Goal: Task Accomplishment & Management: Manage account settings

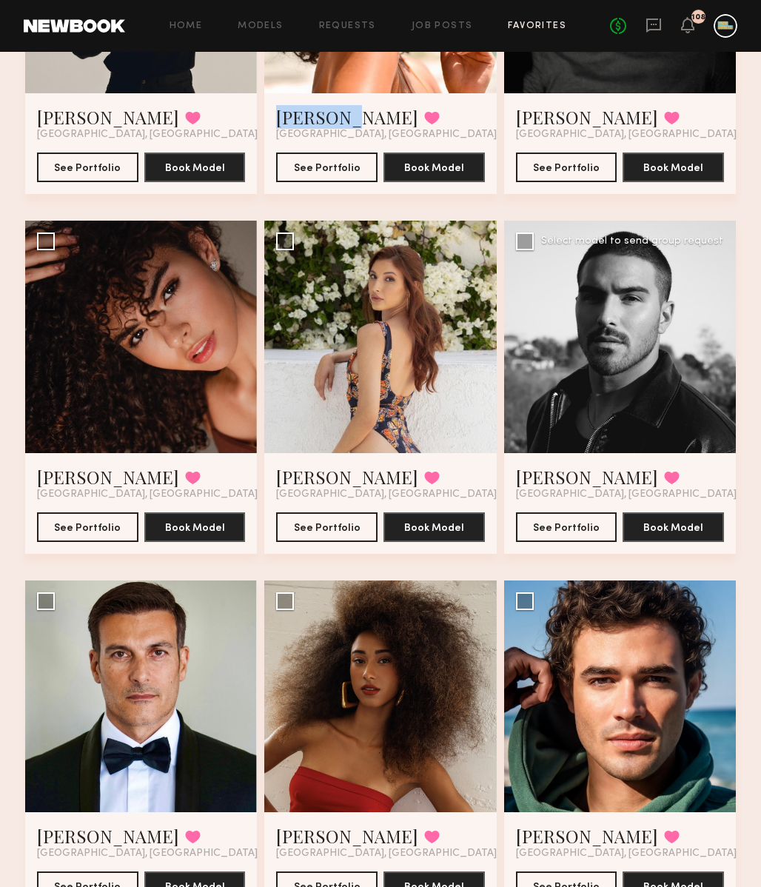
scroll to position [310, 0]
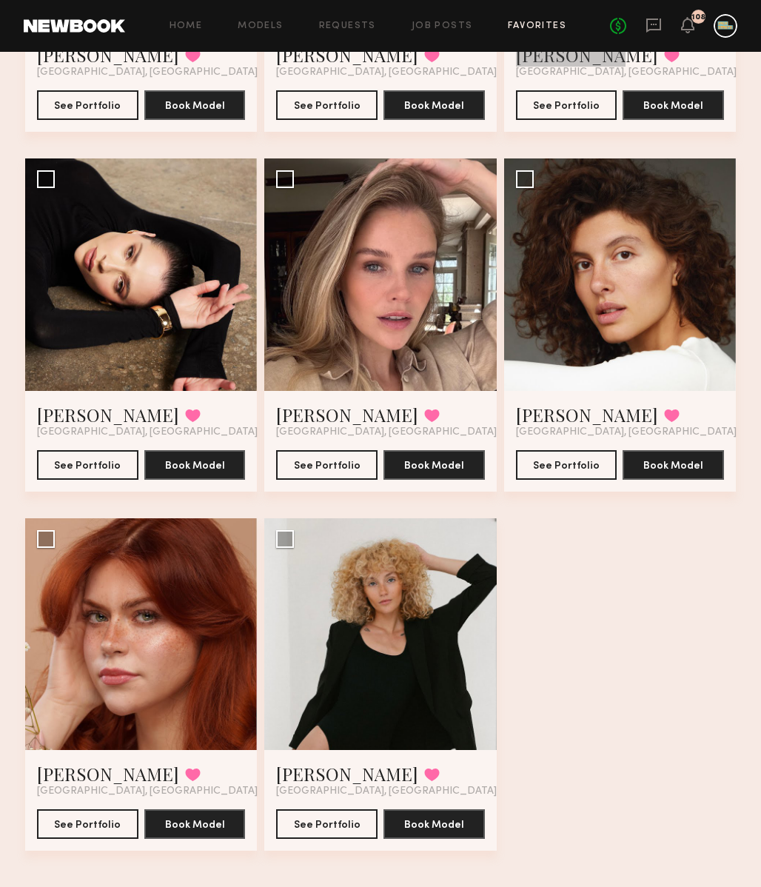
scroll to position [3616, 0]
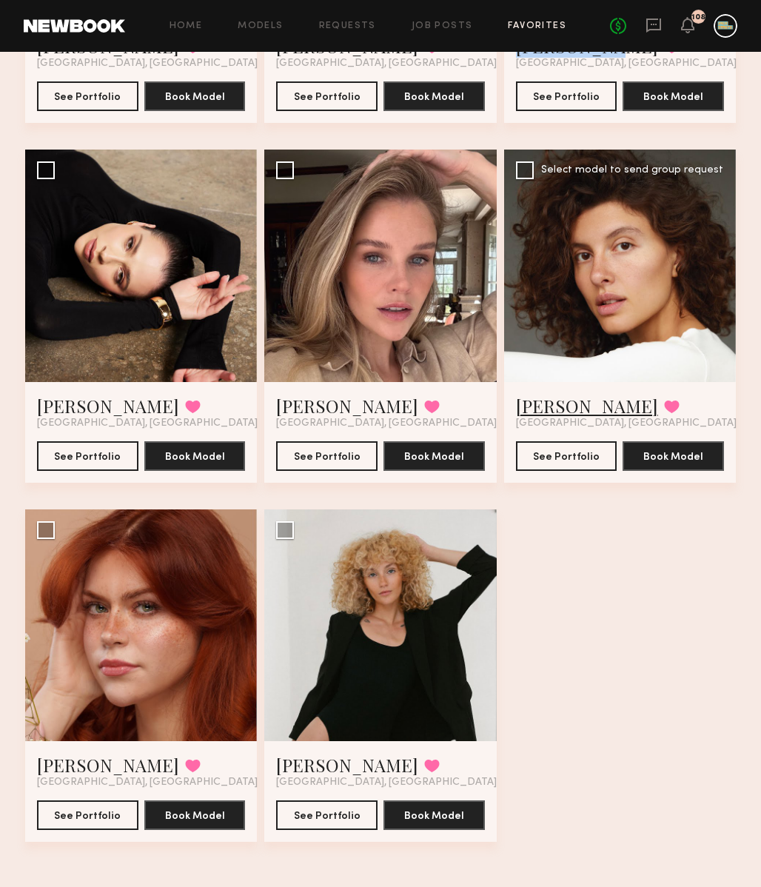
click at [562, 409] on link "Masha S." at bounding box center [587, 406] width 142 height 24
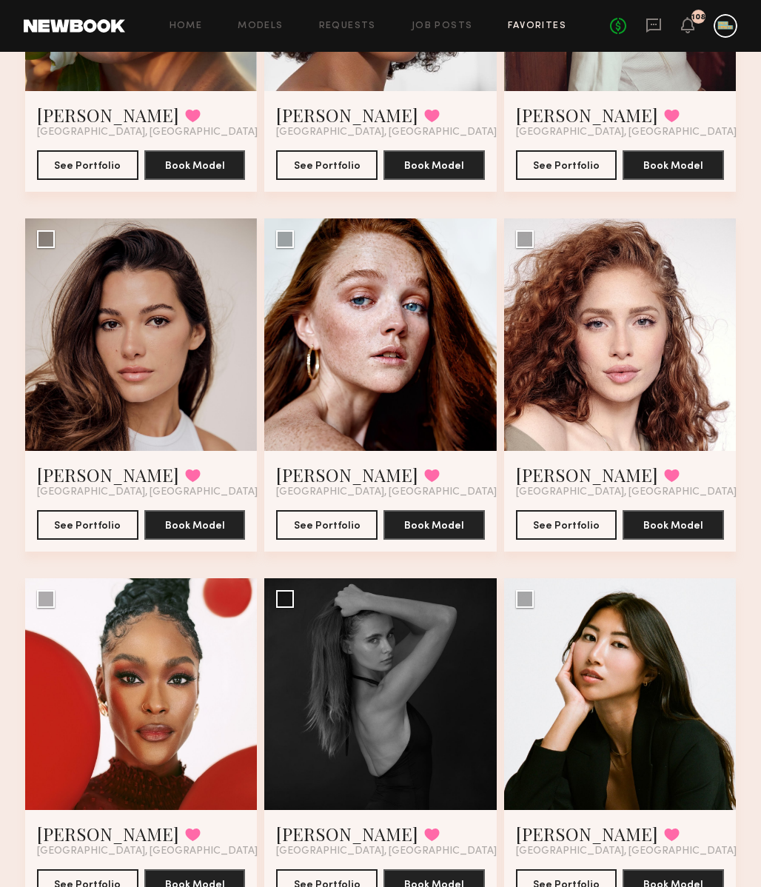
scroll to position [1389, 0]
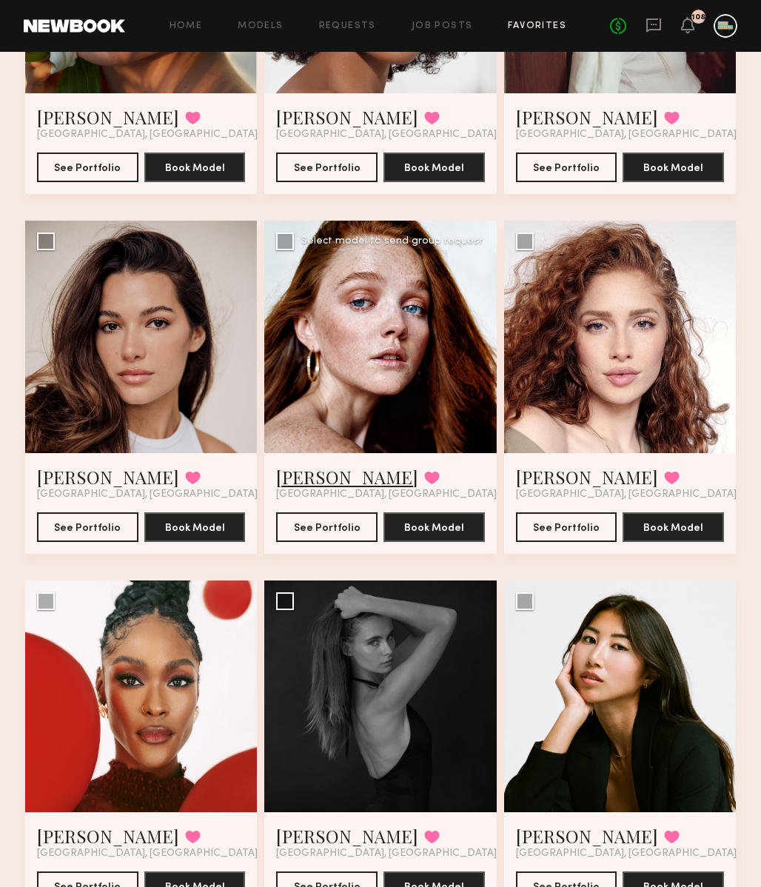
click at [321, 469] on link "Molly W." at bounding box center [347, 477] width 142 height 24
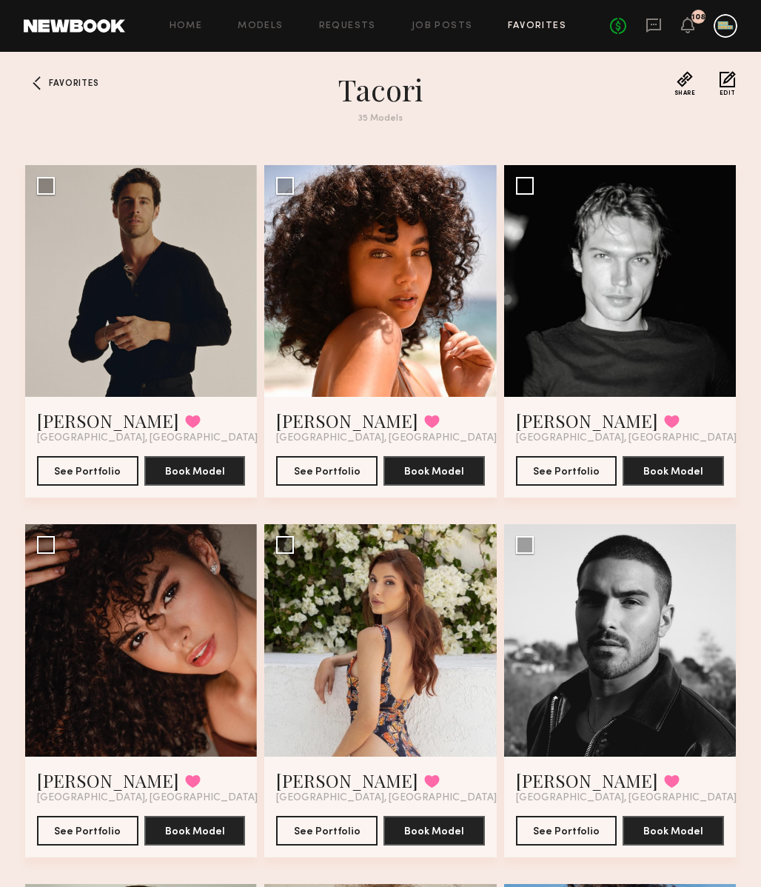
scroll to position [0, 0]
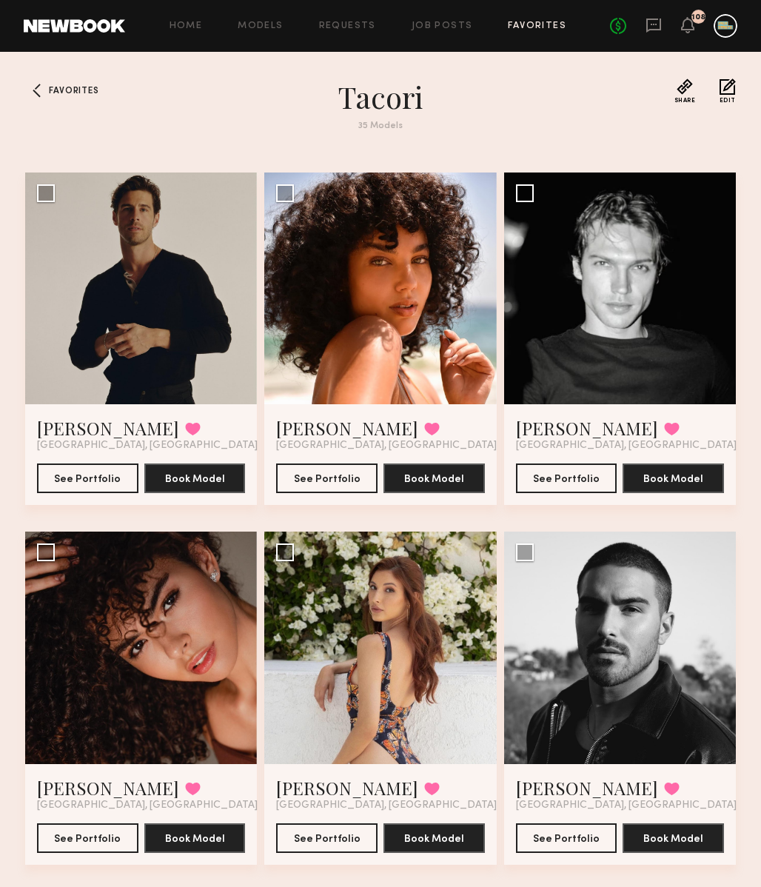
click at [229, 146] on section "Tacori 35 Models" at bounding box center [380, 113] width 533 height 70
click at [424, 426] on button at bounding box center [432, 428] width 16 height 13
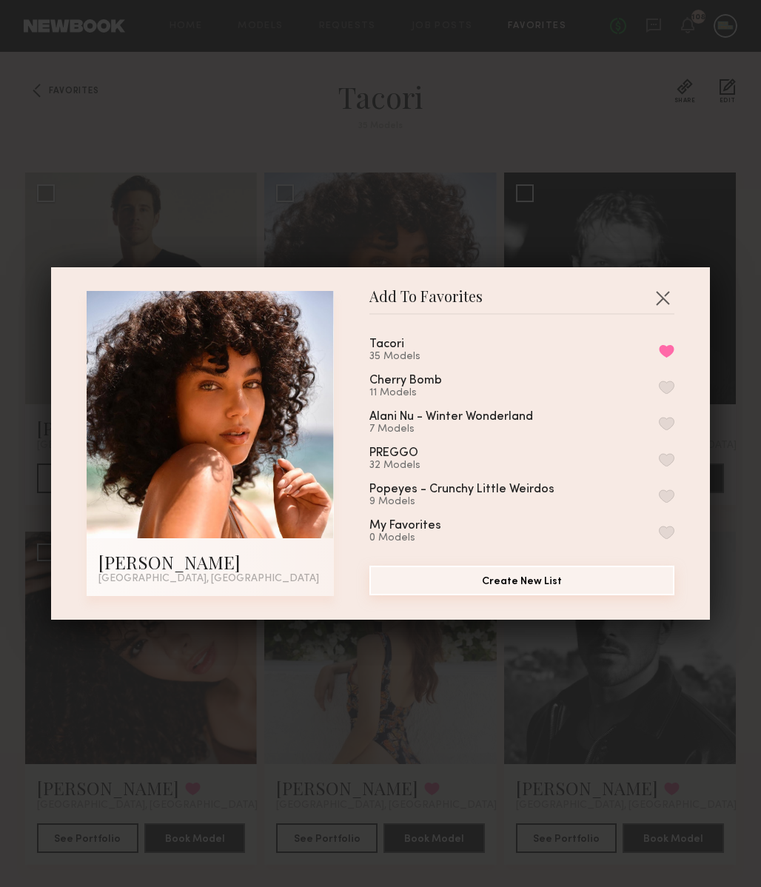
click at [518, 583] on button "Create New List" at bounding box center [521, 581] width 305 height 30
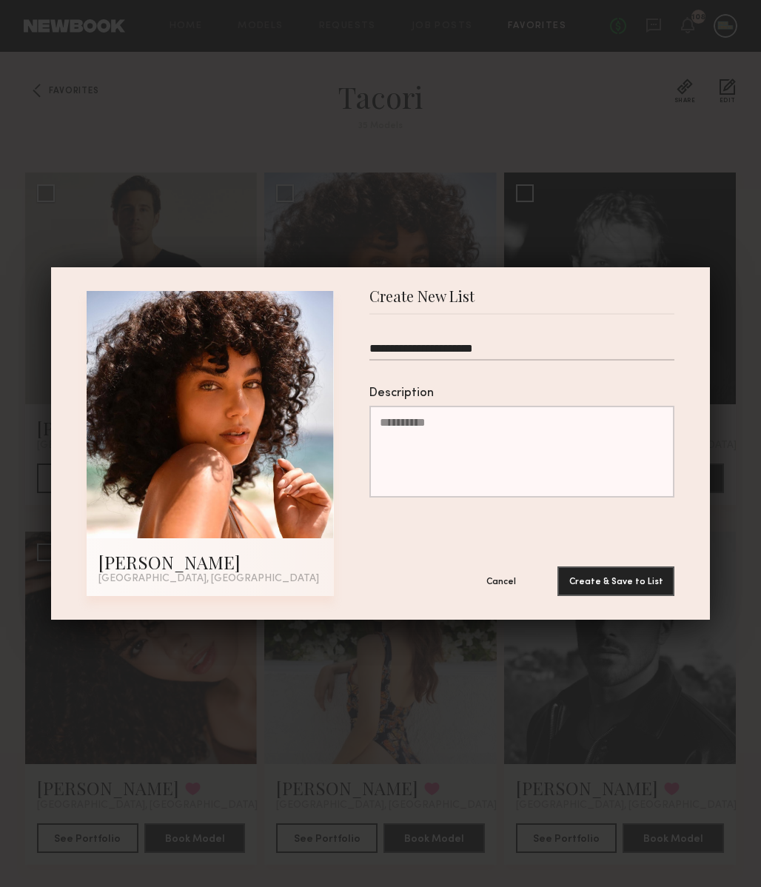
type input "**********"
click at [558, 566] on button "Create & Save to List" at bounding box center [616, 581] width 117 height 30
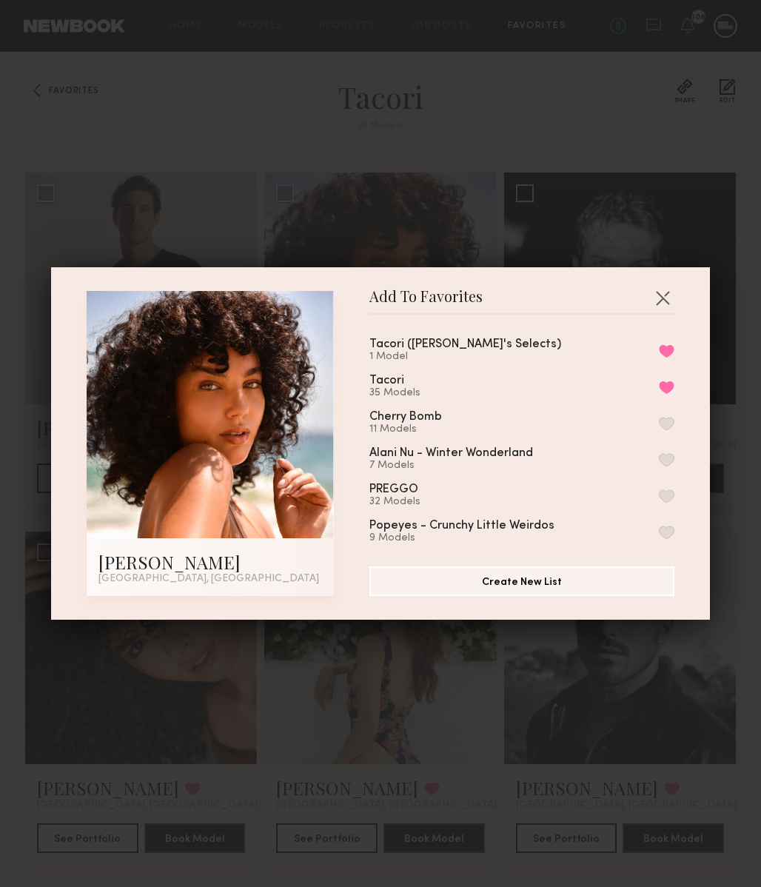
click at [485, 149] on div "Add To Favorites Emely M. Los Angeles, CA Add To Favorites Tacori (Jack's Selec…" at bounding box center [380, 443] width 761 height 887
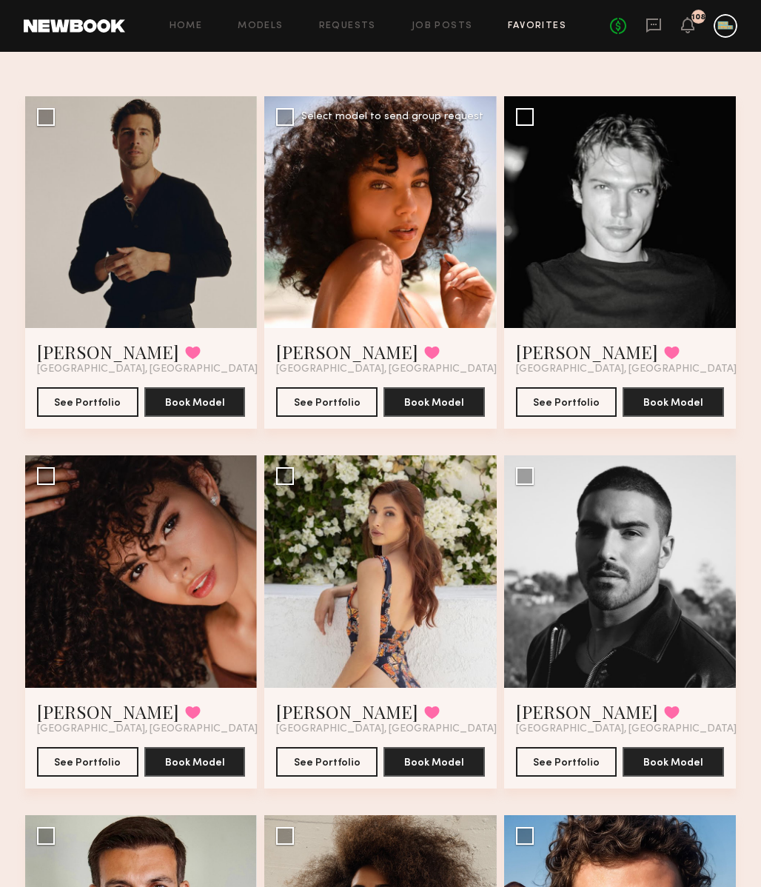
scroll to position [47, 0]
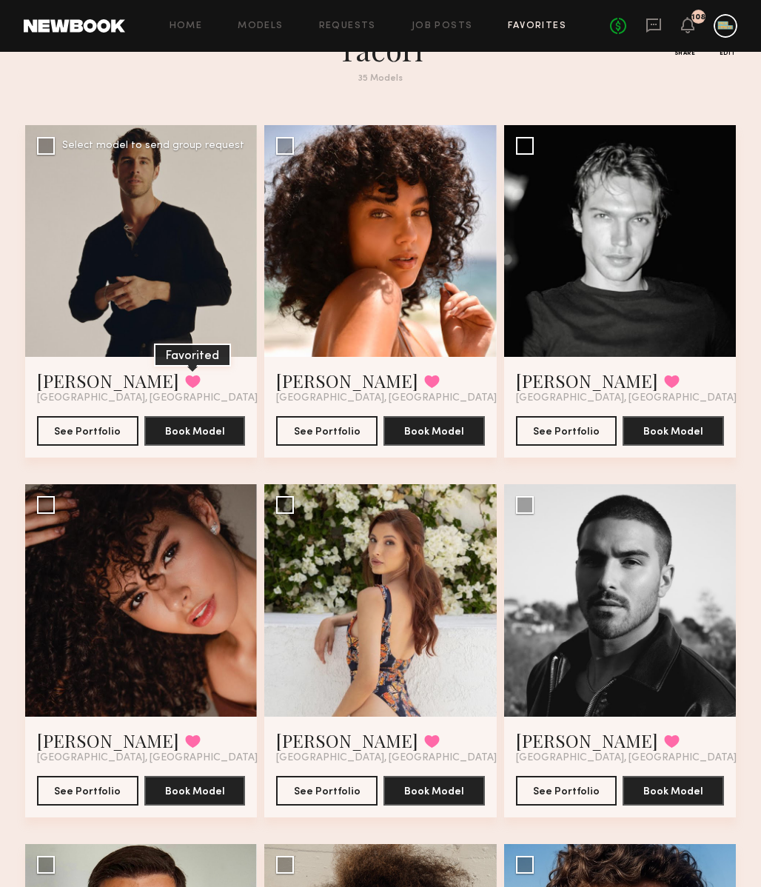
click at [185, 375] on button at bounding box center [193, 381] width 16 height 13
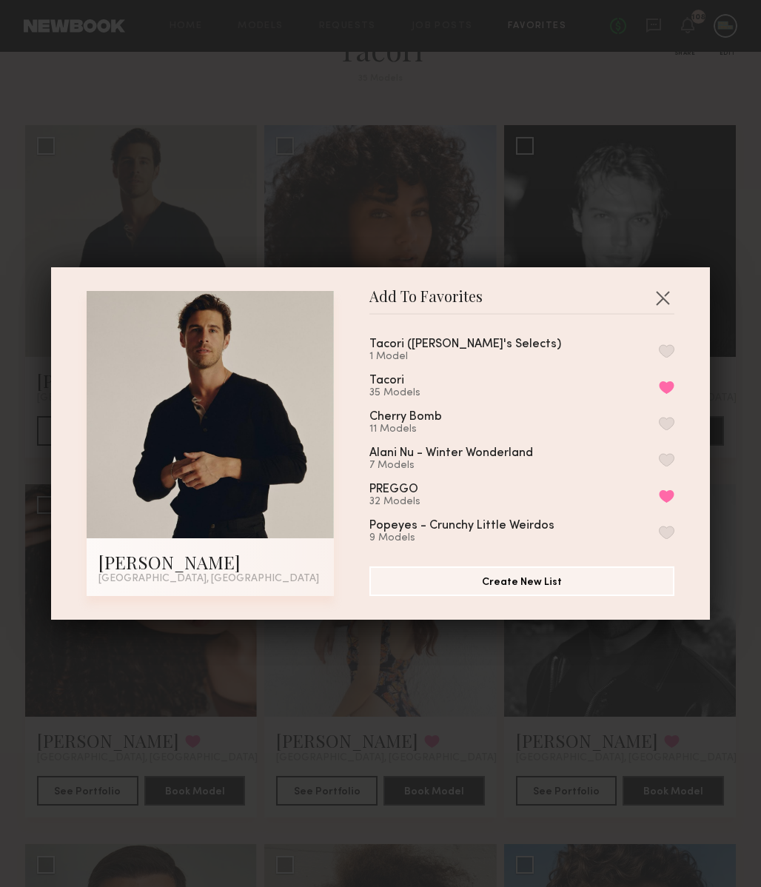
click at [665, 347] on button "button" at bounding box center [667, 350] width 16 height 13
click at [664, 296] on button "button" at bounding box center [663, 298] width 24 height 24
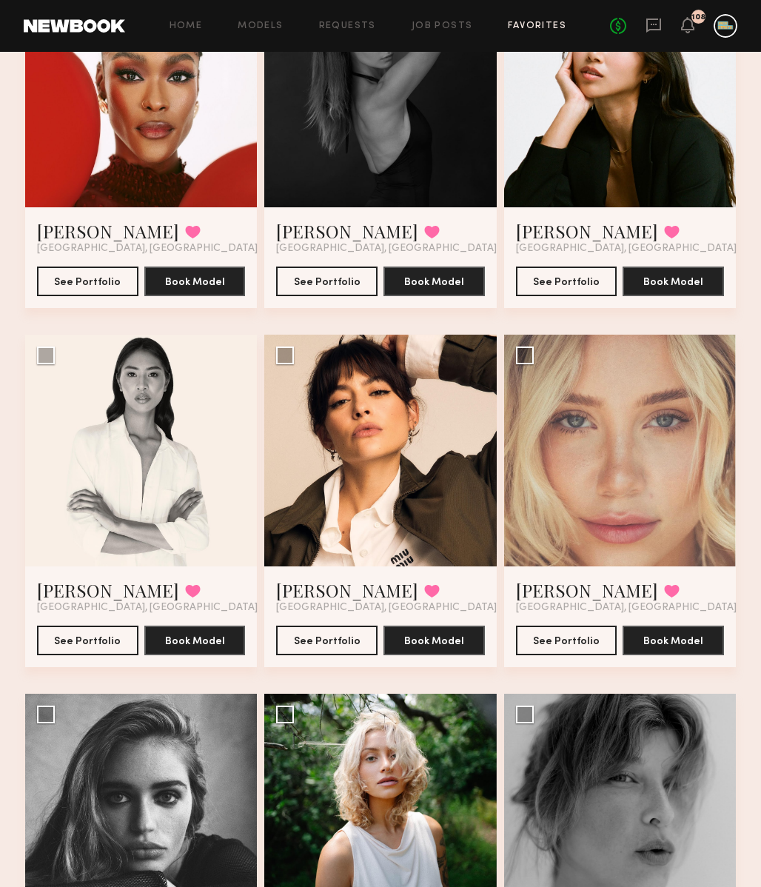
scroll to position [2020, 0]
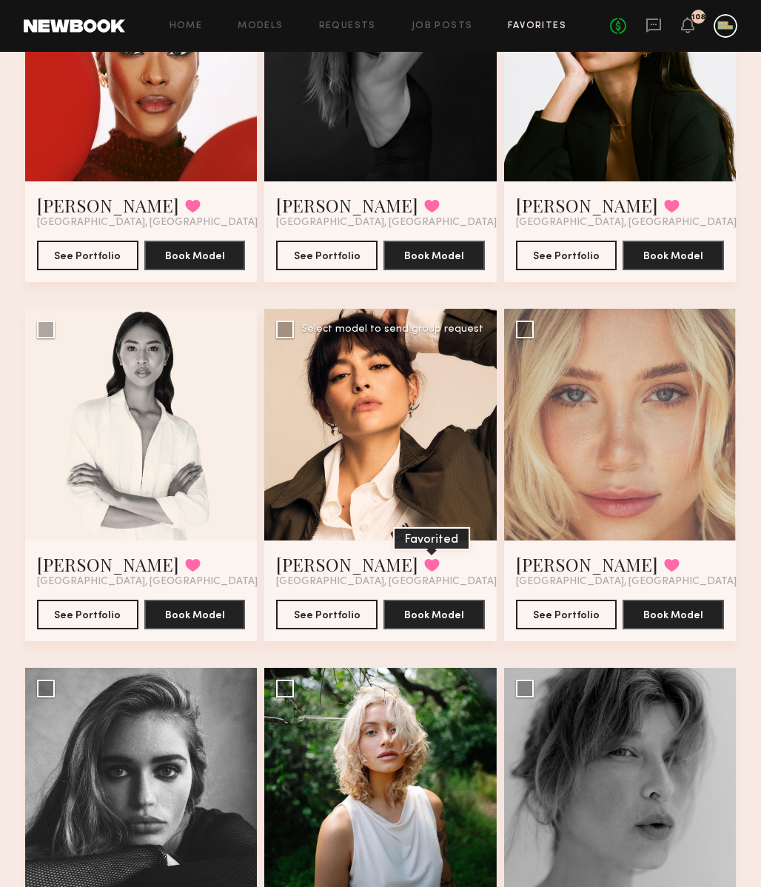
click at [424, 563] on button at bounding box center [432, 564] width 16 height 13
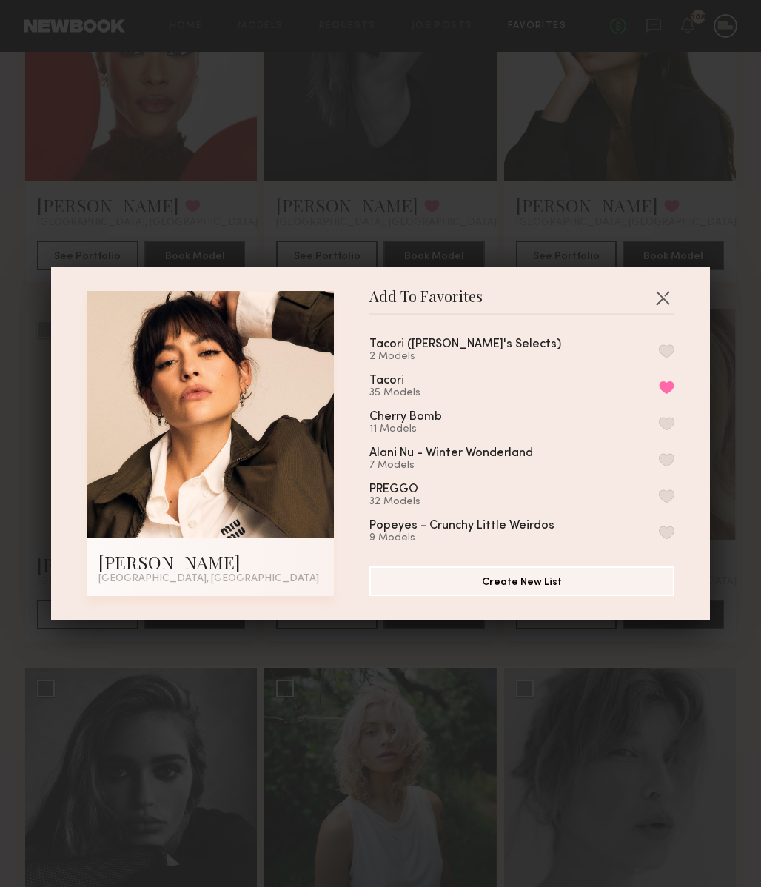
click at [666, 349] on button "button" at bounding box center [667, 350] width 16 height 13
click at [663, 292] on button "button" at bounding box center [663, 298] width 24 height 24
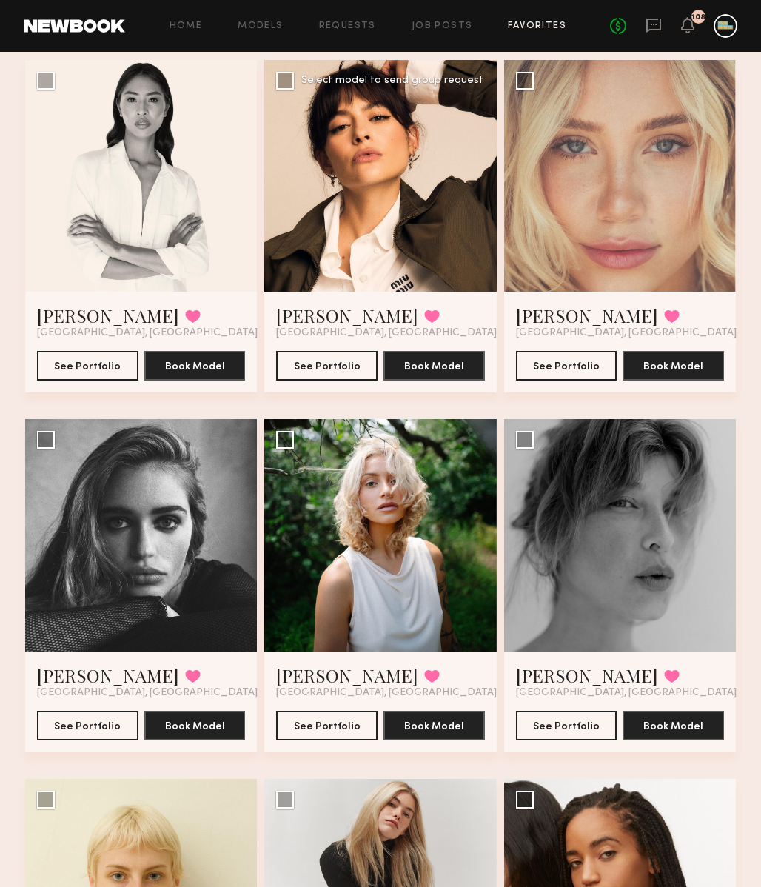
scroll to position [2292, 0]
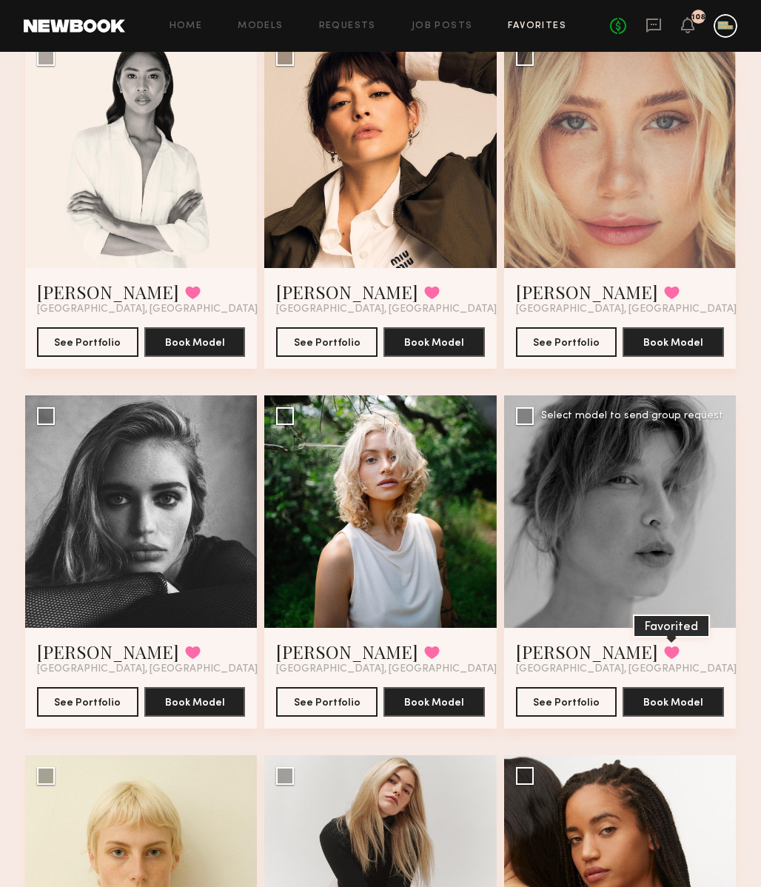
click at [664, 648] on button at bounding box center [672, 652] width 16 height 13
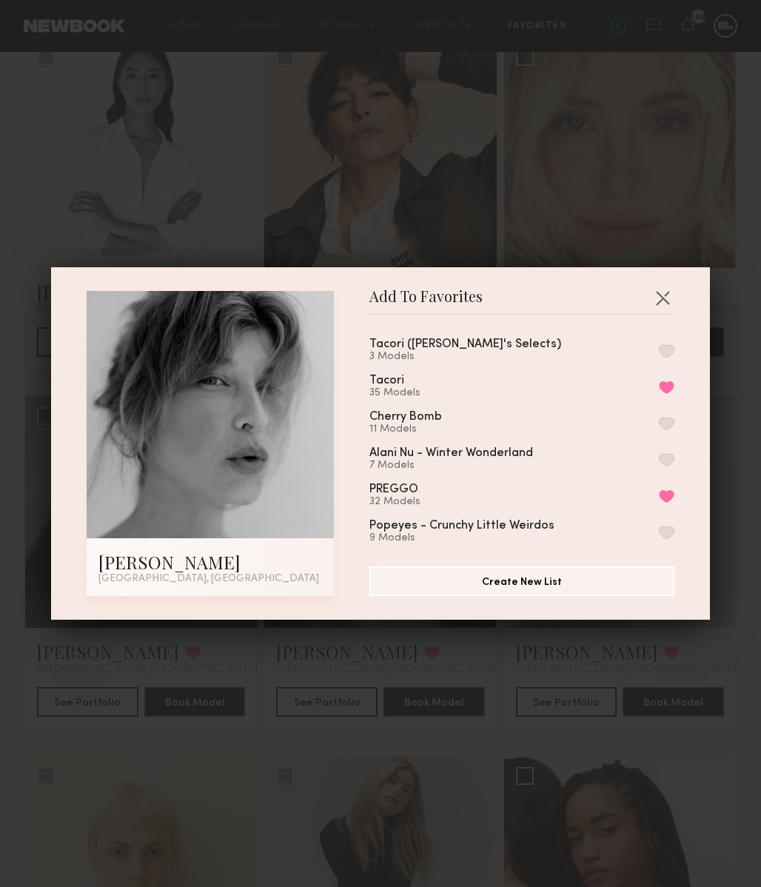
click at [669, 350] on button "button" at bounding box center [667, 350] width 16 height 13
click at [664, 292] on button "button" at bounding box center [663, 298] width 24 height 24
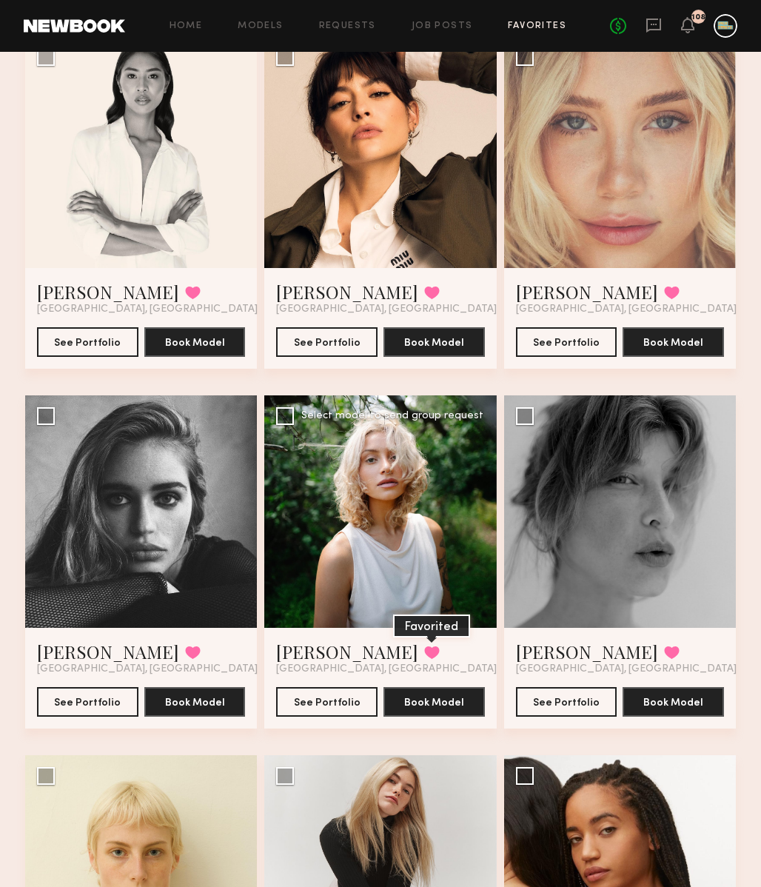
click at [424, 653] on button at bounding box center [432, 652] width 16 height 13
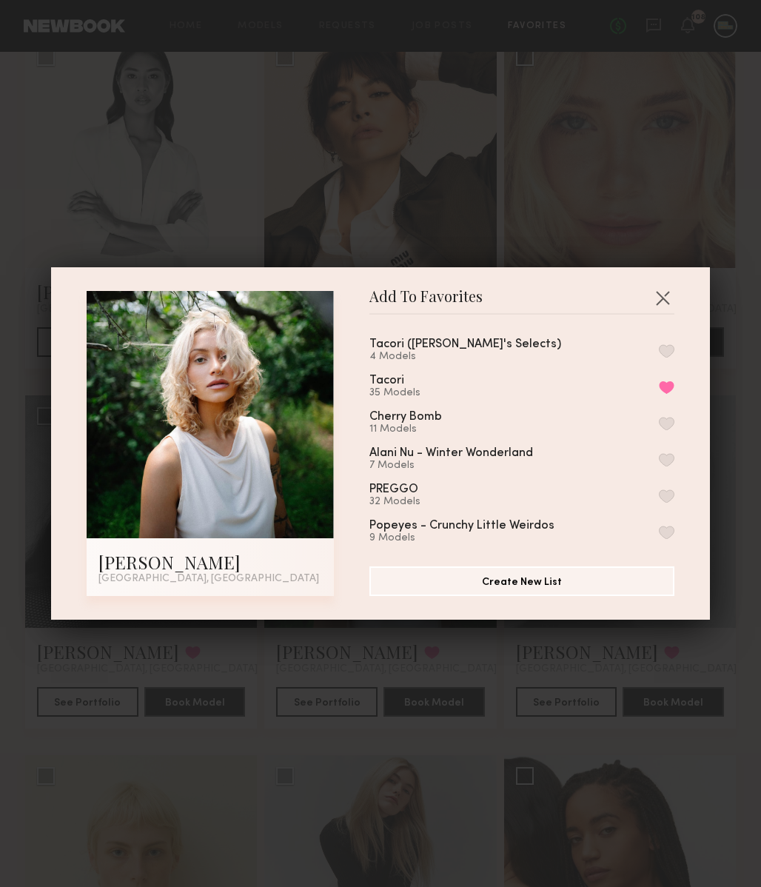
click at [668, 347] on button "button" at bounding box center [667, 350] width 16 height 13
click at [666, 286] on button "button" at bounding box center [663, 298] width 24 height 24
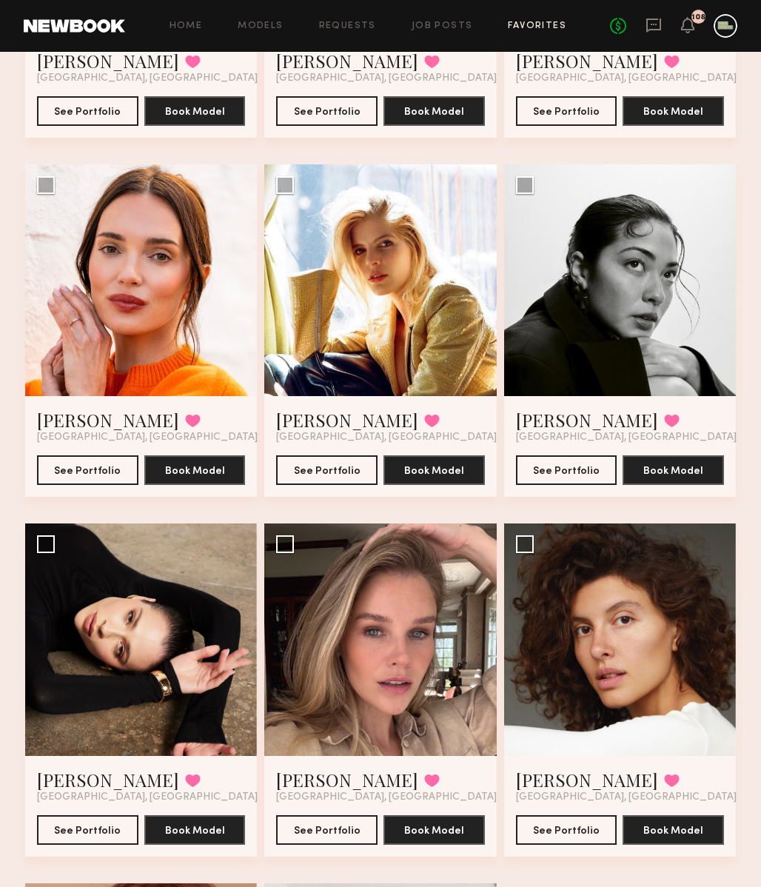
scroll to position [3283, 0]
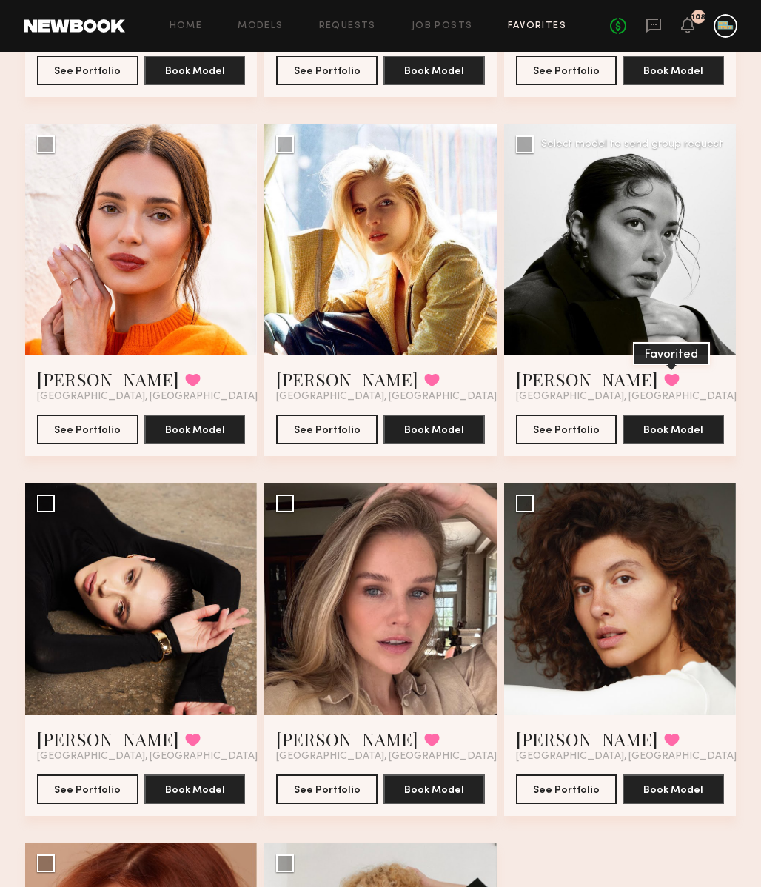
click at [664, 373] on button at bounding box center [672, 379] width 16 height 13
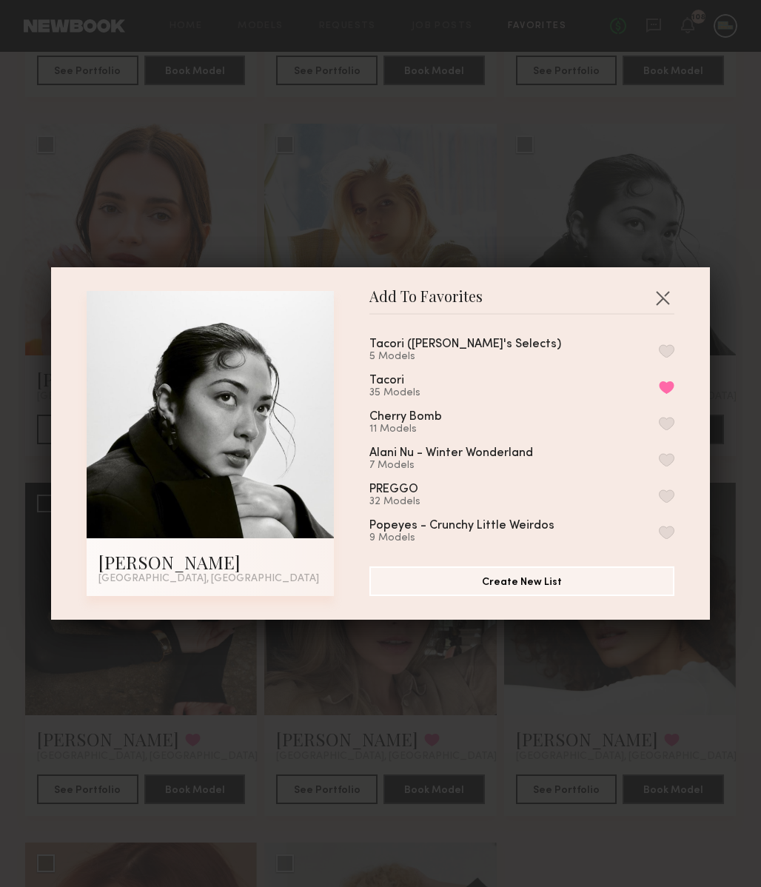
click at [668, 355] on button "button" at bounding box center [667, 350] width 16 height 13
click at [660, 293] on button "button" at bounding box center [663, 298] width 24 height 24
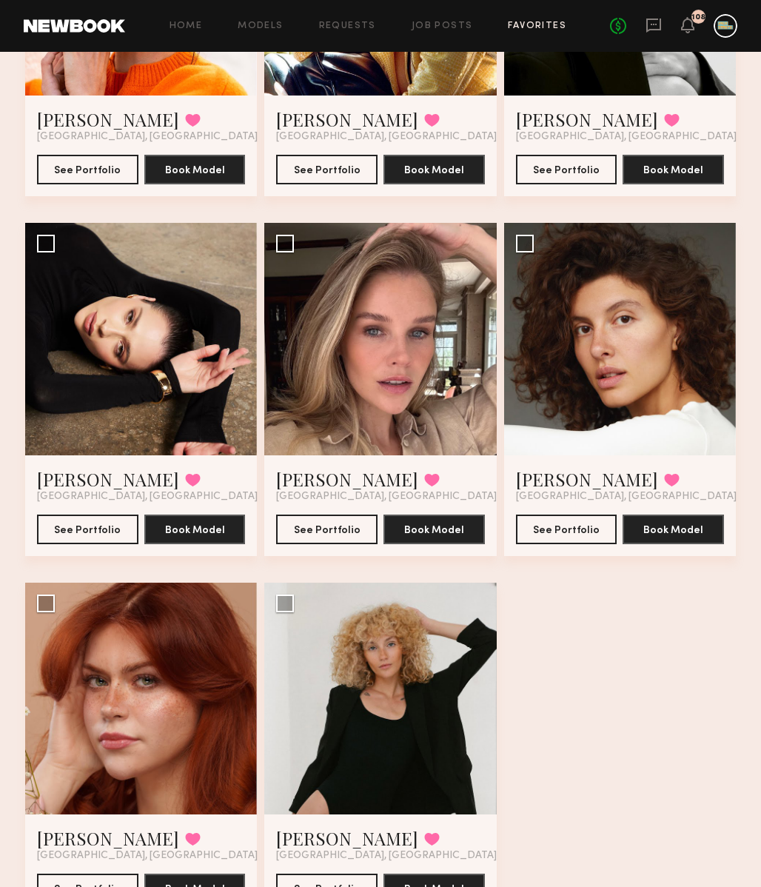
scroll to position [3514, 0]
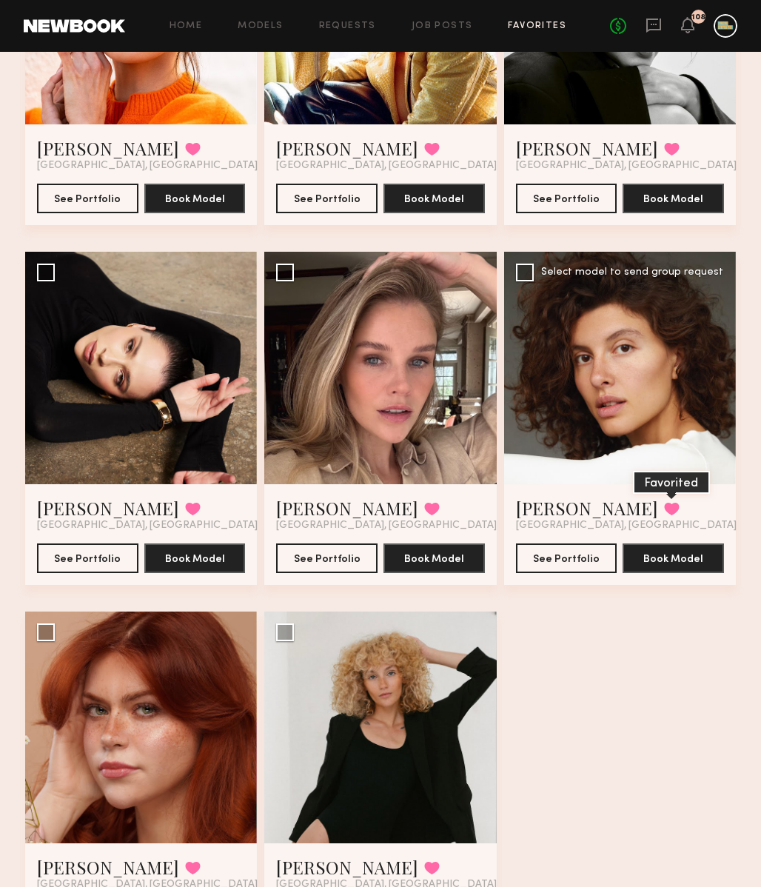
click at [664, 504] on button at bounding box center [672, 508] width 16 height 13
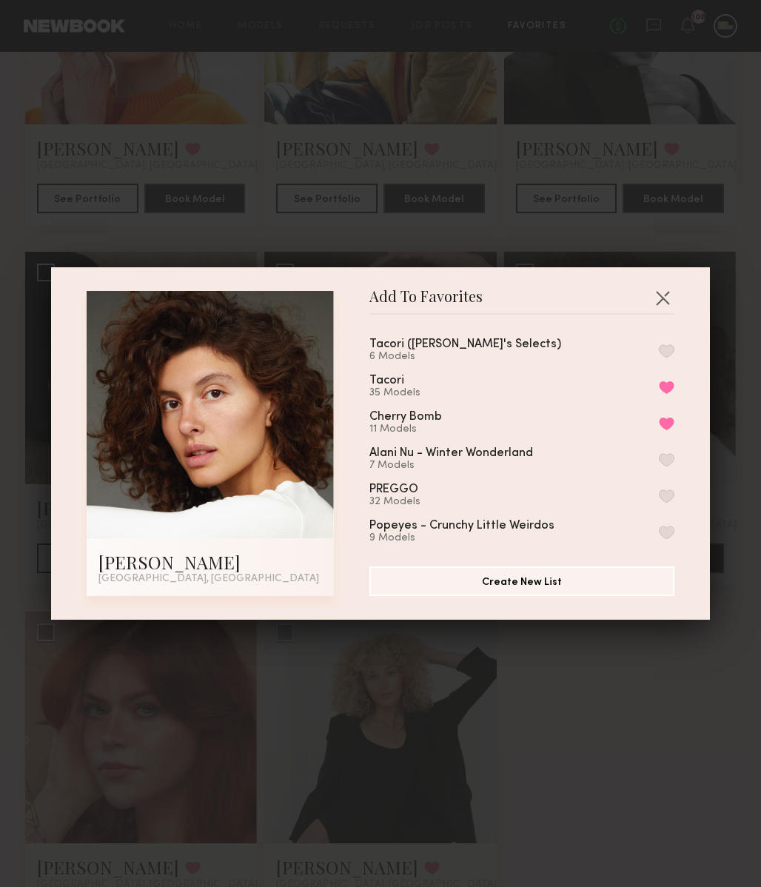
click at [663, 349] on button "button" at bounding box center [667, 350] width 16 height 13
click at [632, 760] on div "Add To Favorites Masha S. Los Angeles, CA Add To Favorites Tacori (Jack's Selec…" at bounding box center [380, 443] width 761 height 887
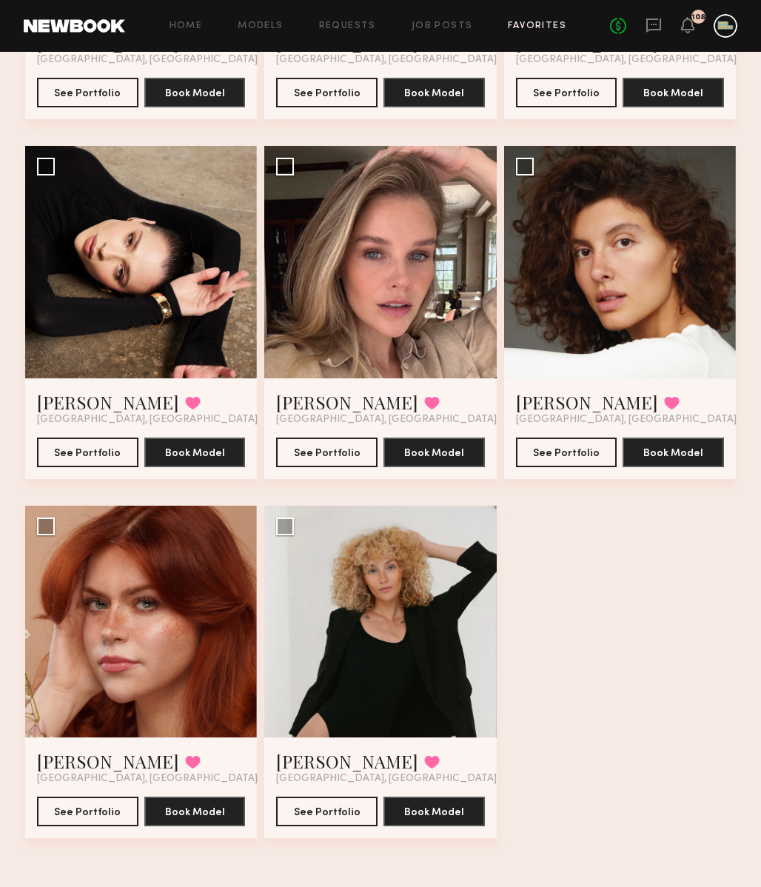
scroll to position [3591, 0]
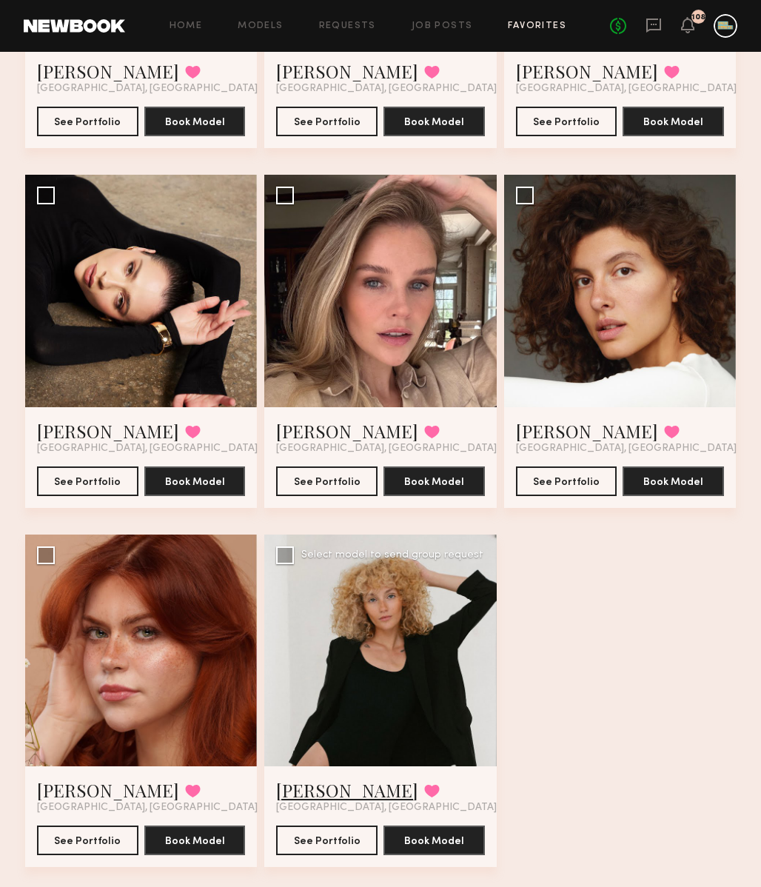
click at [326, 789] on link "[PERSON_NAME]" at bounding box center [347, 790] width 142 height 24
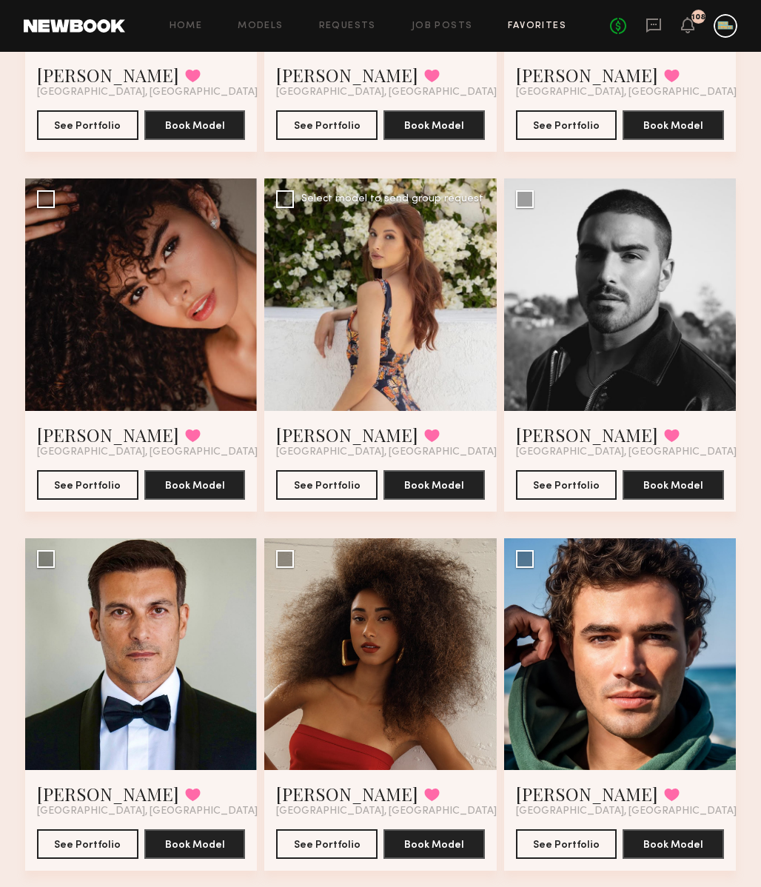
scroll to position [0, 0]
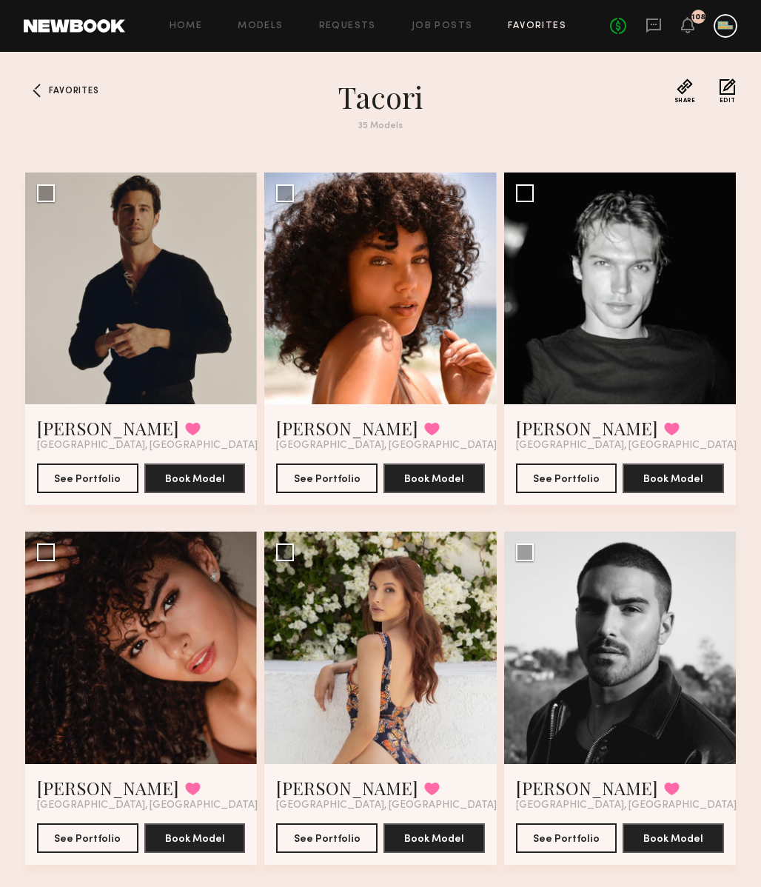
click at [514, 19] on div "Home Models Requests Job Posts Favorites Sign Out No fees up to $5,000 108" at bounding box center [431, 26] width 612 height 24
click at [517, 24] on link "Favorites" at bounding box center [537, 26] width 58 height 10
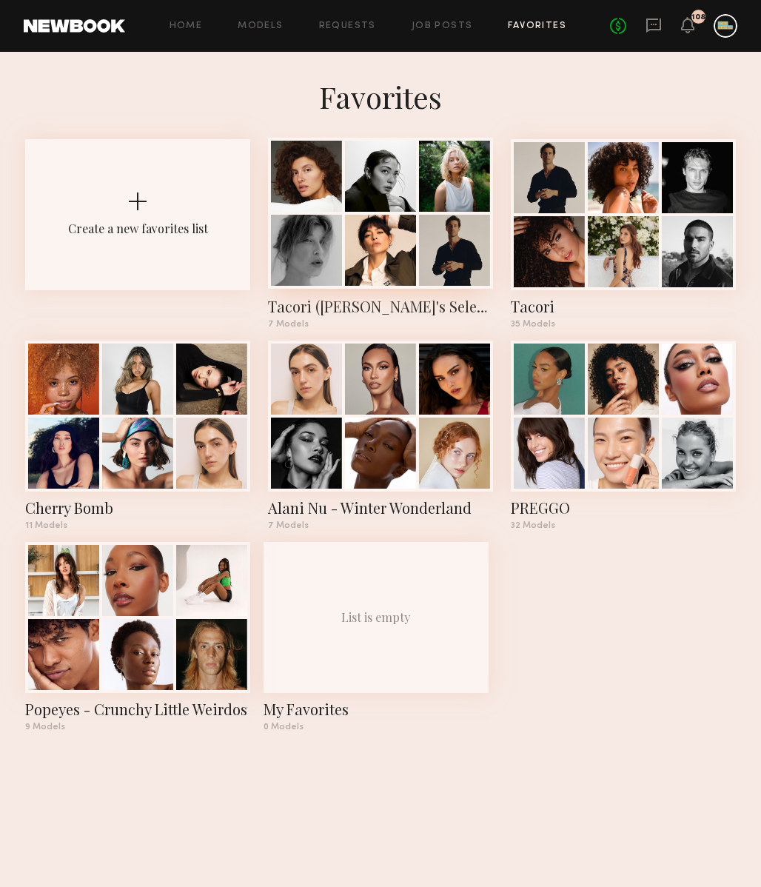
click at [323, 304] on div "Tacori (Jack's Selects)" at bounding box center [380, 306] width 225 height 21
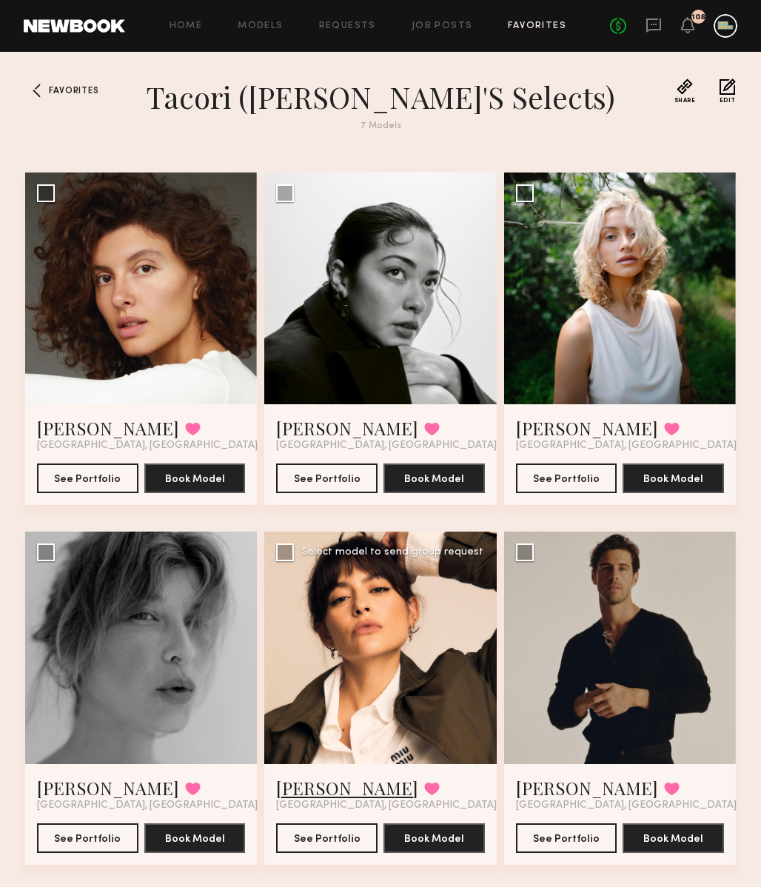
click at [331, 787] on link "[PERSON_NAME]" at bounding box center [347, 788] width 142 height 24
click at [67, 92] on span "Favorites" at bounding box center [74, 91] width 50 height 9
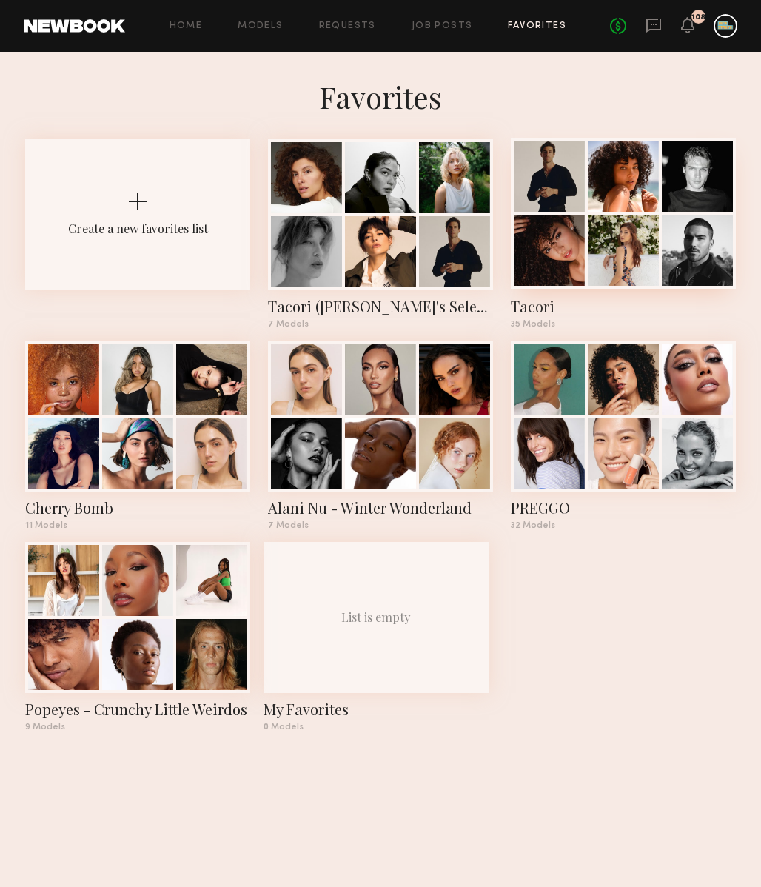
click at [629, 267] on div at bounding box center [623, 250] width 71 height 71
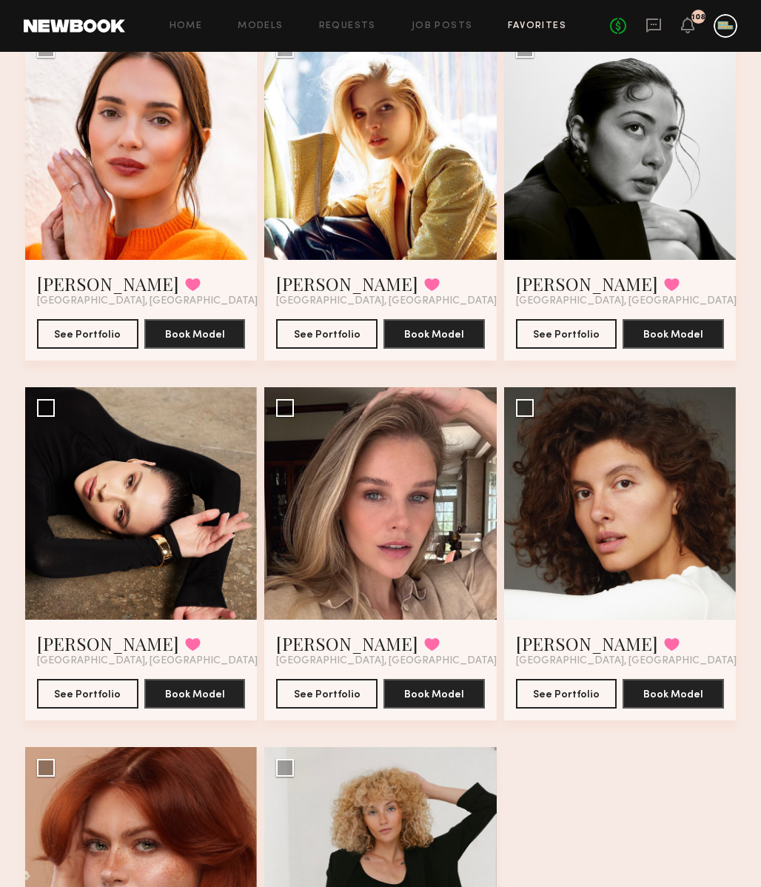
scroll to position [3620, 0]
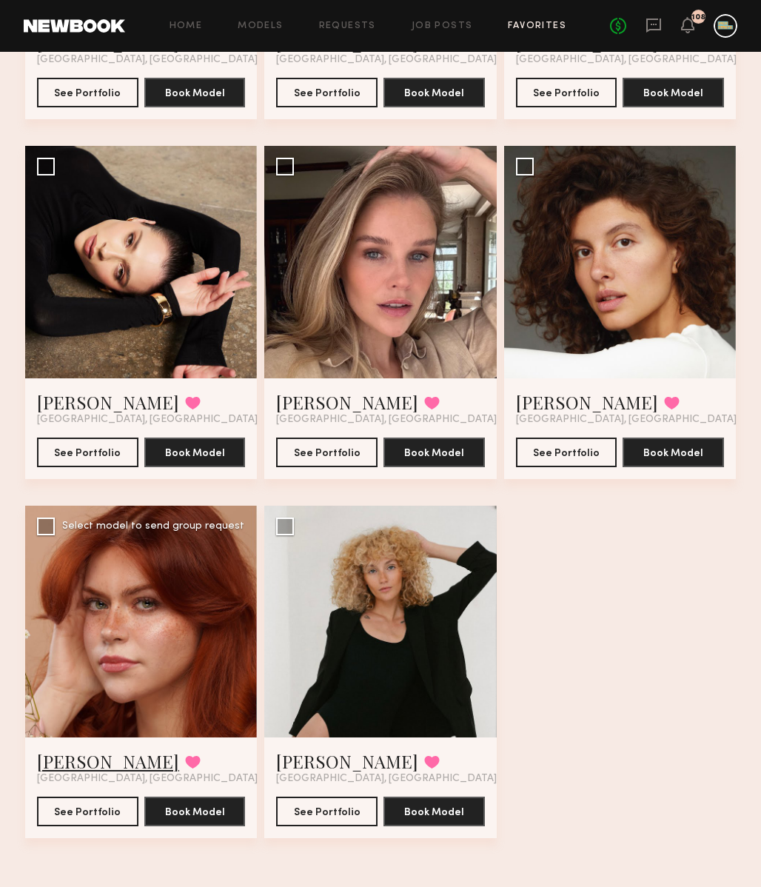
click at [68, 759] on link "[PERSON_NAME]" at bounding box center [108, 761] width 142 height 24
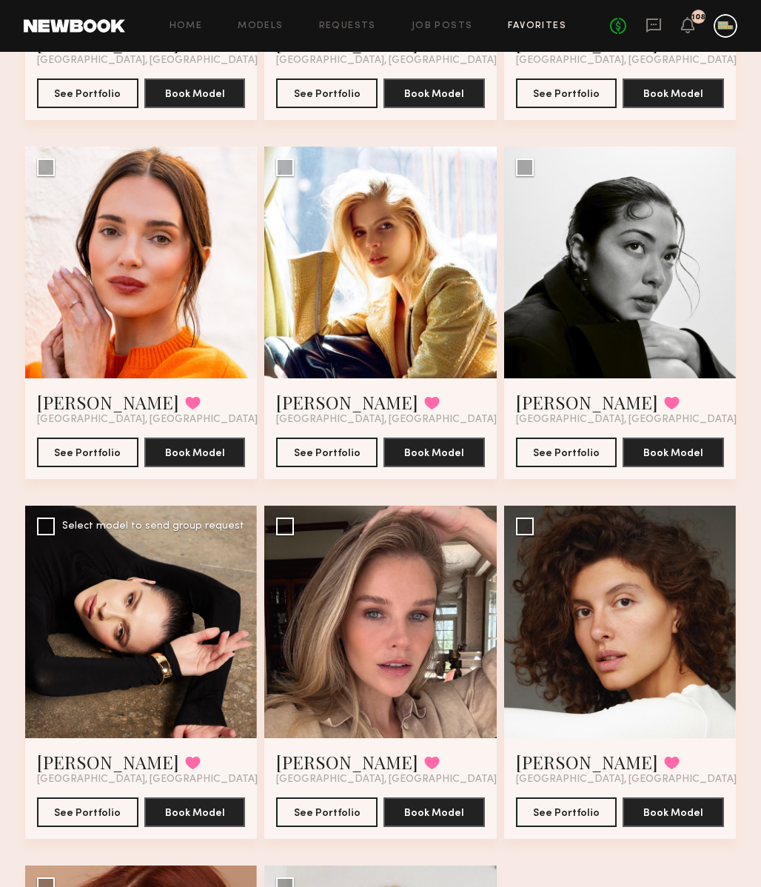
scroll to position [3154, 0]
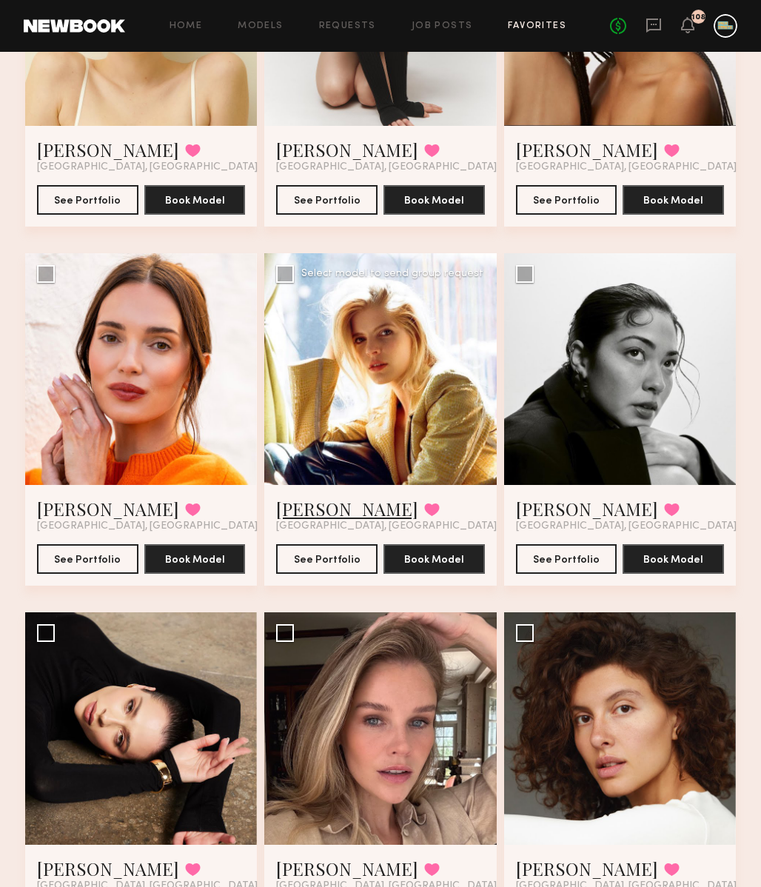
click at [313, 512] on link "Victoria J." at bounding box center [347, 509] width 142 height 24
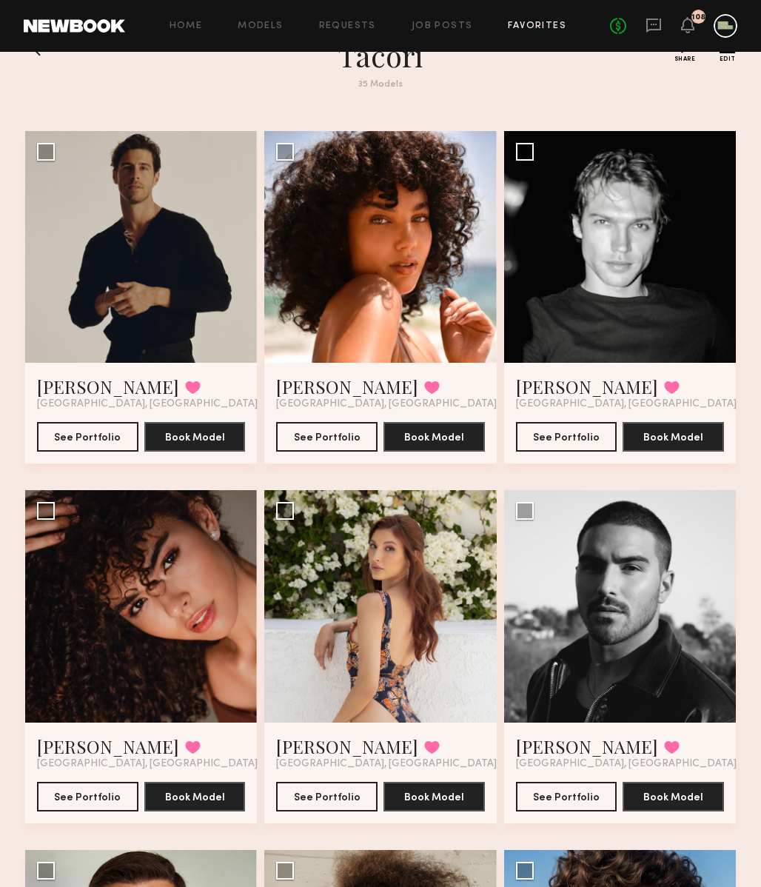
scroll to position [0, 0]
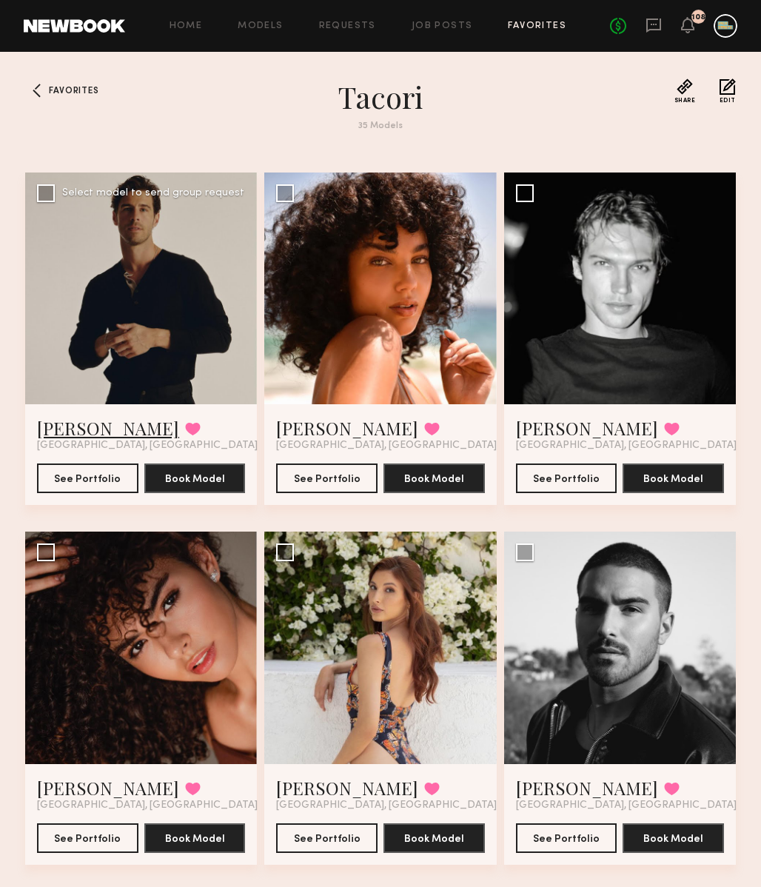
click at [76, 424] on link "[PERSON_NAME]" at bounding box center [108, 428] width 142 height 24
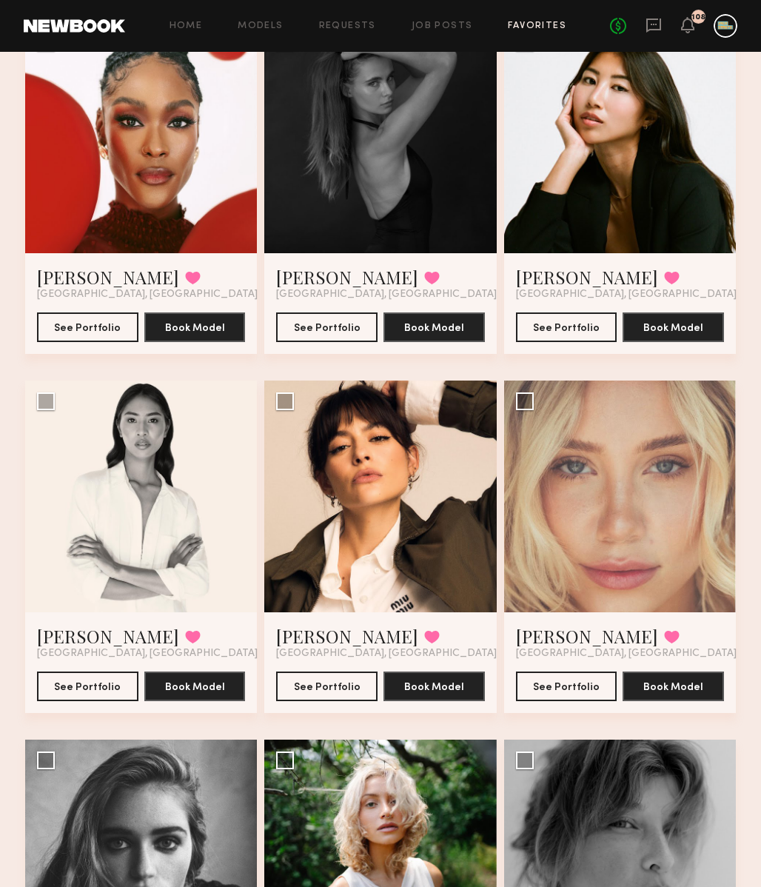
scroll to position [1941, 0]
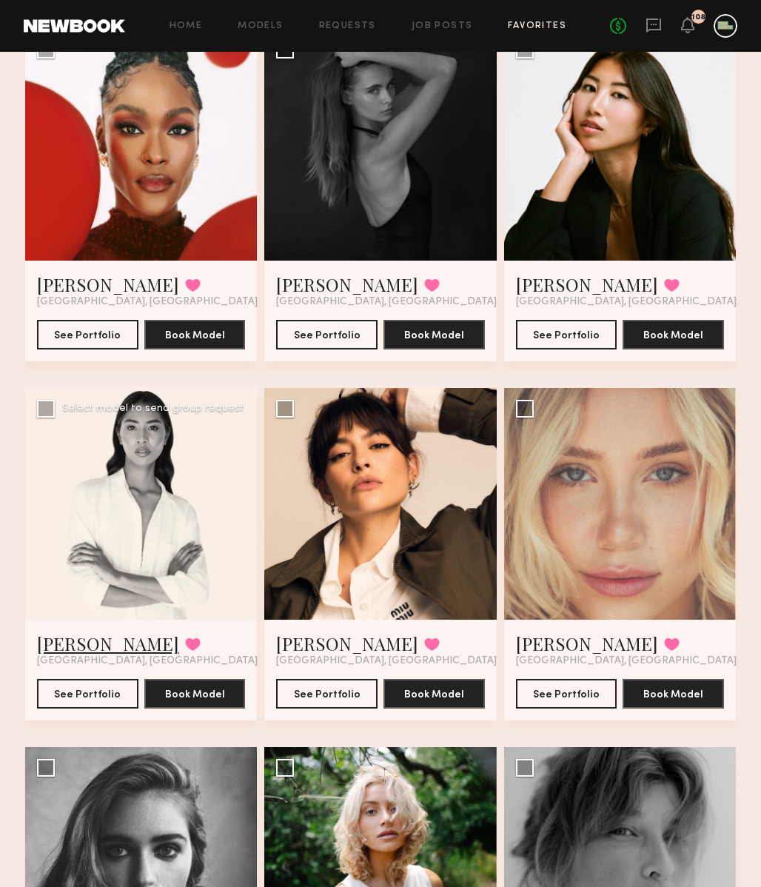
click at [54, 644] on link "Joy C." at bounding box center [108, 644] width 142 height 24
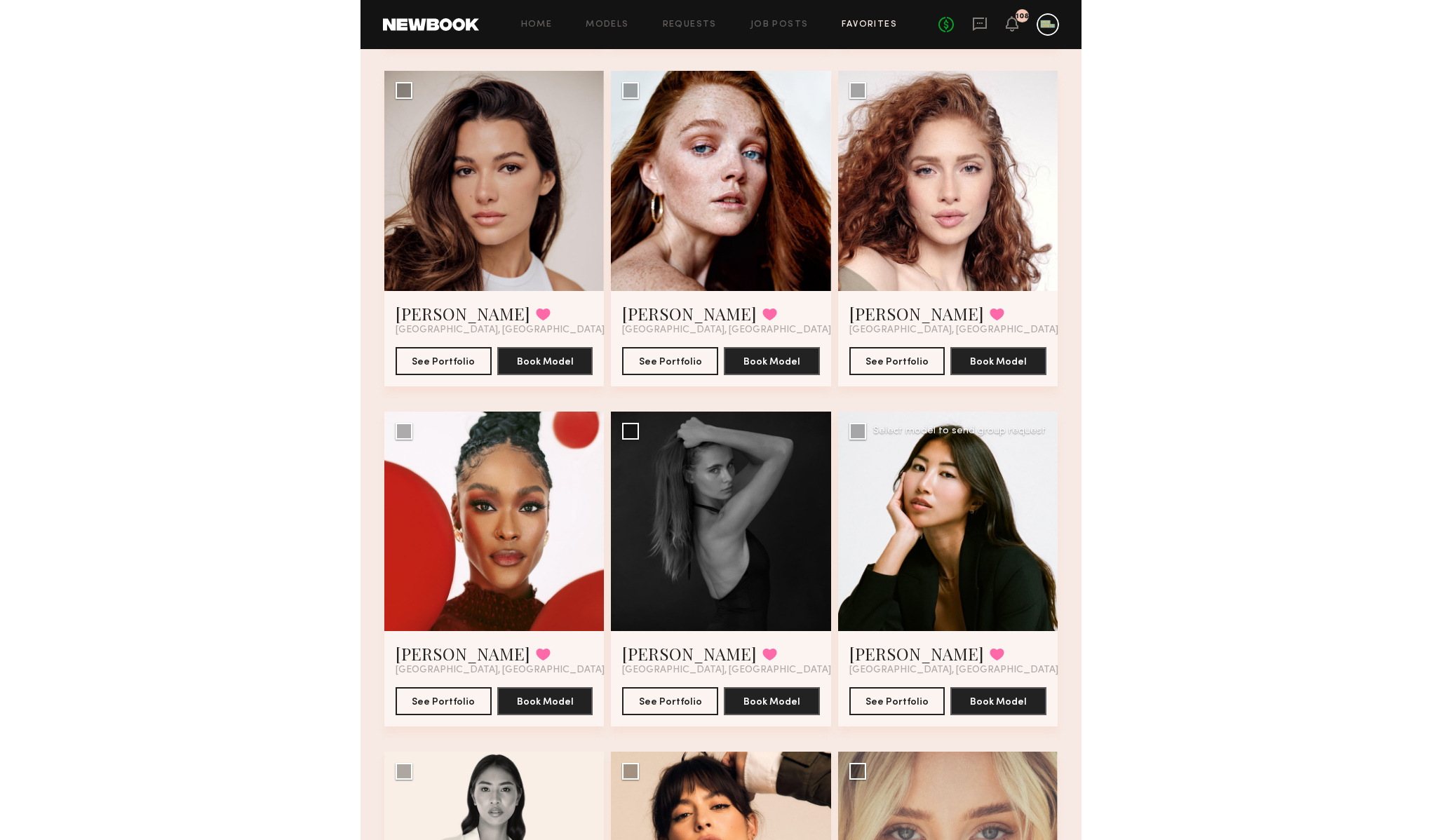
scroll to position [1474, 0]
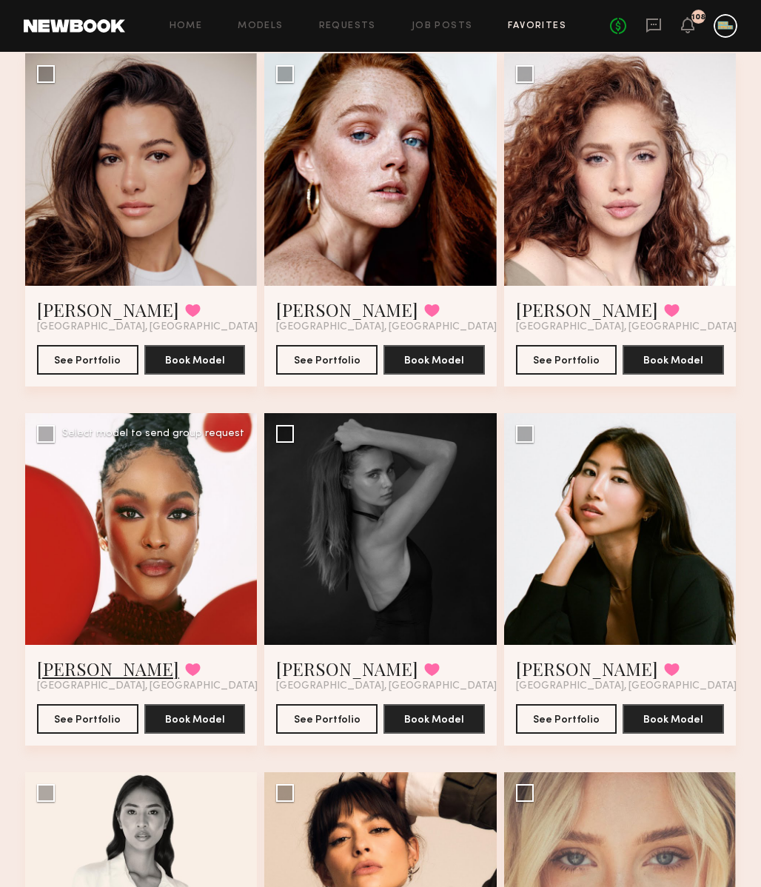
click at [69, 668] on link "Rose L." at bounding box center [108, 669] width 142 height 24
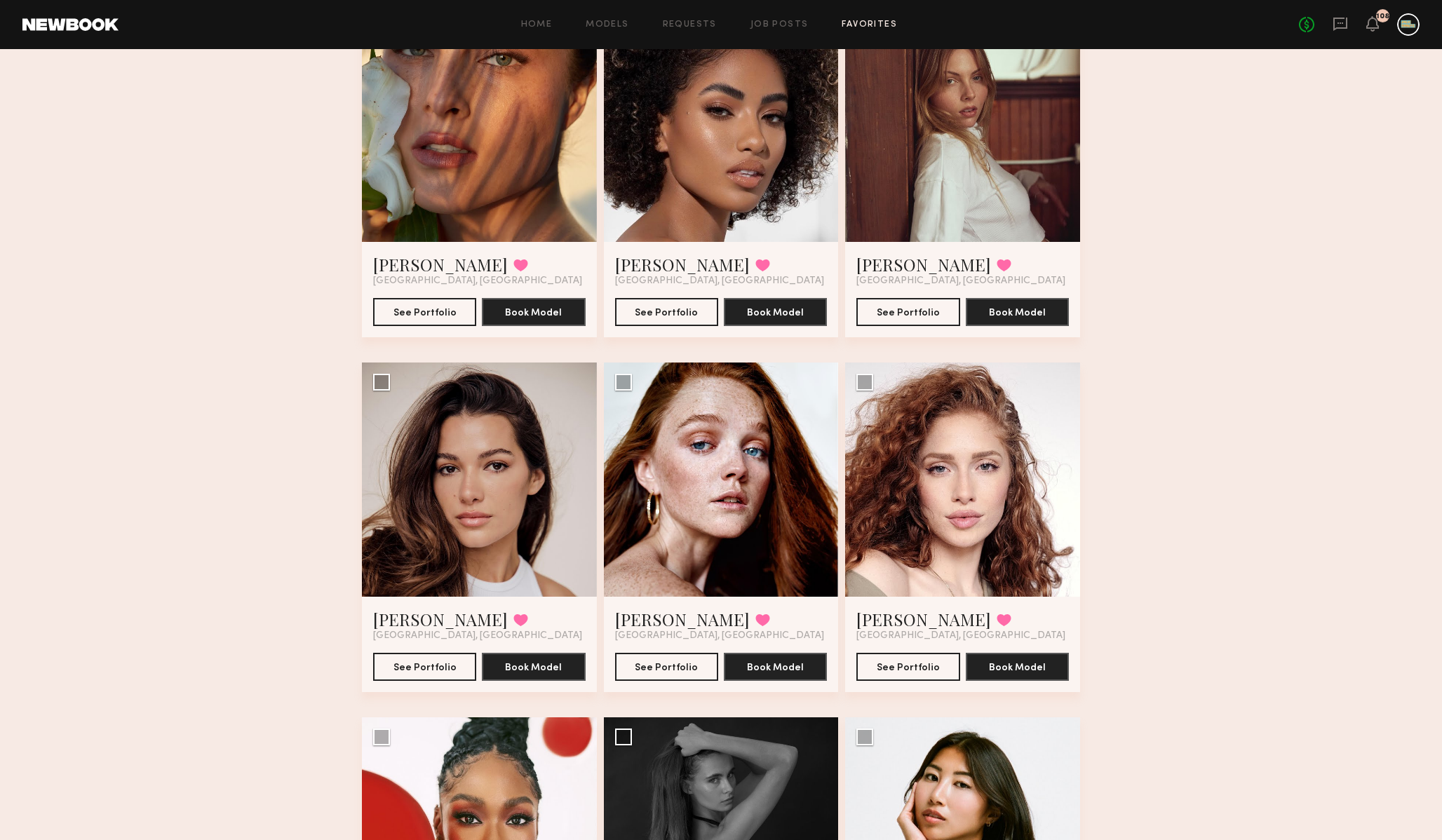
scroll to position [1224, 0]
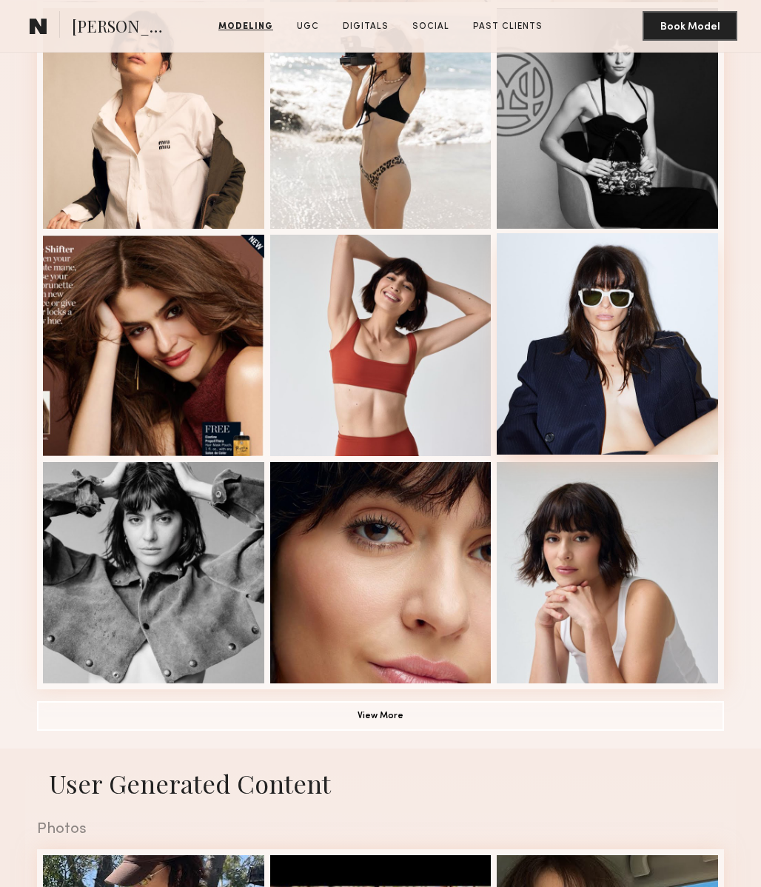
scroll to position [641, 0]
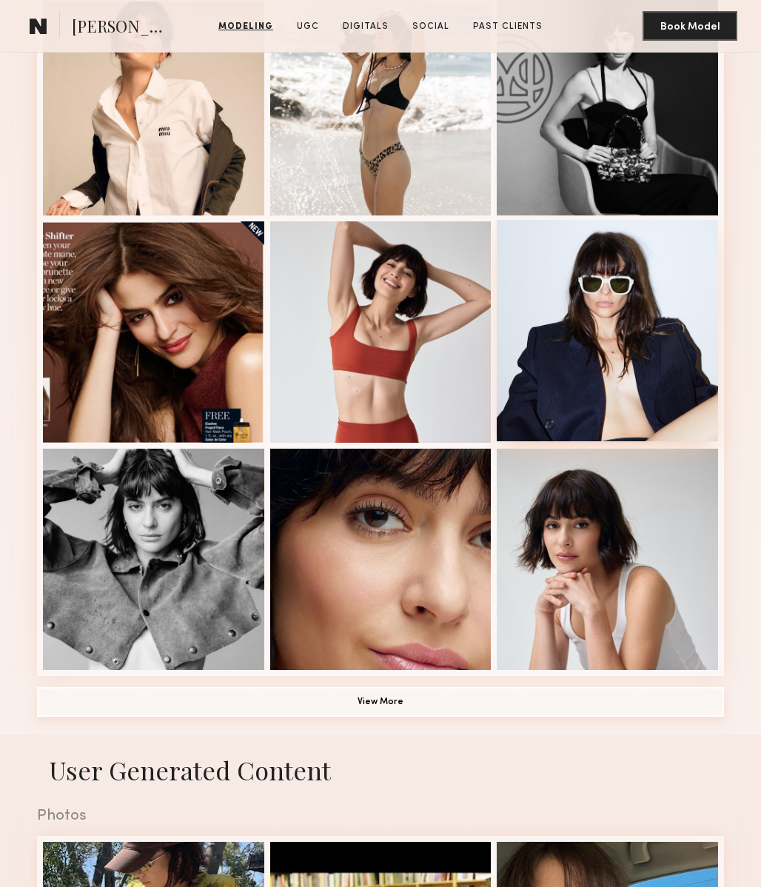
click at [538, 703] on button "View More" at bounding box center [380, 702] width 687 height 30
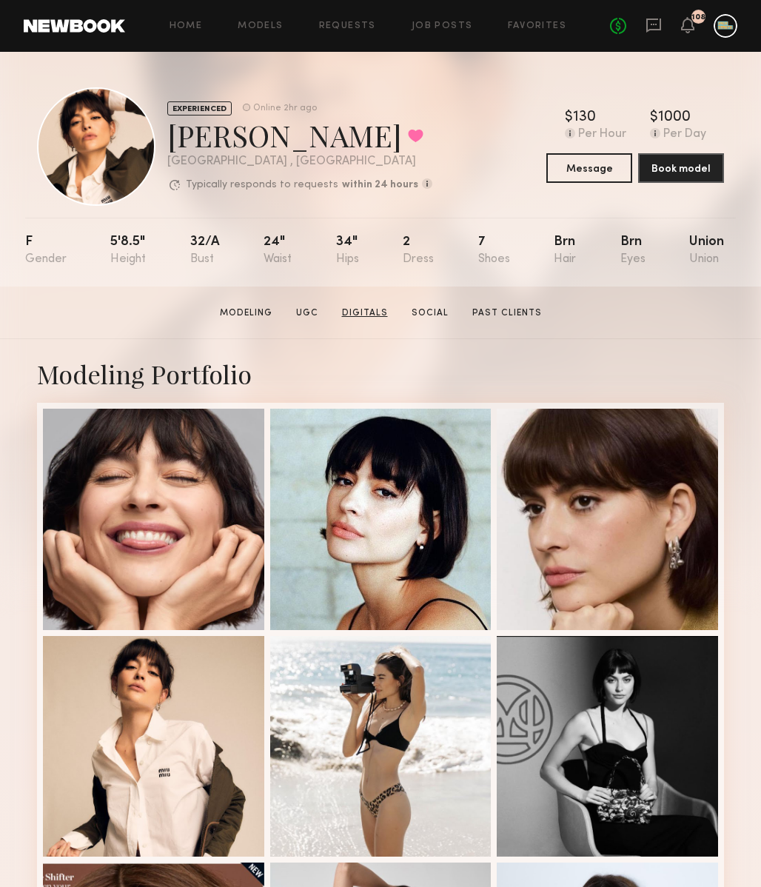
scroll to position [1, 0]
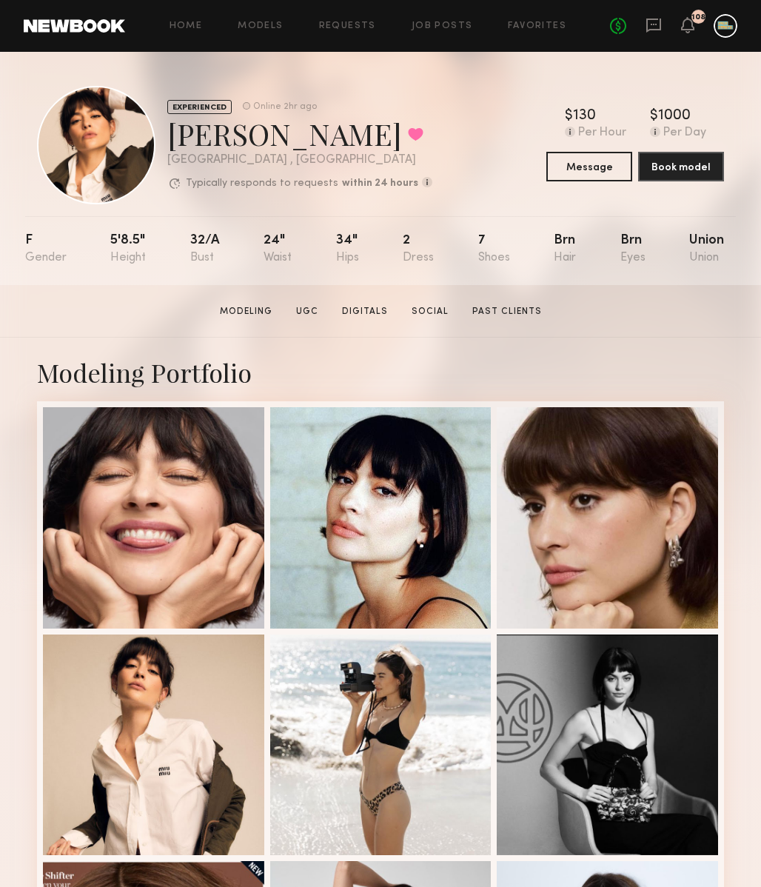
click at [97, 132] on div at bounding box center [96, 145] width 118 height 118
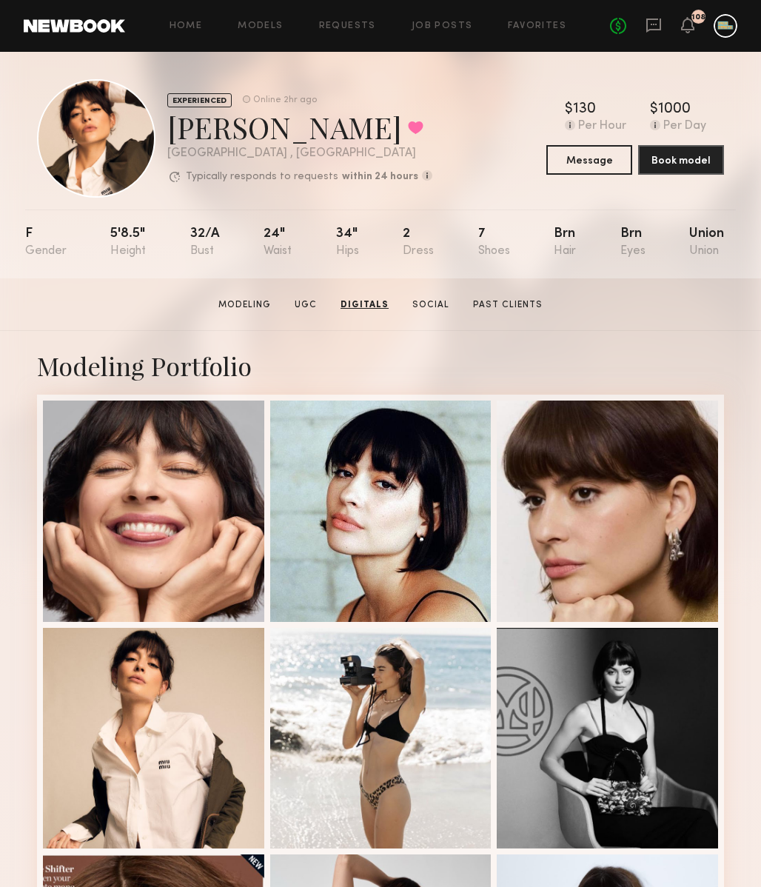
scroll to position [0, 0]
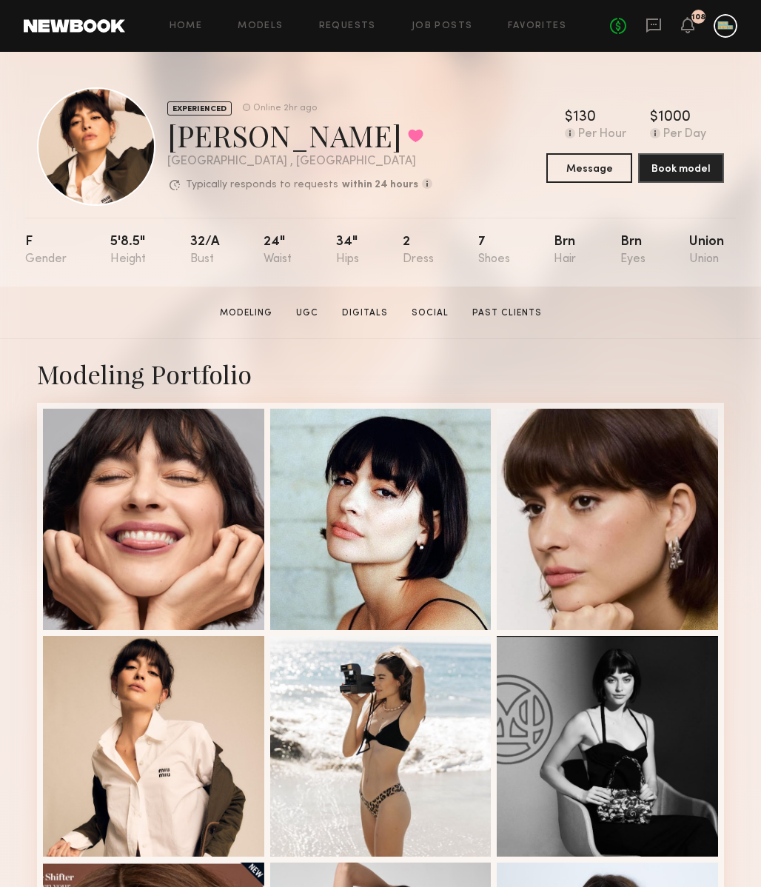
click at [406, 378] on div "Modeling Portfolio" at bounding box center [380, 374] width 687 height 34
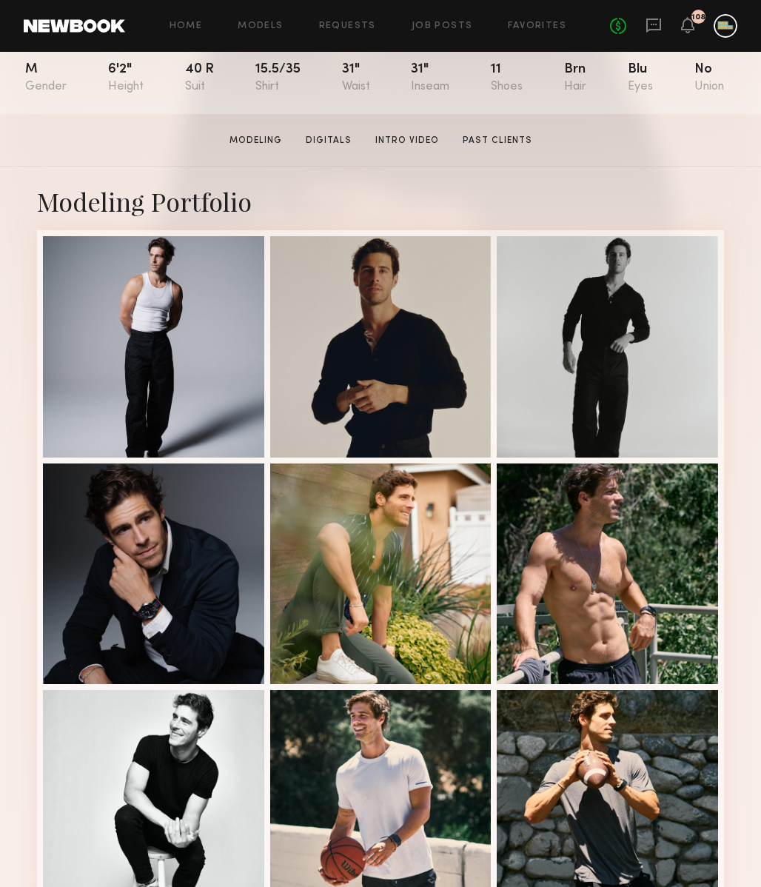
scroll to position [201, 0]
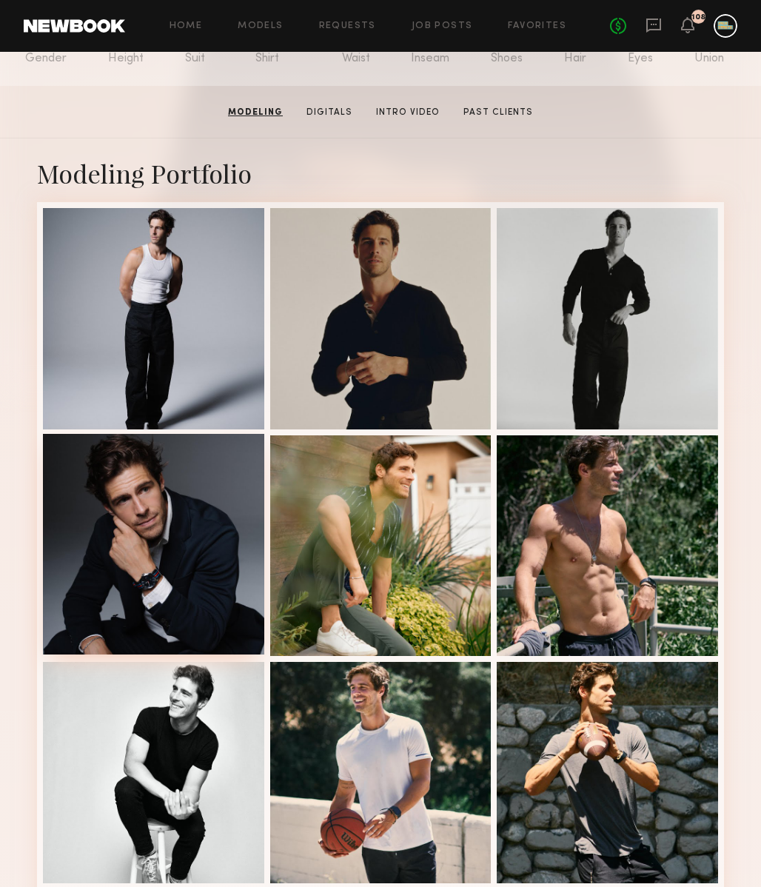
click at [145, 535] on div at bounding box center [153, 544] width 221 height 221
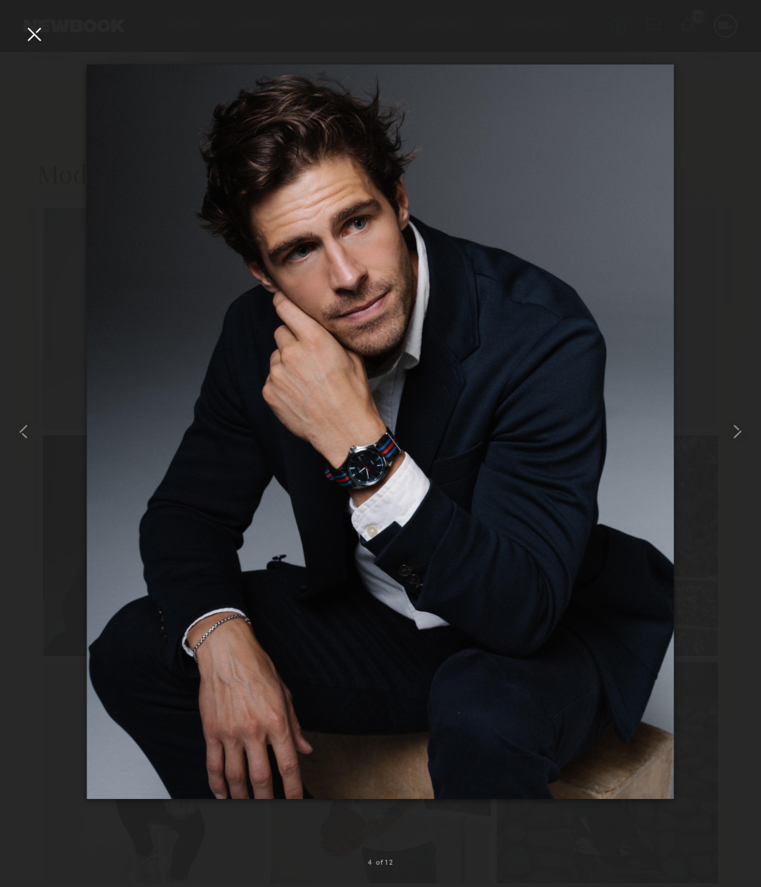
click at [33, 233] on div at bounding box center [380, 432] width 761 height 816
click at [36, 27] on div at bounding box center [34, 34] width 24 height 24
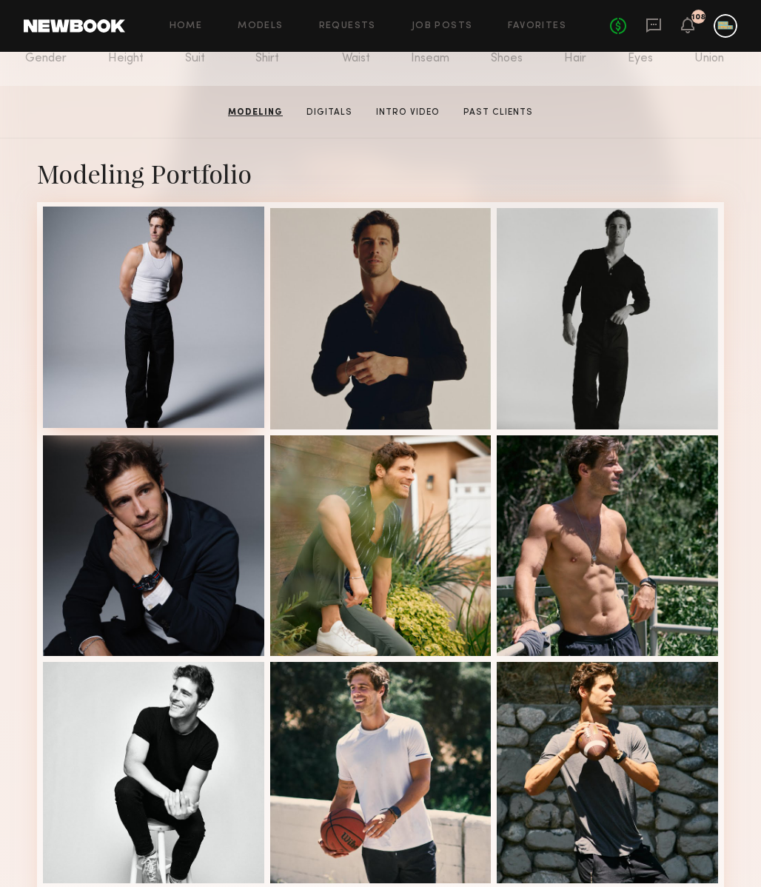
click at [153, 326] on div at bounding box center [153, 317] width 221 height 221
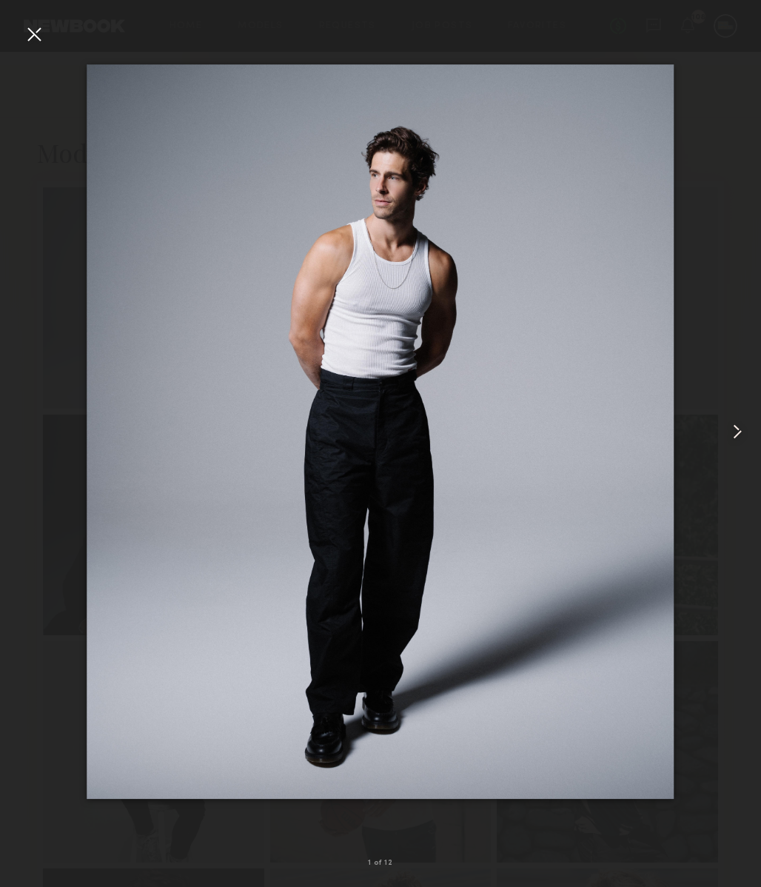
scroll to position [222, 0]
click at [39, 28] on div at bounding box center [34, 34] width 24 height 24
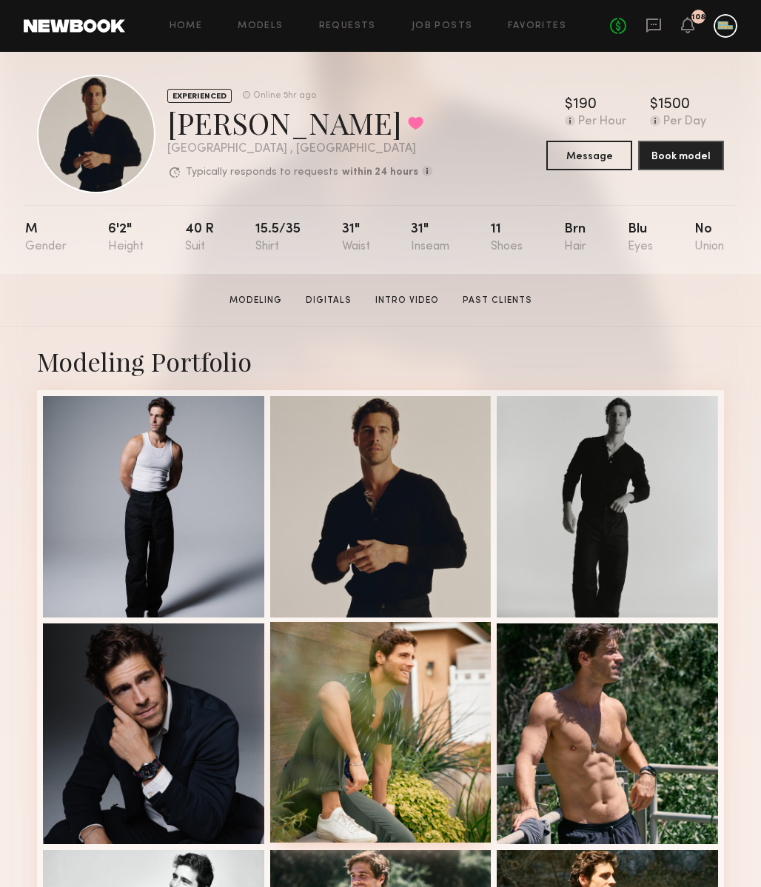
scroll to position [0, 0]
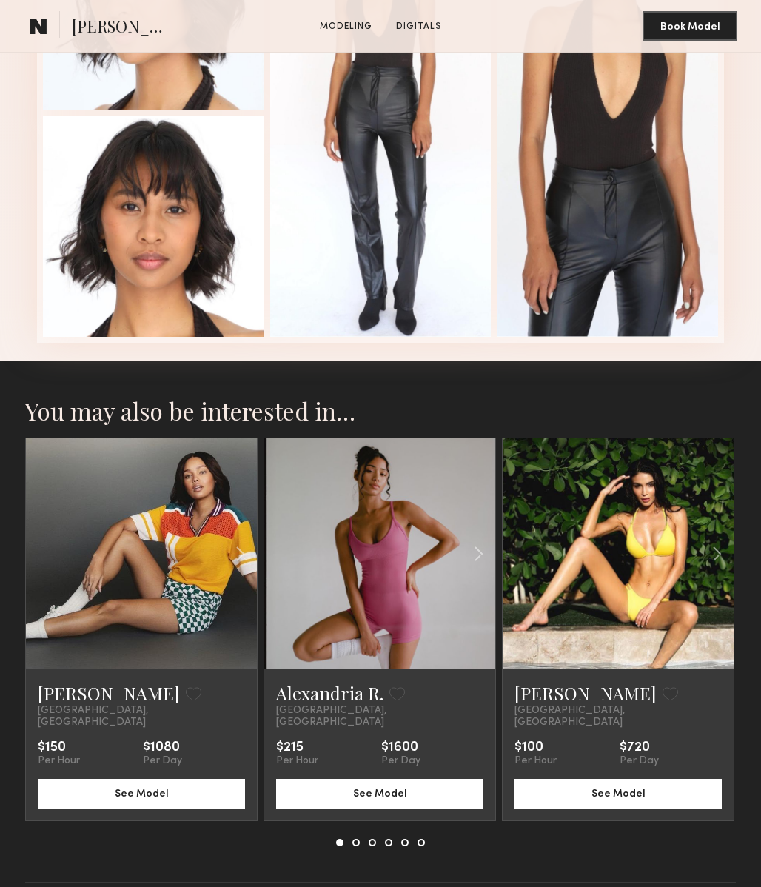
scroll to position [1613, 0]
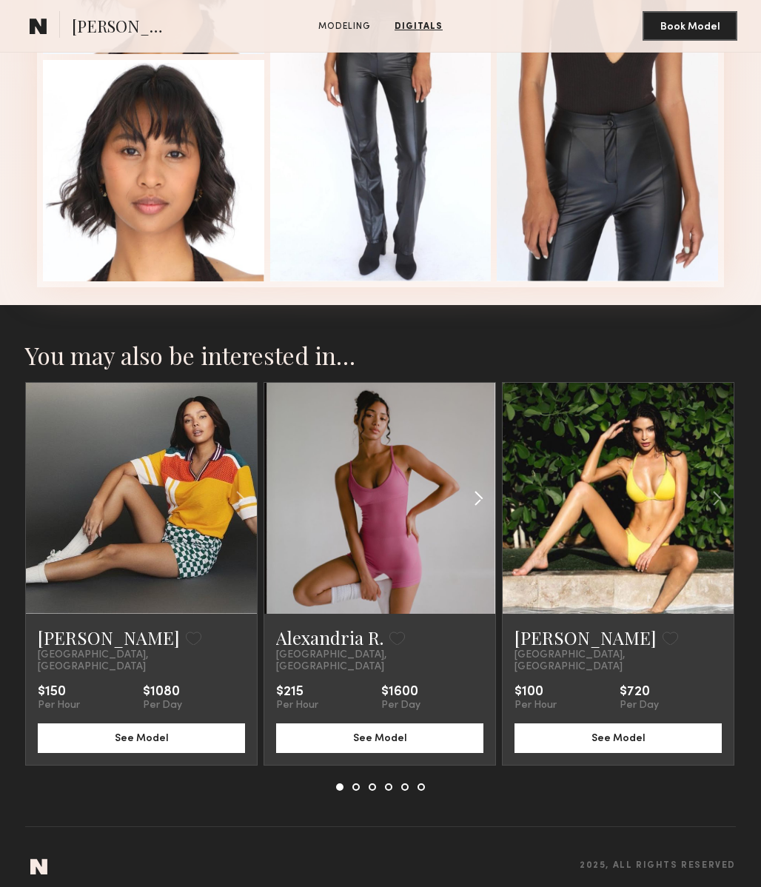
click at [477, 497] on common-icon at bounding box center [478, 498] width 21 height 28
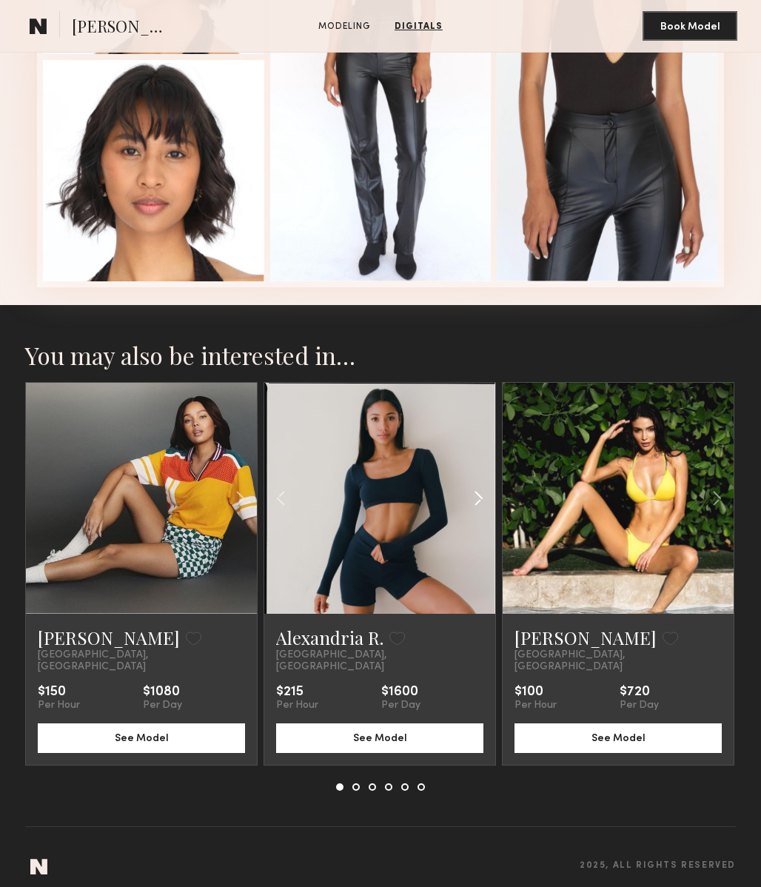
click at [477, 496] on common-icon at bounding box center [478, 498] width 21 height 28
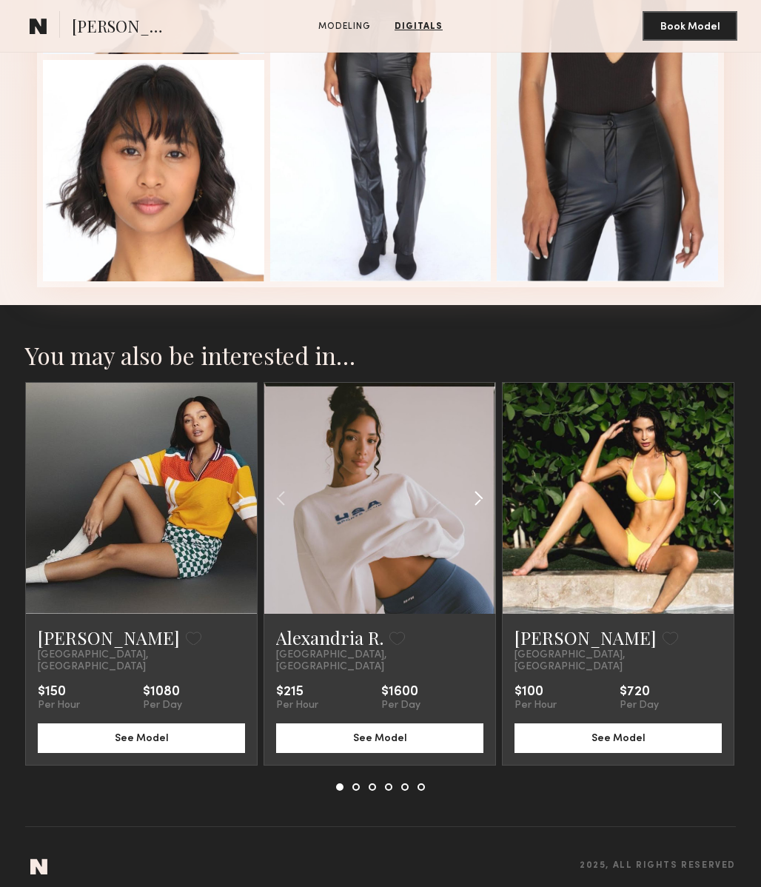
click at [477, 496] on common-icon at bounding box center [478, 498] width 21 height 28
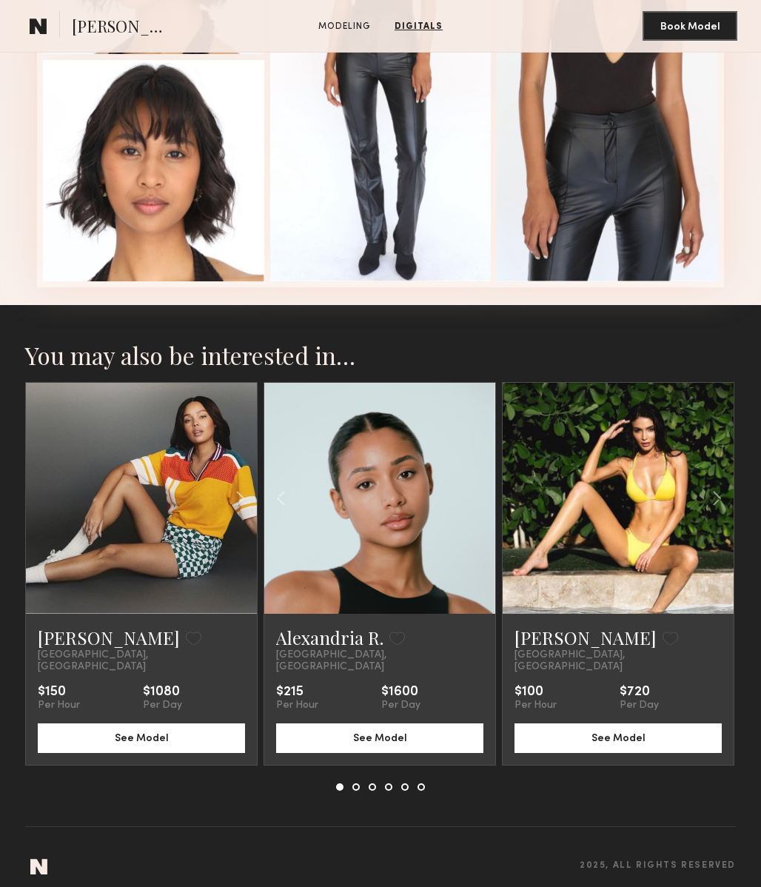
click at [477, 496] on div at bounding box center [379, 498] width 231 height 231
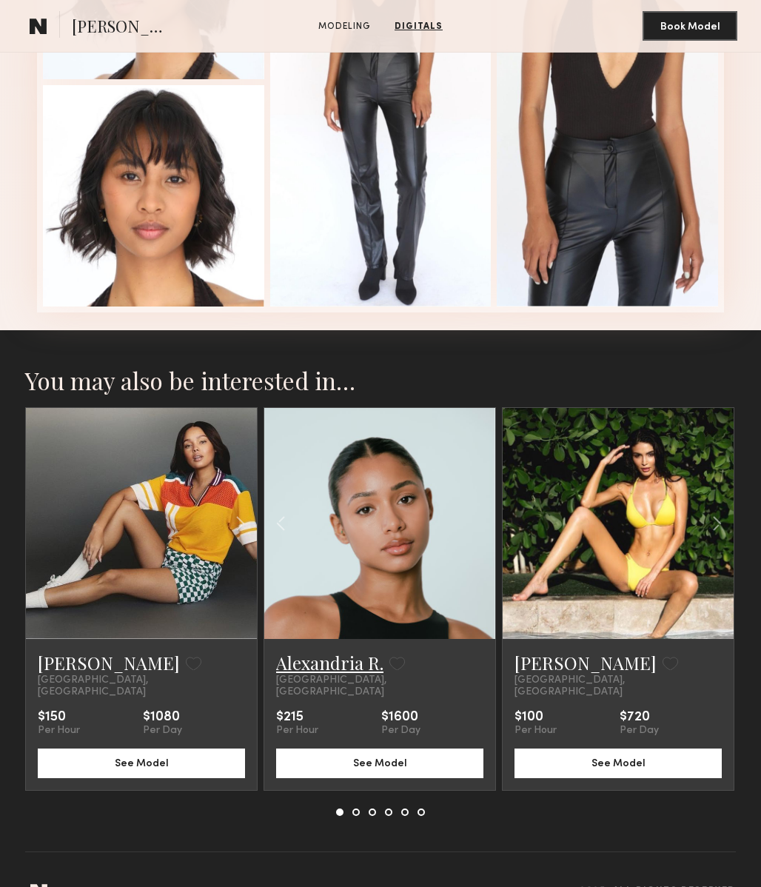
click at [326, 656] on link "Alexandria R." at bounding box center [329, 663] width 107 height 24
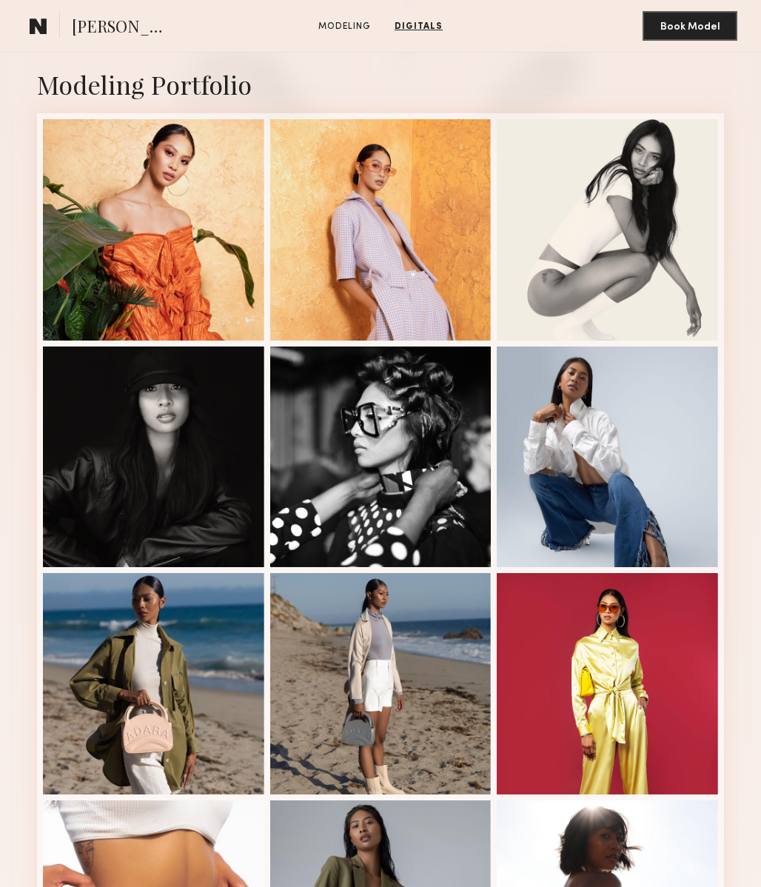
scroll to position [0, 0]
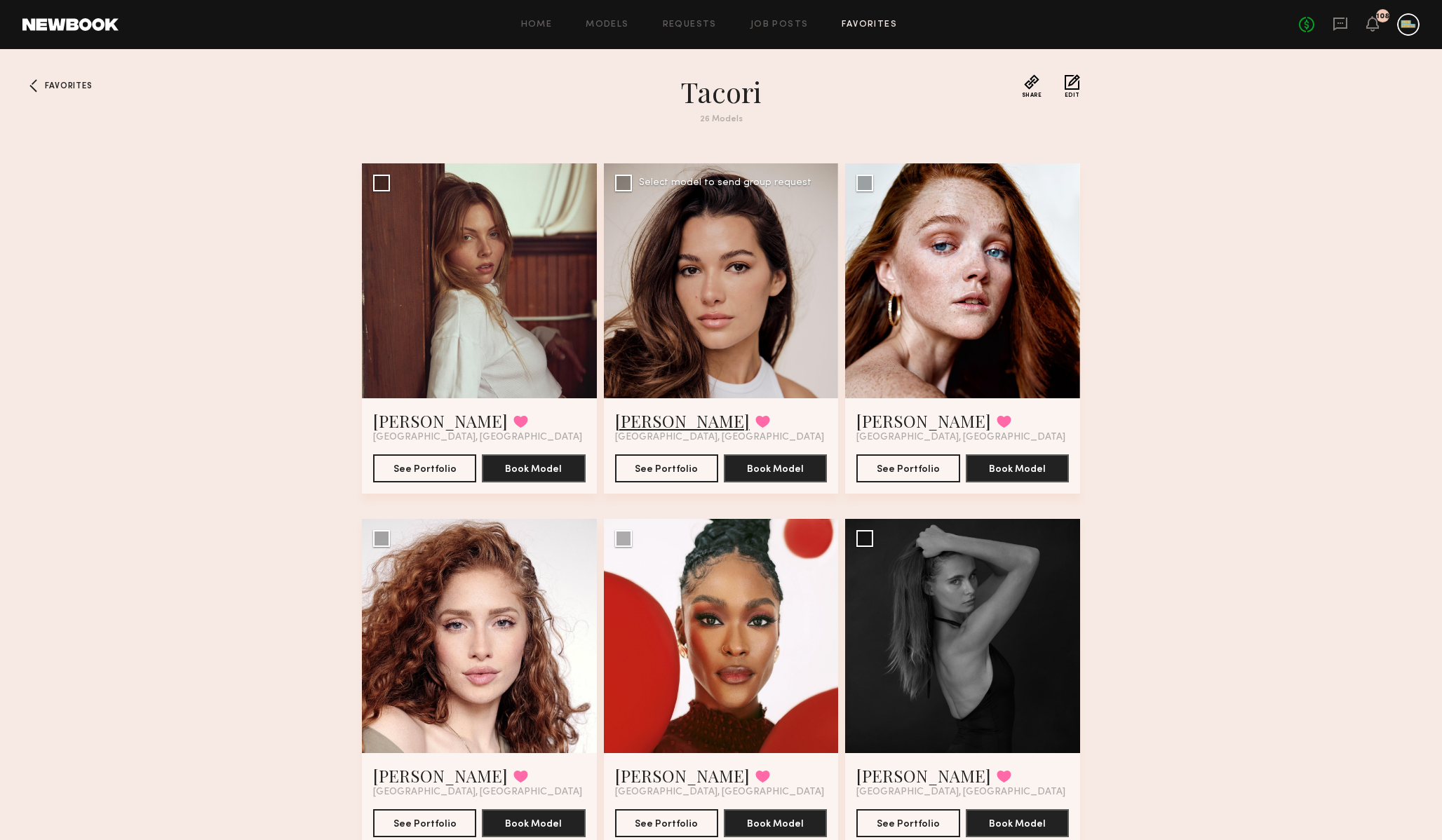
click at [637, 418] on link "[PERSON_NAME]" at bounding box center [682, 420] width 135 height 23
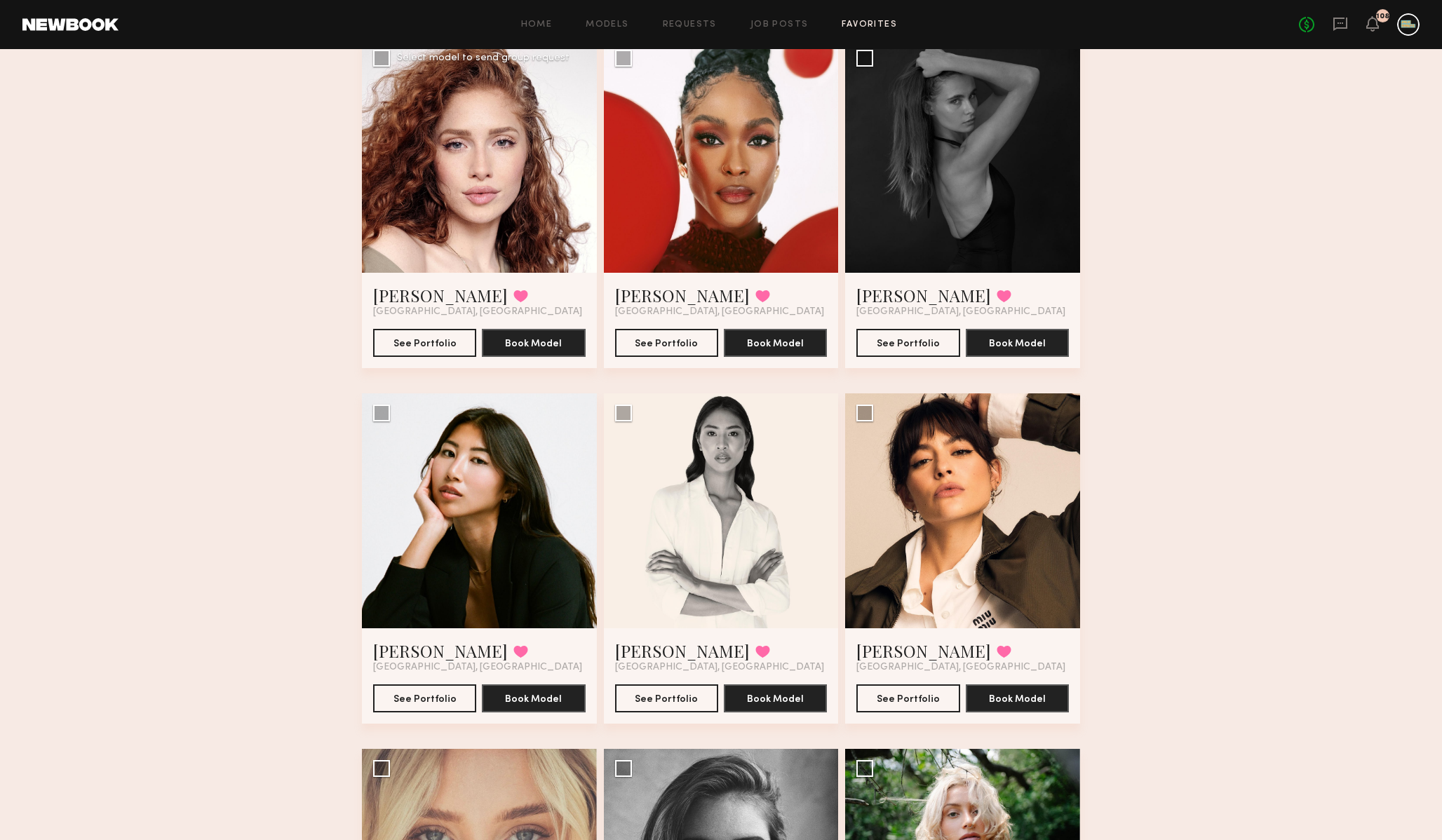
scroll to position [493, 0]
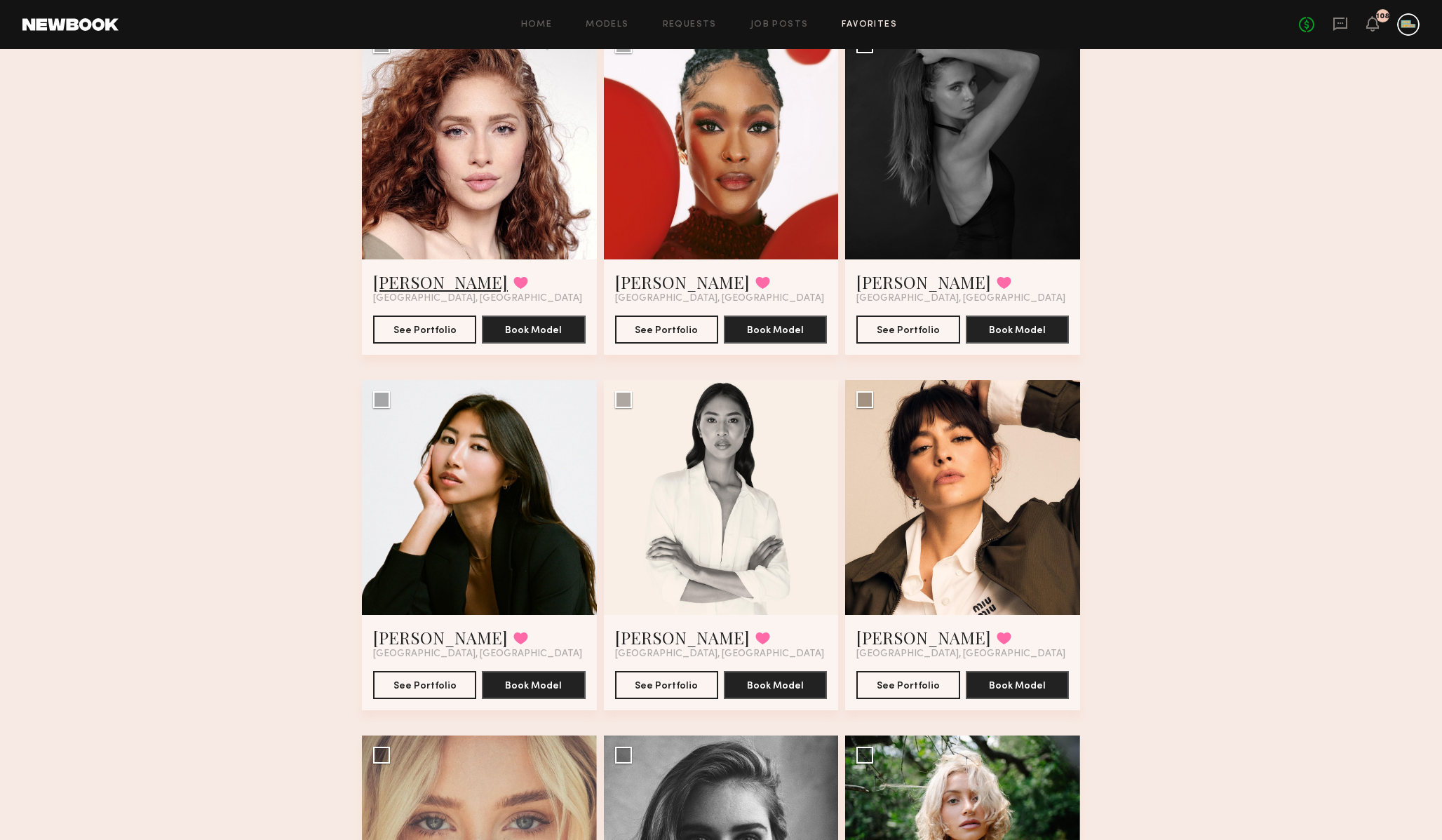
click at [402, 282] on link "[PERSON_NAME]" at bounding box center [441, 282] width 135 height 23
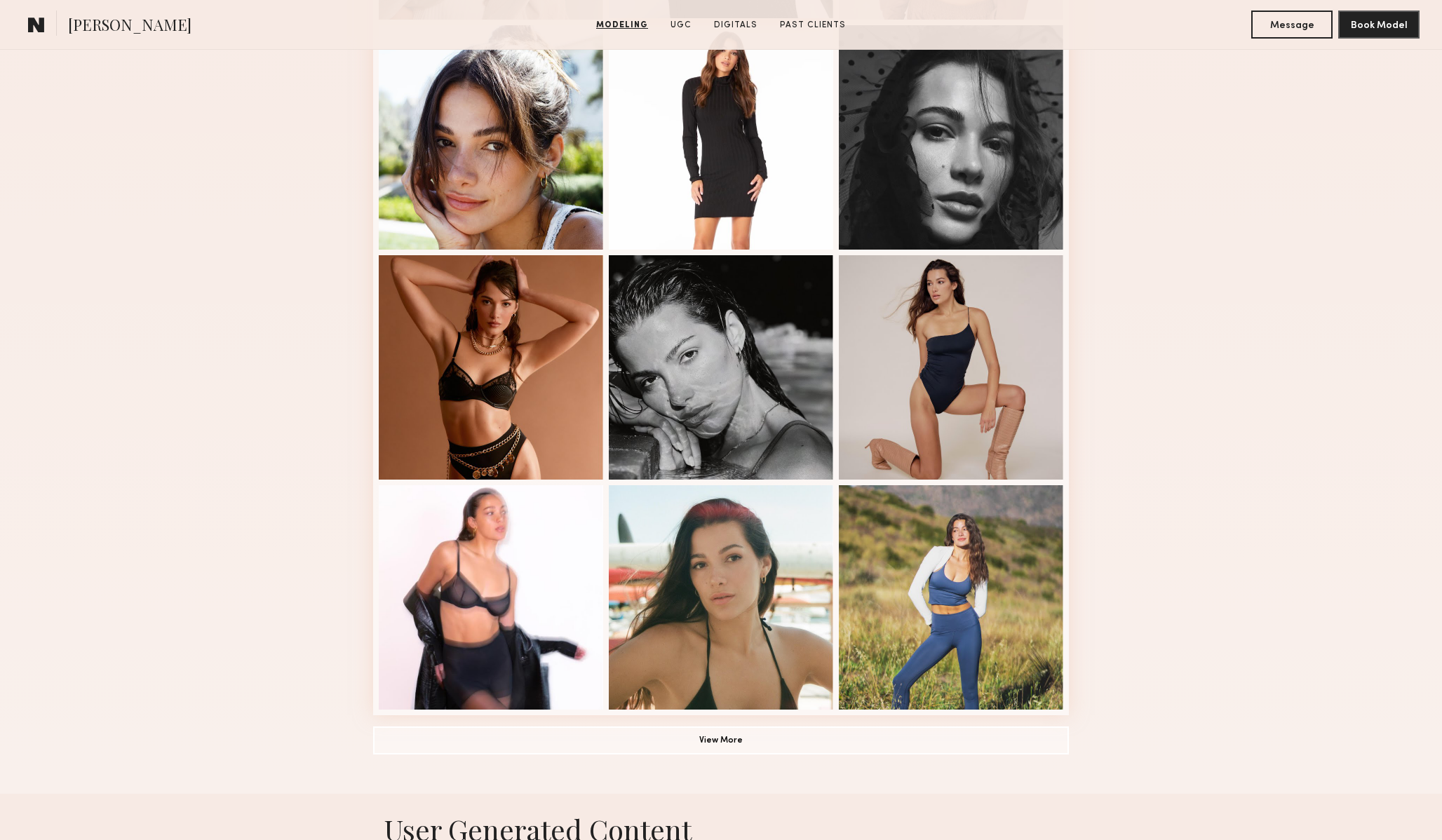
scroll to position [614, 0]
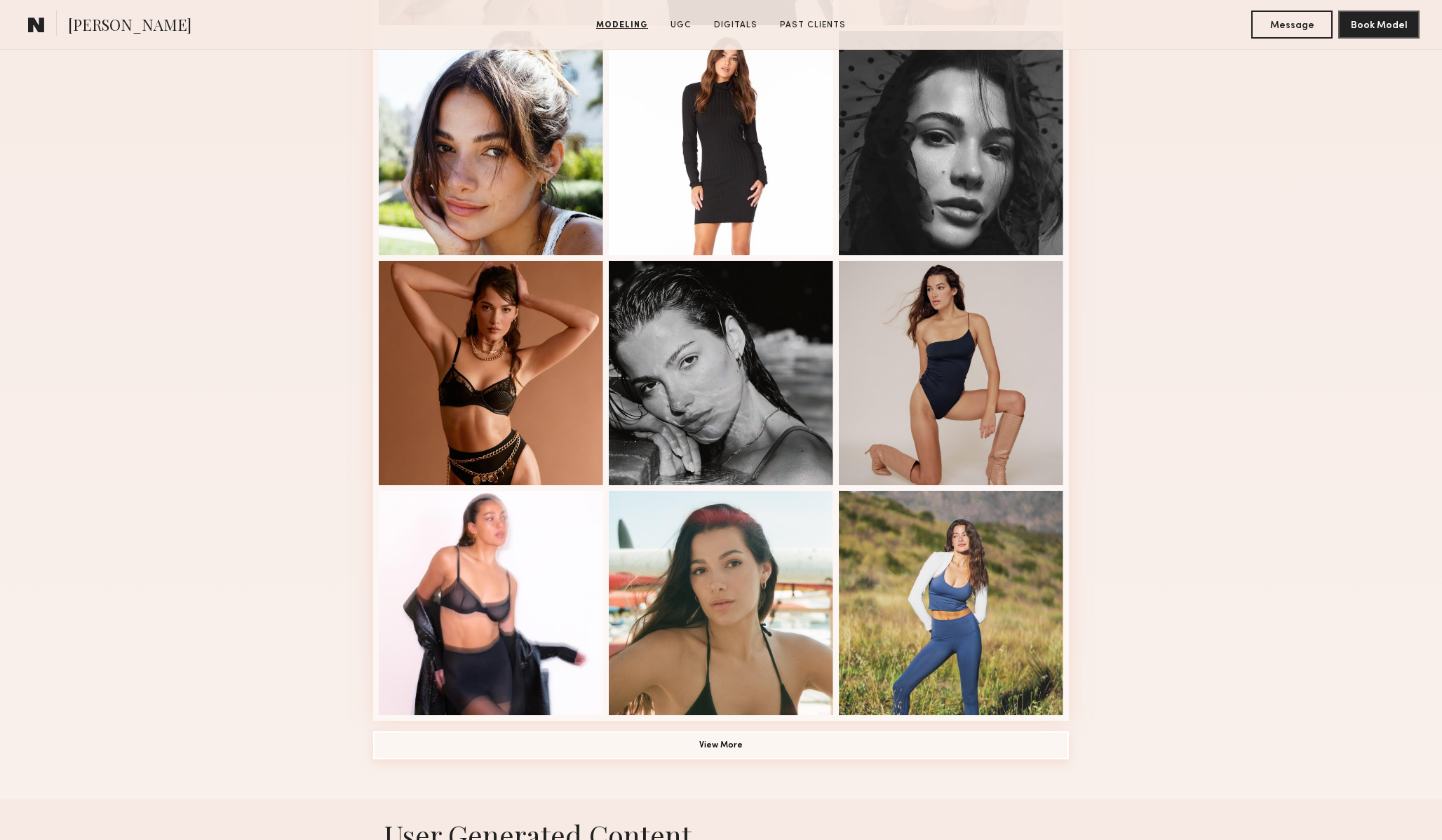
click at [713, 744] on button "View More" at bounding box center [721, 745] width 696 height 28
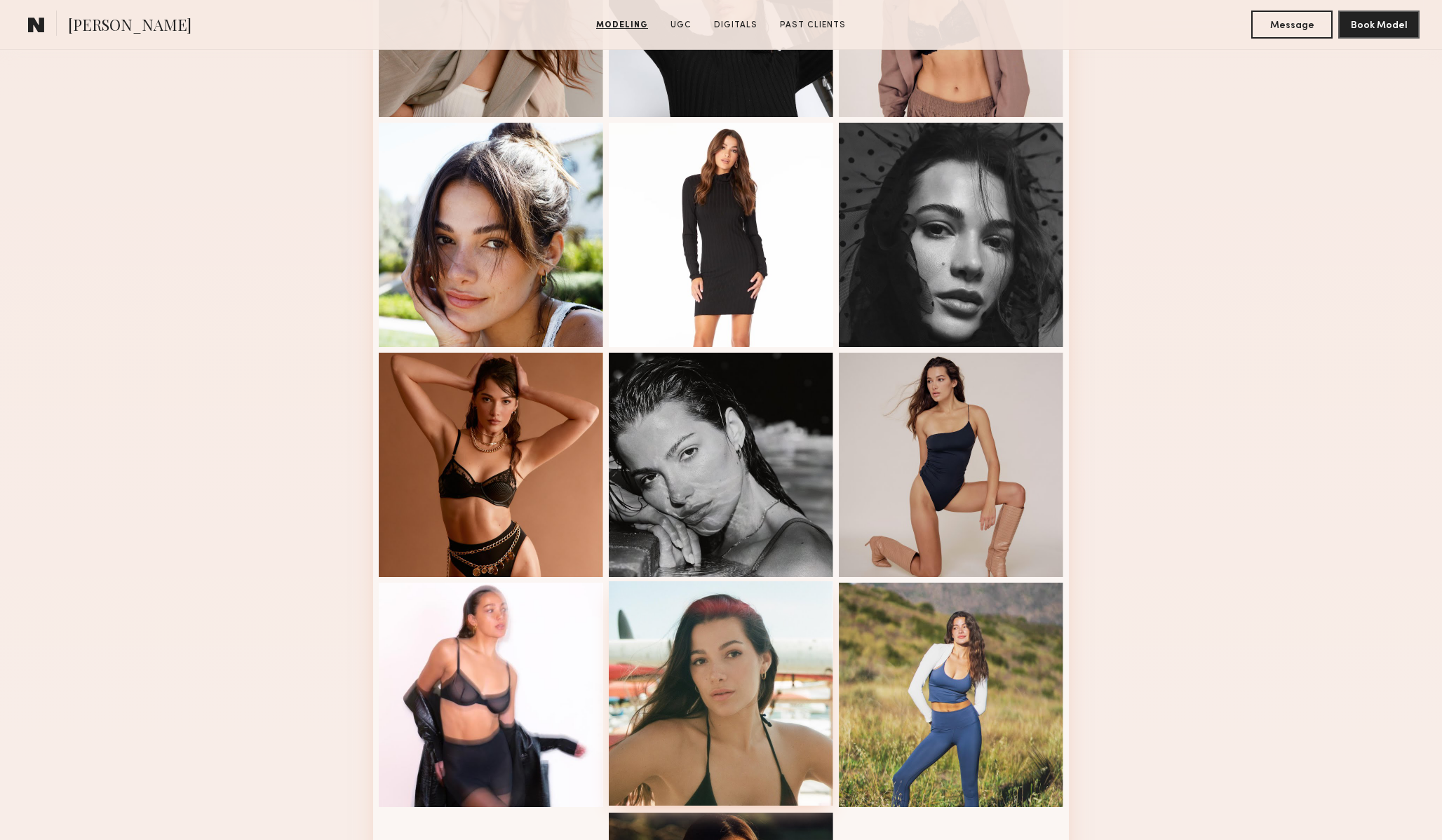
scroll to position [0, 0]
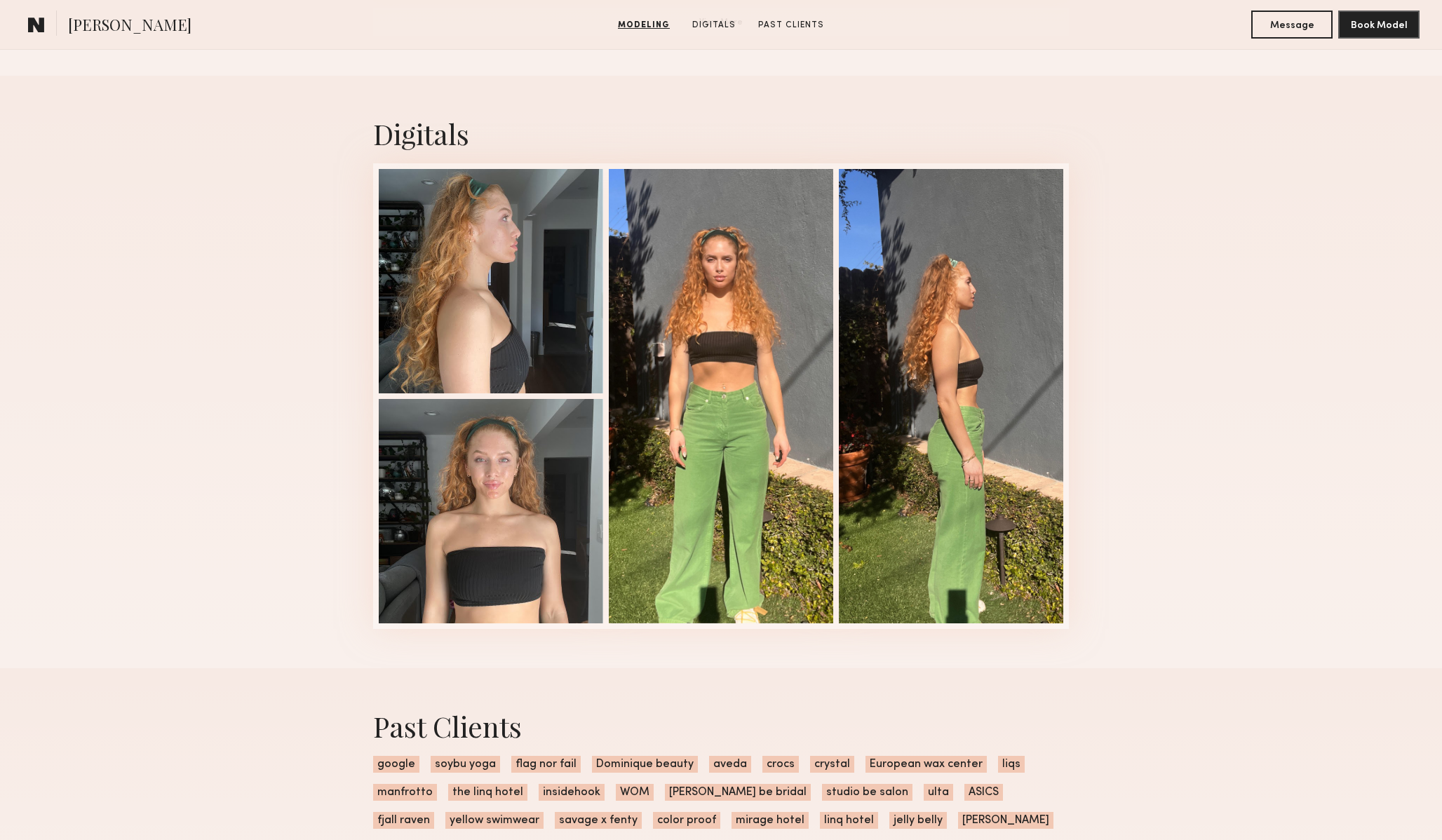
scroll to position [1428, 0]
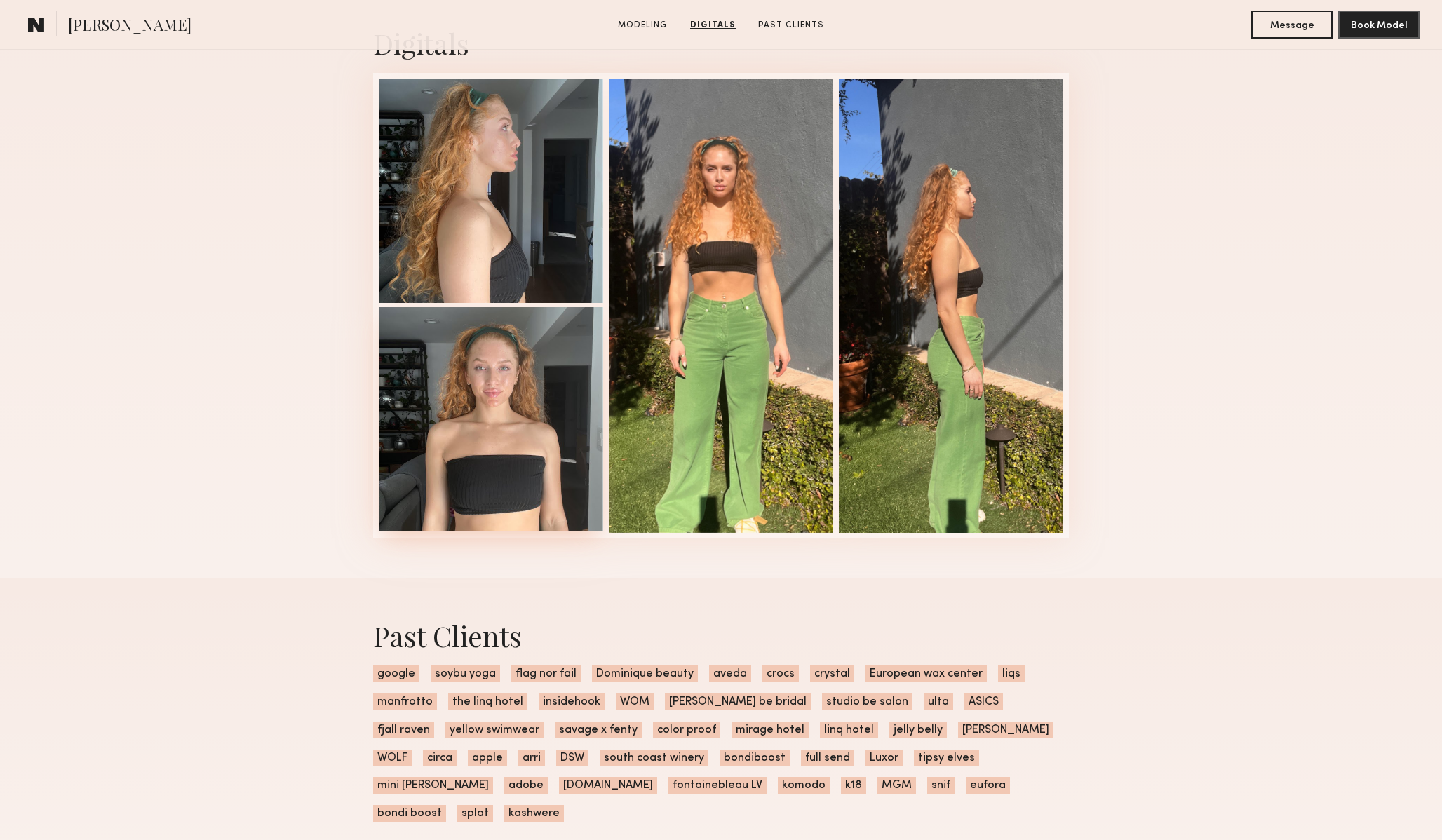
click at [475, 406] on div at bounding box center [491, 419] width 225 height 224
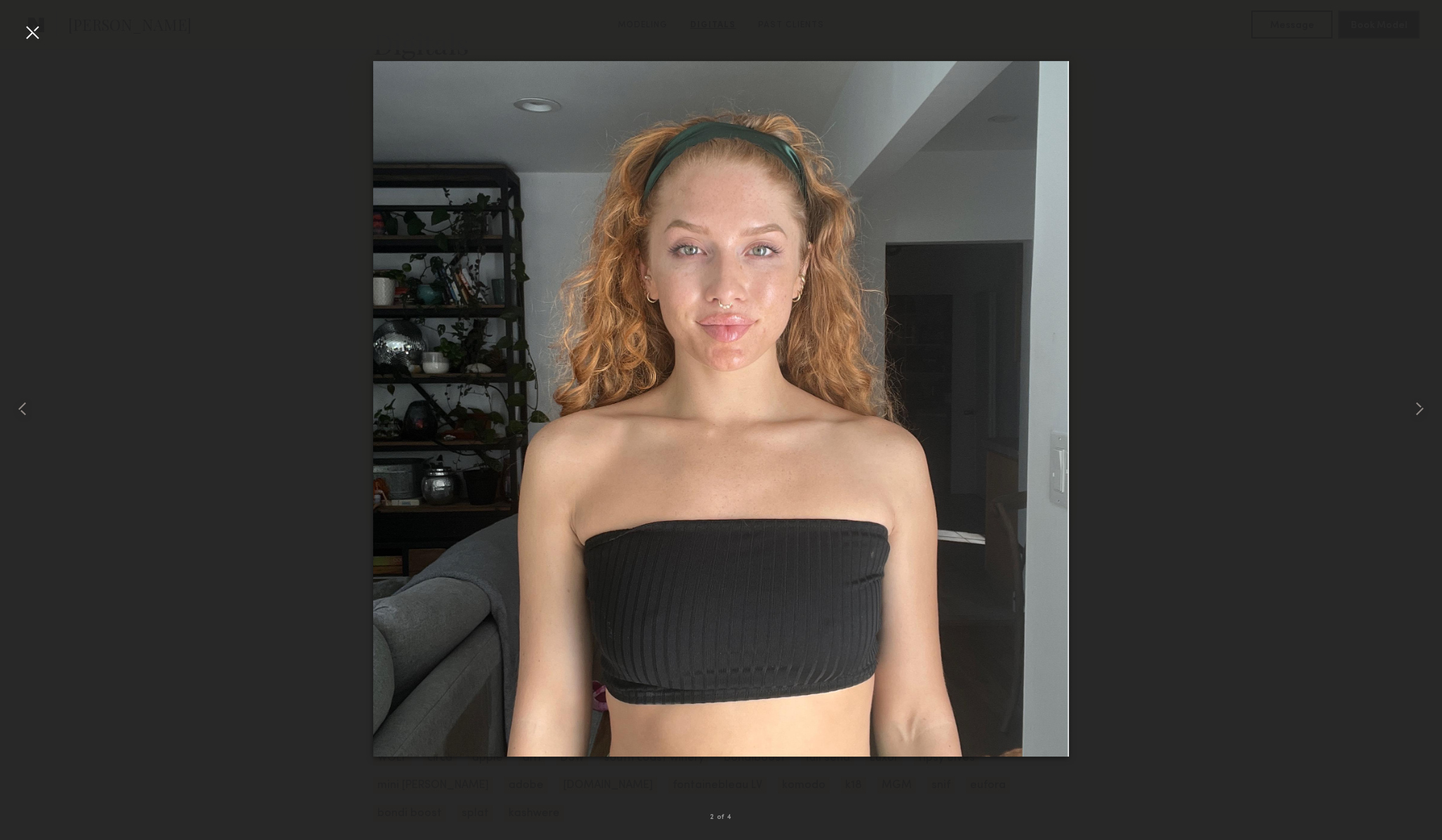
click at [31, 33] on div at bounding box center [32, 32] width 23 height 23
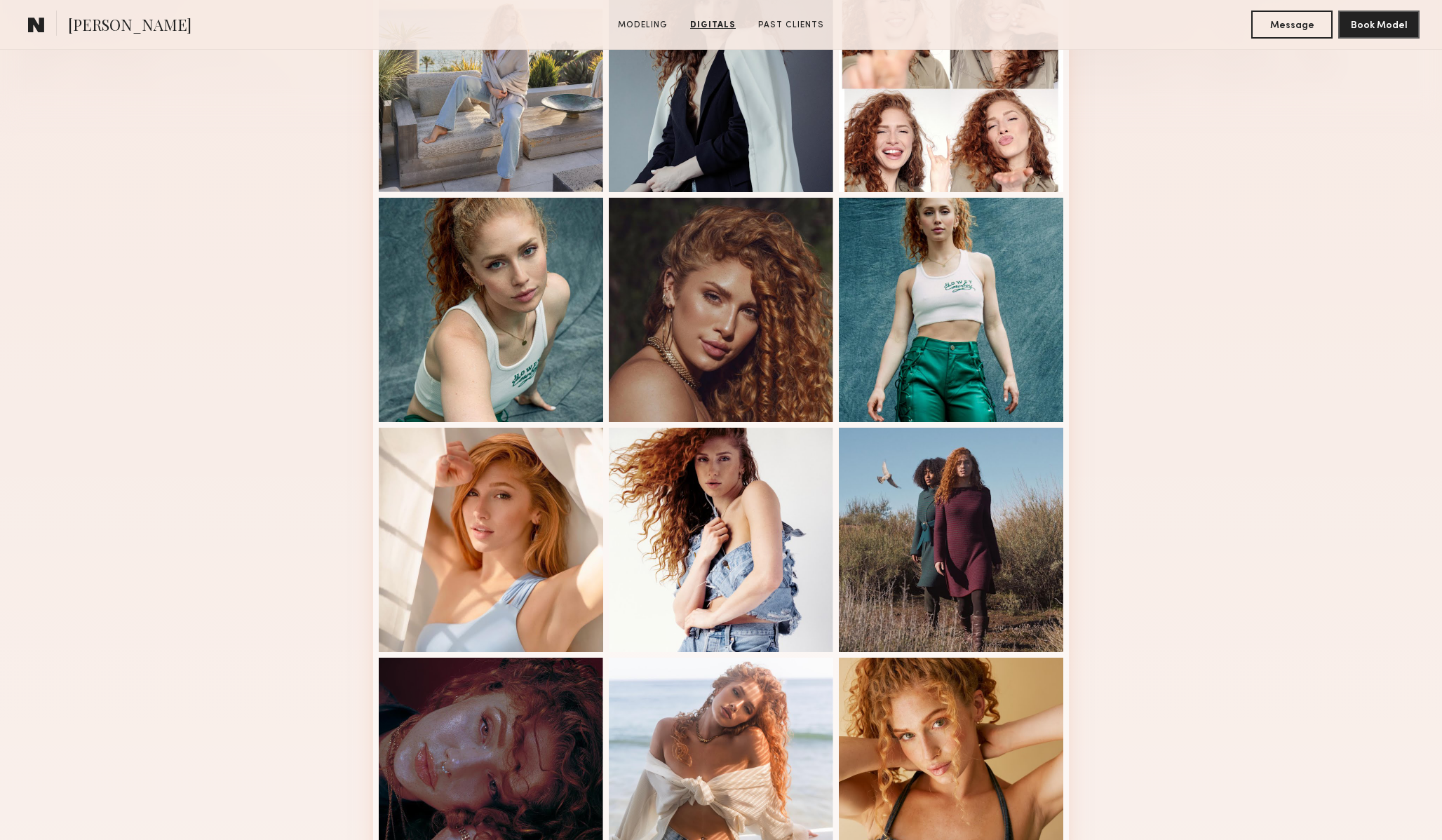
scroll to position [0, 0]
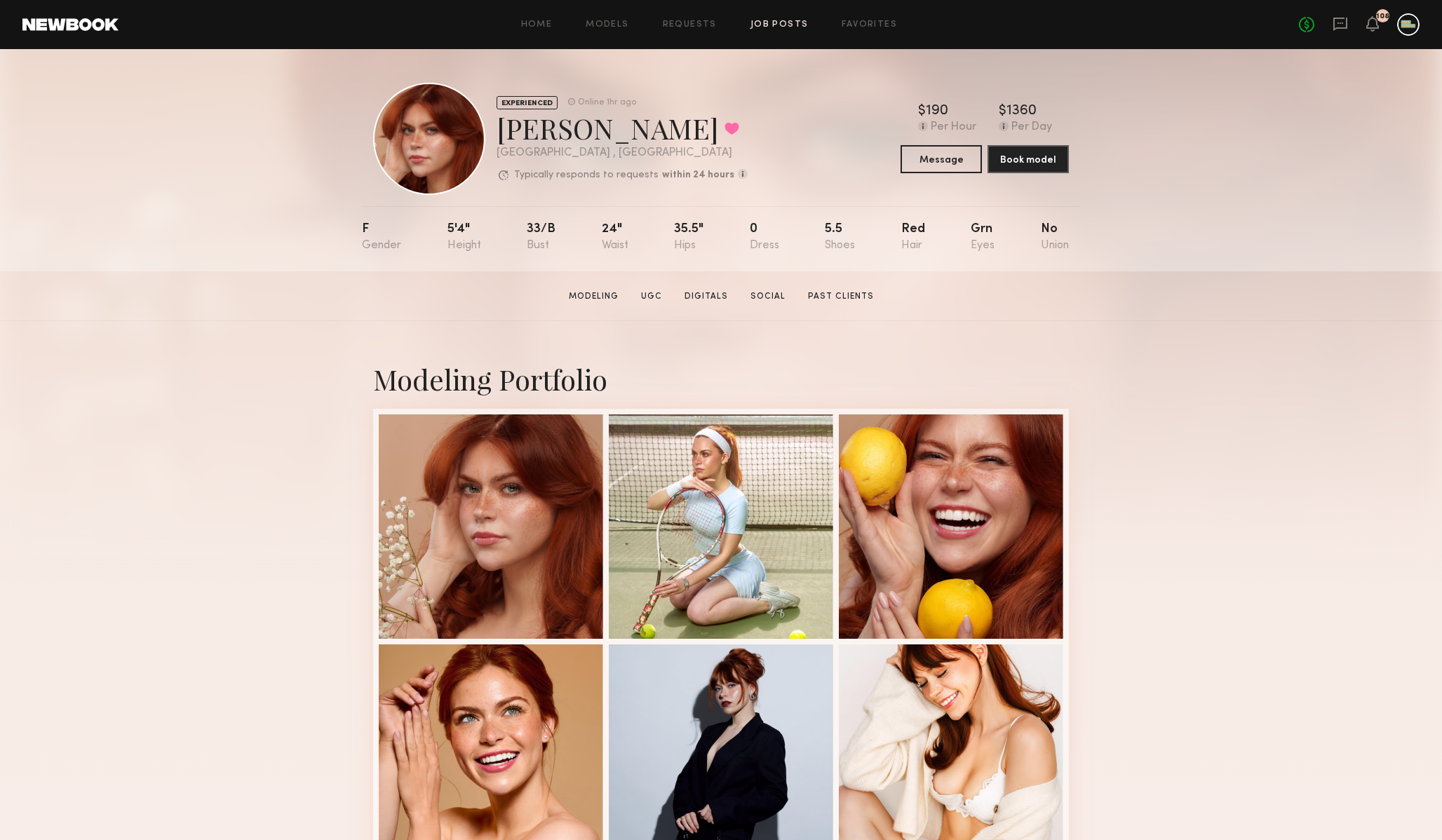
click at [775, 24] on link "Job Posts" at bounding box center [779, 25] width 58 height 9
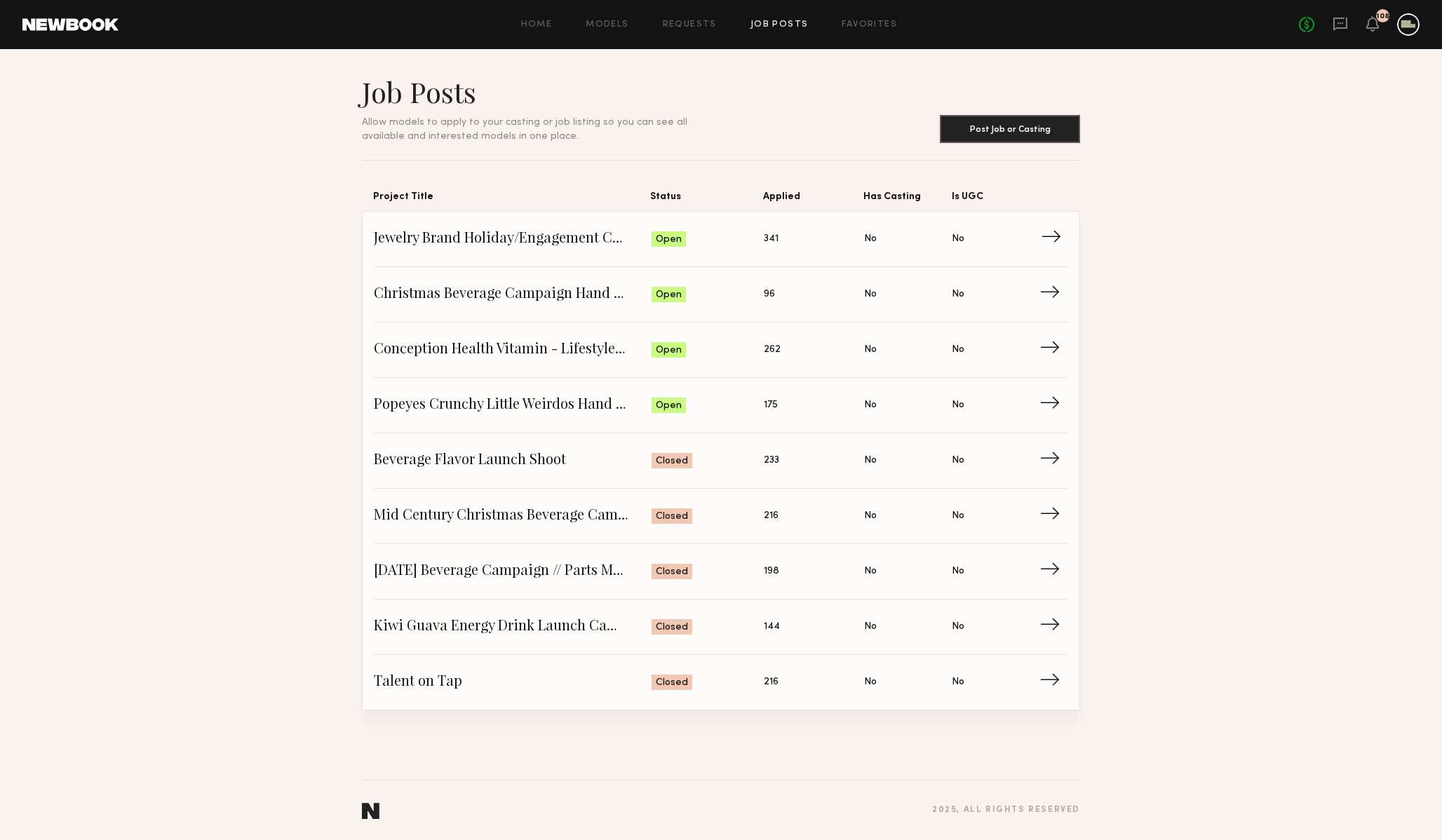
click at [519, 240] on span "Jewelry Brand Holiday/Engagement Campaign" at bounding box center [513, 239] width 278 height 21
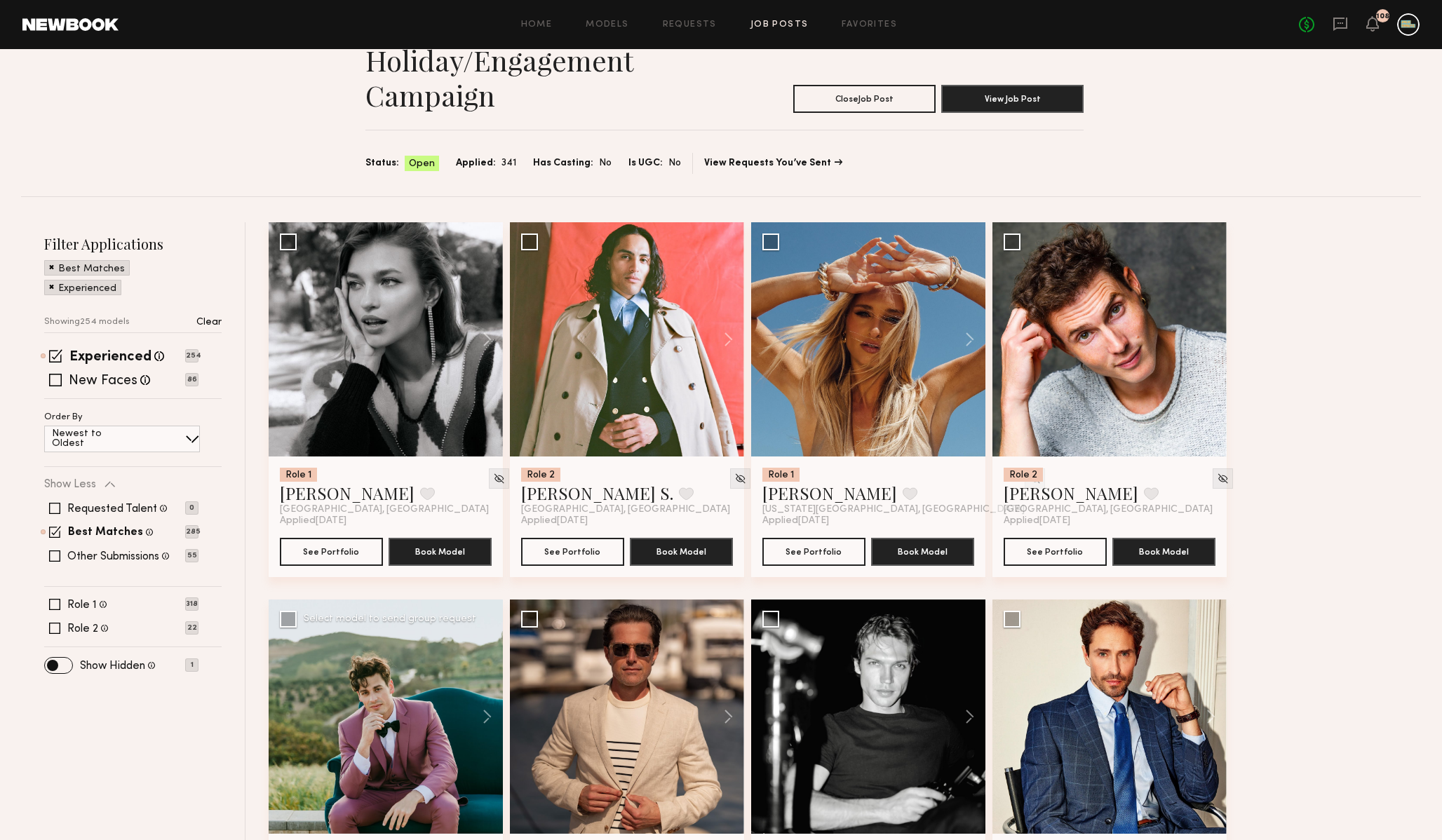
scroll to position [68, 0]
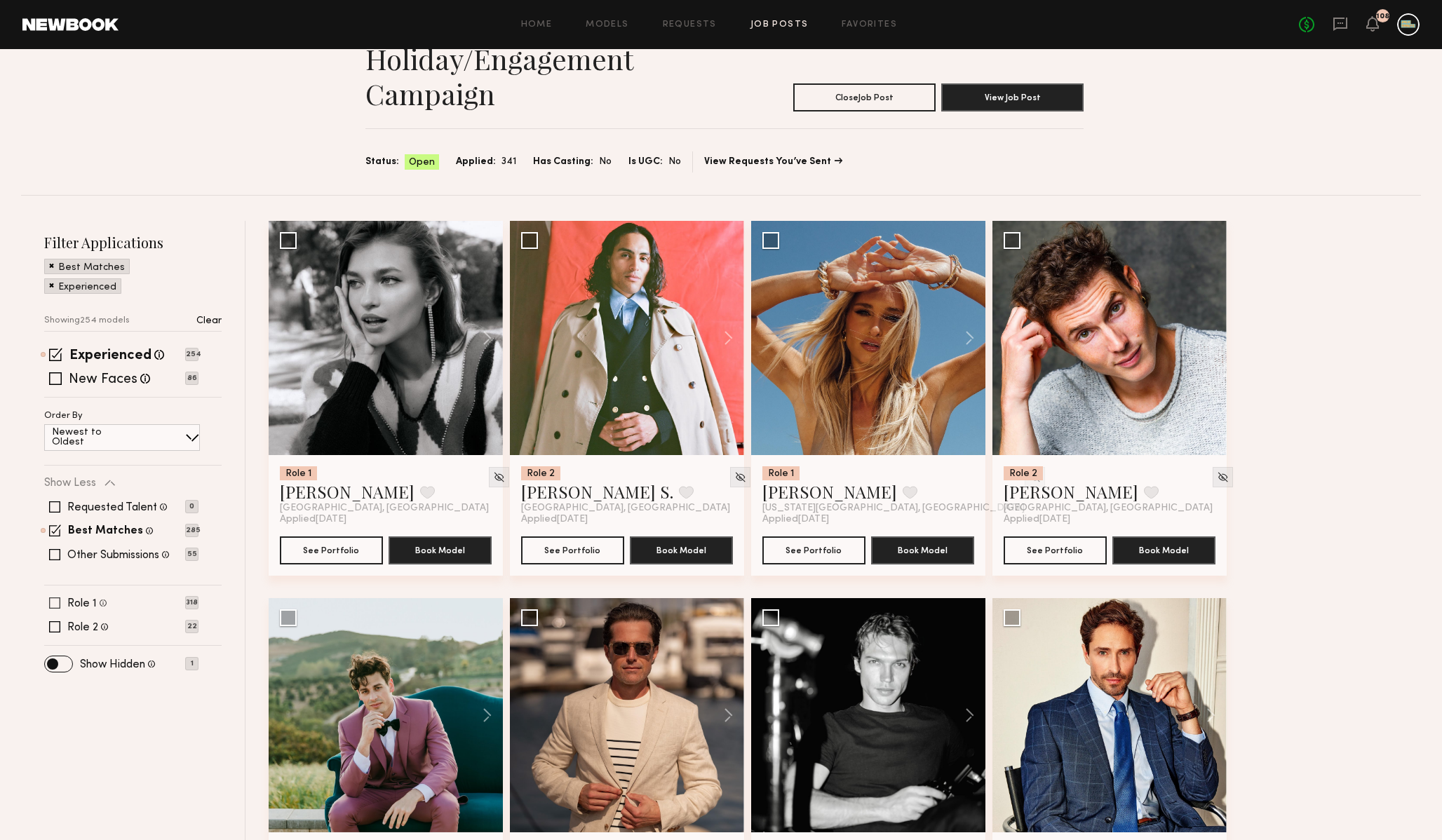
click at [53, 602] on span at bounding box center [55, 603] width 11 height 11
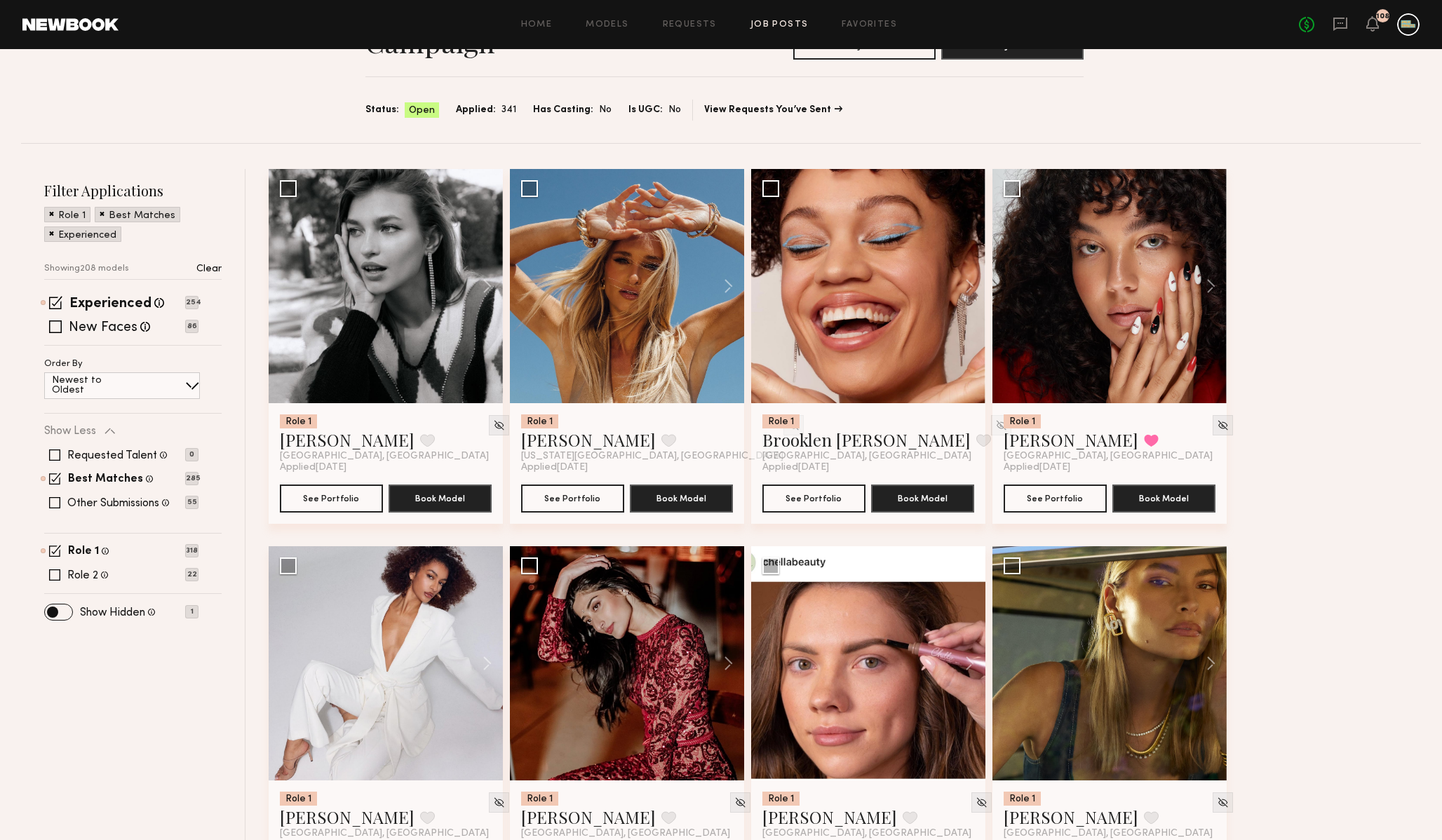
scroll to position [127, 0]
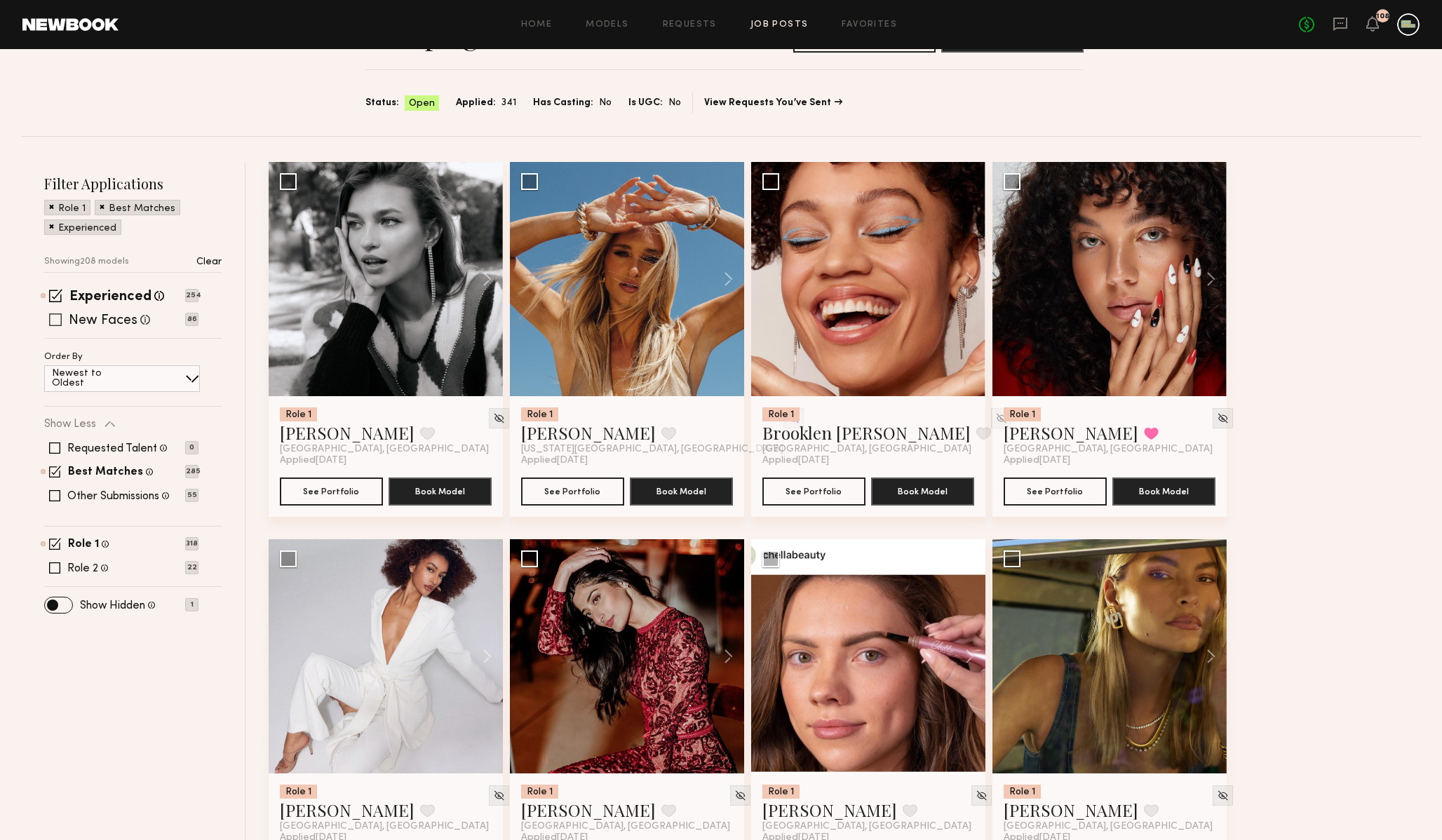
click at [55, 318] on span at bounding box center [55, 319] width 12 height 12
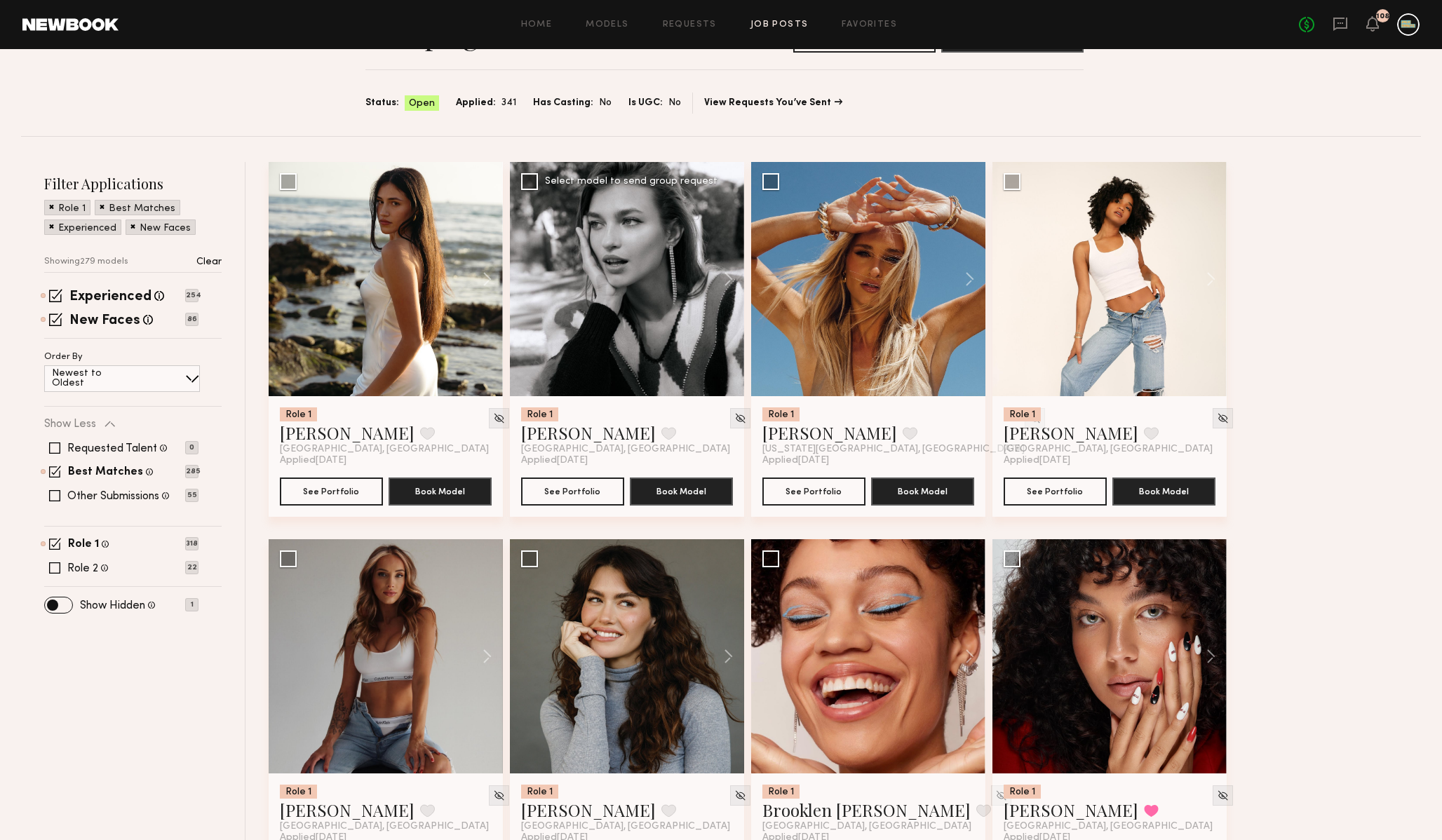
scroll to position [131, 0]
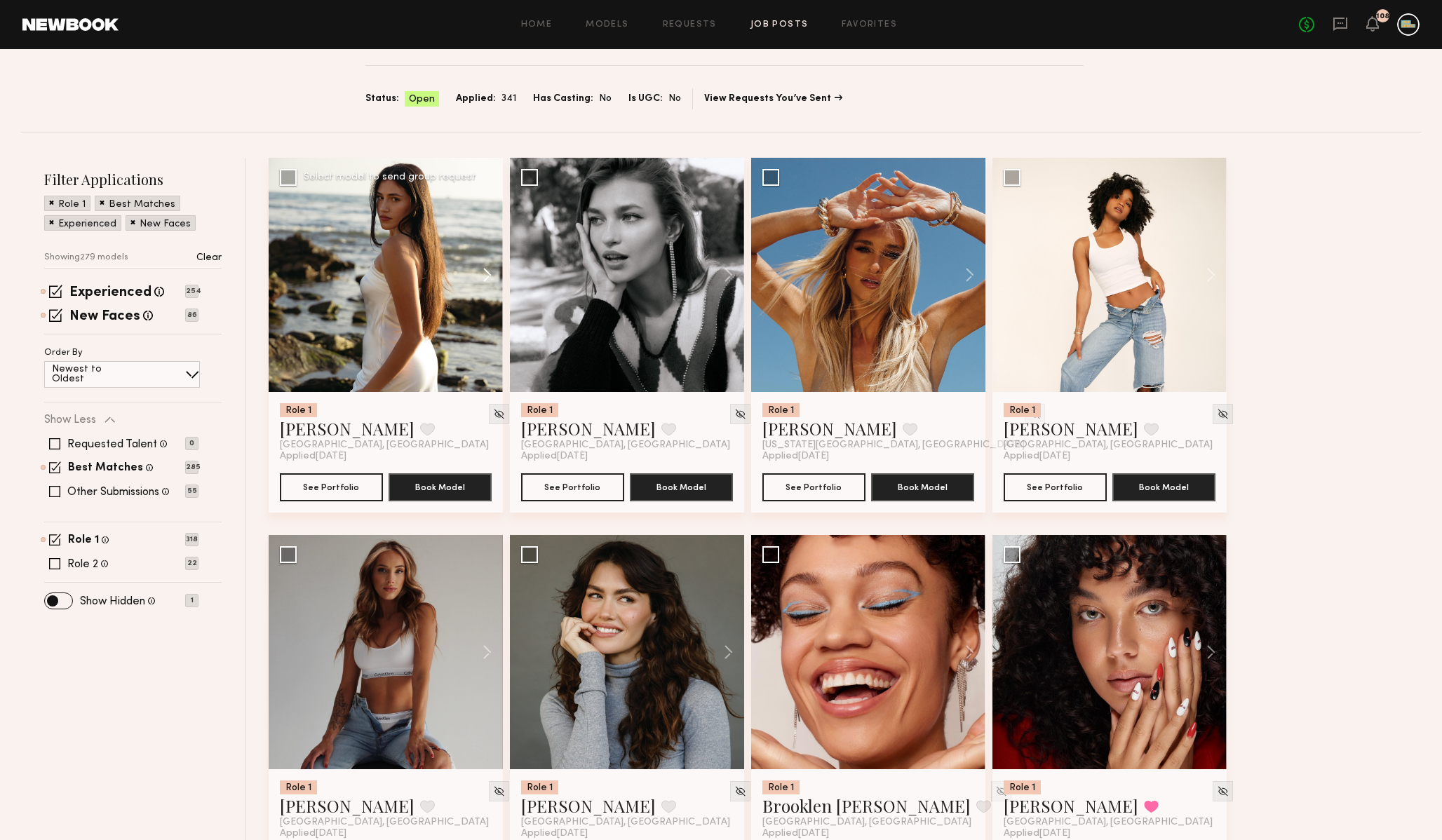
click at [484, 274] on button at bounding box center [480, 275] width 45 height 234
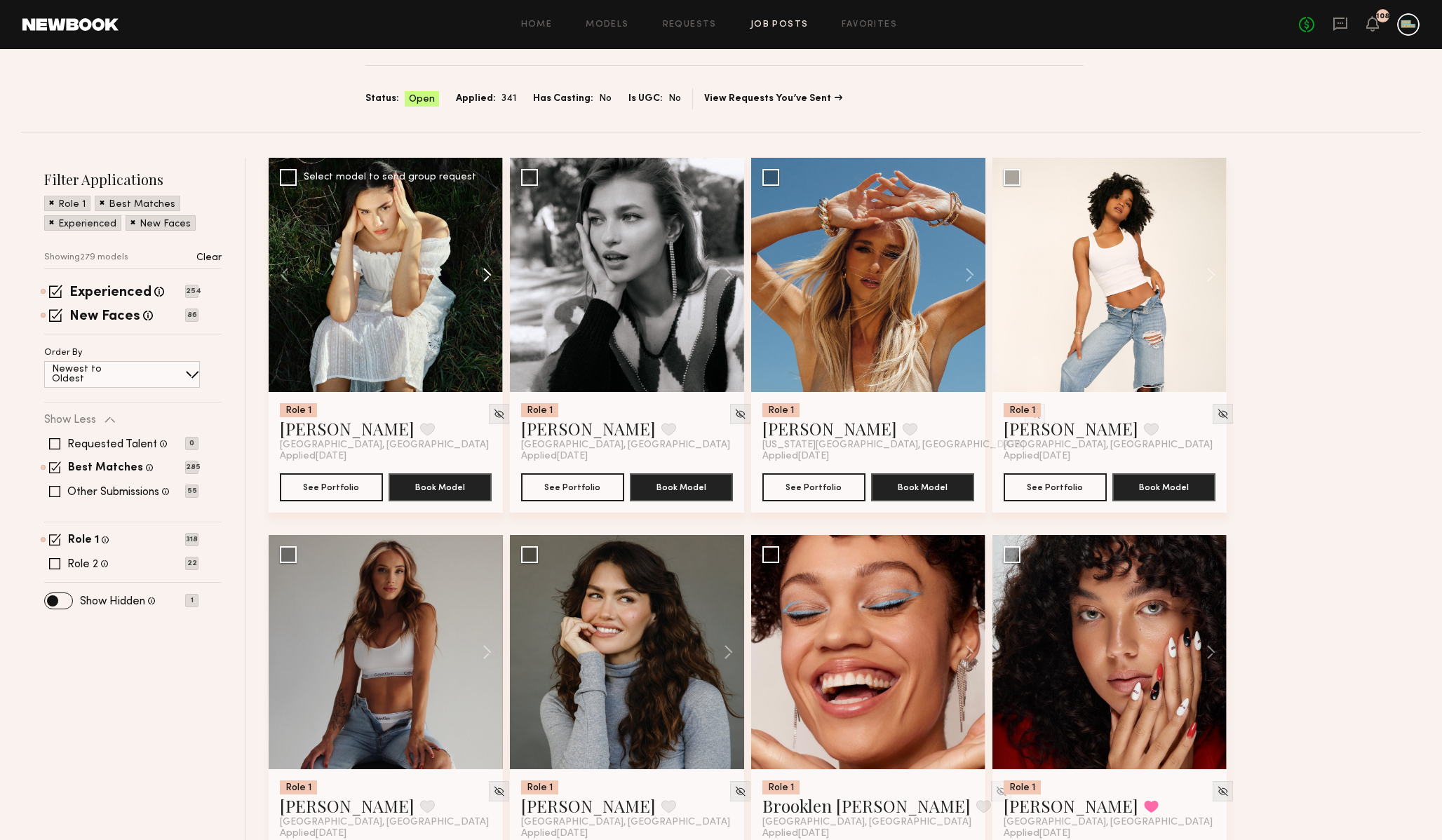
click at [484, 274] on button at bounding box center [480, 275] width 45 height 234
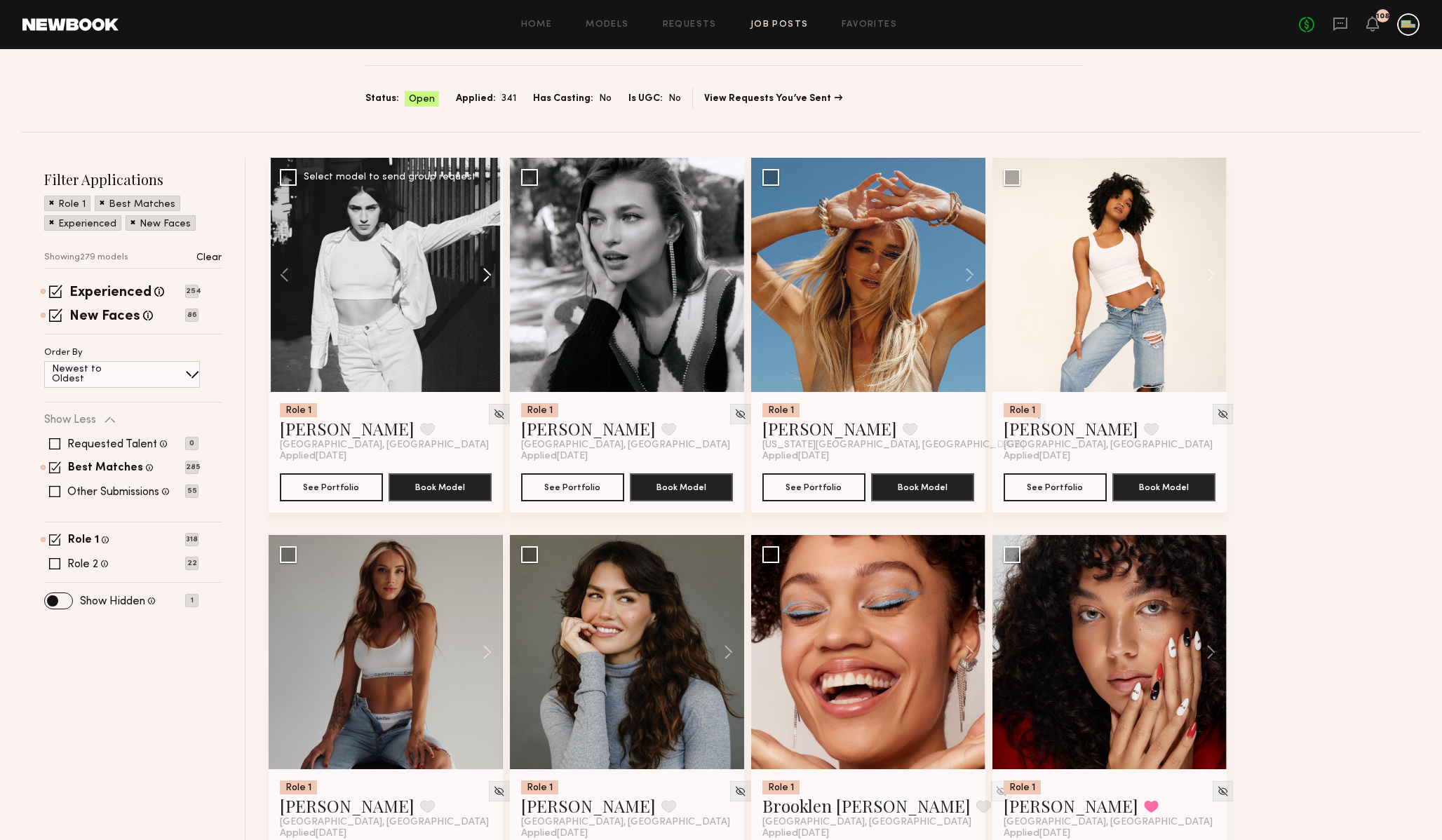
click at [484, 274] on button at bounding box center [480, 275] width 45 height 234
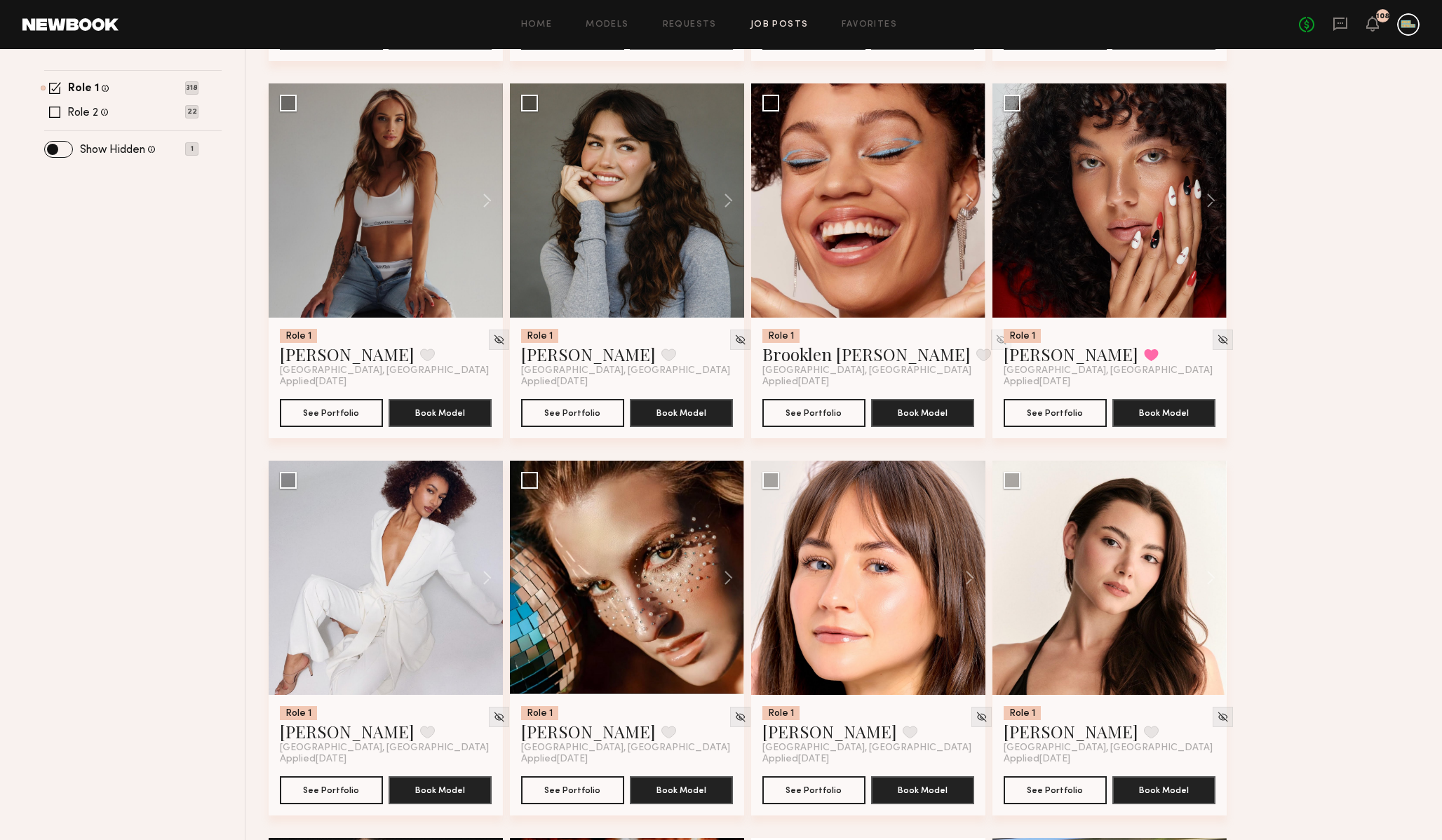
scroll to position [584, 0]
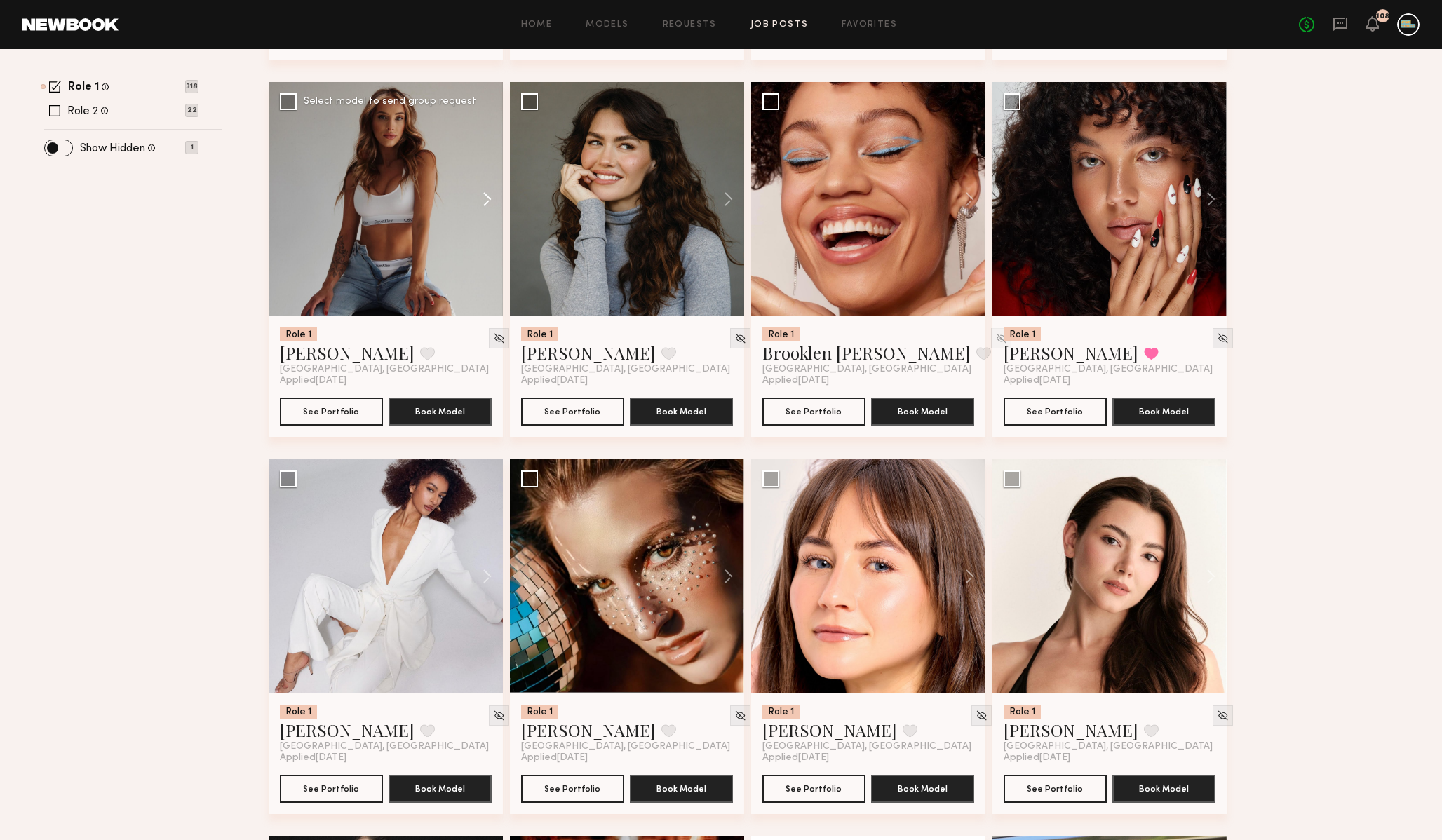
click at [485, 199] on button at bounding box center [480, 199] width 45 height 234
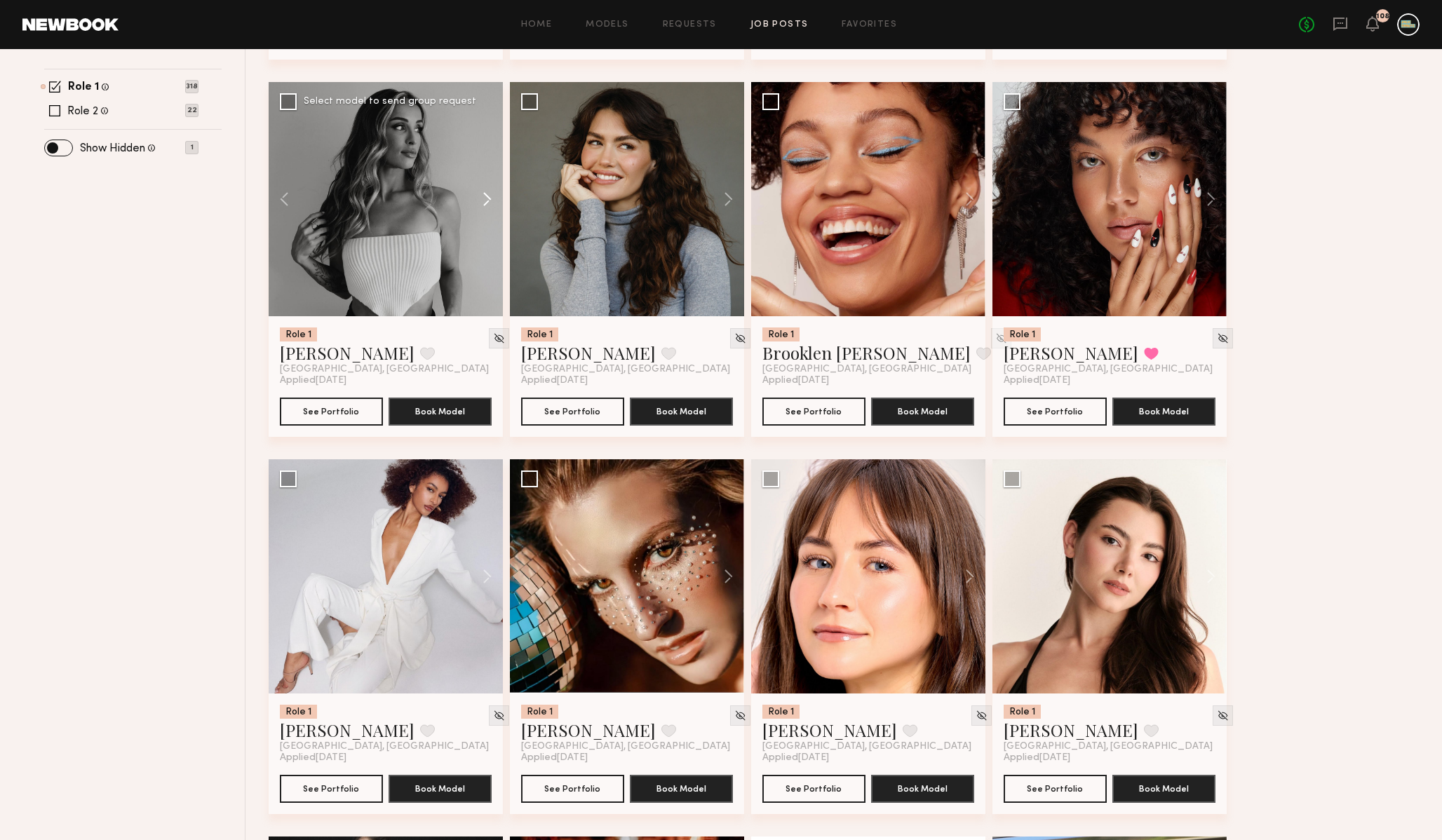
click at [485, 199] on button at bounding box center [480, 199] width 45 height 234
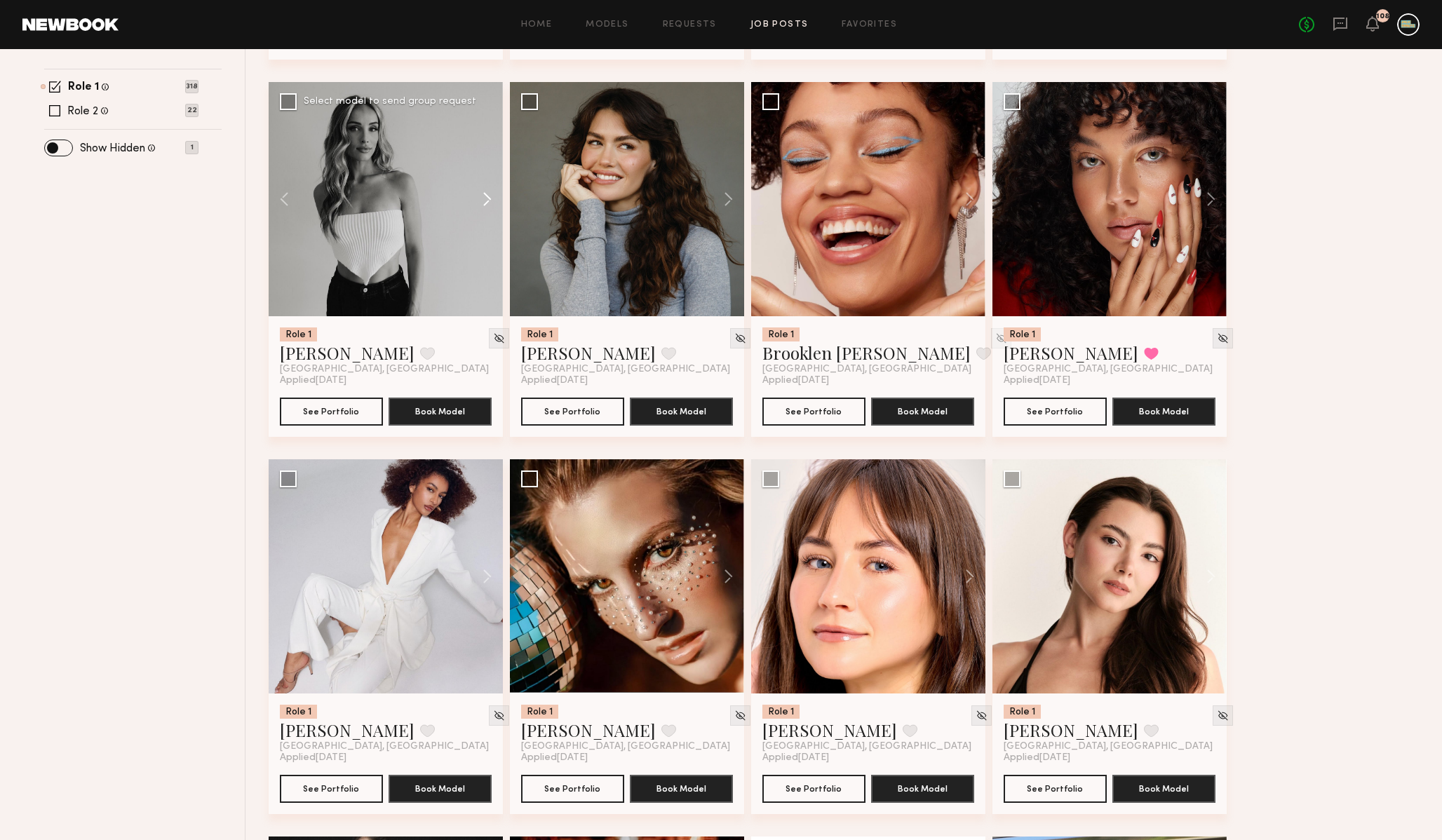
click at [485, 199] on button at bounding box center [480, 199] width 45 height 234
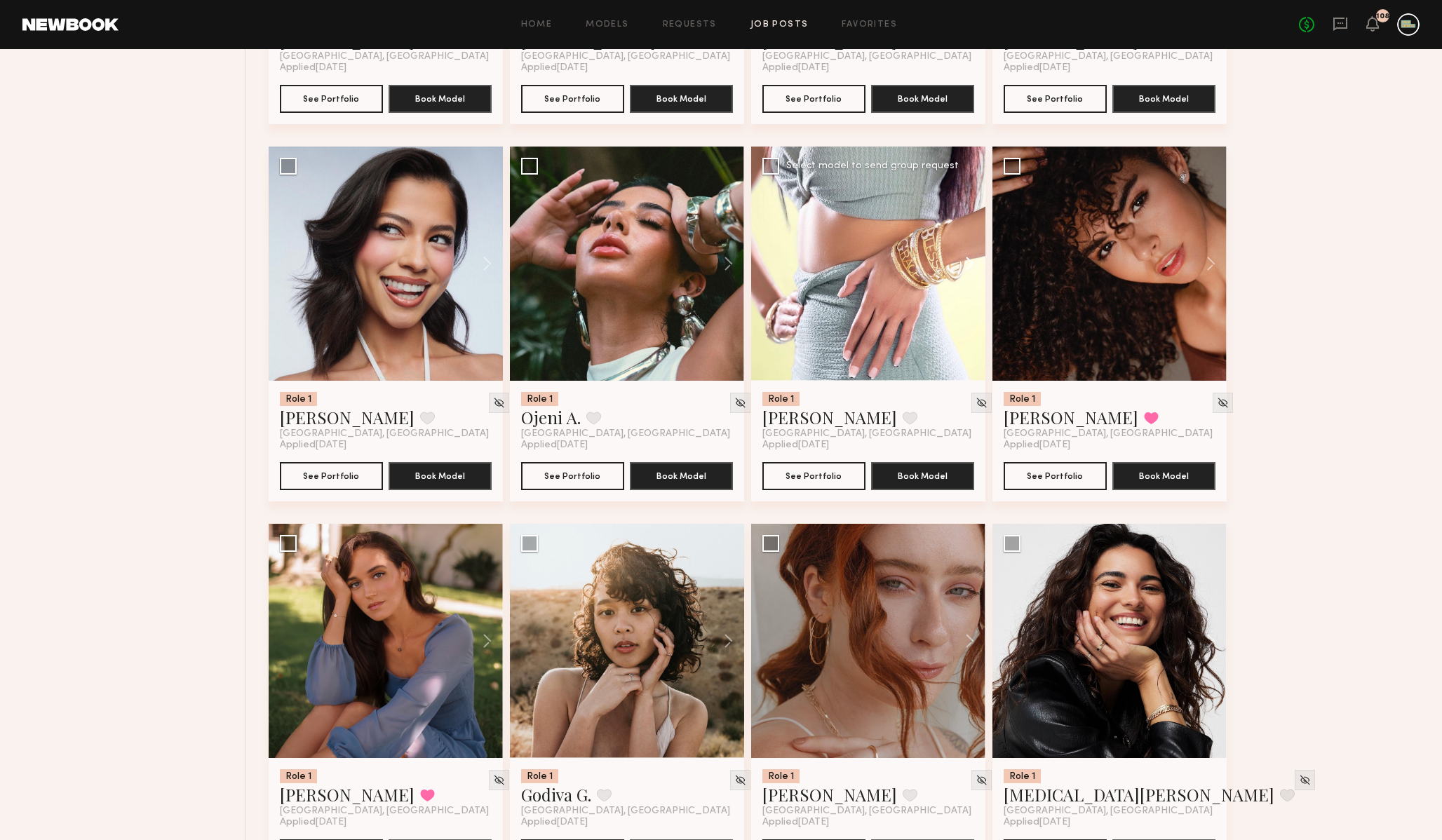
scroll to position [3543, 0]
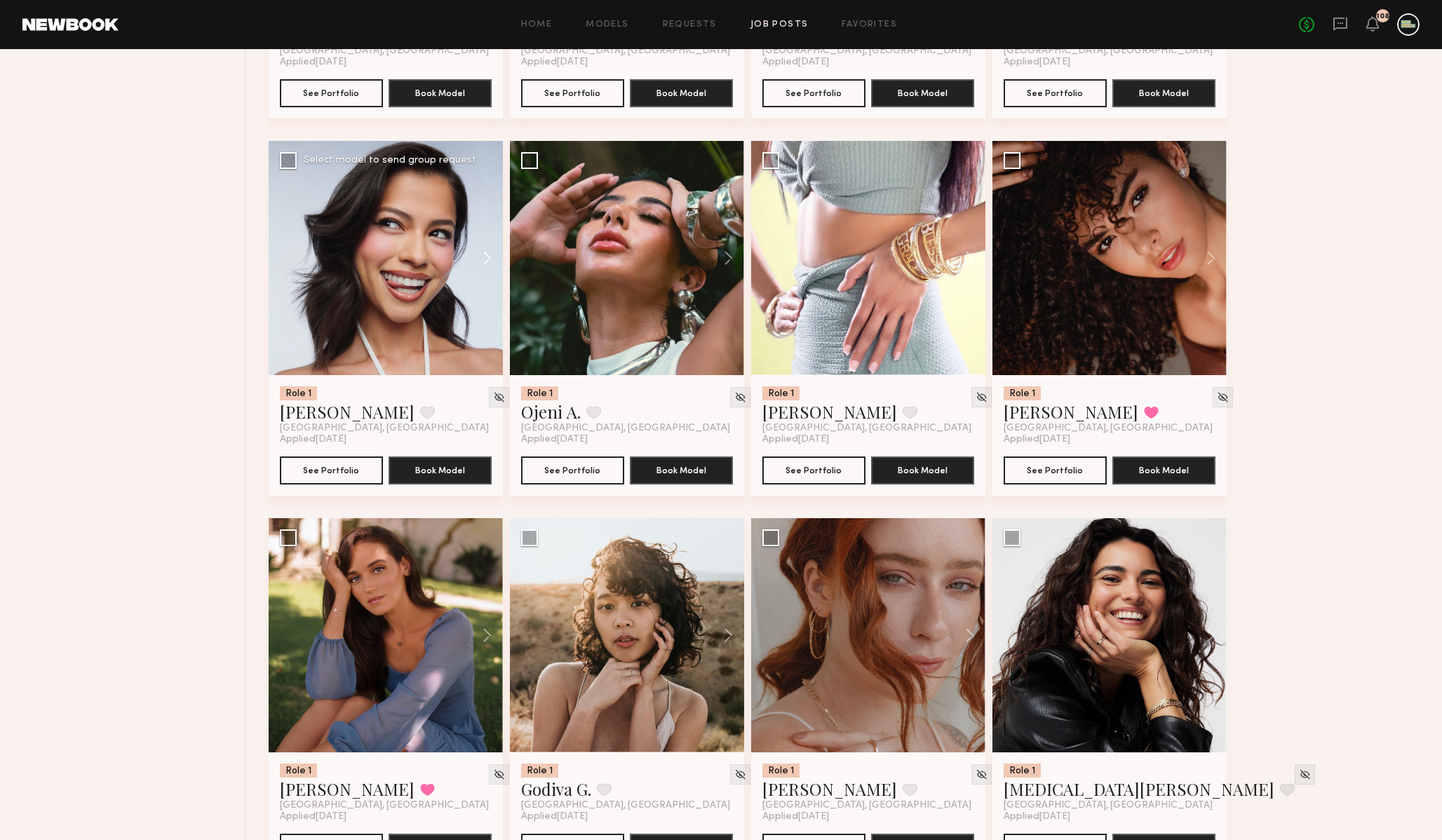
click at [483, 263] on button at bounding box center [480, 258] width 45 height 234
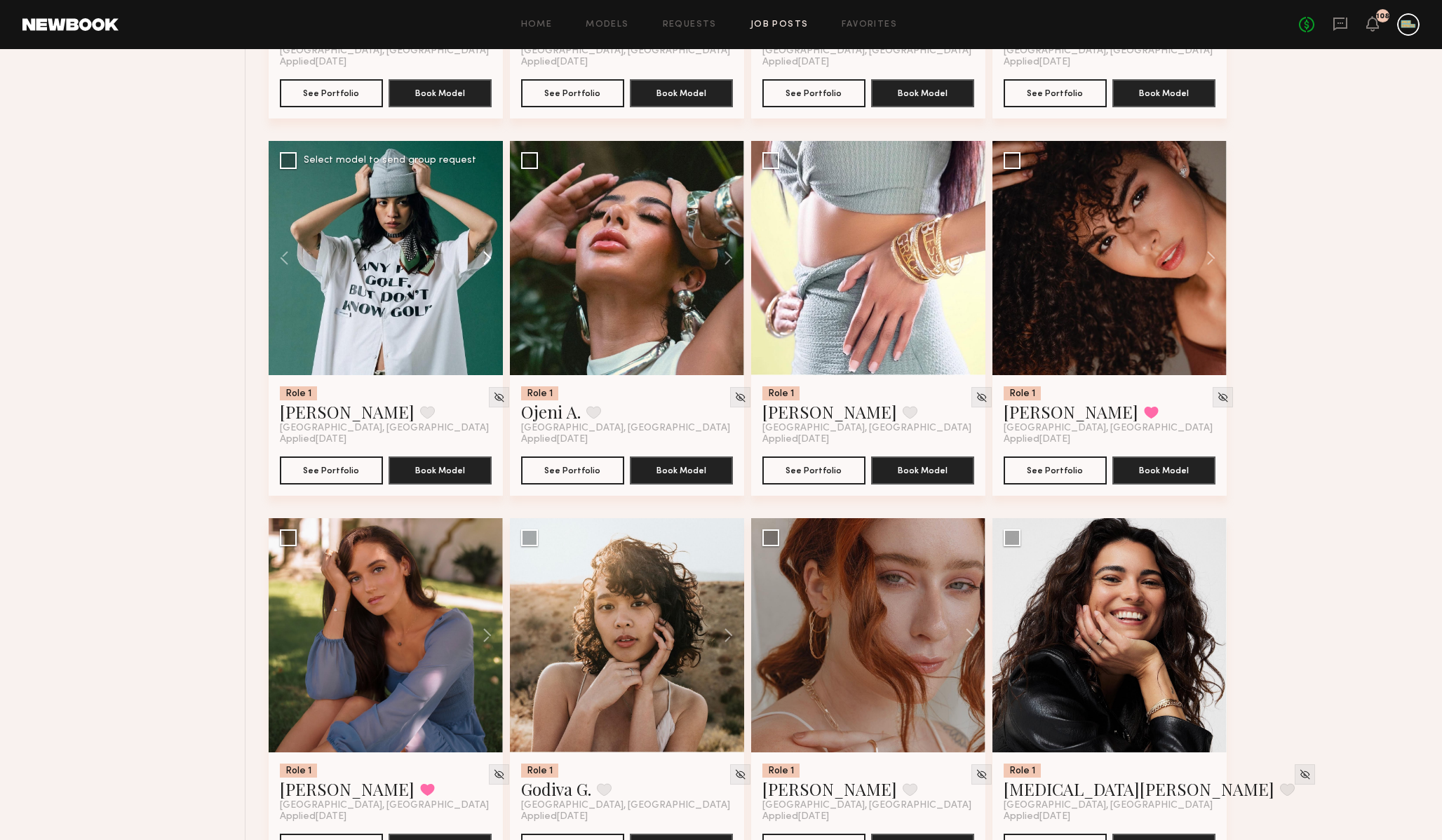
click at [483, 263] on button at bounding box center [480, 258] width 45 height 234
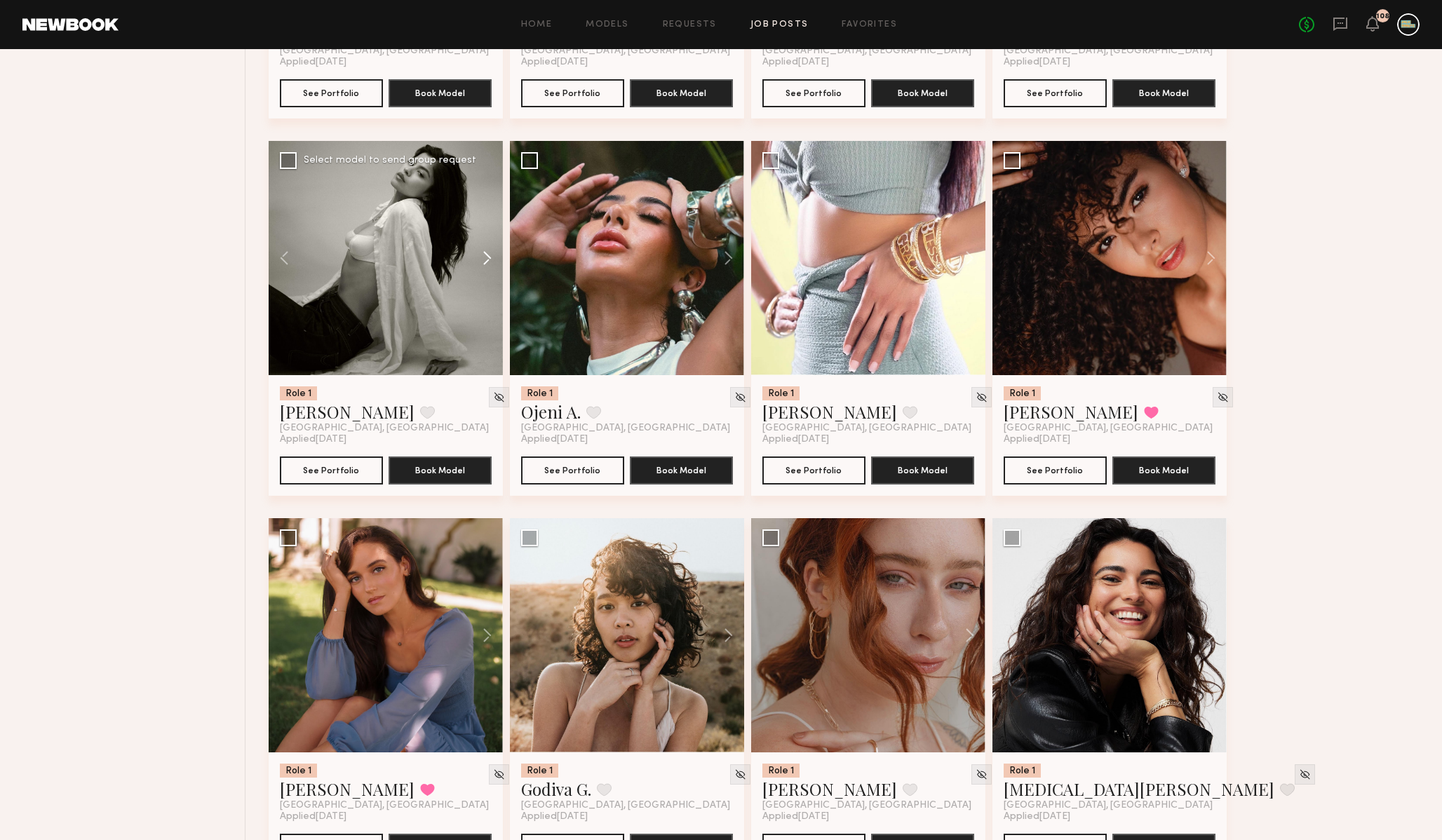
click at [483, 263] on button at bounding box center [480, 258] width 45 height 234
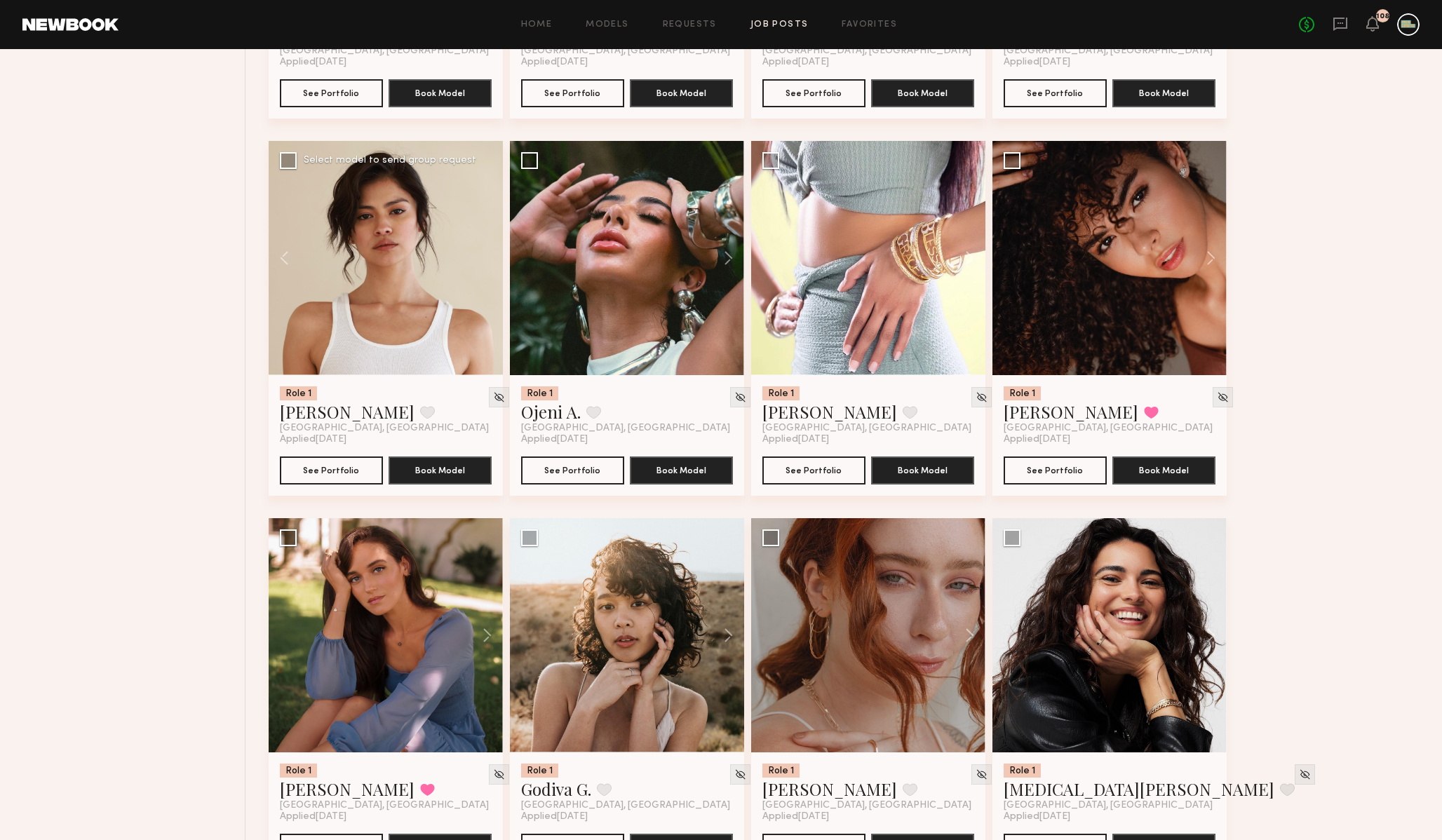
click at [483, 263] on div at bounding box center [386, 258] width 234 height 234
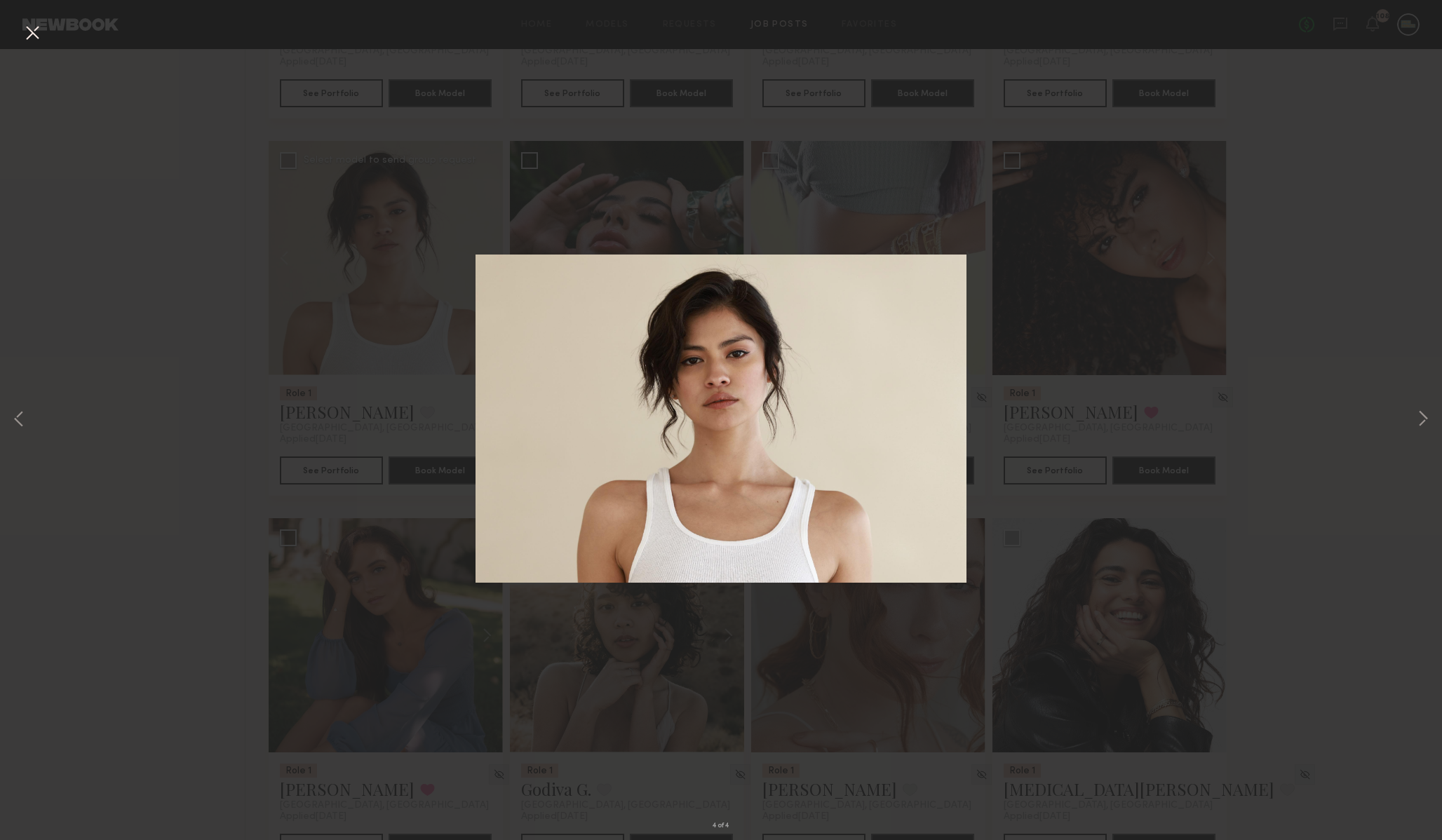
click at [331, 404] on div "4 of 4" at bounding box center [721, 420] width 1442 height 840
click at [31, 30] on button at bounding box center [32, 33] width 23 height 26
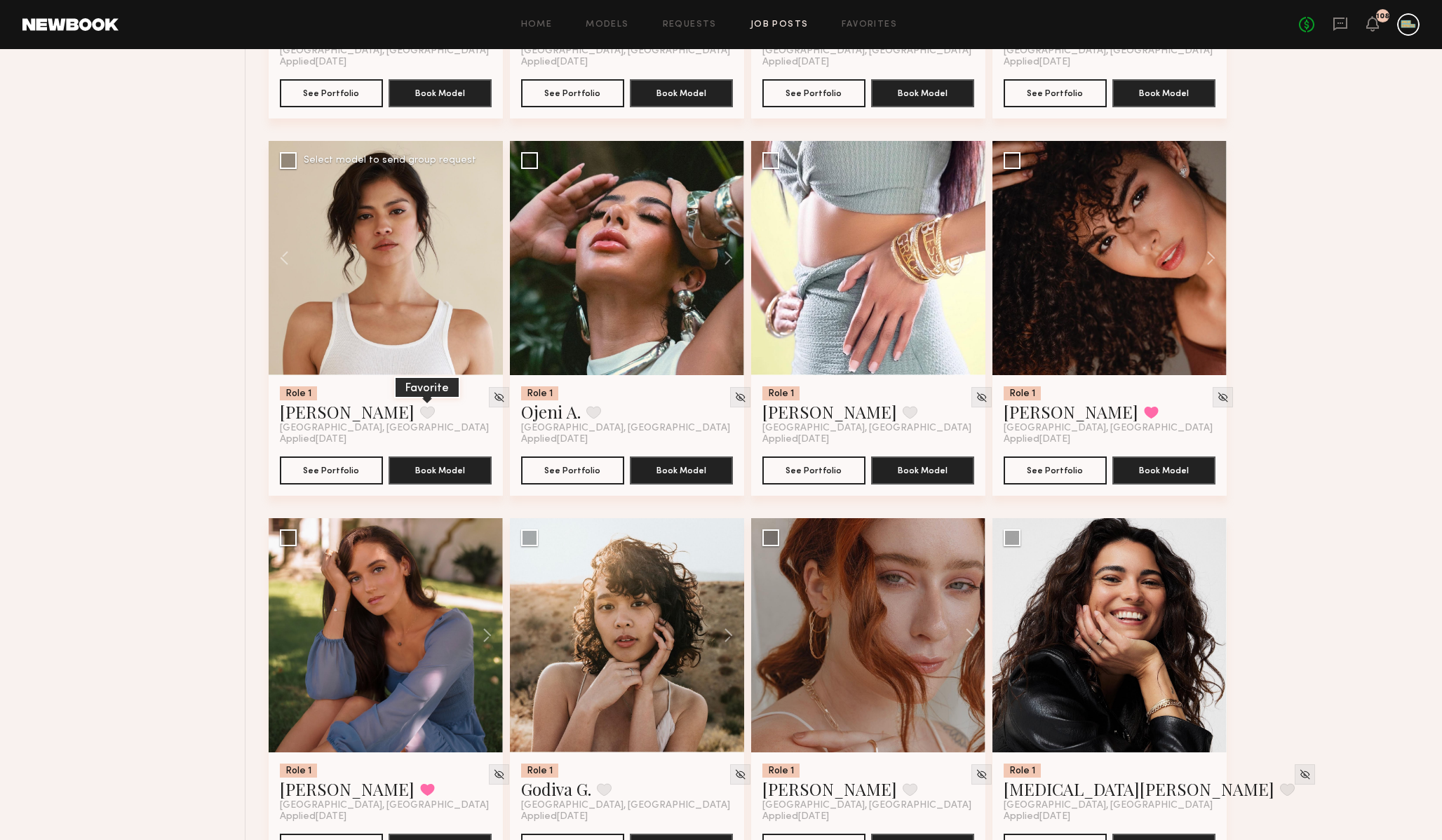
click at [421, 415] on button at bounding box center [428, 412] width 15 height 12
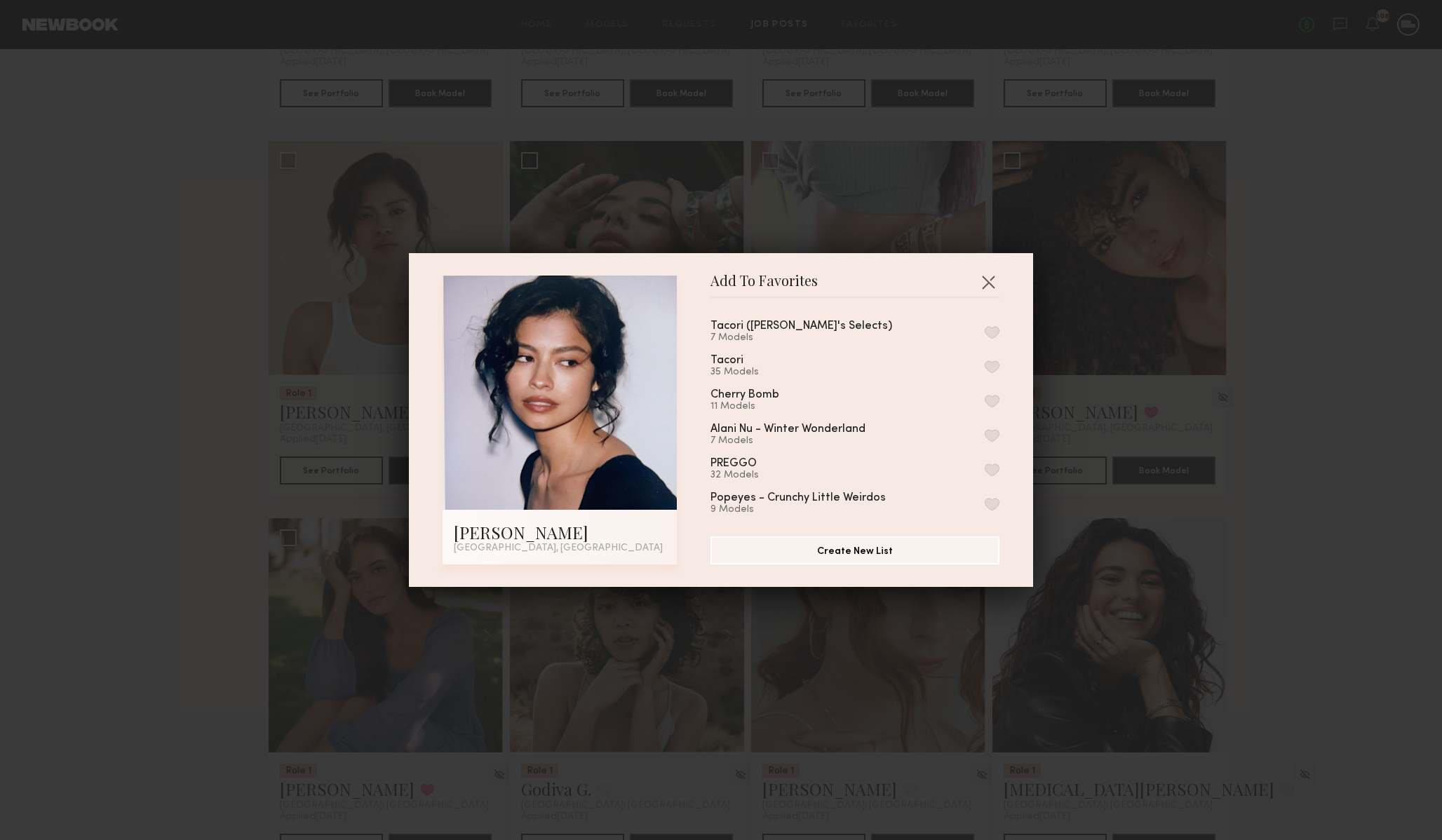
click at [991, 364] on button "button" at bounding box center [993, 366] width 15 height 12
click at [985, 279] on button "button" at bounding box center [988, 282] width 23 height 23
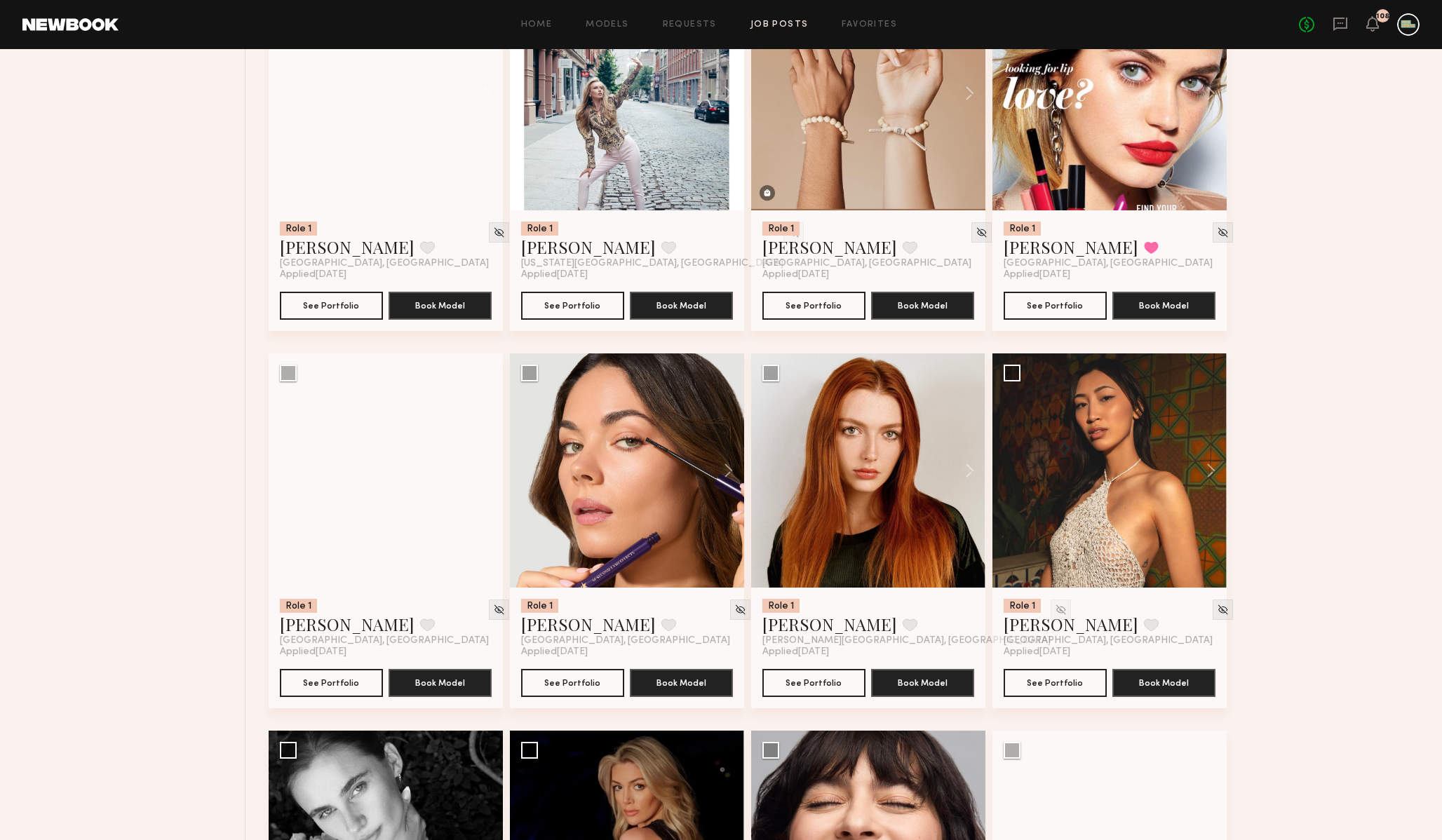
scroll to position [8242, 0]
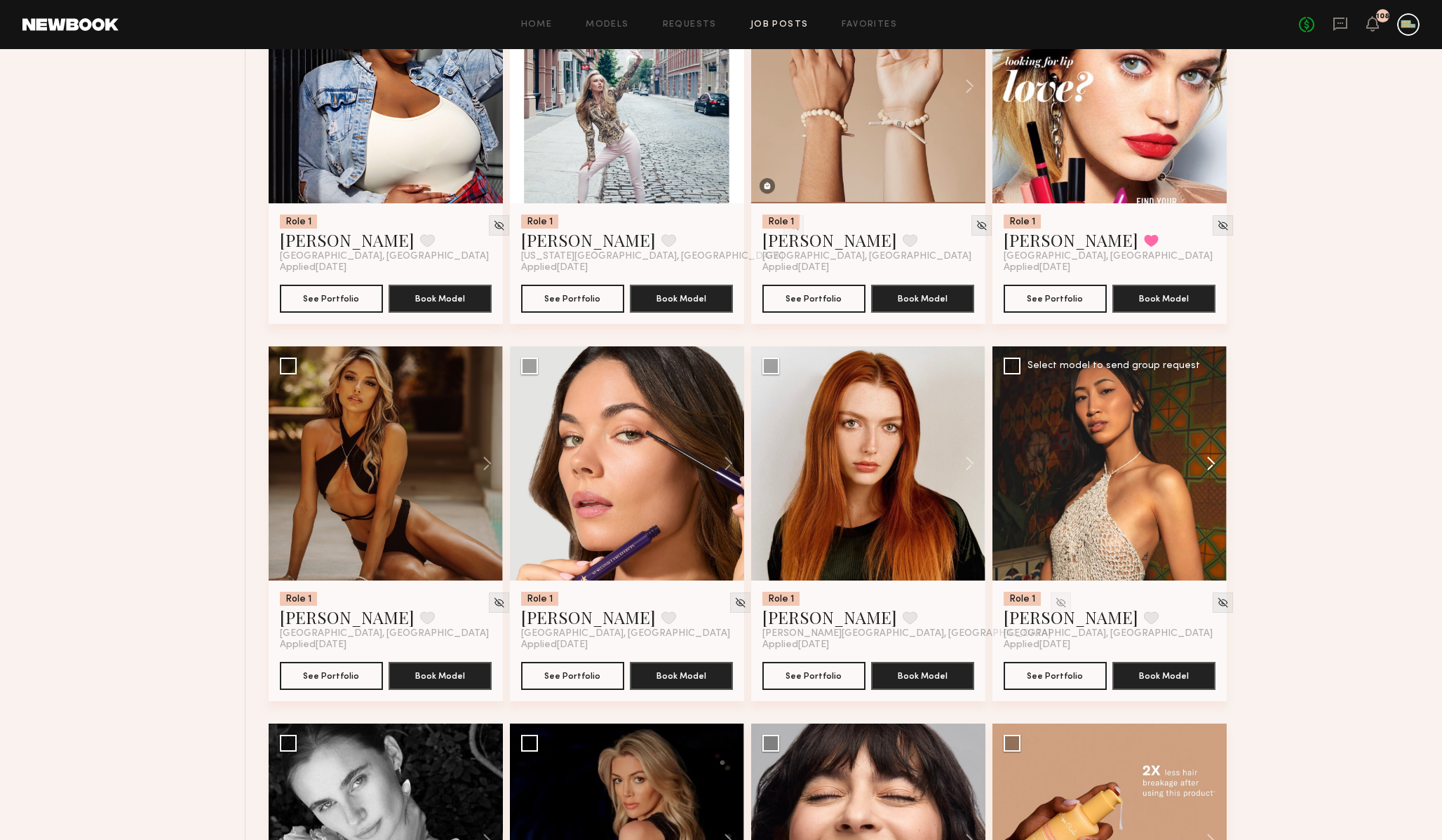
click at [1210, 468] on button at bounding box center [1204, 463] width 45 height 234
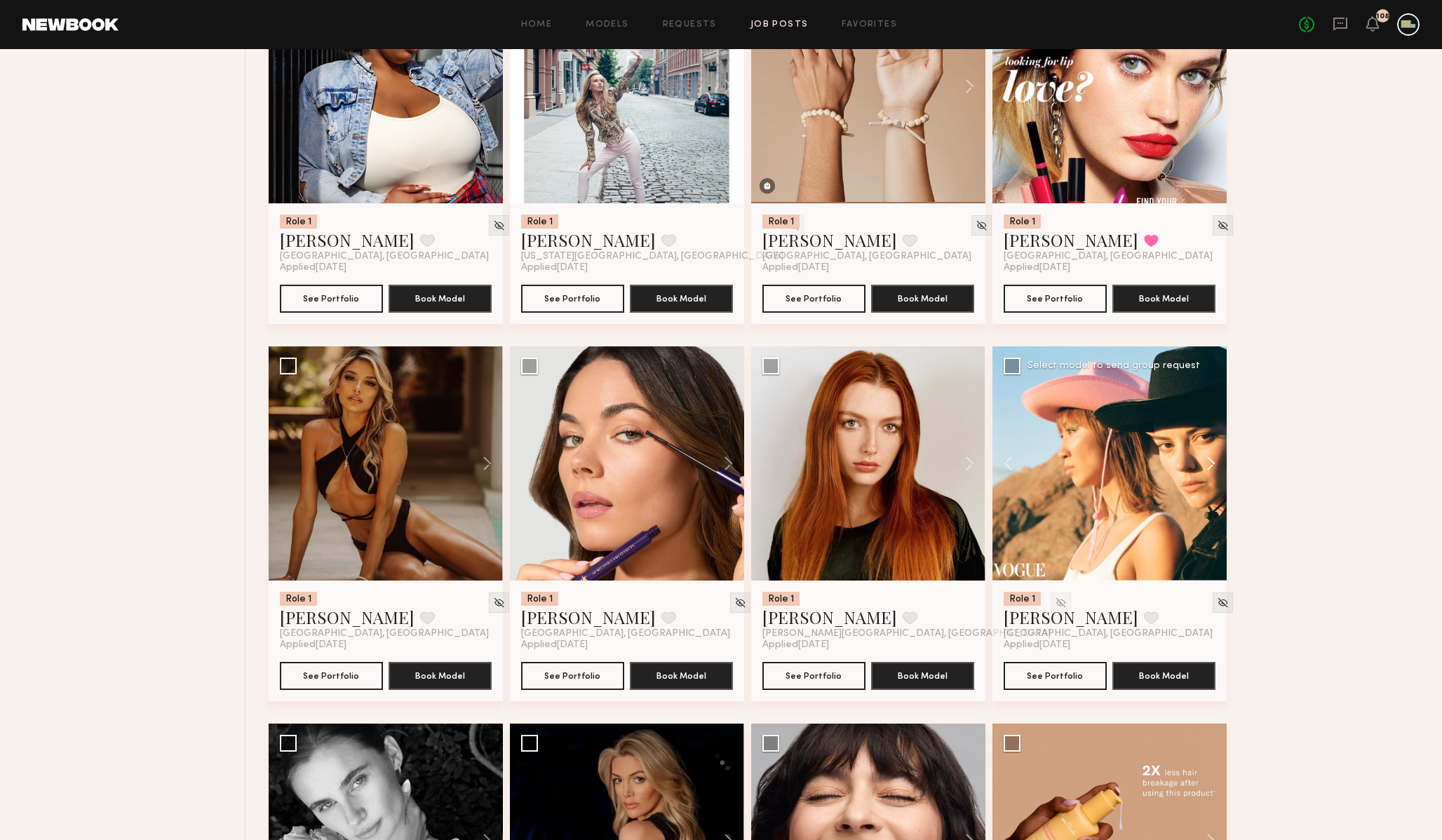
click at [1210, 467] on button at bounding box center [1204, 463] width 45 height 234
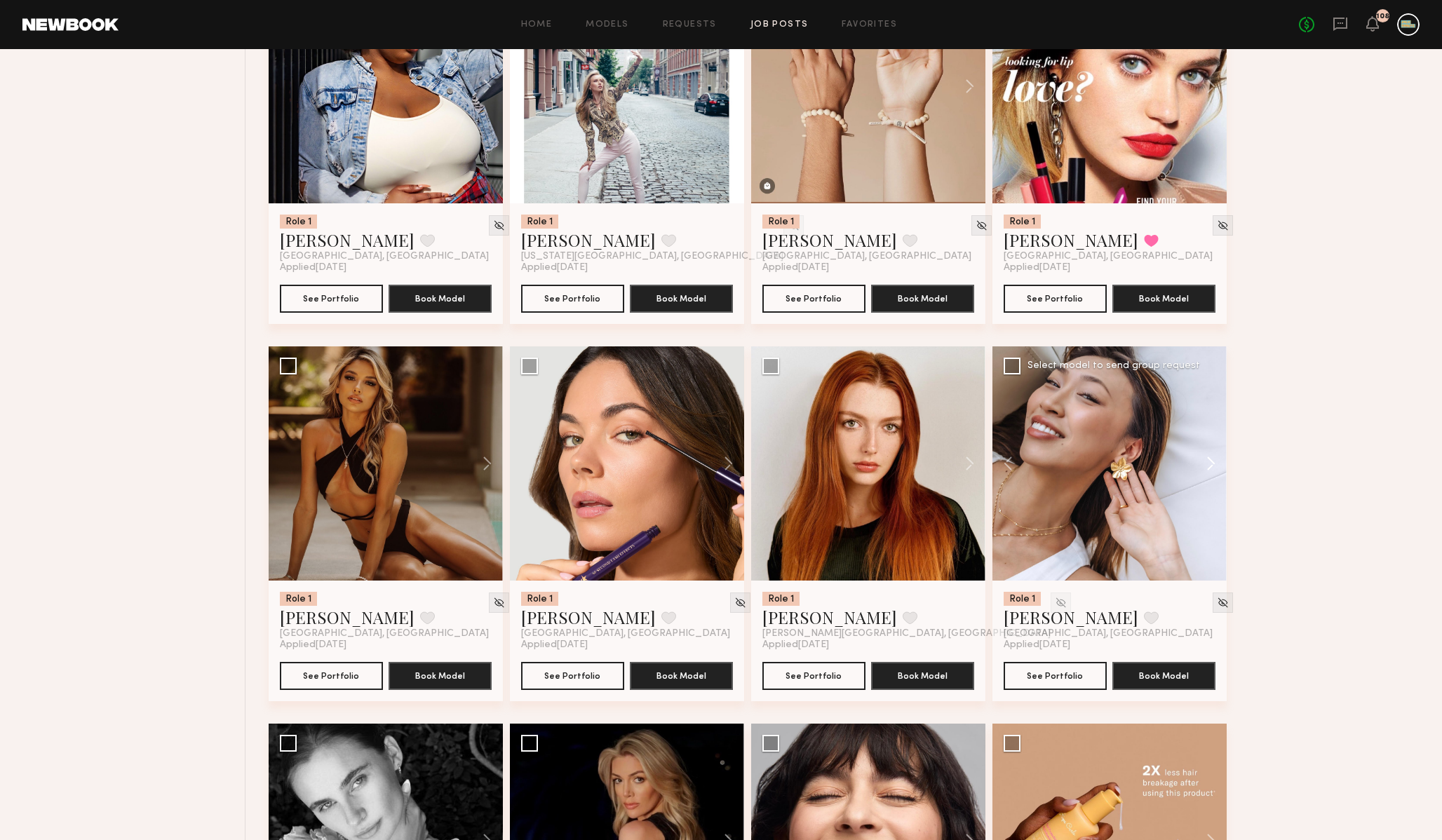
click at [1210, 467] on button at bounding box center [1204, 463] width 45 height 234
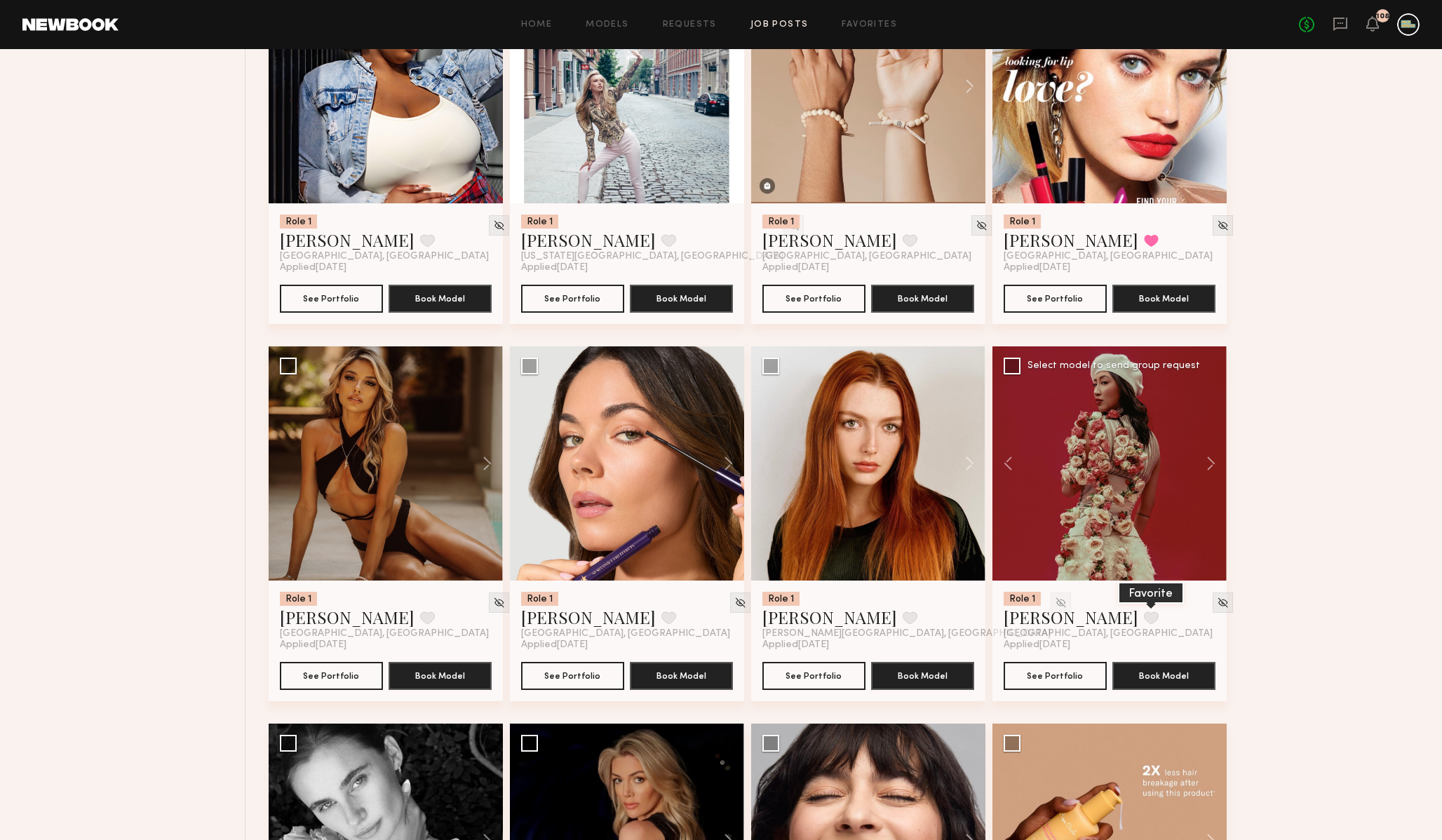
click at [1145, 624] on button at bounding box center [1152, 617] width 15 height 12
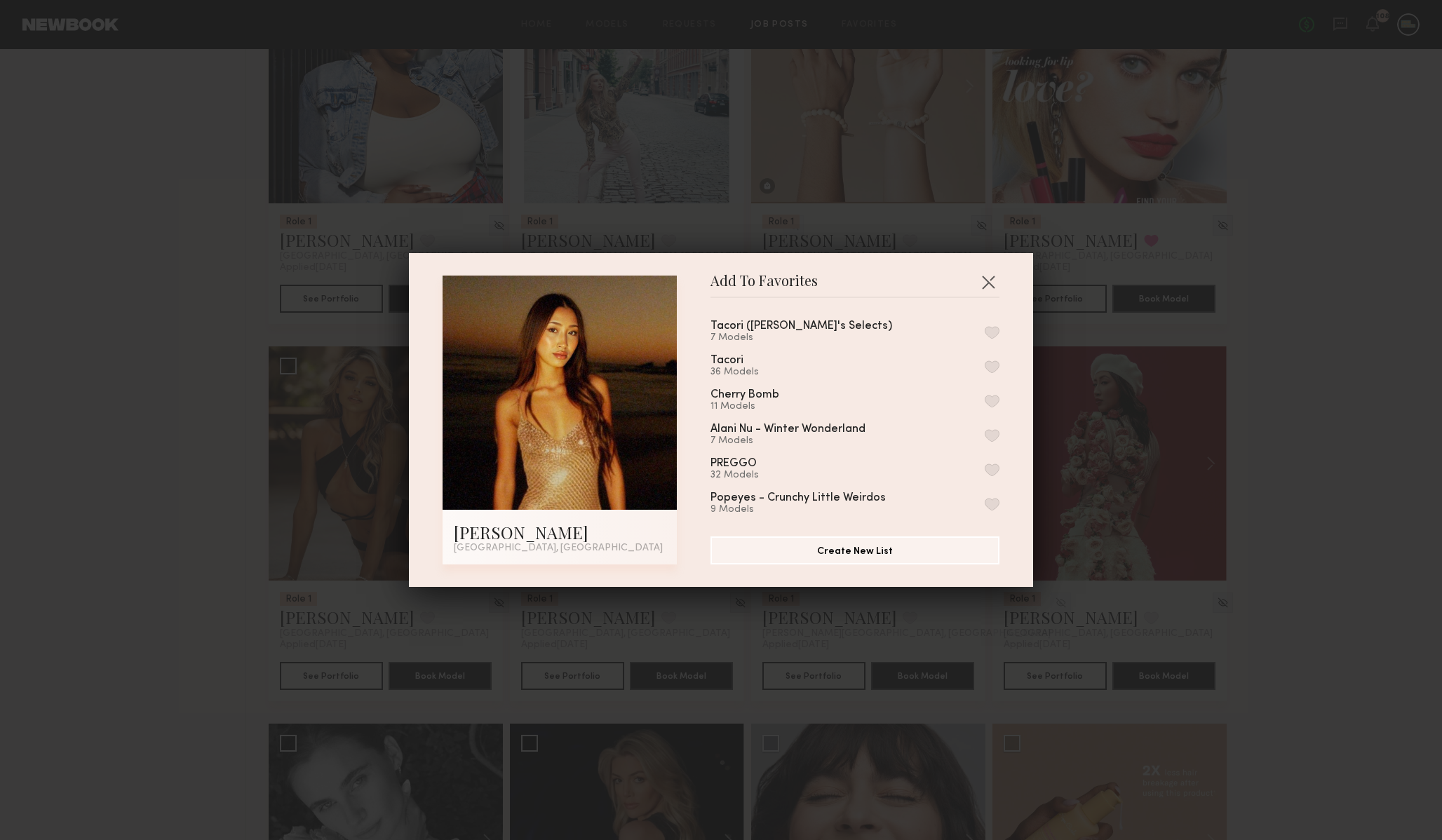
click at [988, 365] on button "button" at bounding box center [993, 366] width 15 height 12
click at [989, 282] on button "button" at bounding box center [988, 282] width 23 height 23
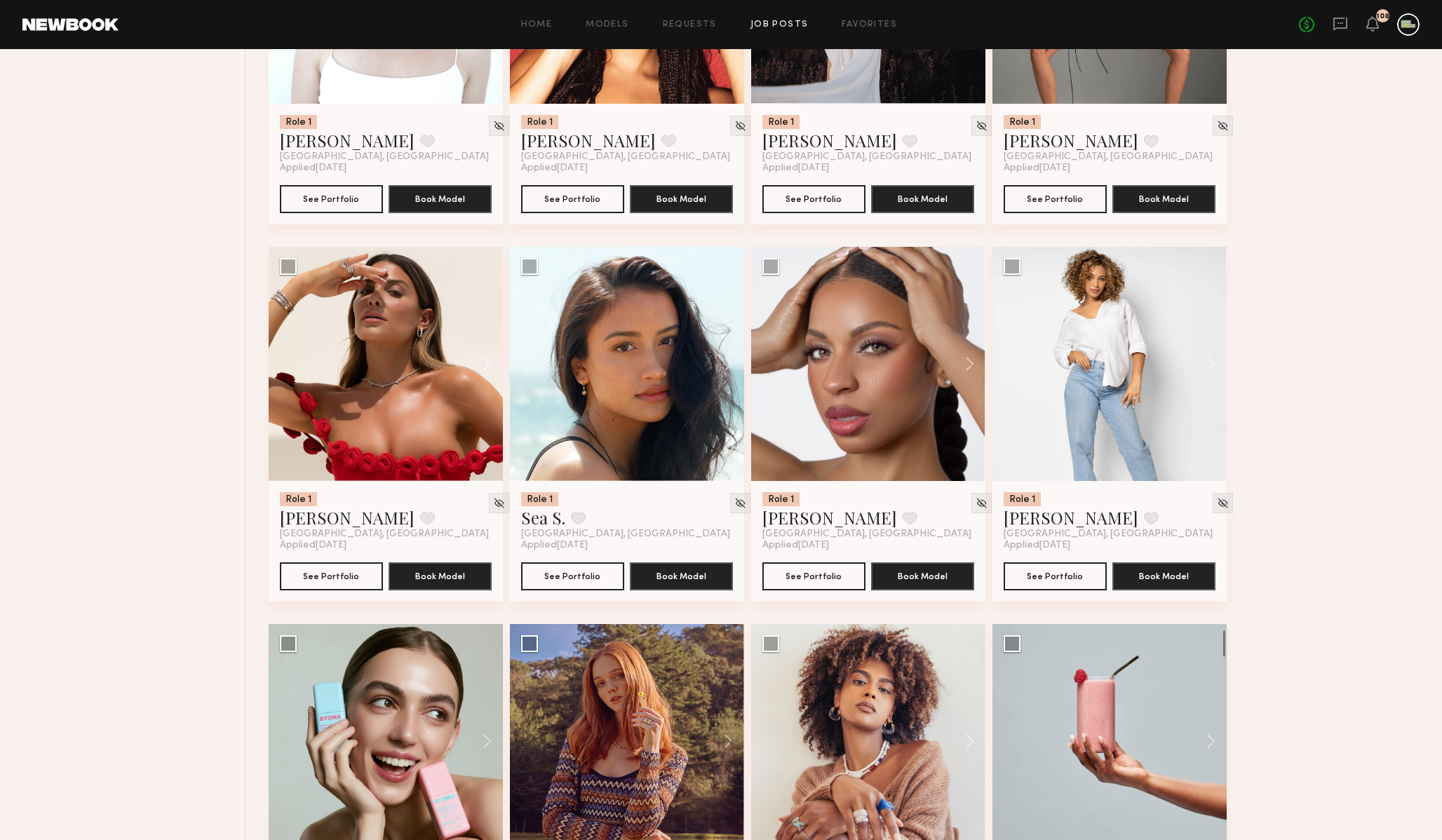
scroll to position [10232, 0]
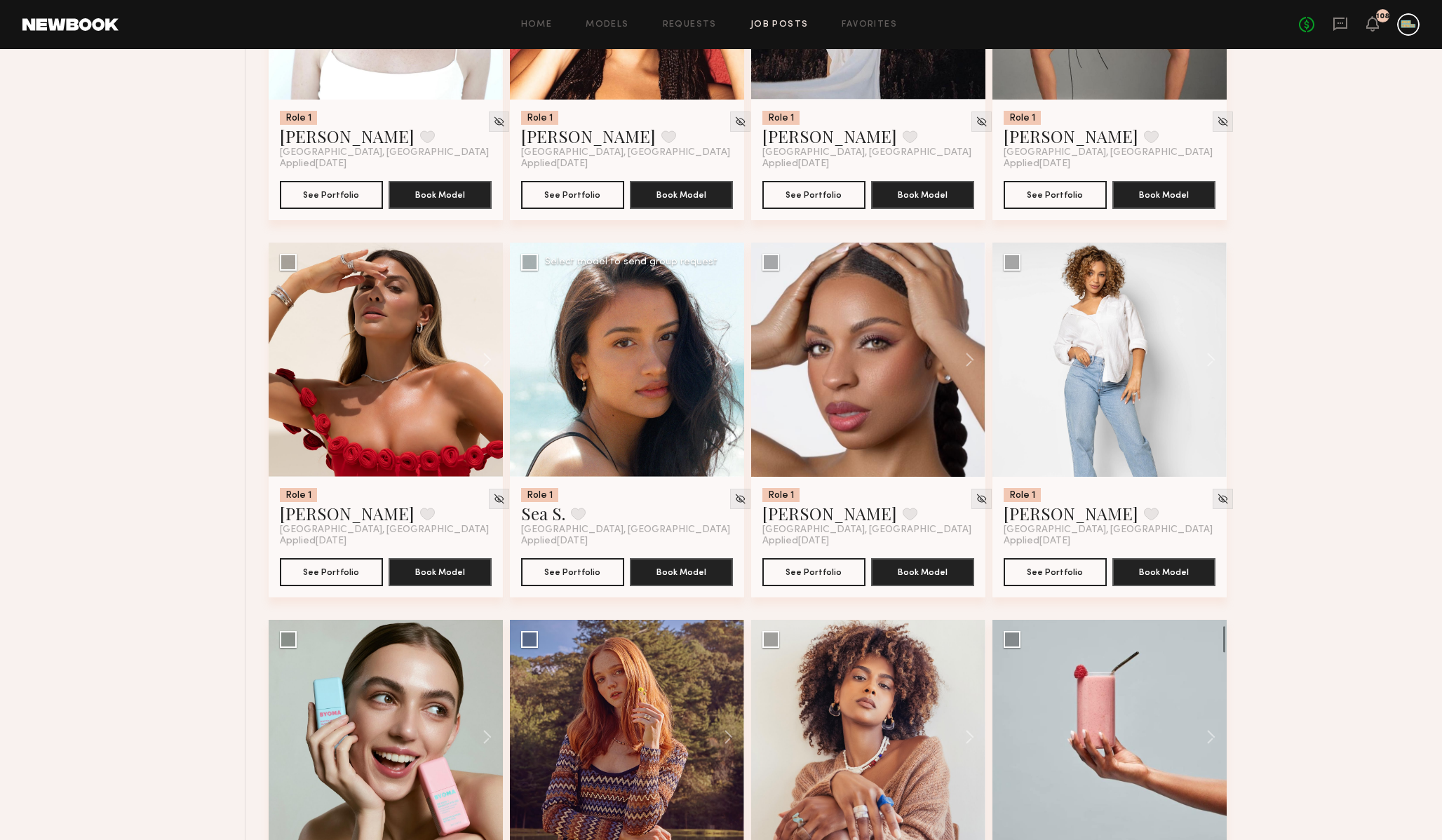
click at [726, 373] on button at bounding box center [721, 359] width 45 height 234
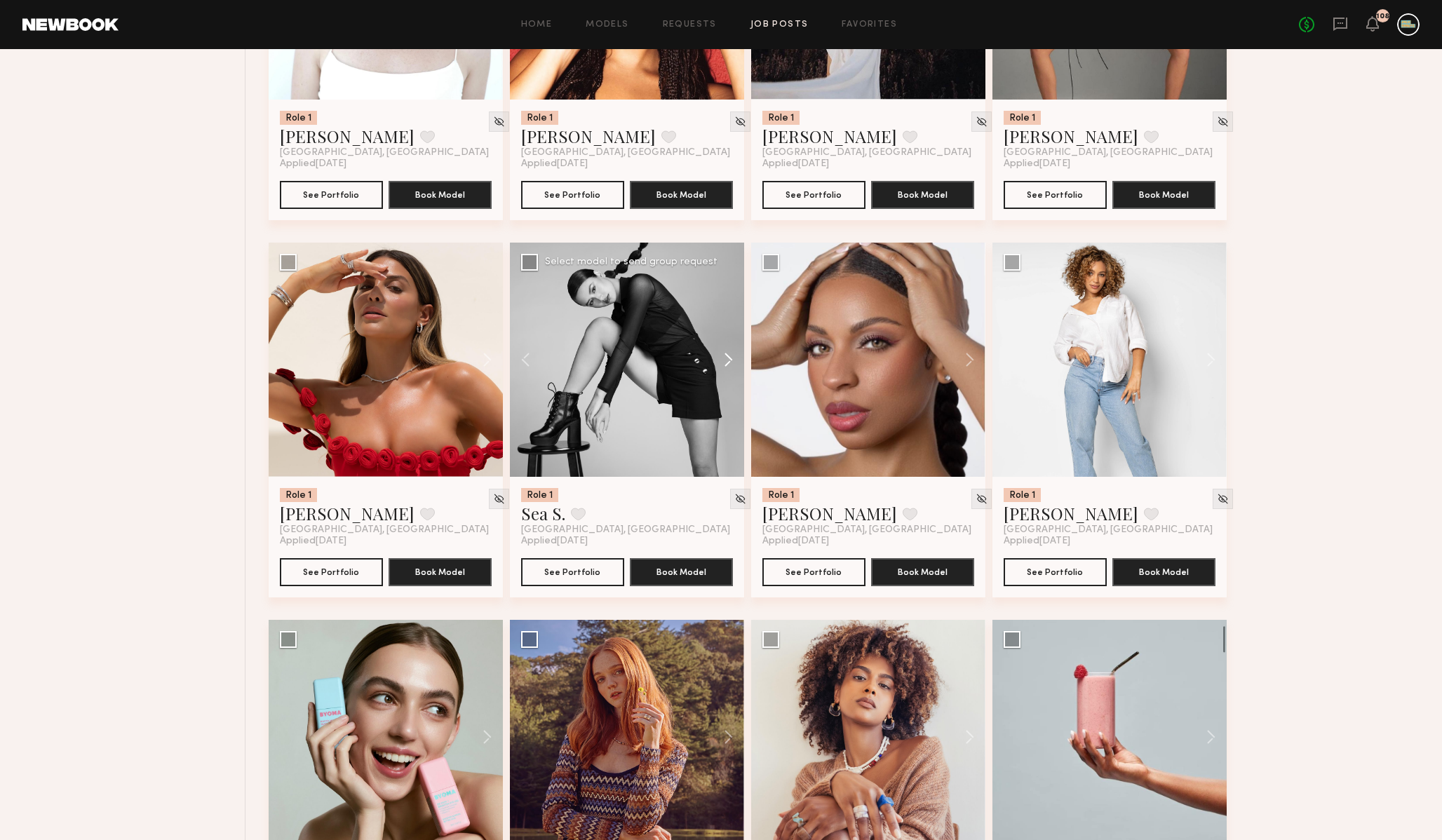
click at [726, 372] on button at bounding box center [721, 359] width 45 height 234
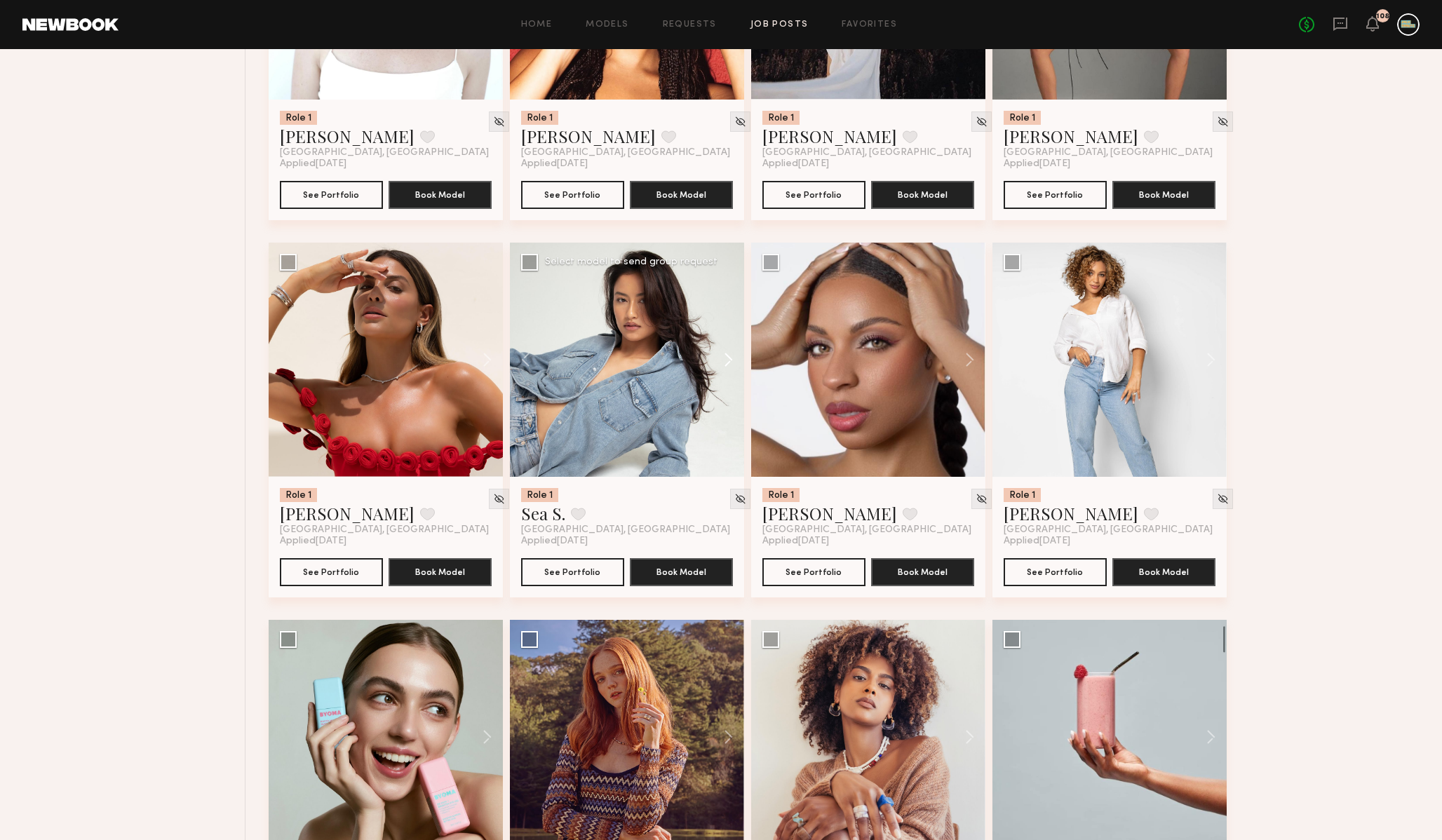
click at [726, 372] on button at bounding box center [721, 359] width 45 height 234
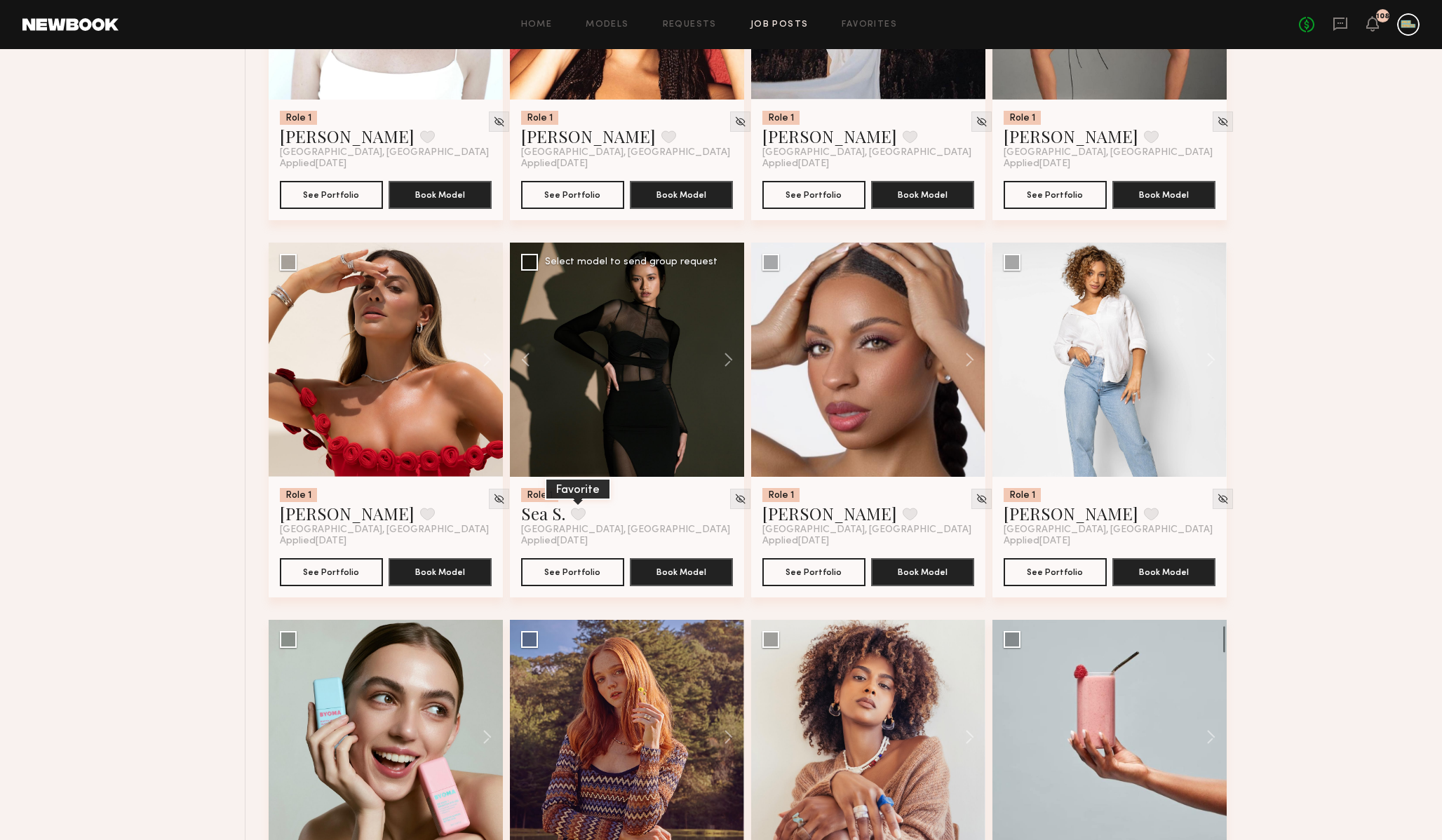
click at [577, 520] on button at bounding box center [579, 513] width 15 height 12
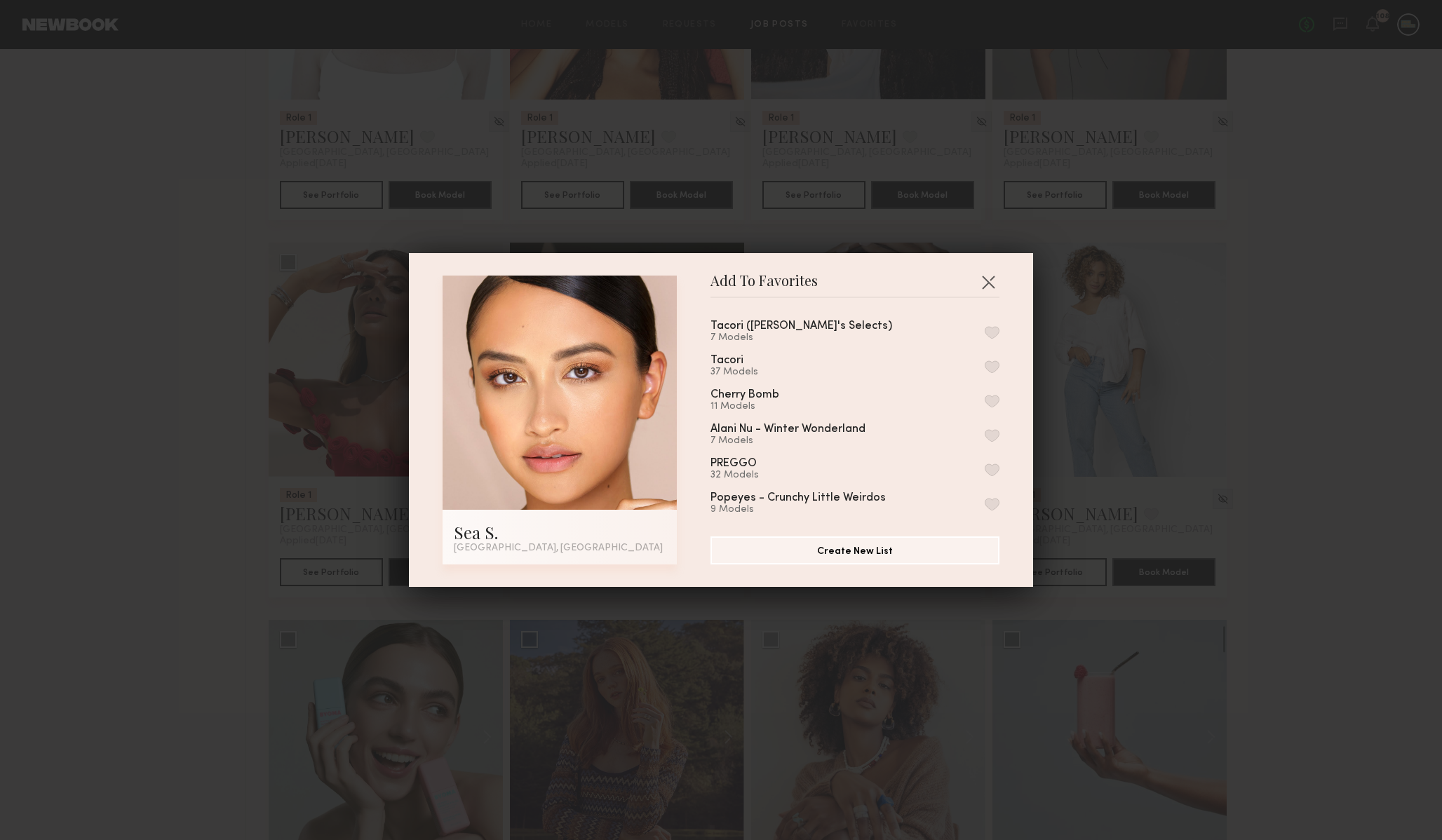
click at [989, 364] on button "button" at bounding box center [993, 366] width 15 height 12
click at [985, 277] on button "button" at bounding box center [988, 282] width 23 height 23
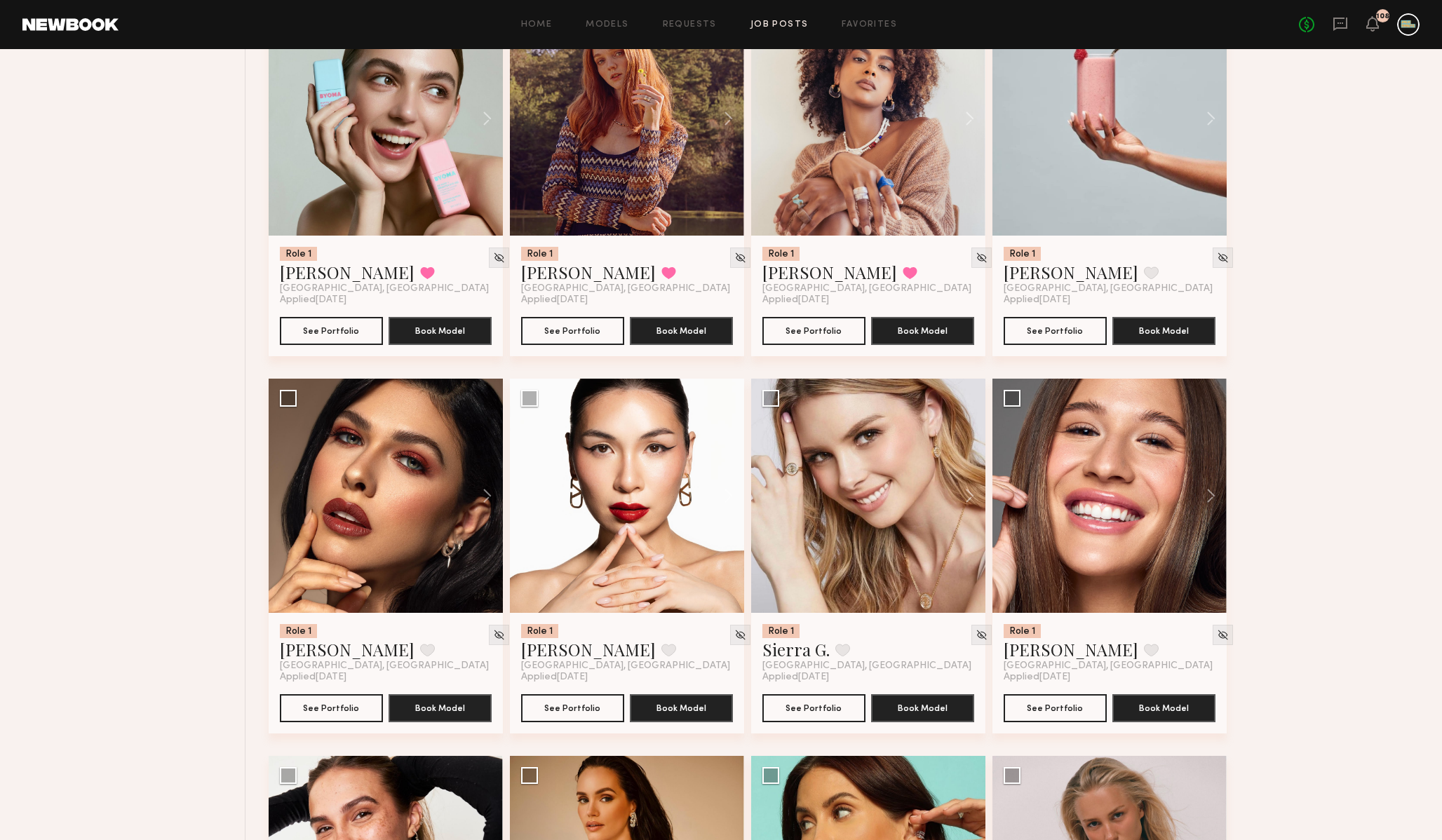
scroll to position [10862, 0]
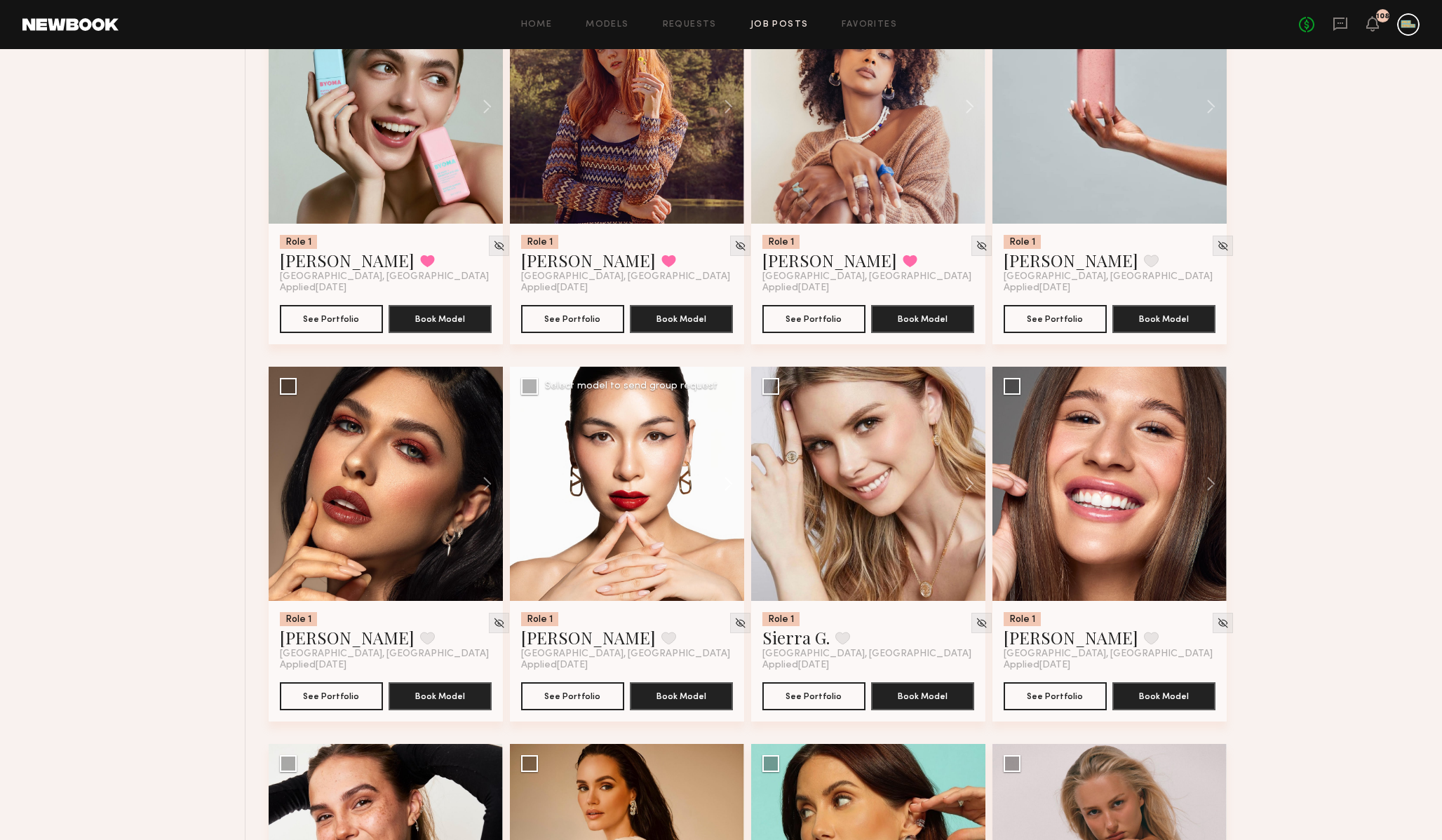
click at [729, 492] on button at bounding box center [721, 483] width 45 height 234
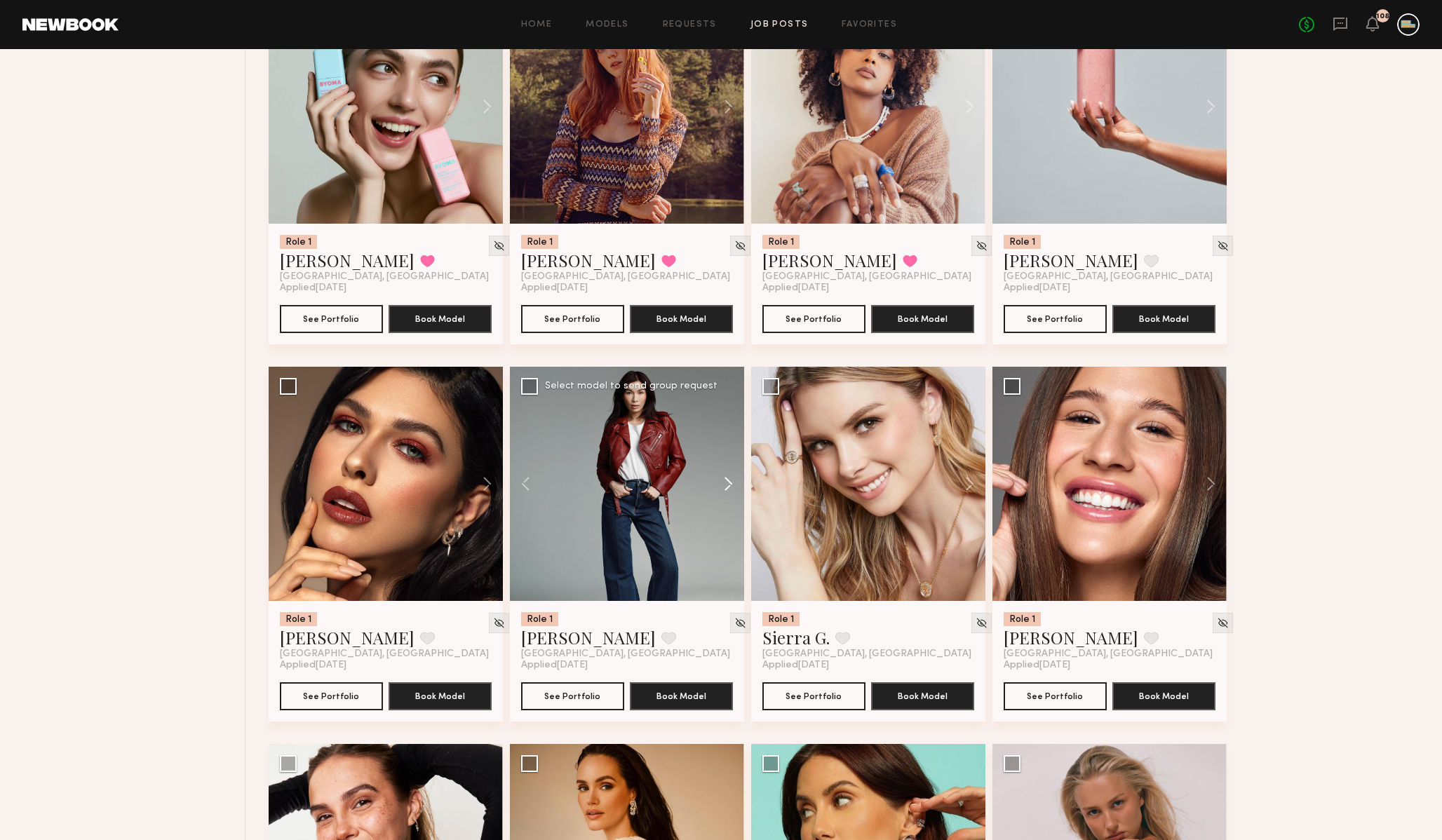
click at [729, 492] on button at bounding box center [721, 483] width 45 height 234
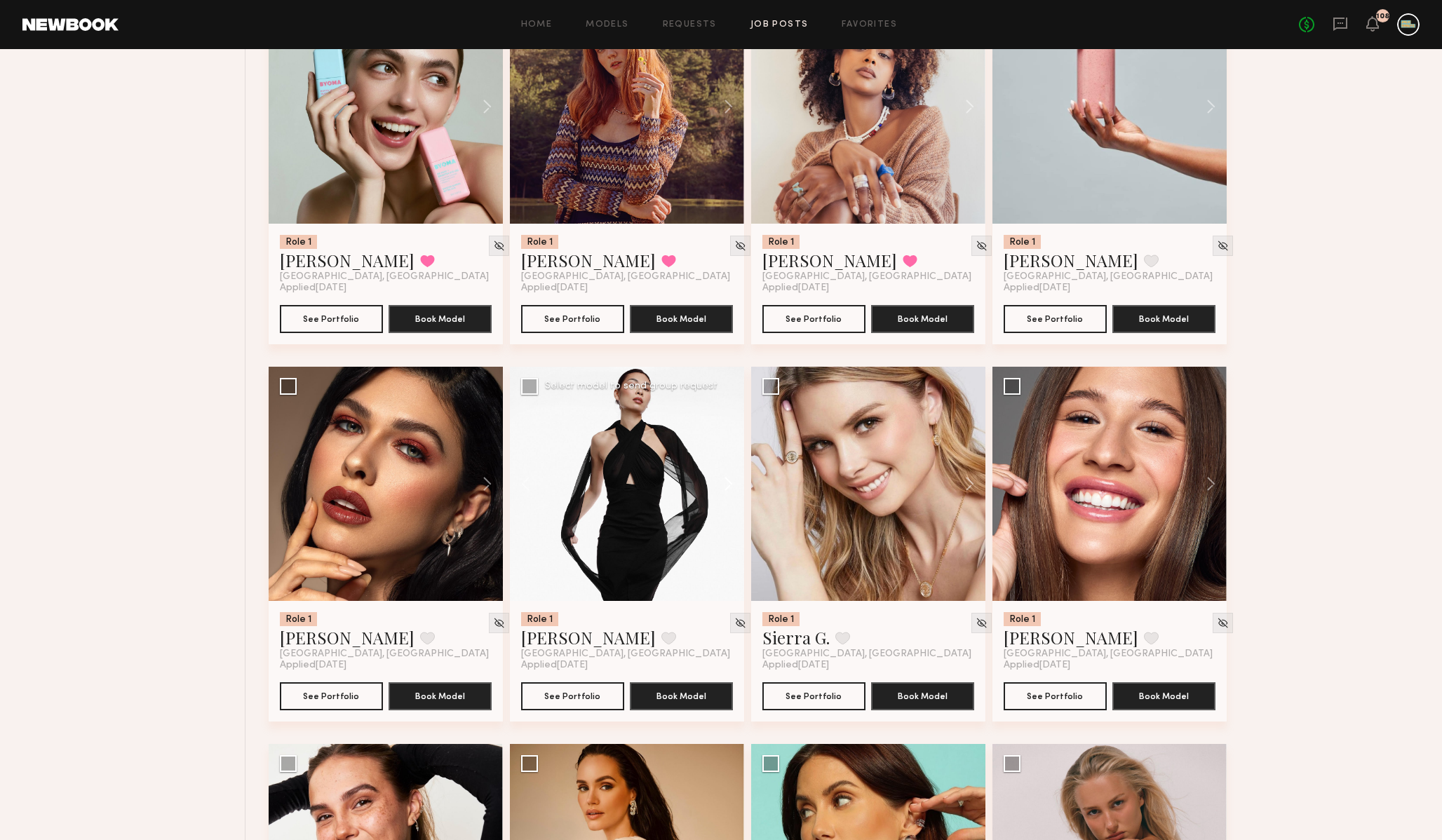
click at [729, 492] on button at bounding box center [721, 483] width 45 height 234
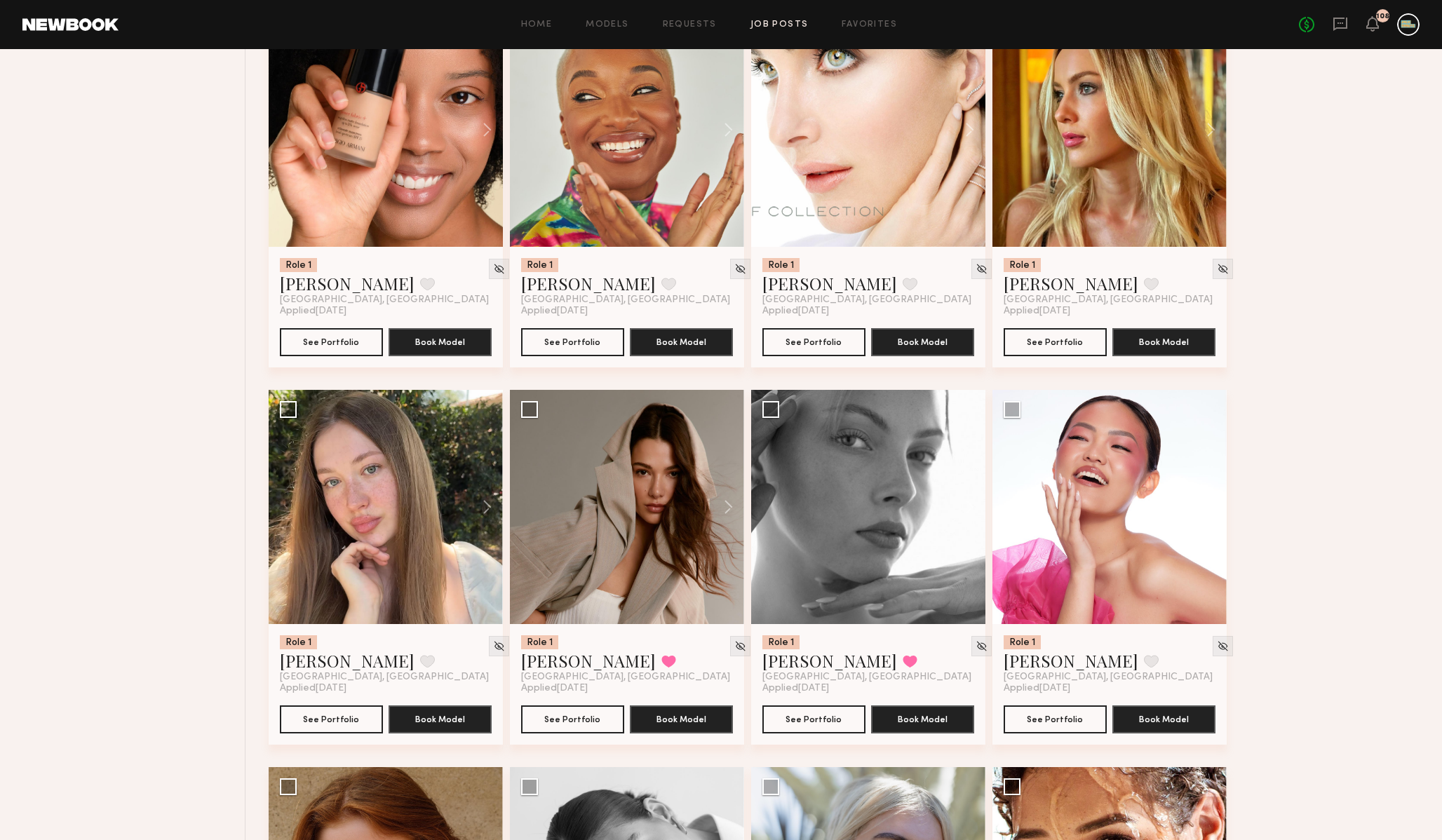
scroll to position [12349, 0]
click at [725, 519] on button at bounding box center [721, 506] width 45 height 234
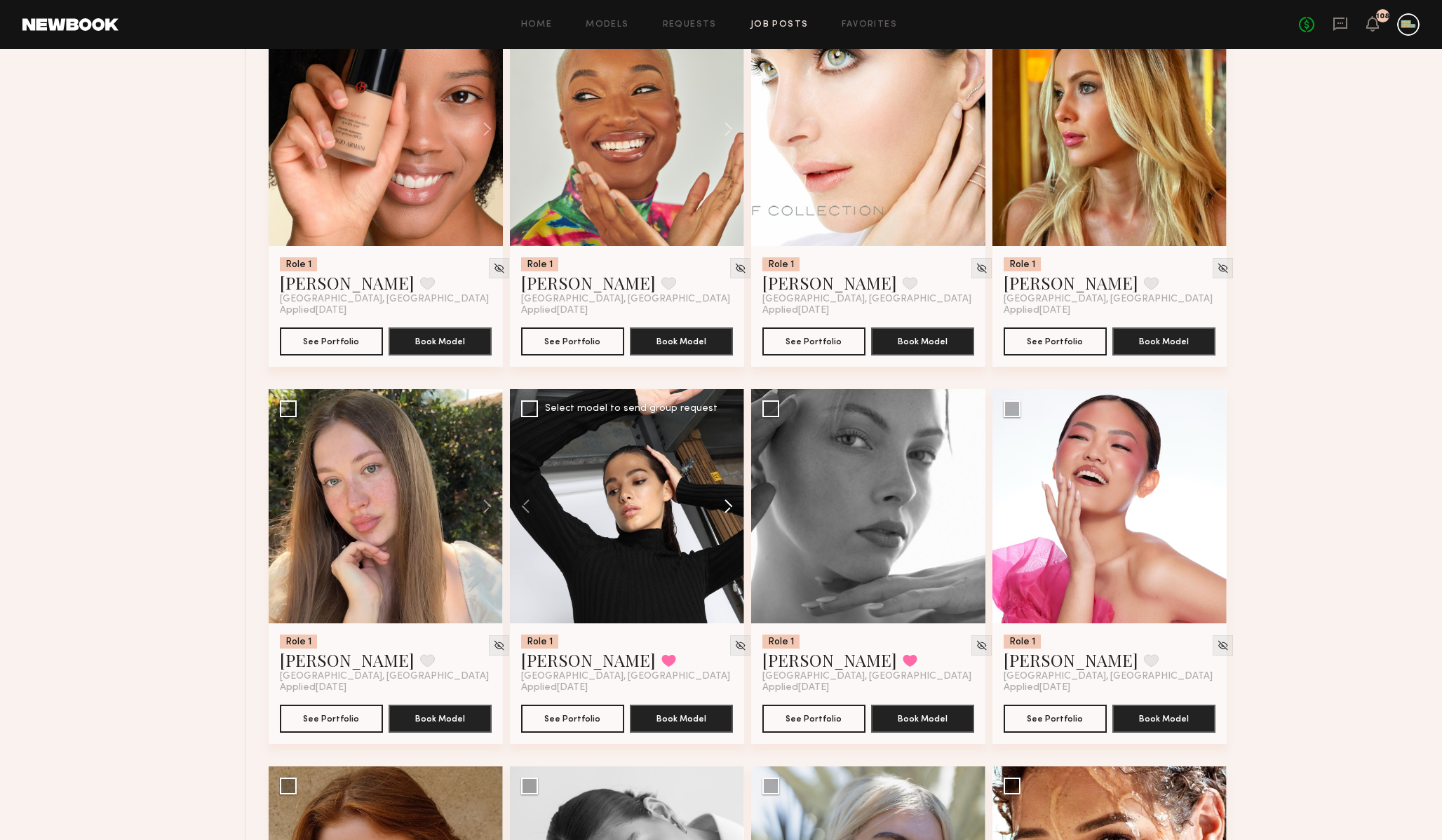
click at [725, 519] on button at bounding box center [721, 506] width 45 height 234
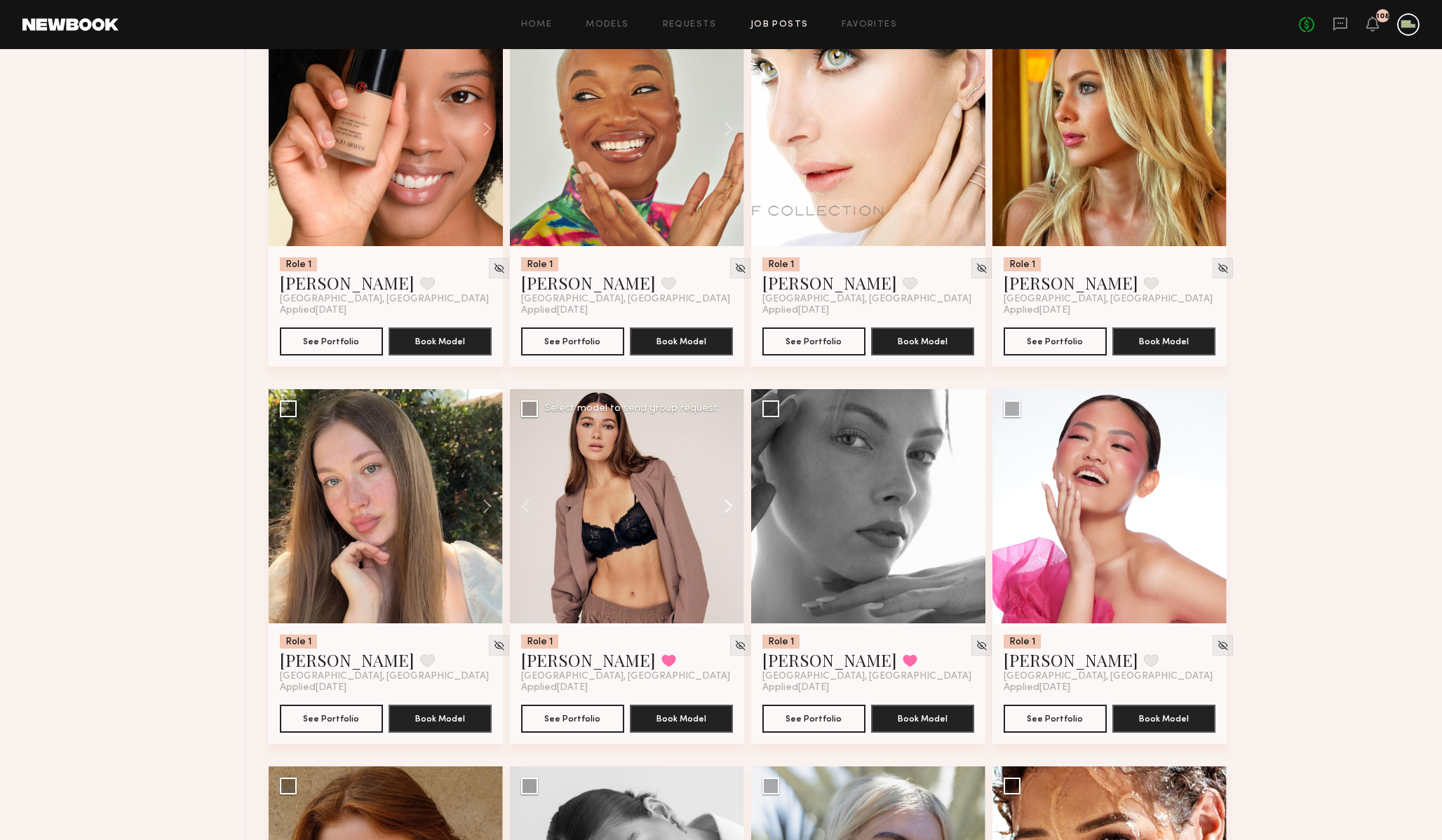
click at [725, 519] on button at bounding box center [721, 506] width 45 height 234
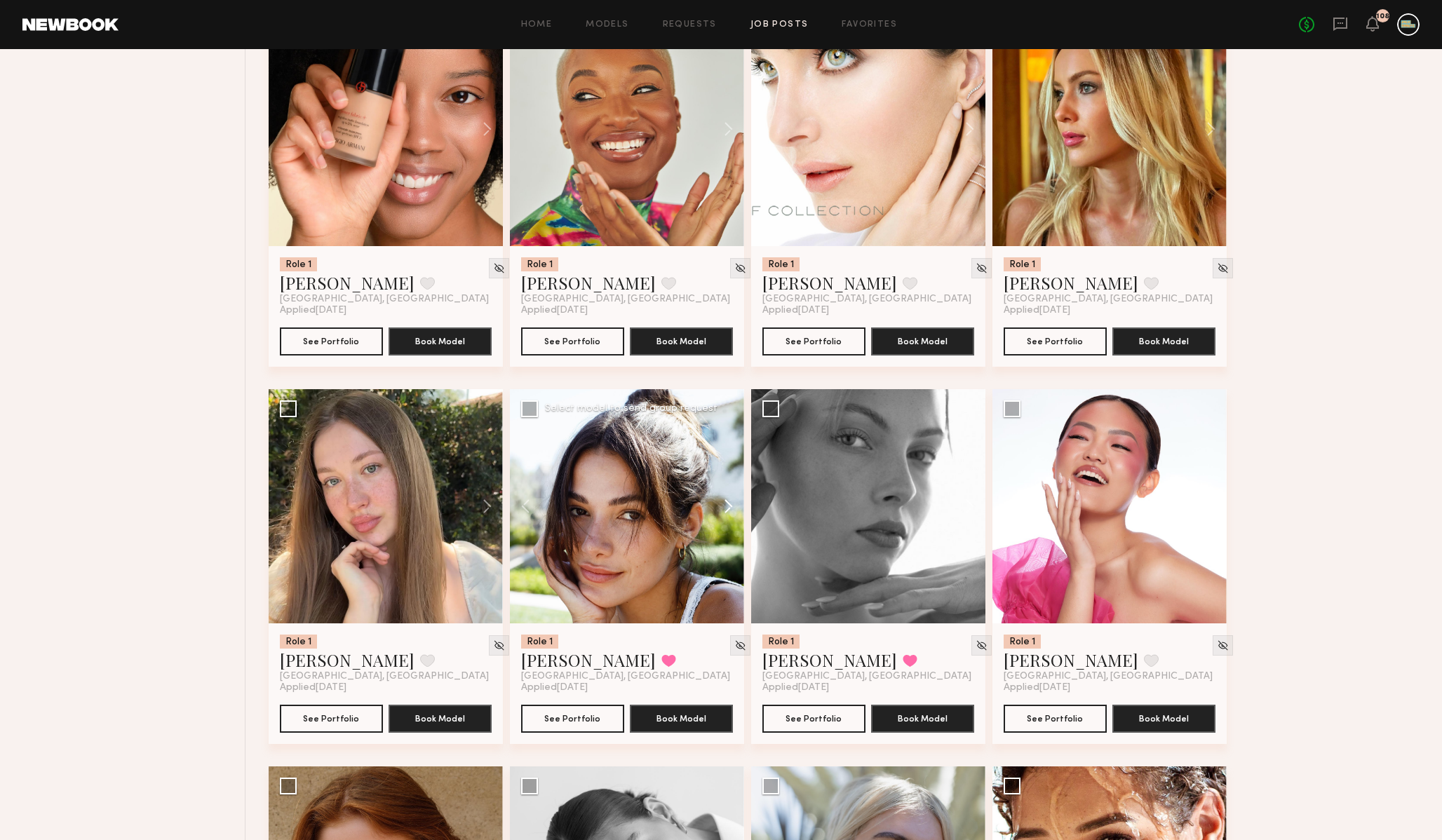
click at [725, 519] on button at bounding box center [721, 506] width 45 height 234
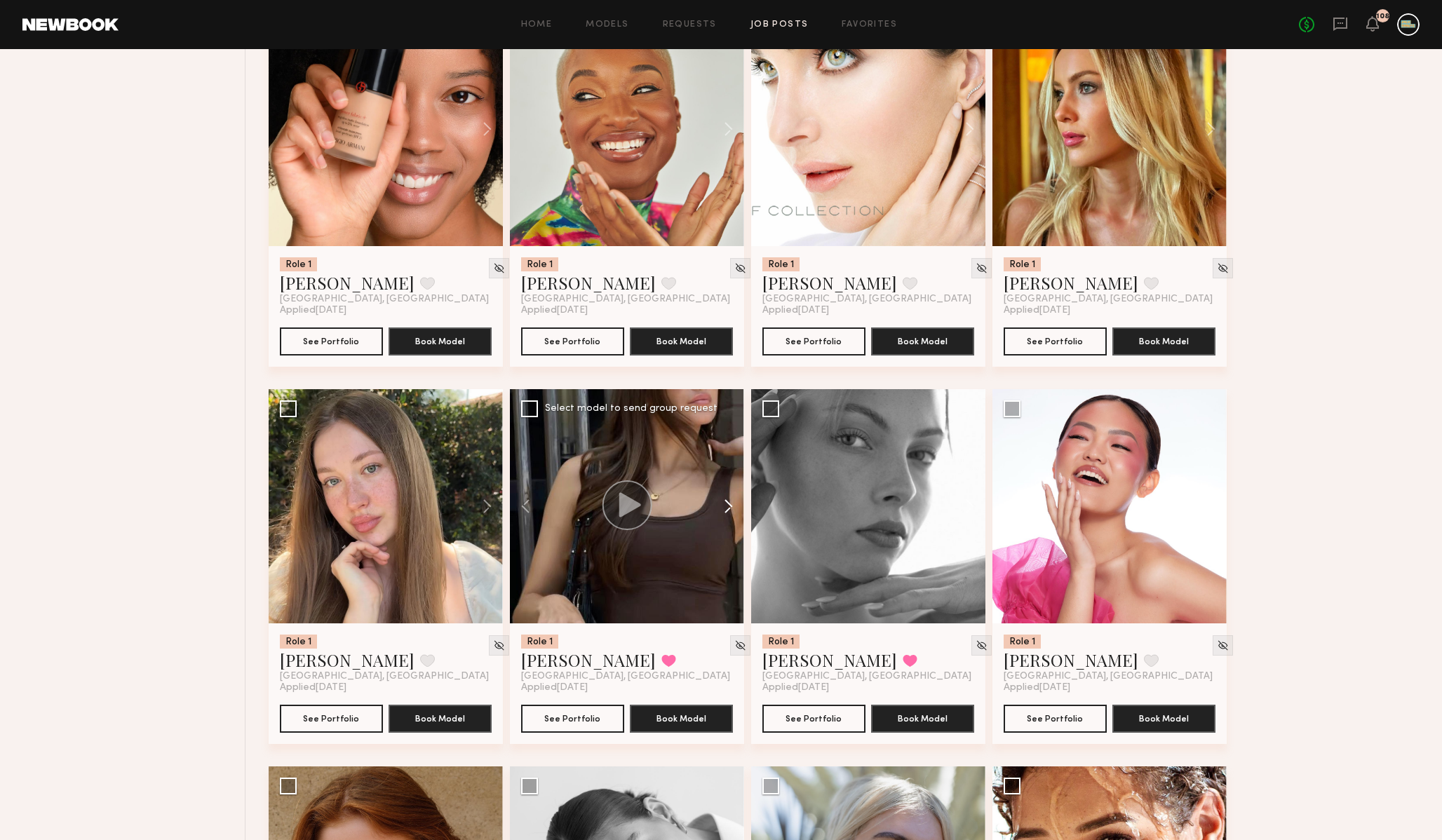
click at [725, 519] on button at bounding box center [721, 506] width 45 height 234
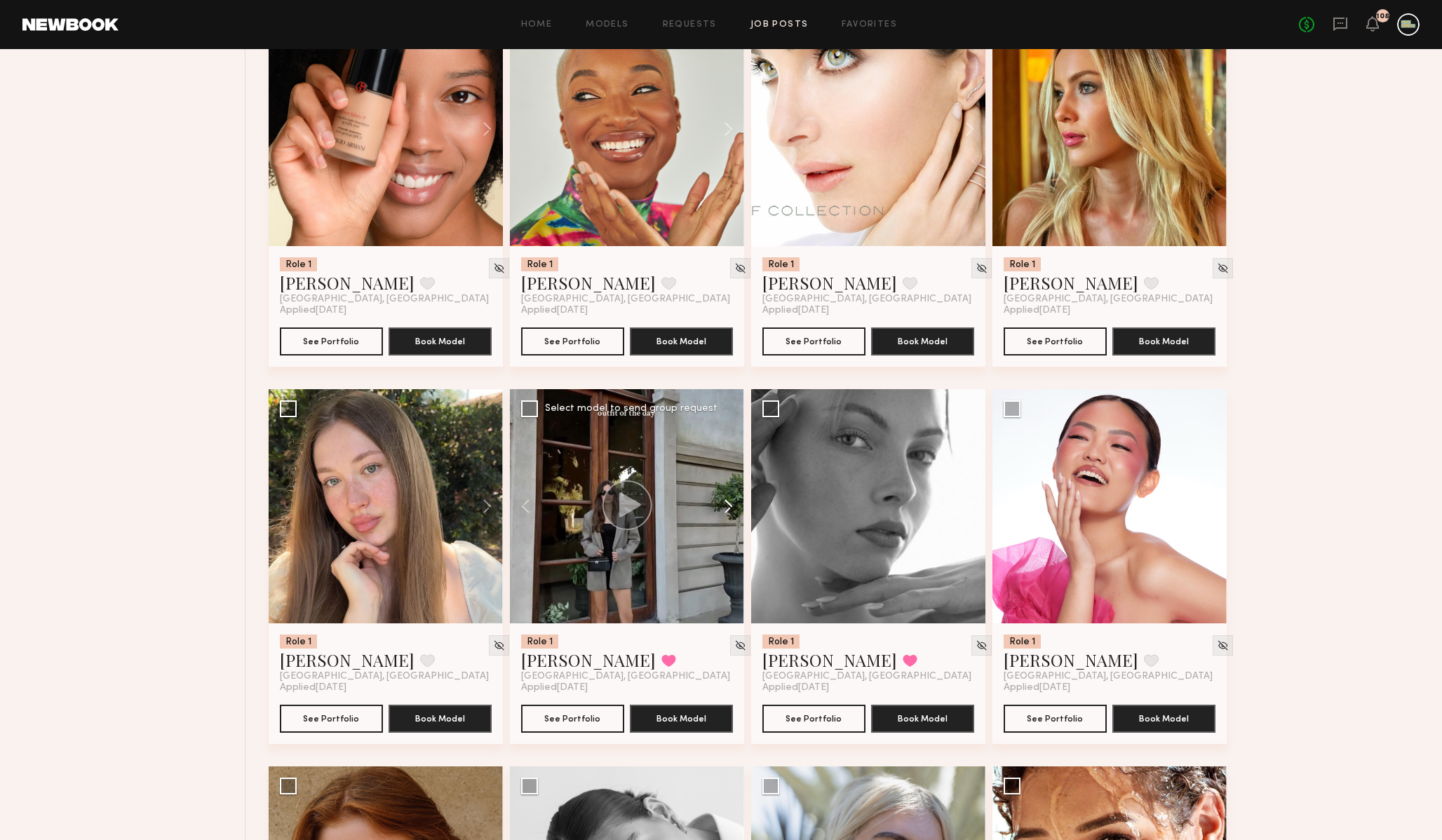
click at [725, 519] on button at bounding box center [721, 506] width 45 height 234
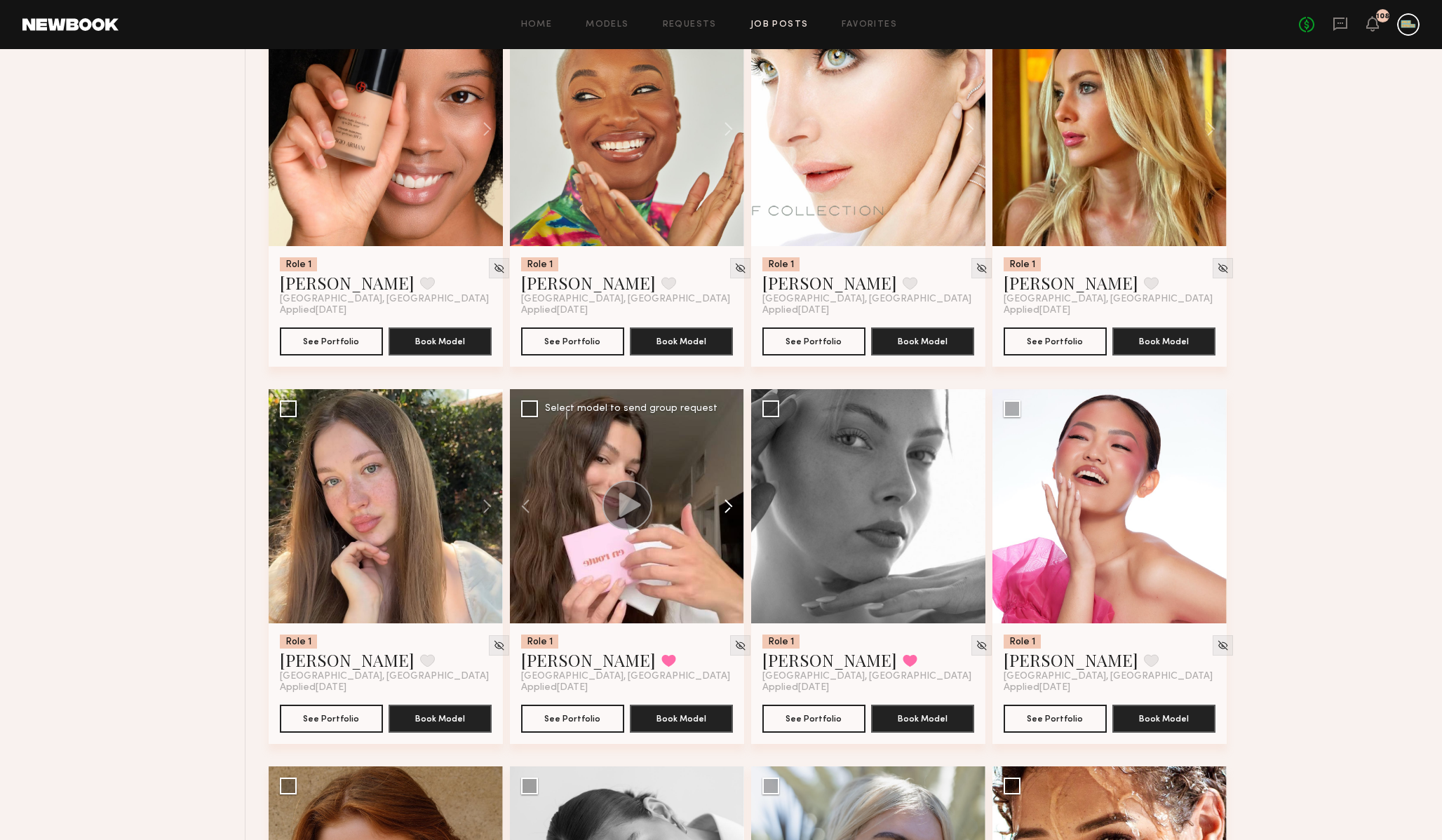
click at [725, 519] on button at bounding box center [721, 506] width 45 height 234
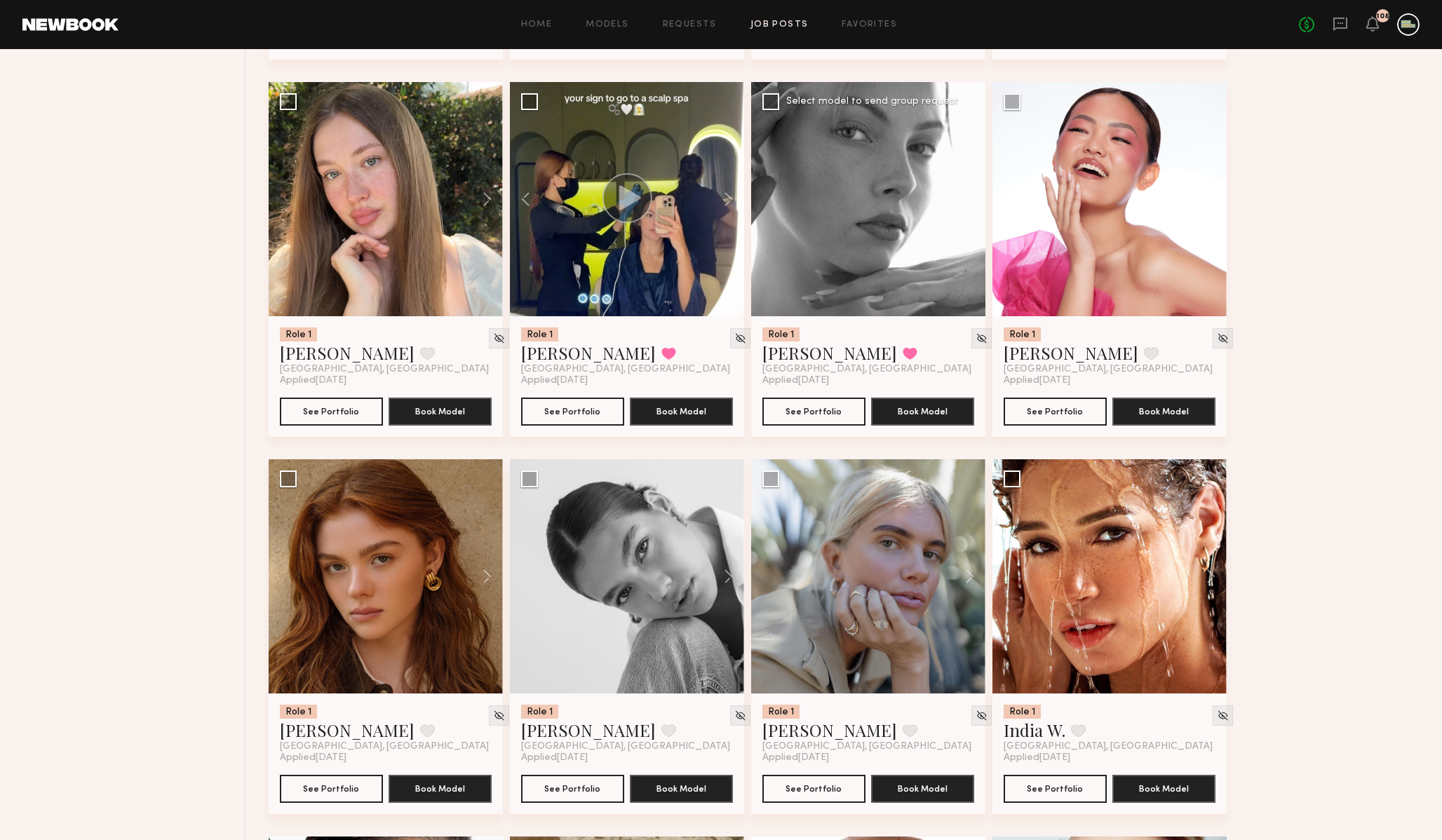
scroll to position [12672, 0]
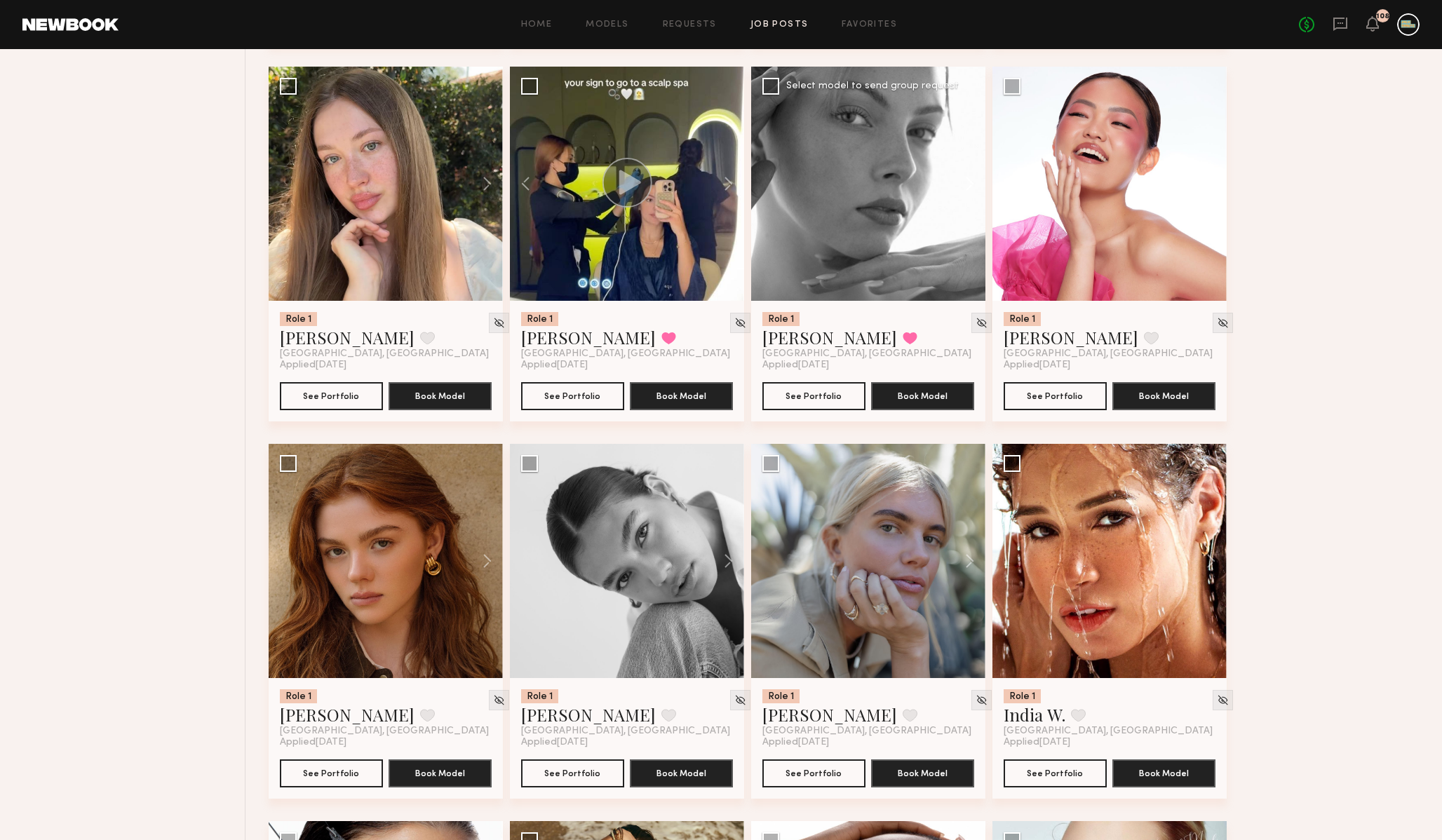
click at [971, 187] on button at bounding box center [963, 183] width 45 height 234
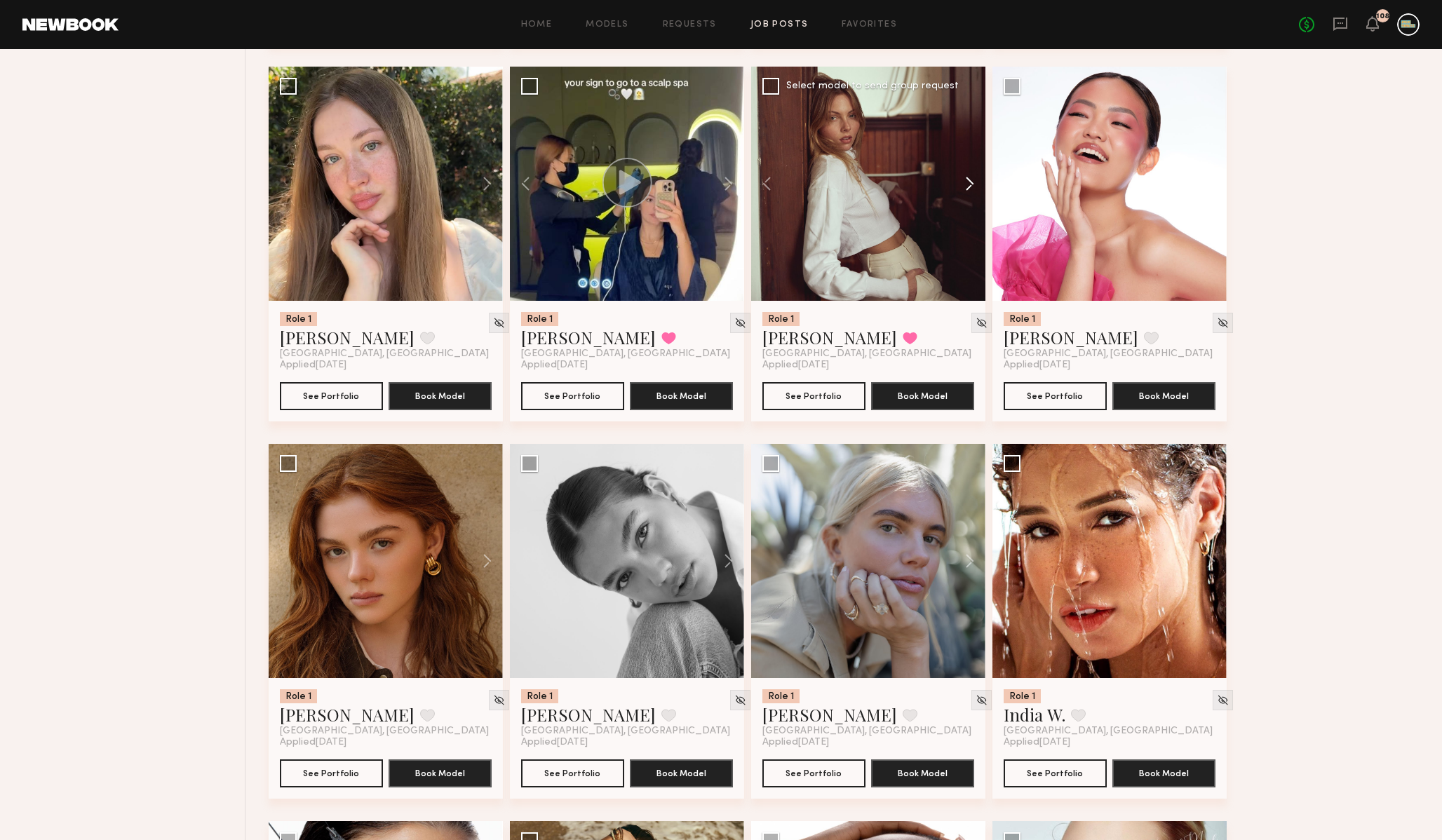
click at [971, 187] on button at bounding box center [963, 183] width 45 height 234
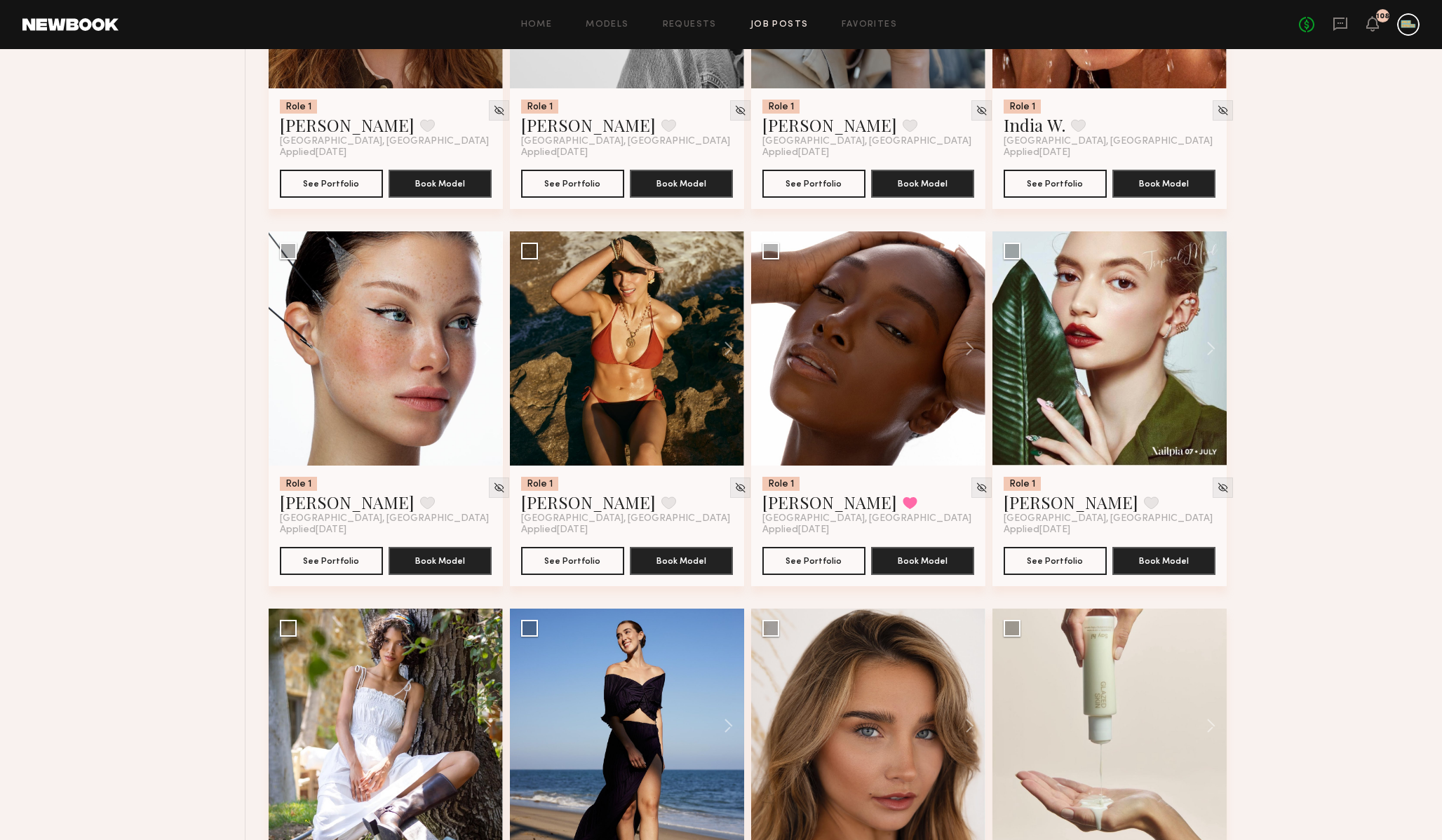
scroll to position [13283, 0]
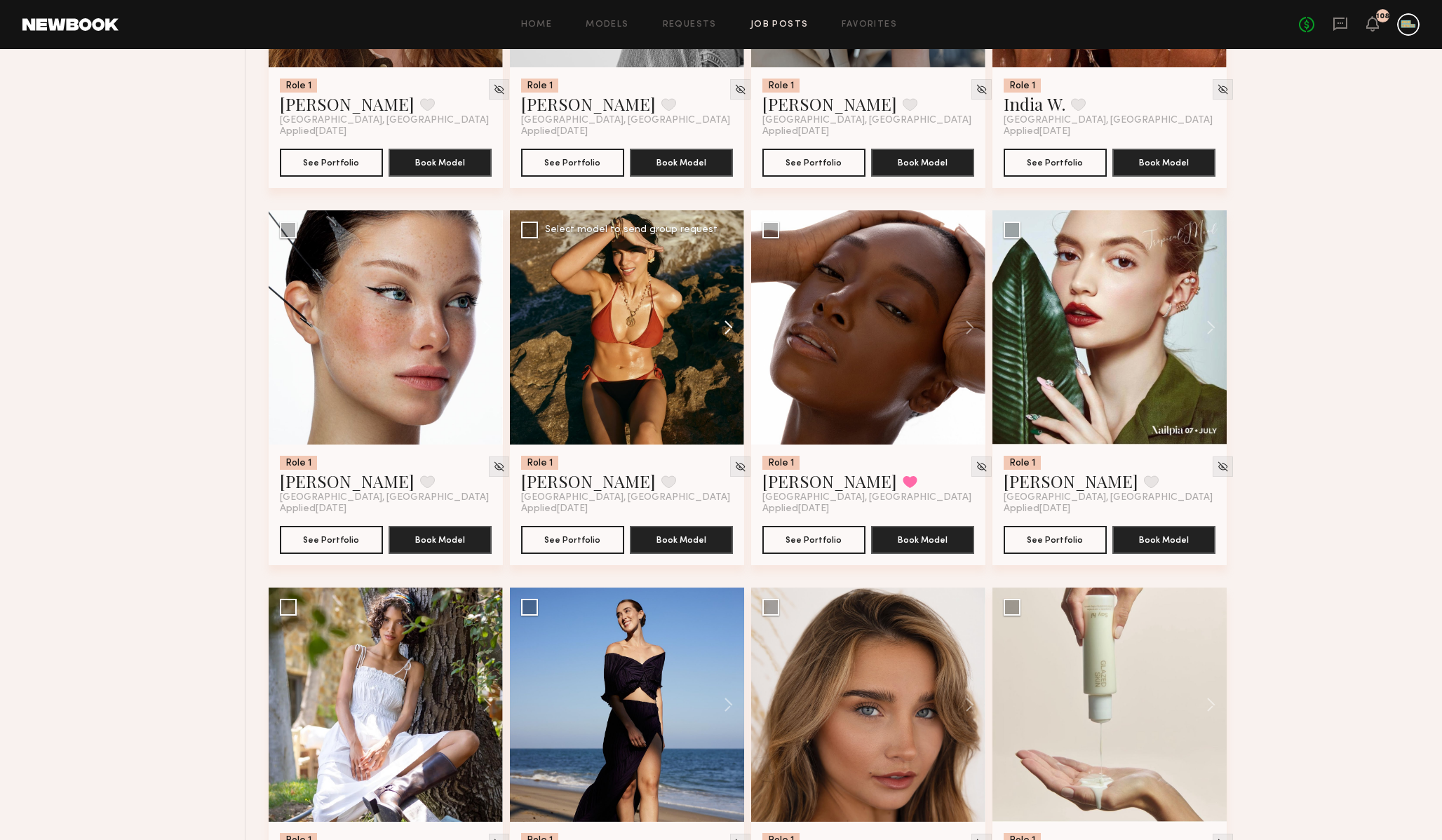
click at [726, 337] on button at bounding box center [721, 327] width 45 height 234
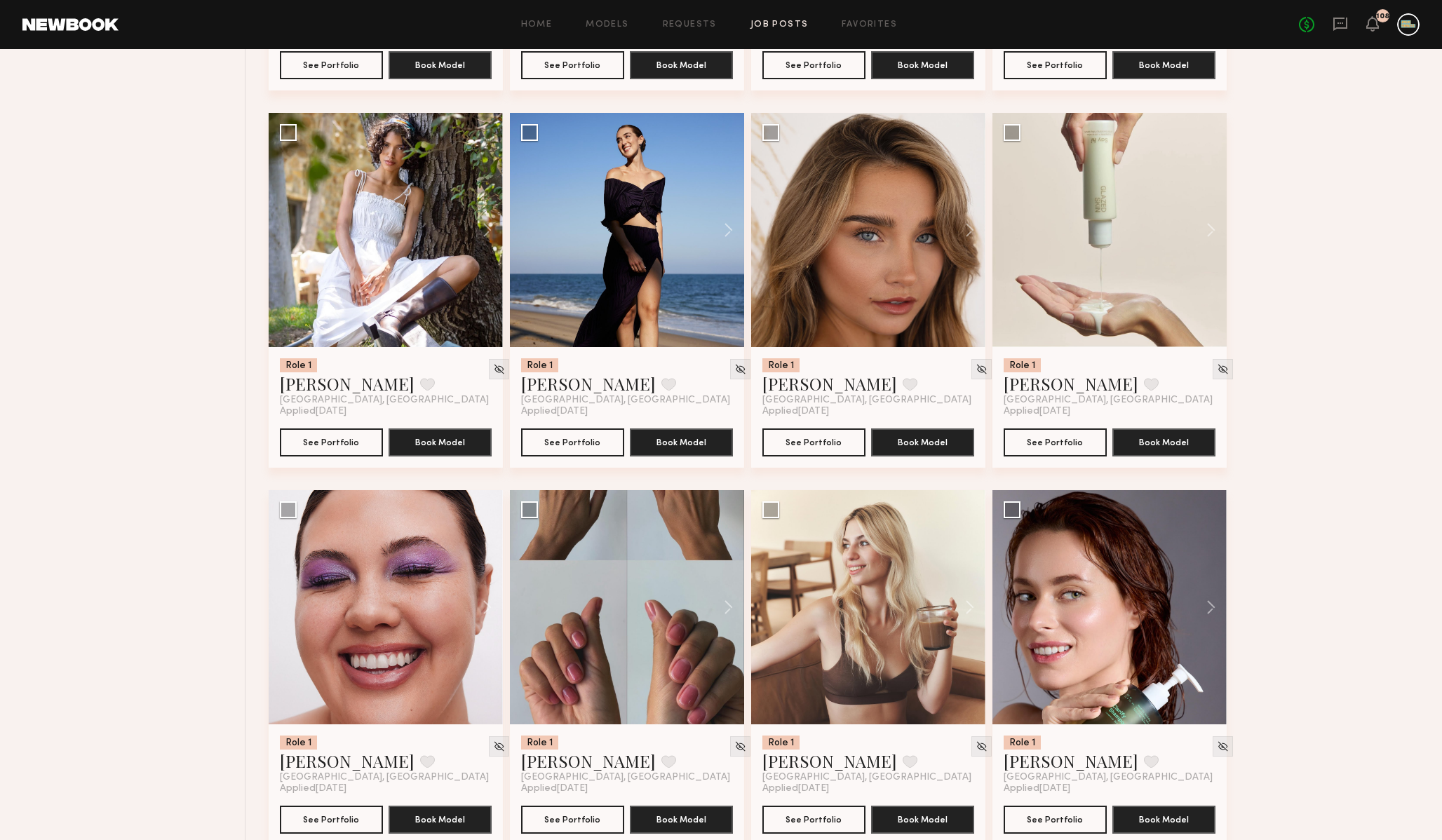
scroll to position [13761, 0]
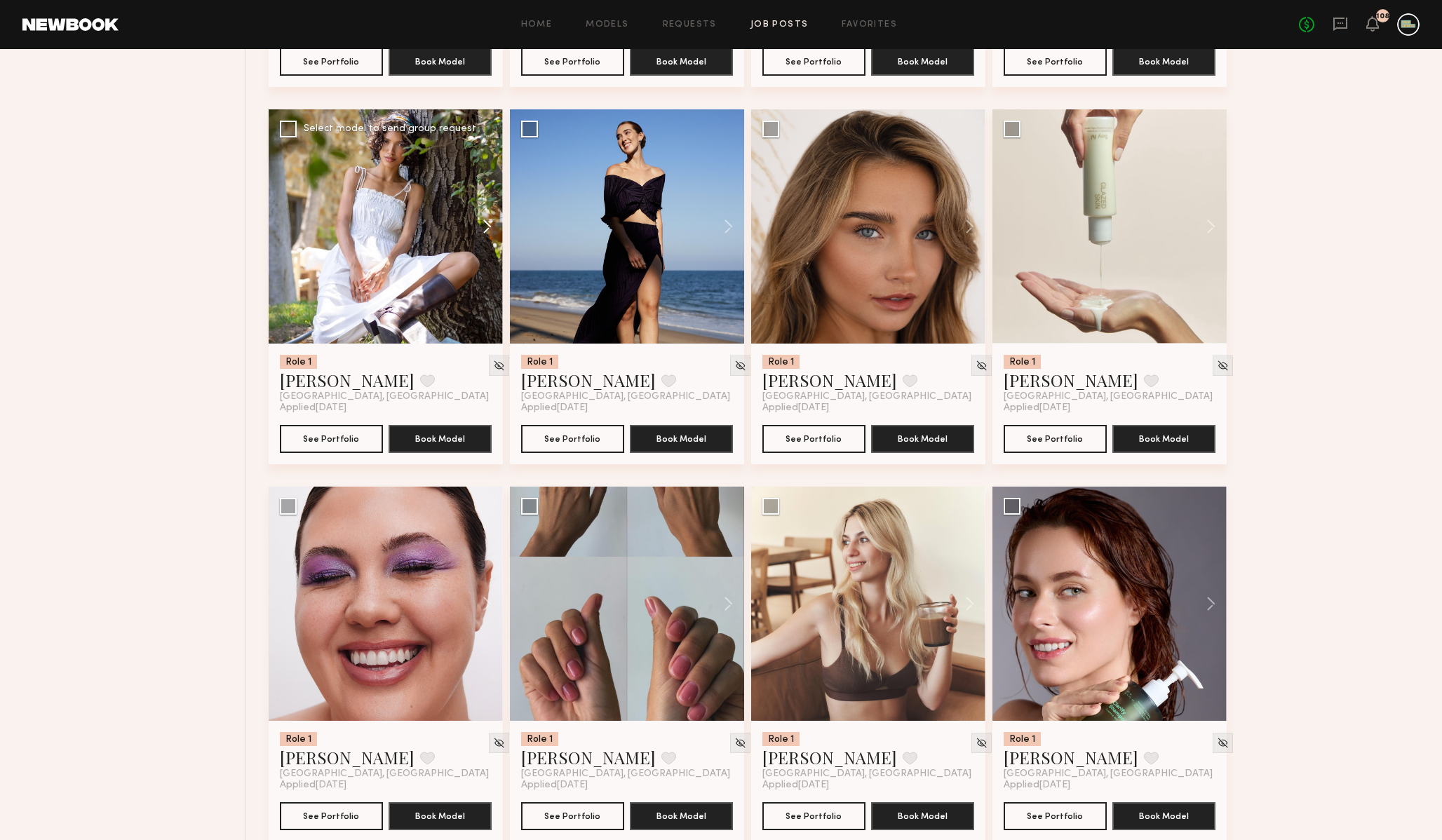
click at [486, 236] on button at bounding box center [480, 226] width 45 height 234
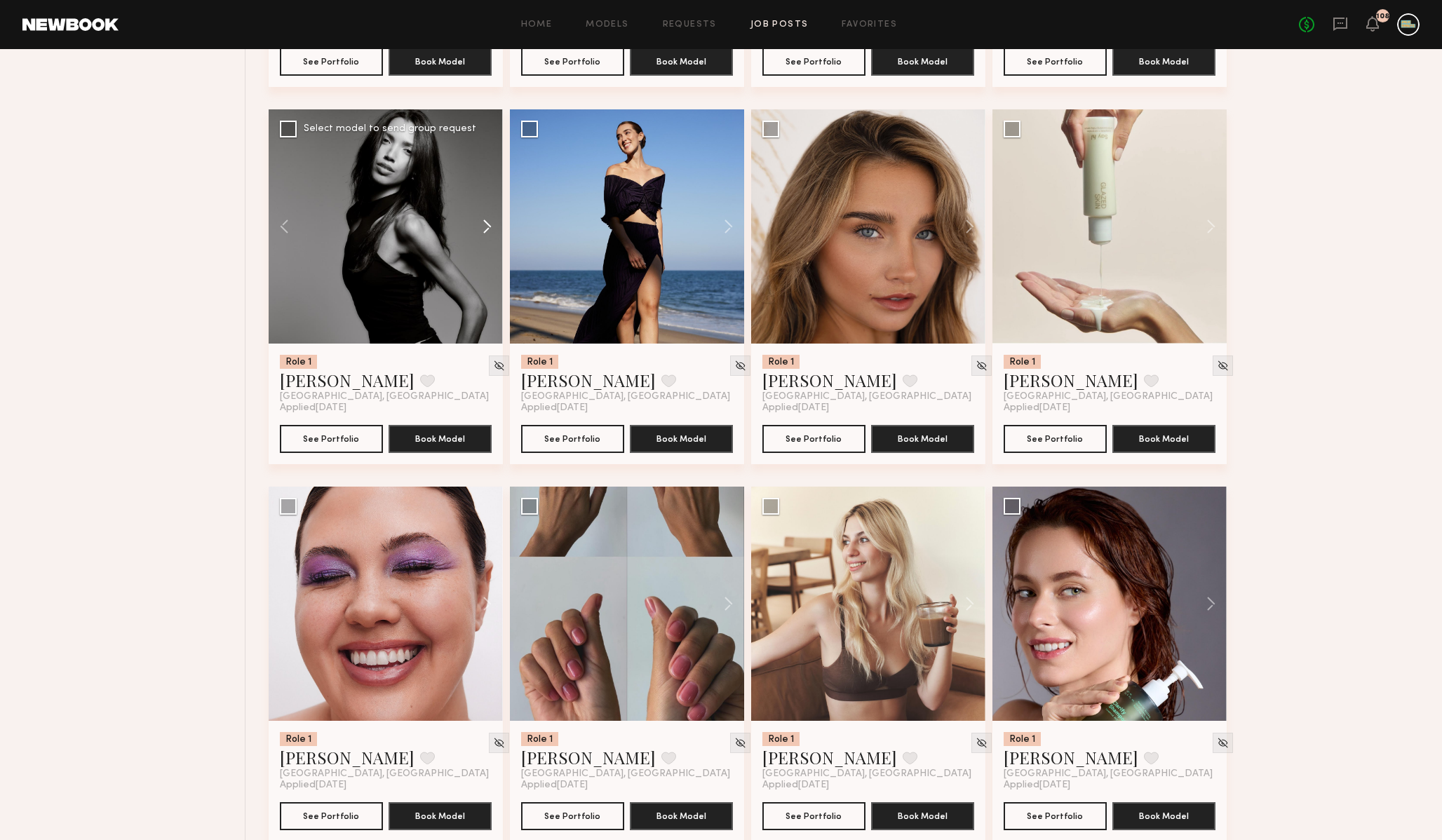
click at [486, 236] on button at bounding box center [480, 226] width 45 height 234
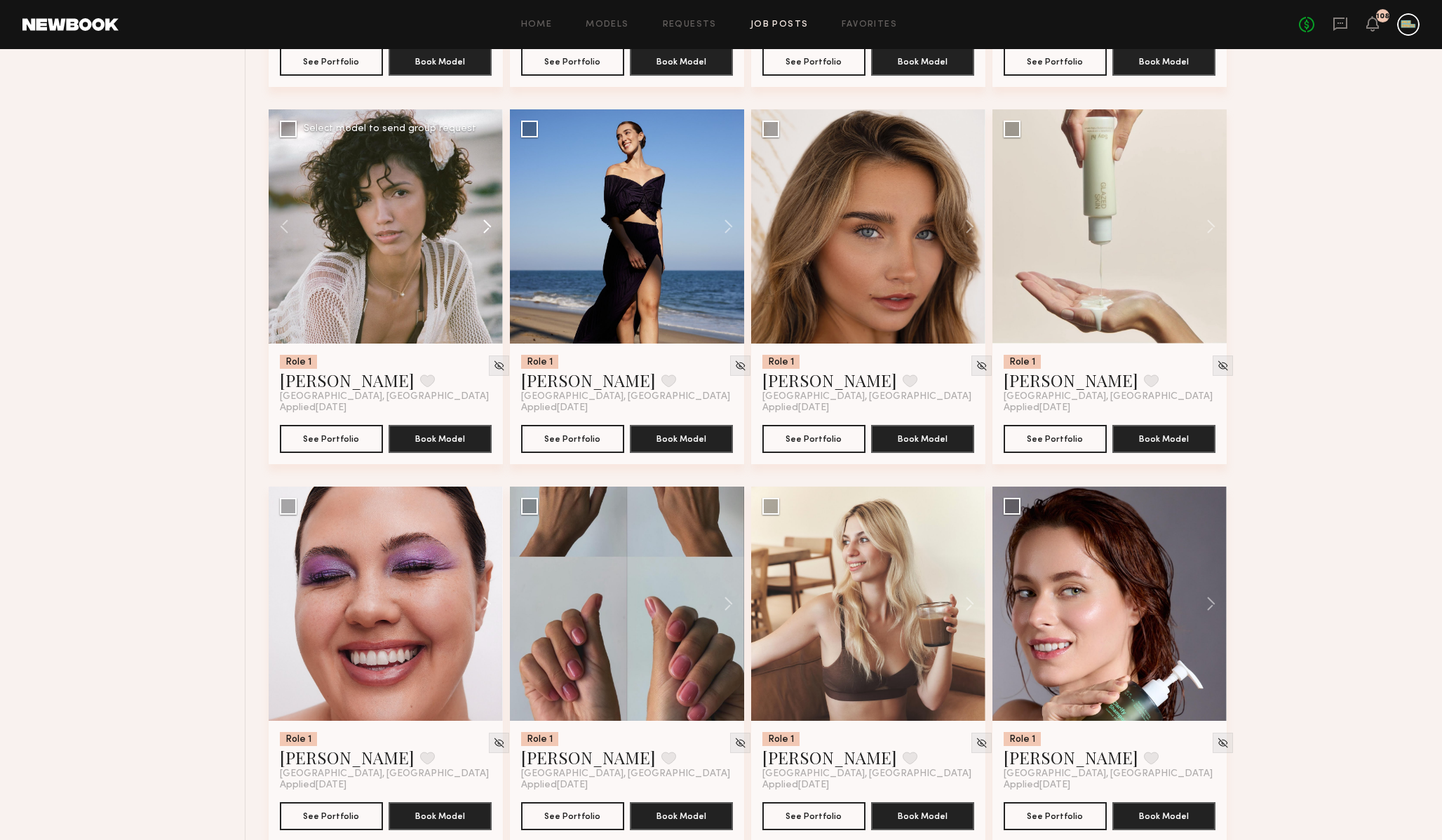
click at [486, 236] on button at bounding box center [480, 226] width 45 height 234
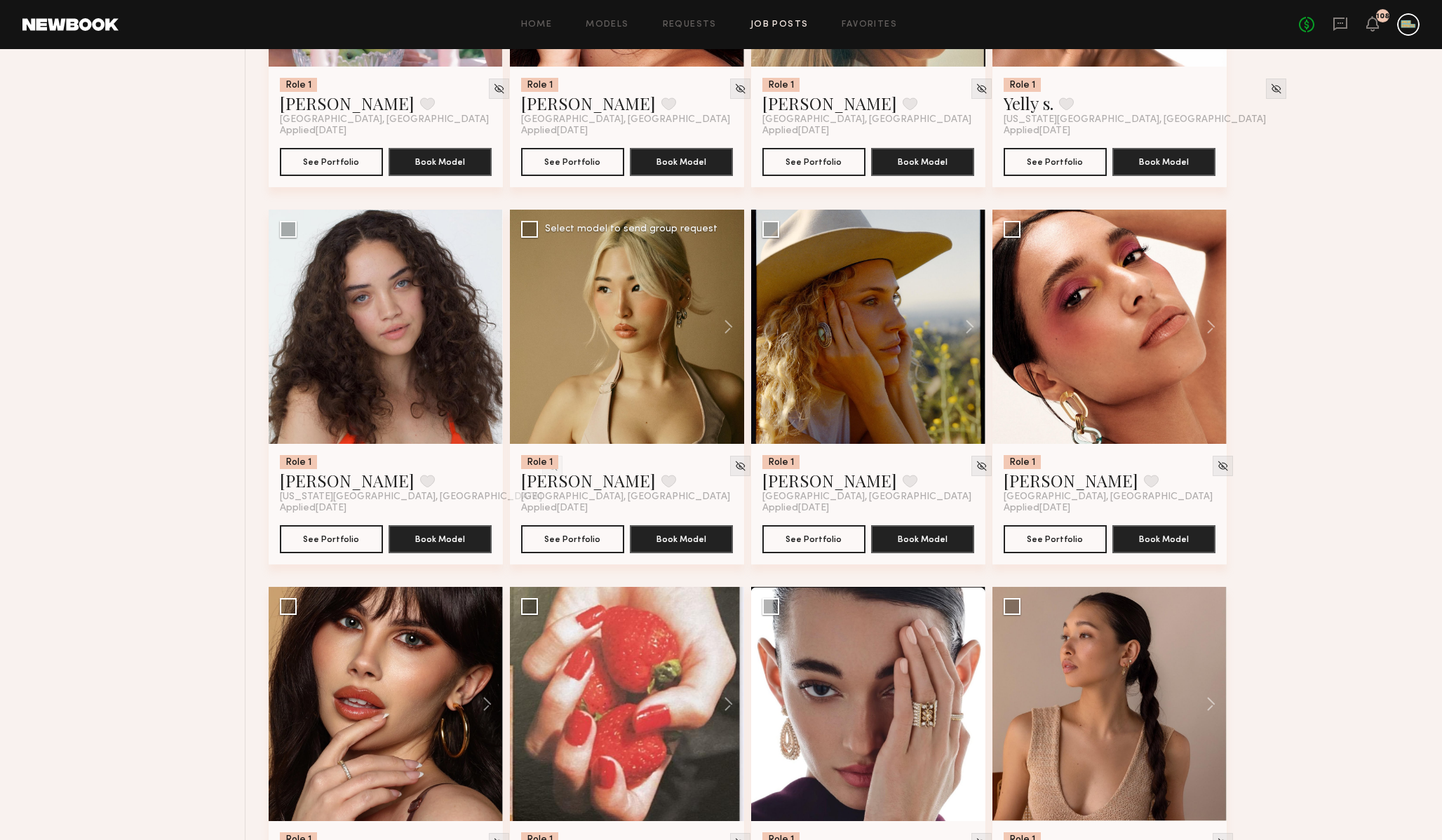
scroll to position [14793, 0]
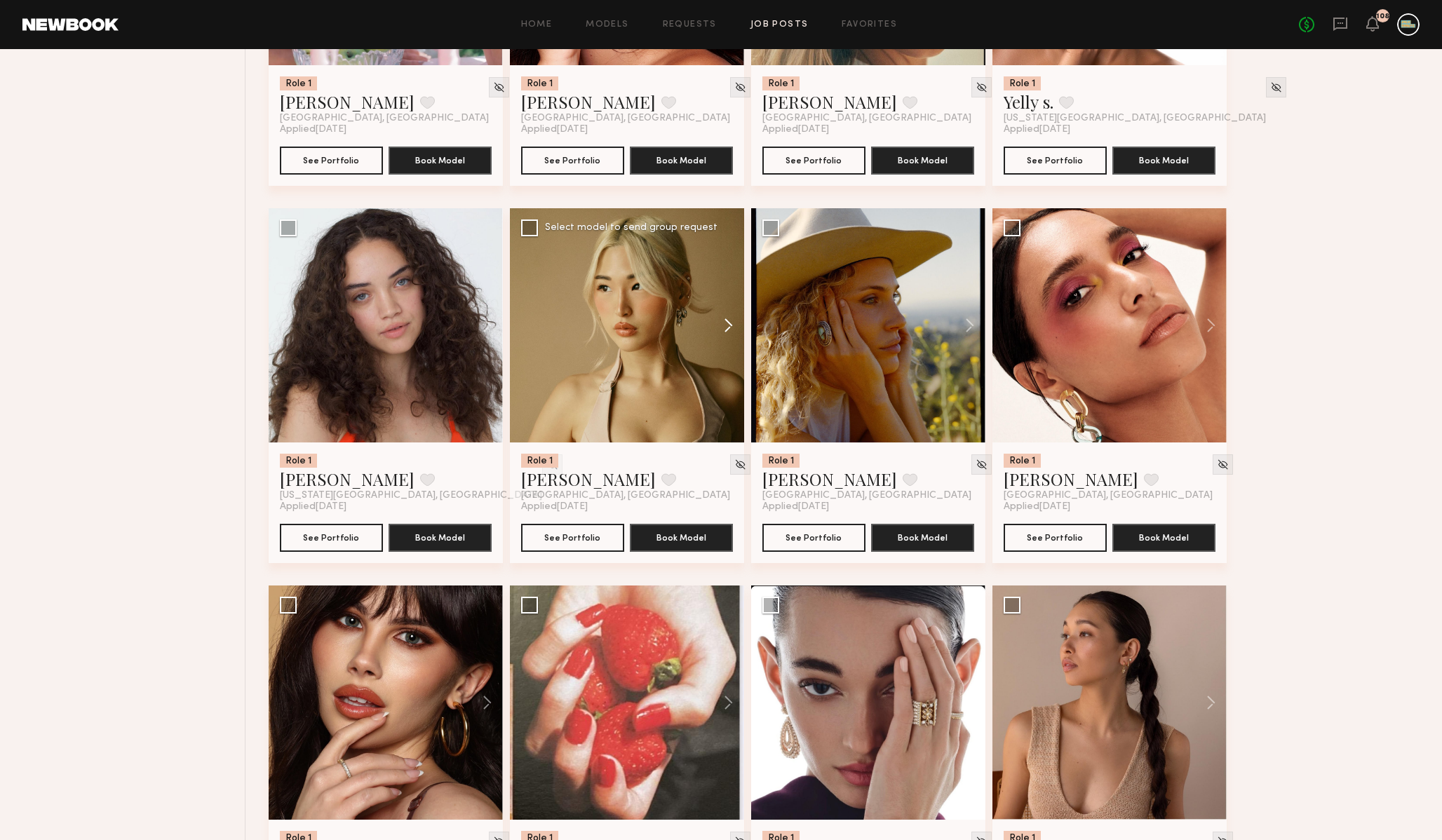
click at [728, 339] on button at bounding box center [721, 325] width 45 height 234
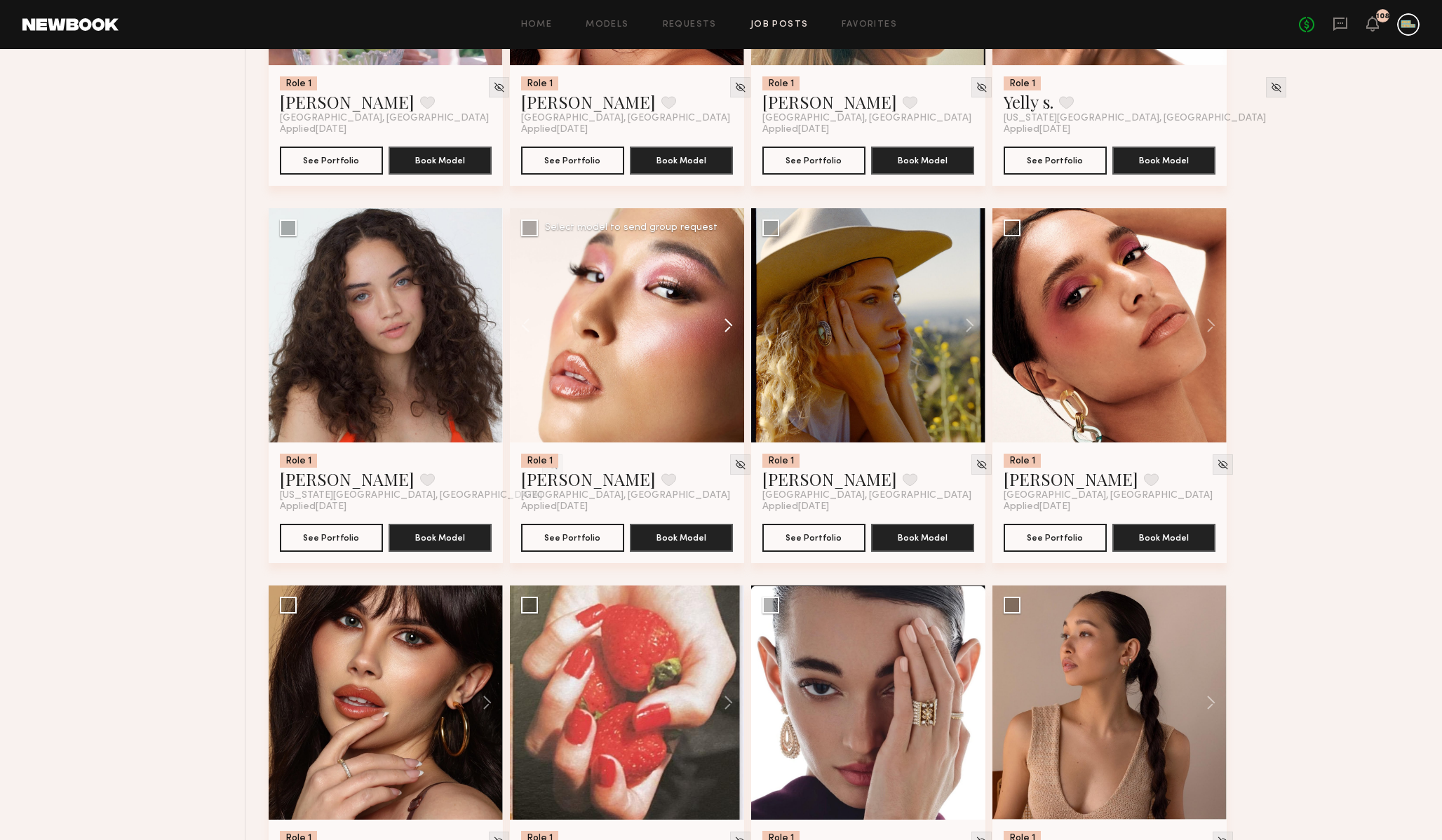
click at [728, 339] on button at bounding box center [721, 325] width 45 height 234
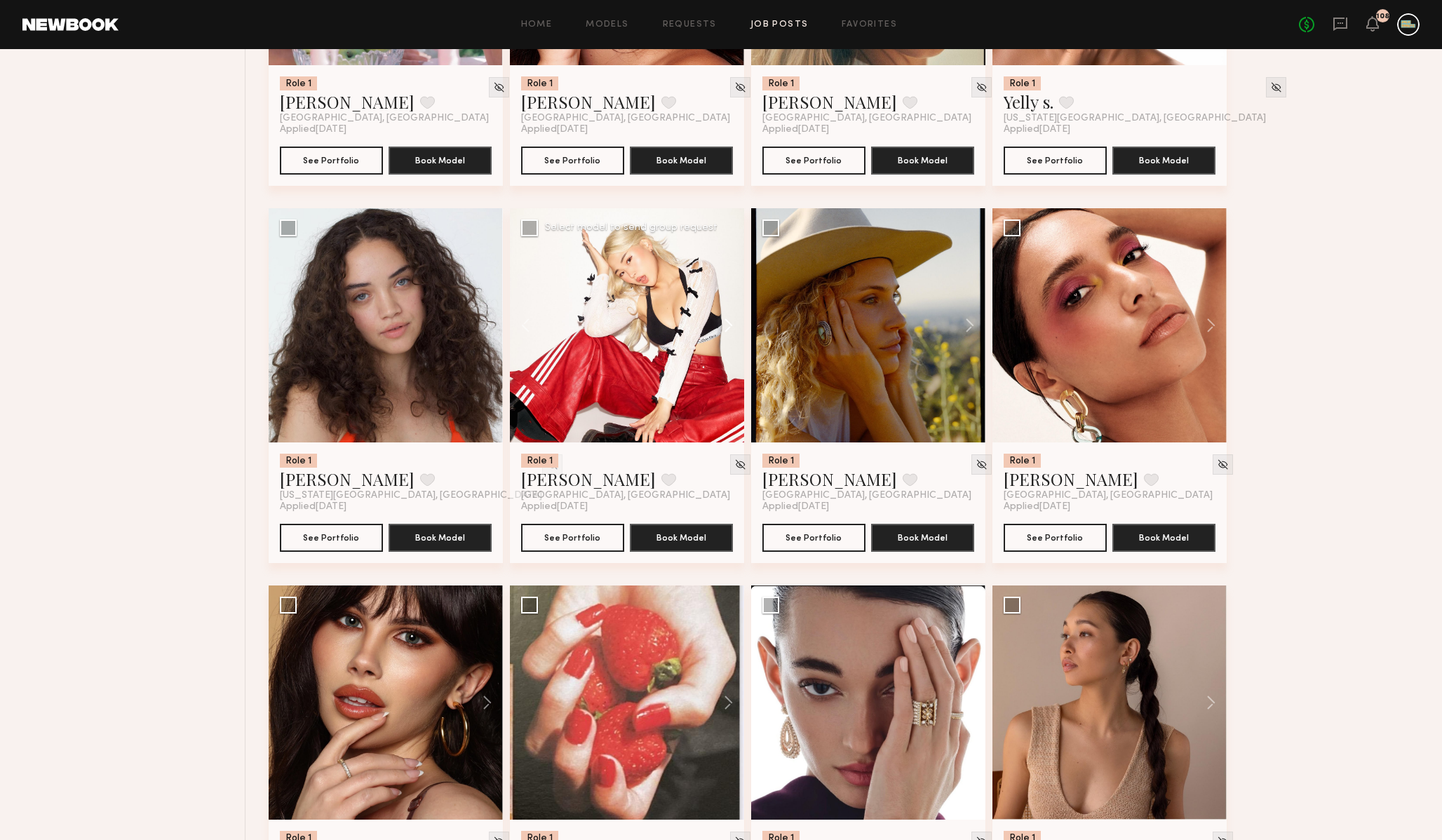
click at [728, 339] on button at bounding box center [721, 325] width 45 height 234
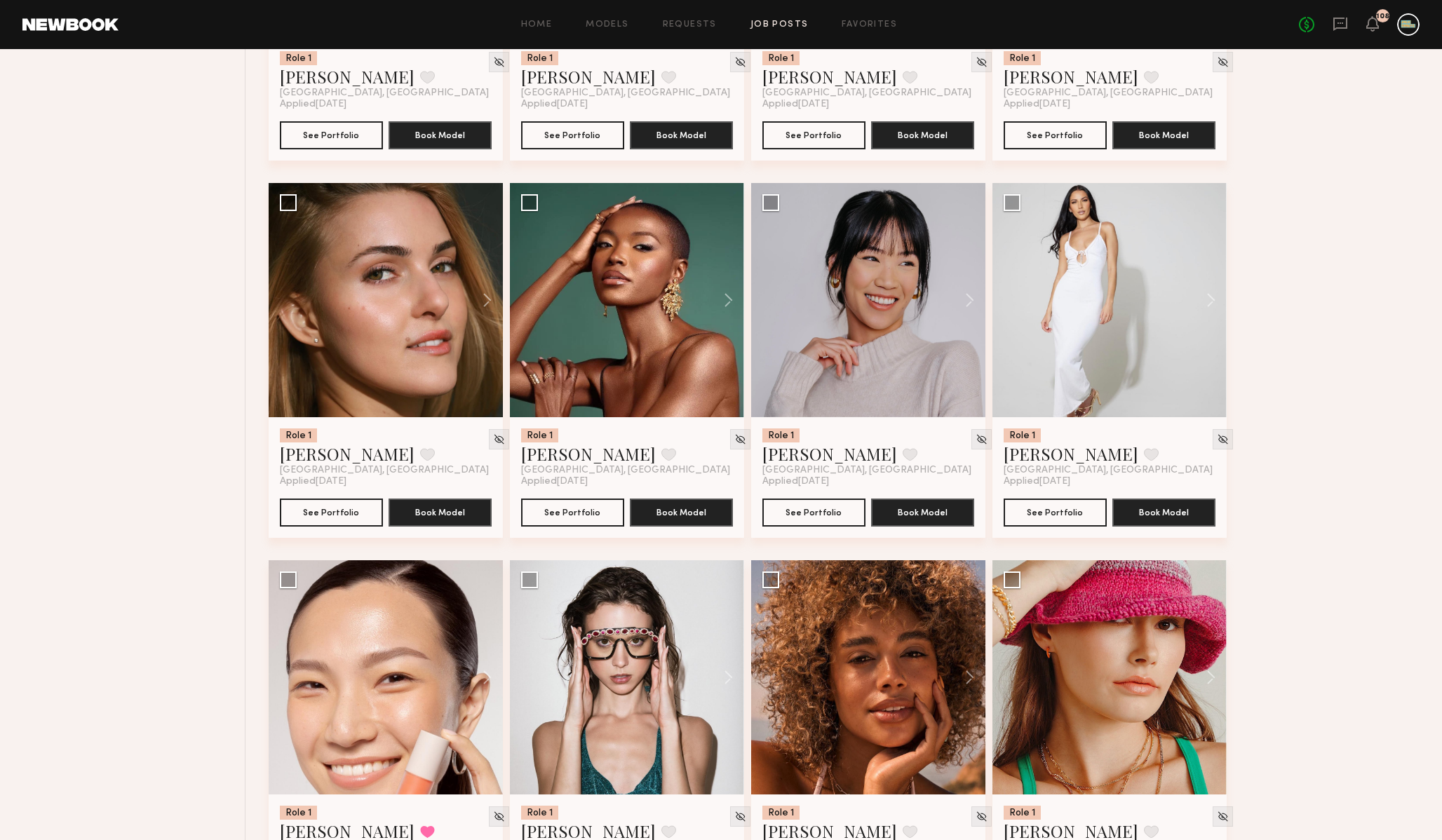
scroll to position [15580, 0]
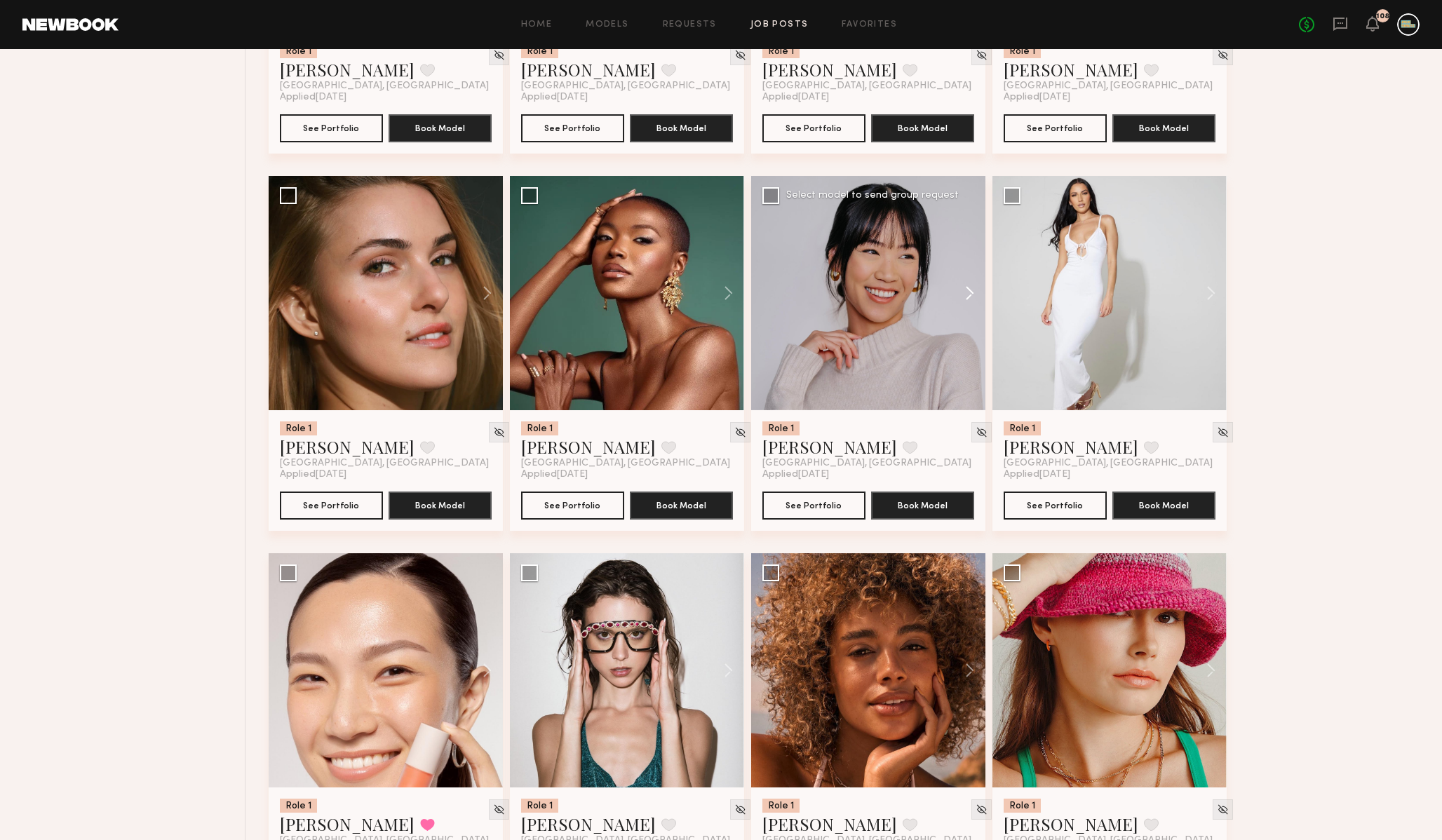
click at [971, 301] on button at bounding box center [963, 293] width 45 height 234
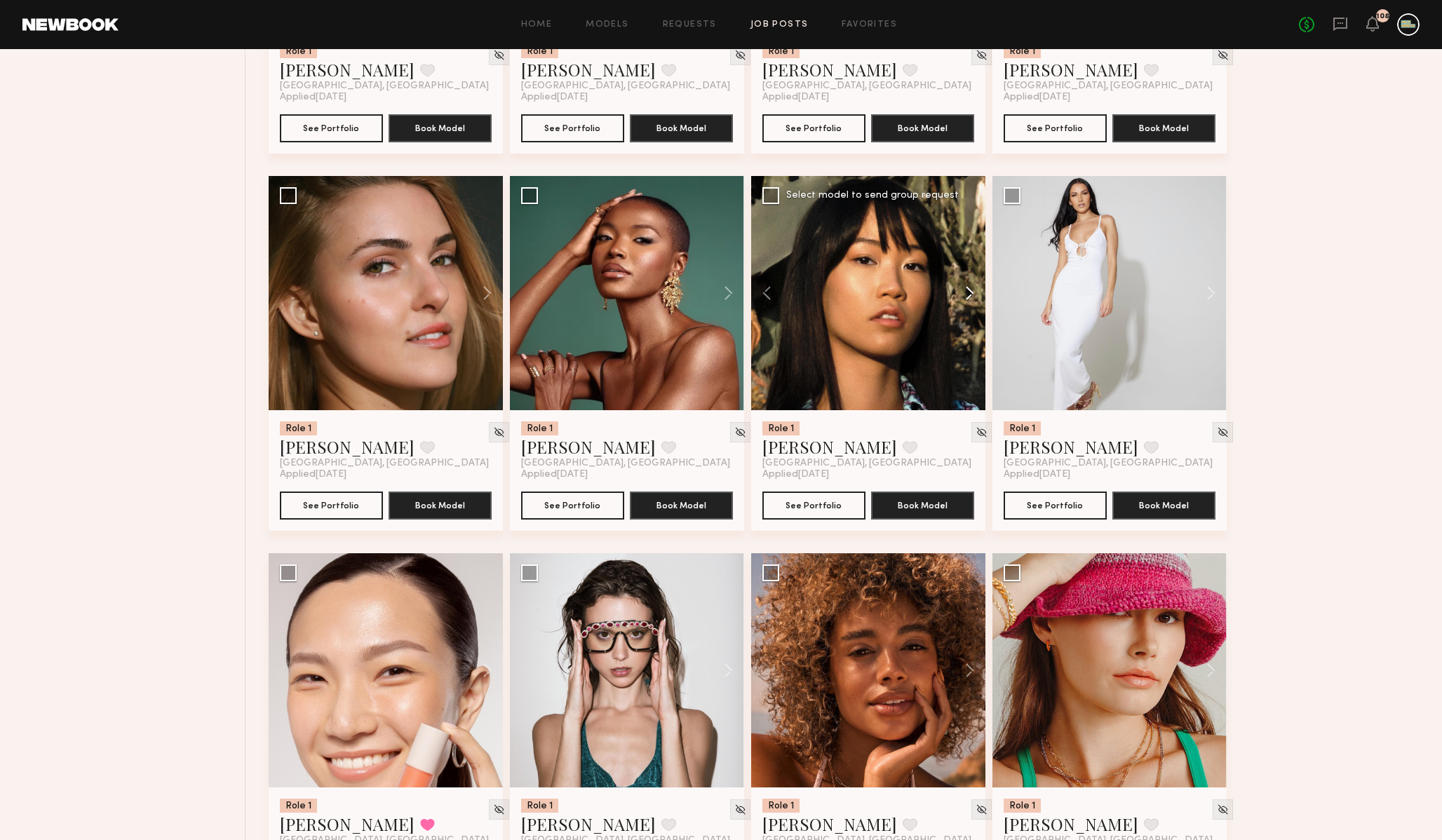
click at [971, 301] on button at bounding box center [963, 293] width 45 height 234
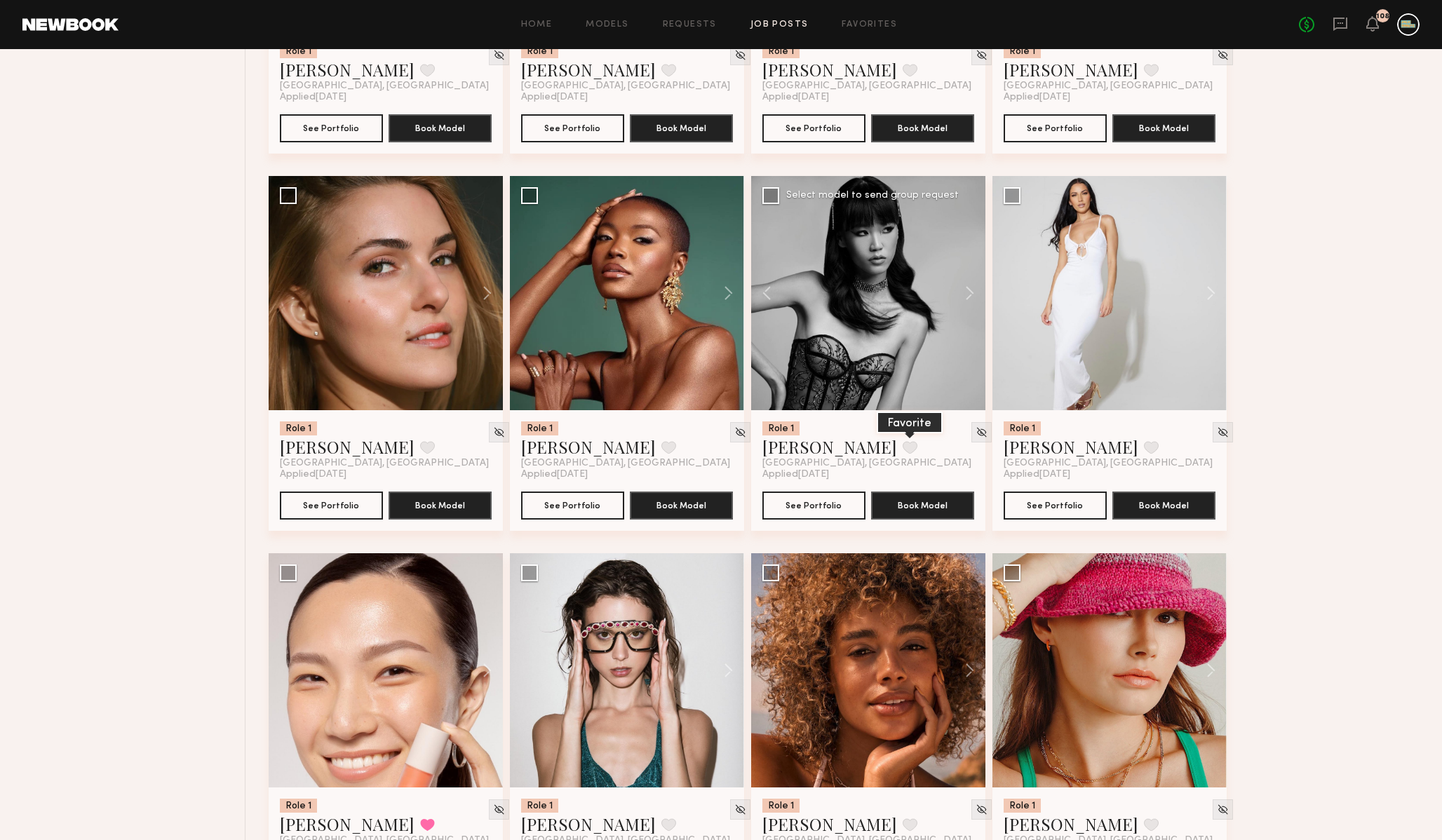
click at [903, 454] on button at bounding box center [910, 447] width 15 height 12
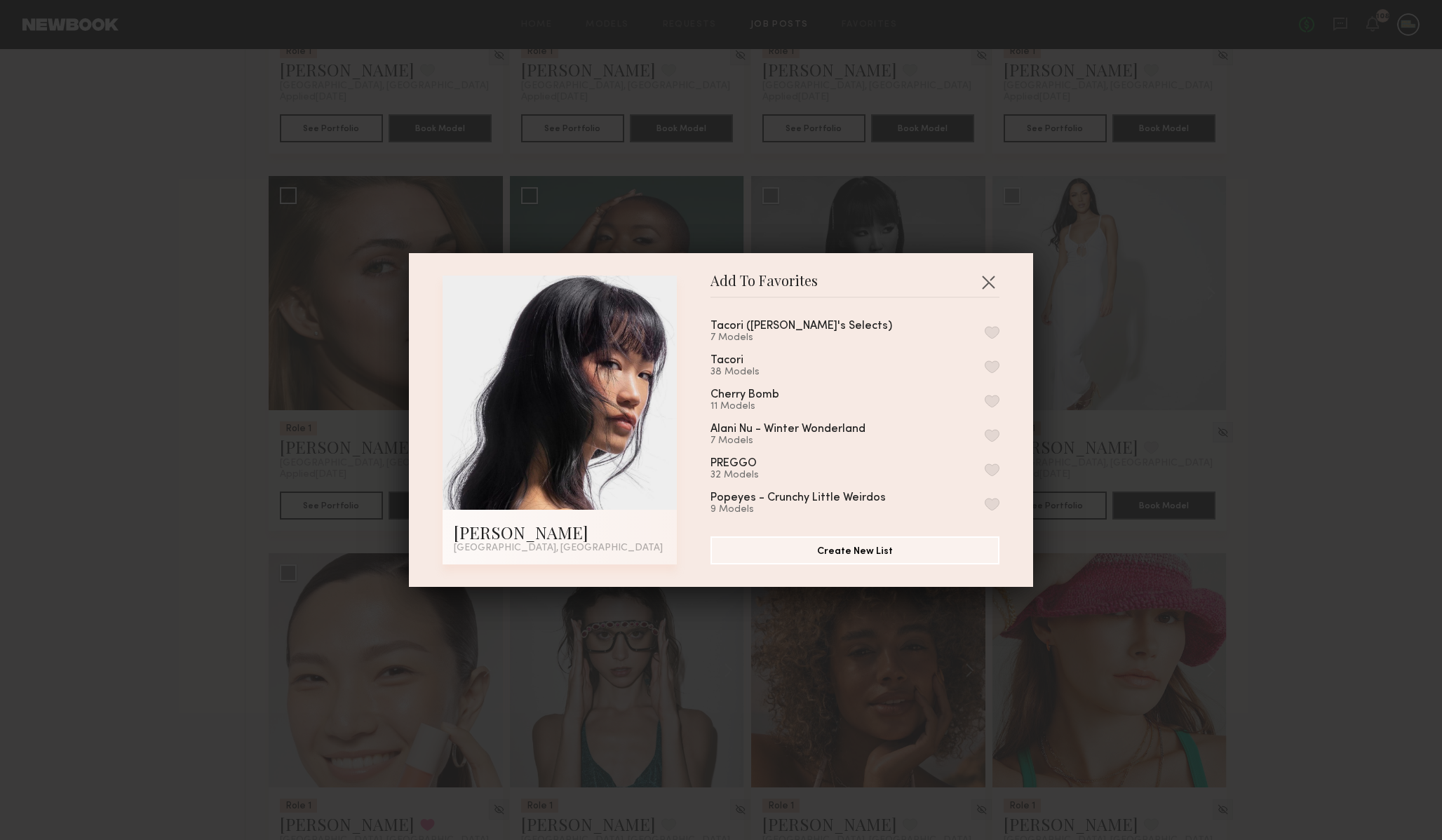
click at [994, 331] on button "button" at bounding box center [993, 331] width 15 height 12
click at [994, 331] on button "Remove from favorite list" at bounding box center [993, 331] width 15 height 12
click at [992, 365] on button "button" at bounding box center [993, 366] width 15 height 12
click at [987, 276] on button "button" at bounding box center [988, 282] width 23 height 23
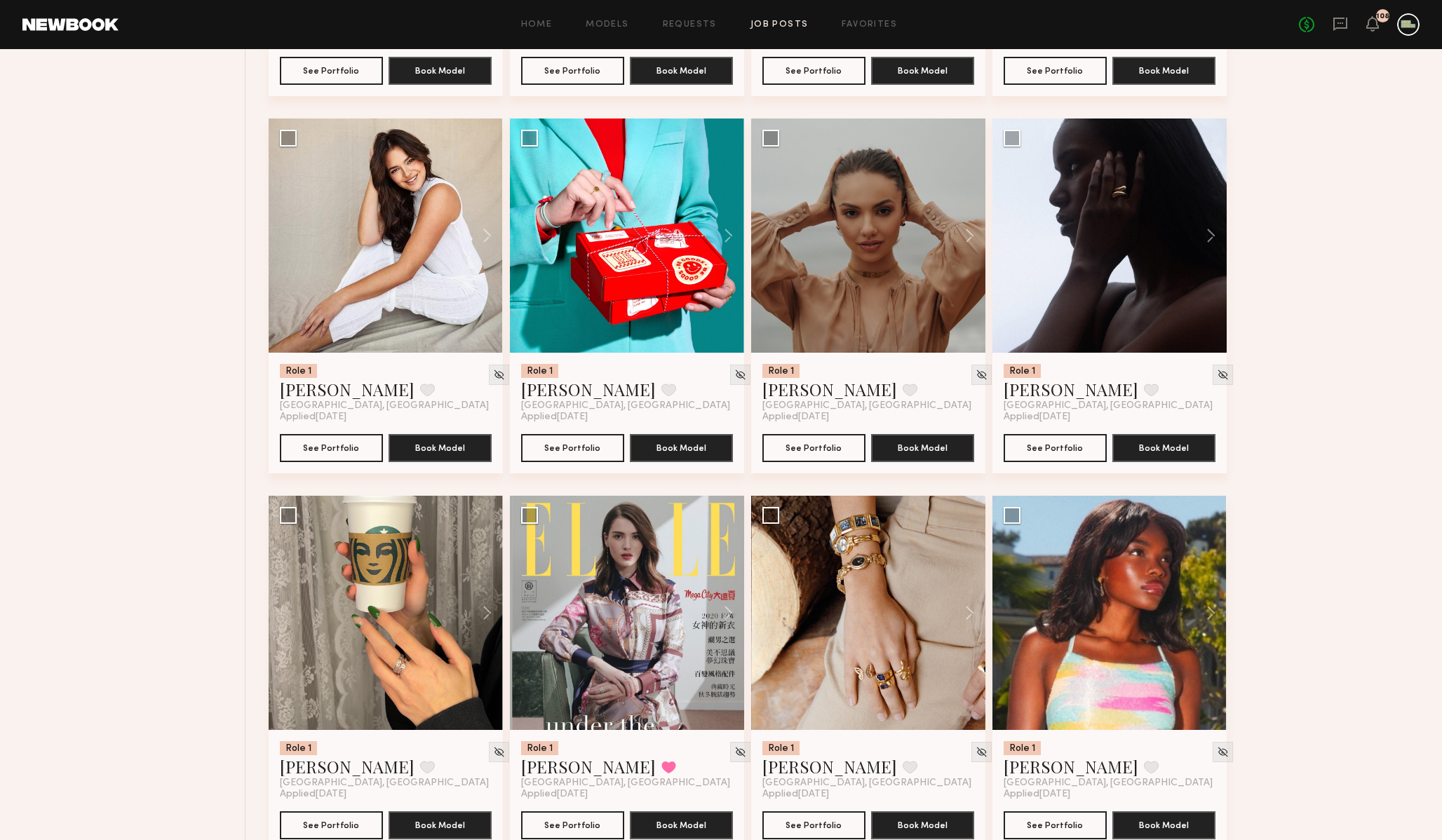
scroll to position [18956, 0]
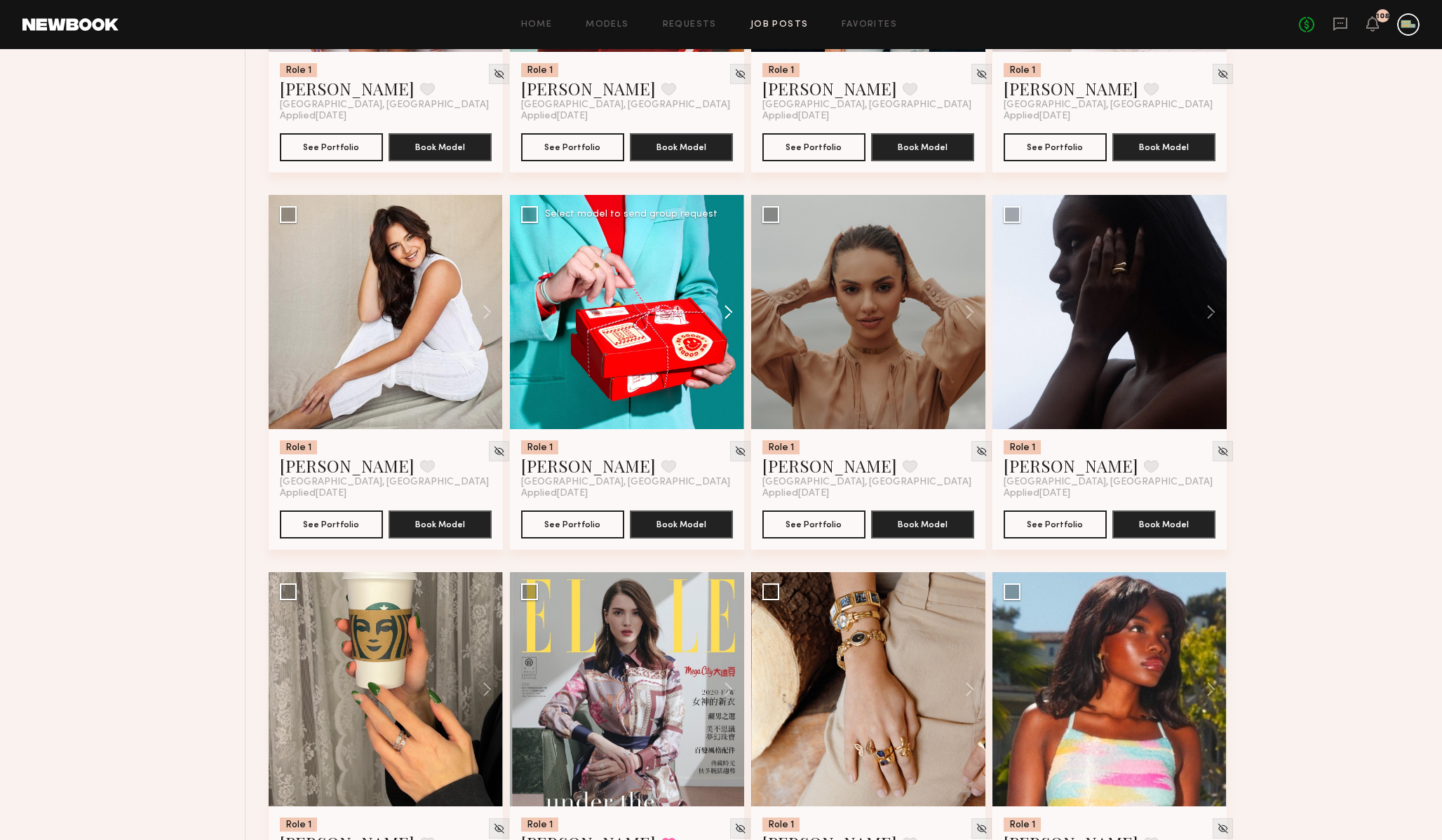
click at [729, 327] on button at bounding box center [721, 312] width 45 height 234
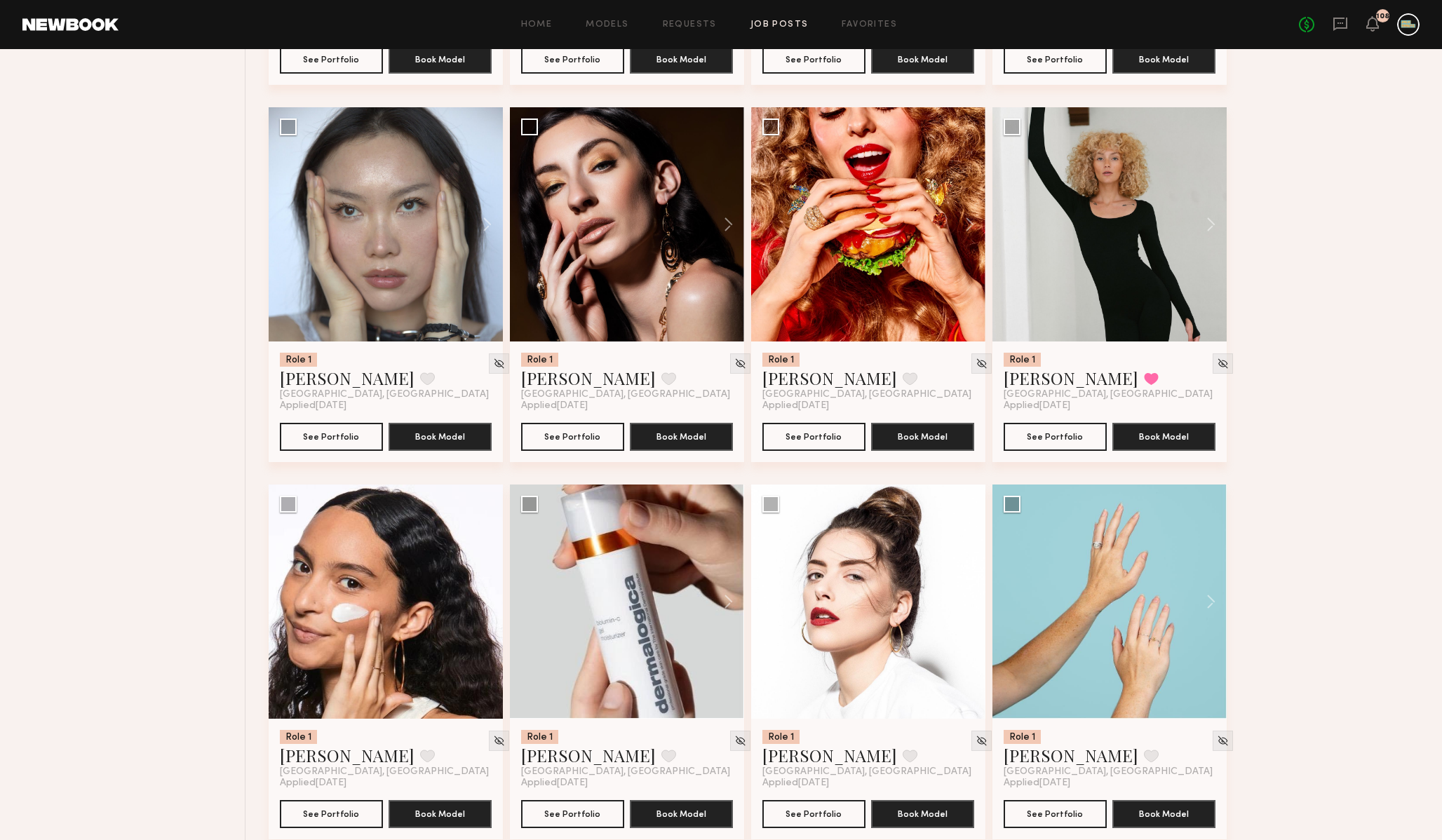
scroll to position [22814, 0]
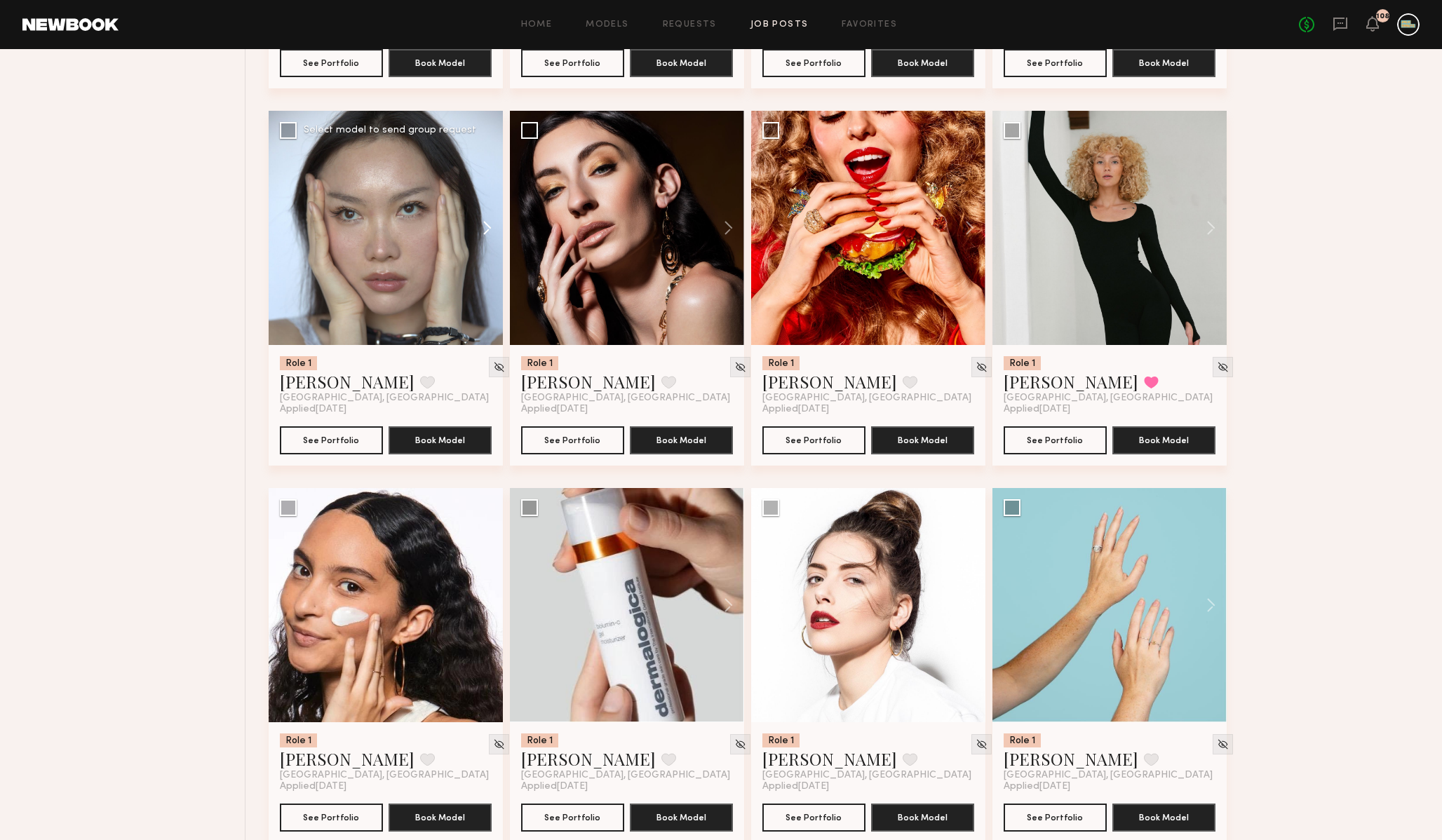
click at [488, 246] on button at bounding box center [480, 227] width 45 height 234
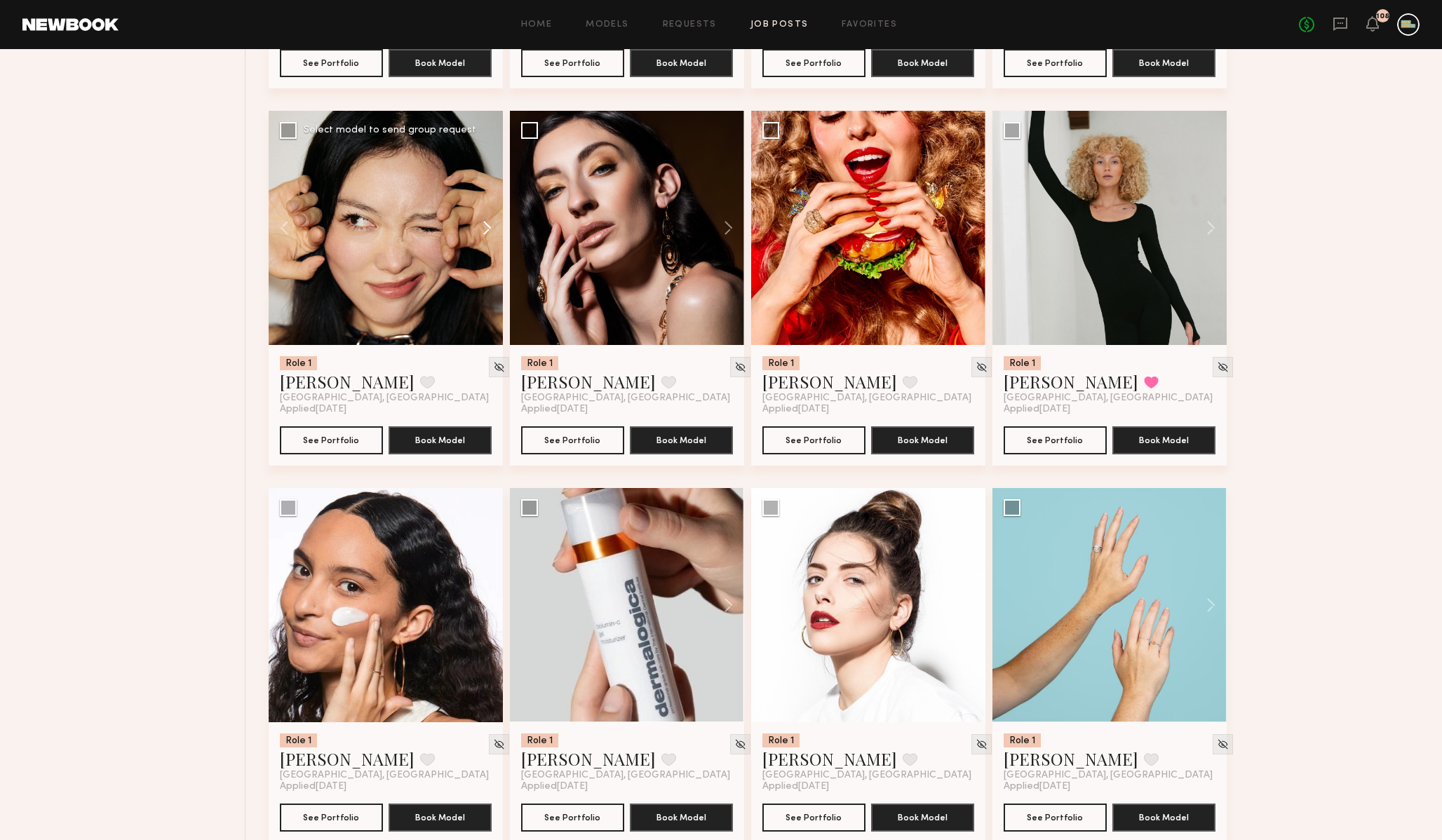
click at [488, 246] on button at bounding box center [480, 227] width 45 height 234
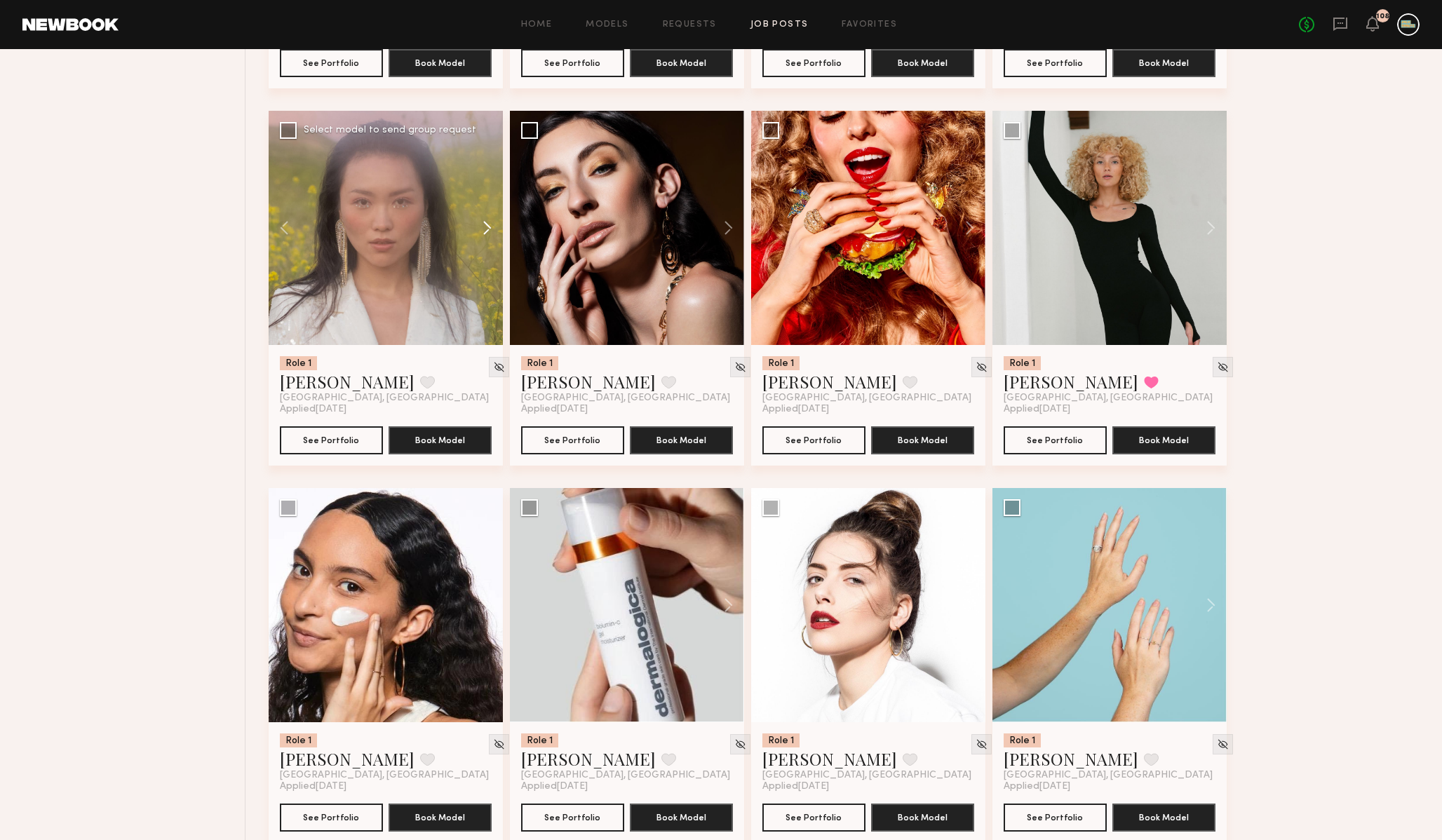
click at [488, 246] on button at bounding box center [480, 227] width 45 height 234
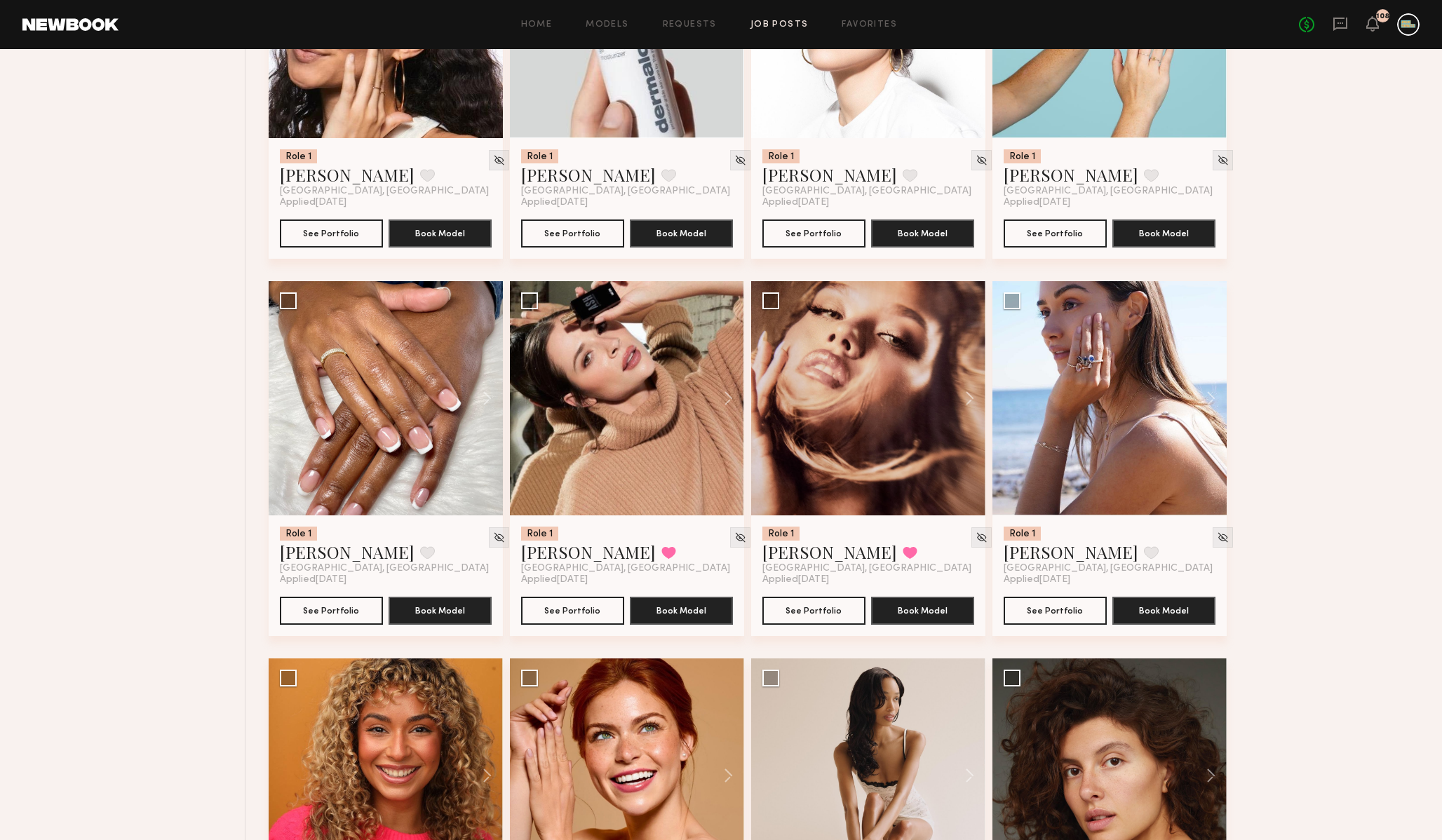
scroll to position [23405, 0]
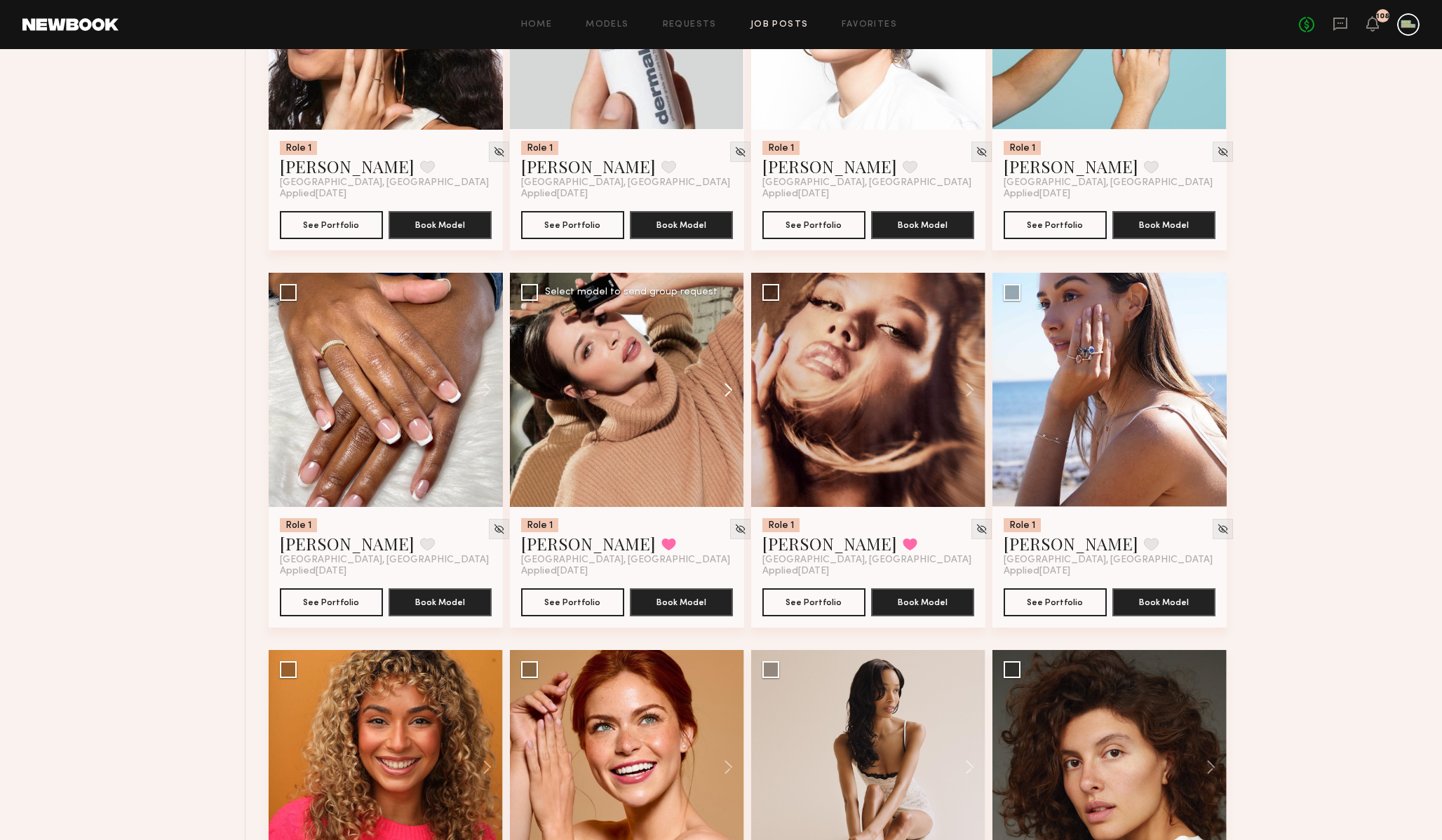
click at [726, 411] on button at bounding box center [721, 389] width 45 height 234
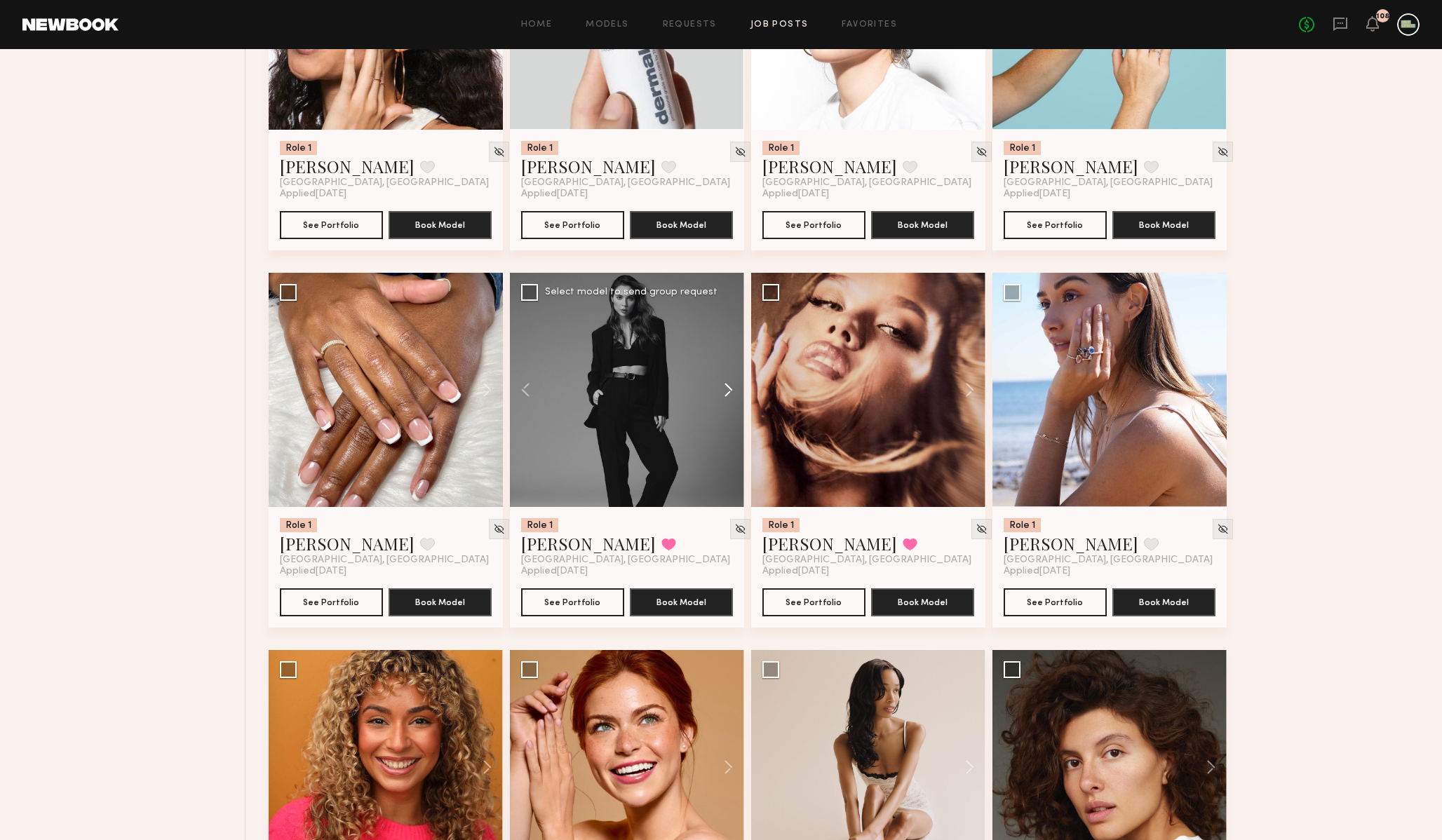
click at [726, 411] on button at bounding box center [721, 389] width 45 height 234
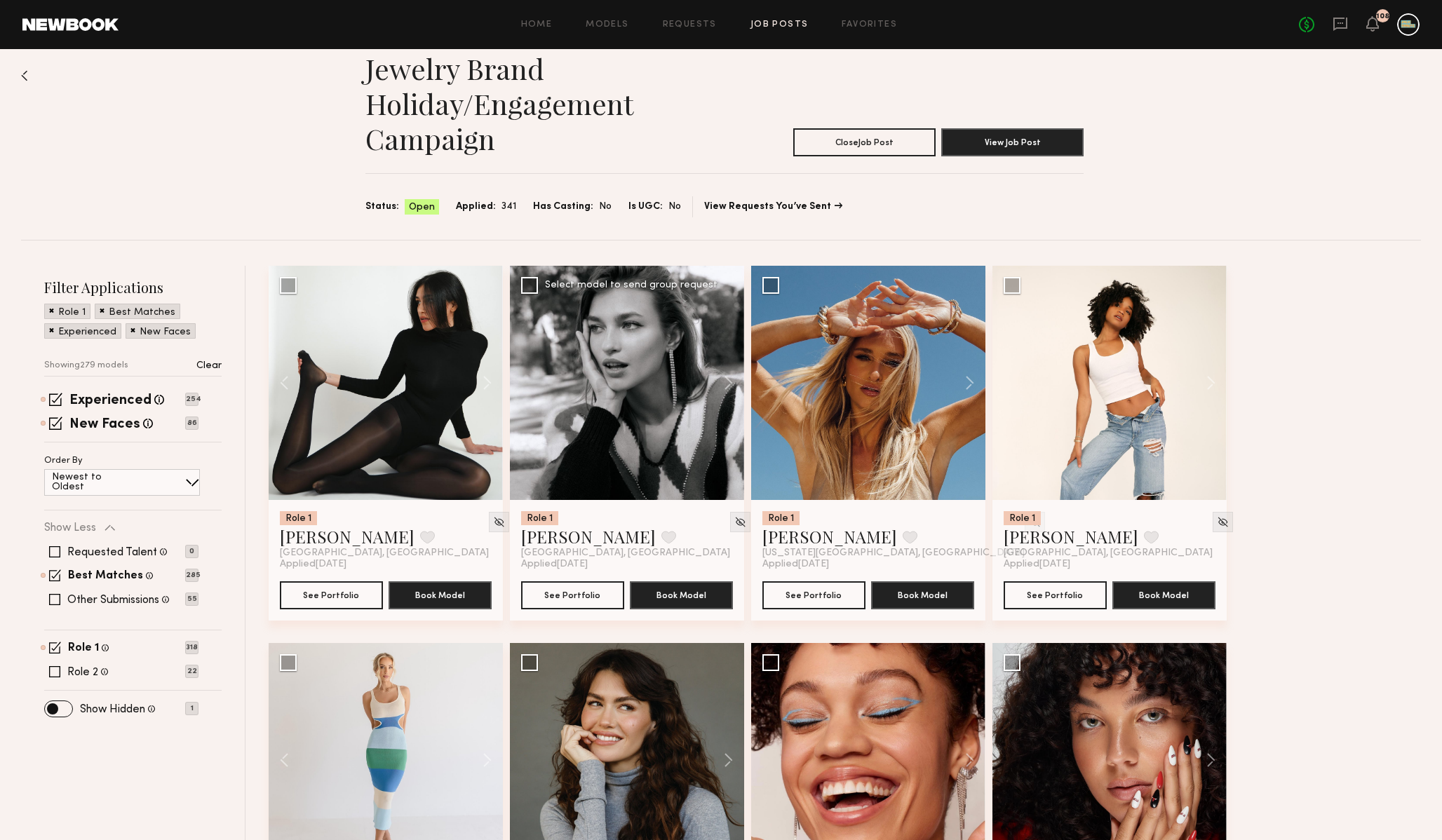
scroll to position [25, 0]
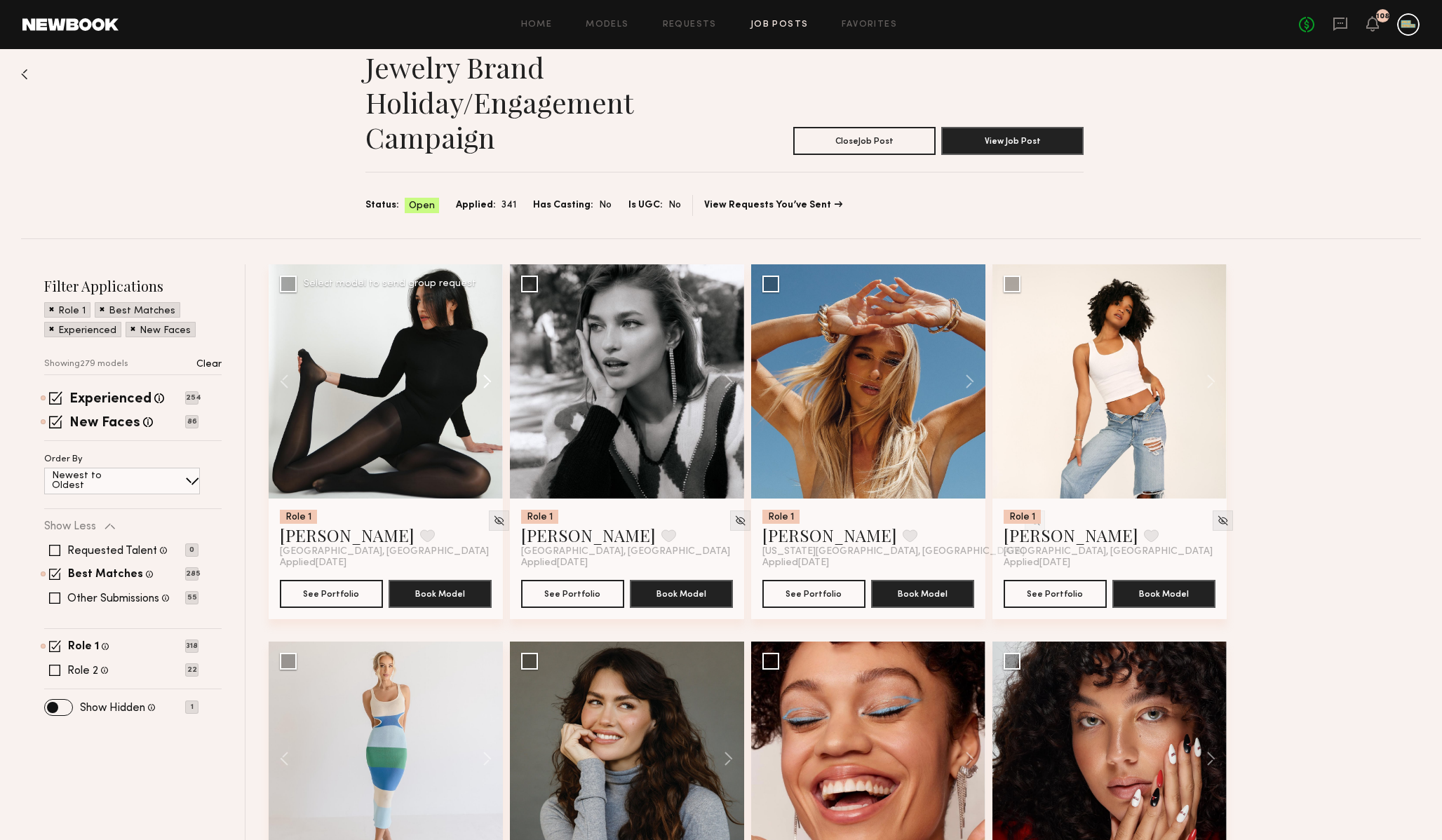
click at [487, 382] on button at bounding box center [480, 381] width 45 height 234
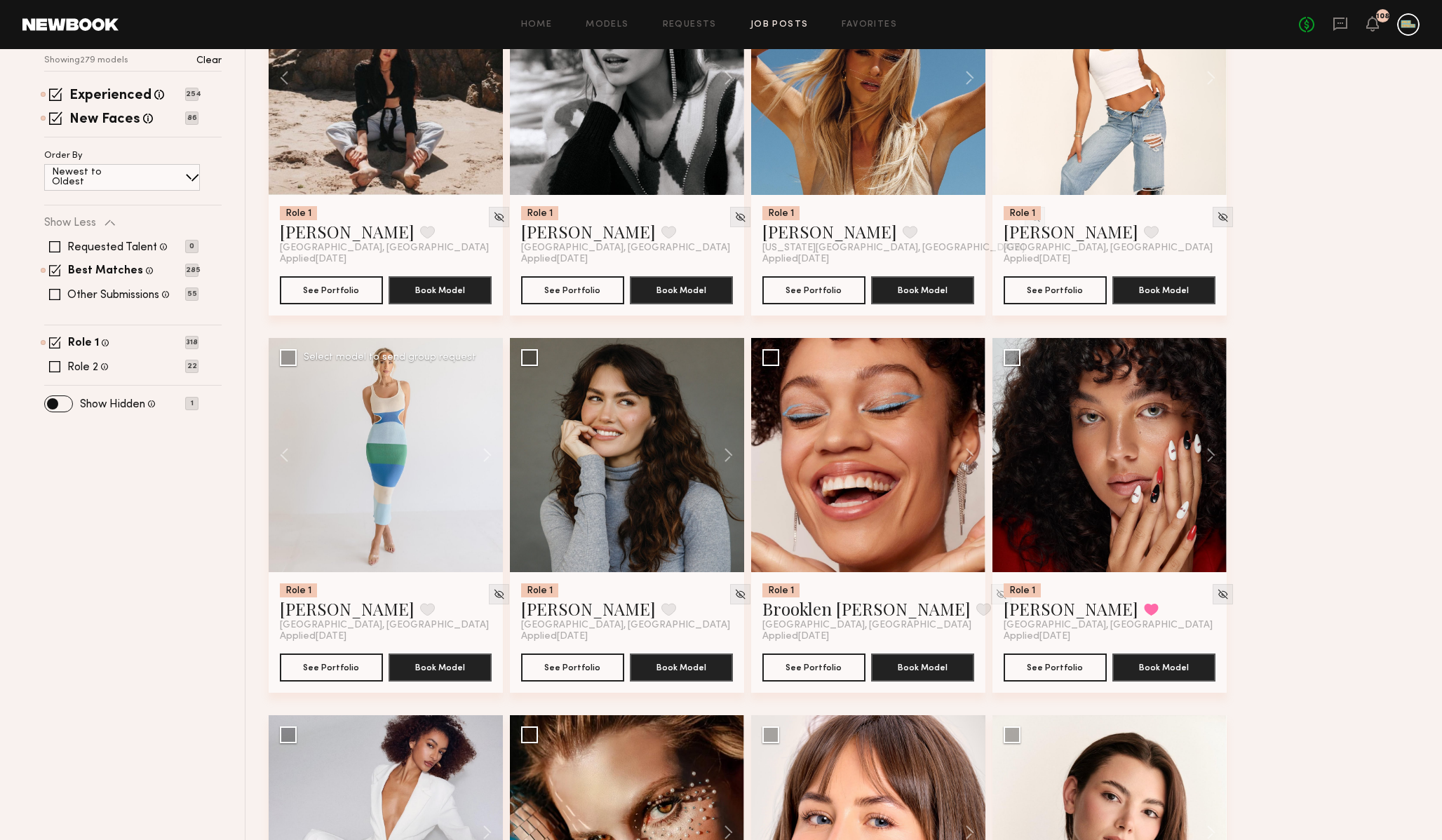
scroll to position [325, 0]
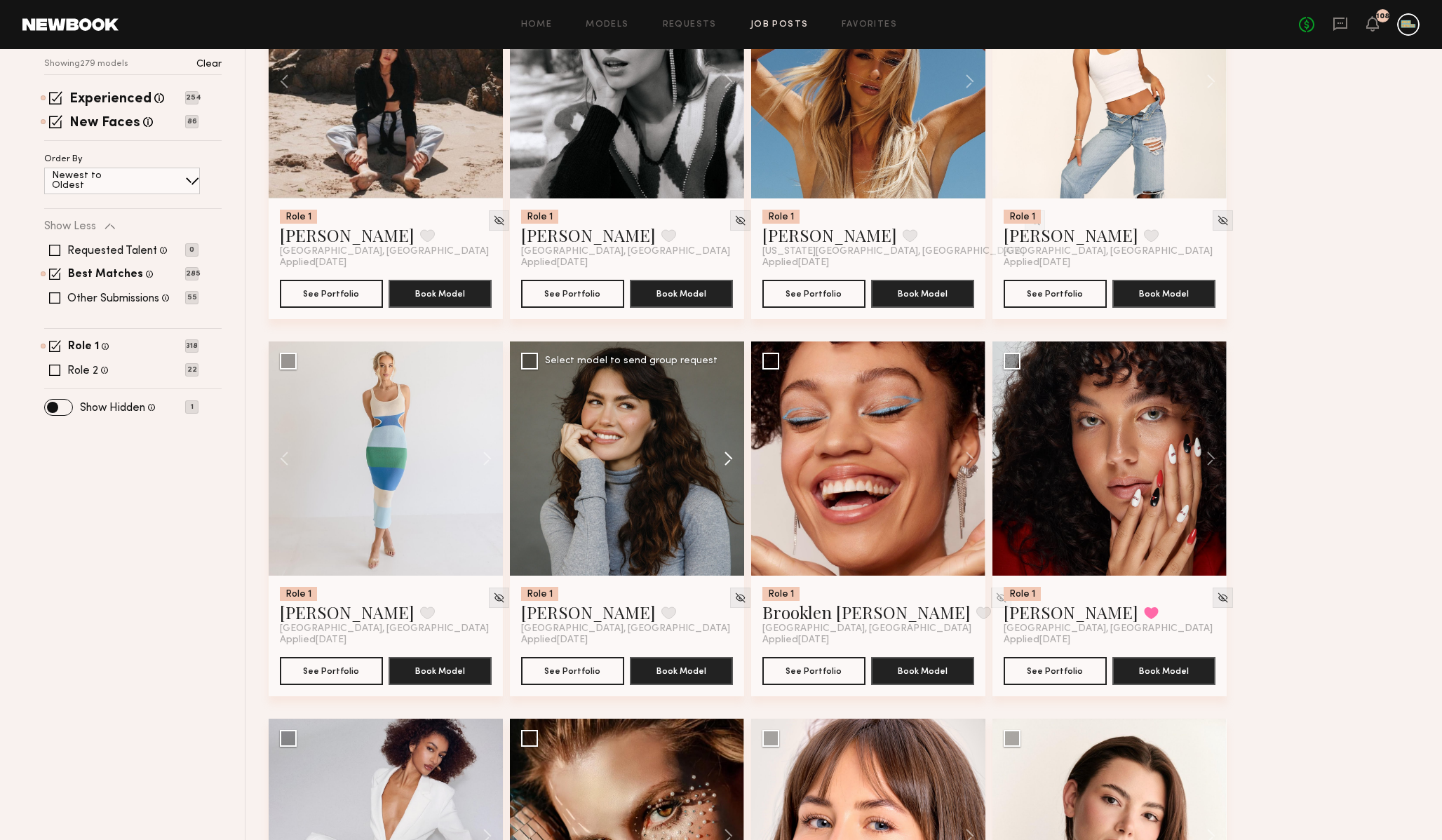
click at [724, 461] on button at bounding box center [721, 458] width 45 height 234
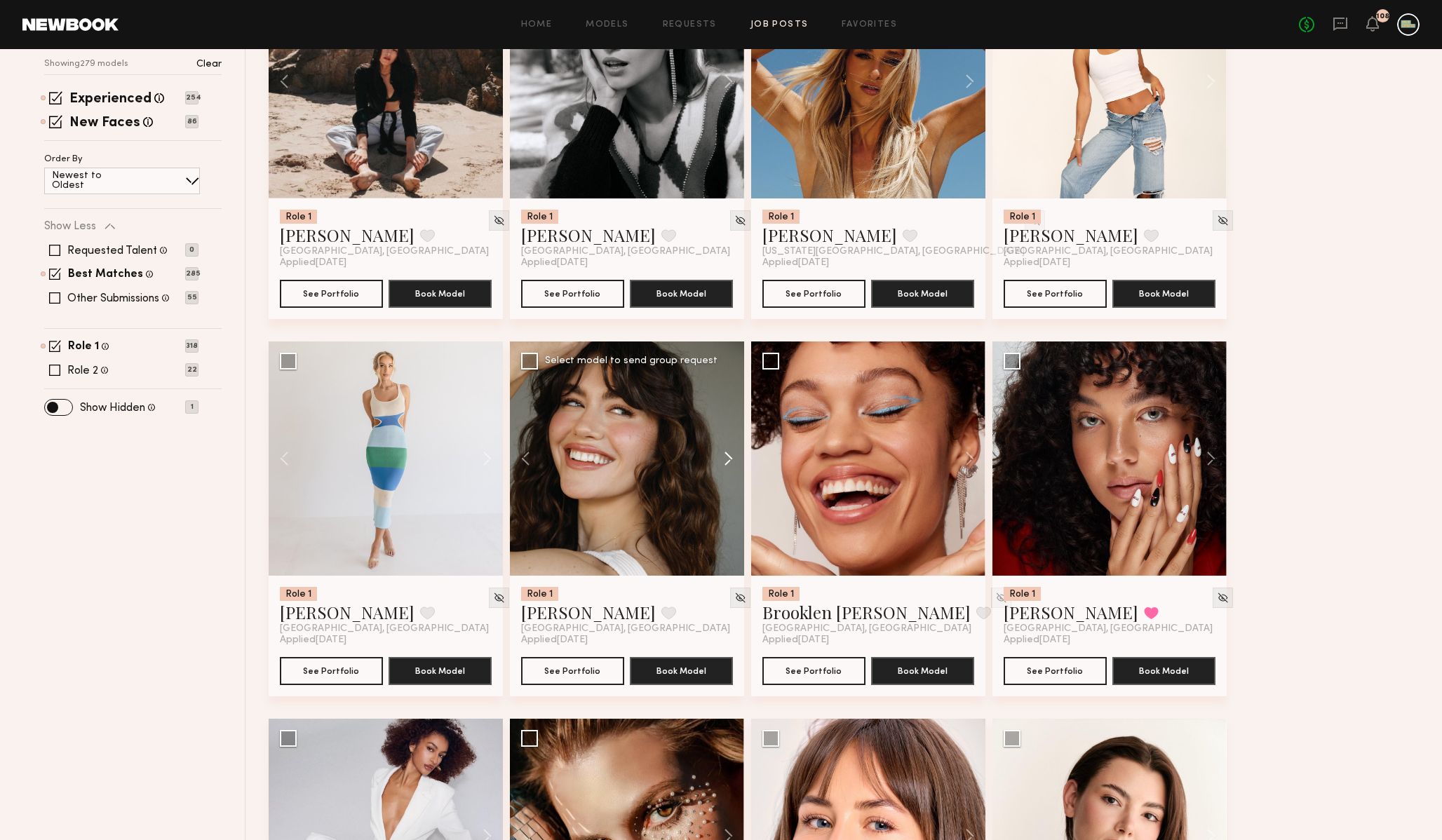
click at [726, 457] on button at bounding box center [721, 458] width 45 height 234
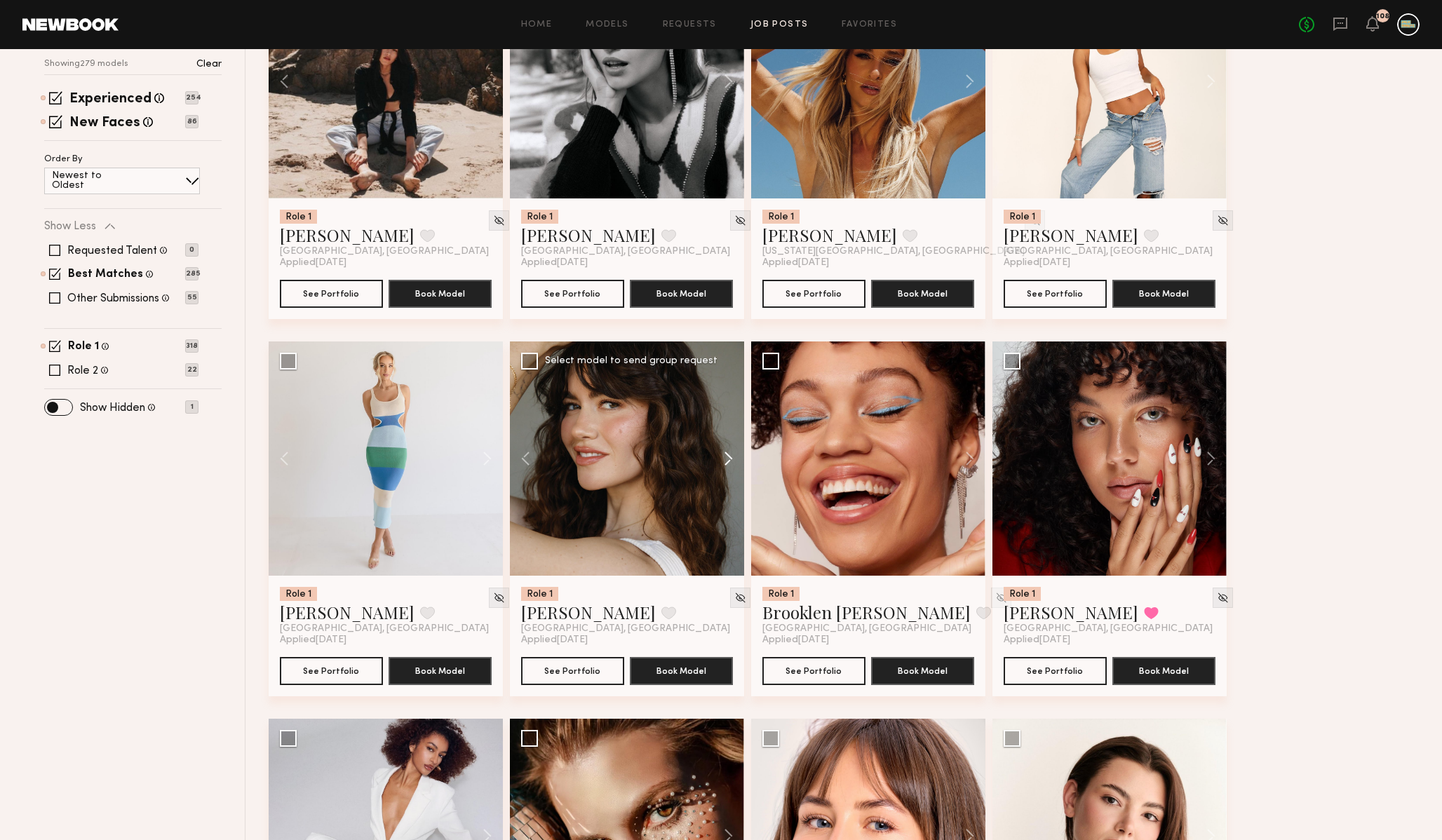
click at [726, 457] on button at bounding box center [721, 458] width 45 height 234
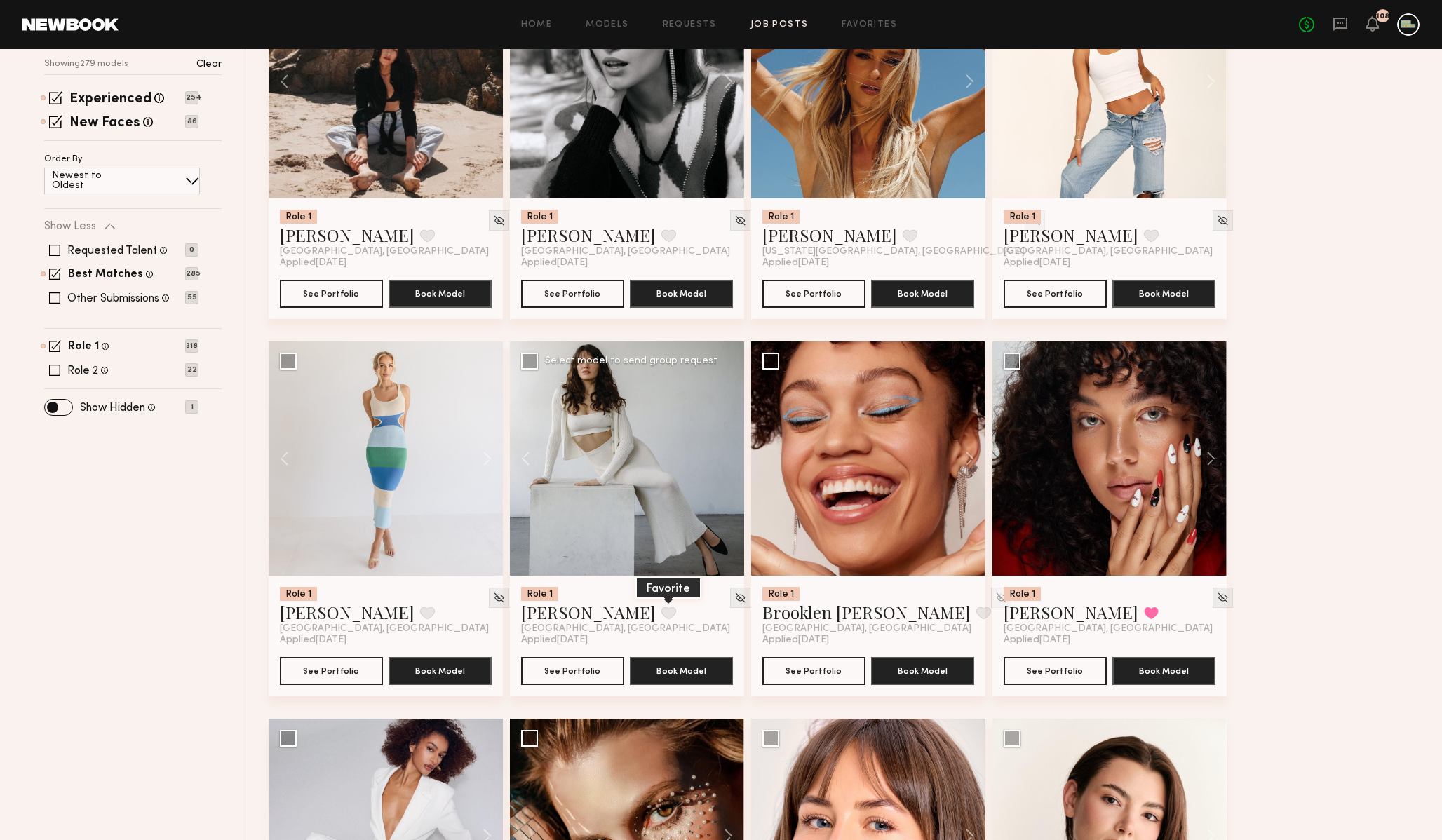
click at [661, 615] on button at bounding box center [669, 612] width 15 height 12
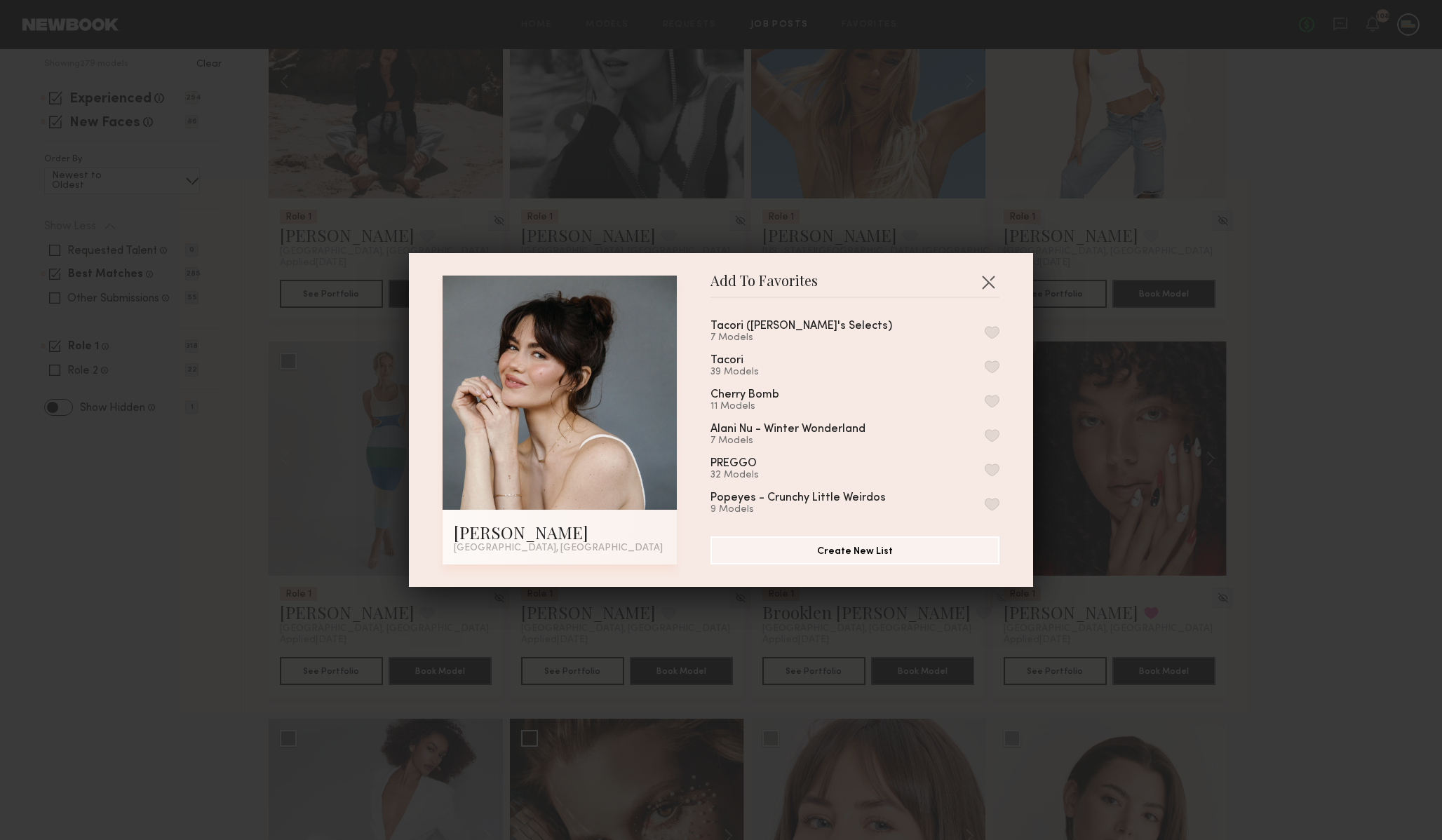
click at [995, 362] on button "button" at bounding box center [993, 366] width 15 height 12
click at [1280, 405] on div "Add To Favorites Anna M. Los Angeles, CA Add To Favorites Tacori (Jack's Select…" at bounding box center [721, 420] width 1442 height 840
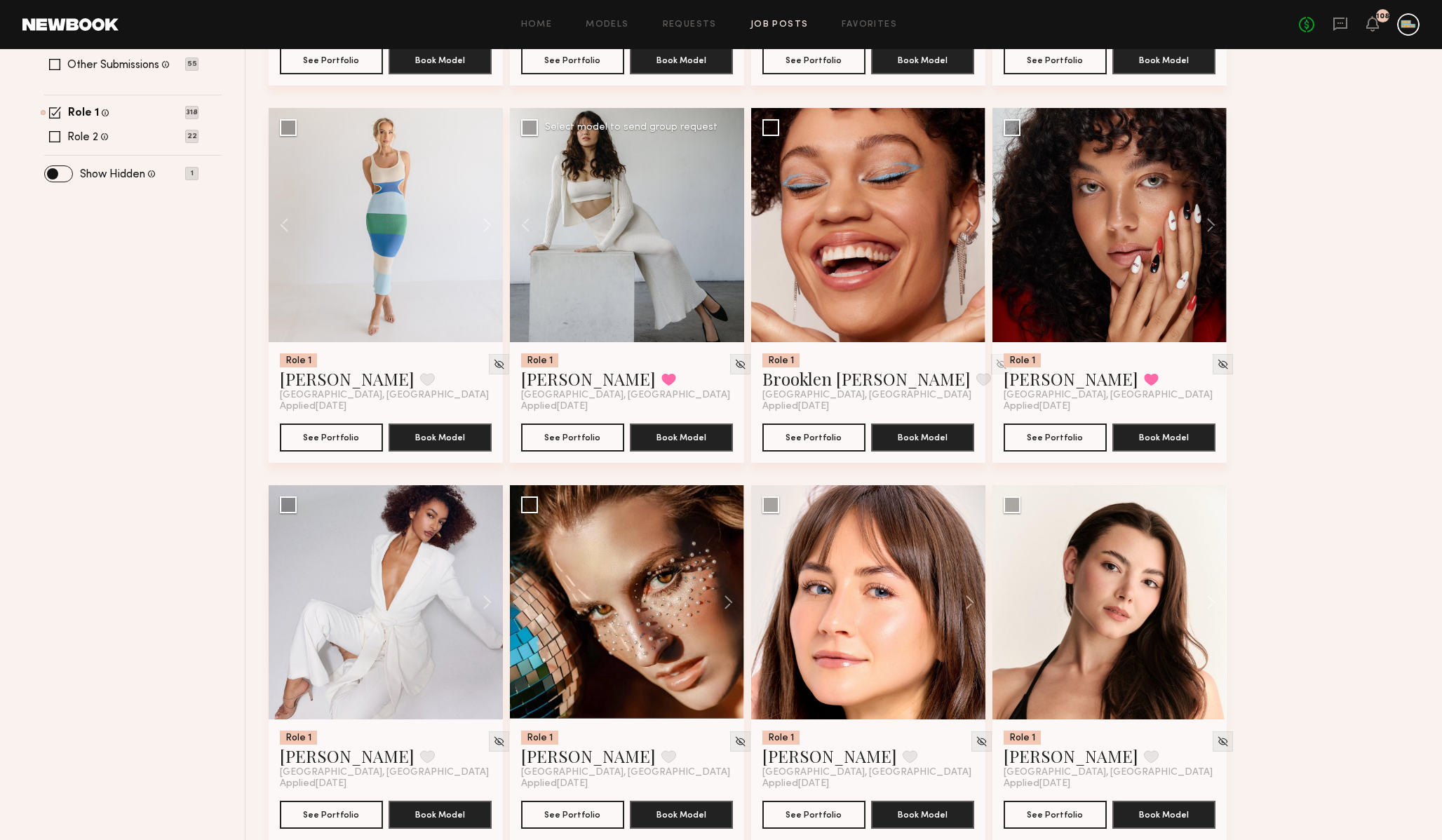
scroll to position [546, 0]
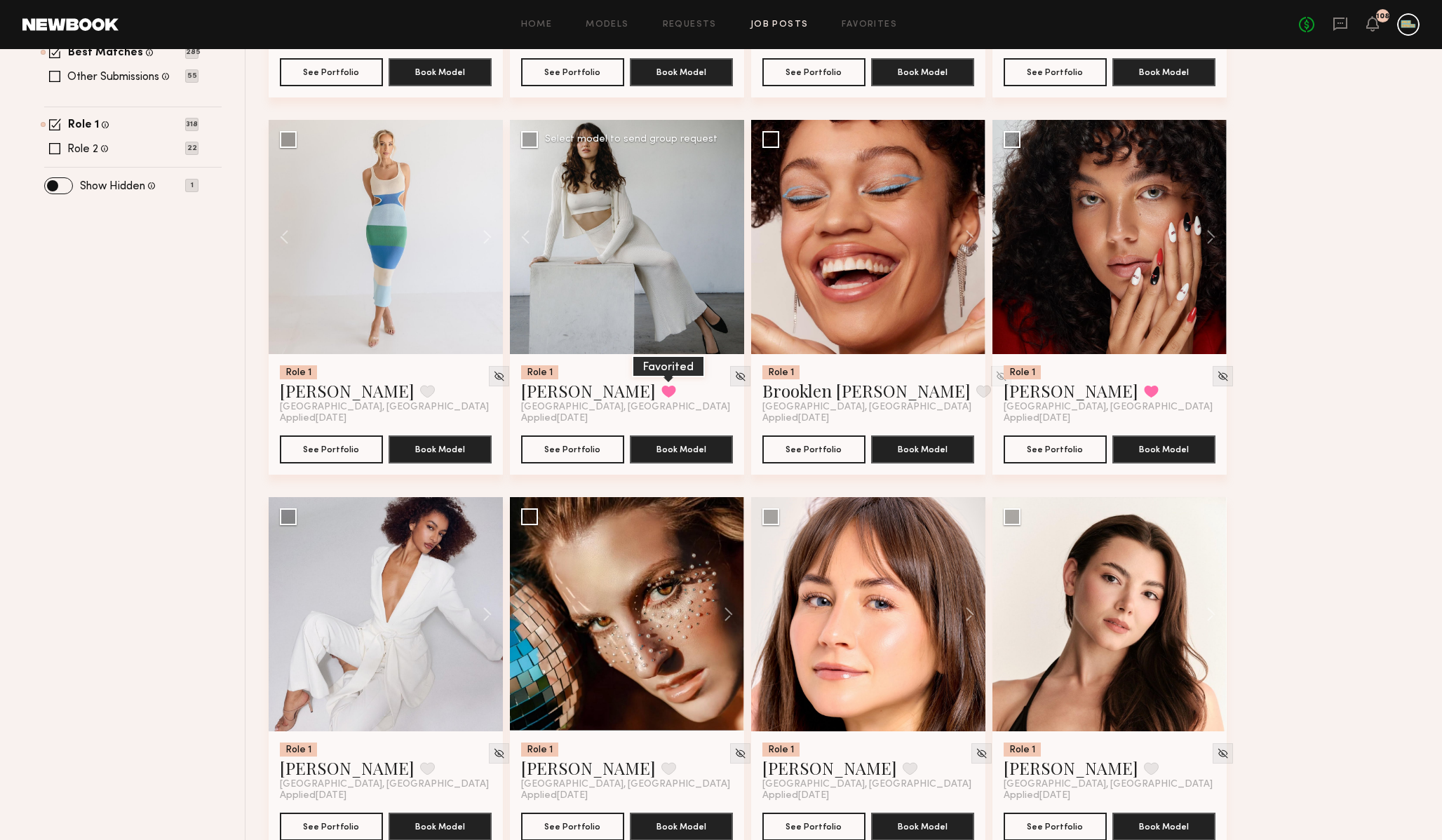
click at [661, 388] on button at bounding box center [669, 391] width 15 height 12
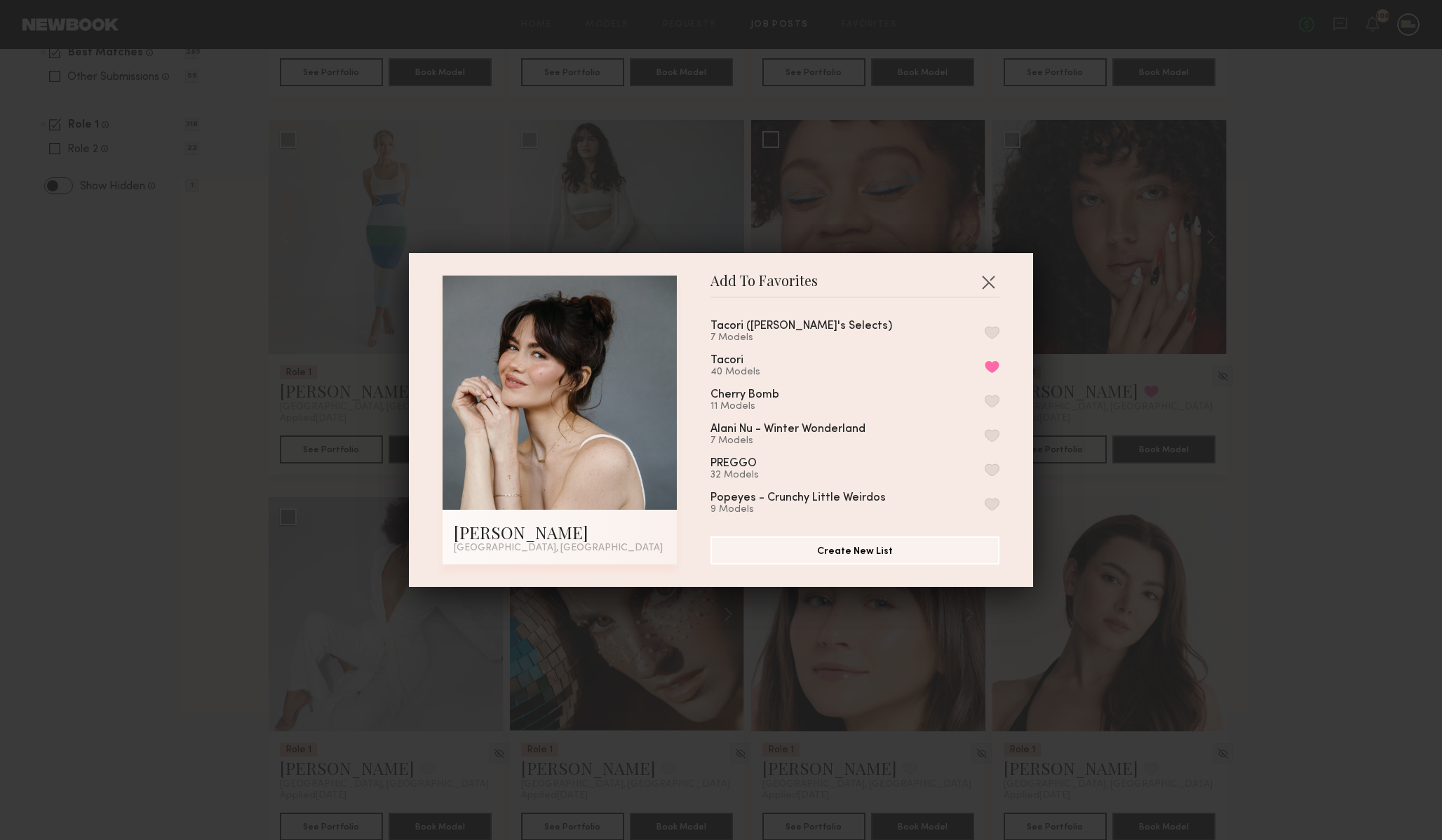
click at [989, 326] on button "button" at bounding box center [993, 331] width 15 height 12
click at [985, 273] on button "button" at bounding box center [988, 282] width 23 height 23
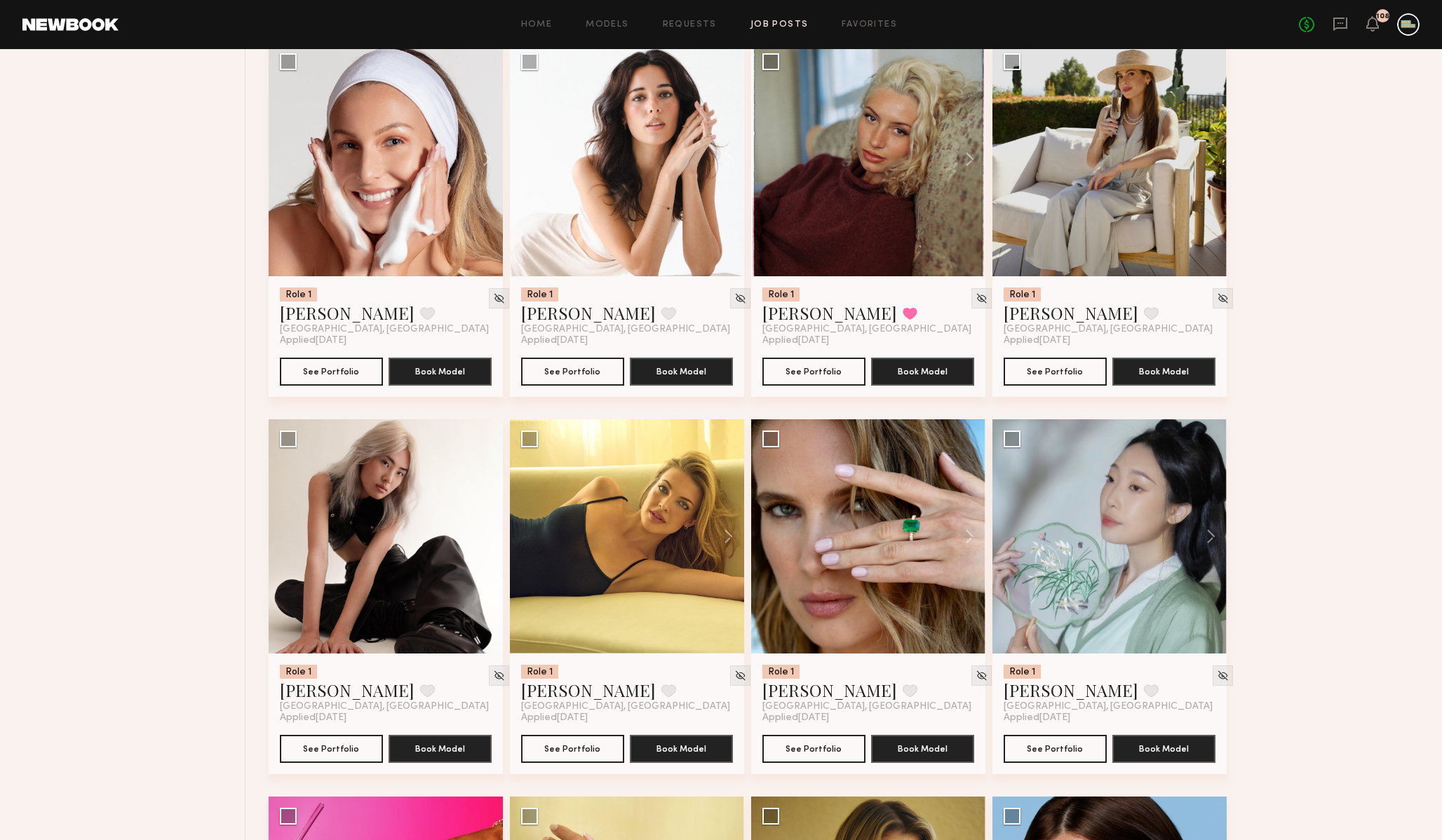
scroll to position [1758, 0]
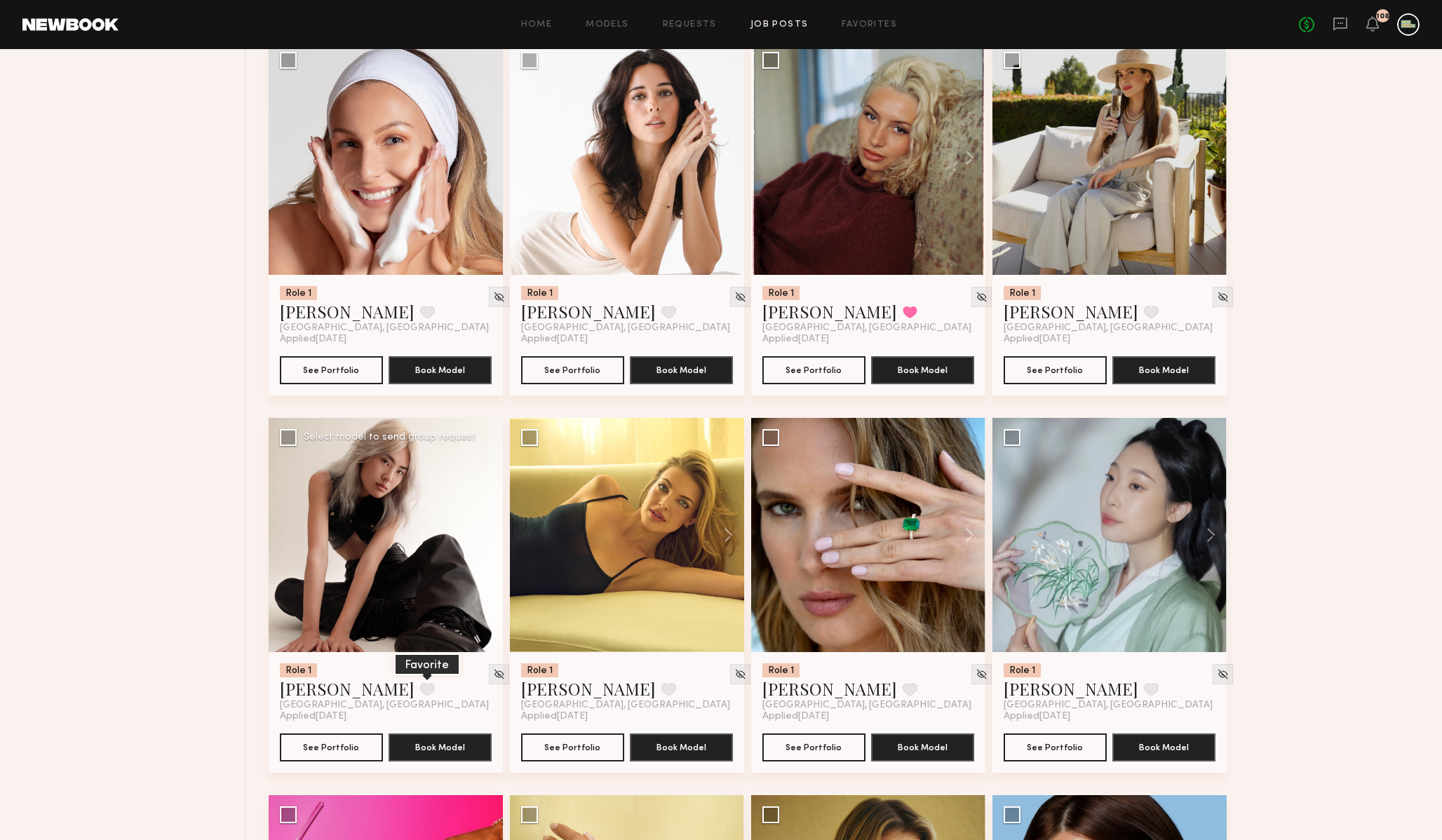
click at [421, 690] on button at bounding box center [428, 688] width 15 height 12
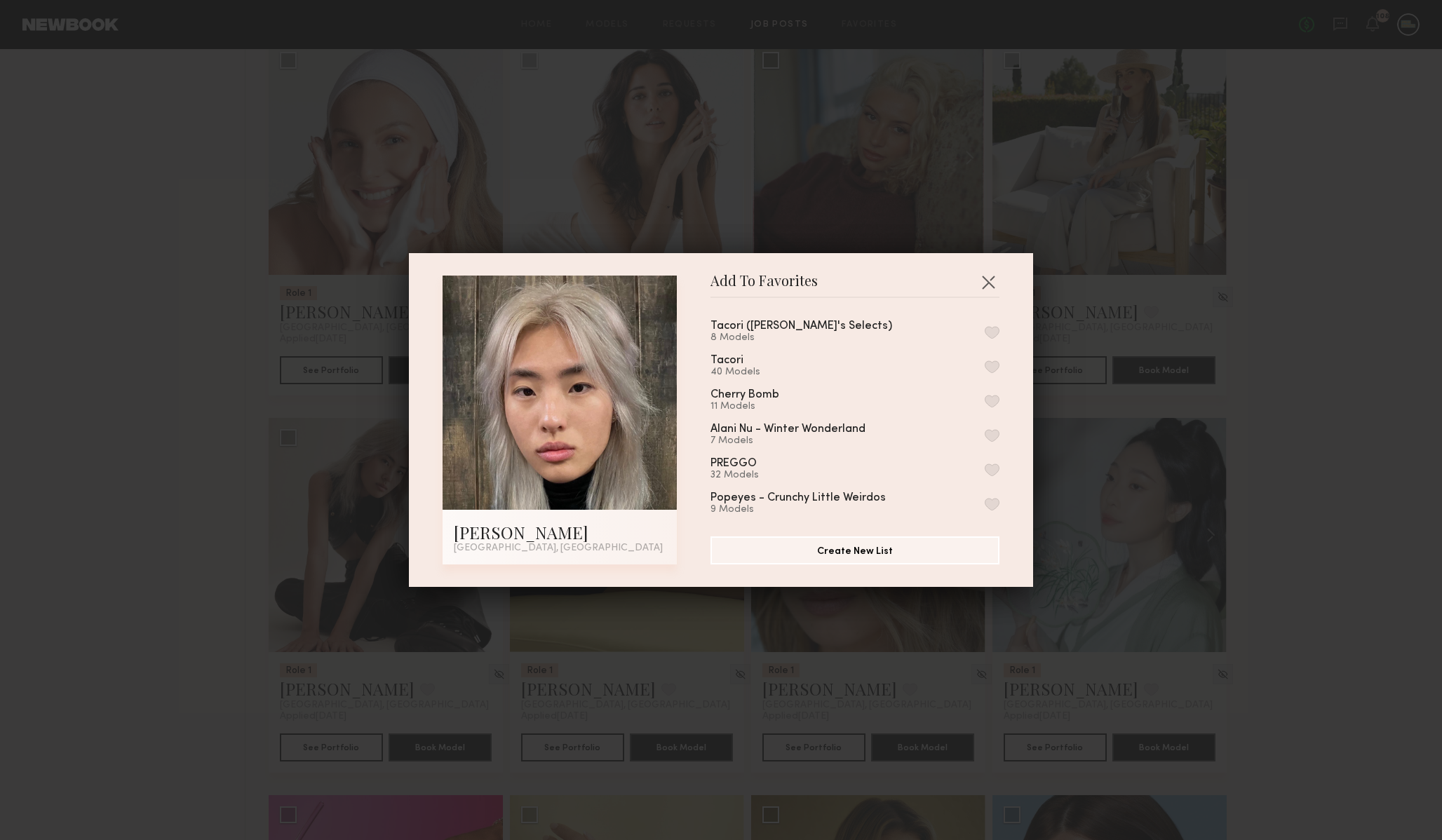
click at [991, 365] on button "button" at bounding box center [993, 366] width 15 height 12
click at [1350, 479] on div "Add To Favorites Jane N. Los Angeles, CA Add To Favorites Tacori (Jack's Select…" at bounding box center [721, 420] width 1442 height 840
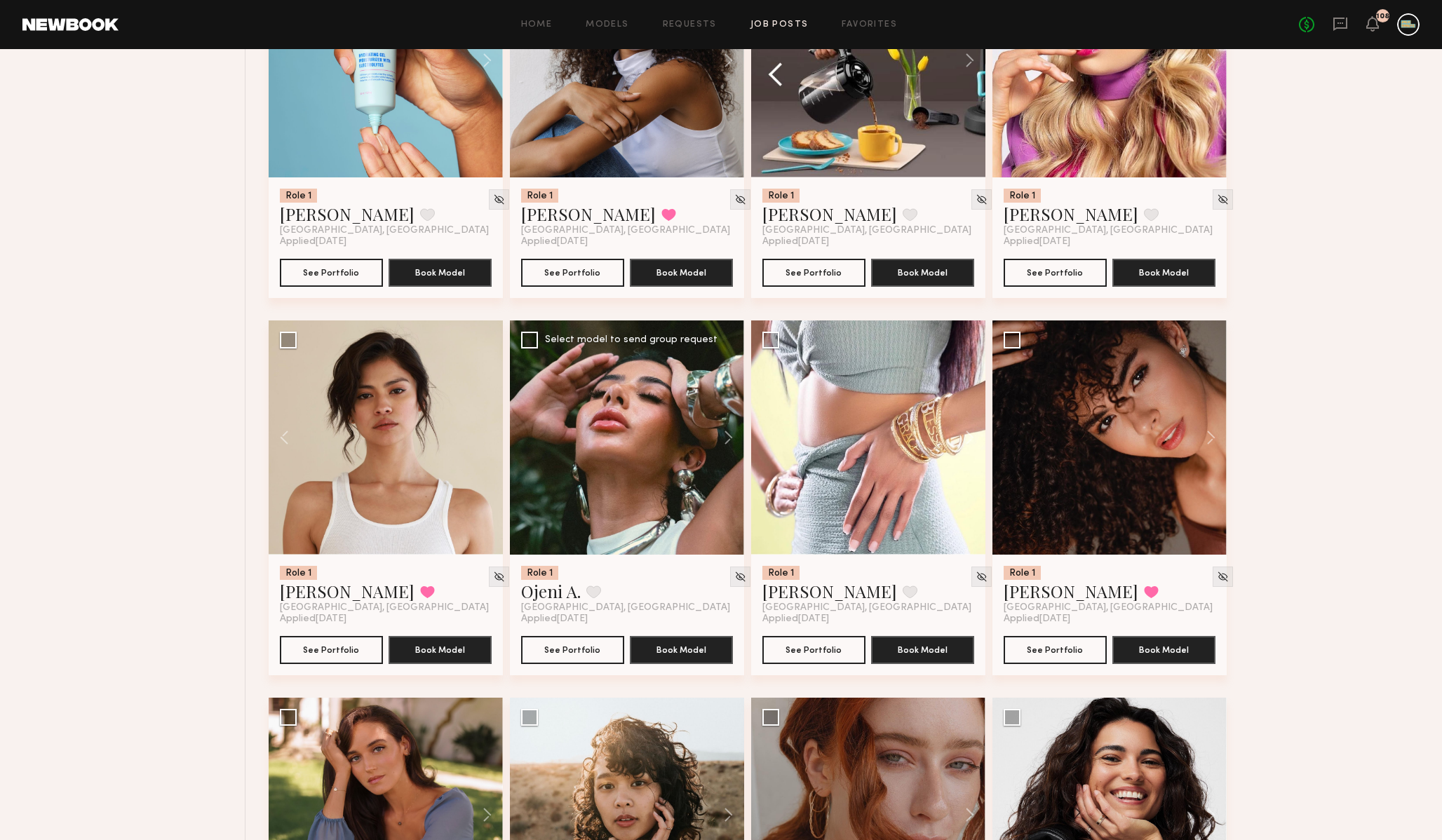
scroll to position [3344, 0]
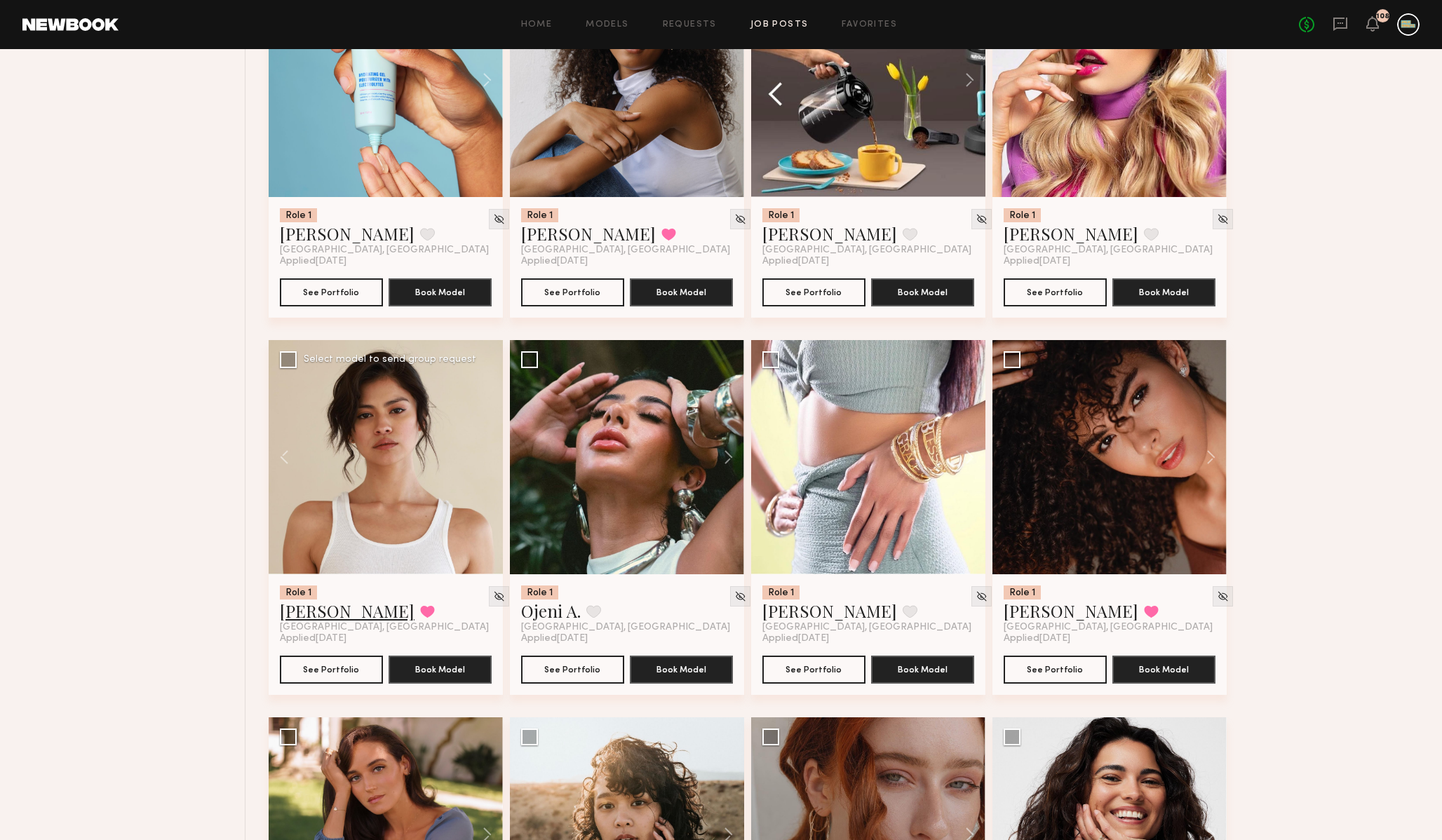
click at [325, 613] on link "Vallerie K." at bounding box center [347, 611] width 135 height 23
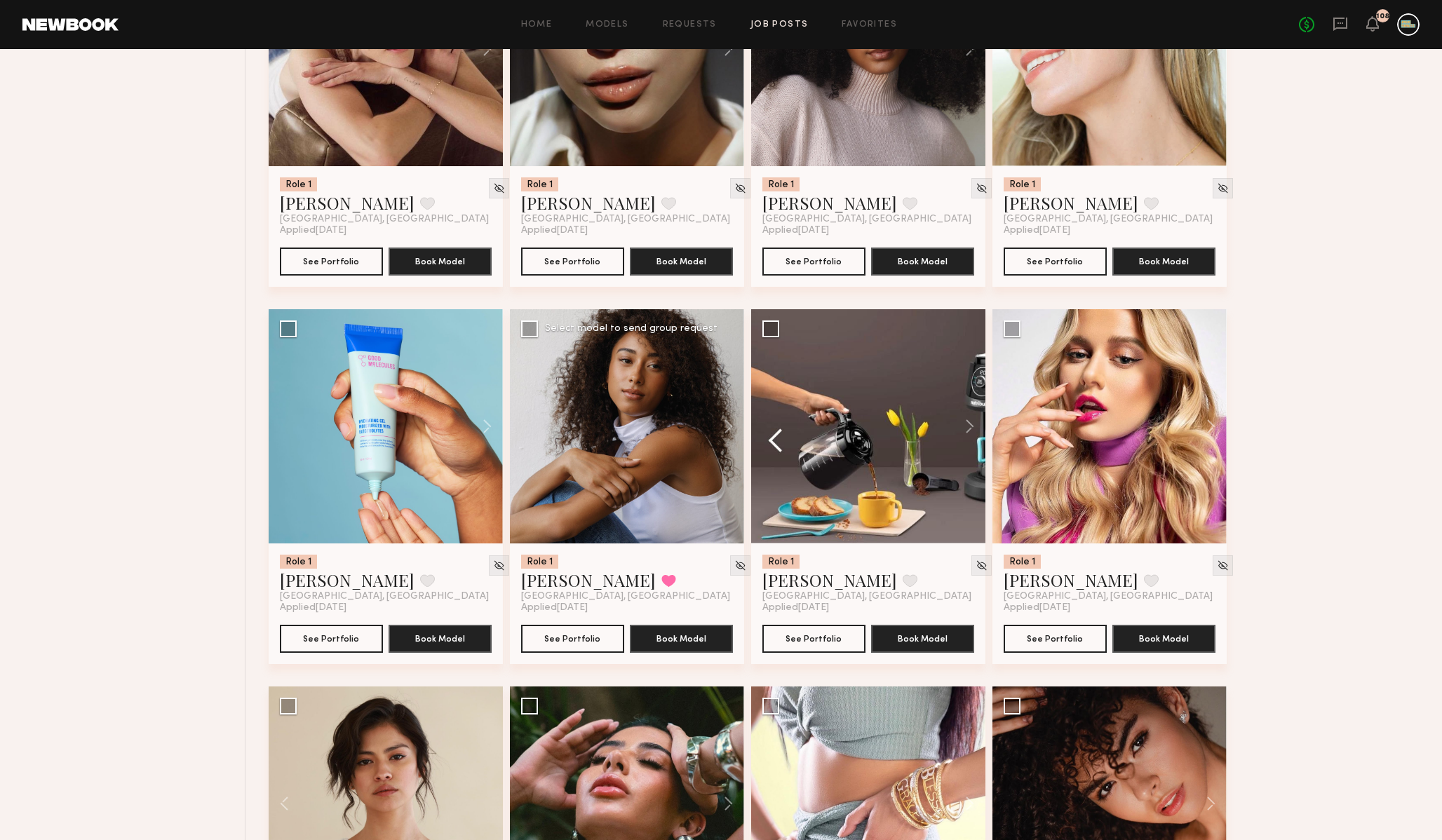
scroll to position [2994, 0]
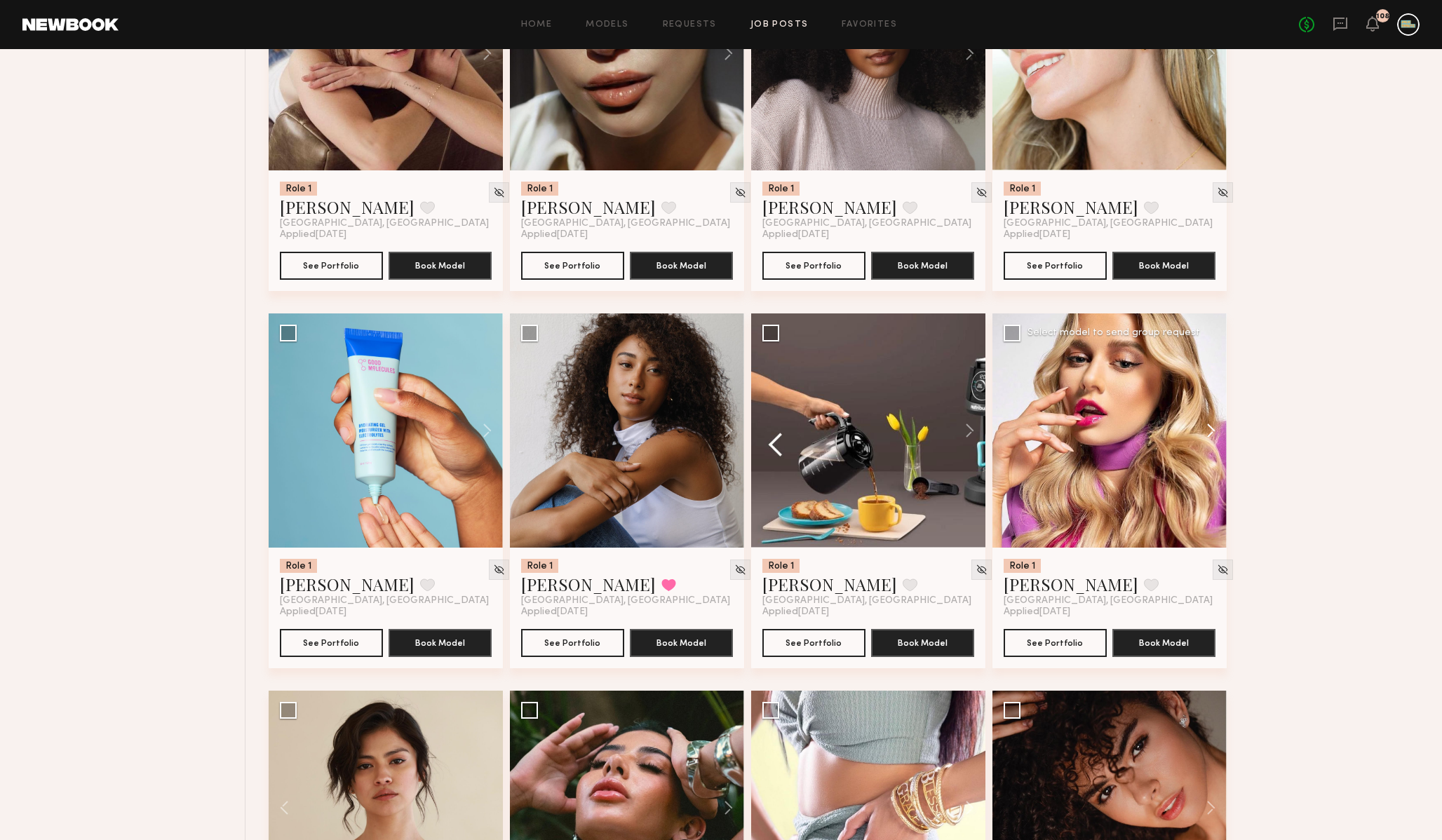
click at [1210, 434] on button at bounding box center [1204, 430] width 45 height 234
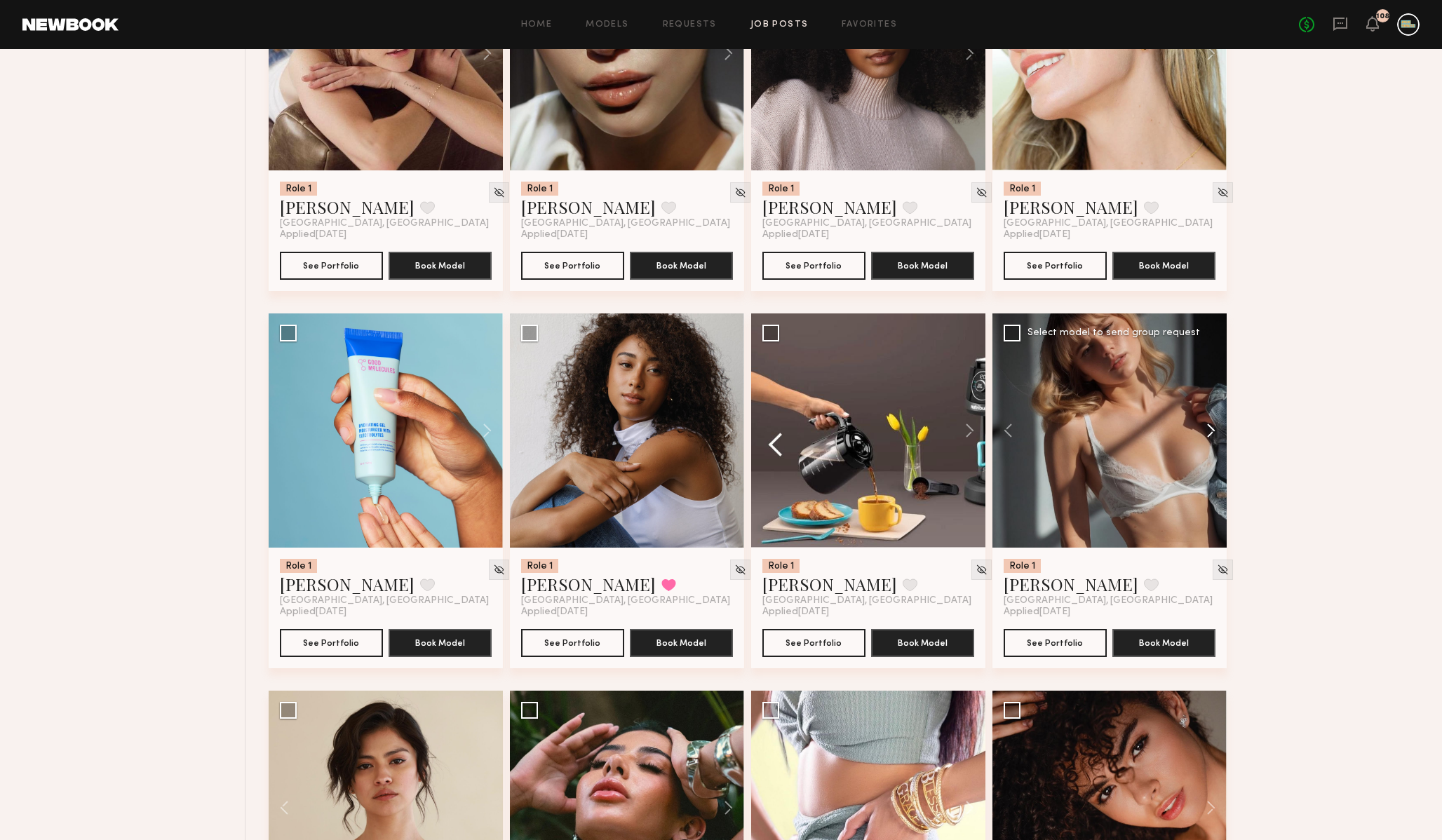
click at [1210, 434] on button at bounding box center [1204, 430] width 45 height 234
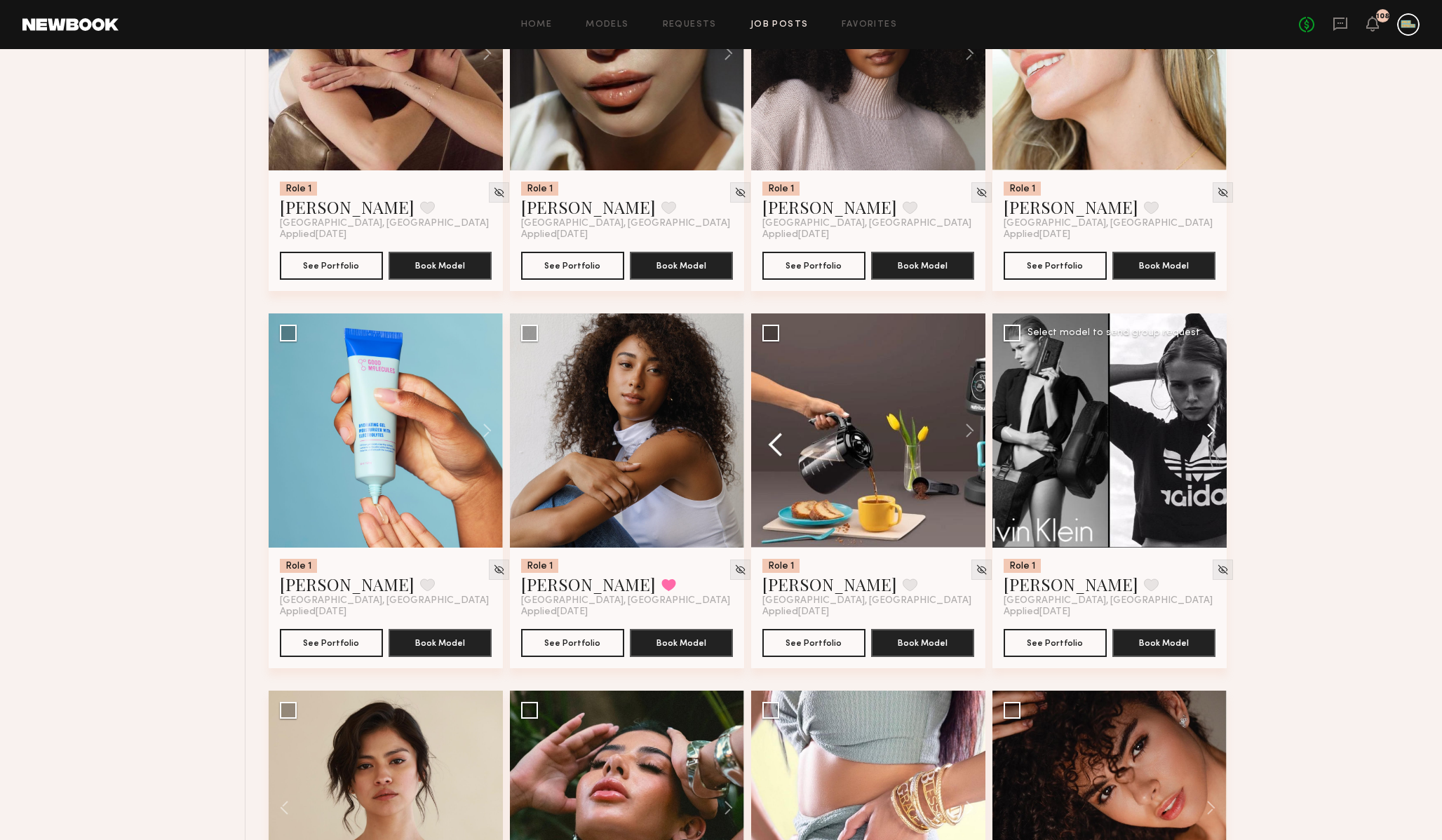
click at [1210, 434] on button at bounding box center [1204, 430] width 45 height 234
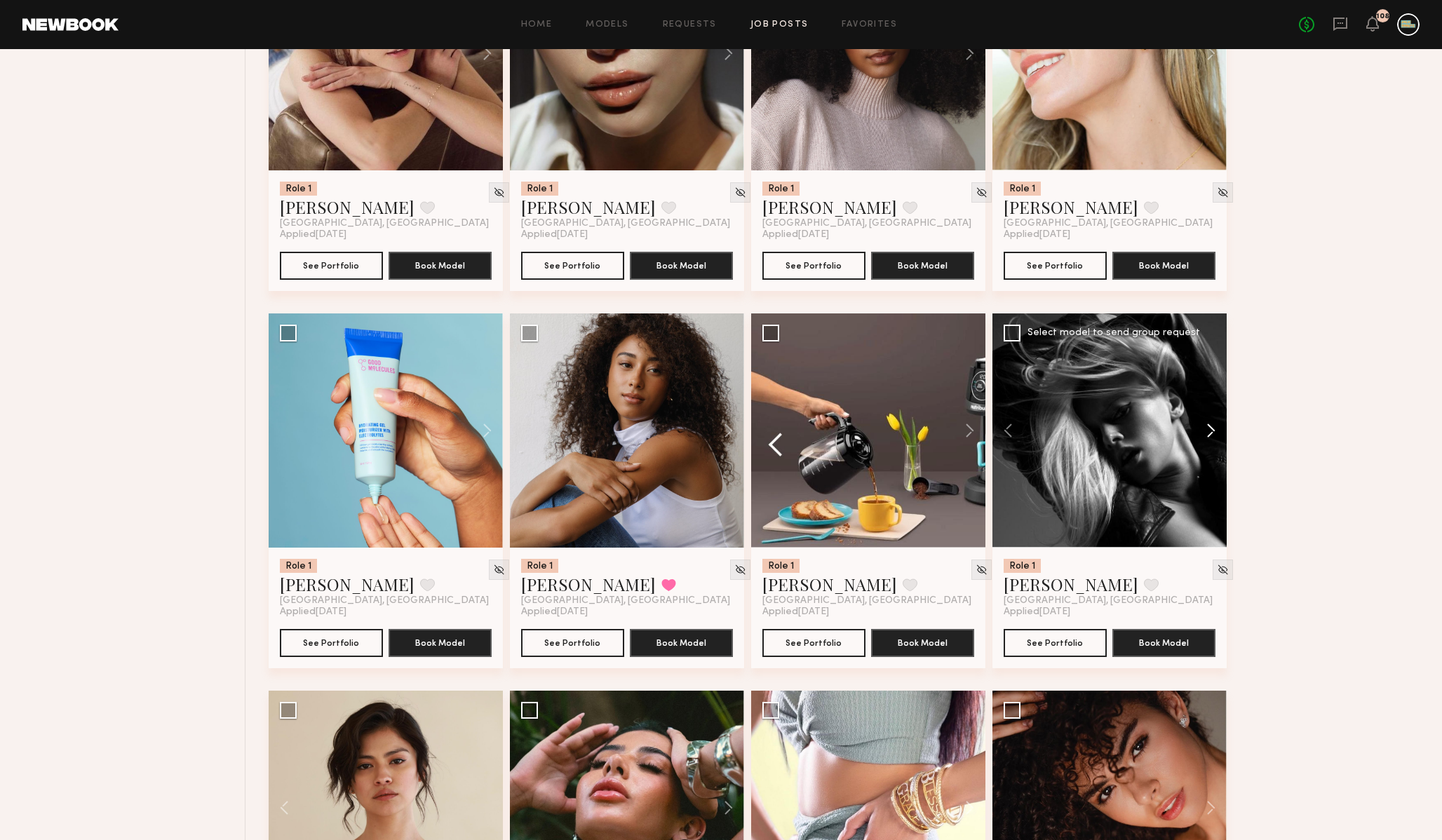
click at [1210, 433] on button at bounding box center [1204, 430] width 45 height 234
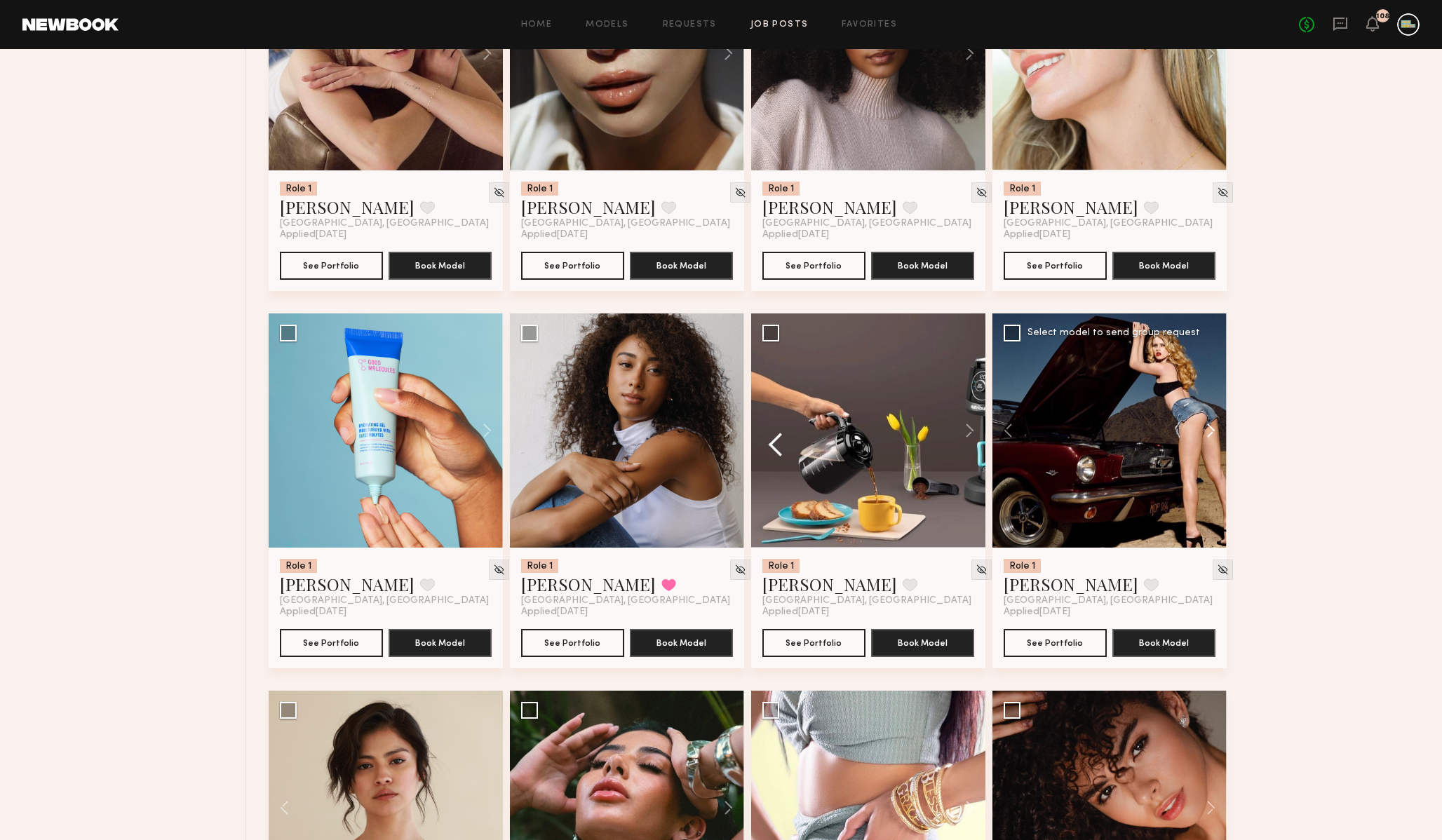
click at [1210, 433] on button at bounding box center [1204, 430] width 45 height 234
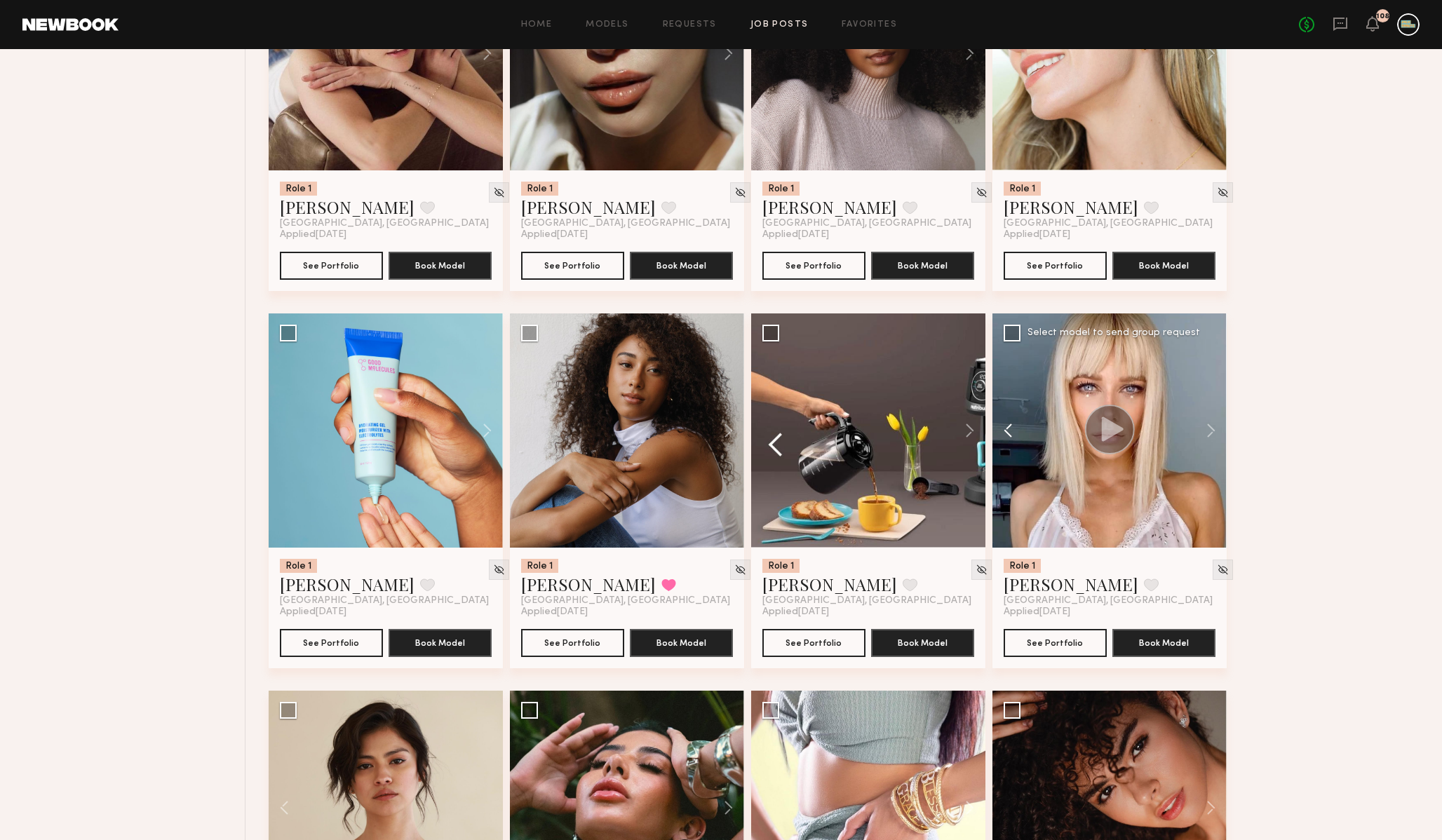
click at [1005, 441] on button at bounding box center [1015, 430] width 45 height 234
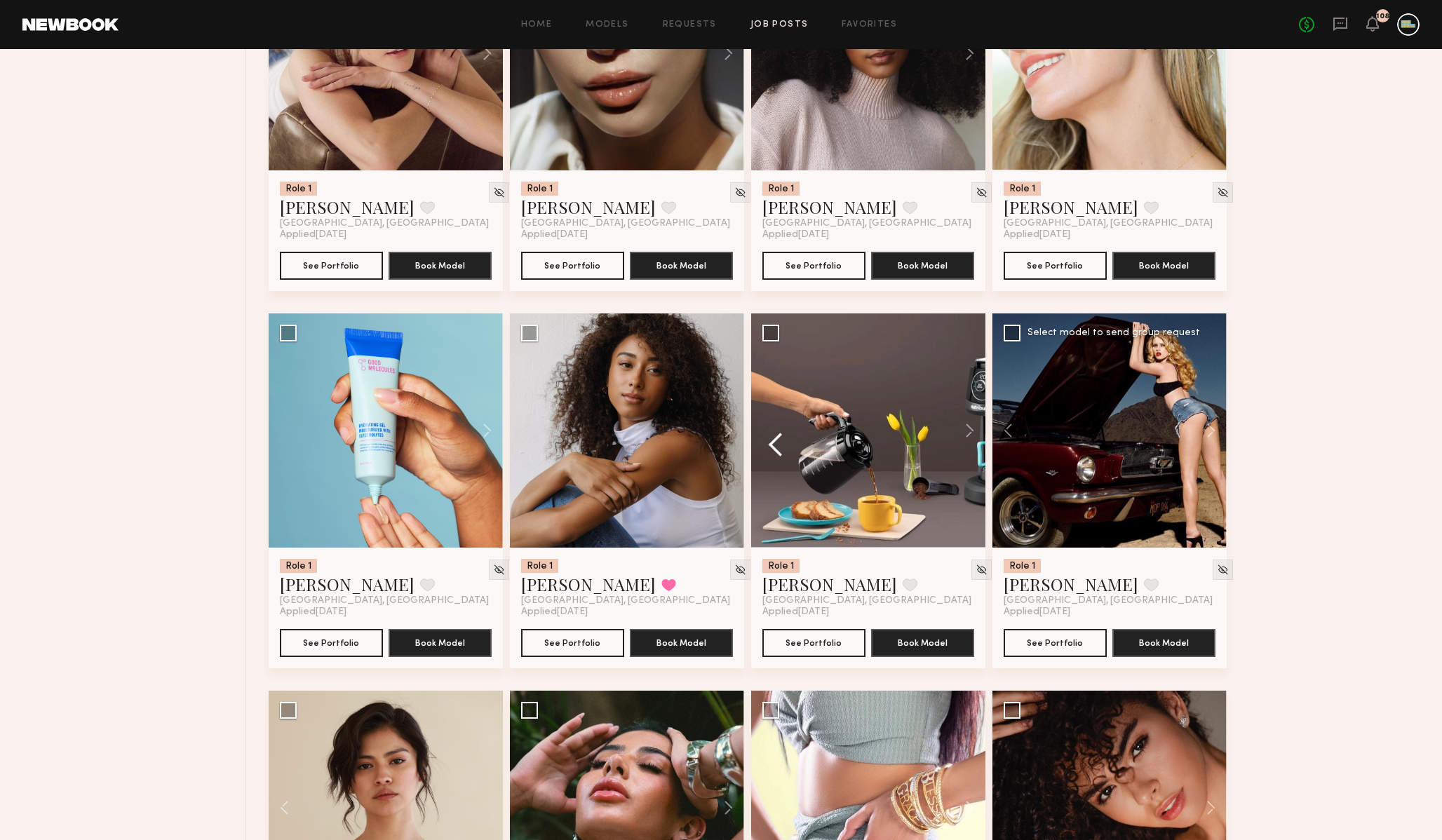
click at [1107, 496] on div at bounding box center [1109, 430] width 234 height 234
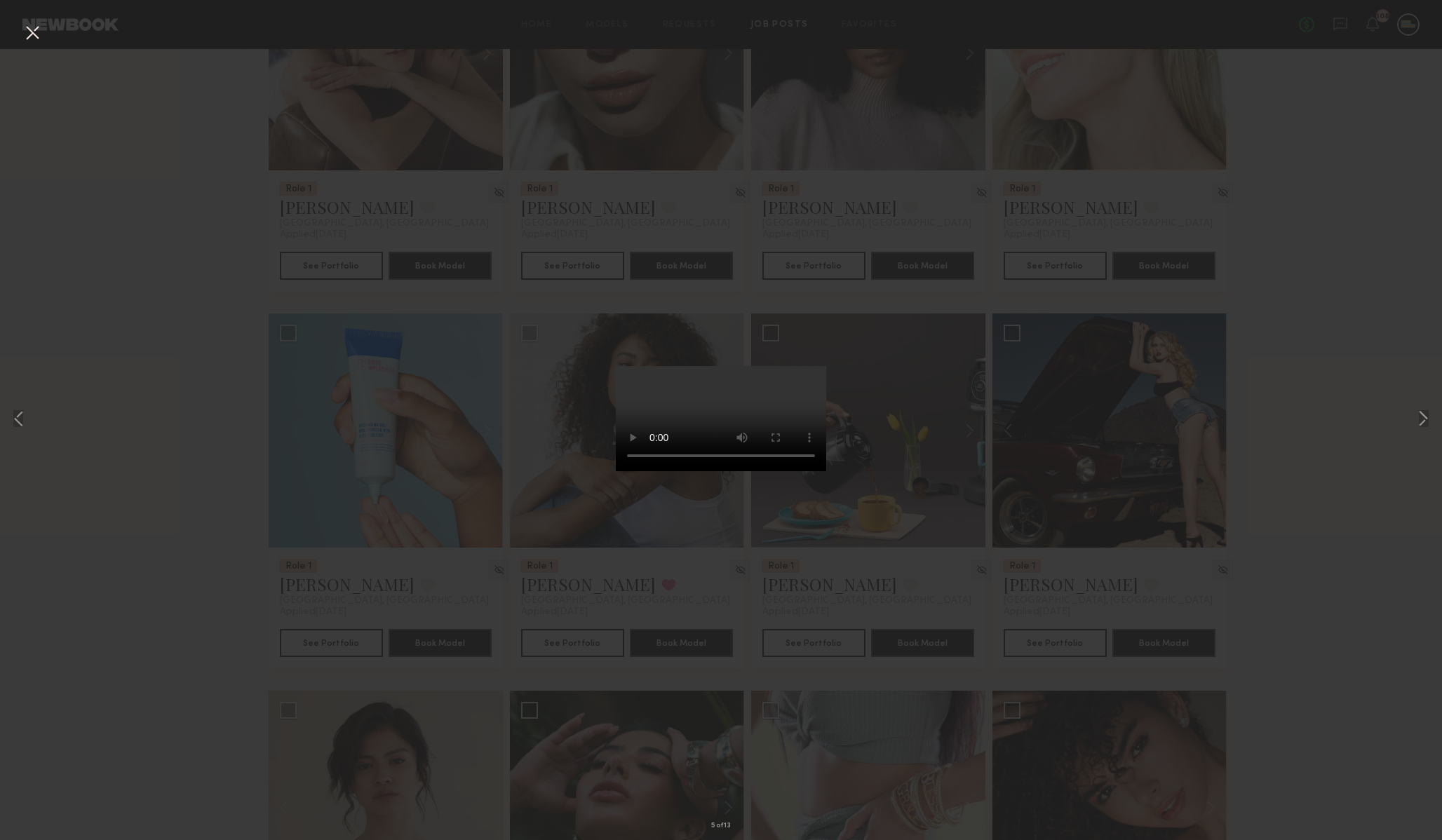
click at [1256, 588] on div "5 of 13" at bounding box center [721, 420] width 1442 height 840
click at [634, 106] on div "5 of 13" at bounding box center [721, 420] width 1442 height 840
click at [31, 37] on button at bounding box center [32, 33] width 23 height 26
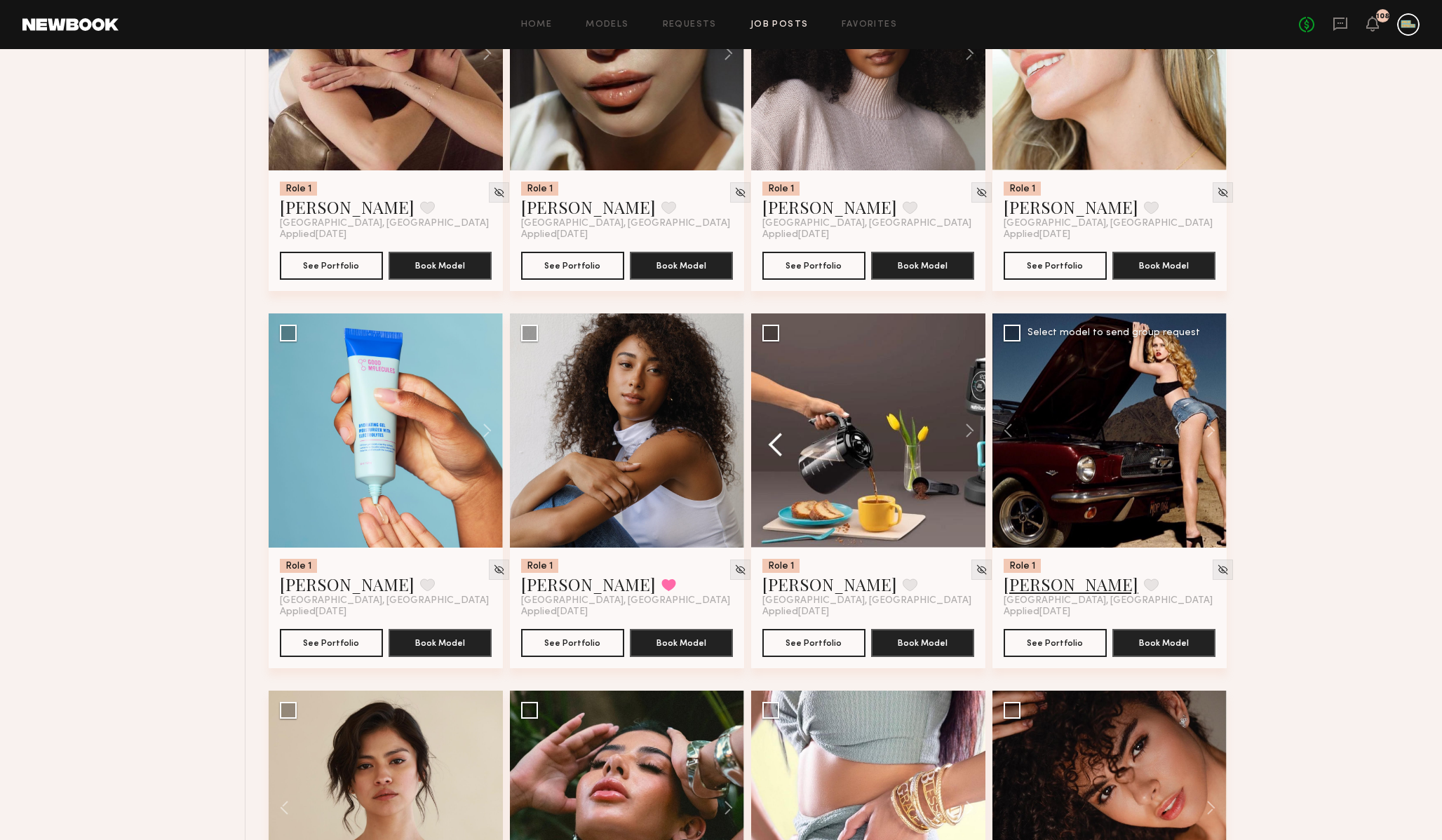
click at [1020, 587] on link "Alena S." at bounding box center [1072, 584] width 135 height 23
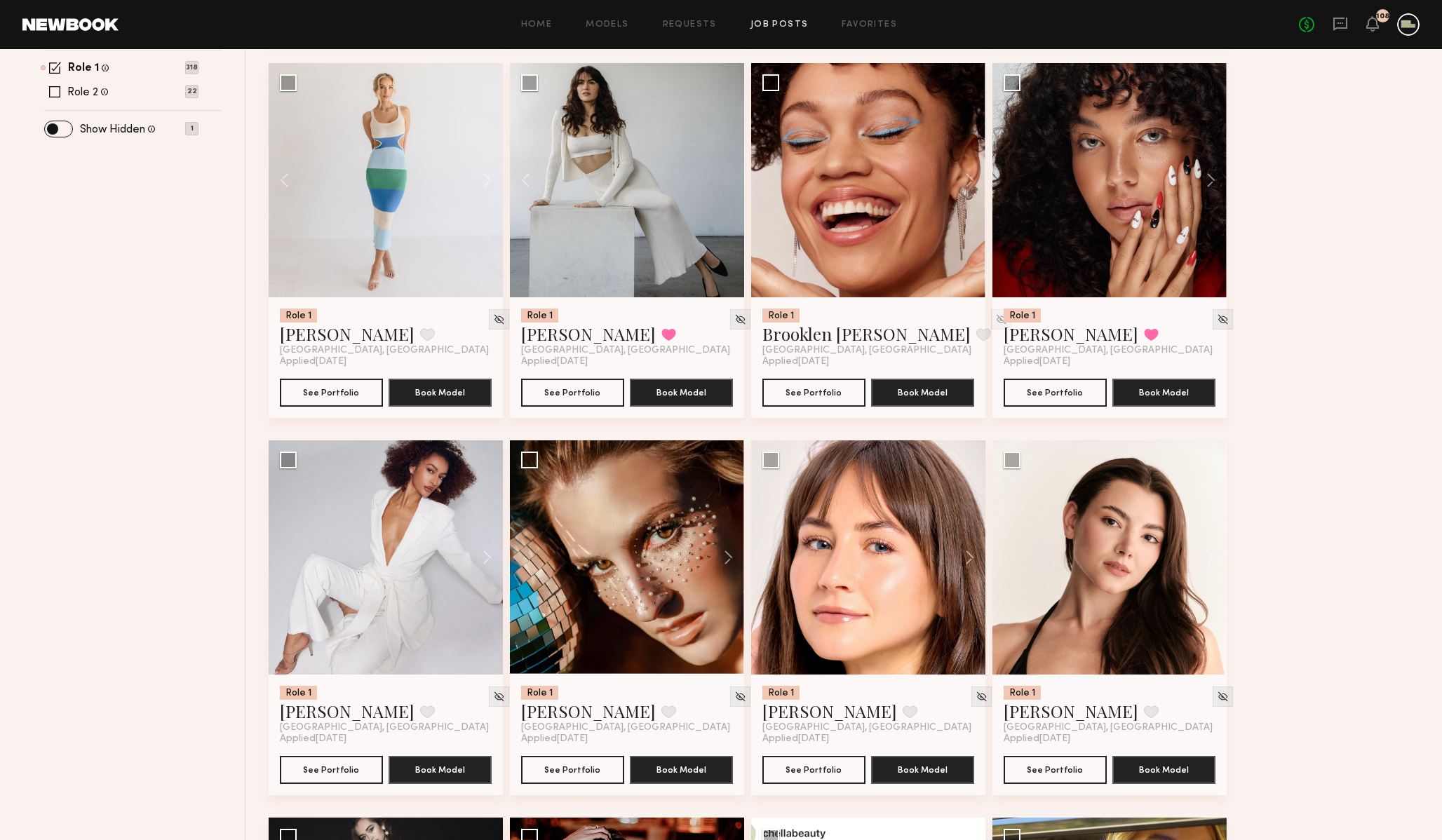
scroll to position [0, 0]
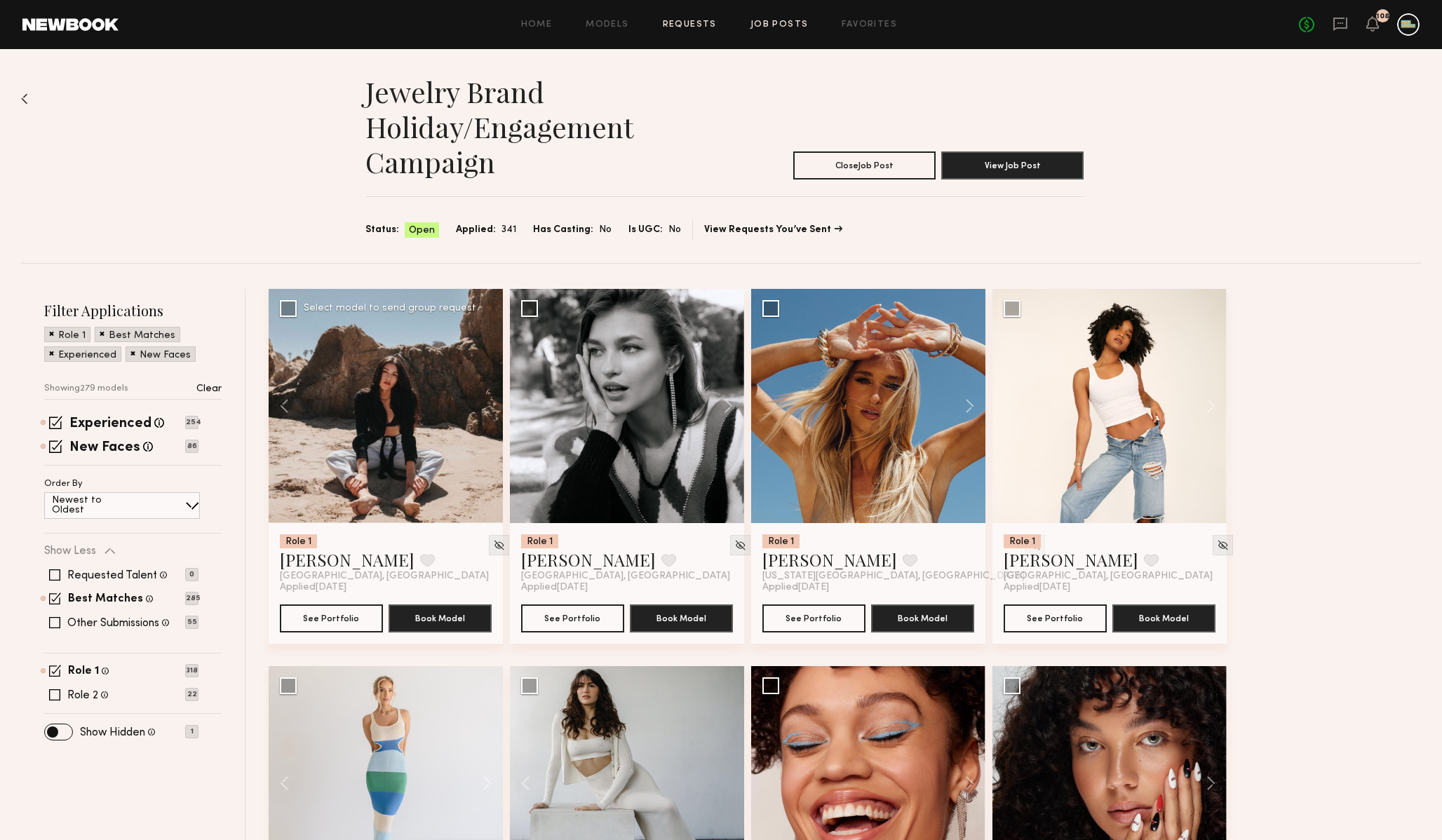
click at [679, 26] on link "Requests" at bounding box center [690, 25] width 54 height 9
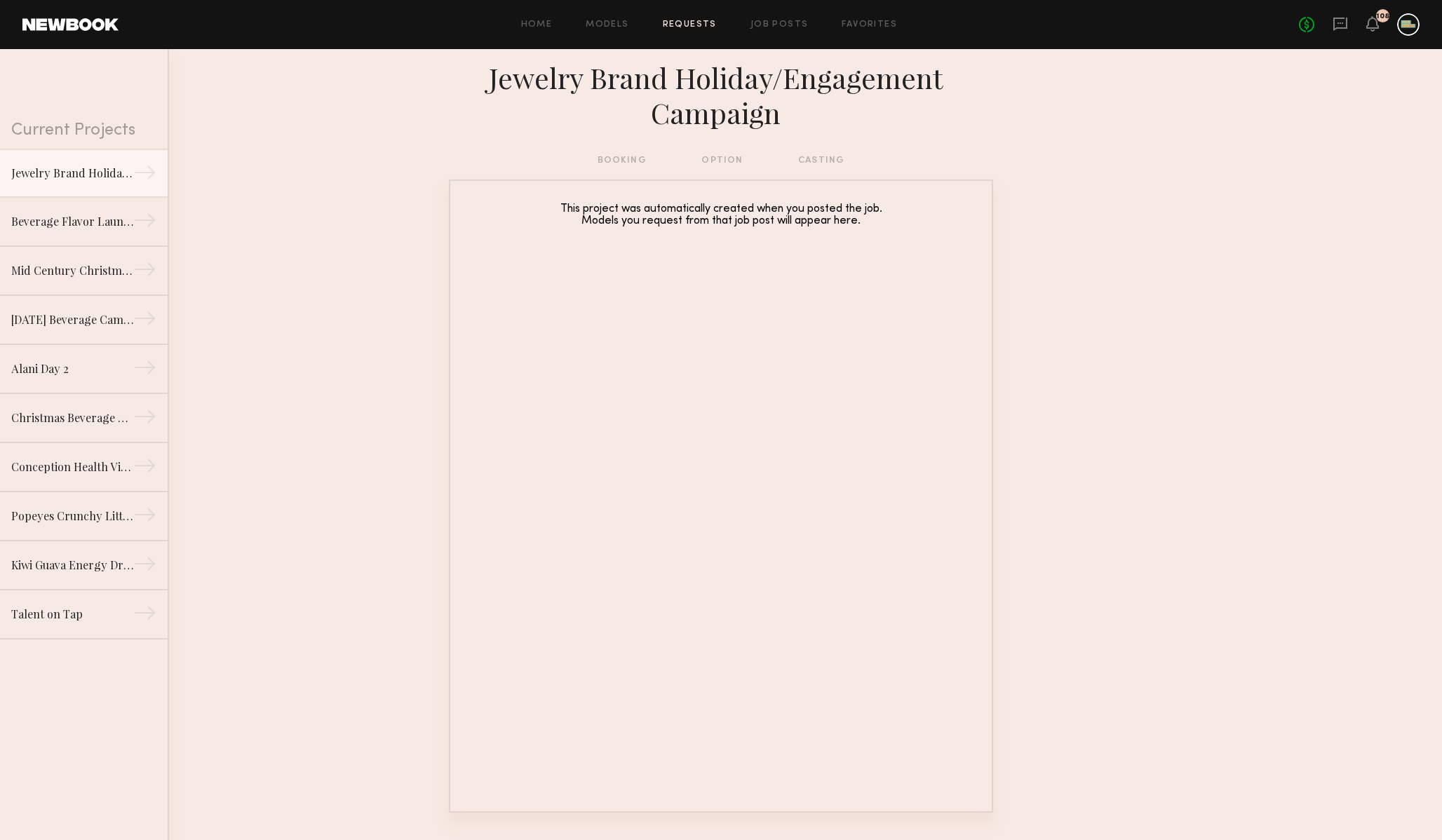
click at [731, 158] on div "booking option casting" at bounding box center [721, 160] width 247 height 15
click at [91, 161] on link "Jewelry Brand Holiday/Engagement Campaign →" at bounding box center [83, 172] width 168 height 49
click at [615, 31] on div "Home Models Requests Job Posts Favorites Sign Out No fees up to $5,000 108" at bounding box center [769, 25] width 1302 height 23
click at [615, 27] on link "Models" at bounding box center [606, 25] width 43 height 9
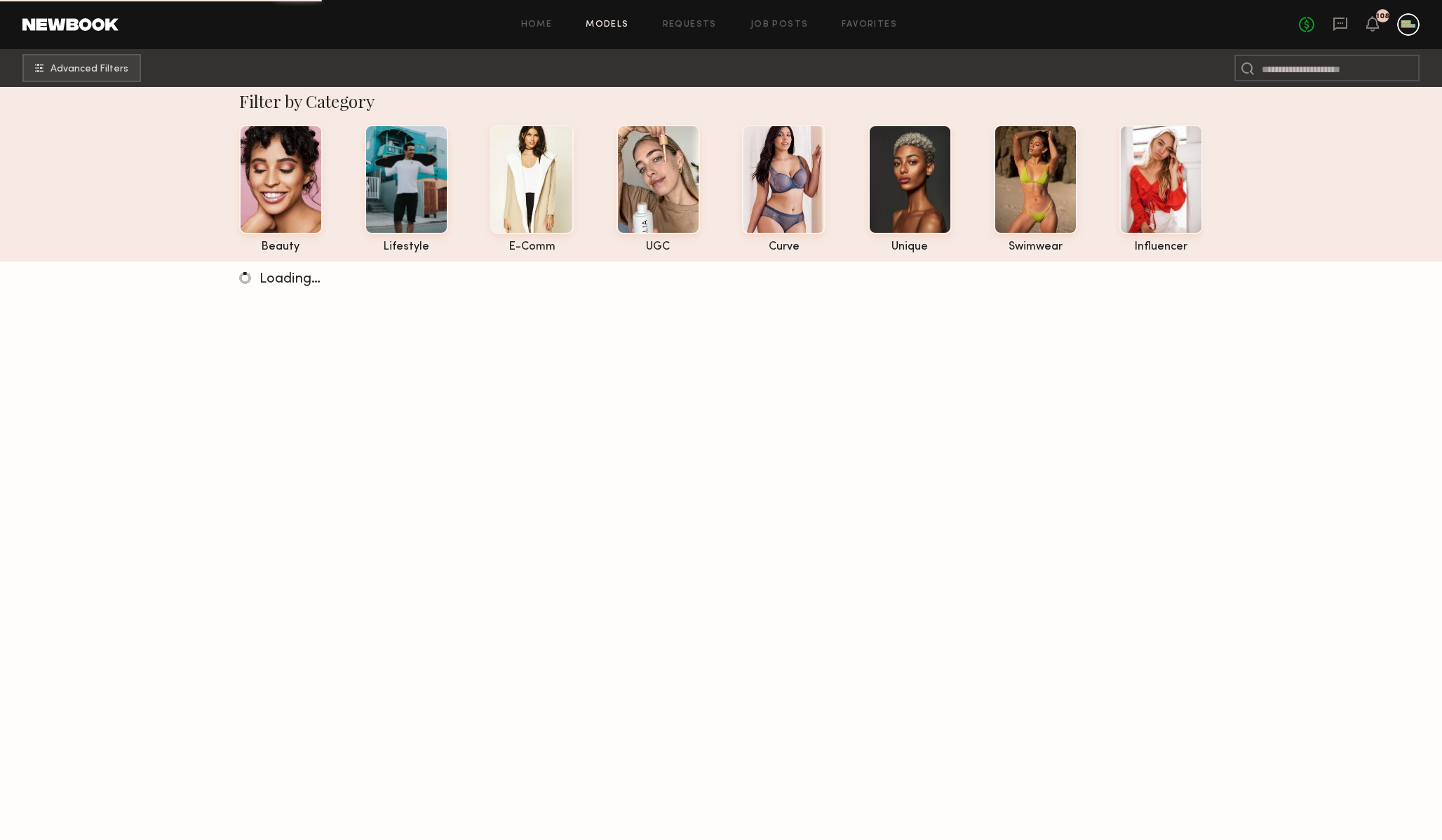
scroll to position [17, 0]
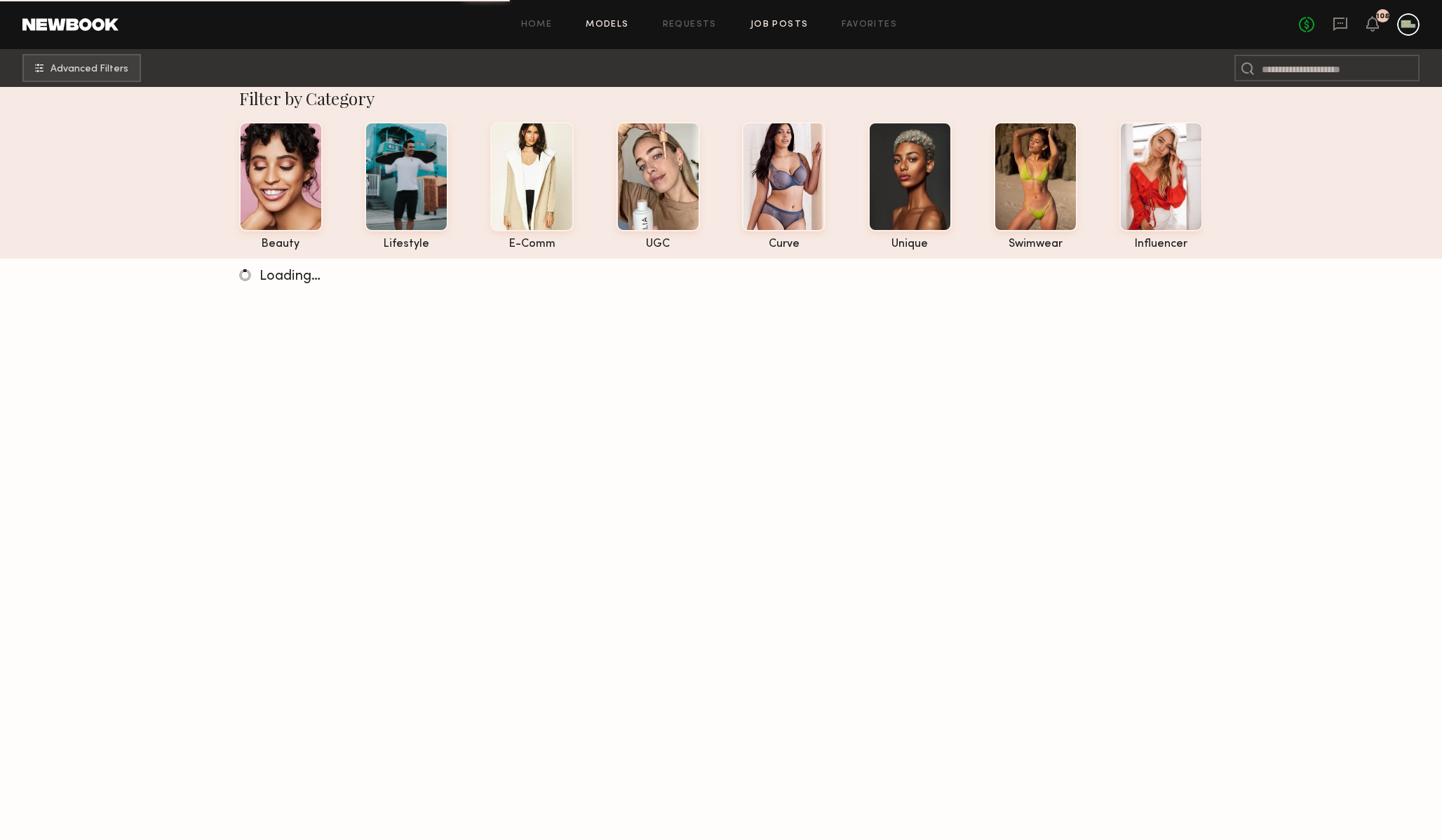
click at [782, 22] on link "Job Posts" at bounding box center [779, 25] width 58 height 9
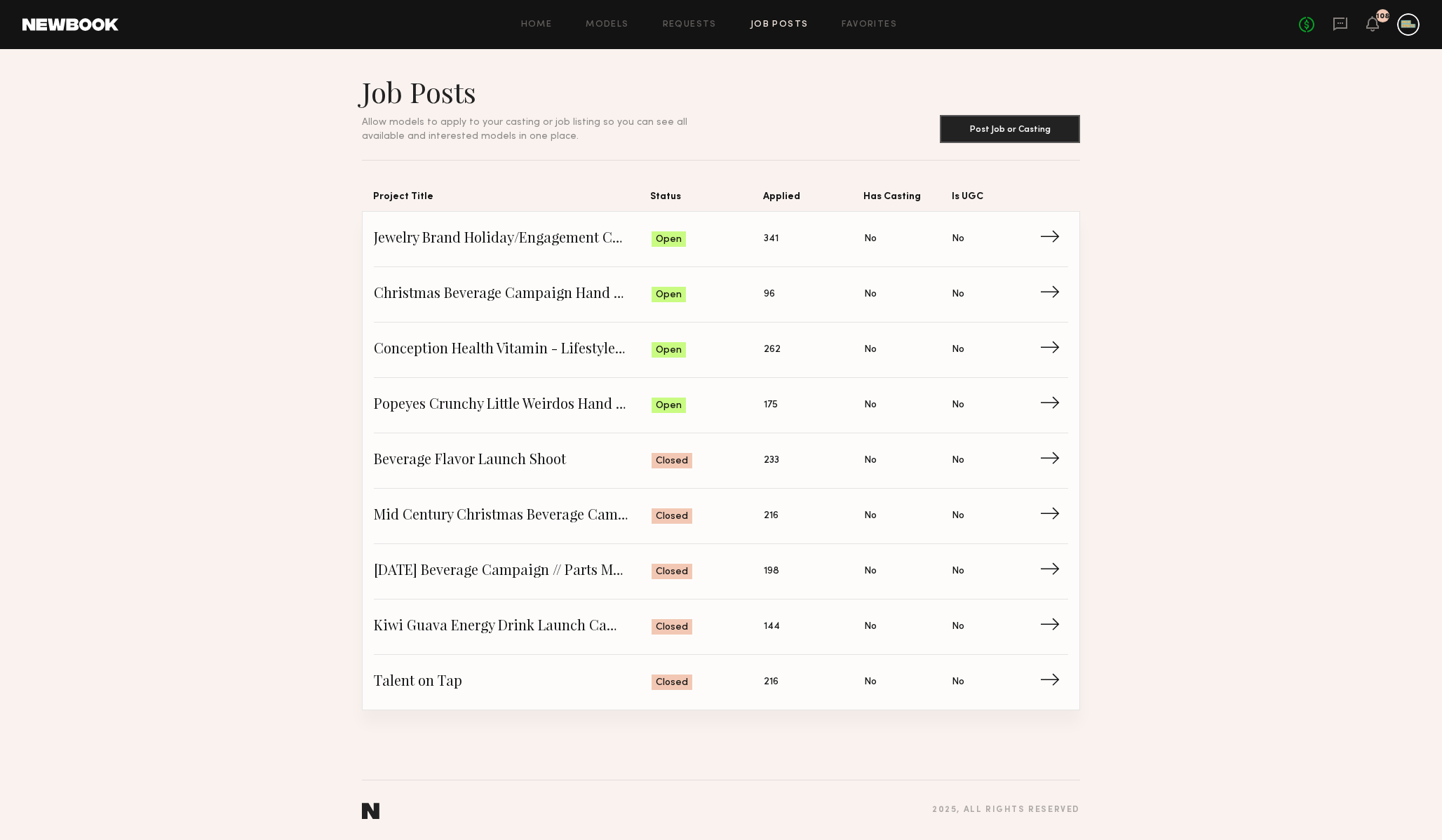
click at [863, 18] on div "Home Models Requests Job Posts Favorites Sign Out No fees up to $5,000 108" at bounding box center [769, 25] width 1302 height 23
click at [861, 20] on link "Favorites" at bounding box center [870, 25] width 55 height 9
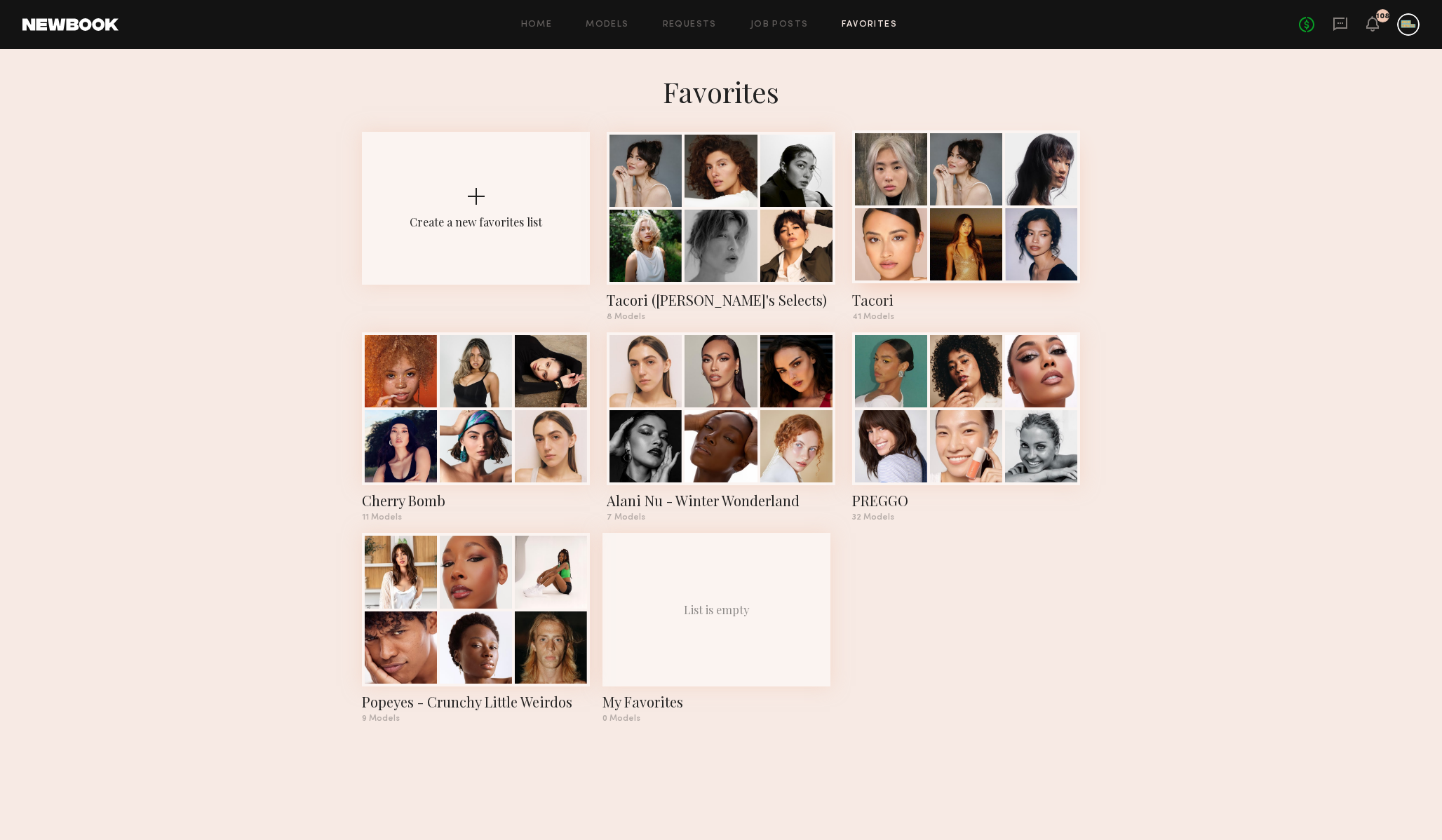
click at [872, 300] on div "Tacori" at bounding box center [966, 300] width 228 height 20
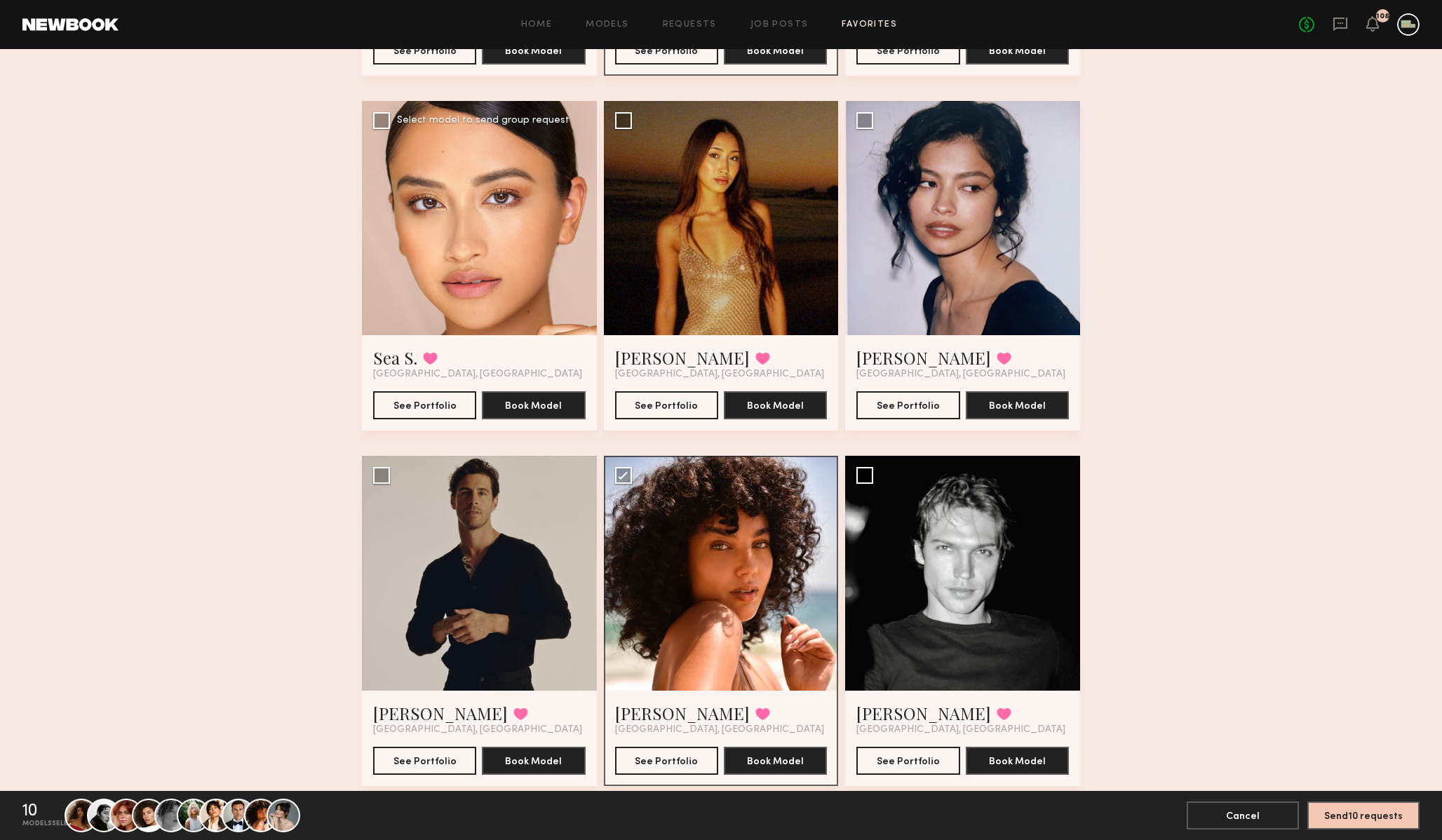
scroll to position [422, 0]
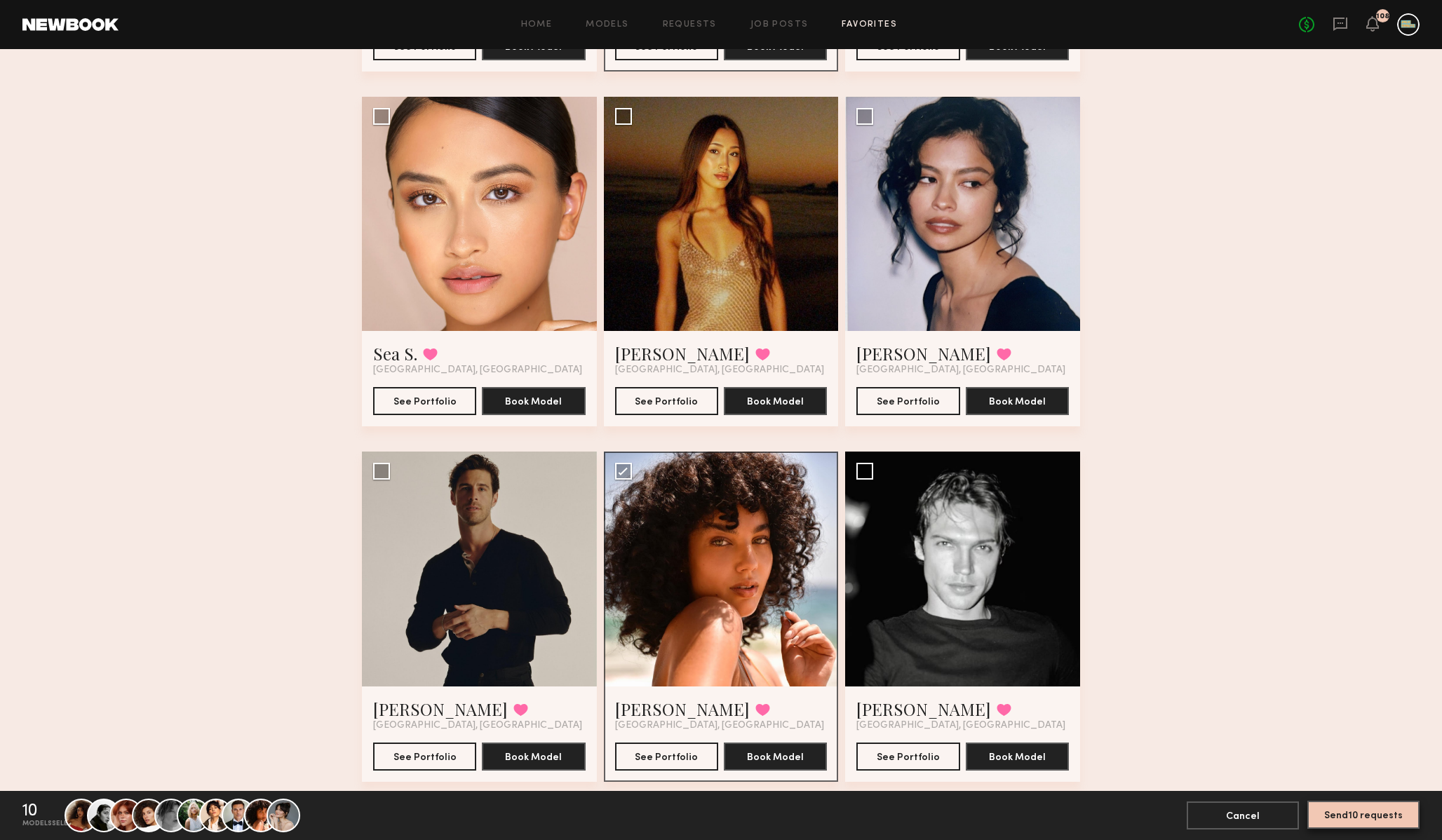
click at [1357, 817] on button "Send 10 requests" at bounding box center [1363, 815] width 112 height 28
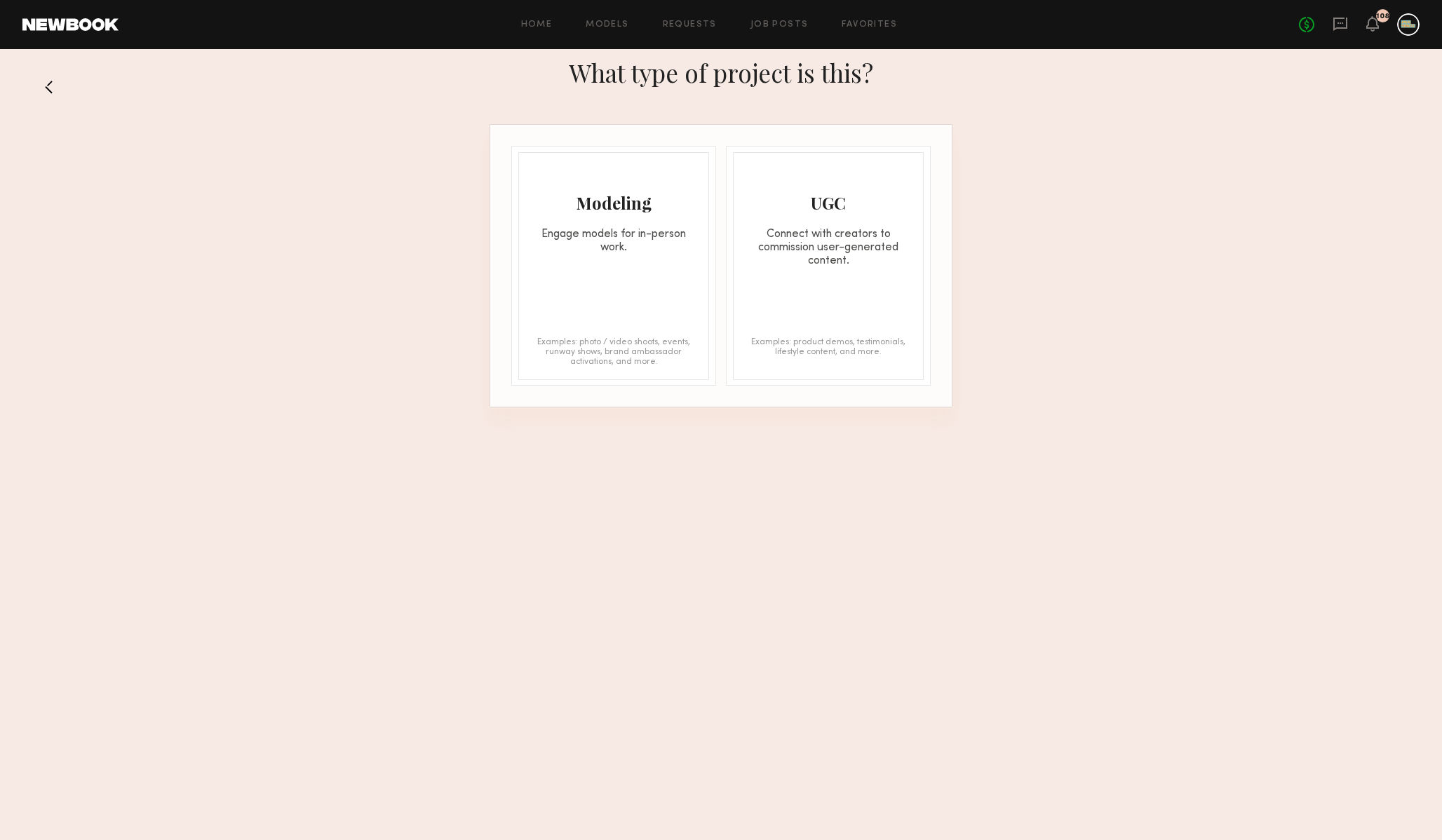
click at [593, 279] on div "Modeling Engage models for in-person work. Examples: photo / video shoots, even…" at bounding box center [613, 266] width 190 height 228
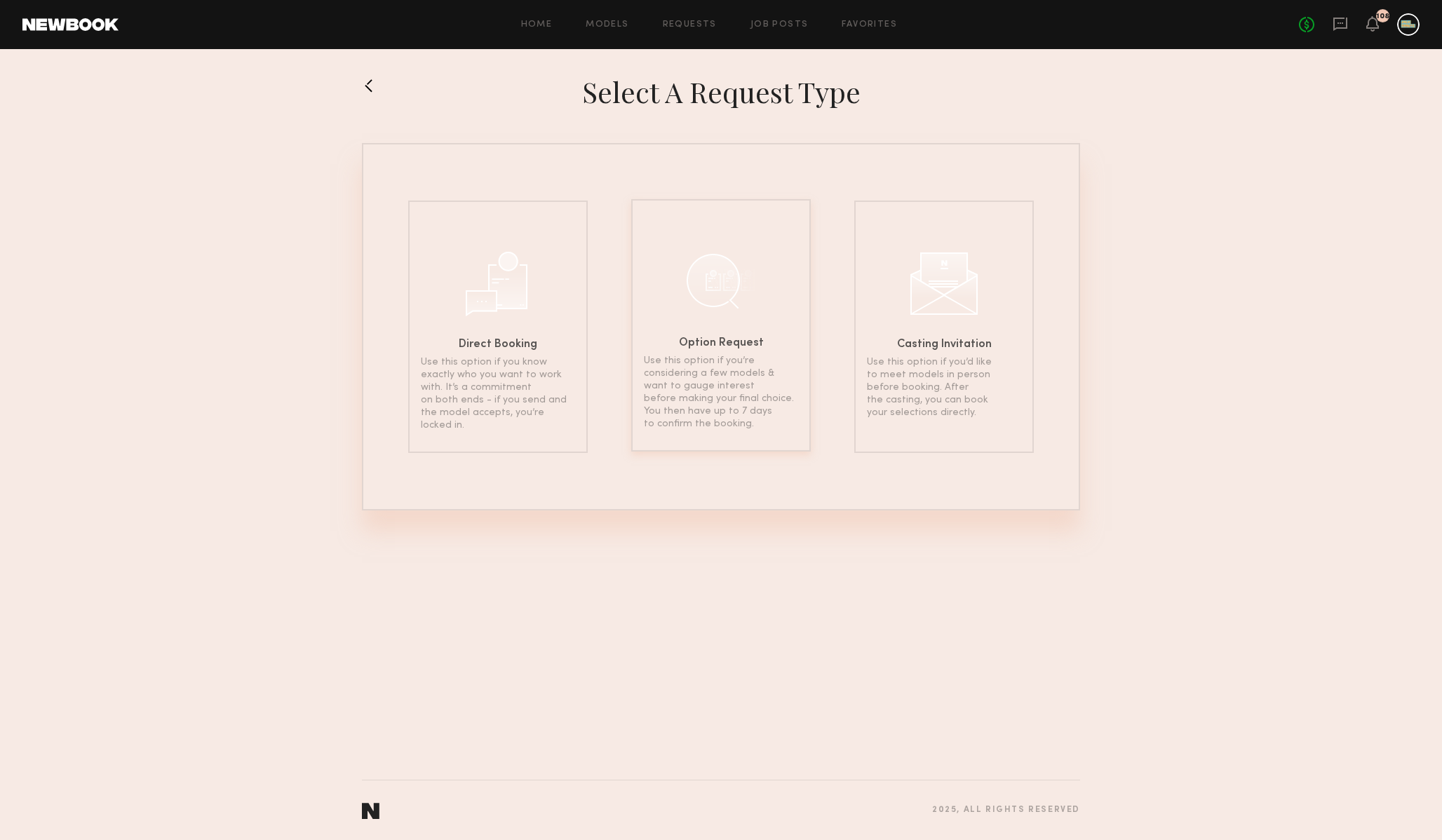
click at [726, 388] on p "Use this option if you’re considering a few models & want to gauge interest bef…" at bounding box center [721, 393] width 154 height 76
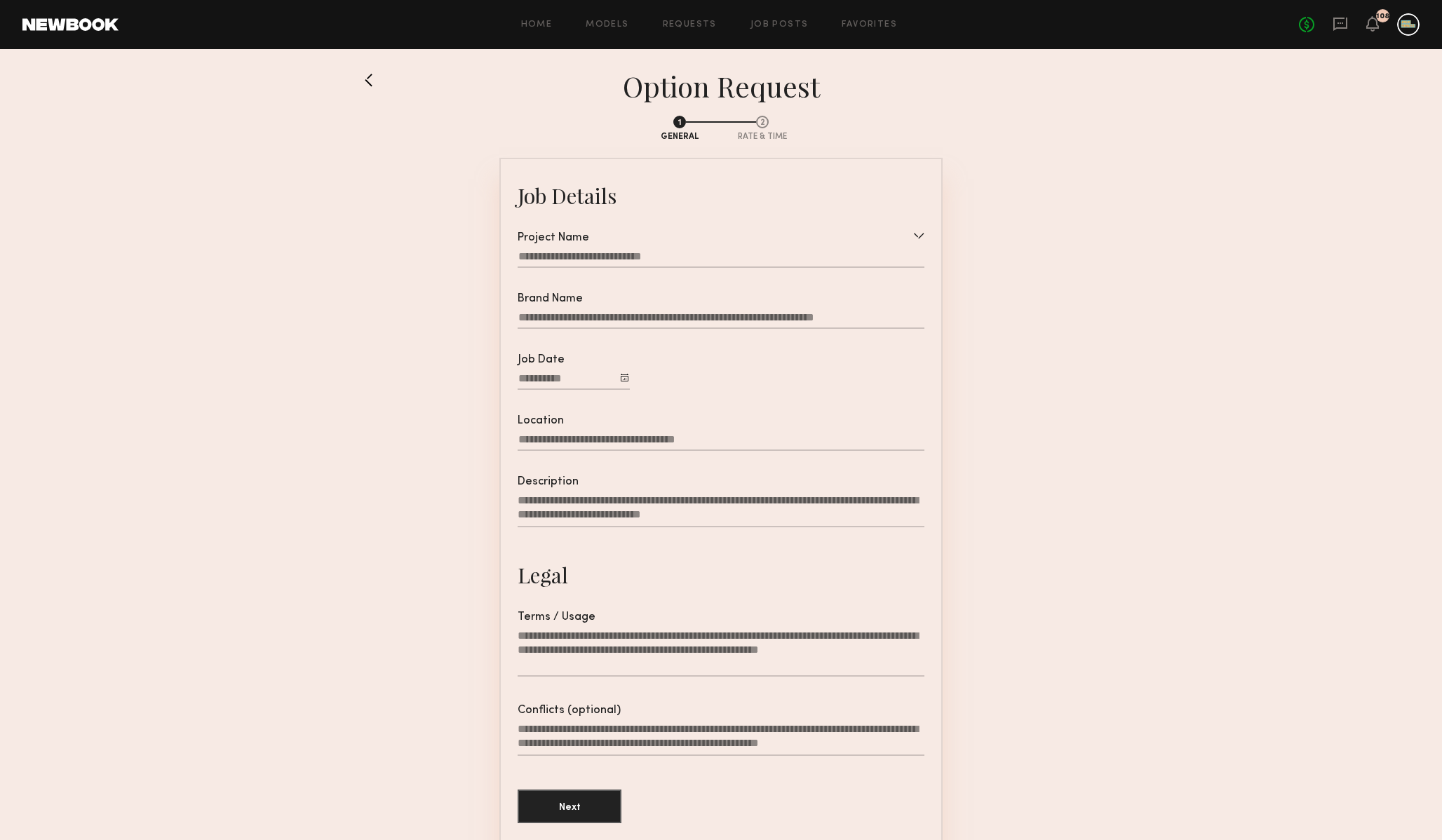
scroll to position [107, 0]
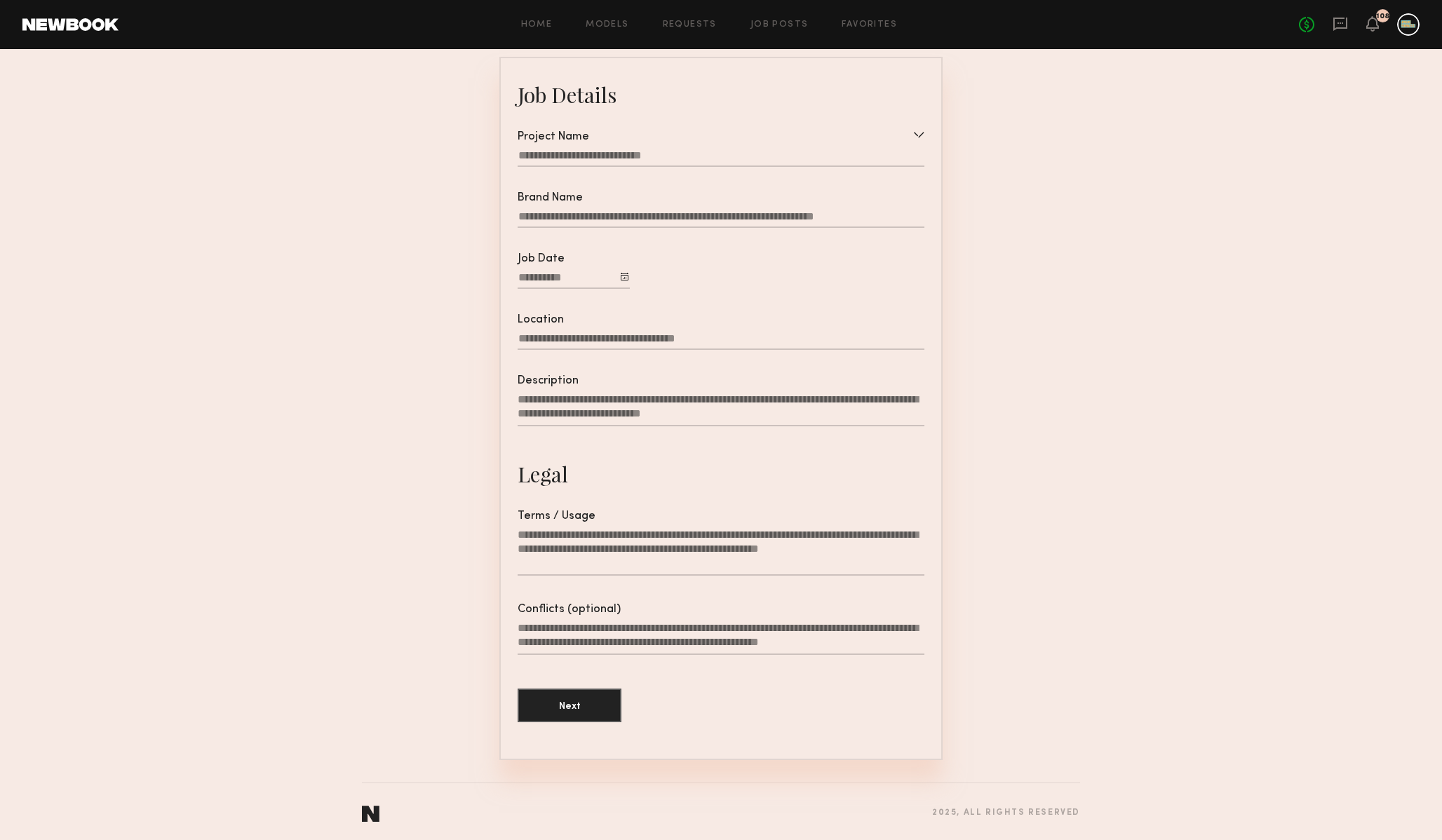
click at [803, 147] on div "Project Name" at bounding box center [720, 155] width 406 height 50
click at [834, 152] on div at bounding box center [720, 157] width 406 height 18
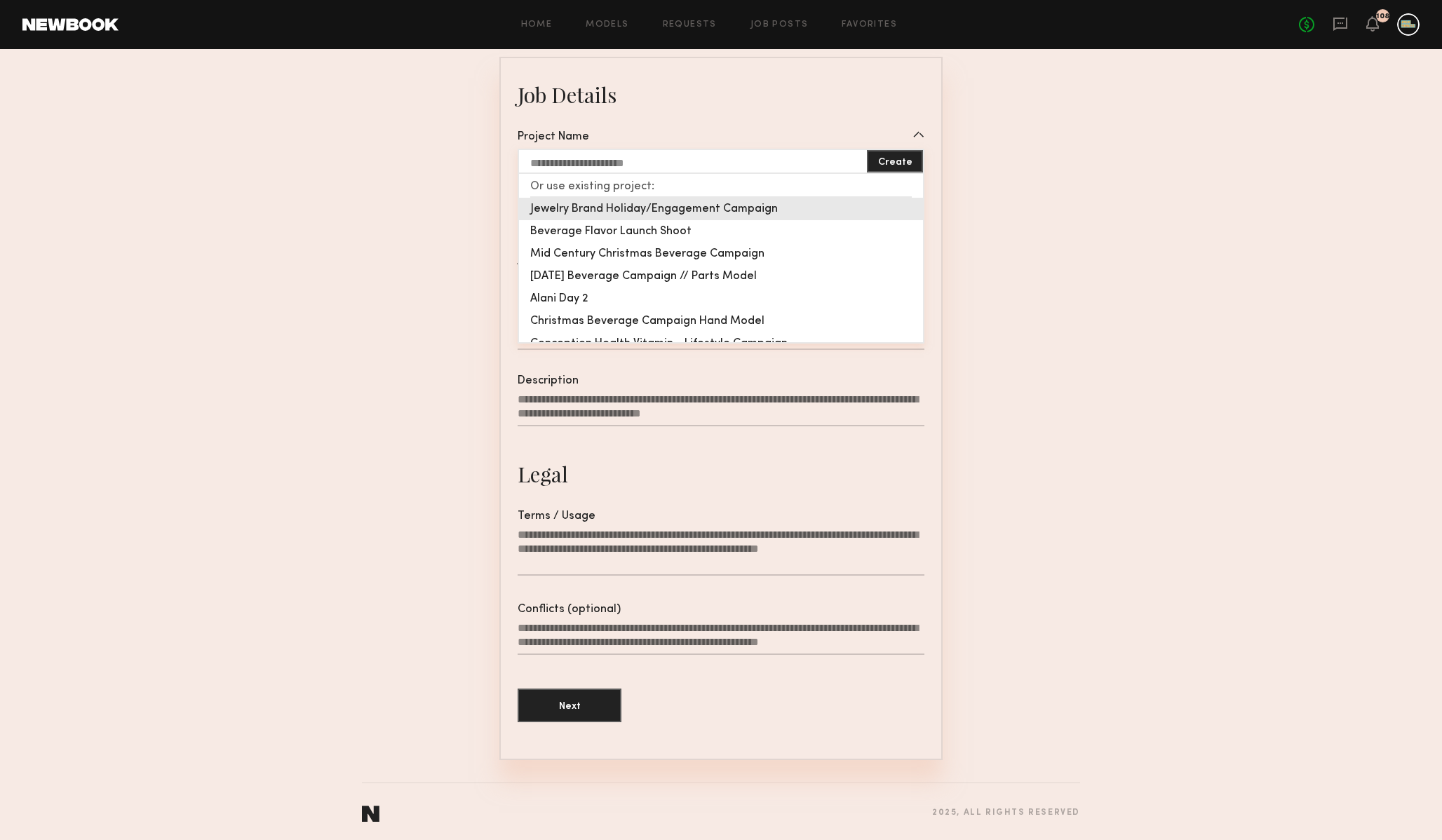
click at [631, 210] on div "Jewelry Brand Holiday/Engagement Campaign" at bounding box center [721, 209] width 404 height 23
type input "**********"
type textarea "**********"
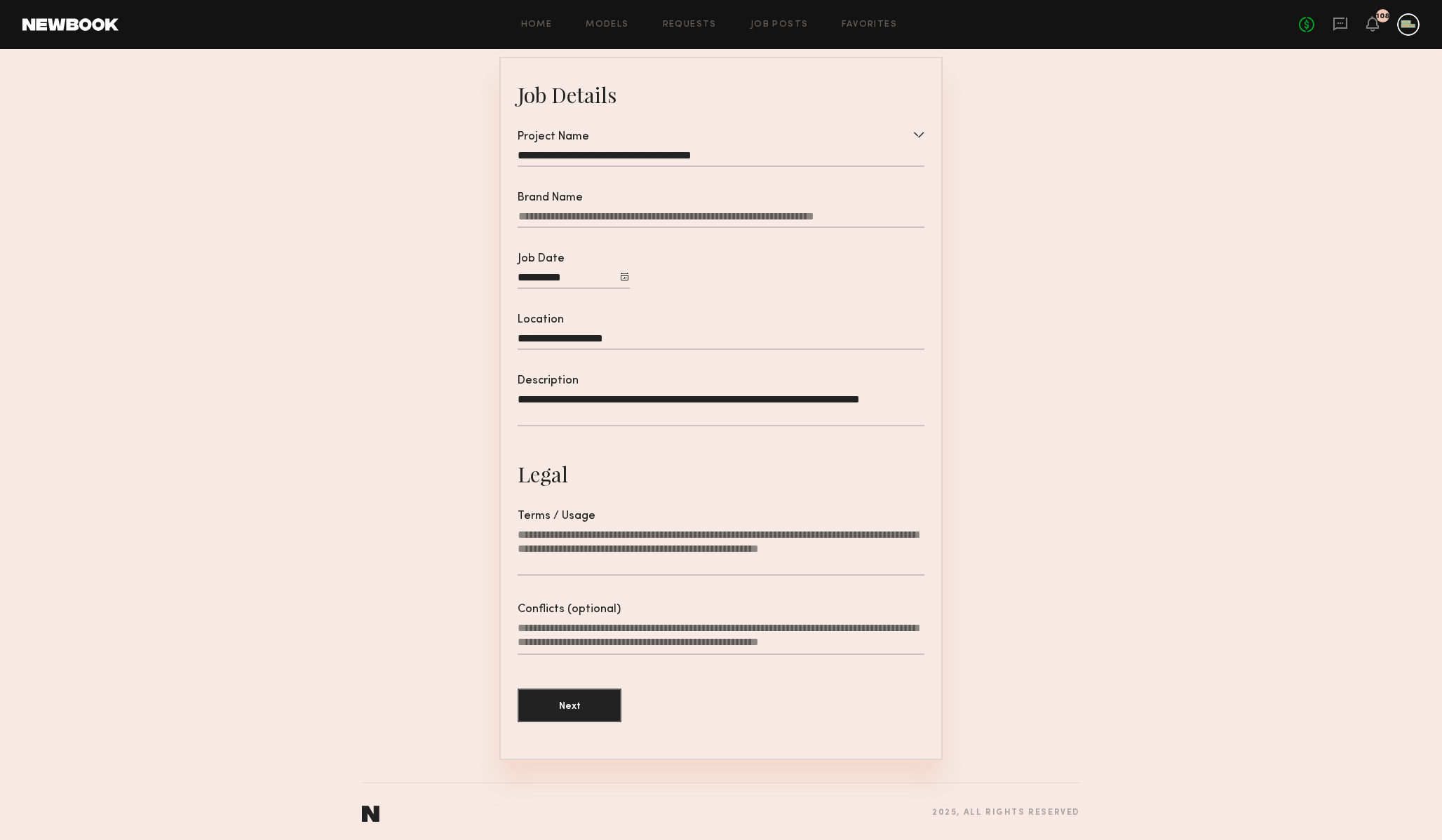
click at [755, 223] on input "Brand Name" at bounding box center [720, 219] width 406 height 18
type input "******"
click at [1249, 424] on section "**********" at bounding box center [721, 364] width 1442 height 793
click at [669, 542] on textarea "Terms / Usage" at bounding box center [720, 552] width 406 height 47
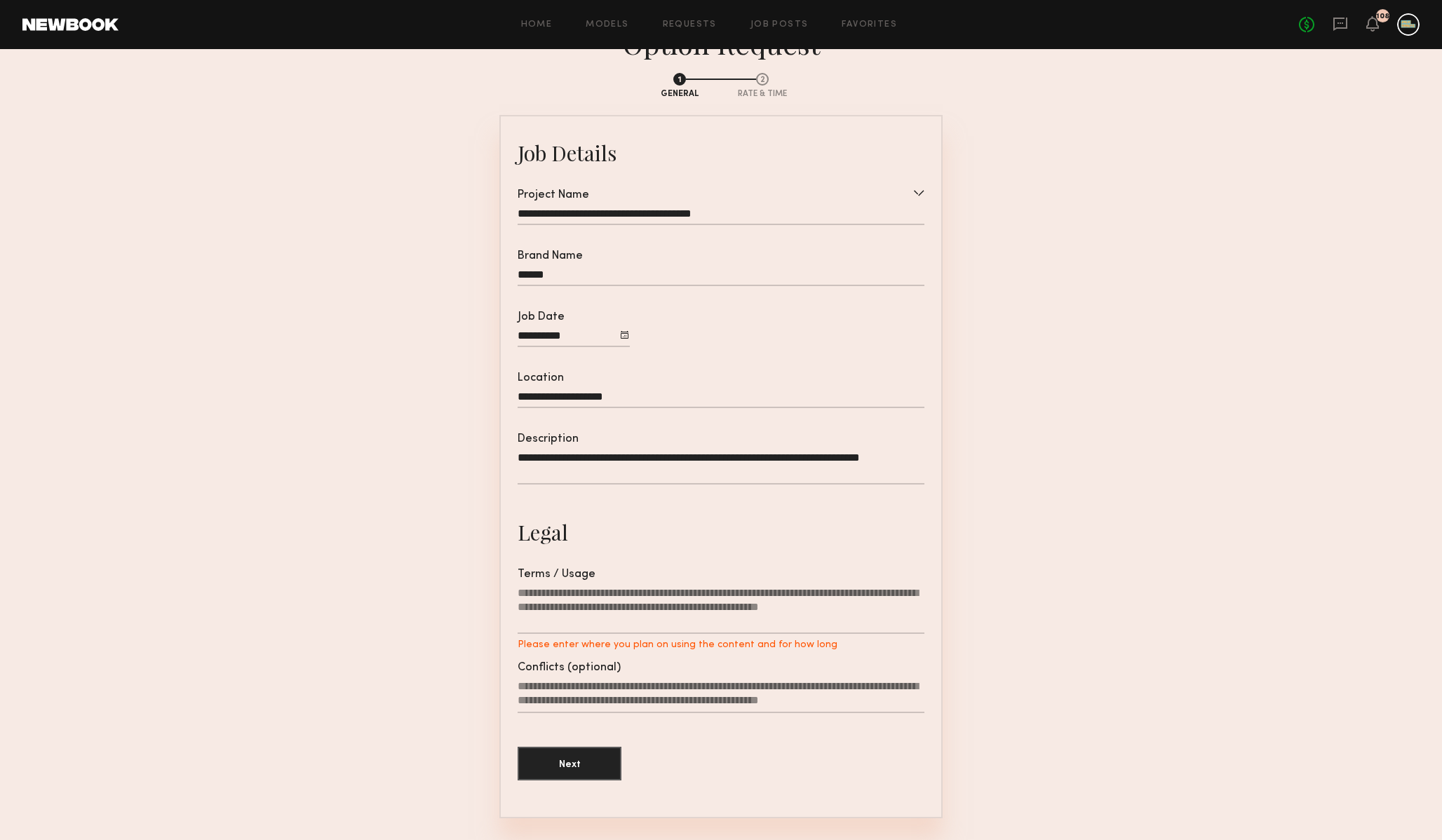
scroll to position [0, 0]
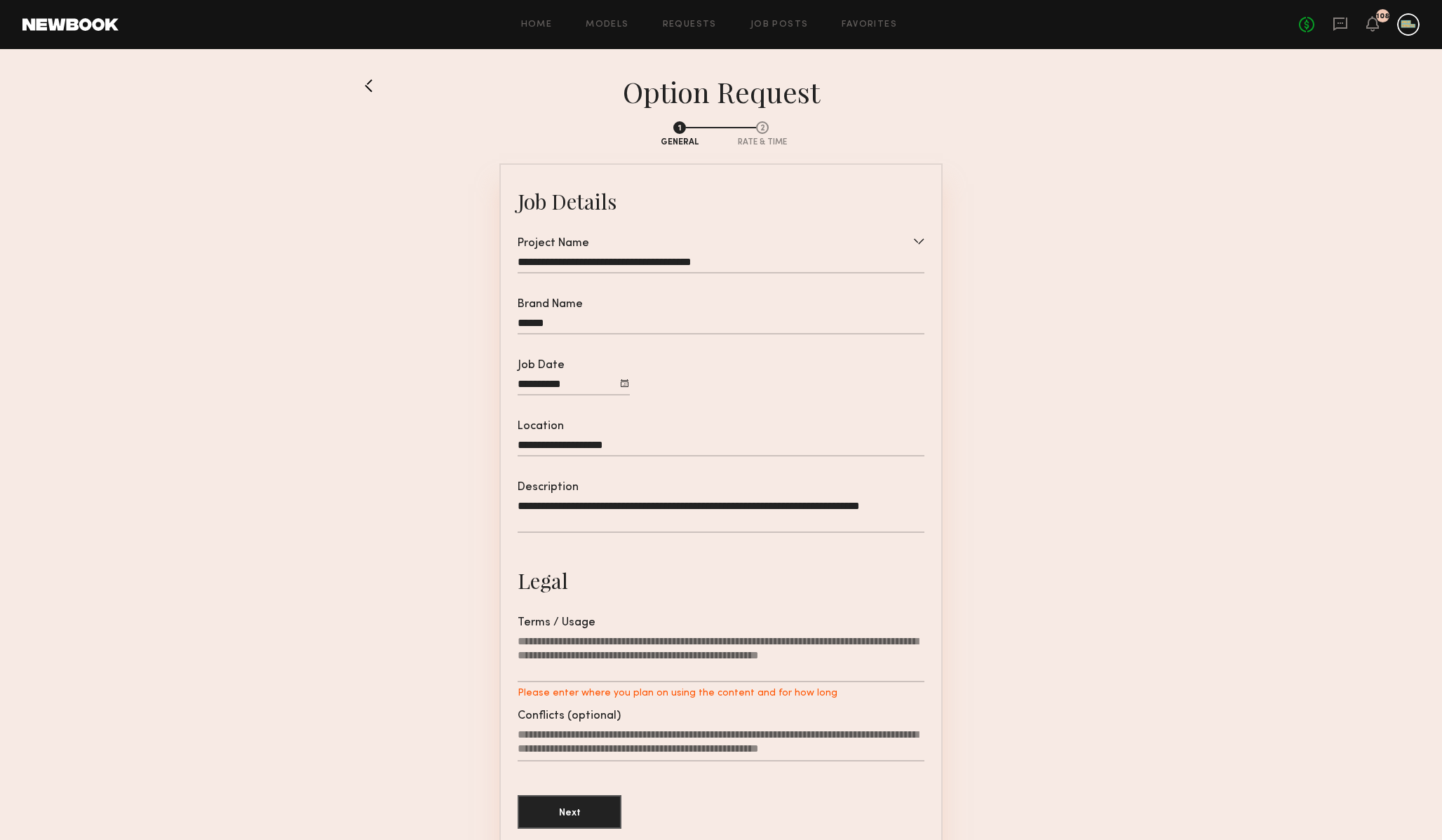
click at [748, 386] on section "**********" at bounding box center [720, 368] width 406 height 363
click at [1046, 415] on section "**********" at bounding box center [721, 489] width 718 height 758
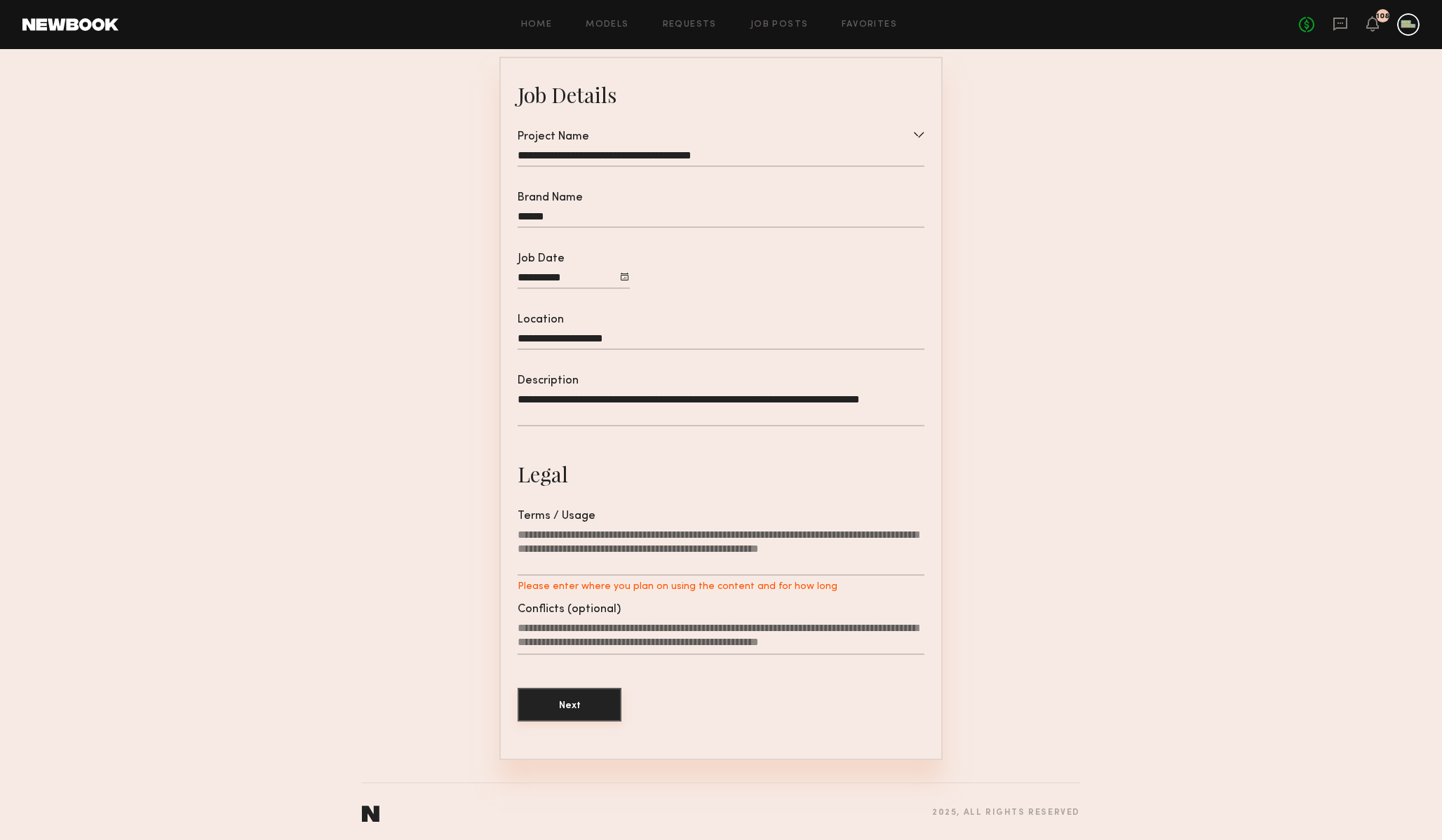
click at [580, 700] on button "Next" at bounding box center [569, 705] width 104 height 34
click at [598, 615] on label "Conflicts (optional)" at bounding box center [720, 638] width 406 height 68
click at [598, 621] on textarea "Conflicts (optional)" at bounding box center [720, 638] width 406 height 34
click at [597, 628] on textarea "Conflicts (optional)" at bounding box center [720, 638] width 406 height 34
click at [606, 545] on textarea "Terms / Usage Please enter where you plan on using the content and for how long" at bounding box center [720, 552] width 406 height 47
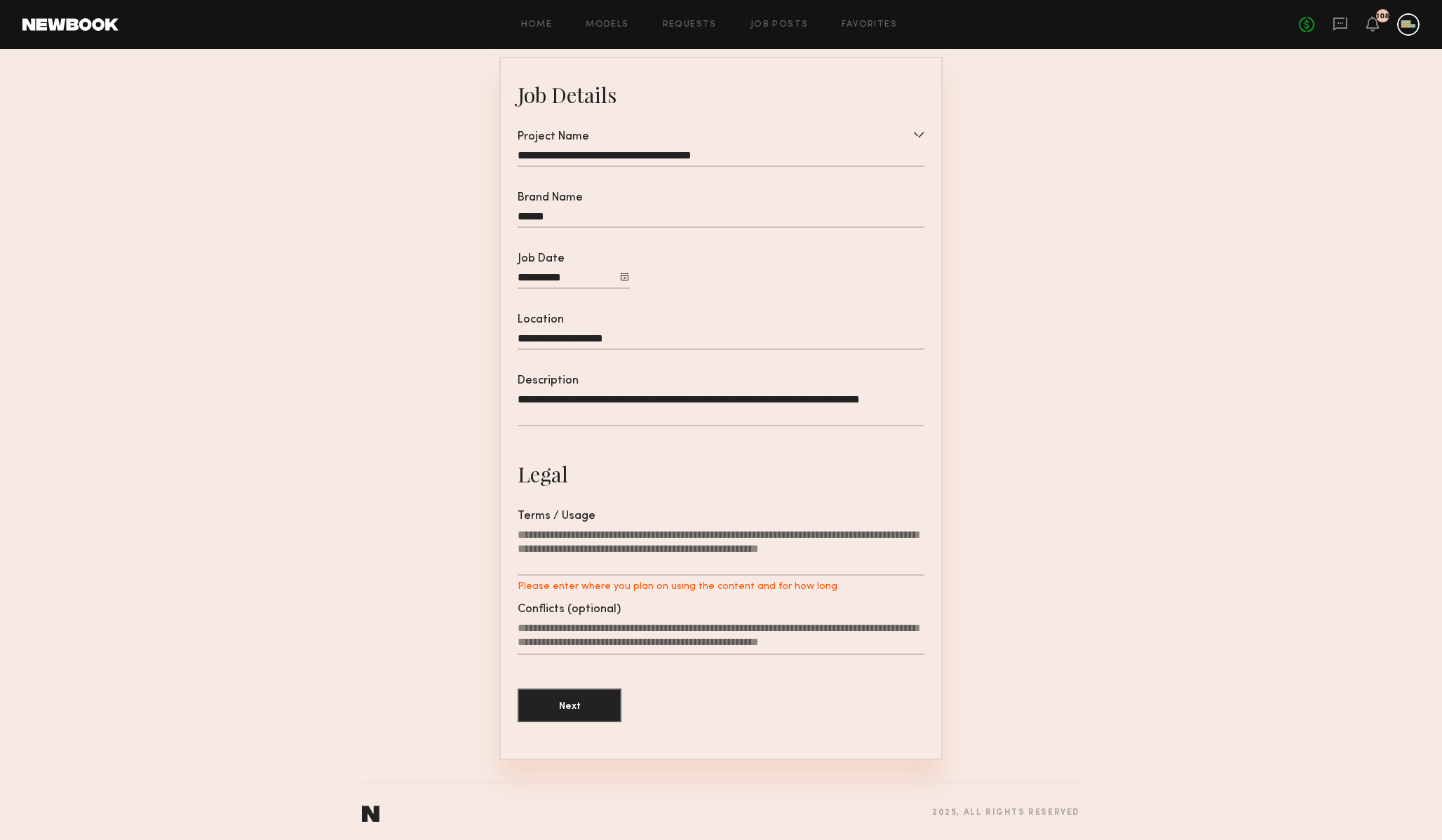
click at [619, 463] on h2 "Legal" at bounding box center [720, 474] width 406 height 28
click at [577, 550] on textarea "Terms / Usage Please enter where you plan on using the content and for how long" at bounding box center [720, 552] width 406 height 47
click at [581, 646] on textarea "Conflicts (optional)" at bounding box center [720, 638] width 406 height 34
click at [623, 539] on textarea "Terms / Usage Please enter where you plan on using the content and for how long" at bounding box center [720, 552] width 406 height 47
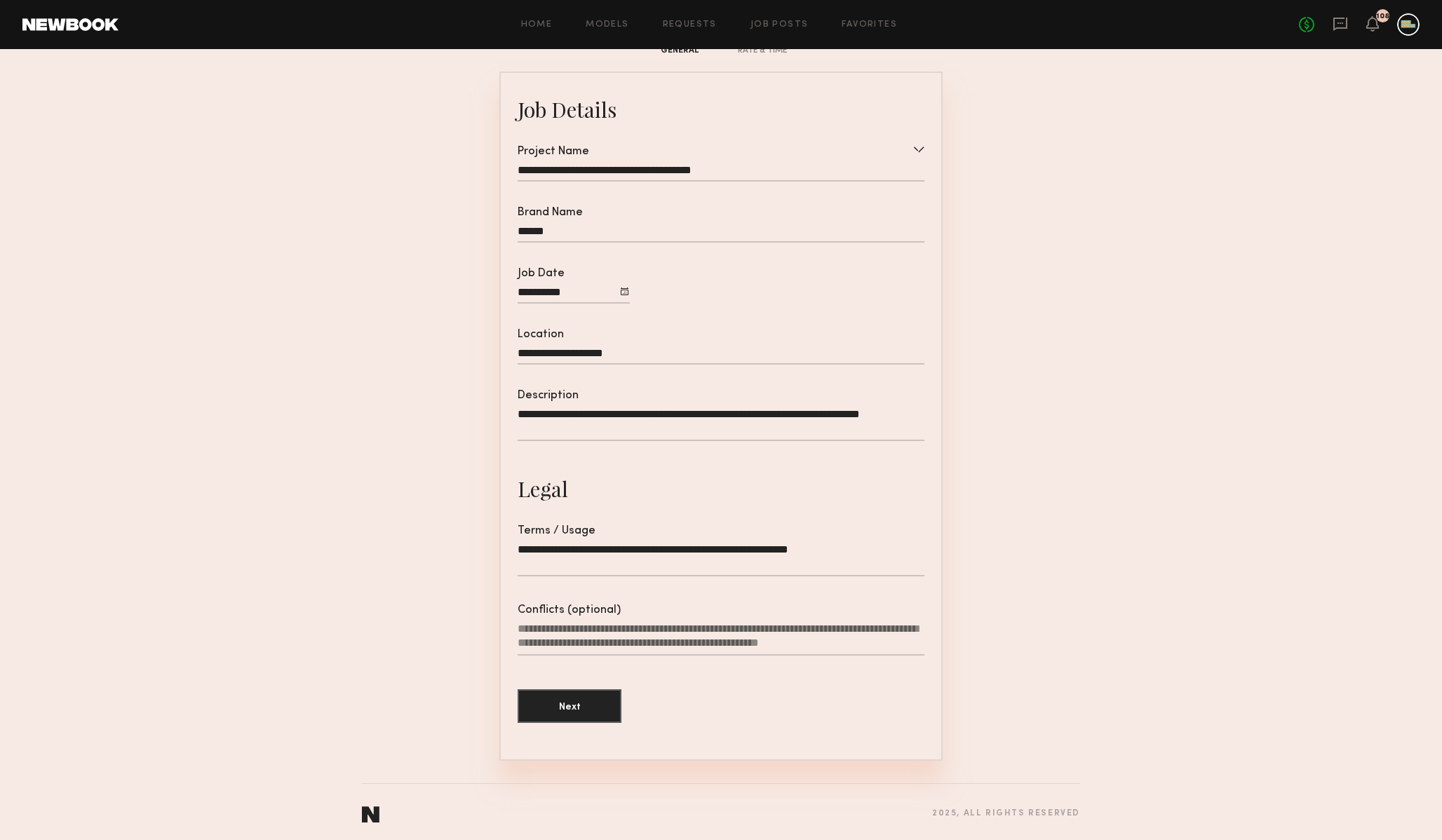
scroll to position [93, 0]
click at [452, 494] on section "**********" at bounding box center [721, 388] width 718 height 743
click at [730, 547] on textarea "**********" at bounding box center [720, 559] width 406 height 34
click at [681, 547] on textarea "**********" at bounding box center [720, 559] width 406 height 34
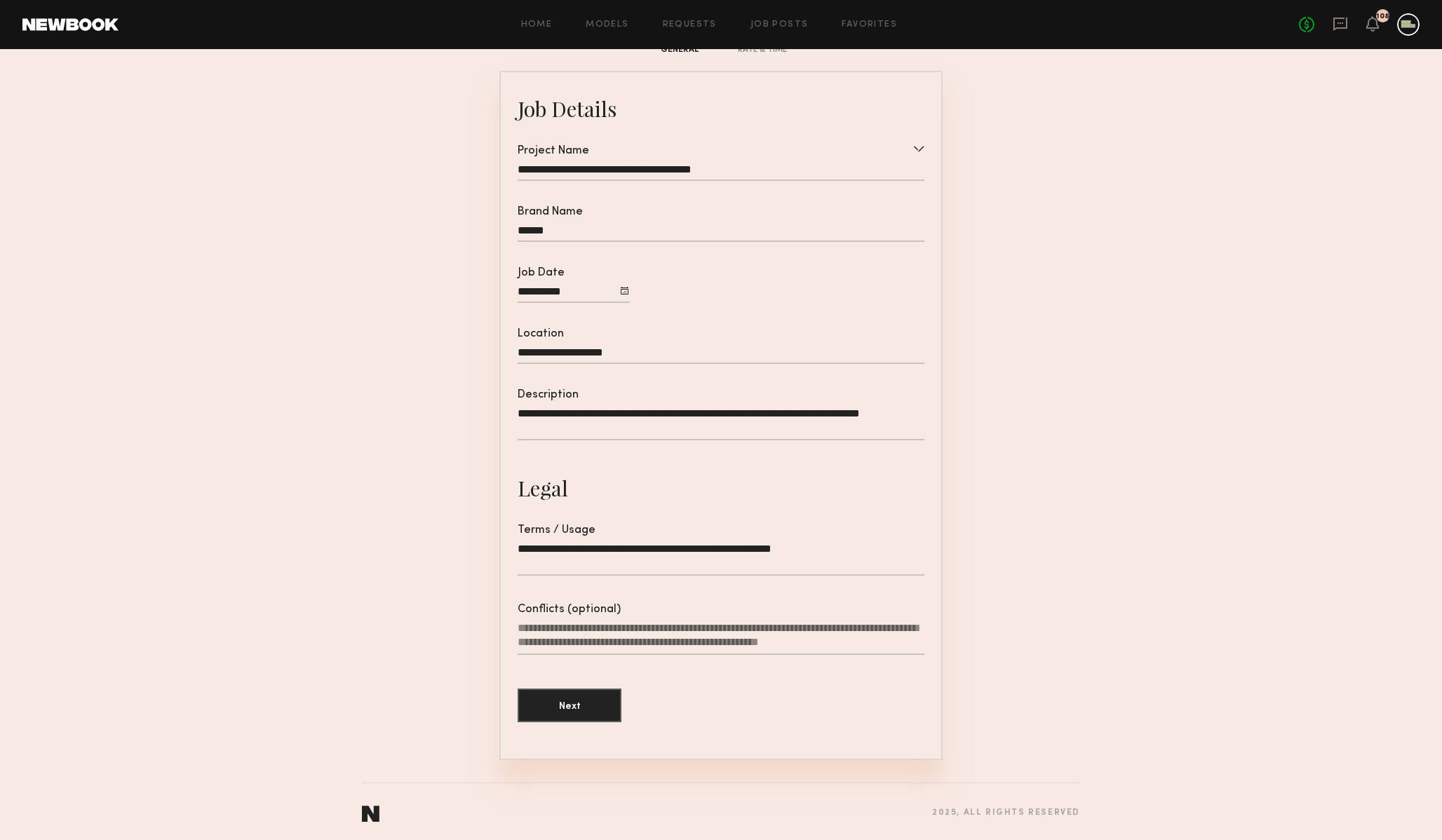
click at [681, 547] on textarea "**********" at bounding box center [720, 559] width 406 height 34
type textarea "**********"
click at [574, 707] on button "Next" at bounding box center [569, 705] width 104 height 34
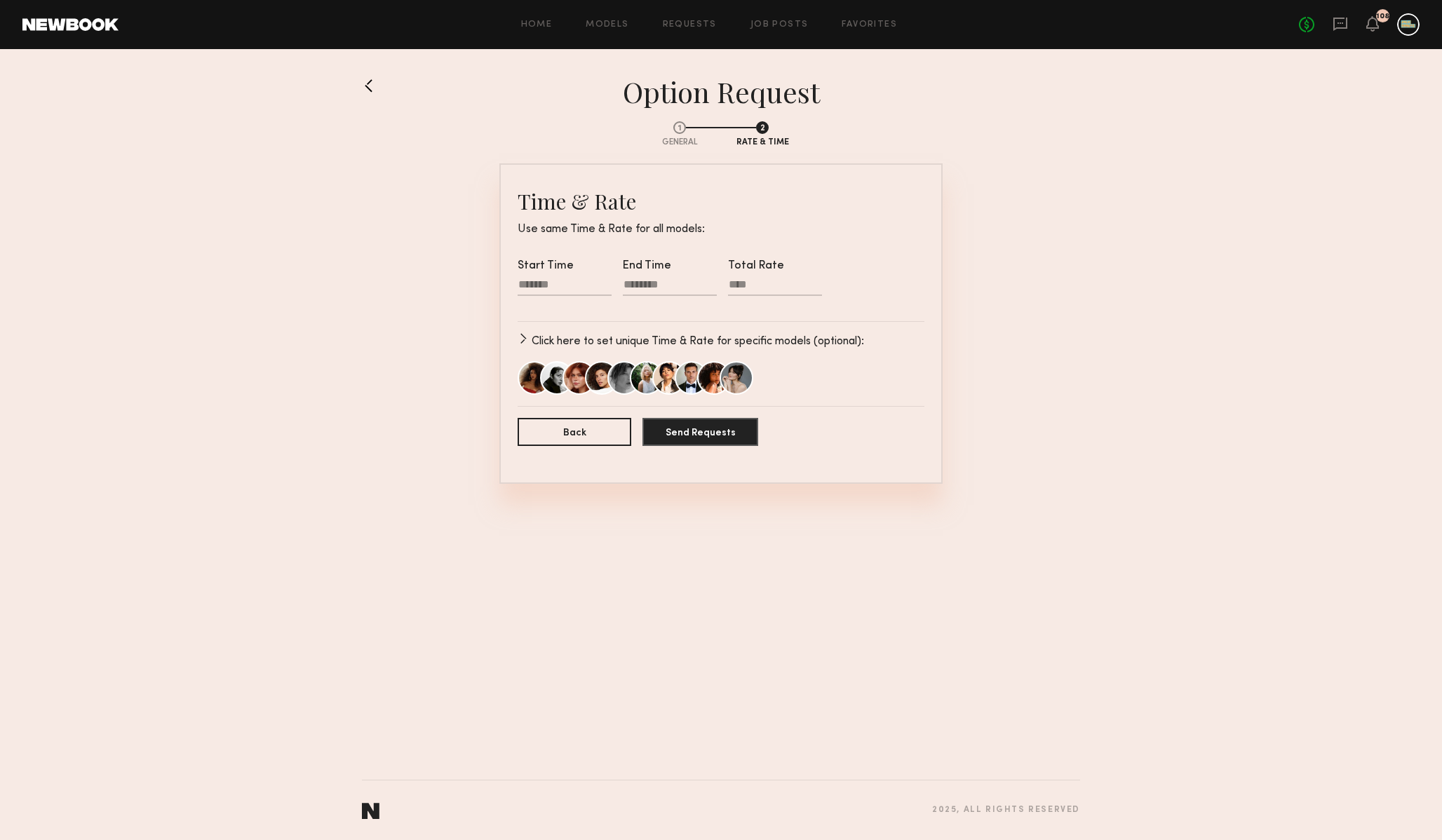
click at [523, 339] on button "button" at bounding box center [523, 339] width 11 height 11
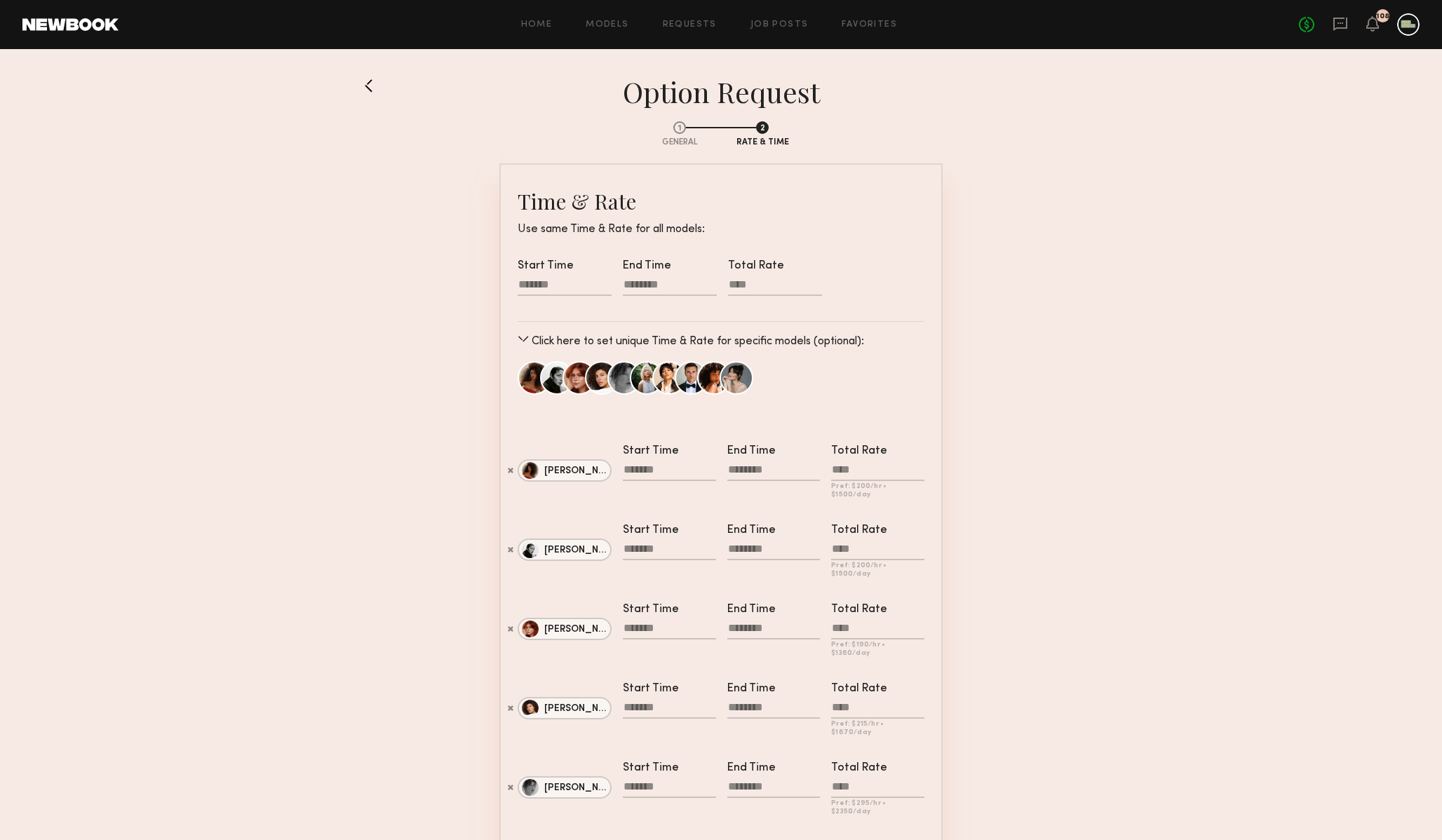
click at [542, 285] on div at bounding box center [564, 286] width 94 height 18
click at [537, 331] on input "text" at bounding box center [539, 330] width 28 height 17
click at [541, 326] on input "text" at bounding box center [539, 330] width 28 height 17
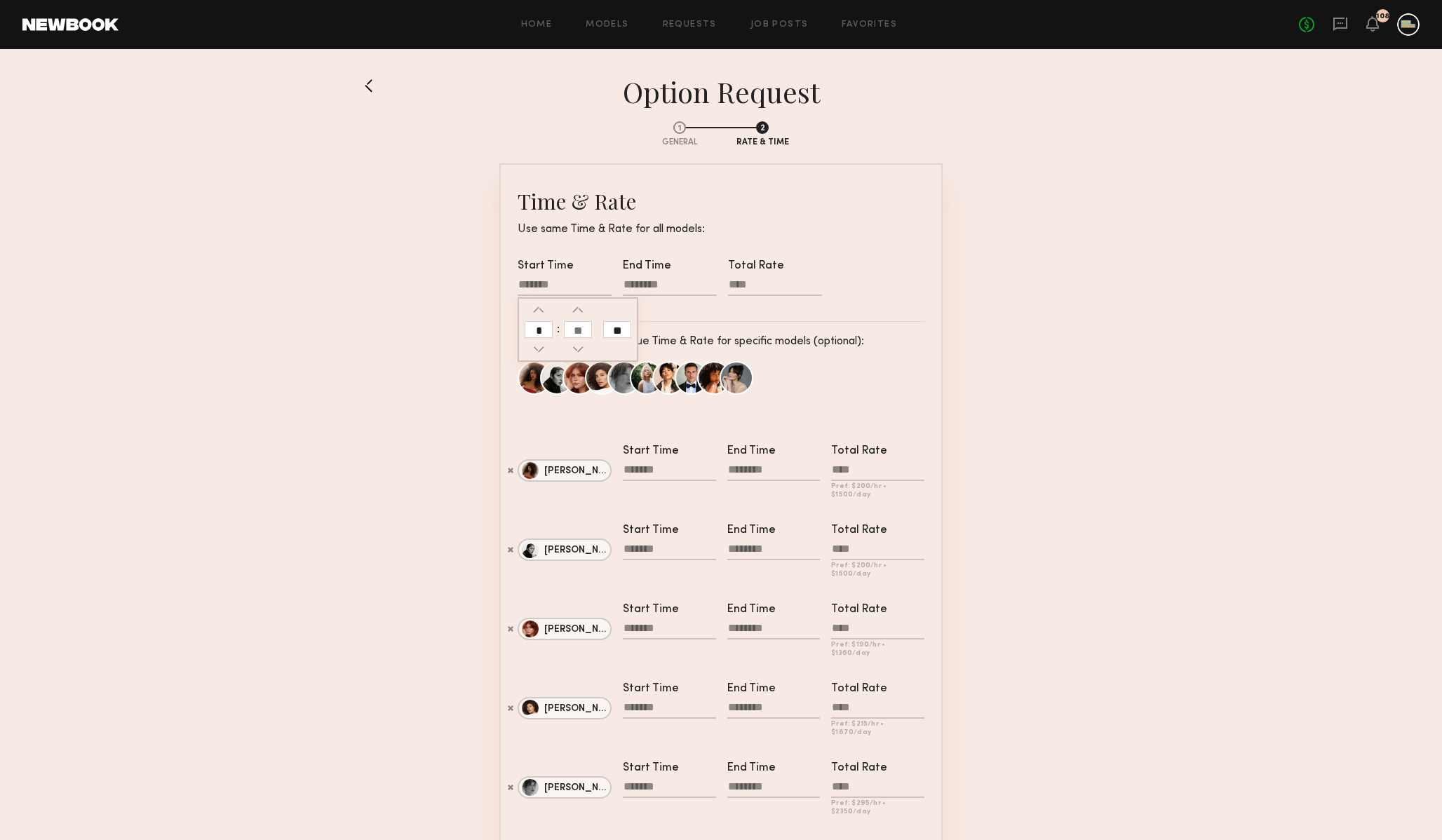
type input "*"
type input "********"
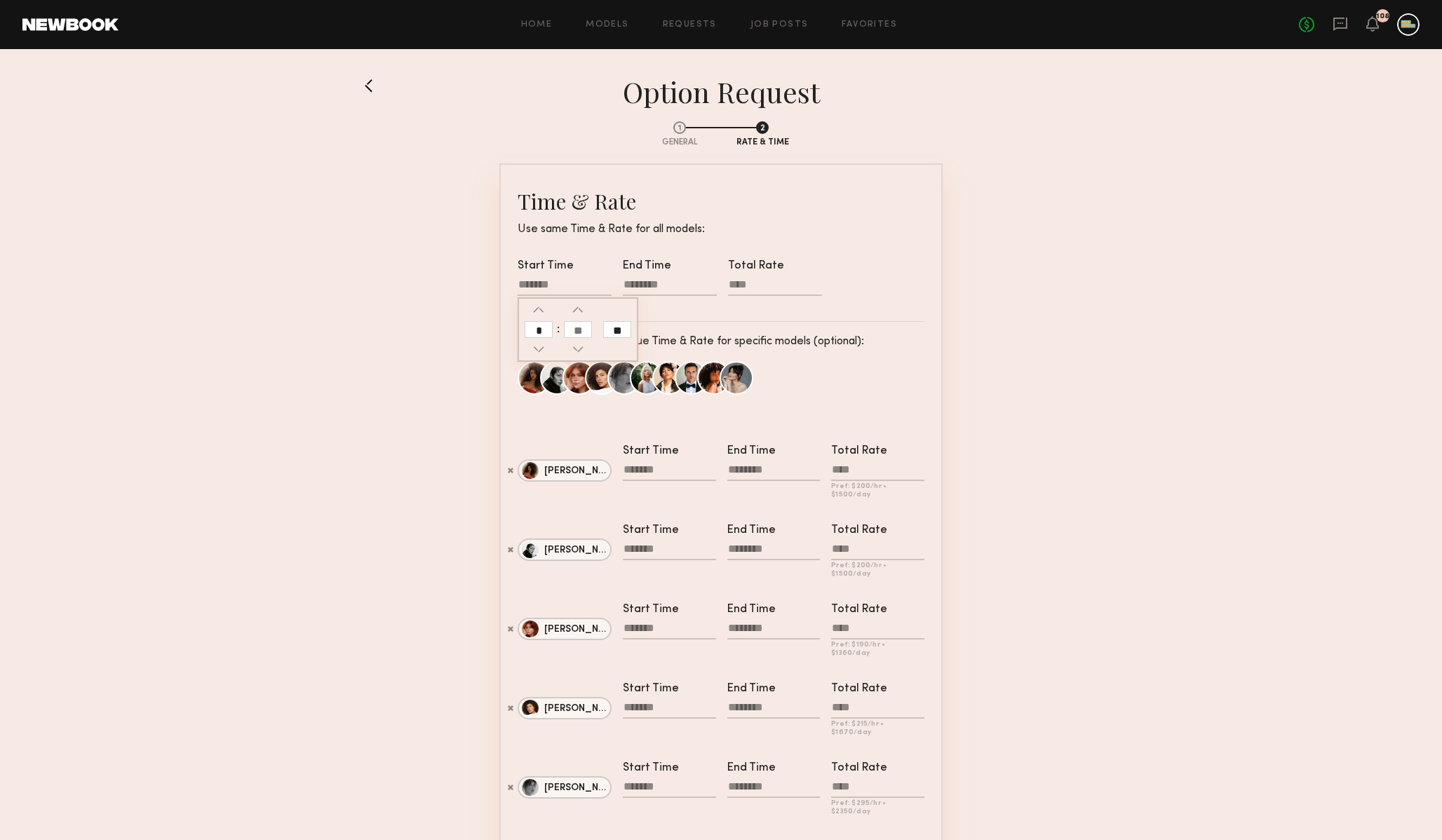
type input "********"
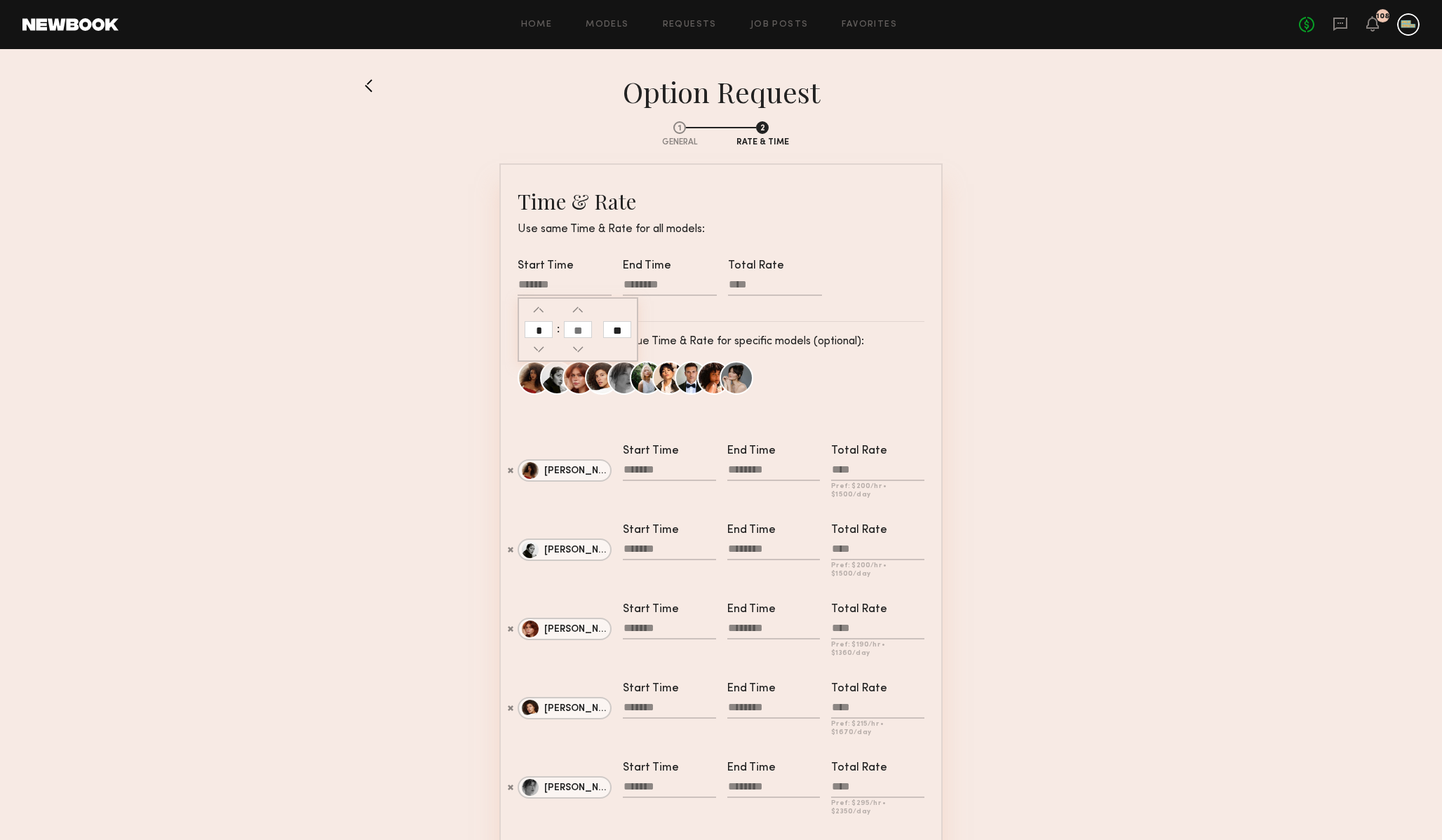
type input "********"
type input "**"
click at [658, 285] on div at bounding box center [670, 286] width 94 height 18
click at [644, 326] on input "text" at bounding box center [644, 330] width 28 height 17
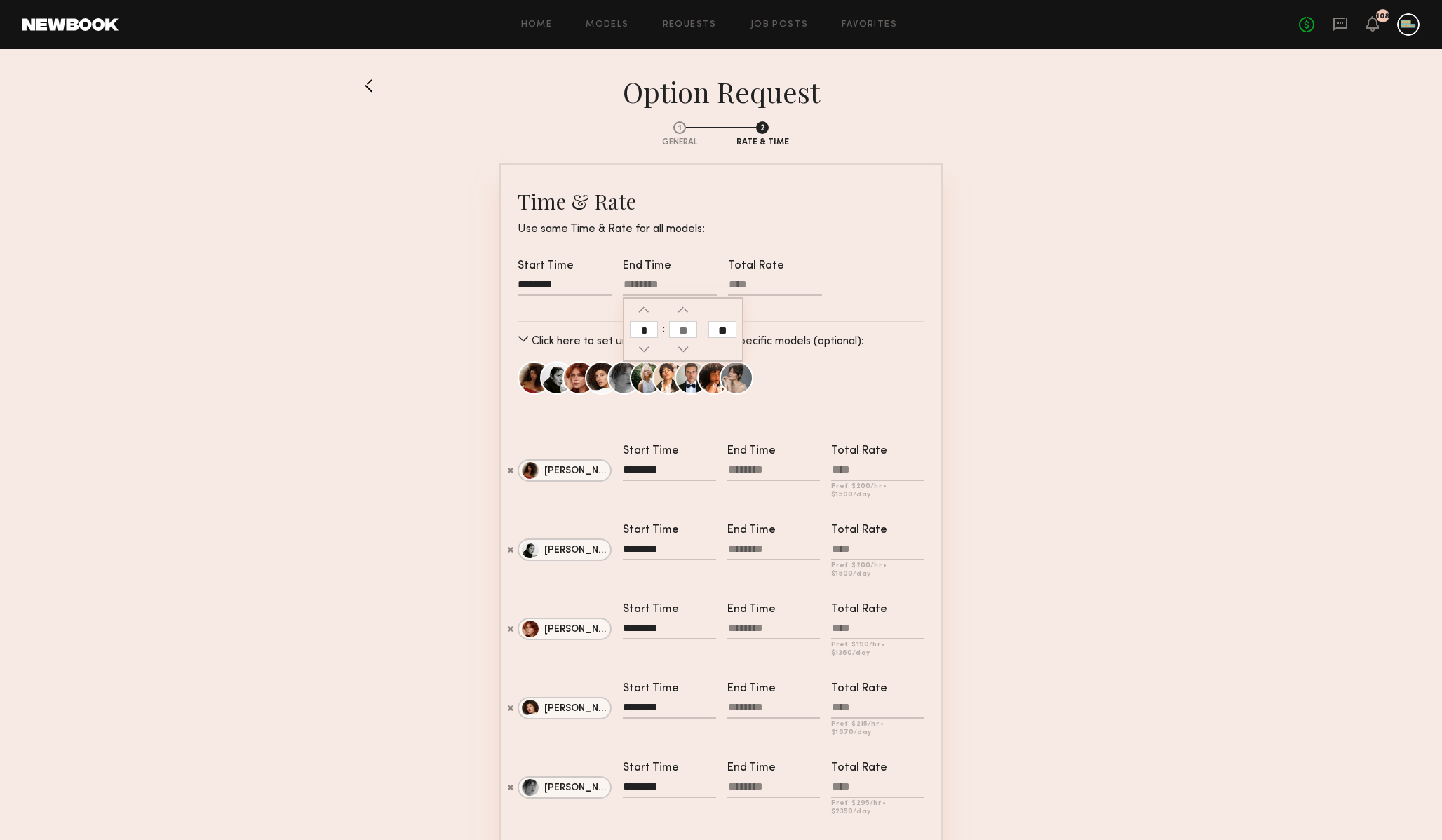
type input "*"
type input "********"
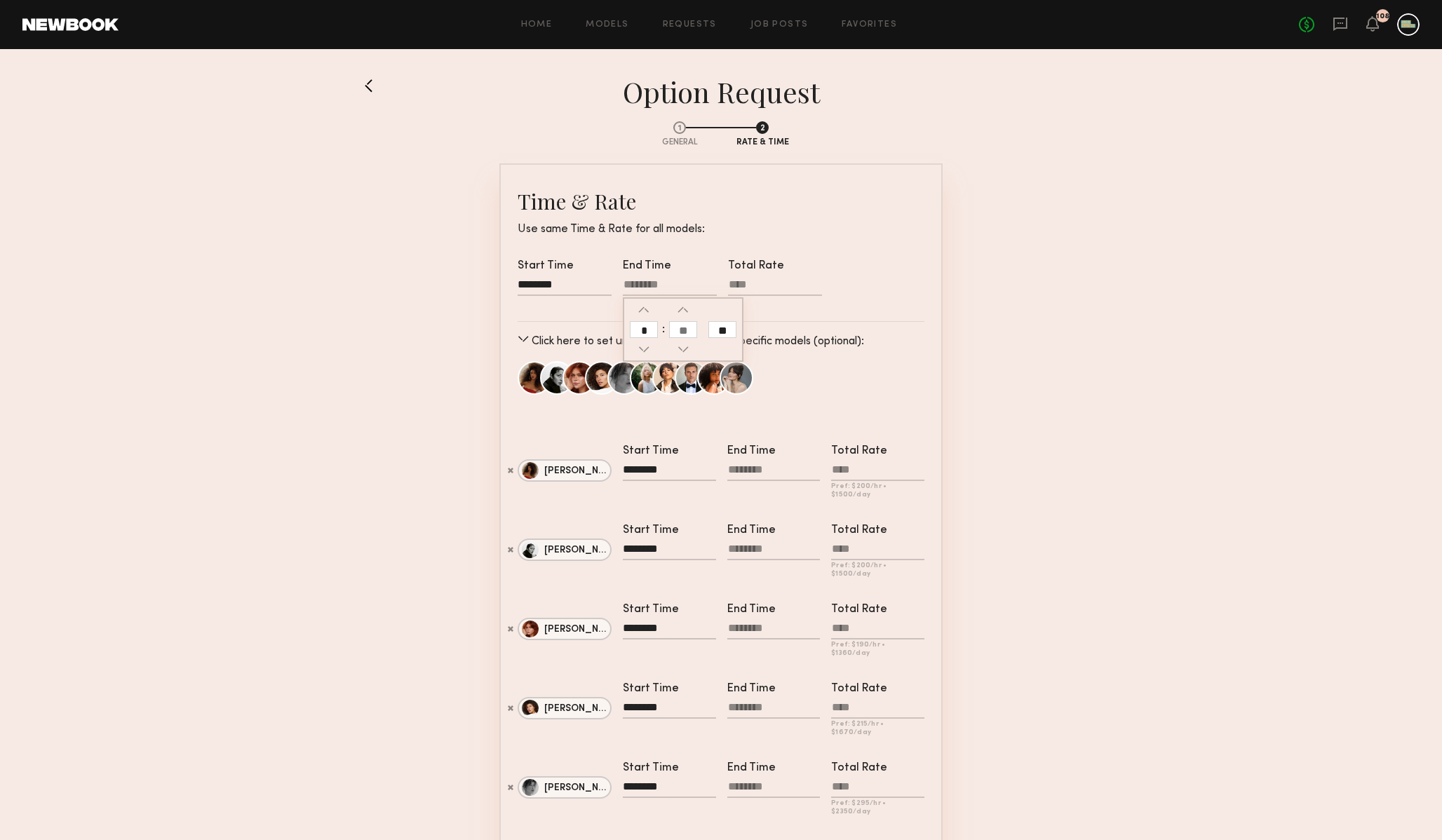
type input "********"
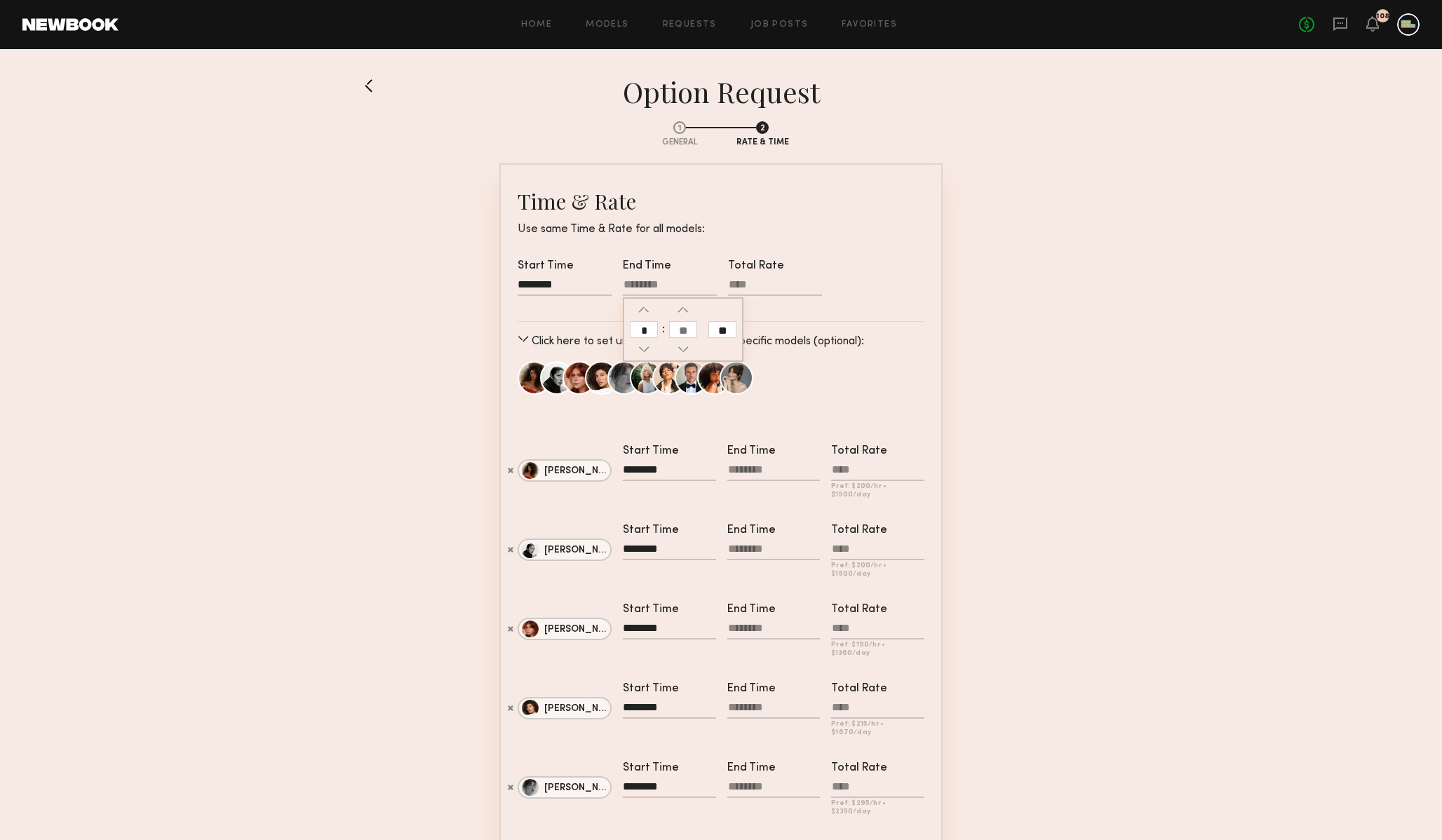
type input "********"
type input "**"
click at [720, 332] on input "**" at bounding box center [723, 330] width 28 height 17
type input "********"
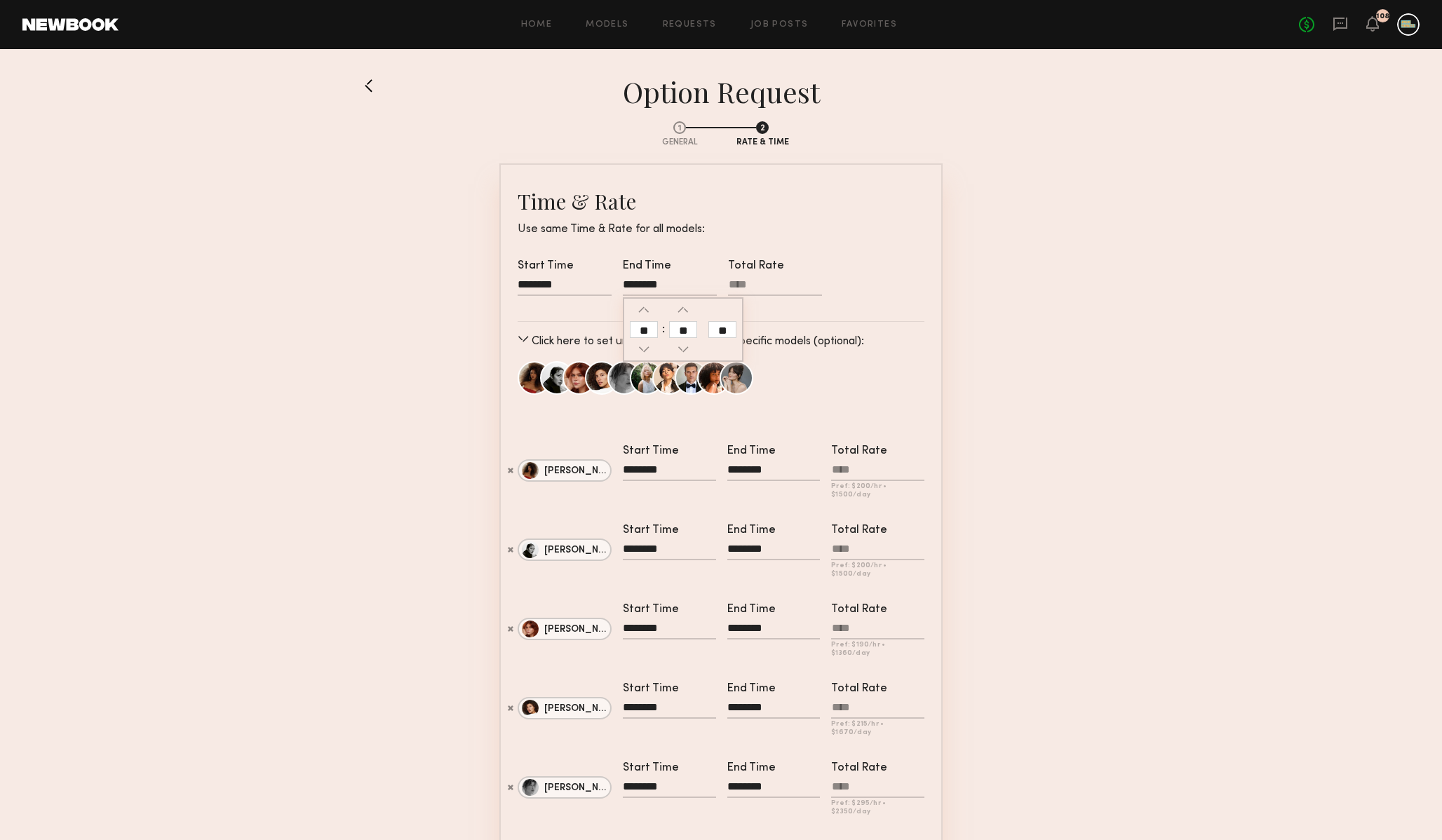
type input "********"
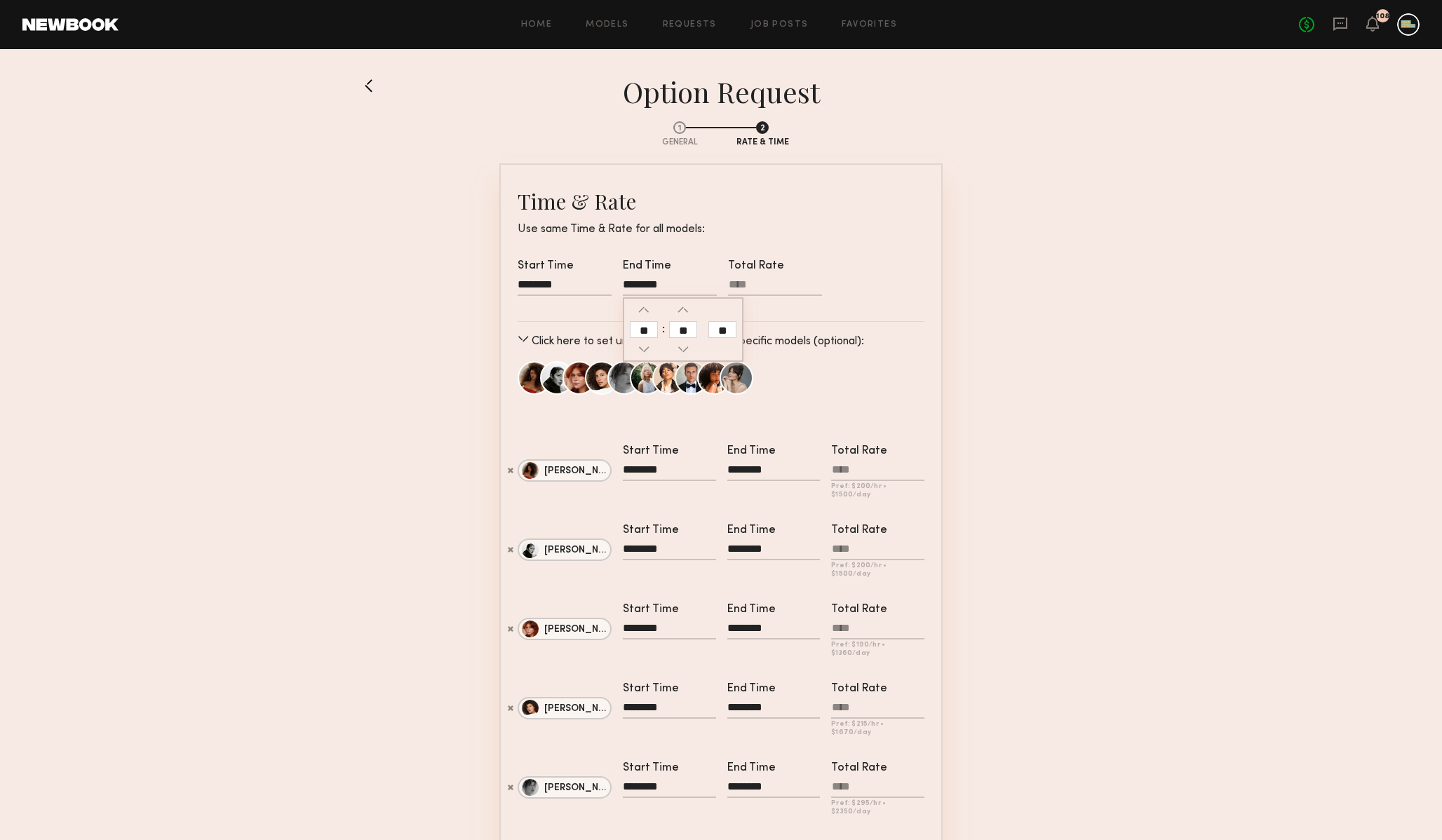
type input "********"
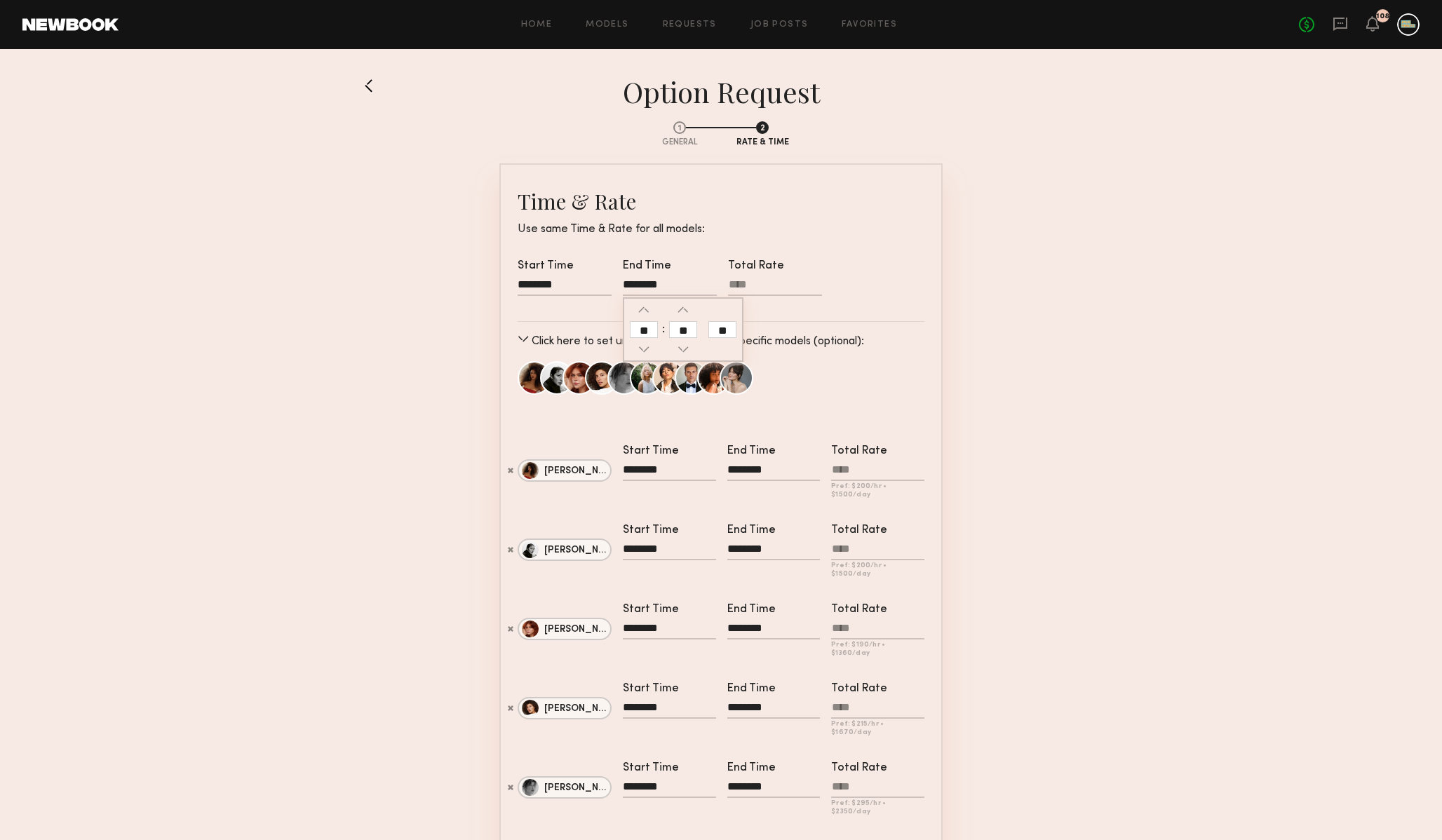
type input "**"
click at [650, 328] on input "**" at bounding box center [644, 330] width 28 height 17
click at [639, 306] on button "button" at bounding box center [644, 310] width 11 height 11
type input "********"
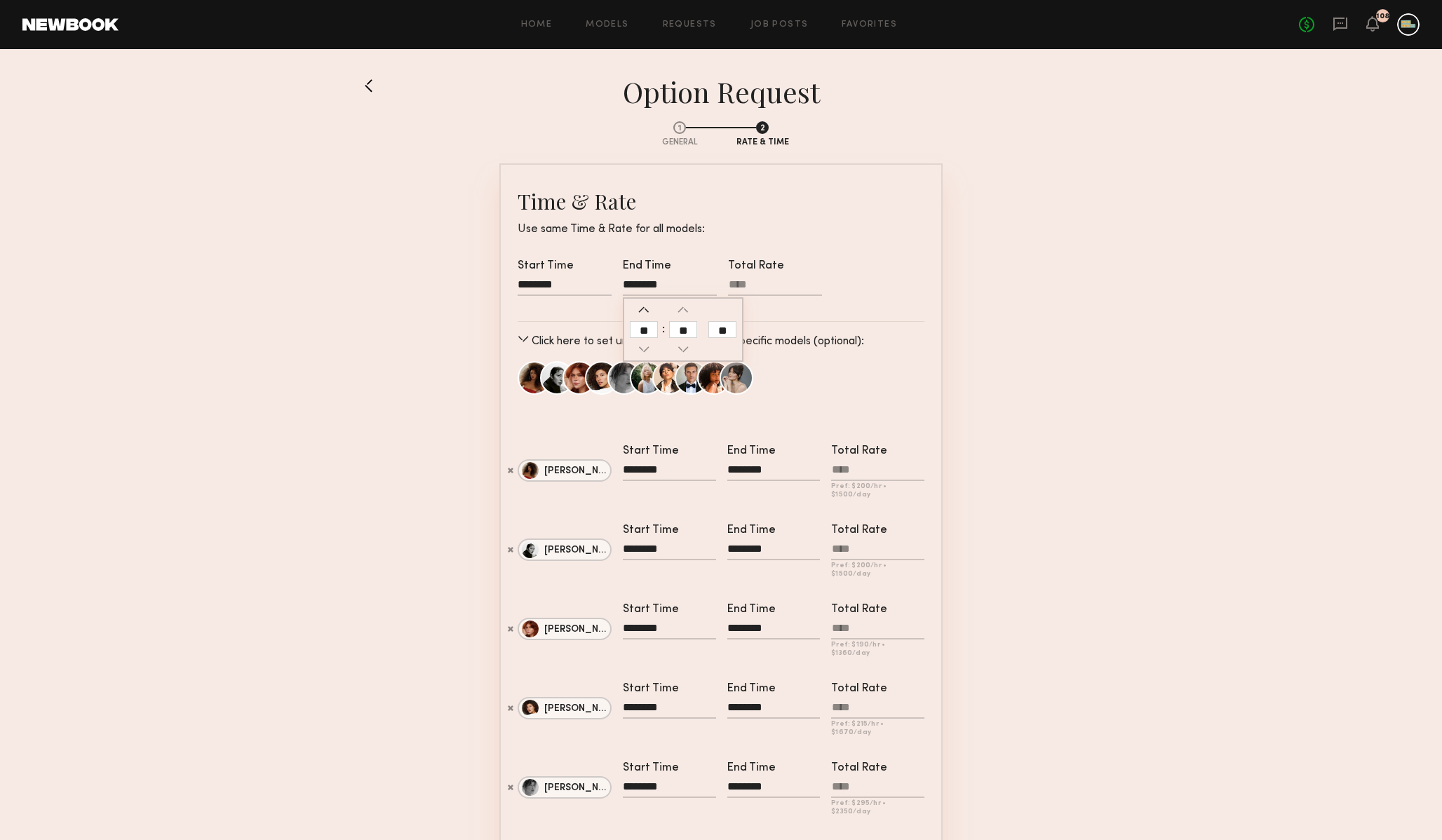
type input "********"
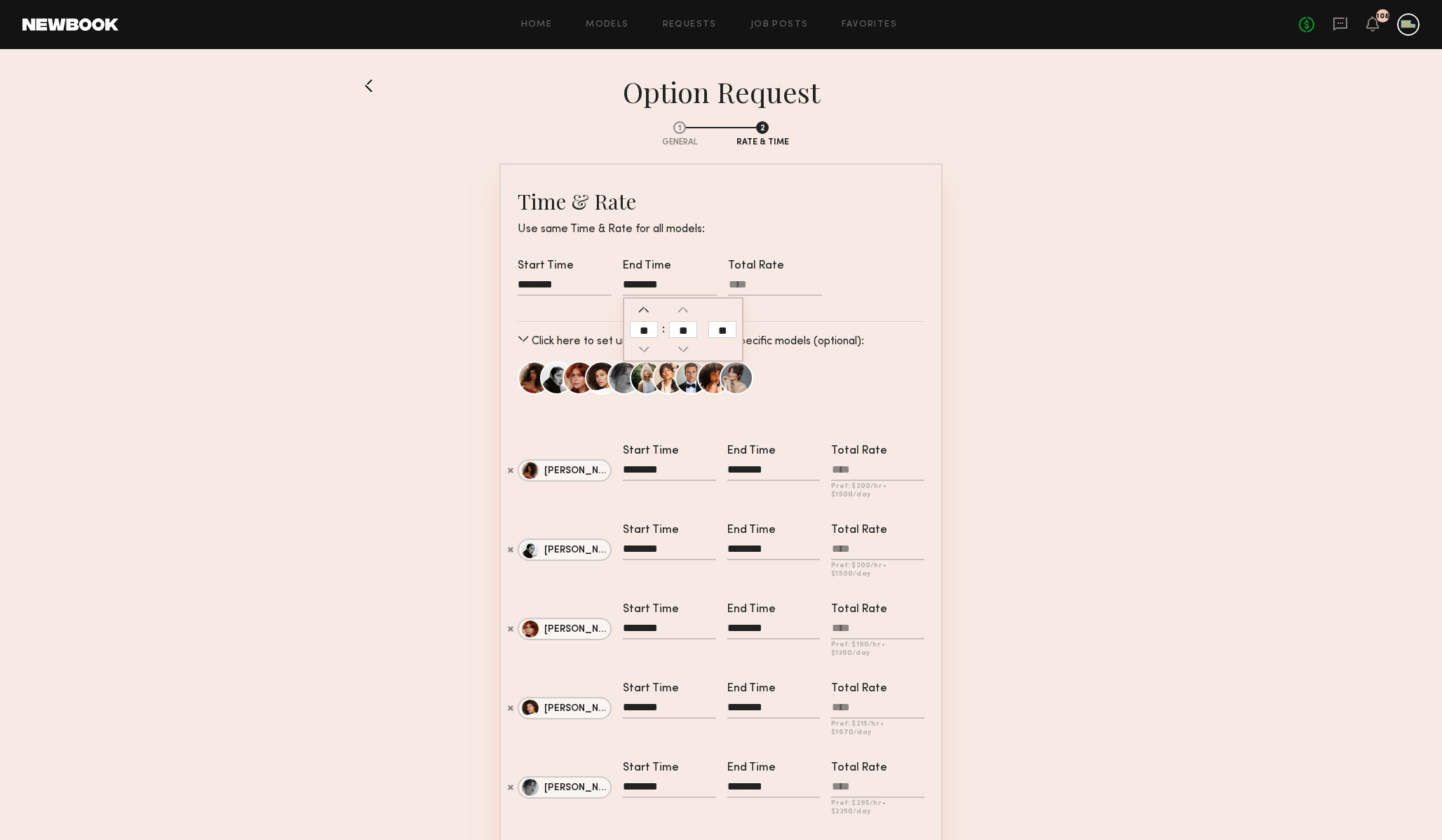
type input "********"
type input "**"
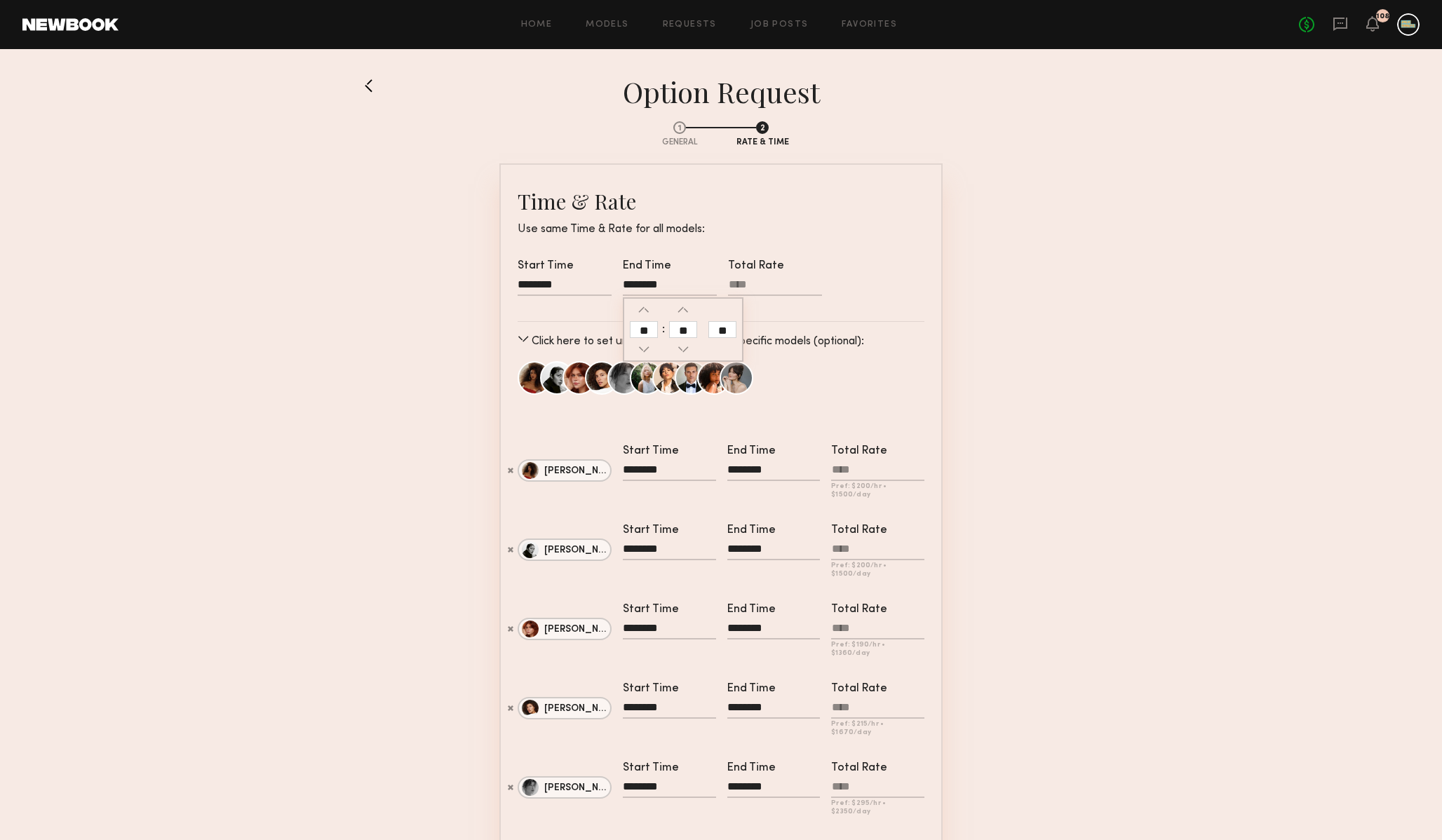
click at [751, 288] on input "Total Rate" at bounding box center [775, 287] width 94 height 18
type input "******"
click at [1047, 344] on section "1 General 2 Rate & Time Time & Rate Use same Time & Rate for all models: Start …" at bounding box center [721, 703] width 718 height 1187
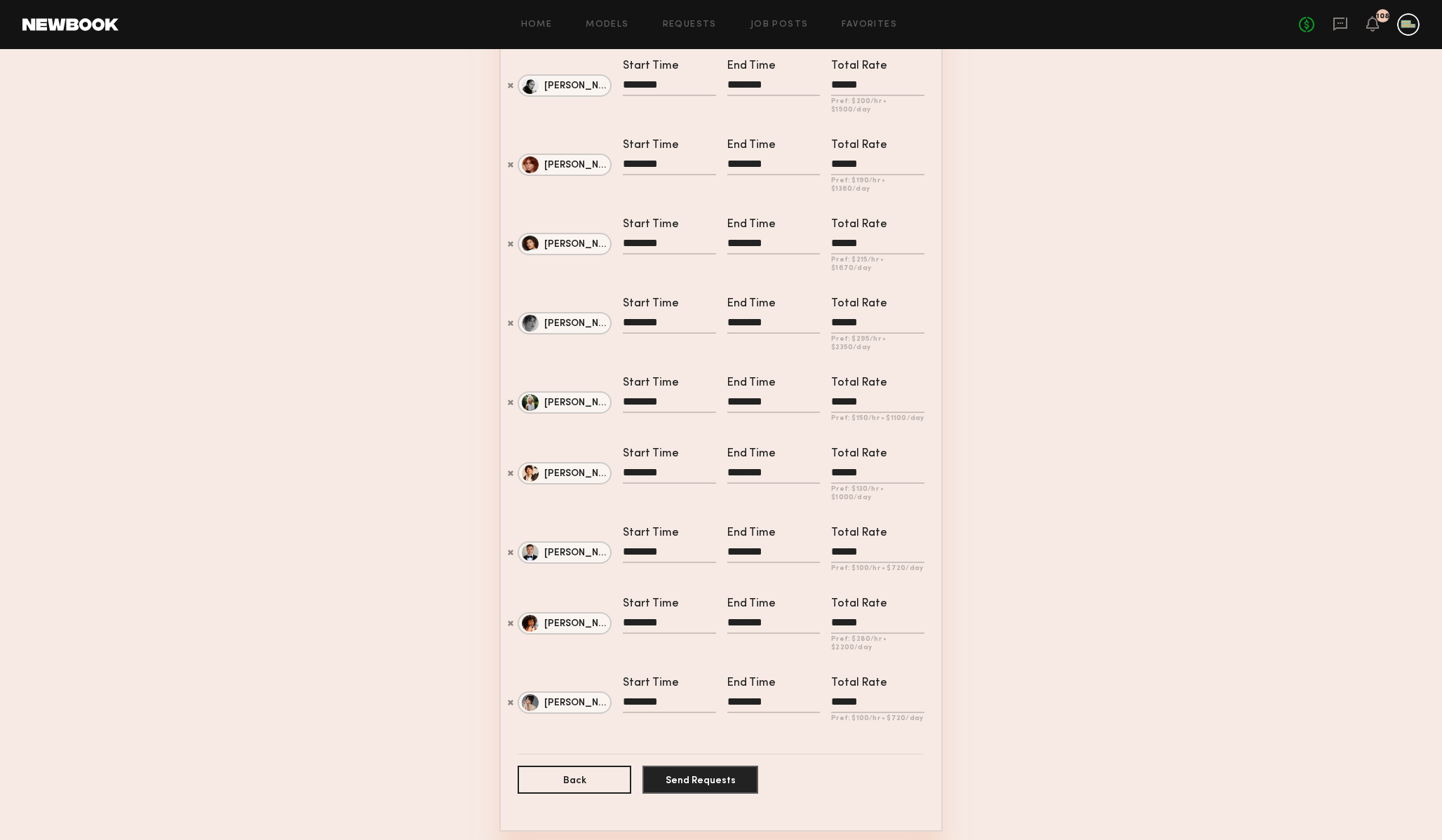
scroll to position [480, 0]
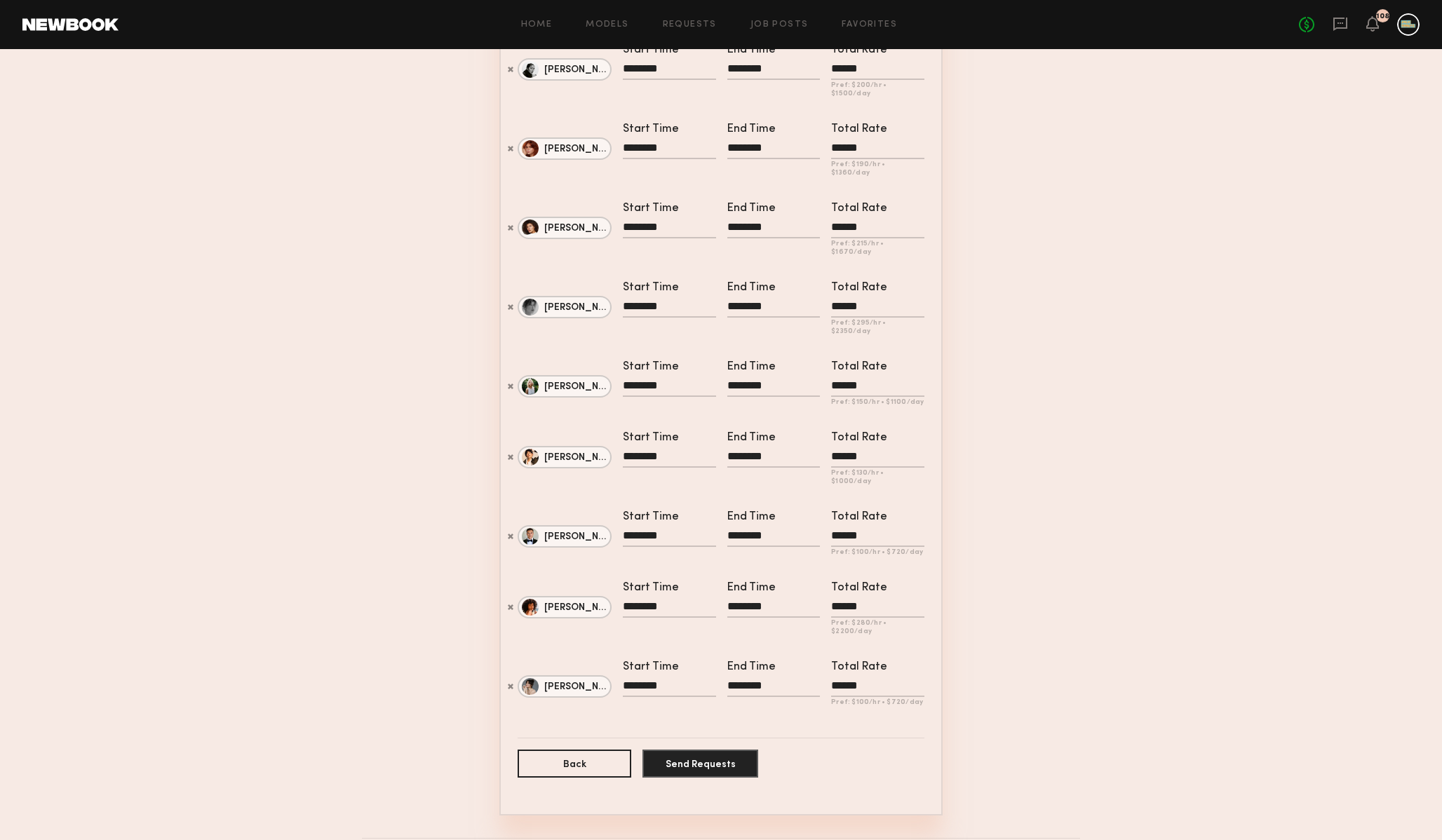
click at [869, 529] on input "Total Rate Pref: $ 100 /hr • $ 720 /day" at bounding box center [877, 538] width 93 height 18
type input "****"
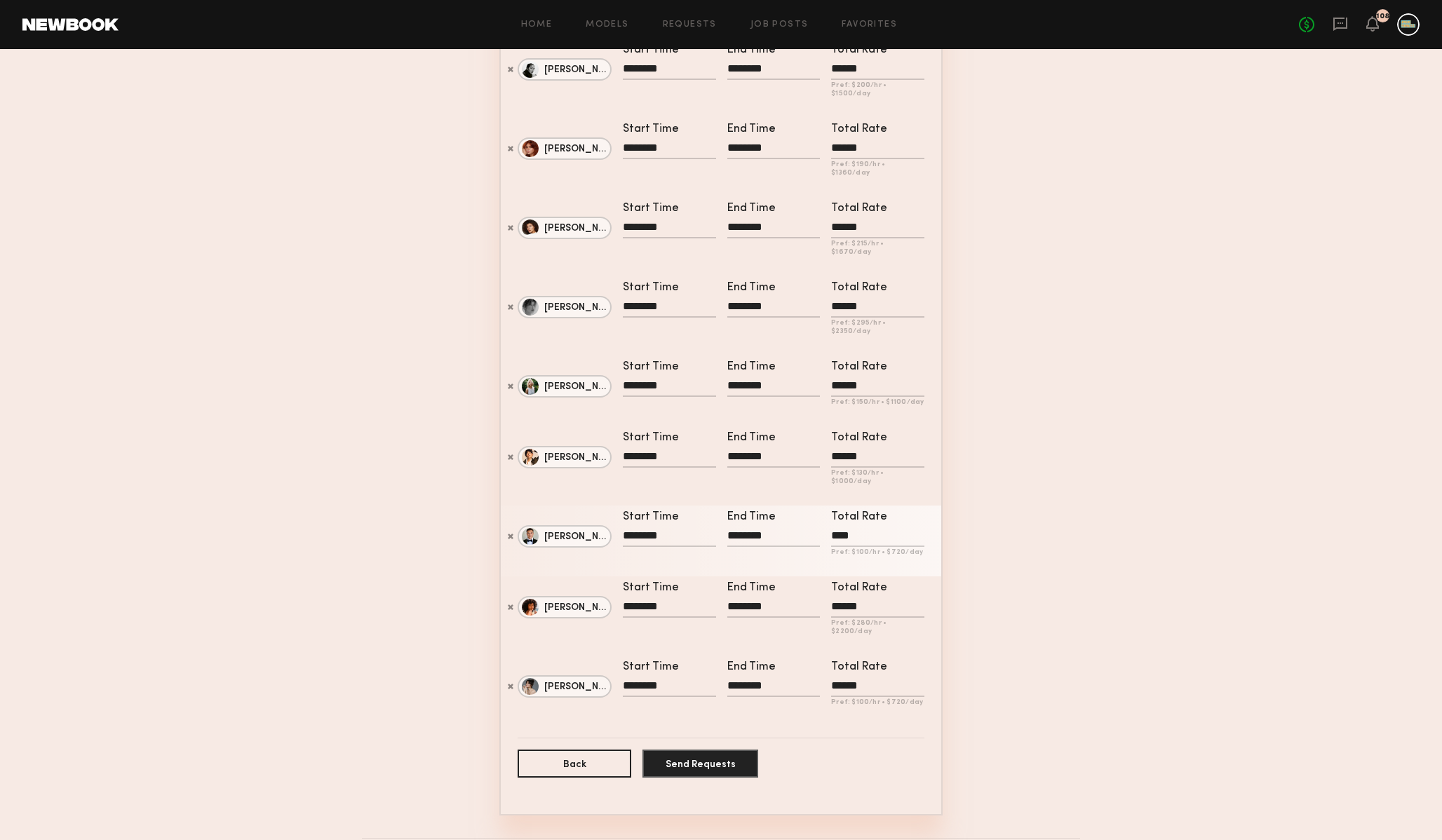
click at [980, 514] on section "1 General 2 Rate & Time Time & Rate Use same Time & Rate for all models: Start …" at bounding box center [721, 222] width 718 height 1187
click at [702, 749] on button "Send Requests" at bounding box center [700, 763] width 116 height 28
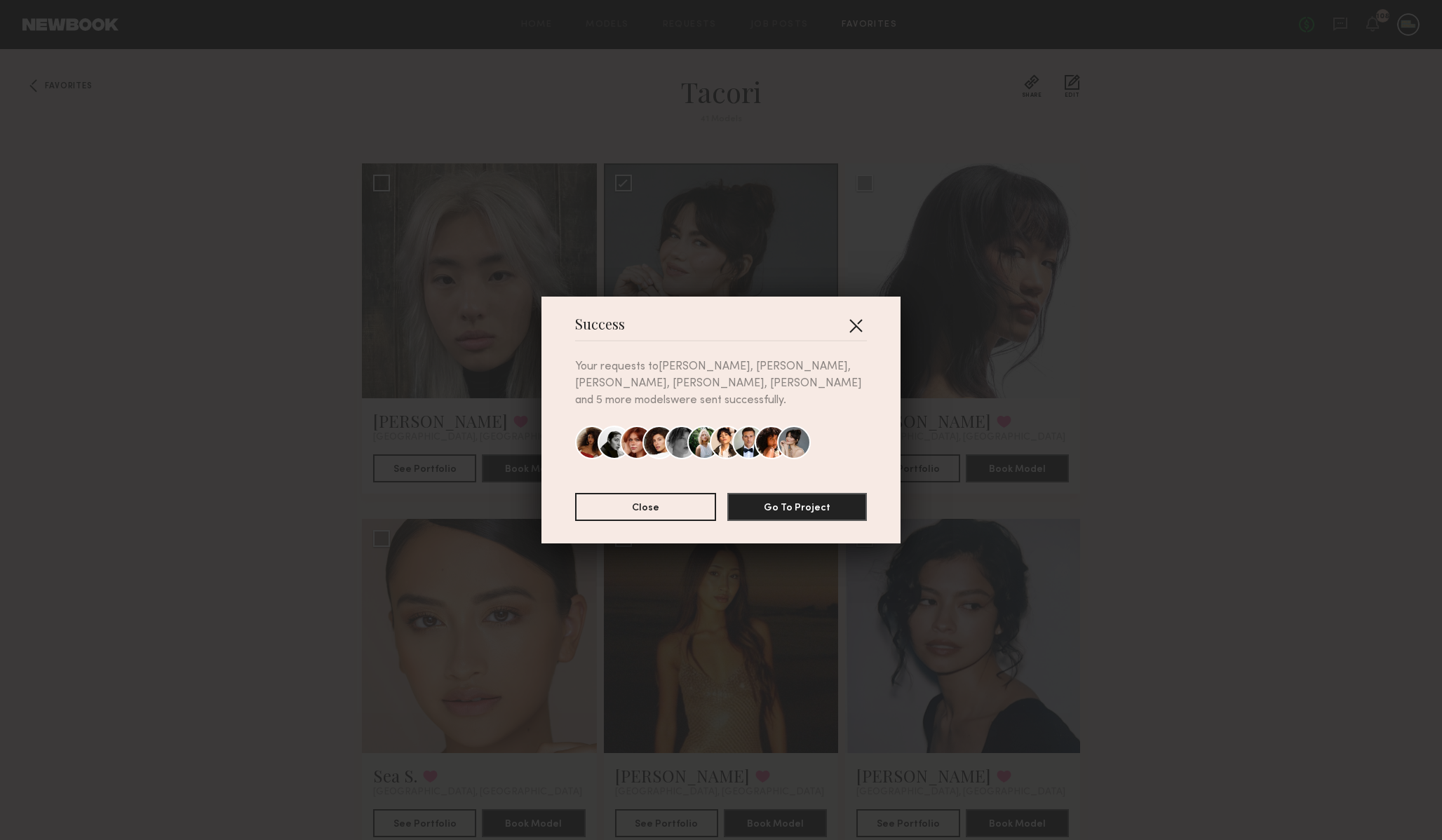
click at [855, 333] on button "button" at bounding box center [856, 326] width 23 height 23
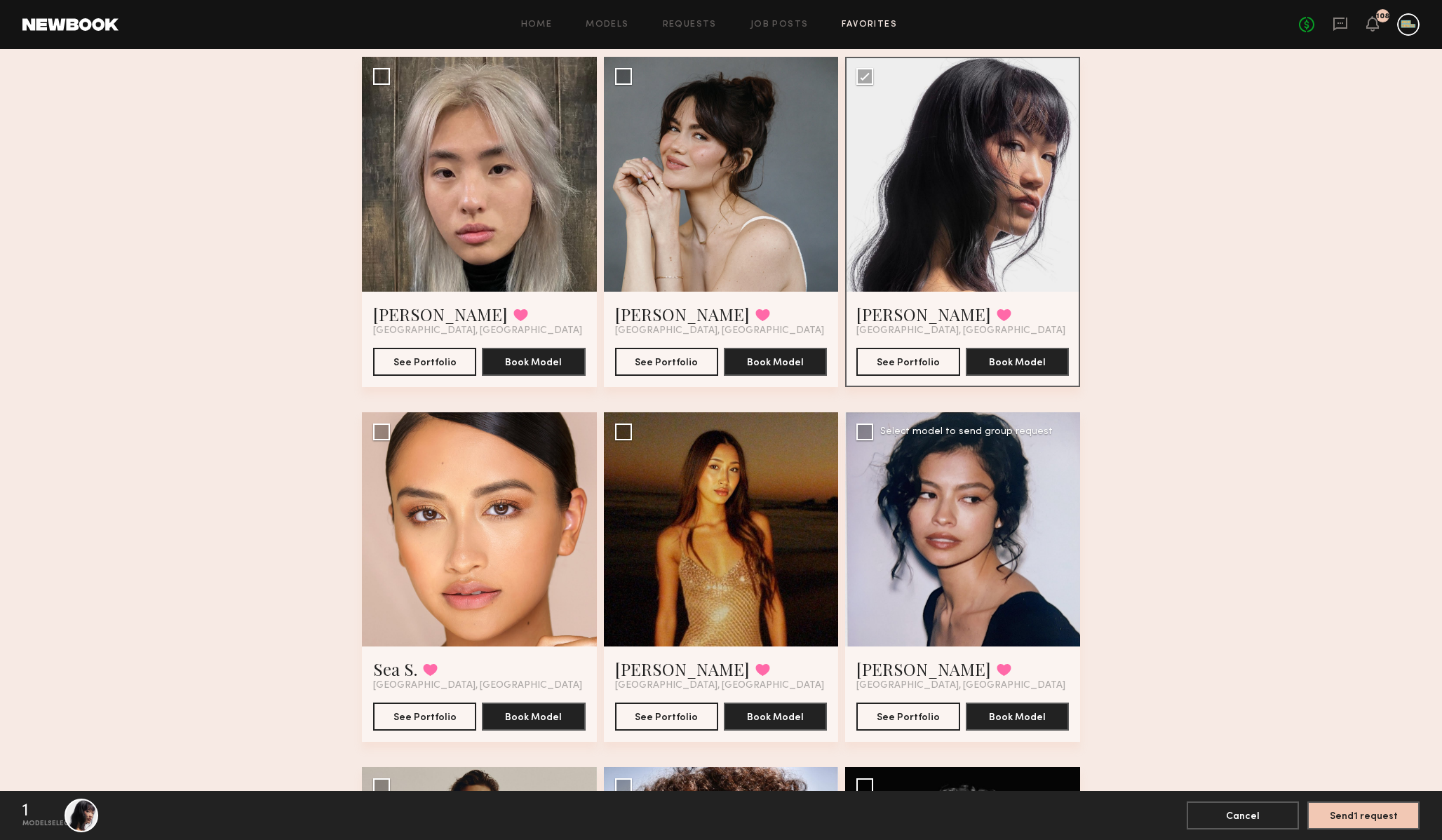
scroll to position [109, 0]
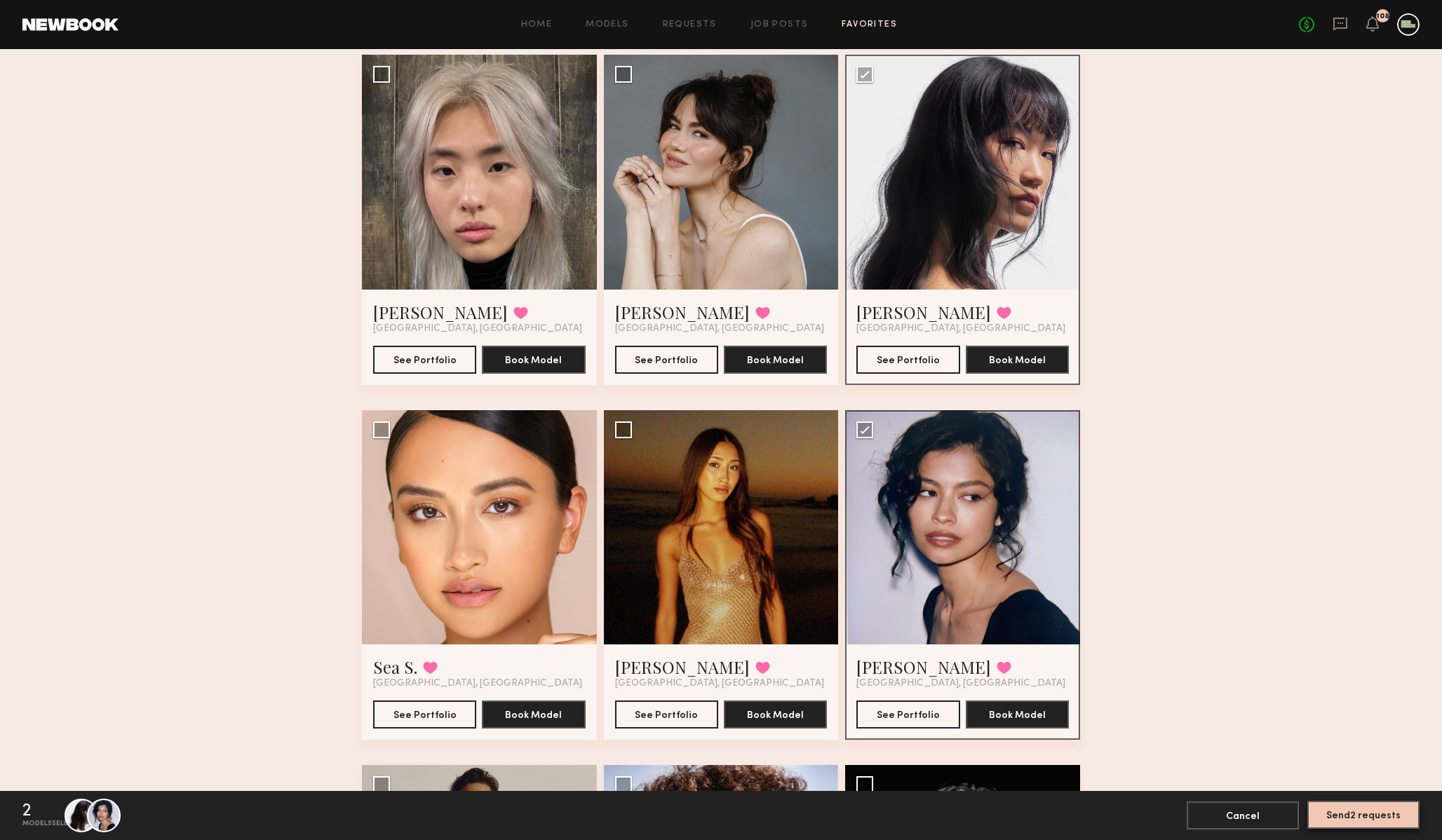
click at [1343, 823] on button "Send 2 requests" at bounding box center [1363, 815] width 112 height 28
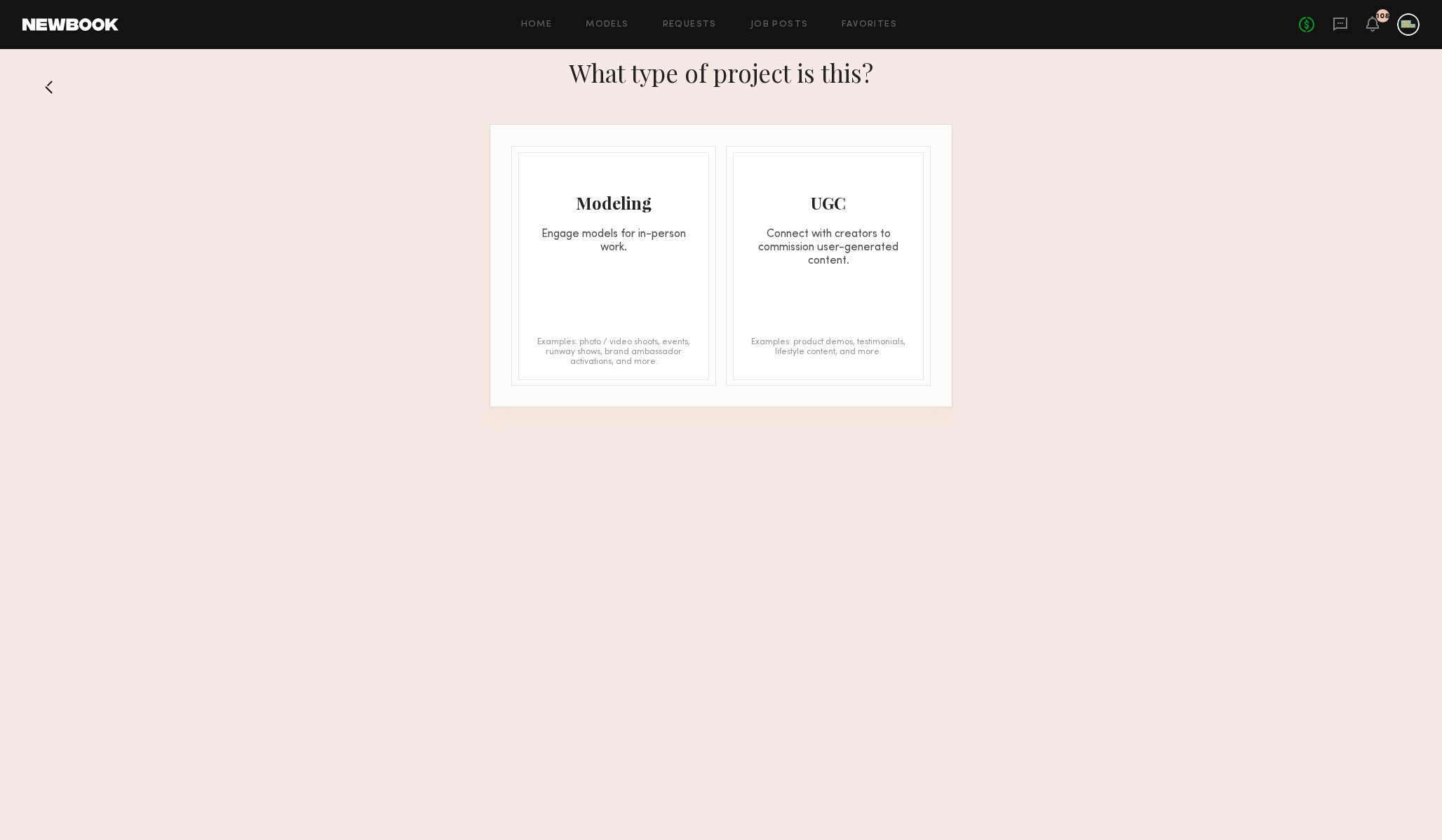
click at [571, 256] on div "Modeling Engage models for in-person work. Examples: photo / video shoots, even…" at bounding box center [613, 266] width 190 height 228
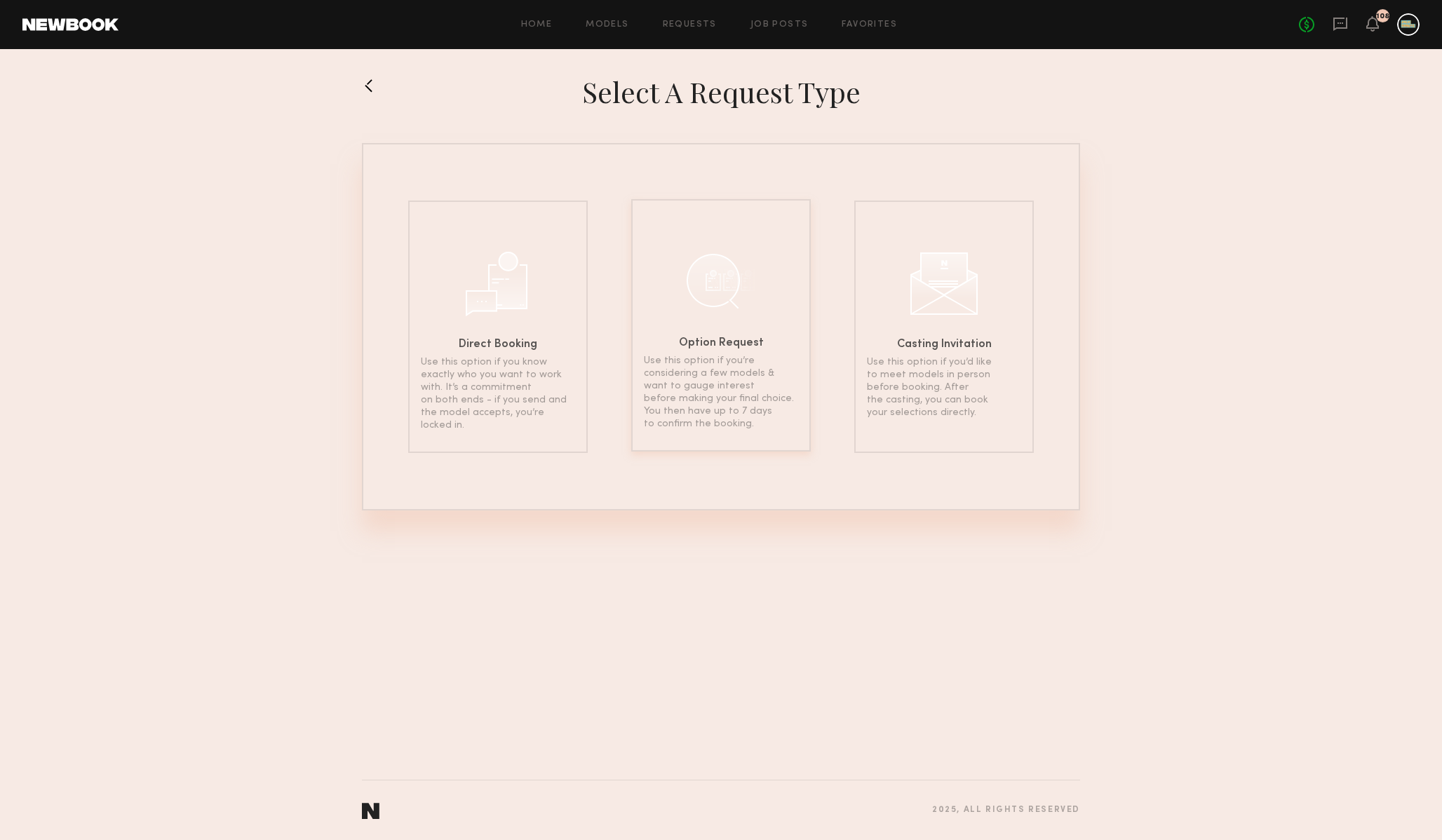
click at [728, 301] on div at bounding box center [721, 280] width 70 height 70
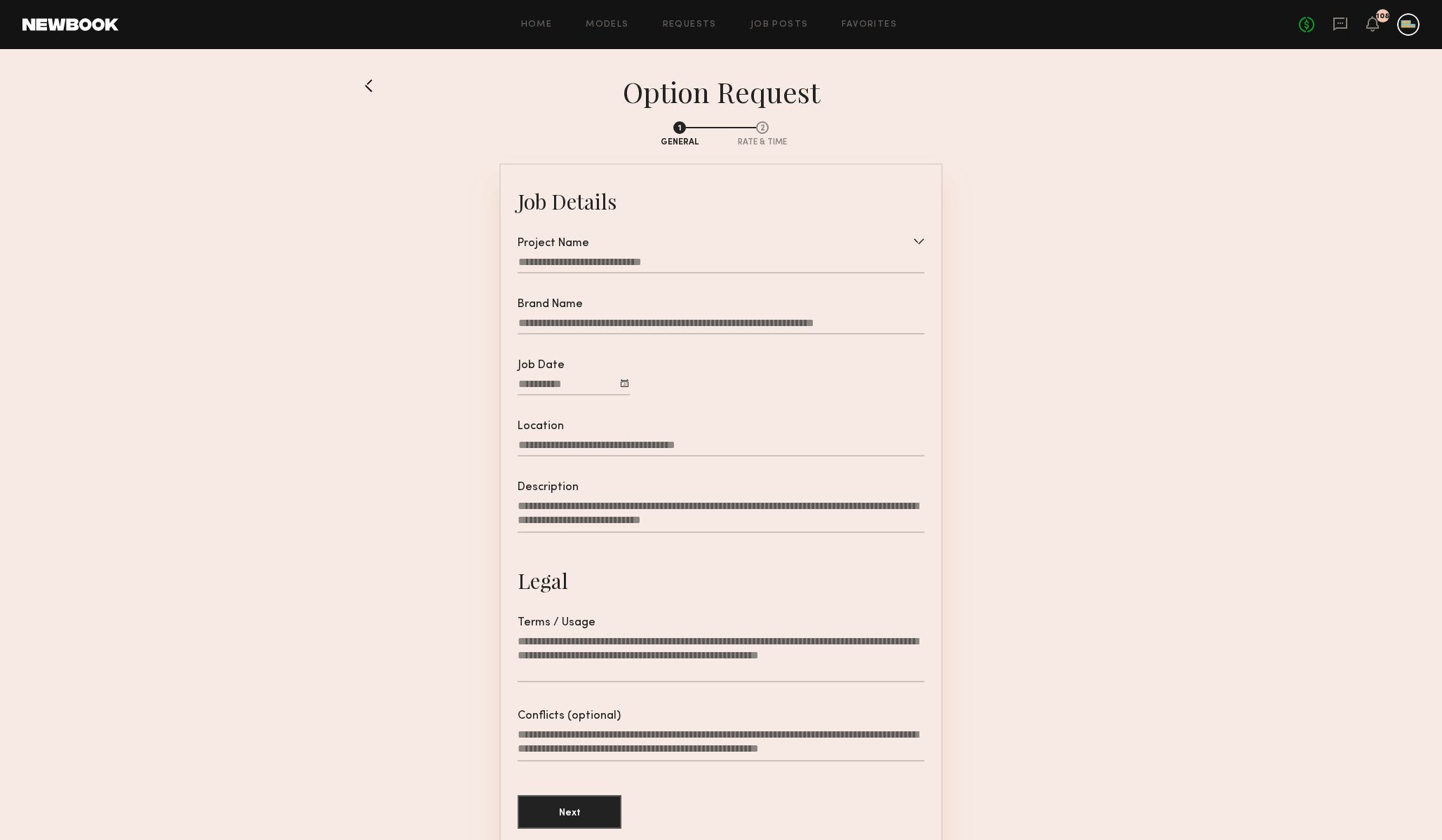
click at [689, 260] on div at bounding box center [720, 264] width 406 height 18
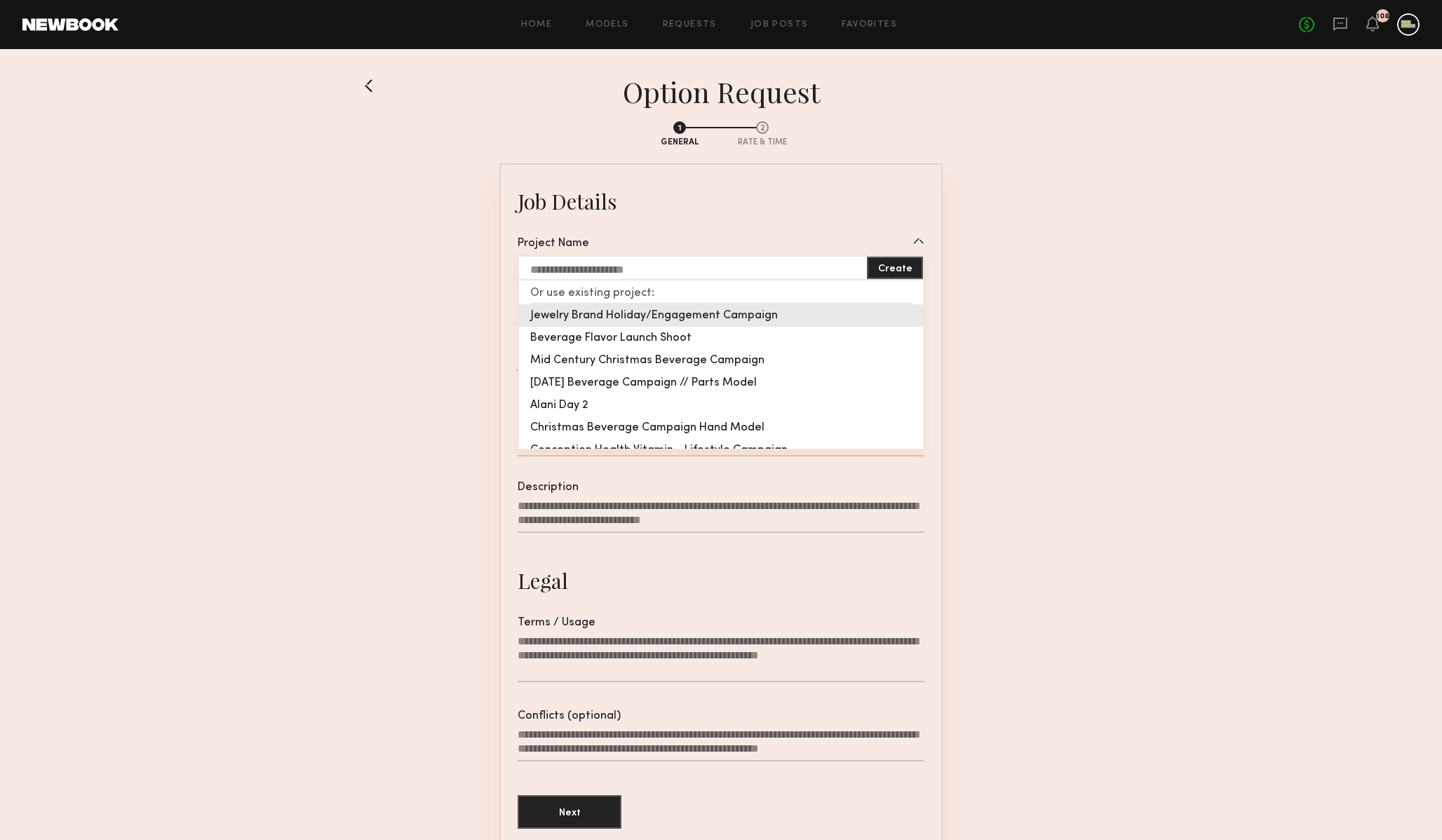
click at [679, 314] on div "Jewelry Brand Holiday/Engagement Campaign" at bounding box center [721, 315] width 404 height 23
type input "**********"
type textarea "**********"
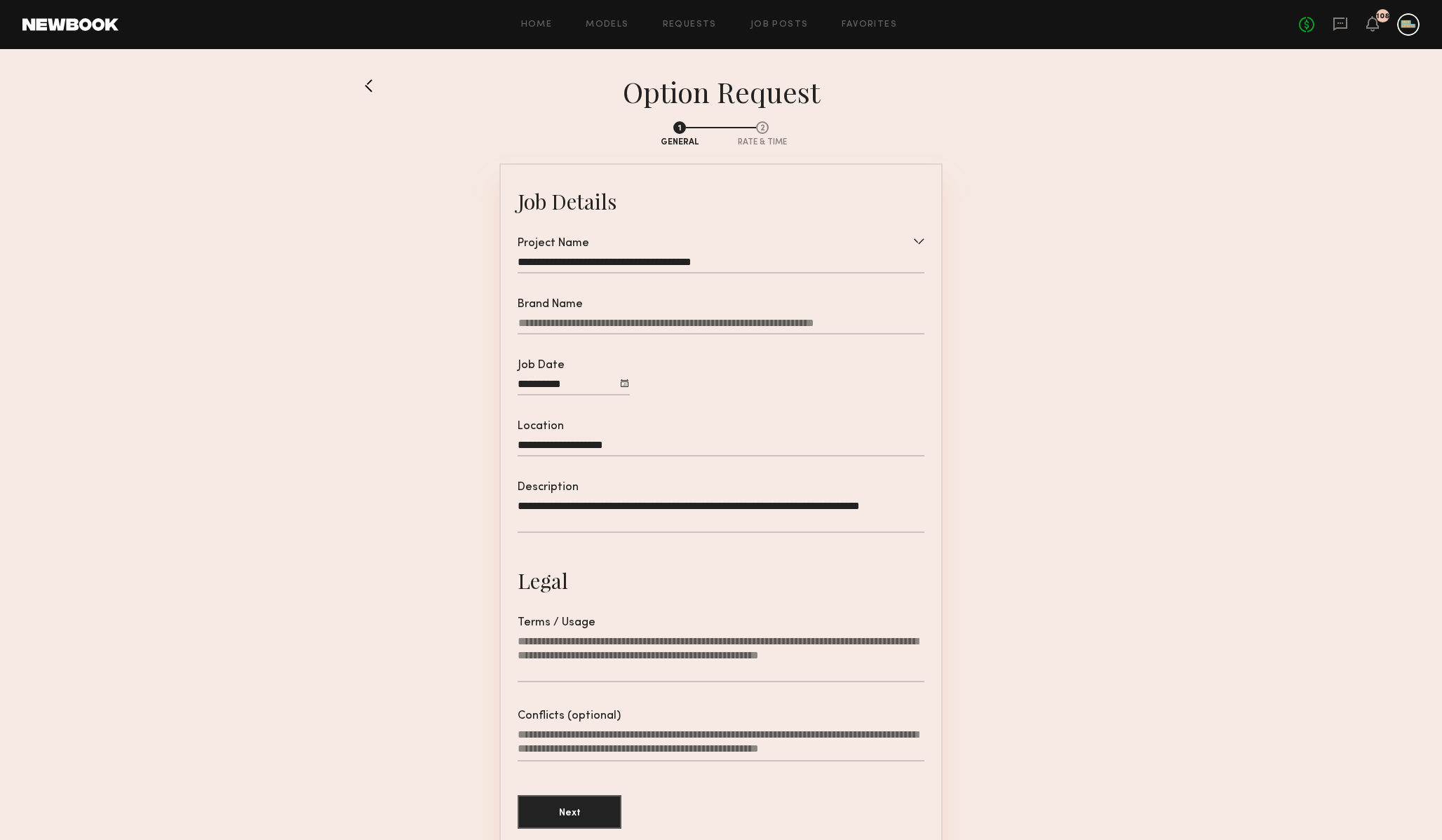
click at [686, 19] on div "Home Models Requests Job Posts Favorites Sign Out No fees up to $5,000 108" at bounding box center [769, 25] width 1302 height 23
click at [694, 26] on link "Requests" at bounding box center [690, 25] width 54 height 9
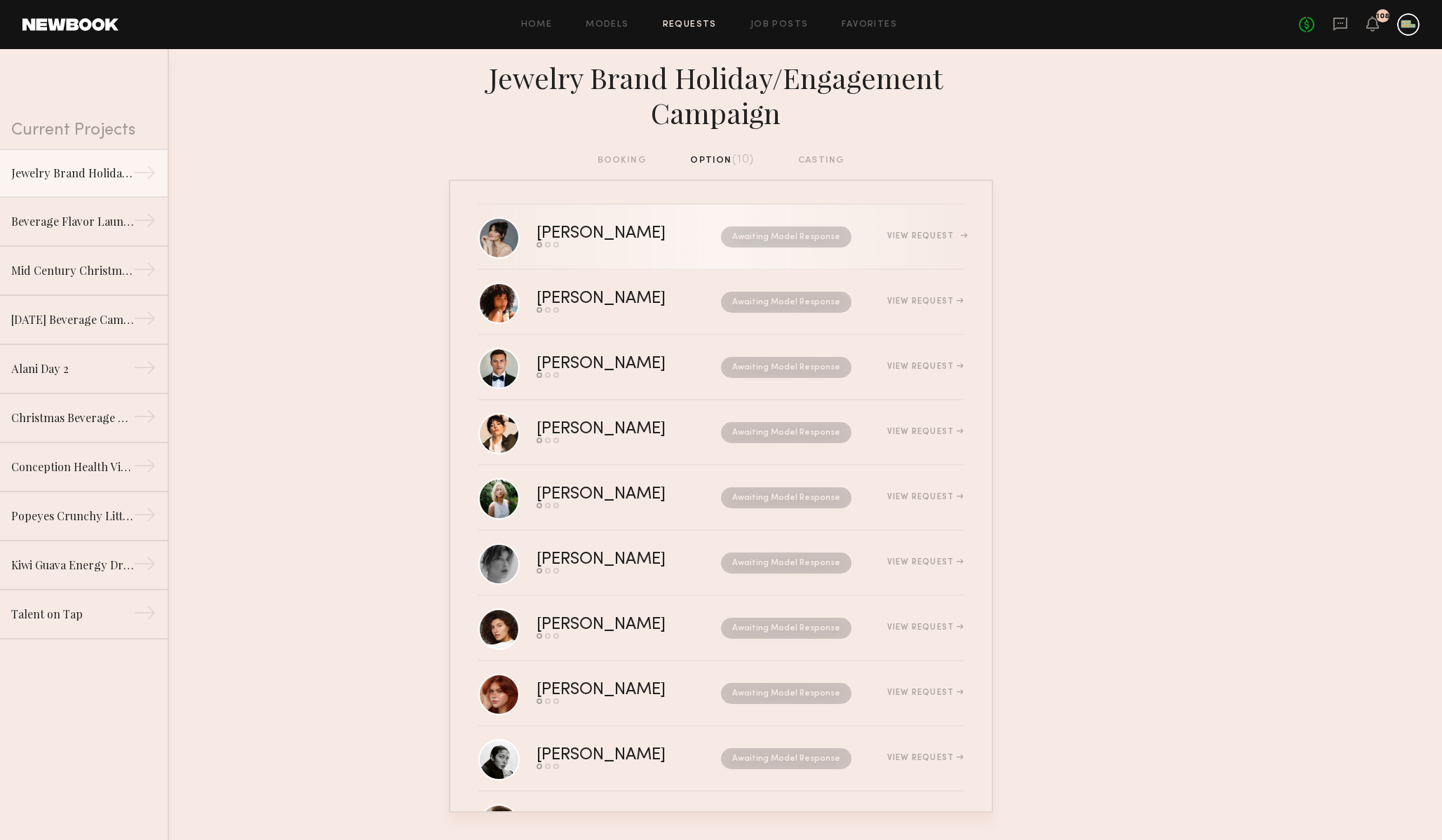
click at [923, 234] on div "View Request" at bounding box center [926, 236] width 77 height 9
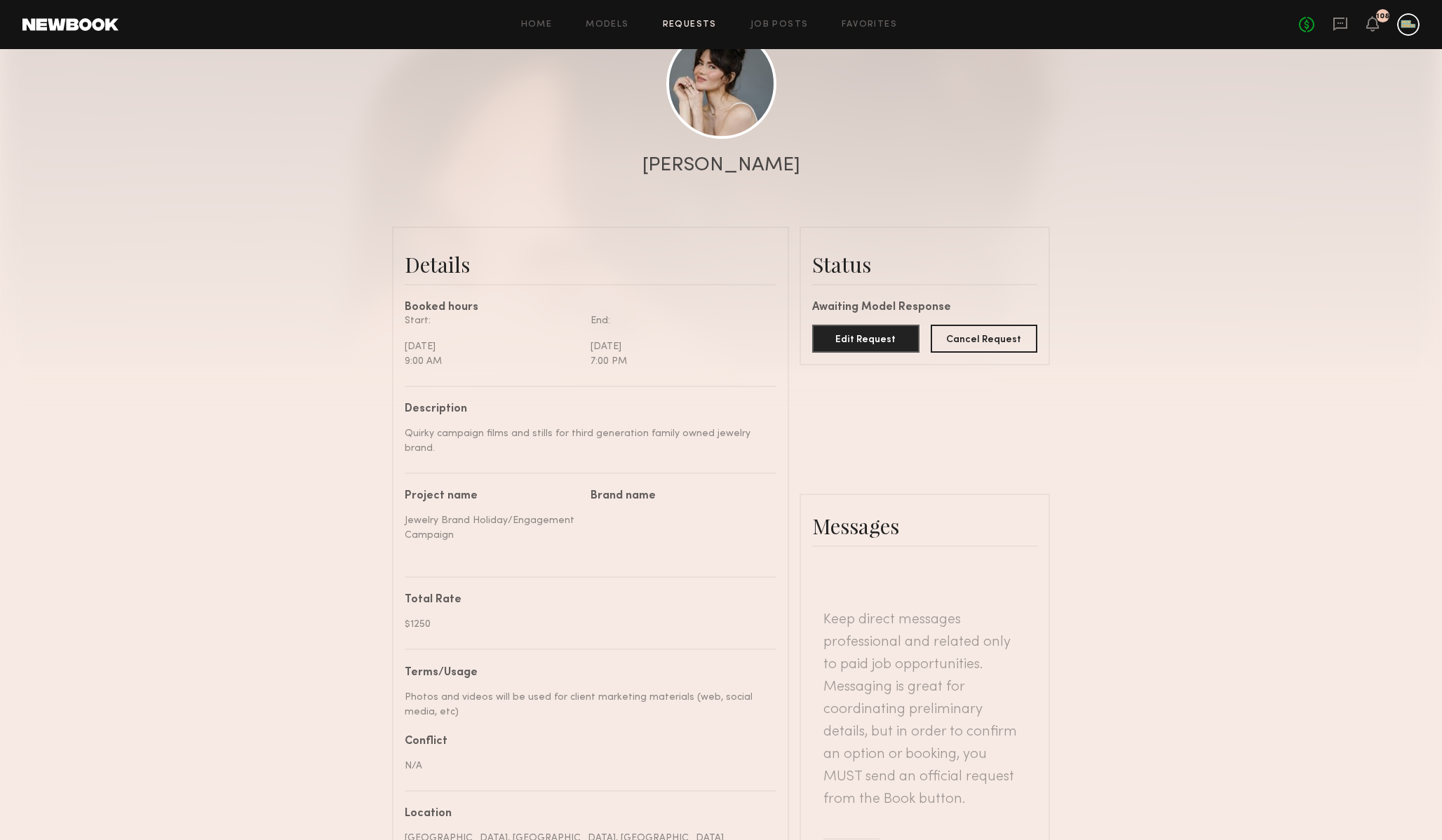
scroll to position [258, 0]
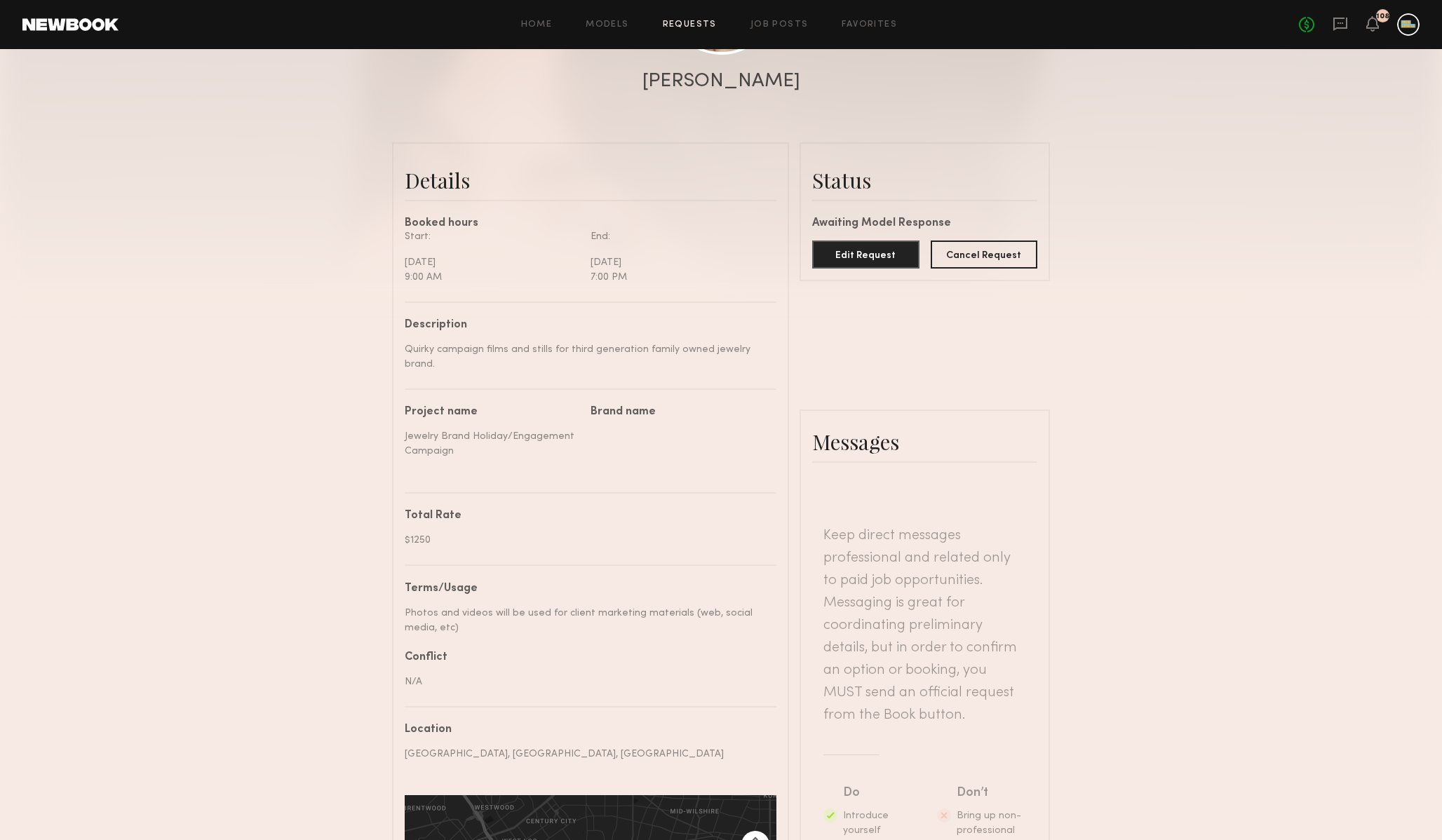
drag, startPoint x: 406, startPoint y: 609, endPoint x: 447, endPoint y: 624, distance: 43.7
click at [447, 624] on div "Photos and videos will be used for client marketing materials (web, social medi…" at bounding box center [585, 620] width 361 height 29
drag, startPoint x: 406, startPoint y: 608, endPoint x: 439, endPoint y: 628, distance: 38.6
click at [439, 628] on div "Photos and videos will be used for client marketing materials (web, social medi…" at bounding box center [585, 620] width 361 height 29
copy div "Photos and videos will be used for client marketing materials (web, social medi…"
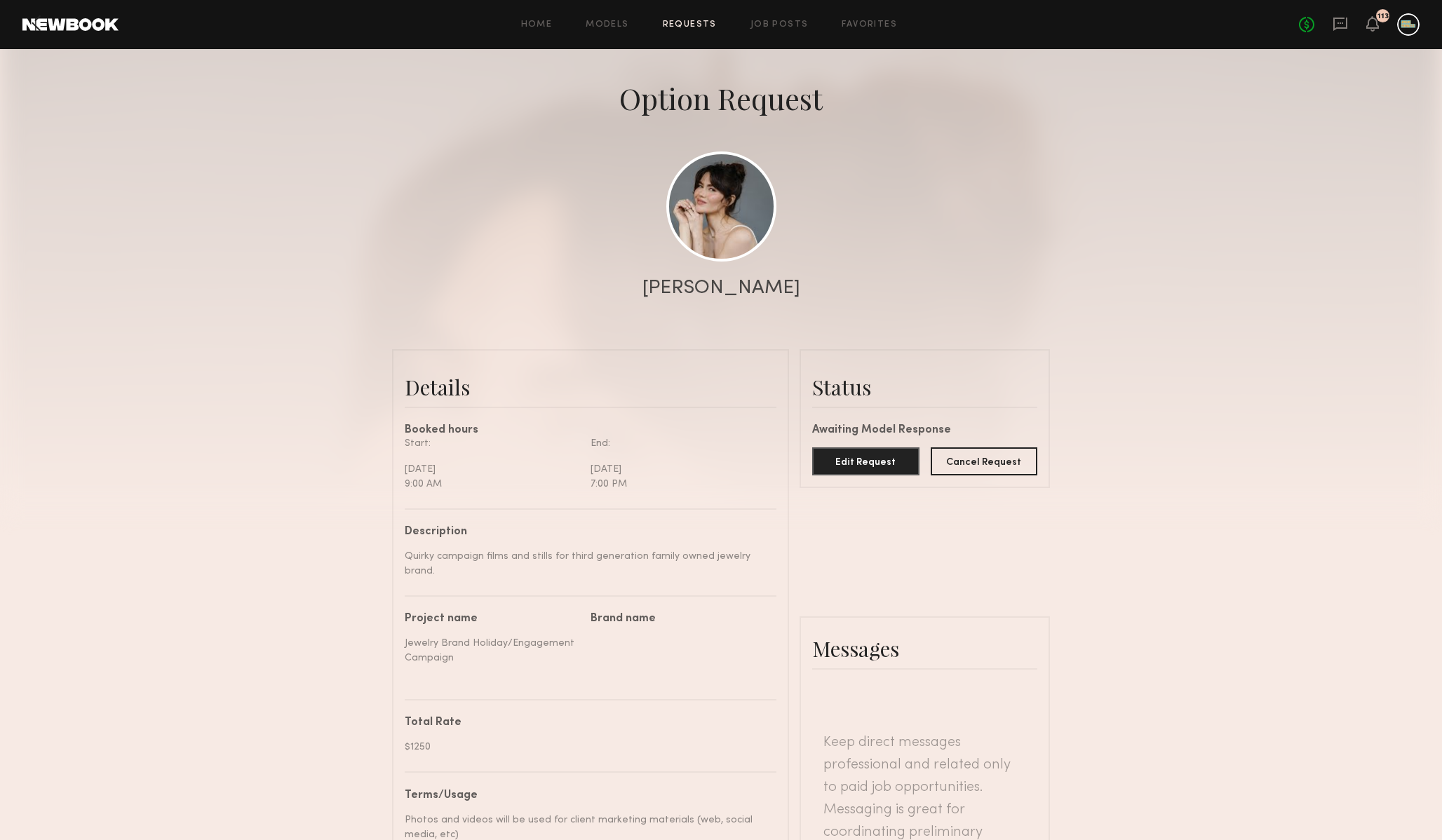
scroll to position [53, 0]
click at [884, 25] on link "Favorites" at bounding box center [870, 25] width 55 height 9
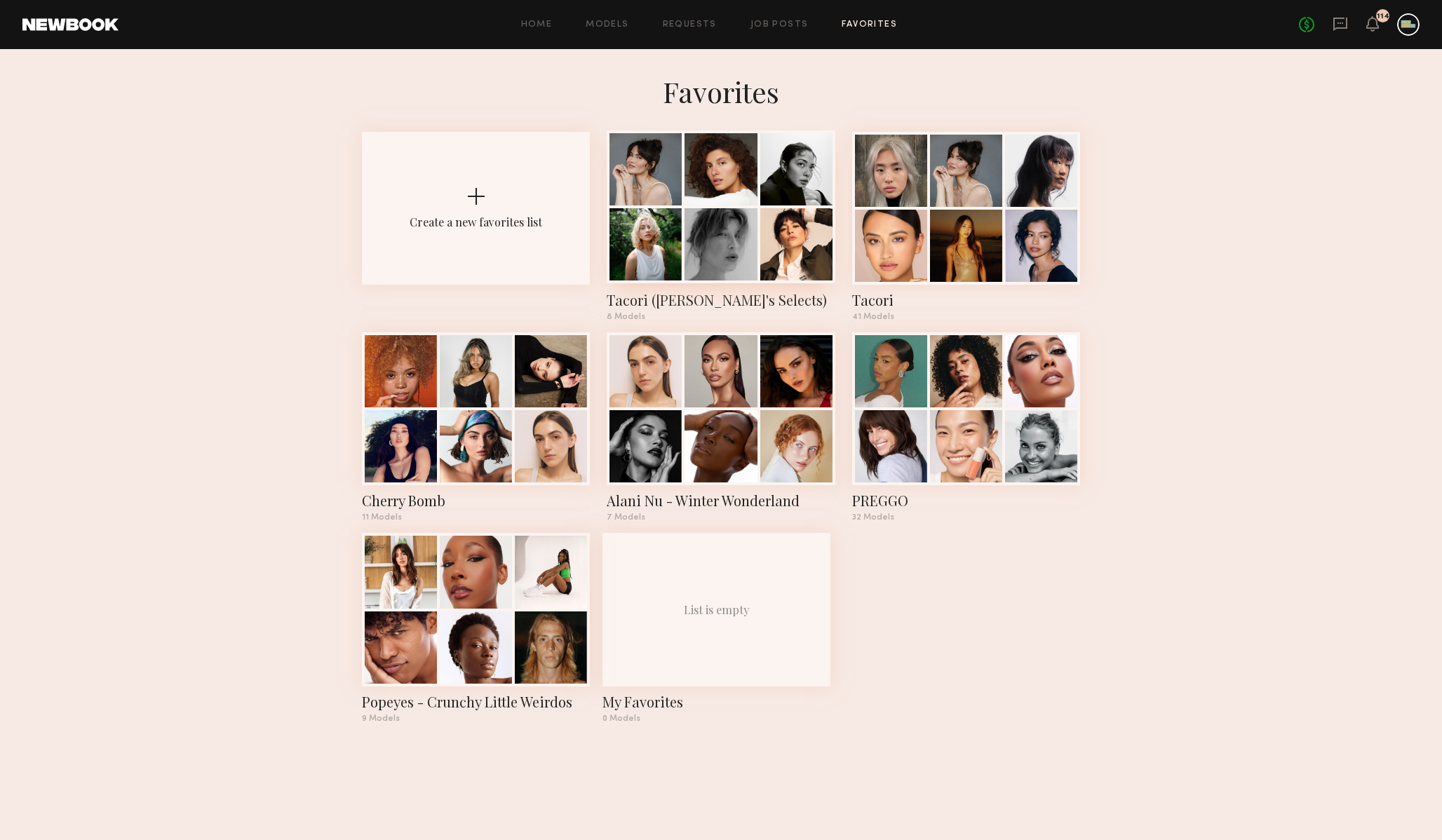
click at [665, 295] on div "Tacori (Jack's Selects)" at bounding box center [720, 300] width 228 height 20
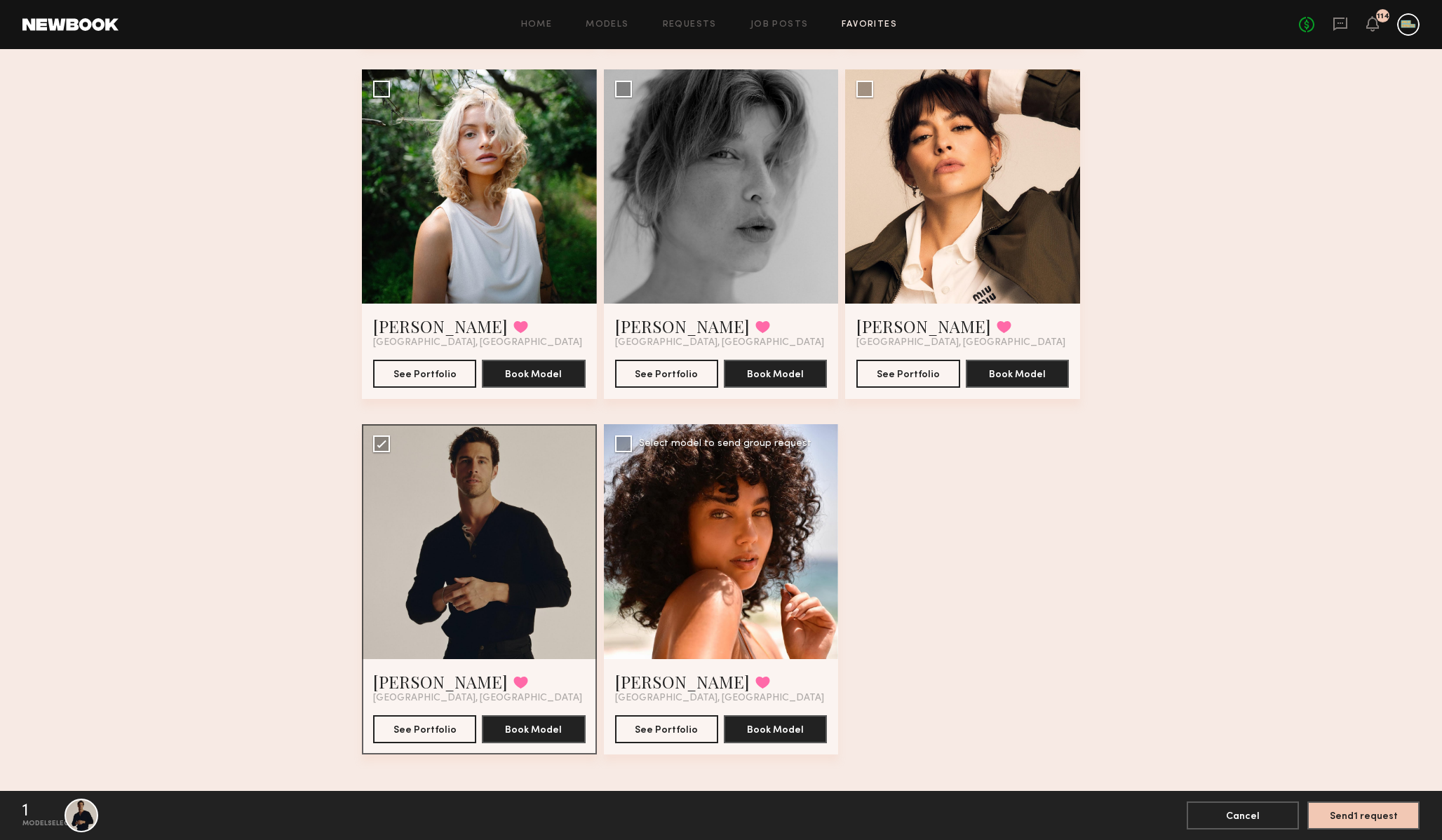
scroll to position [459, 0]
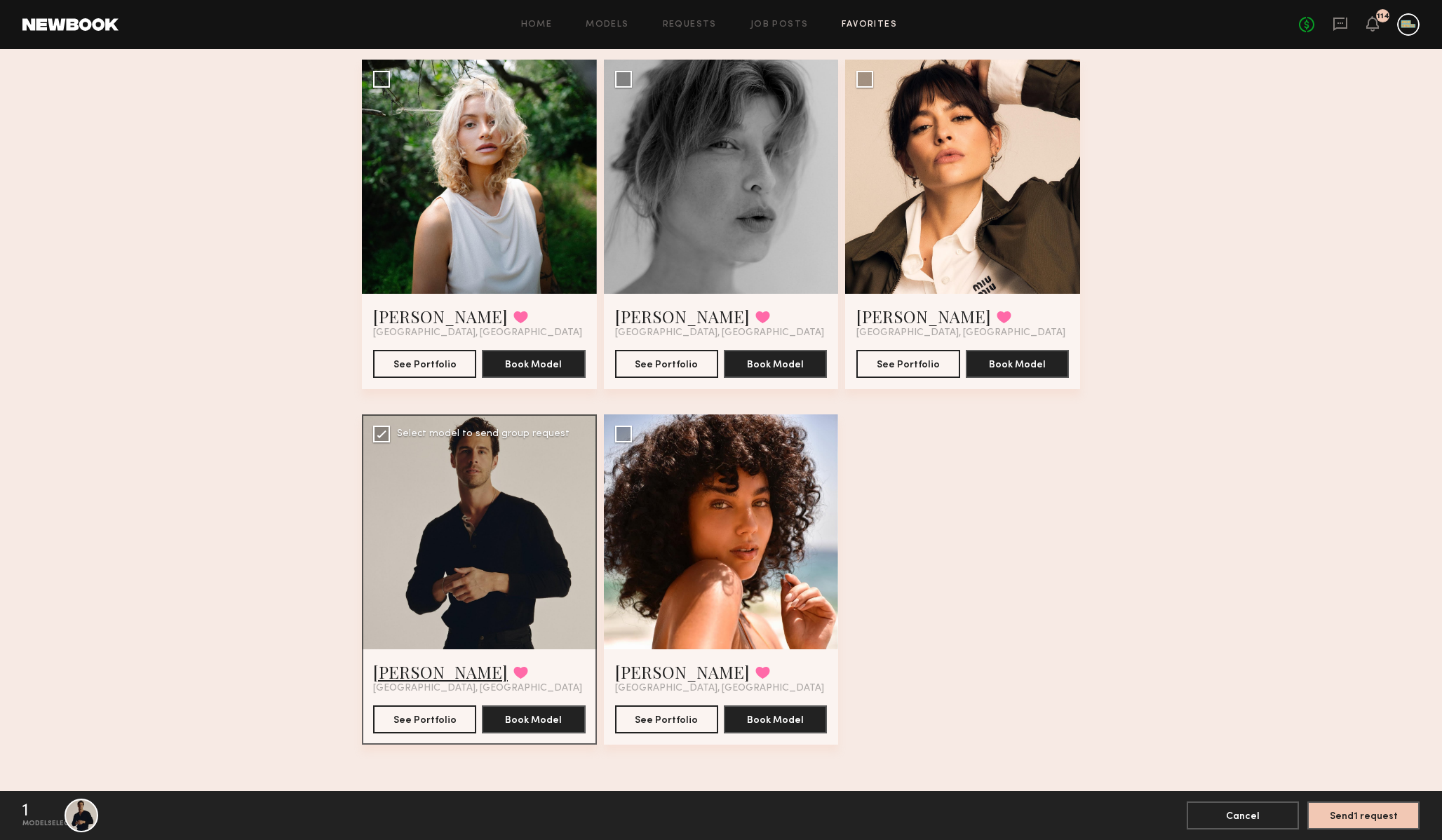
click at [412, 669] on link "Charlie M." at bounding box center [441, 672] width 135 height 23
click at [1371, 812] on button "Send 1 request" at bounding box center [1363, 815] width 112 height 28
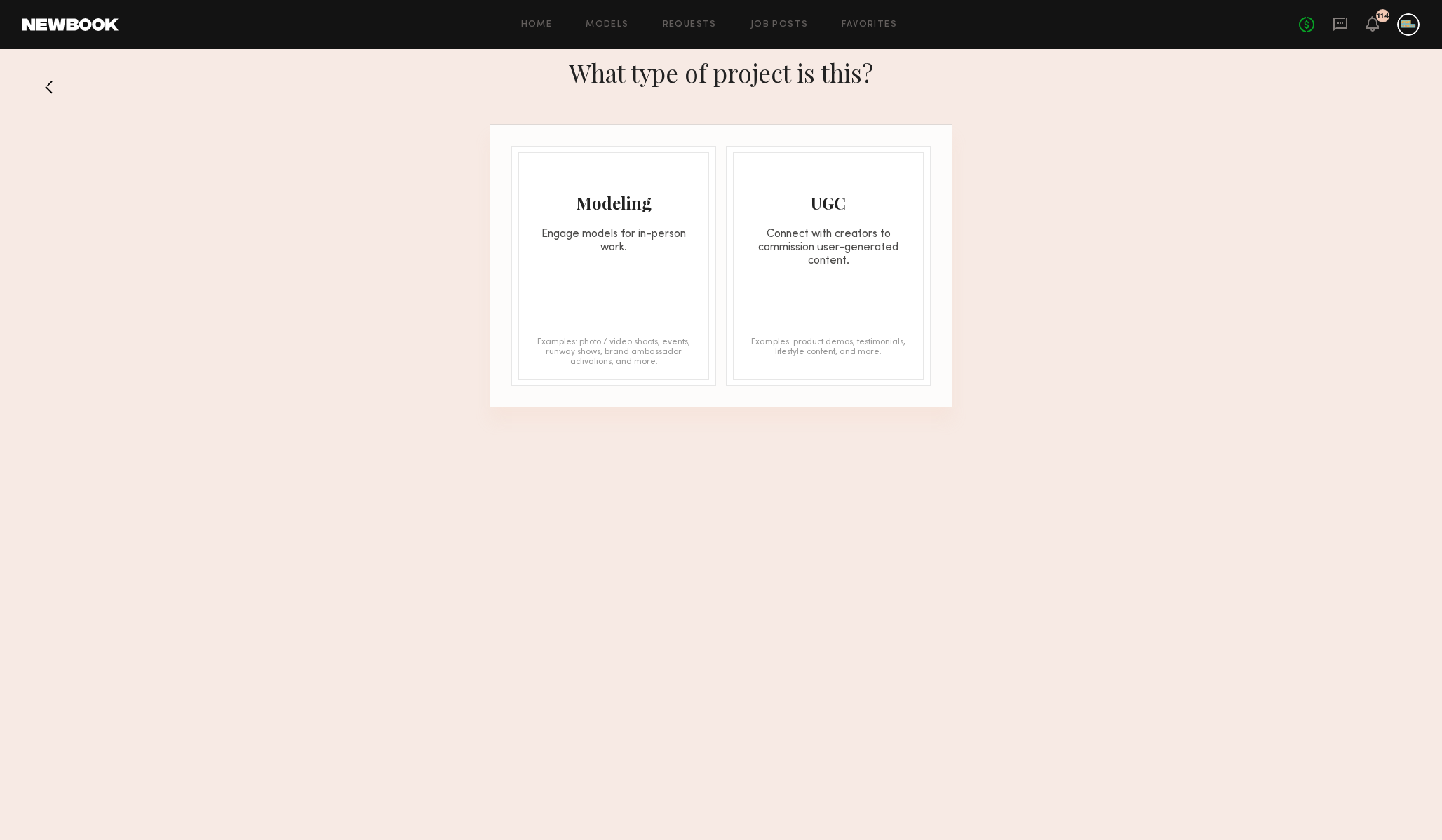
click at [625, 301] on div "Modeling Engage models for in-person work. Examples: photo / video shoots, even…" at bounding box center [613, 266] width 190 height 228
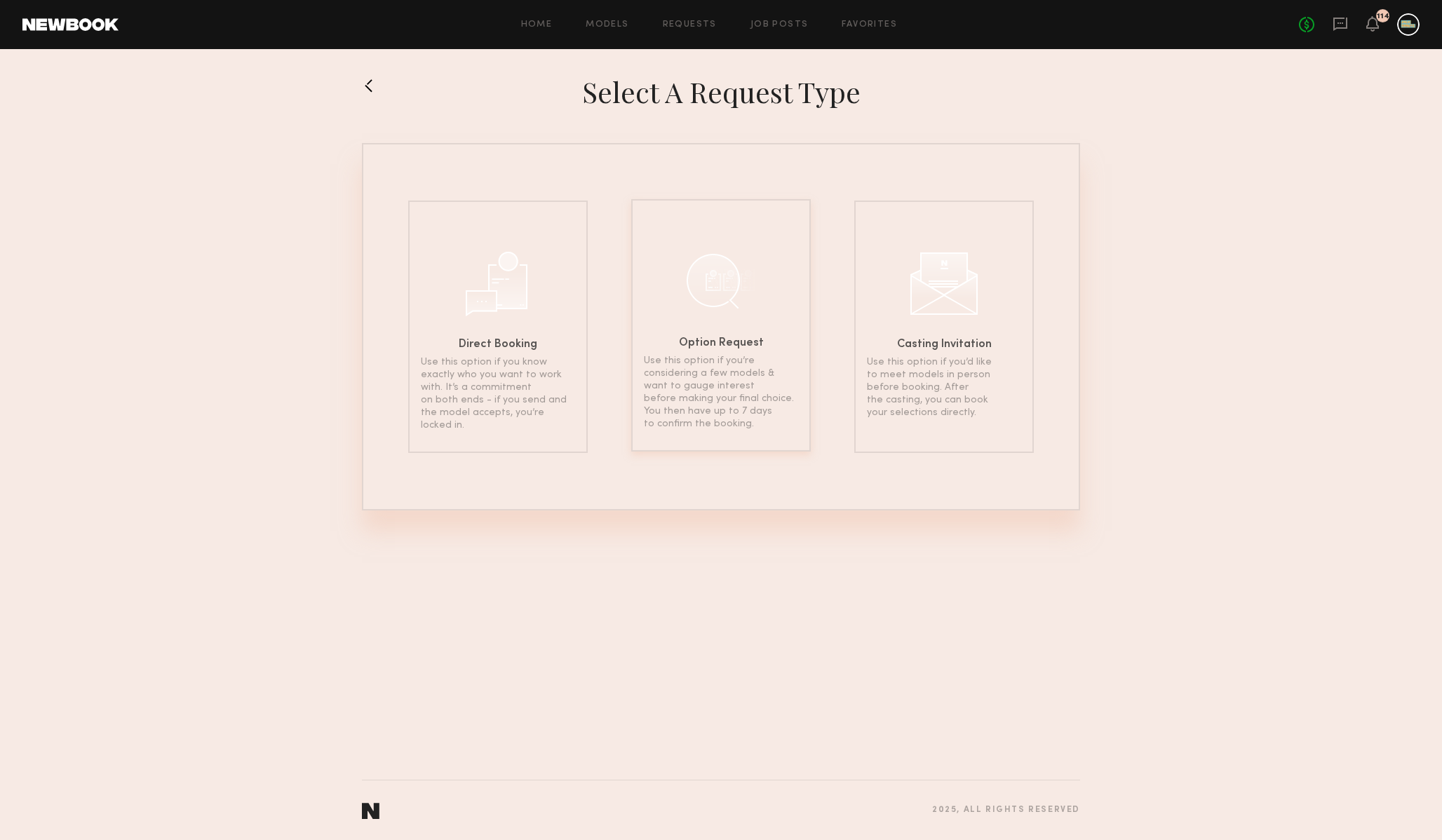
click at [765, 300] on div "Option Request Use this option if you’re considering a few models & want to gau…" at bounding box center [721, 325] width 180 height 253
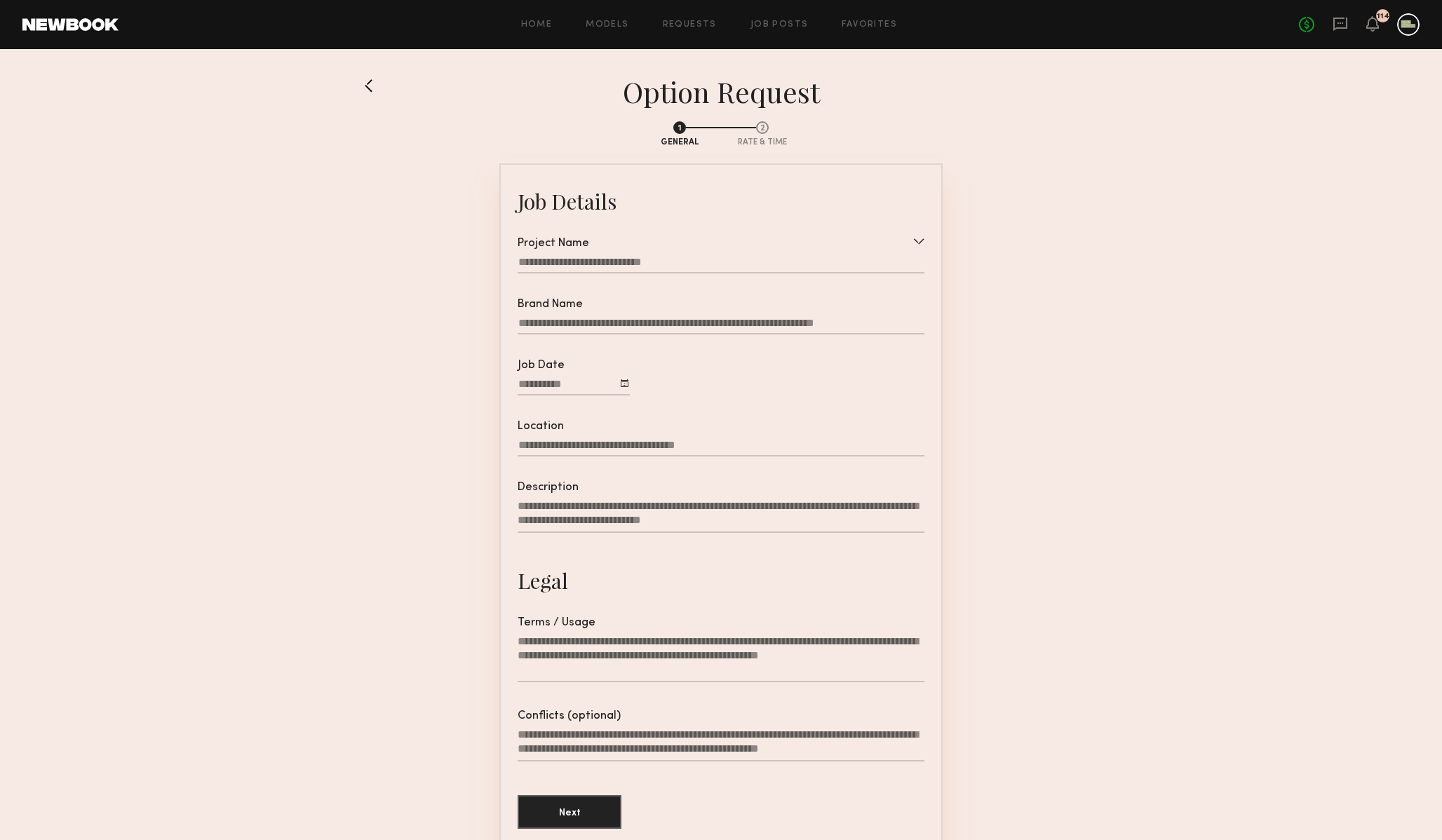
click at [623, 260] on div at bounding box center [720, 264] width 406 height 18
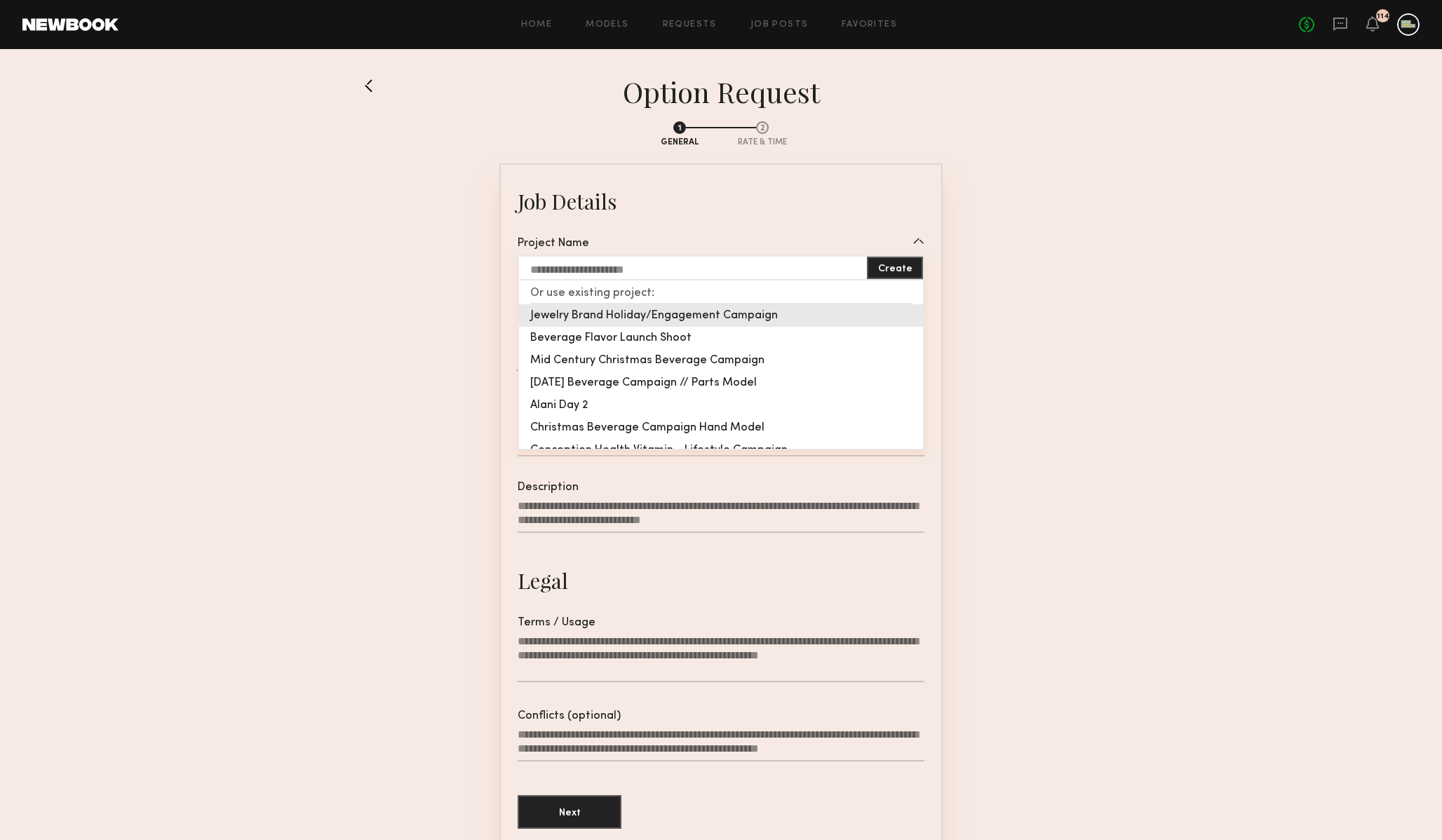
click at [623, 312] on div "Jewelry Brand Holiday/Engagement Campaign" at bounding box center [721, 315] width 404 height 23
type input "**********"
type textarea "**********"
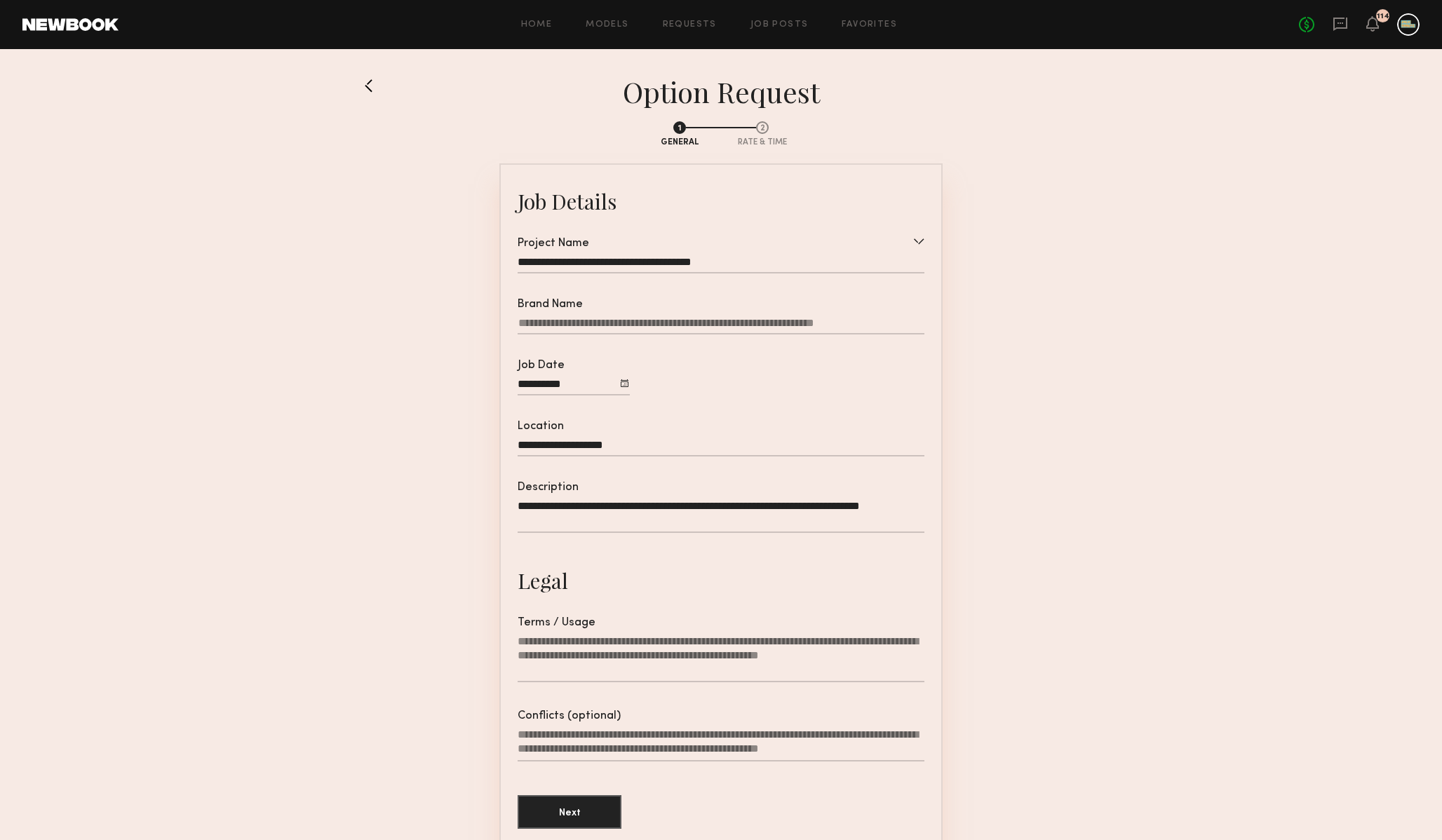
click at [642, 325] on input "Brand Name" at bounding box center [720, 326] width 406 height 18
type input "******"
click at [634, 518] on textarea "**********" at bounding box center [720, 516] width 406 height 34
type textarea "**********"
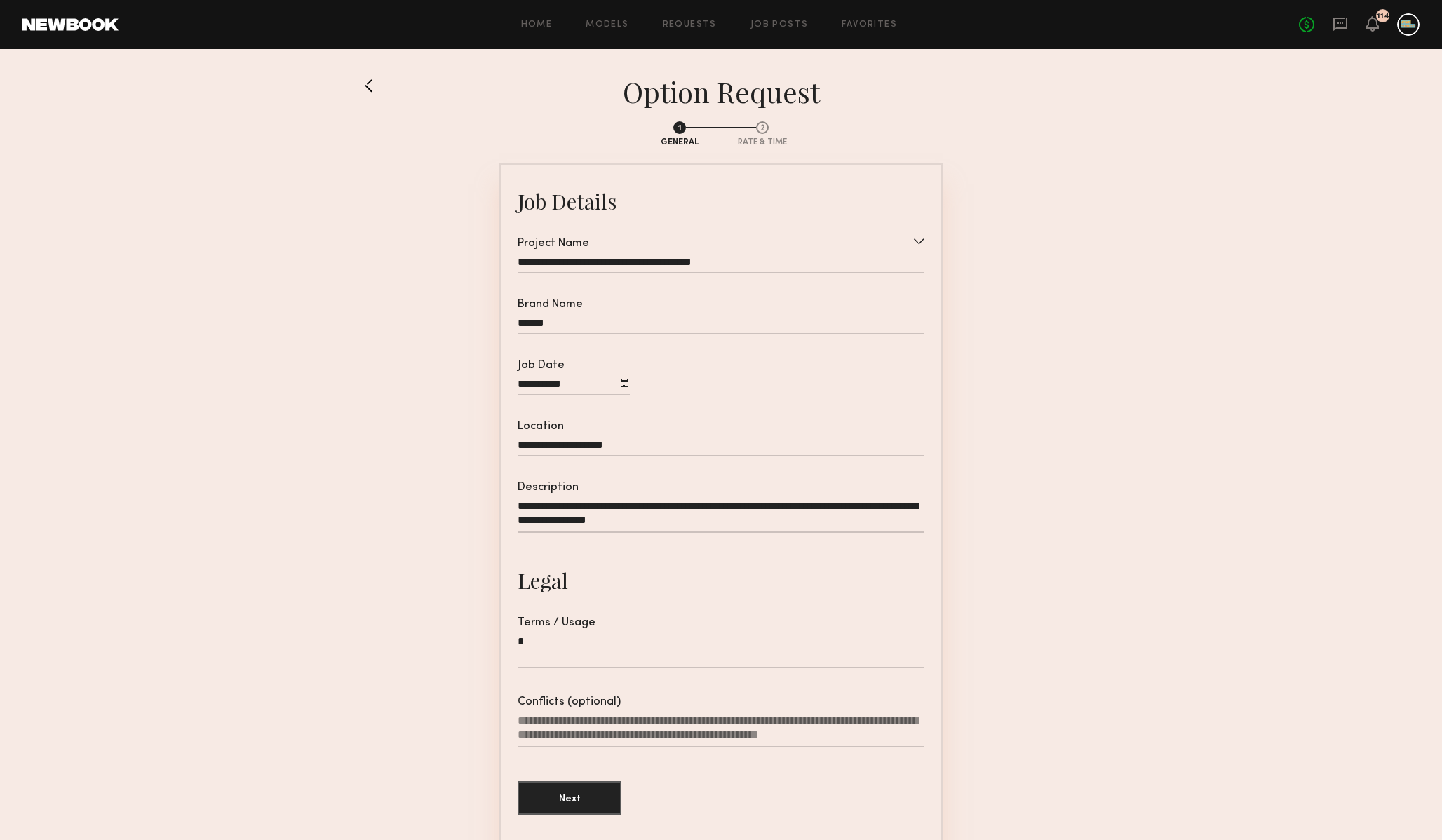
type textarea "*"
click at [682, 501] on textarea "**********" at bounding box center [720, 516] width 406 height 34
click at [529, 506] on textarea "**********" at bounding box center [720, 516] width 406 height 34
type textarea "**********"
click at [590, 638] on textarea "*" at bounding box center [720, 652] width 406 height 34
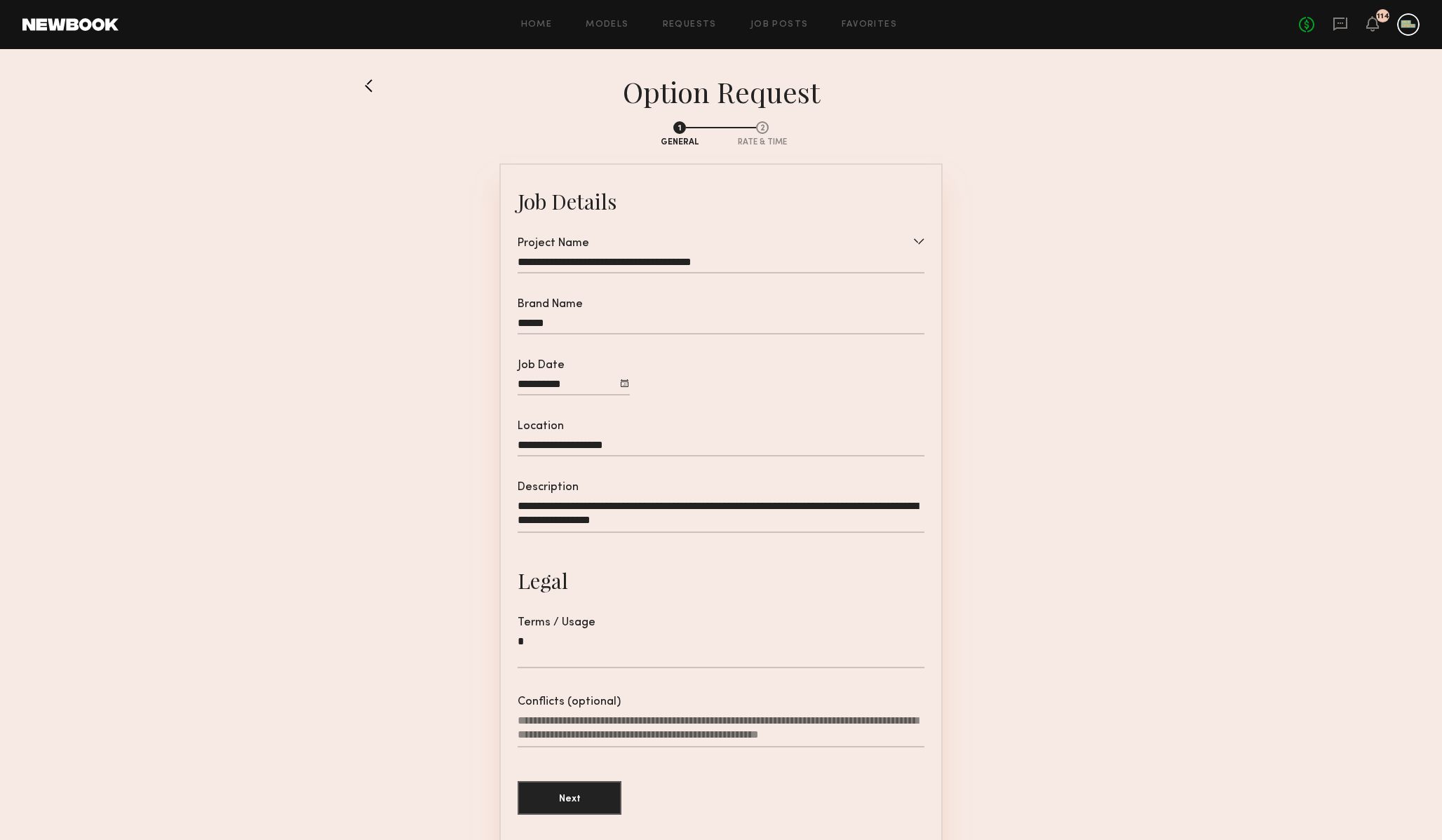
click at [590, 639] on textarea "*" at bounding box center [720, 652] width 406 height 34
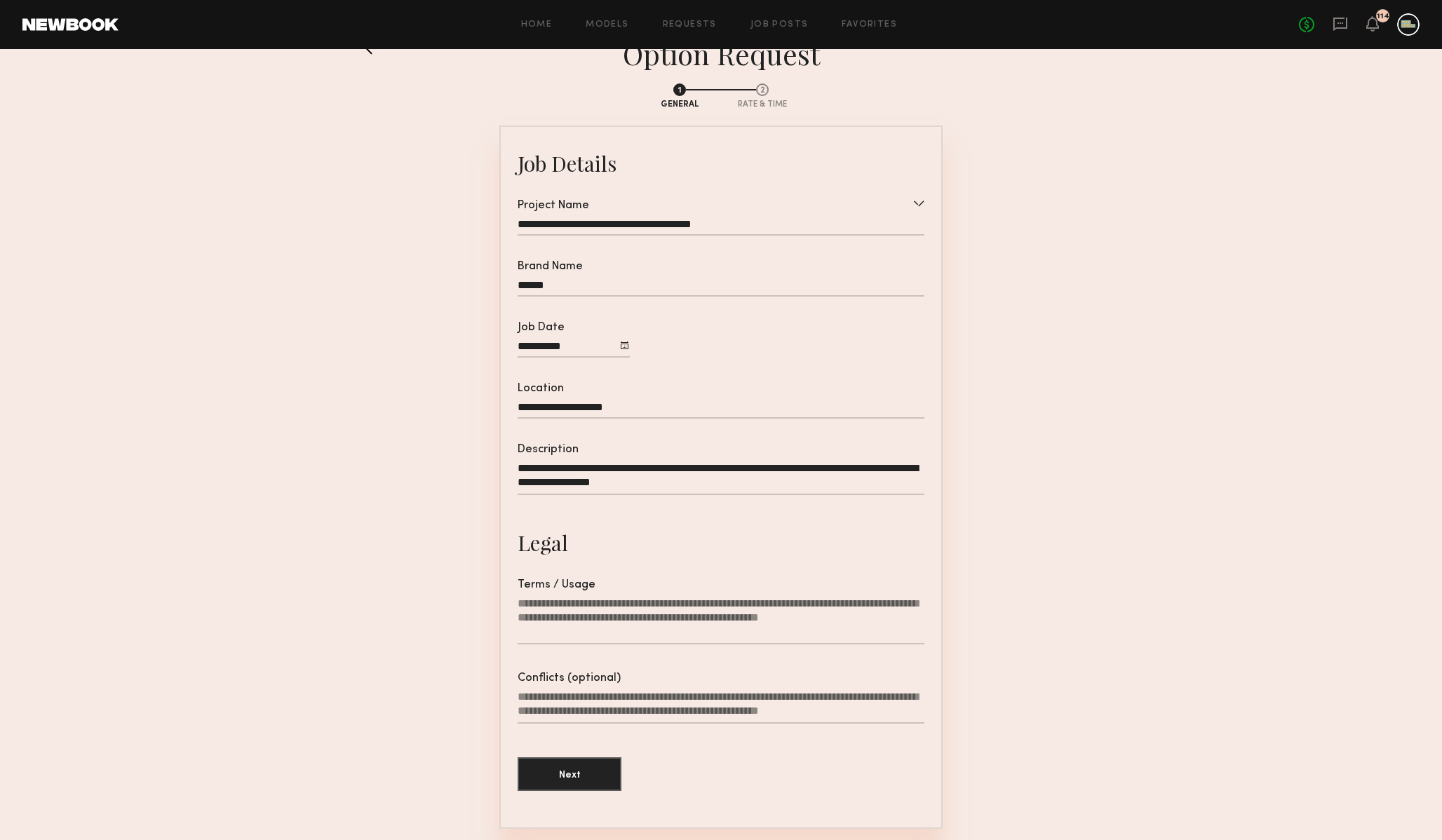
scroll to position [42, 0]
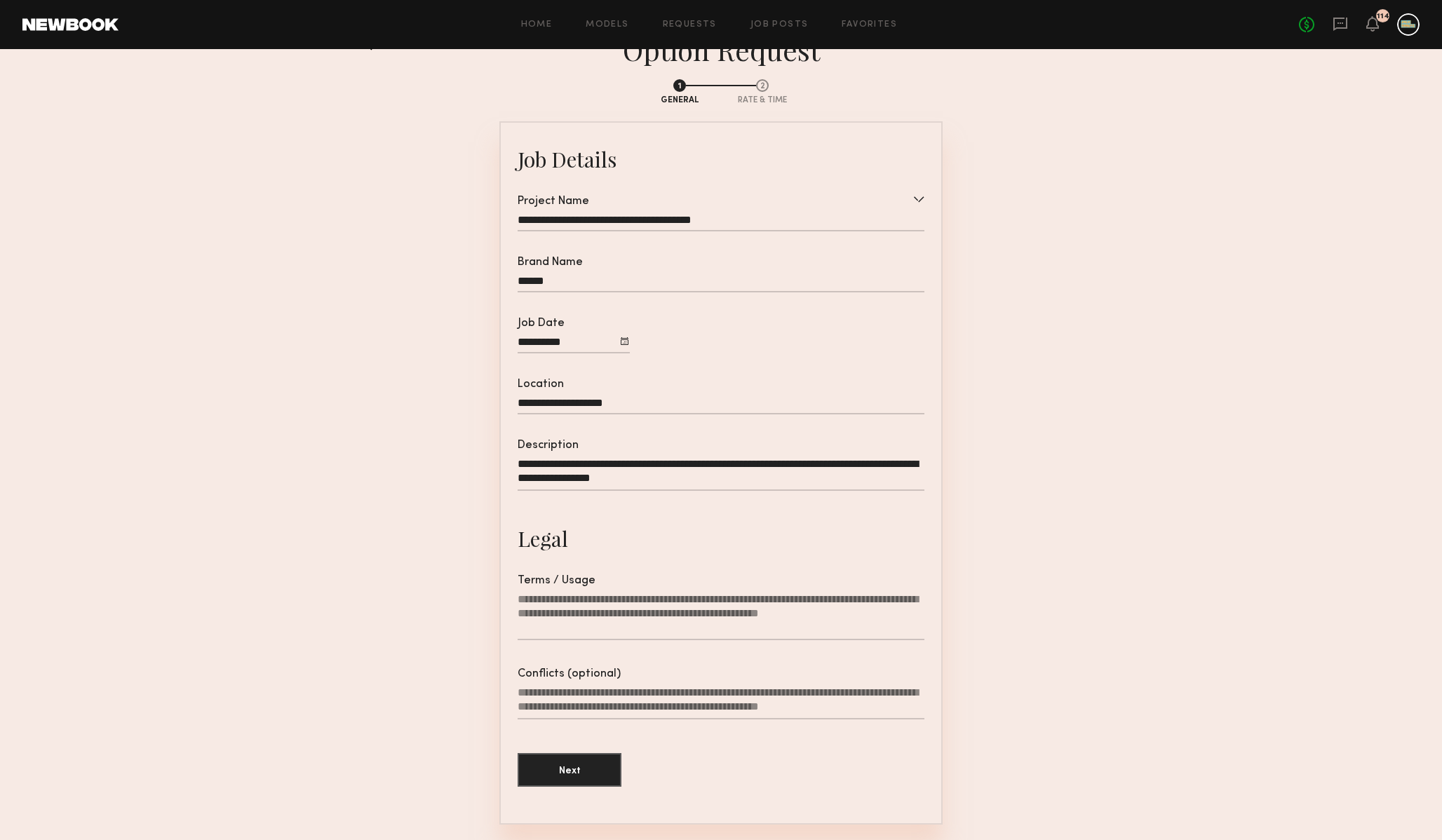
click at [736, 611] on textarea "Terms / Usage" at bounding box center [720, 617] width 406 height 47
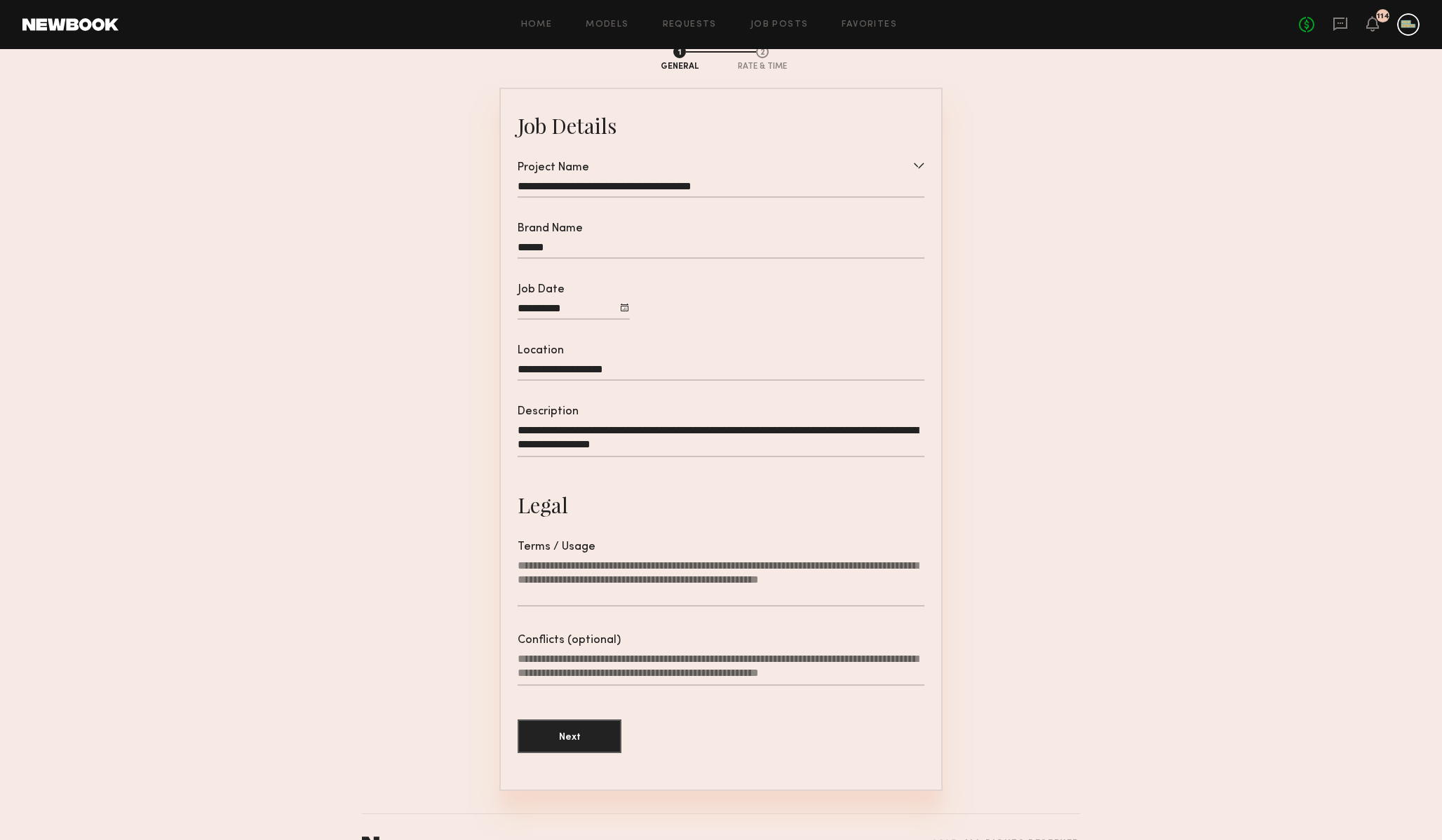
scroll to position [107, 0]
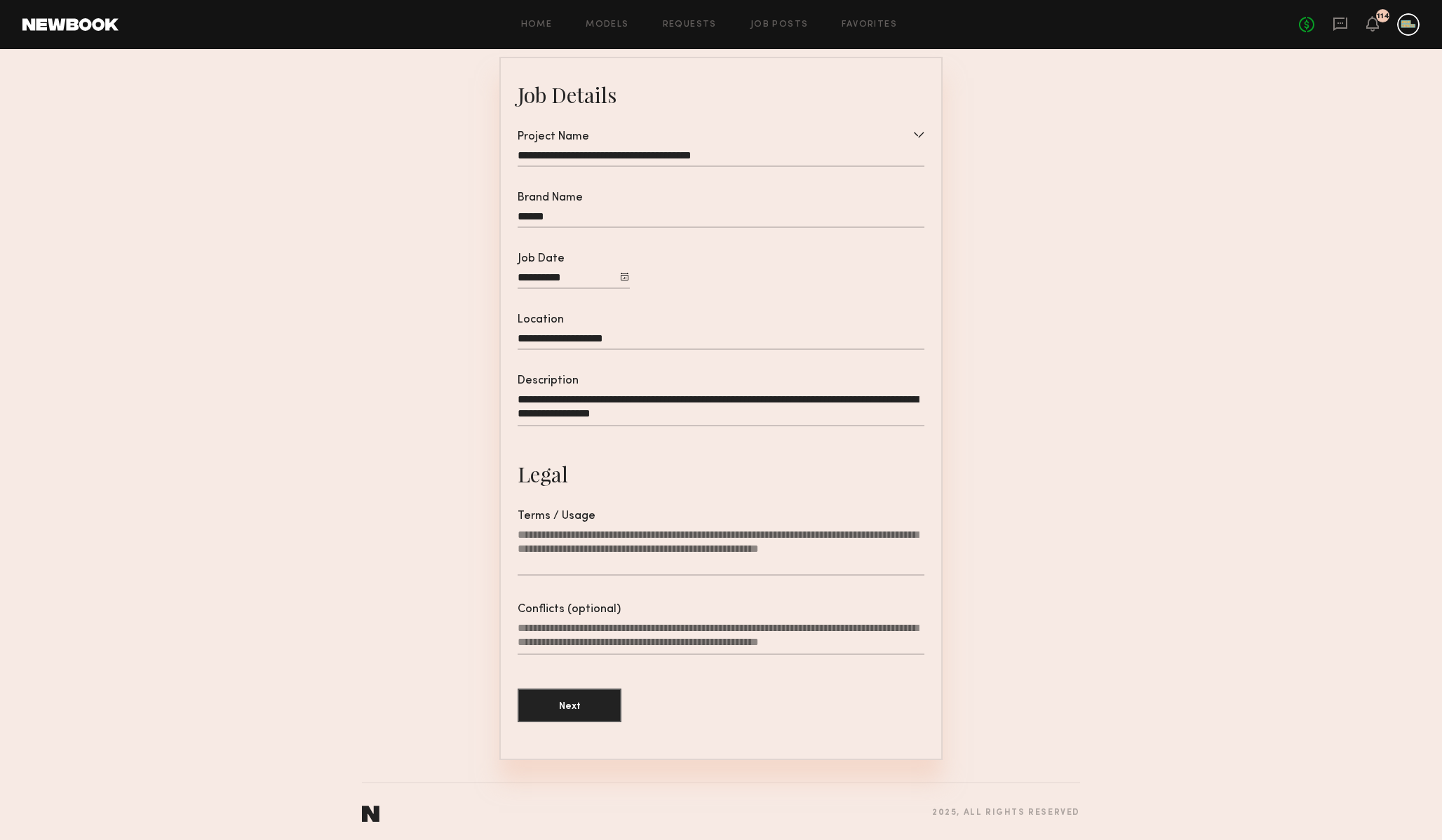
paste textarea "**********"
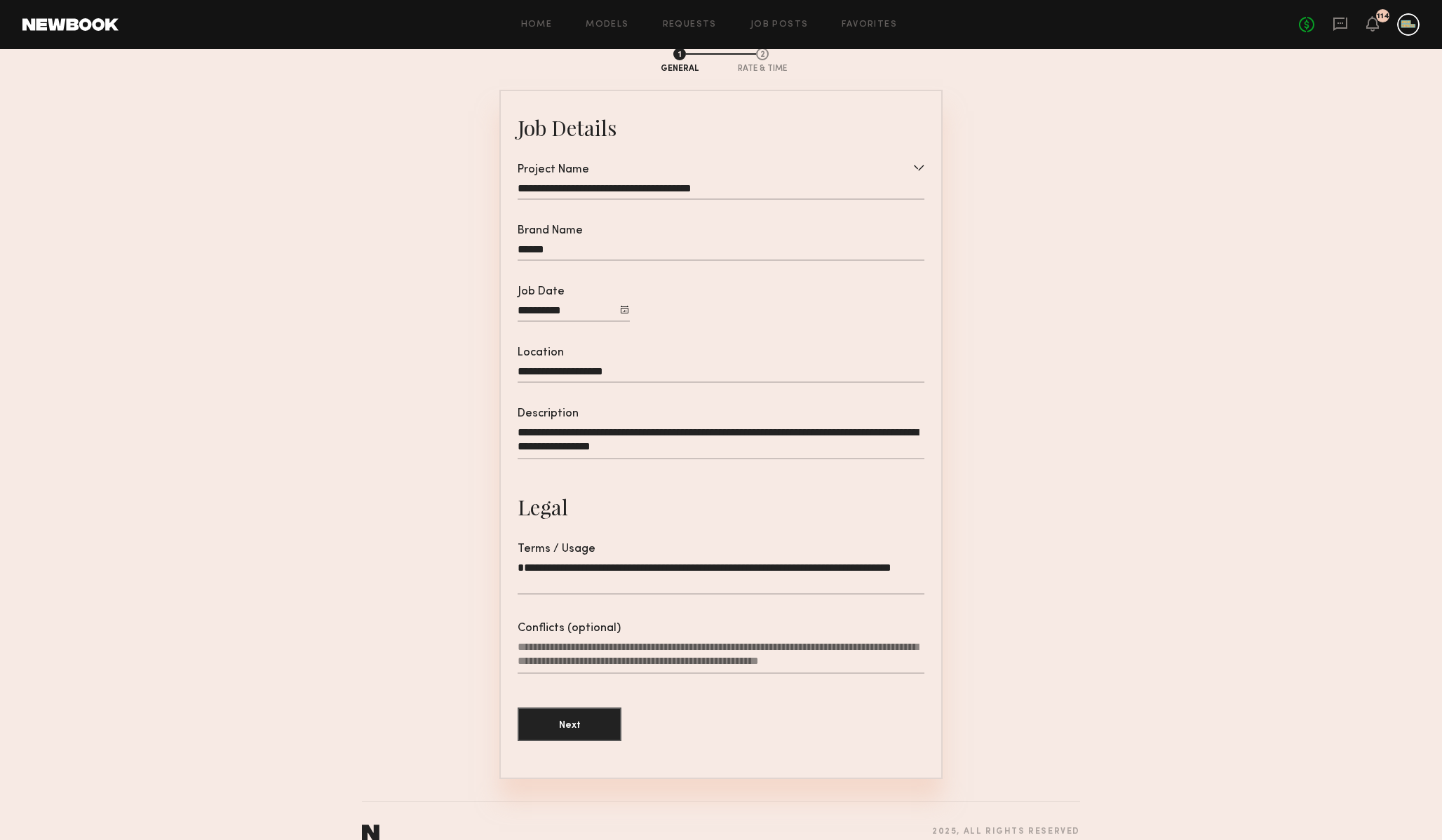
scroll to position [93, 0]
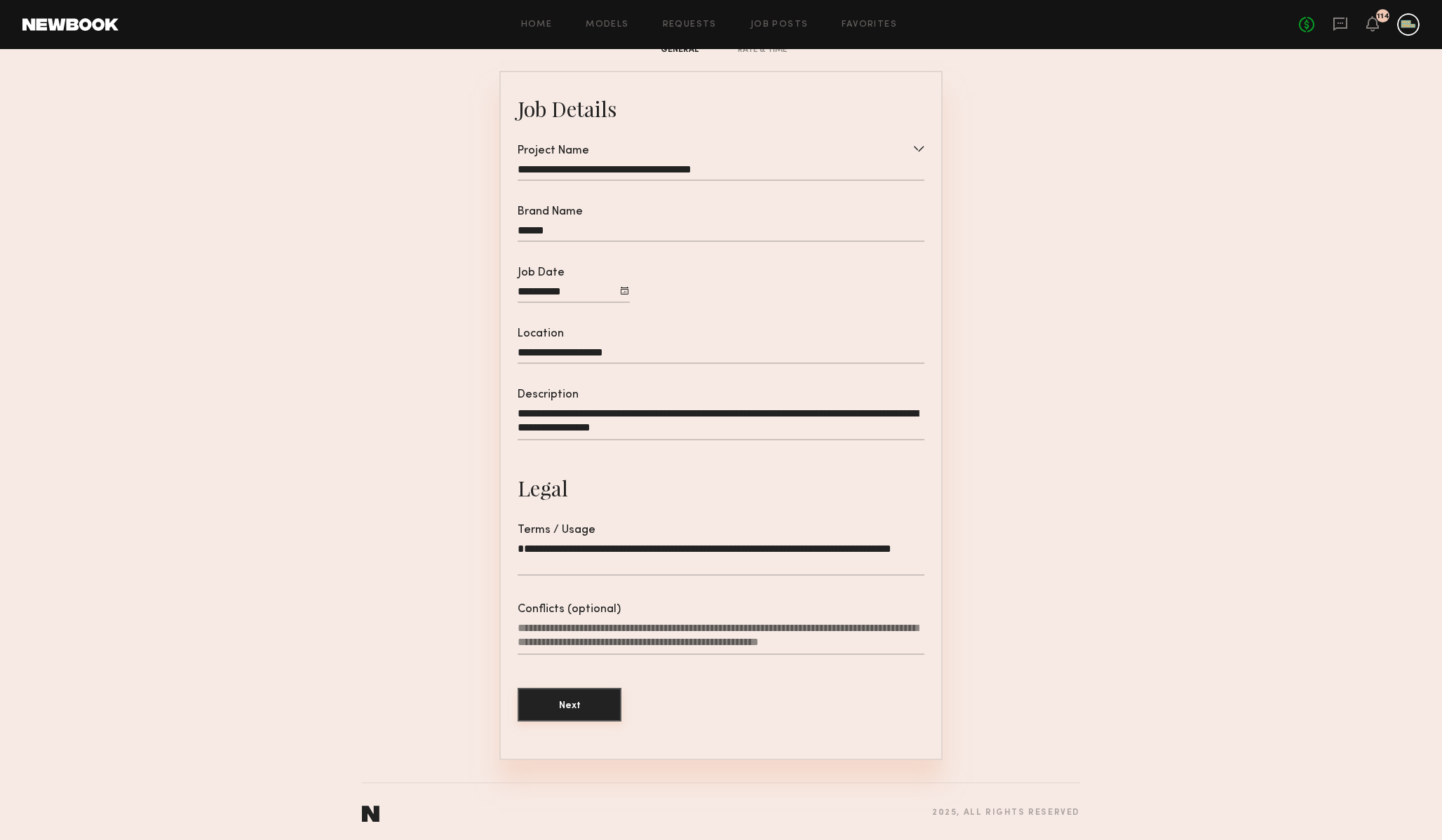
type textarea "**********"
click at [574, 696] on button "Next" at bounding box center [569, 705] width 104 height 34
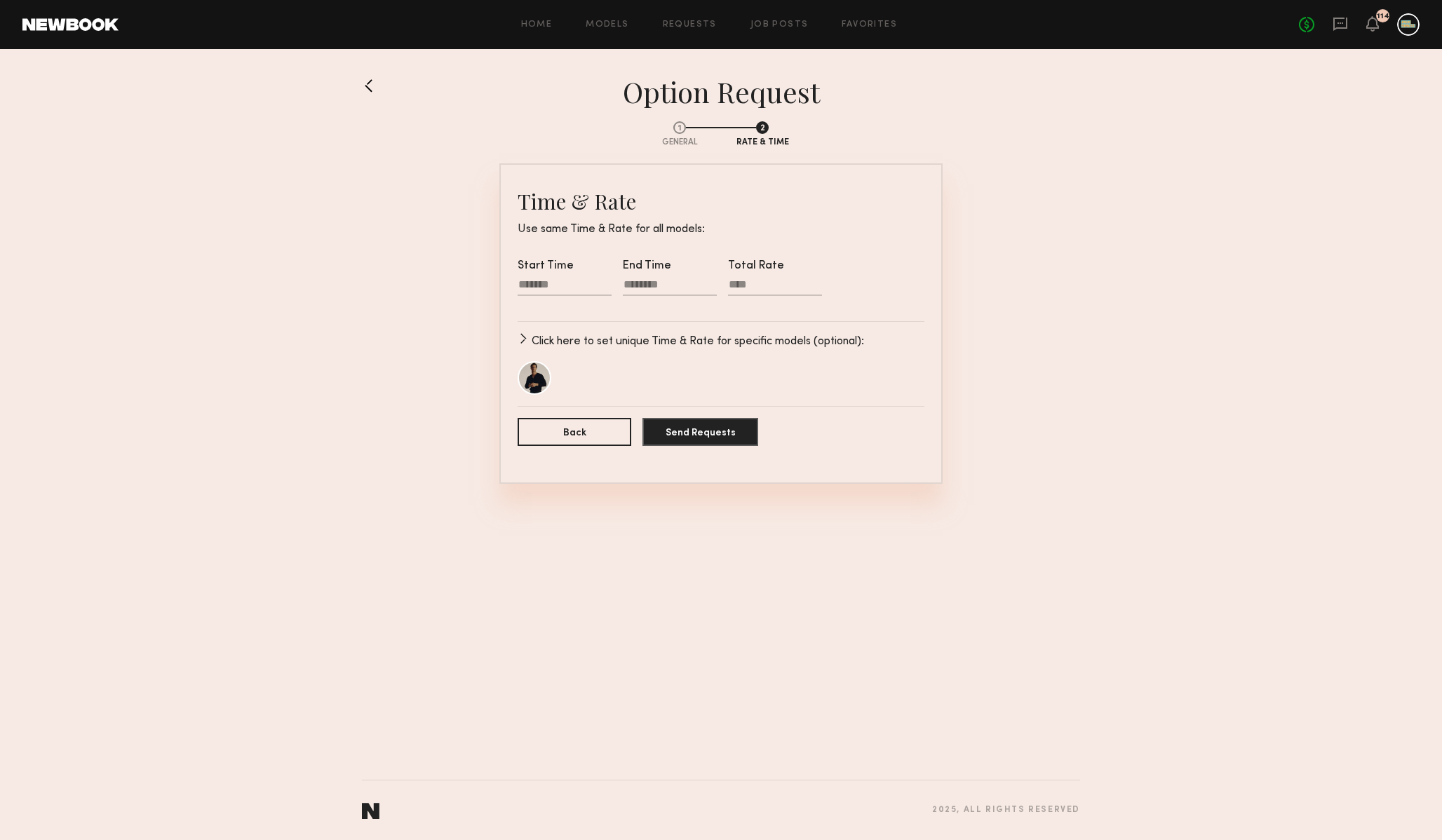
click at [569, 282] on div at bounding box center [564, 286] width 94 height 18
click at [537, 330] on input "text" at bounding box center [539, 330] width 28 height 17
type input "*"
type input "********"
type input "**"
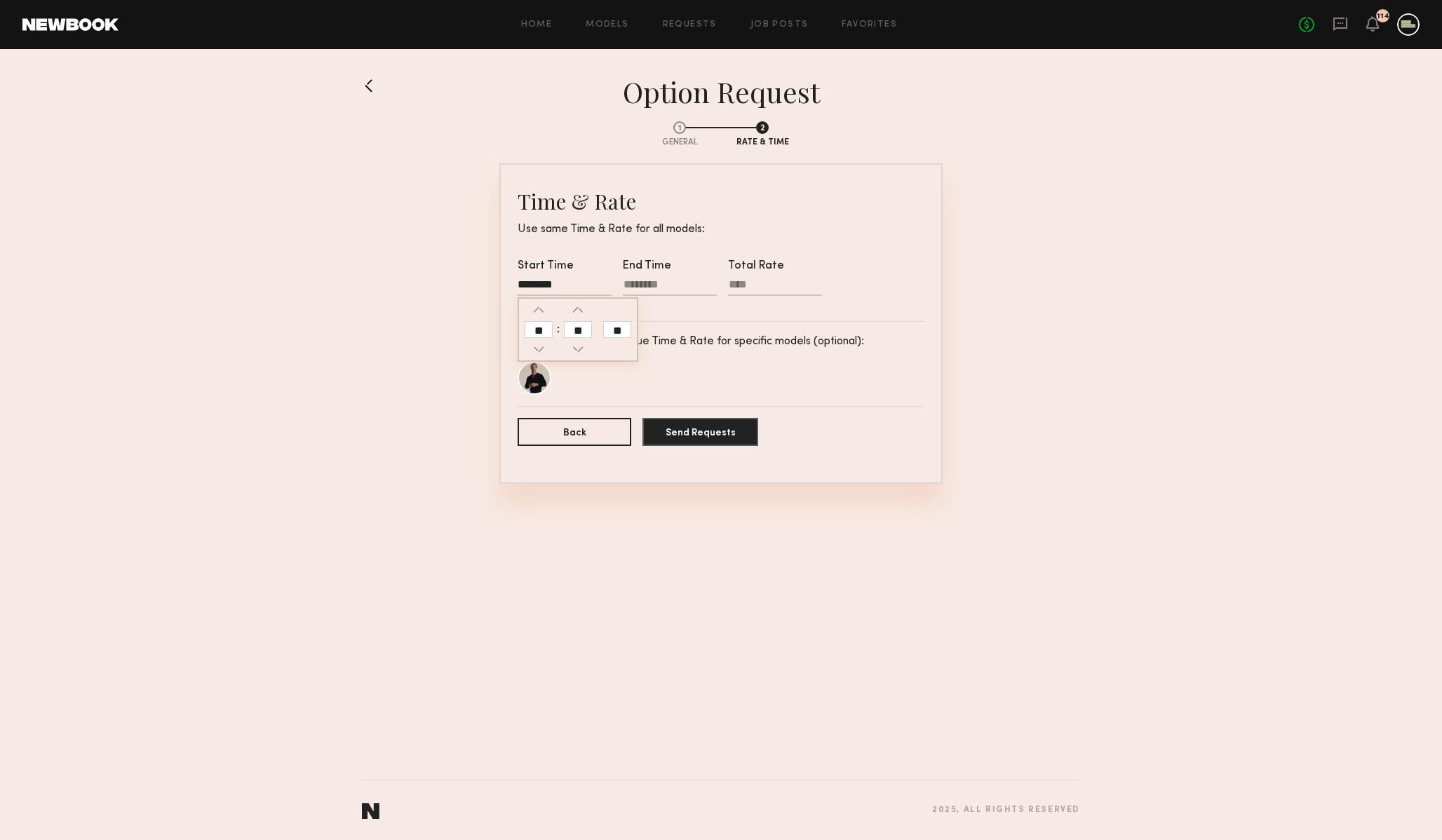
click at [676, 275] on div "End Time" at bounding box center [670, 285] width 94 height 50
click at [676, 279] on div at bounding box center [670, 286] width 94 height 18
click at [645, 329] on input "text" at bounding box center [644, 330] width 28 height 17
type input "*"
type input "********"
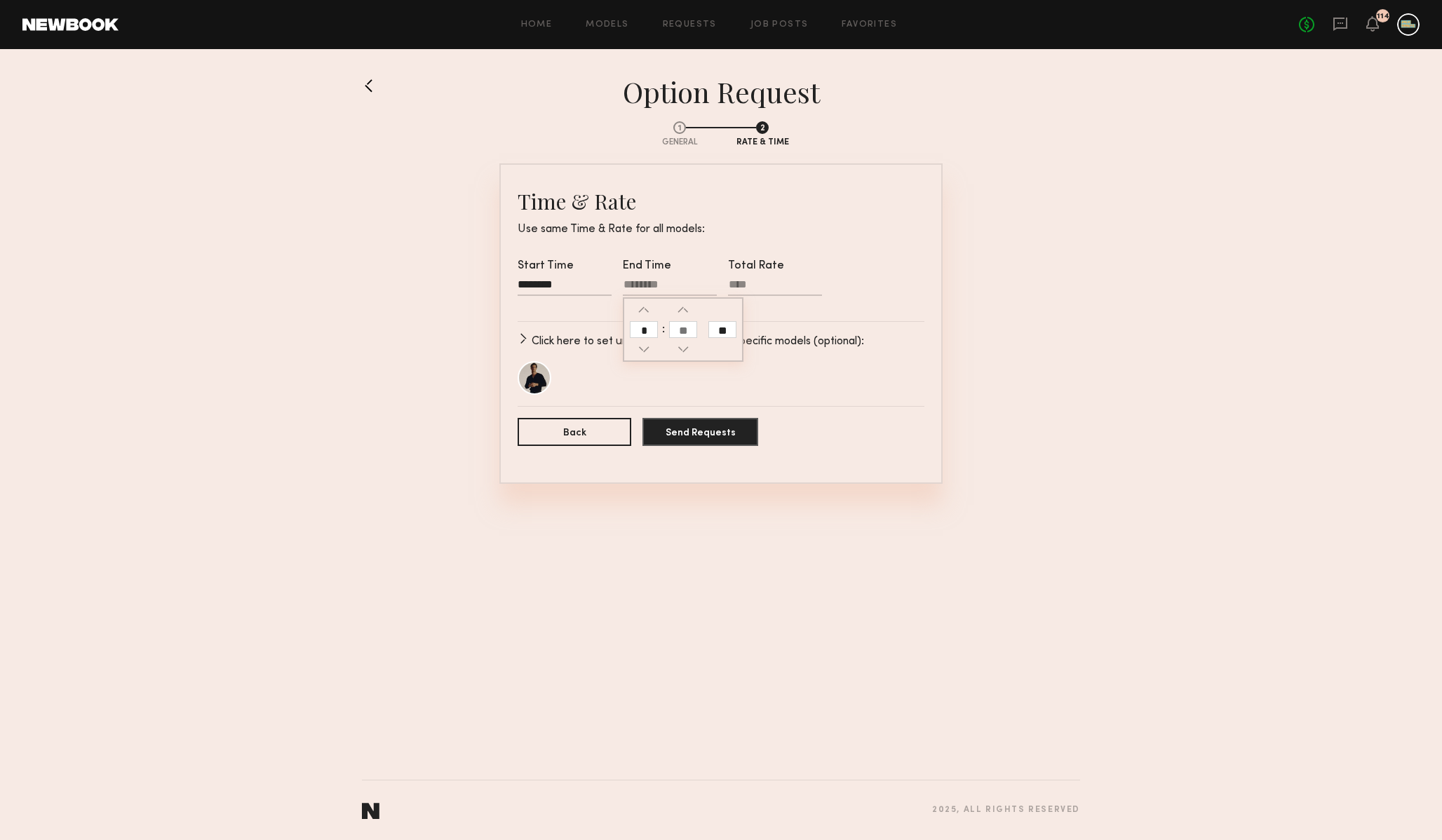
type input "**"
click at [729, 324] on input "**" at bounding box center [723, 330] width 28 height 17
type input "********"
type input "**"
click at [751, 288] on input "Total Rate" at bounding box center [775, 287] width 94 height 18
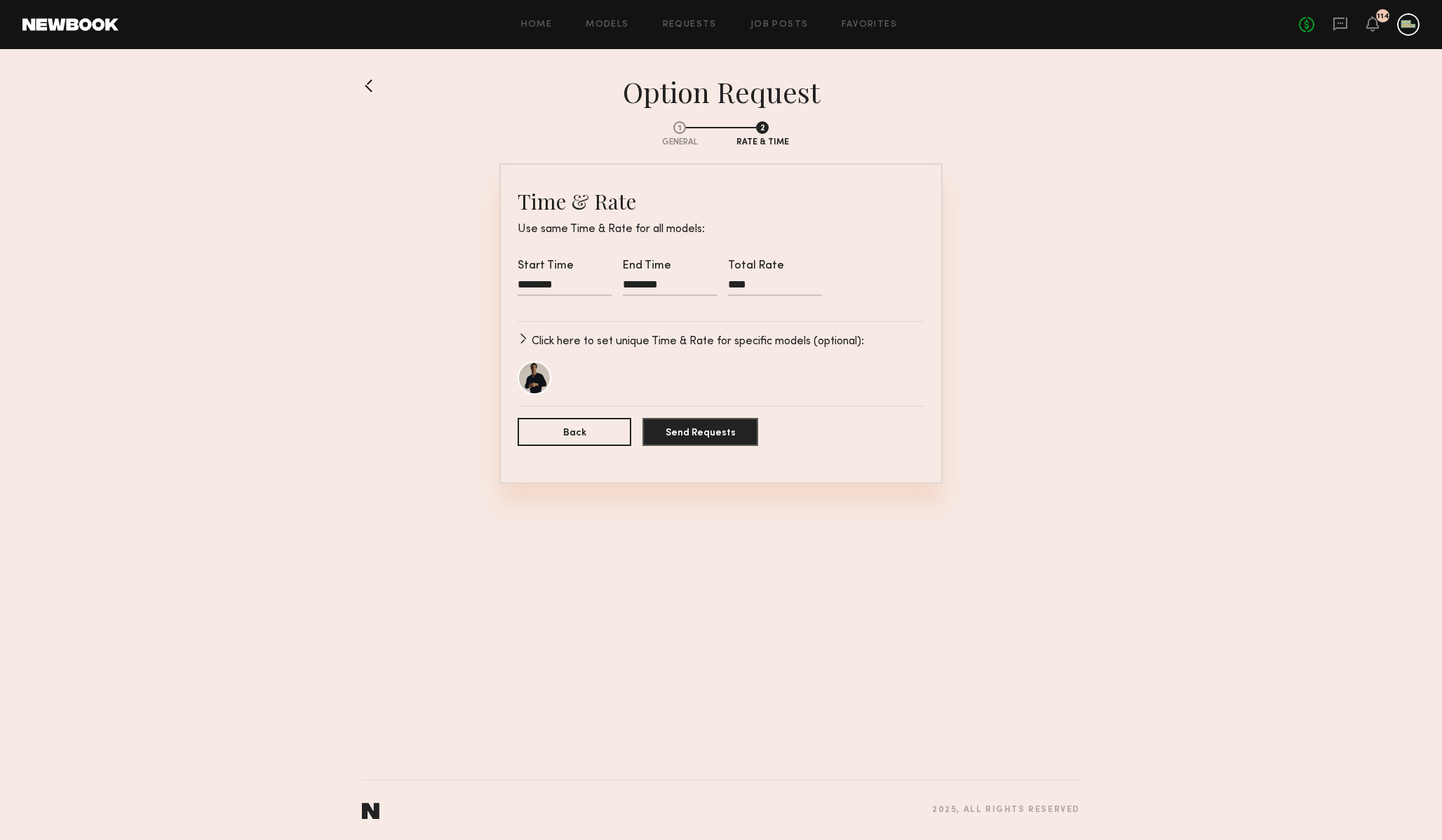
type input "****"
click at [1078, 342] on section "1 General 2 Rate & Time Time & Rate Use same Time & Rate for all models: Start …" at bounding box center [721, 296] width 718 height 374
click at [708, 434] on button "Send Requests" at bounding box center [700, 432] width 116 height 28
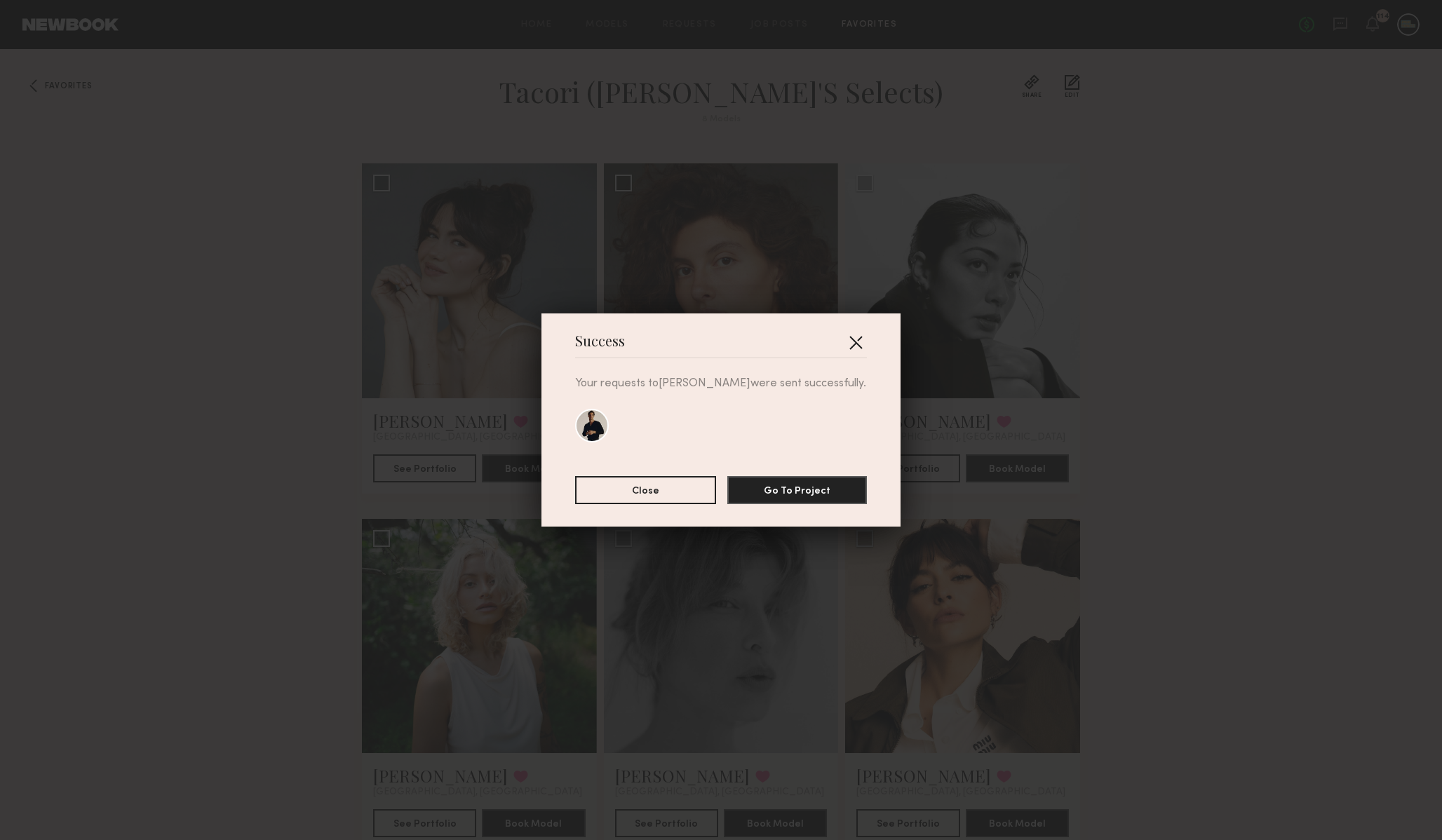
click at [857, 334] on button "button" at bounding box center [856, 342] width 23 height 23
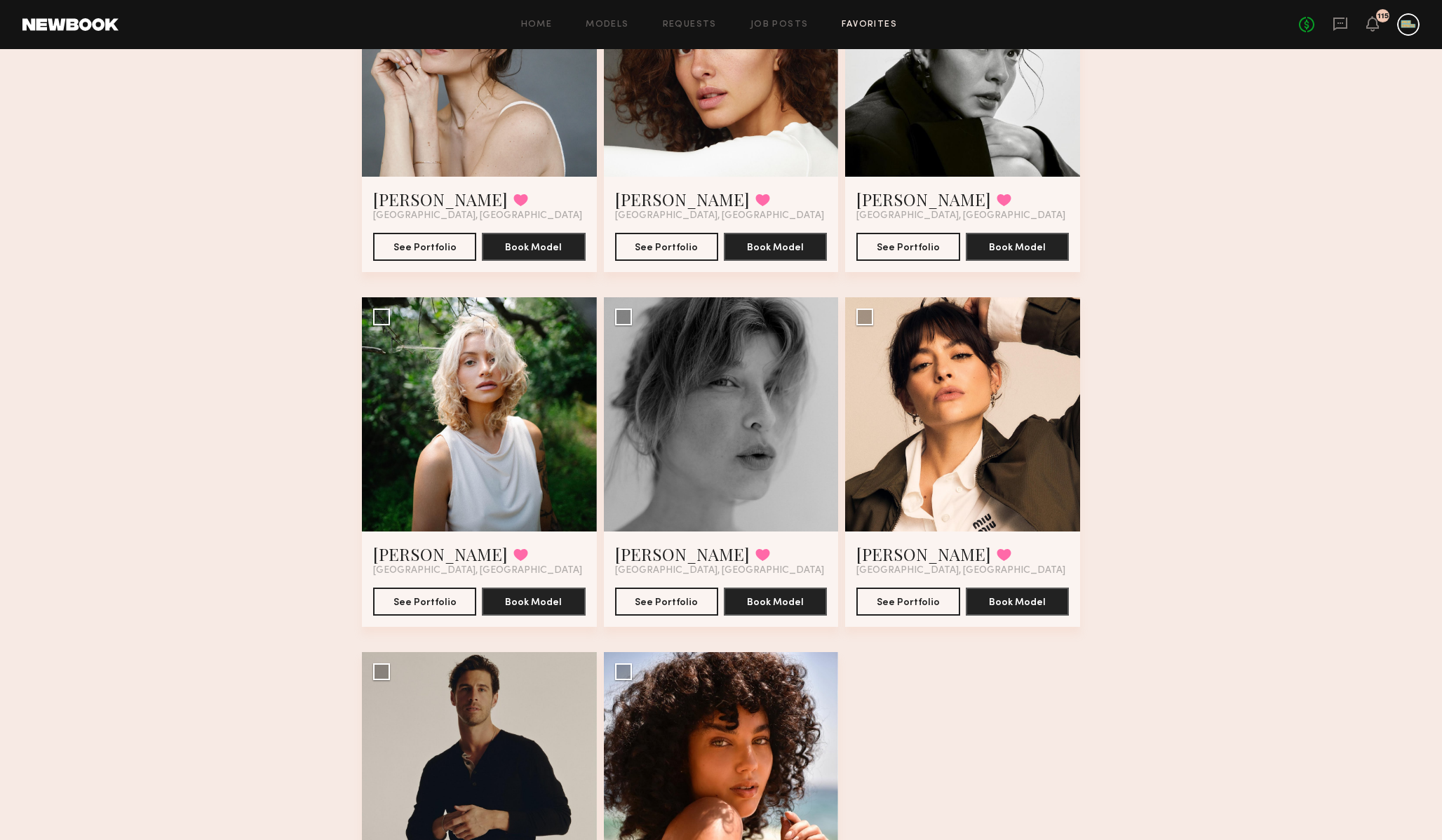
scroll to position [218, 0]
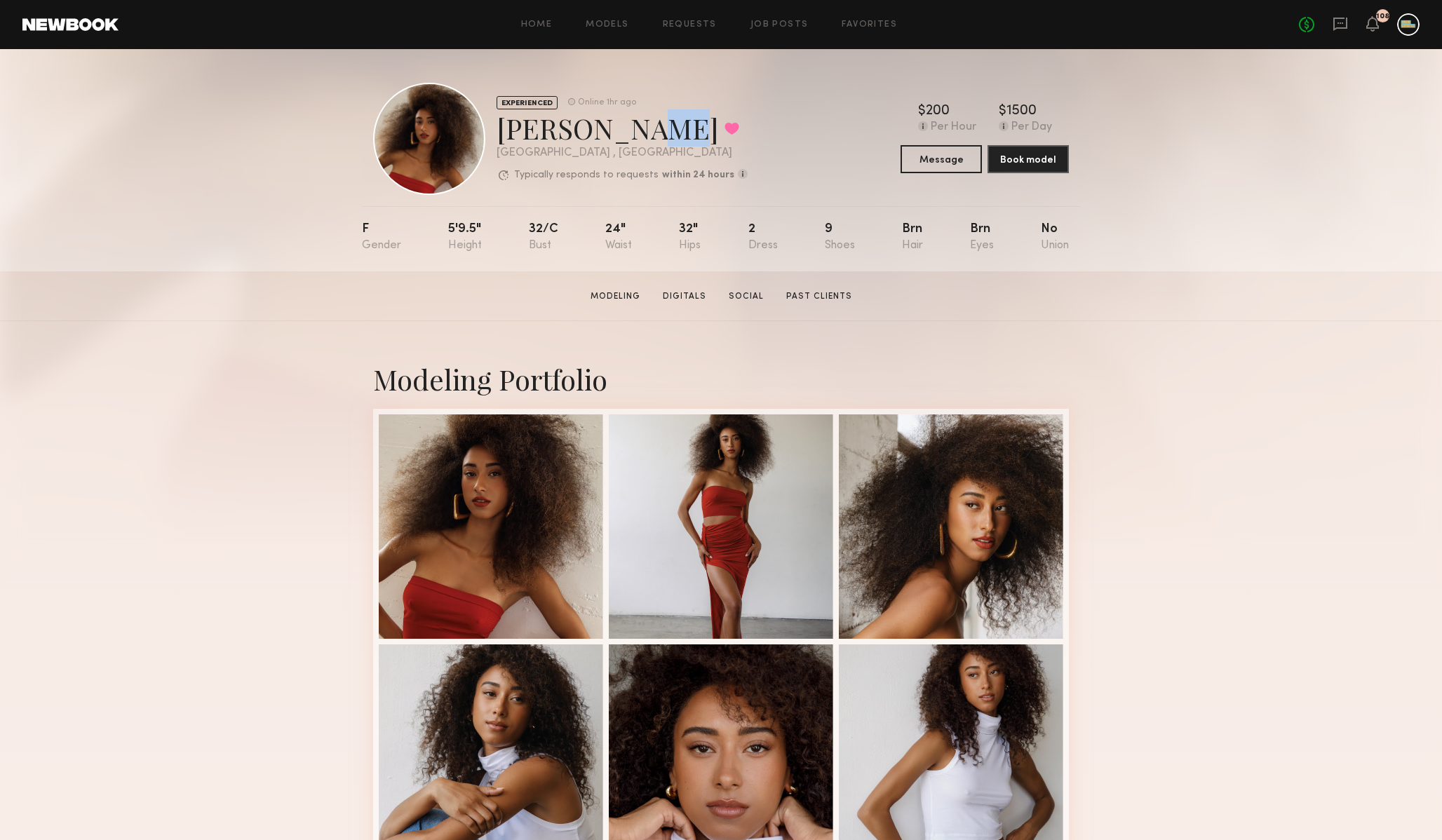
drag, startPoint x: 612, startPoint y: 132, endPoint x: 634, endPoint y: 133, distance: 22.0
click at [634, 133] on div "[PERSON_NAME] Favorited" at bounding box center [622, 128] width 251 height 37
click at [675, 24] on link "Requests" at bounding box center [690, 25] width 54 height 9
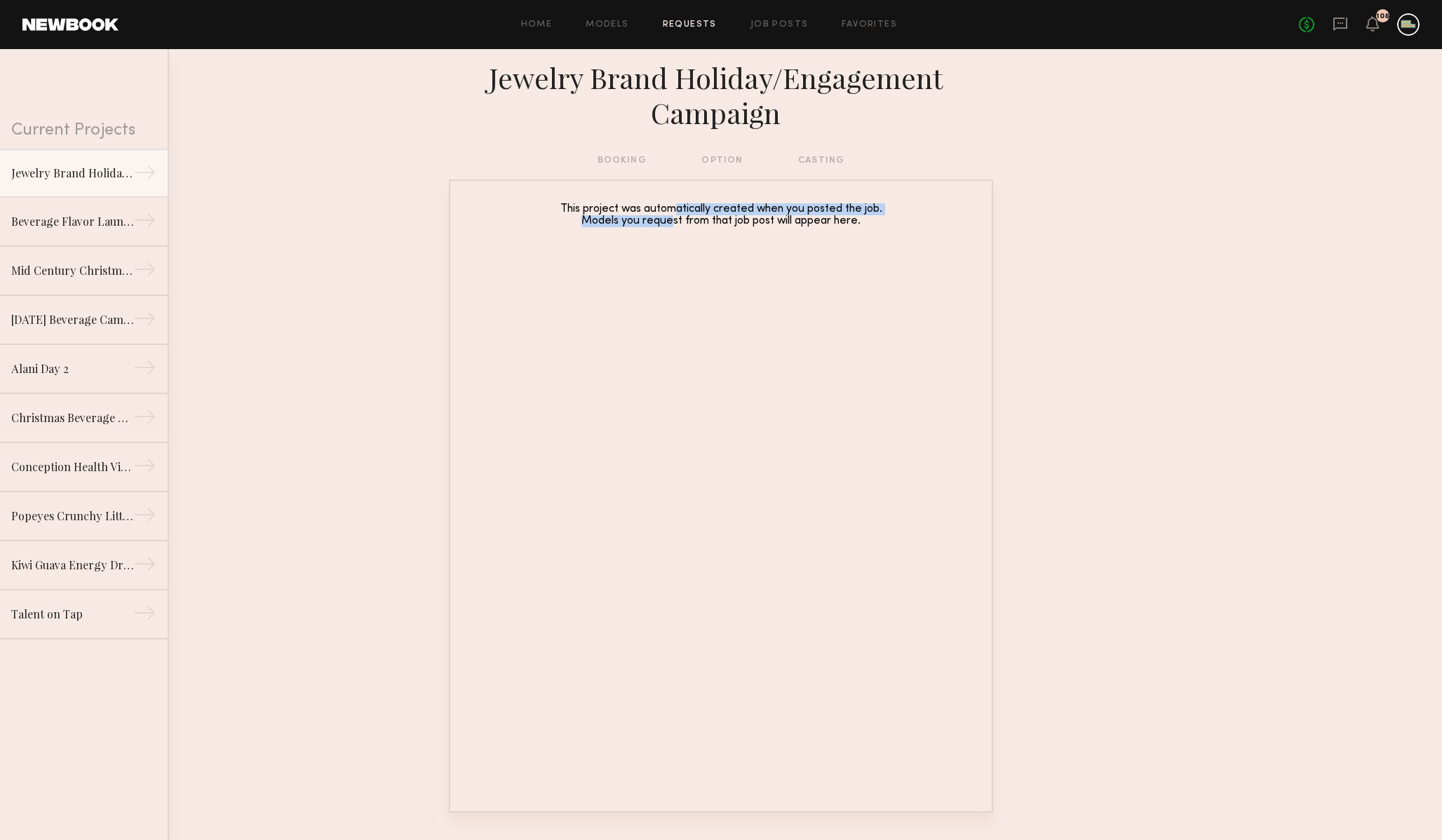
drag, startPoint x: 666, startPoint y: 209, endPoint x: 666, endPoint y: 221, distance: 12.0
click at [666, 221] on div "This project was automatically created when you posted the job. Models you requ…" at bounding box center [721, 215] width 485 height 24
click at [317, 429] on nb-requests-list-container "This project was automatically created when you posted the job. Models you requ…" at bounding box center [721, 496] width 1442 height 634
drag, startPoint x: 676, startPoint y: 209, endPoint x: 676, endPoint y: 223, distance: 14.0
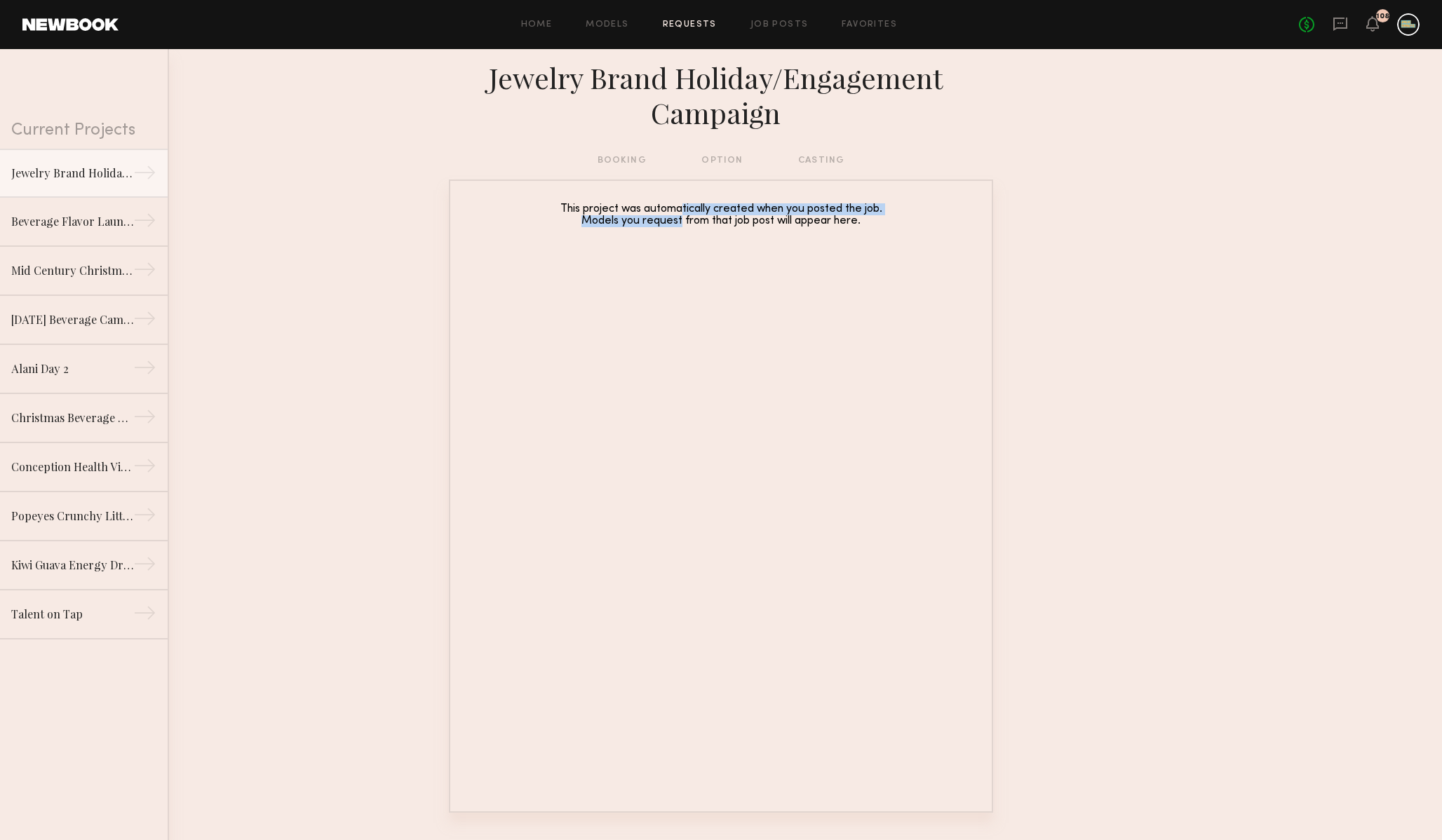
click at [676, 223] on div "This project was automatically created when you posted the job. Models you requ…" at bounding box center [721, 215] width 485 height 24
drag, startPoint x: 676, startPoint y: 223, endPoint x: 675, endPoint y: 207, distance: 16.0
click at [675, 207] on div "This project was automatically created when you posted the job. Models you requ…" at bounding box center [721, 215] width 485 height 24
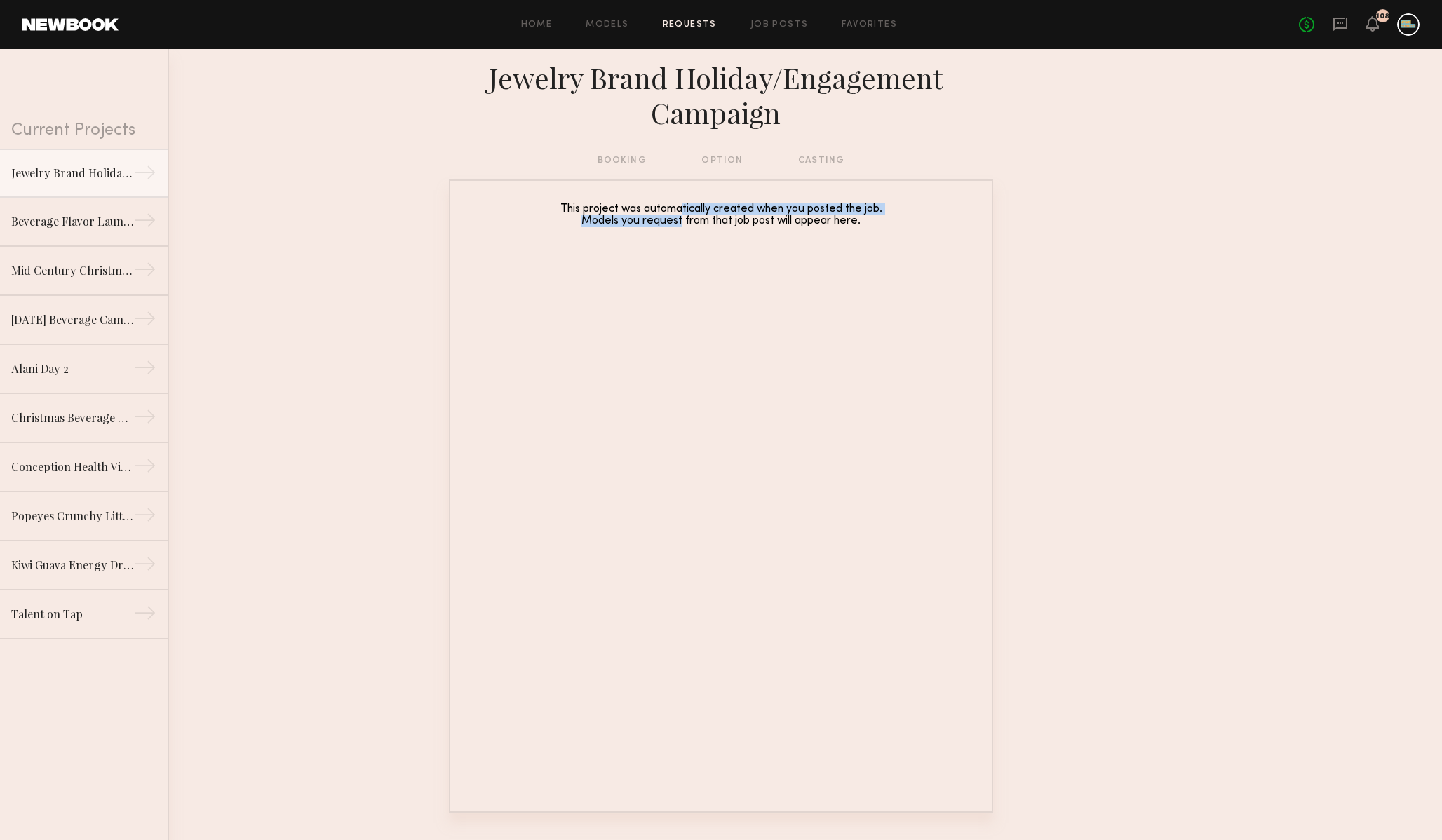
click at [675, 216] on div "This project was automatically created when you posted the job. Models you requ…" at bounding box center [721, 215] width 485 height 24
click at [675, 214] on div "This project was automatically created when you posted the job. Models you requ…" at bounding box center [721, 215] width 485 height 24
click at [1051, 312] on nb-requests-list-container "This project was automatically created when you posted the job. Models you requ…" at bounding box center [721, 496] width 1442 height 634
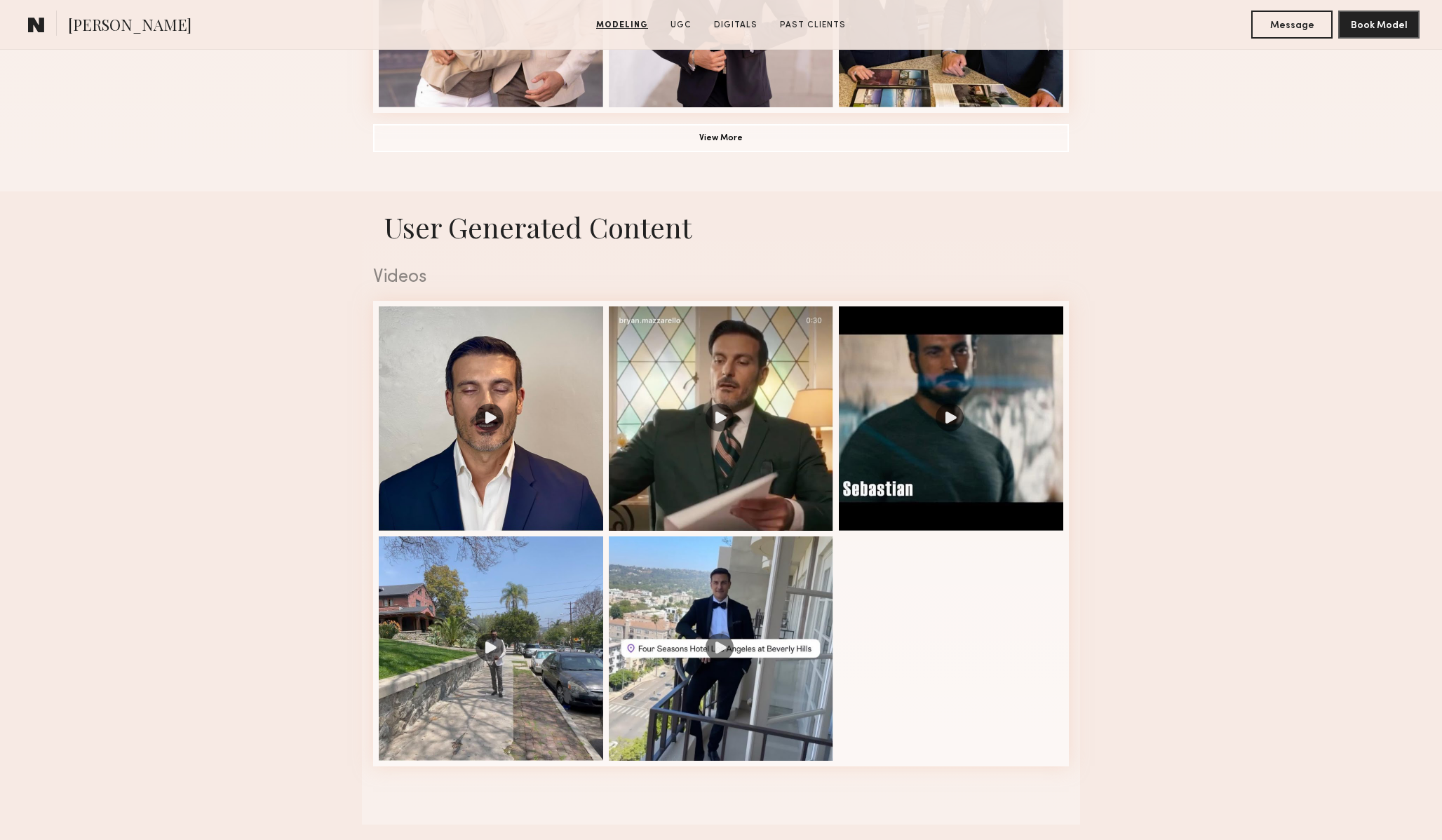
scroll to position [1223, 0]
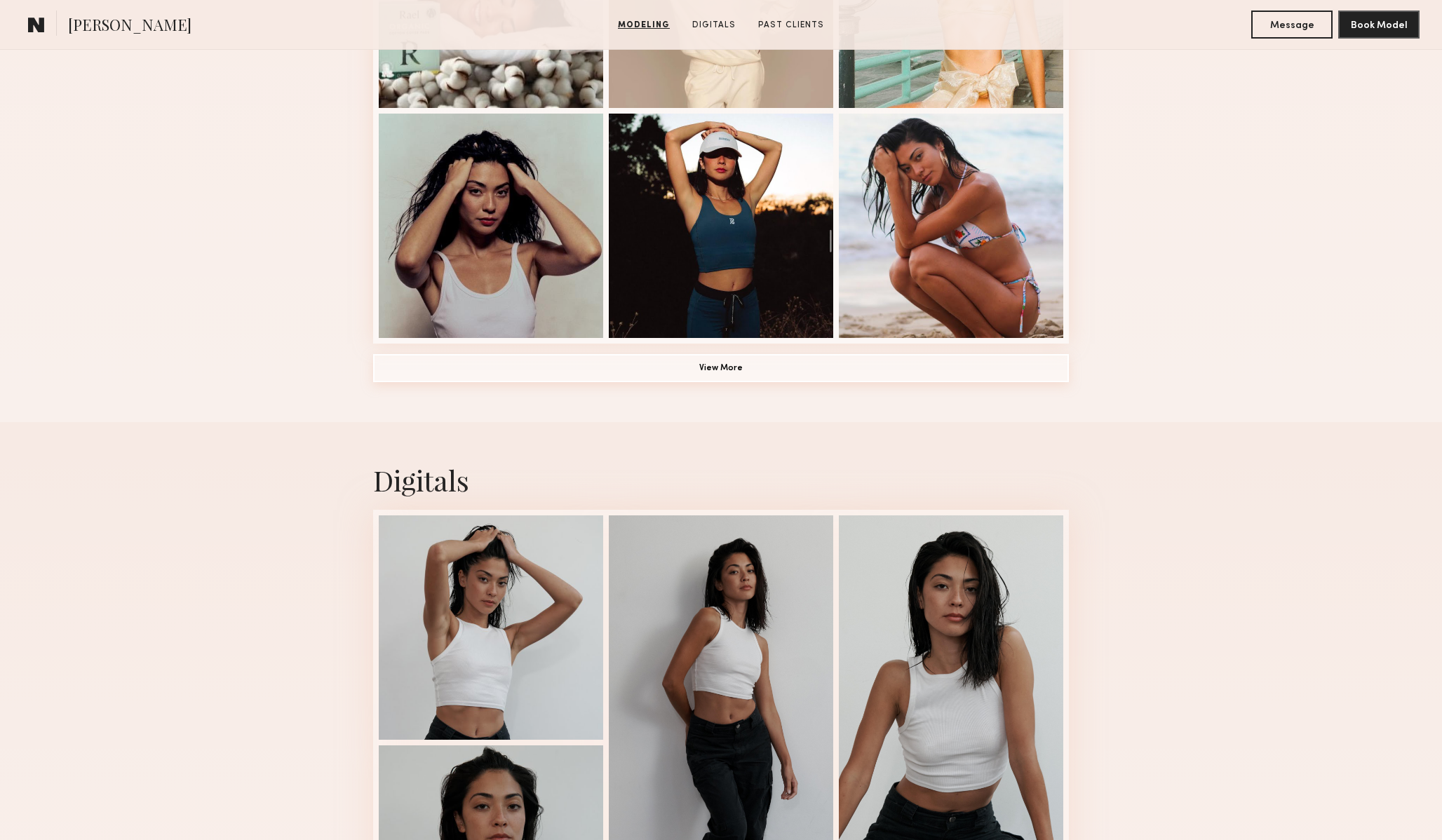
scroll to position [1026, 0]
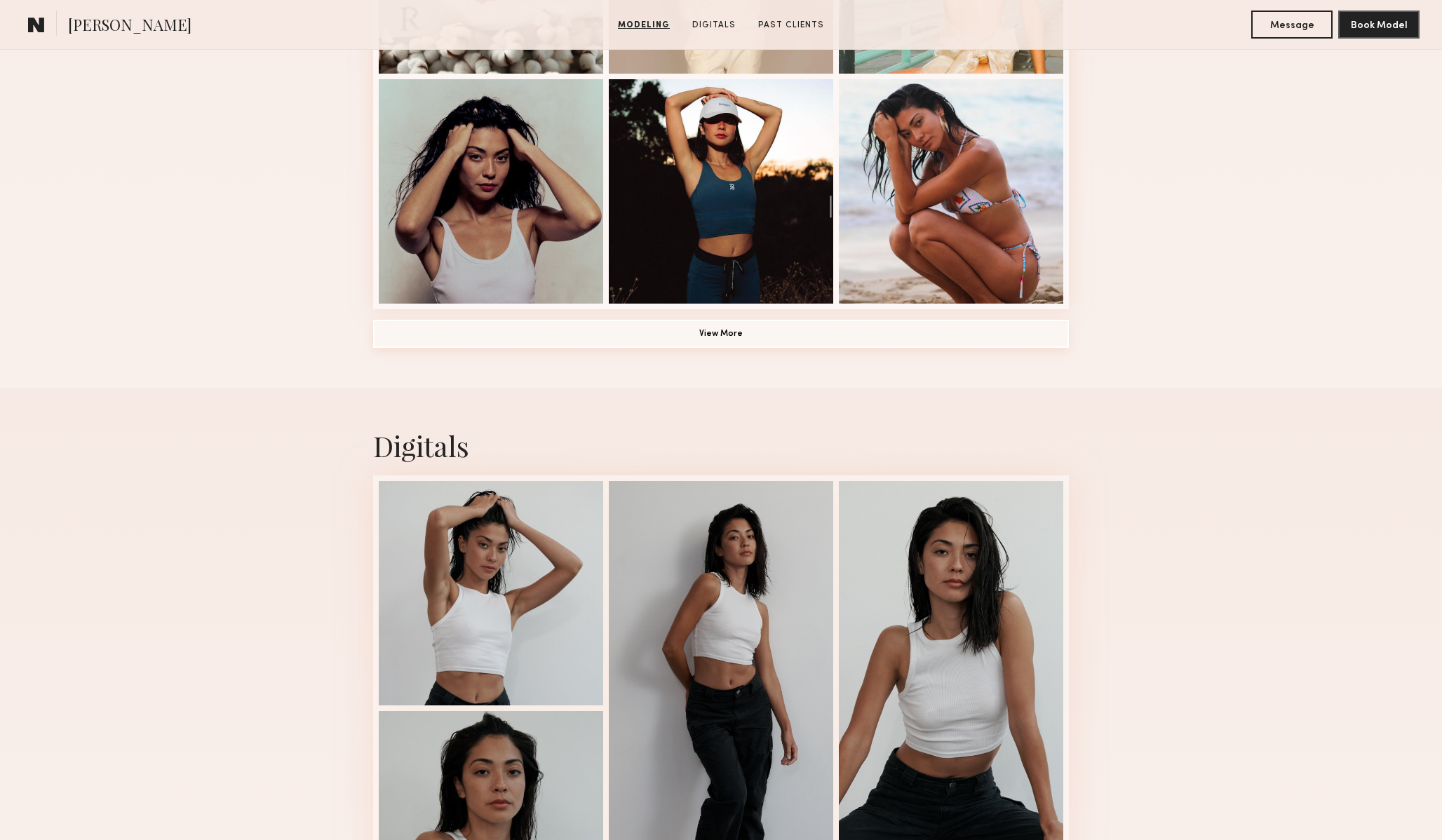
click at [746, 335] on button "View More" at bounding box center [721, 334] width 696 height 28
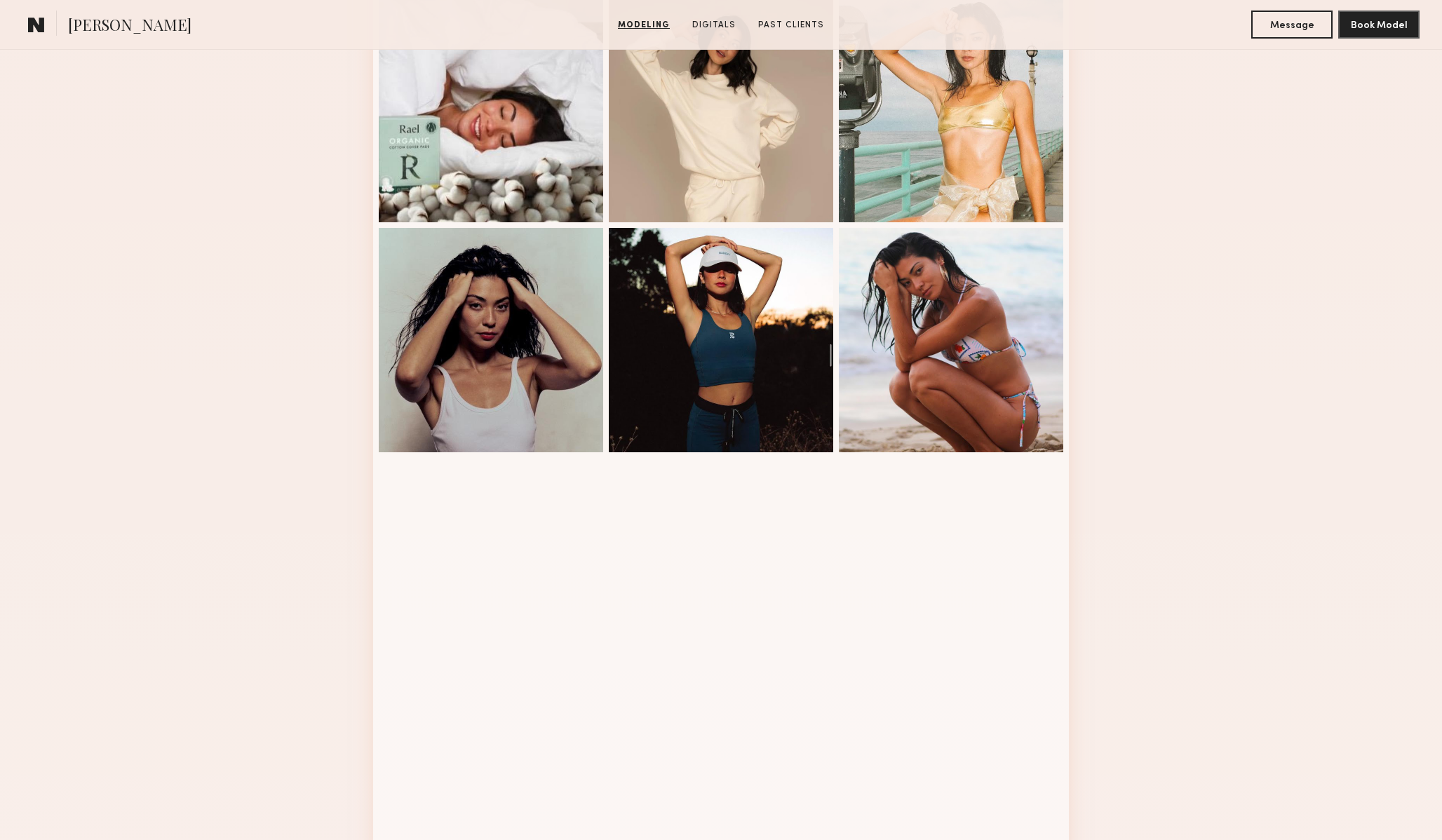
scroll to position [0, 0]
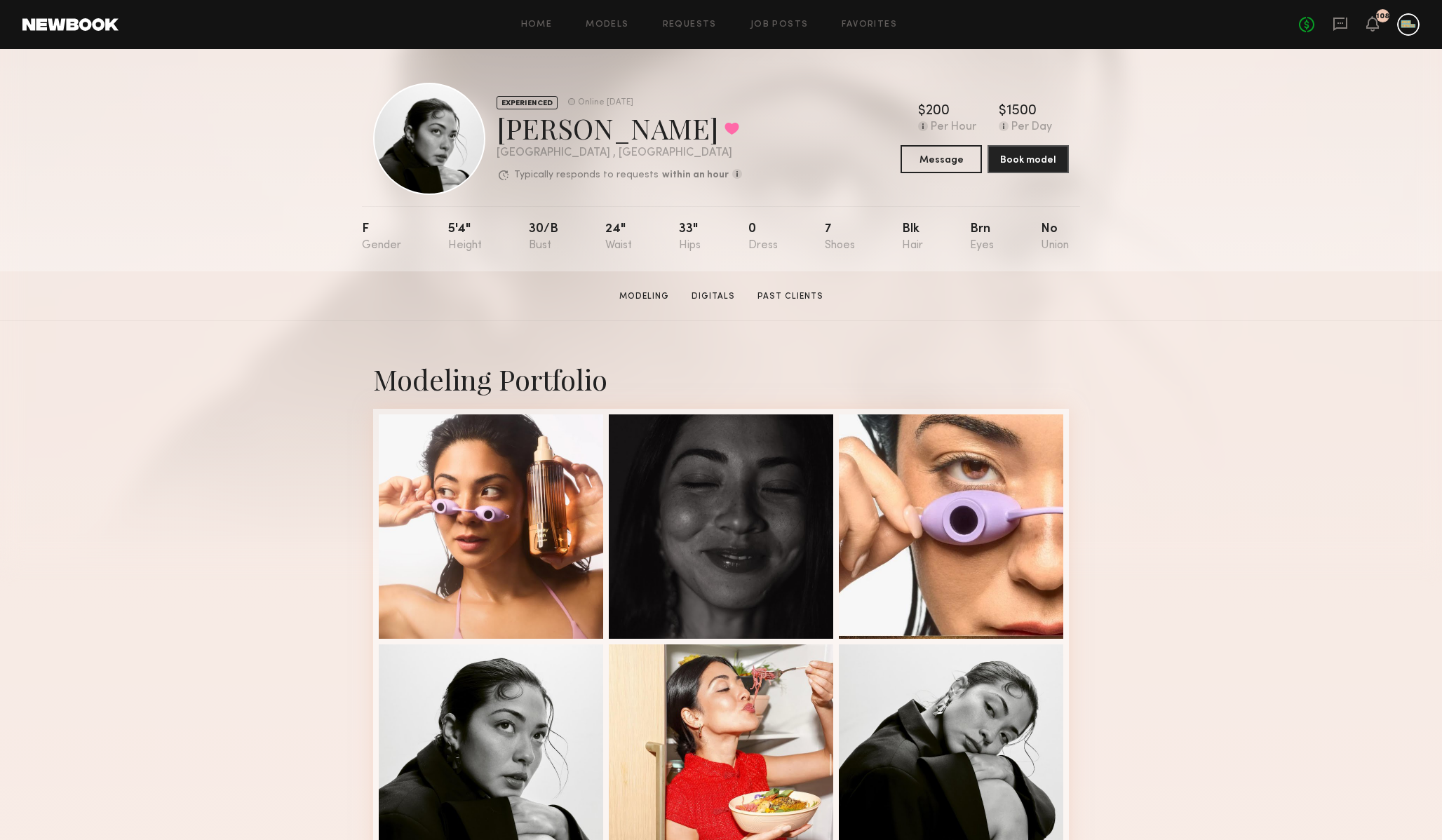
click at [1407, 21] on div at bounding box center [1409, 25] width 23 height 23
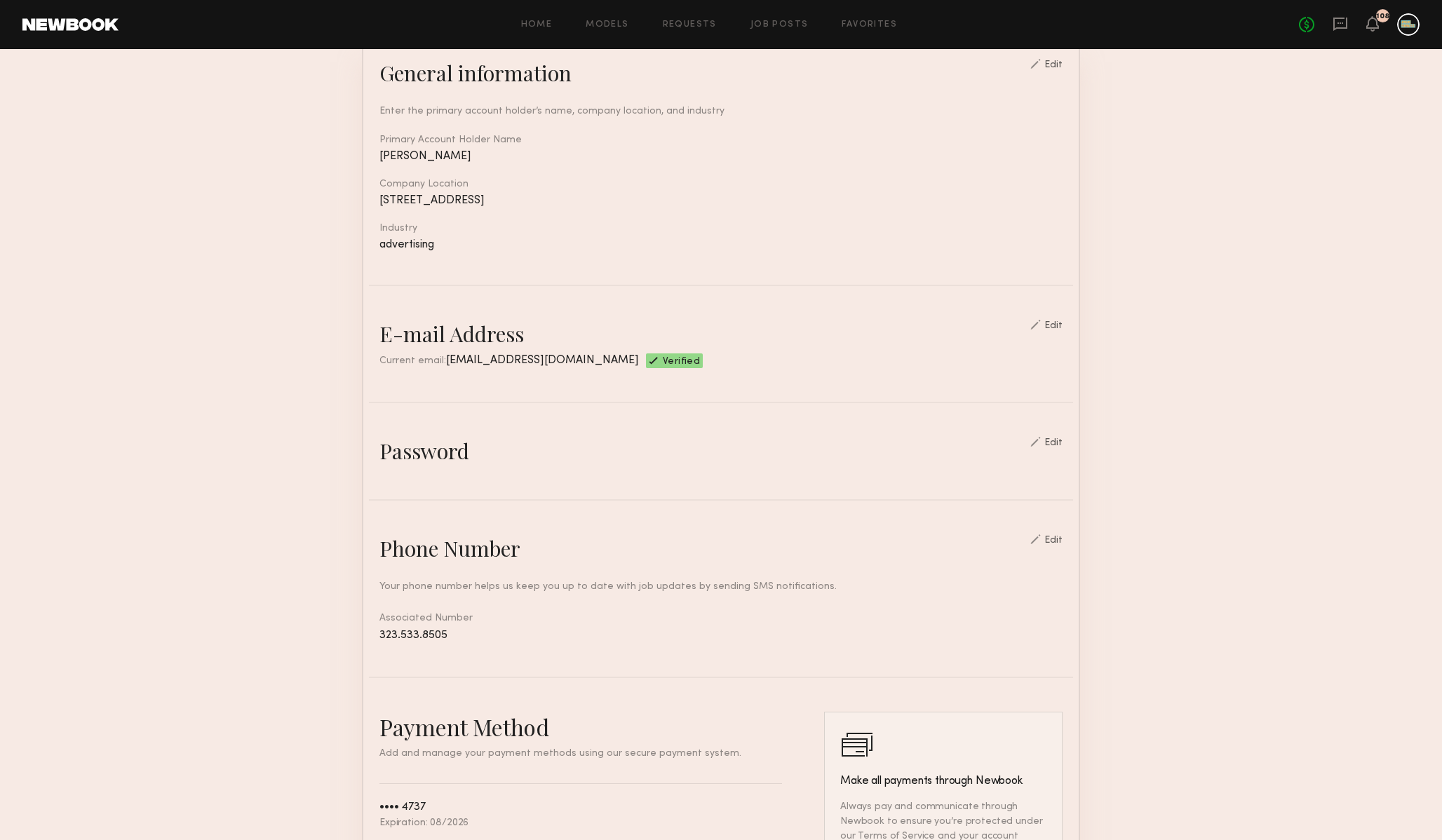
scroll to position [282, 0]
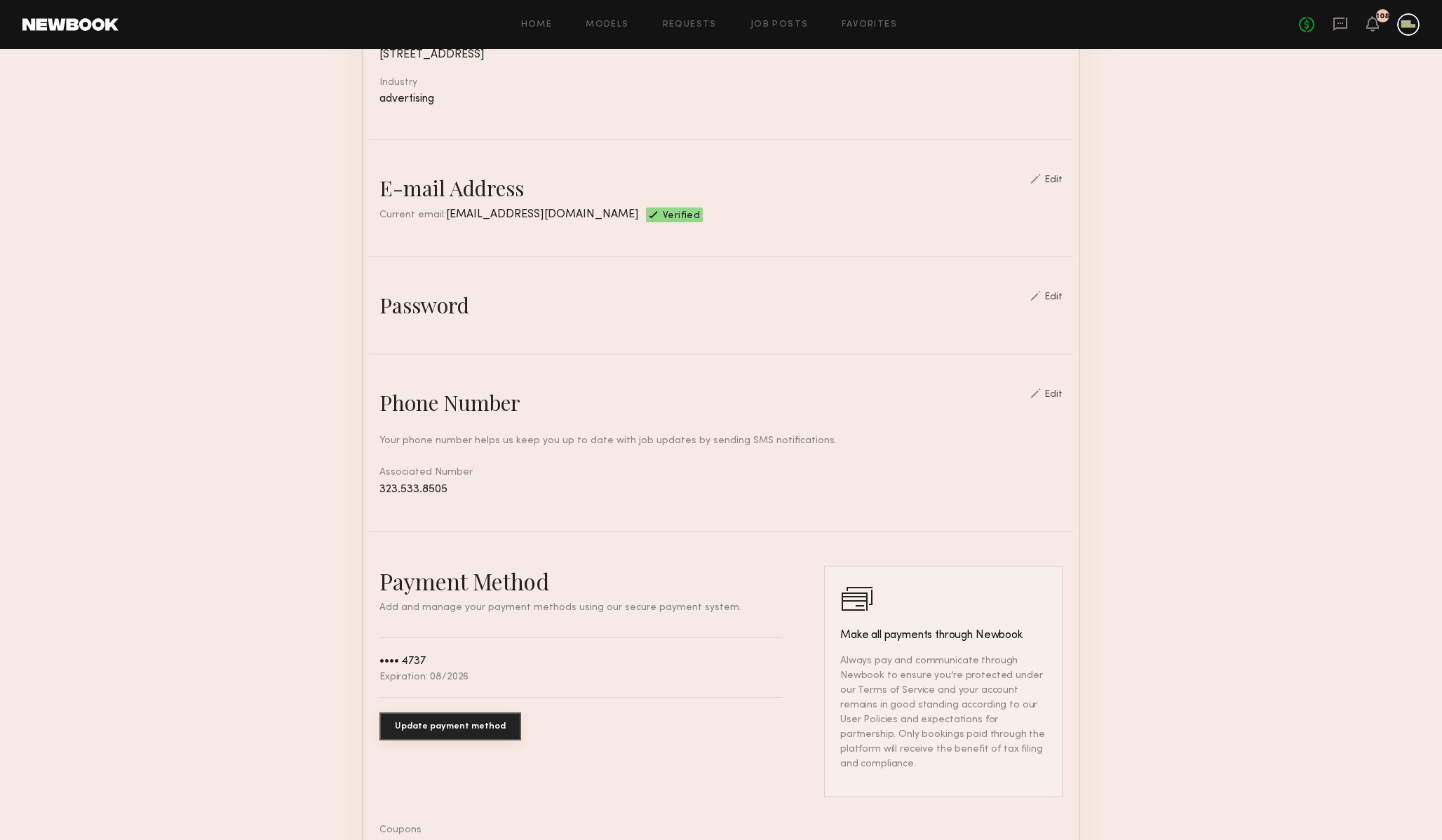
click at [1060, 293] on div "Edit" at bounding box center [1054, 297] width 18 height 9
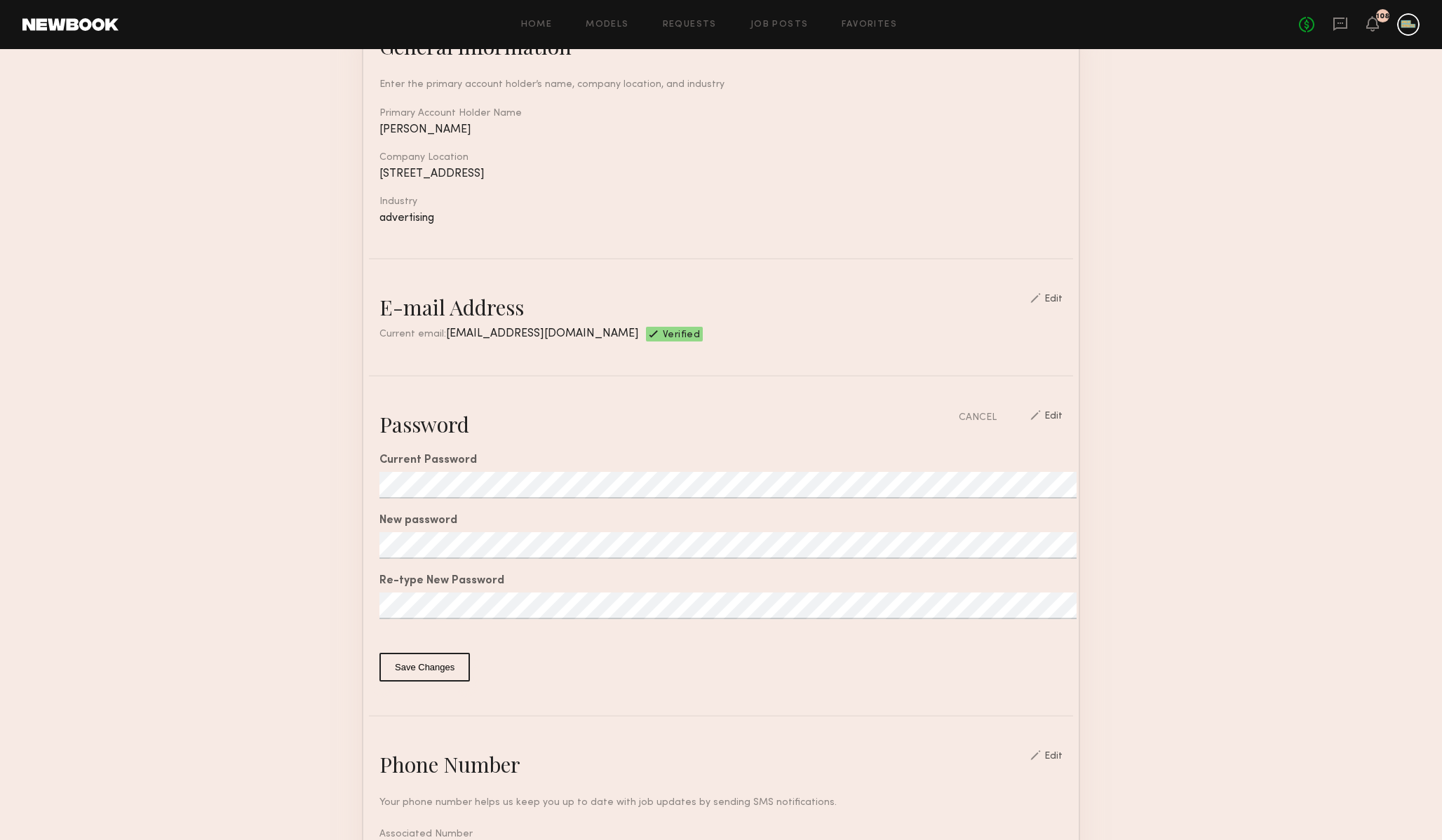
scroll to position [0, 0]
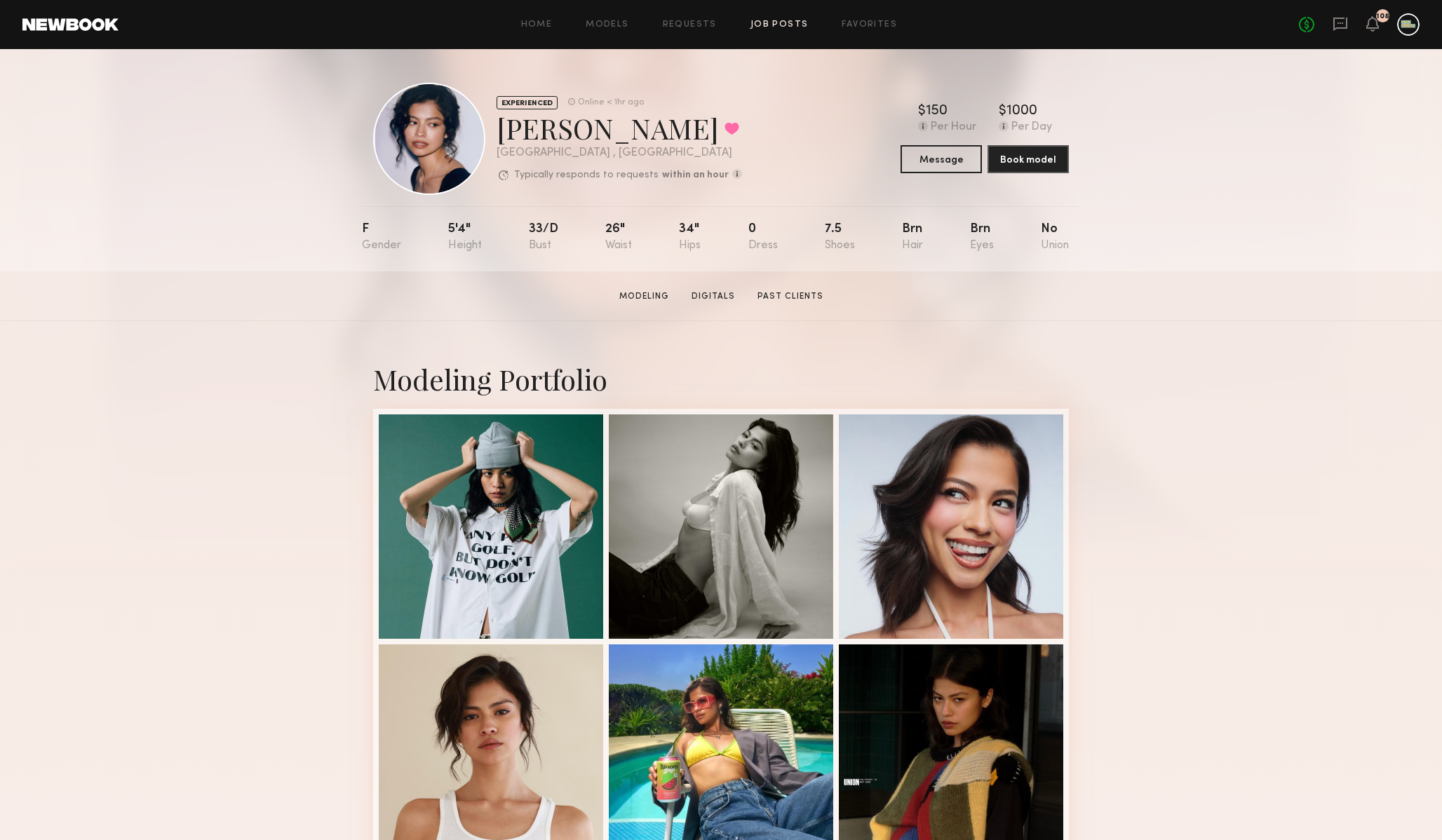
click at [790, 20] on link "Job Posts" at bounding box center [779, 25] width 58 height 9
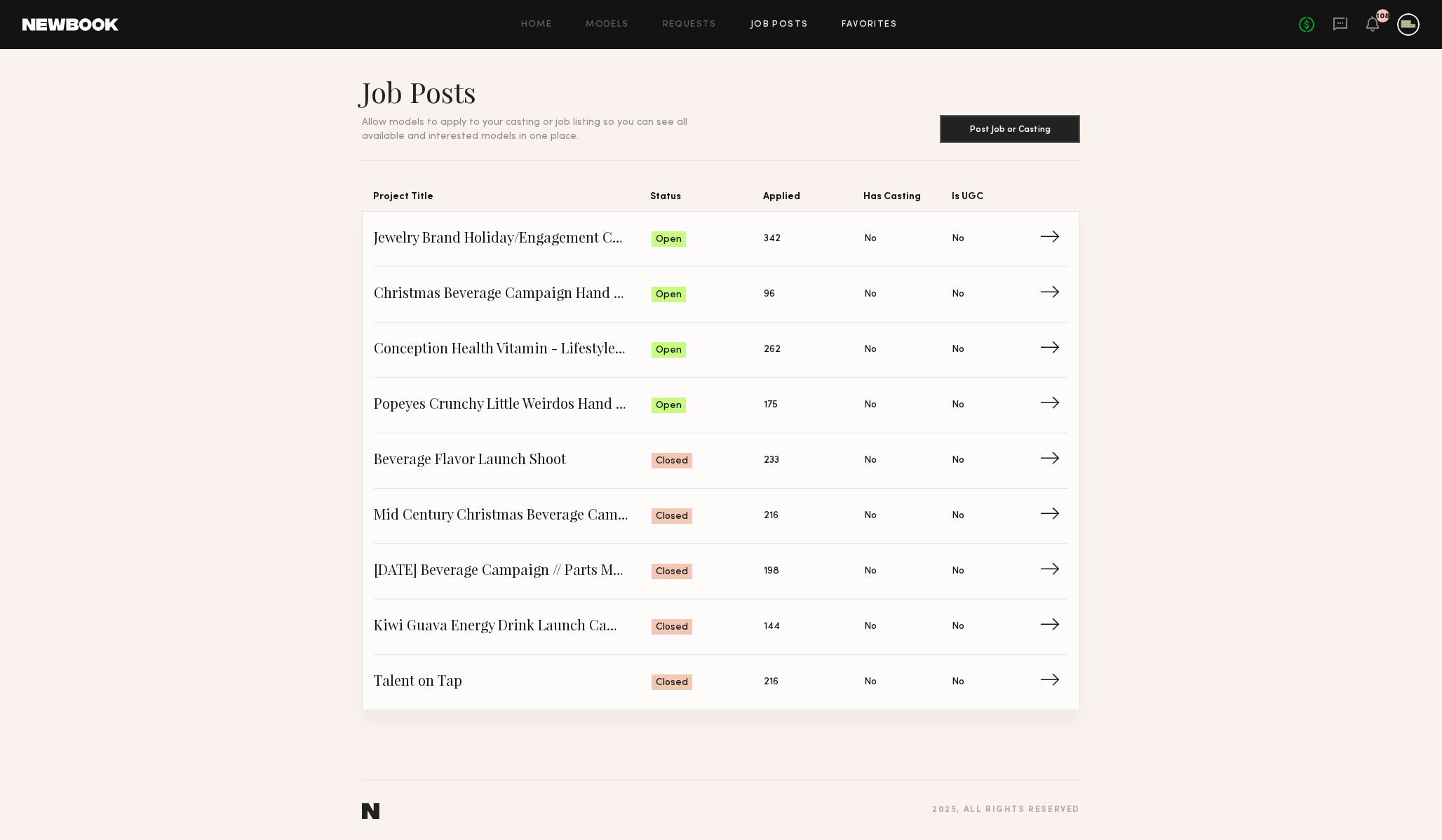
click at [858, 21] on link "Favorites" at bounding box center [870, 25] width 55 height 9
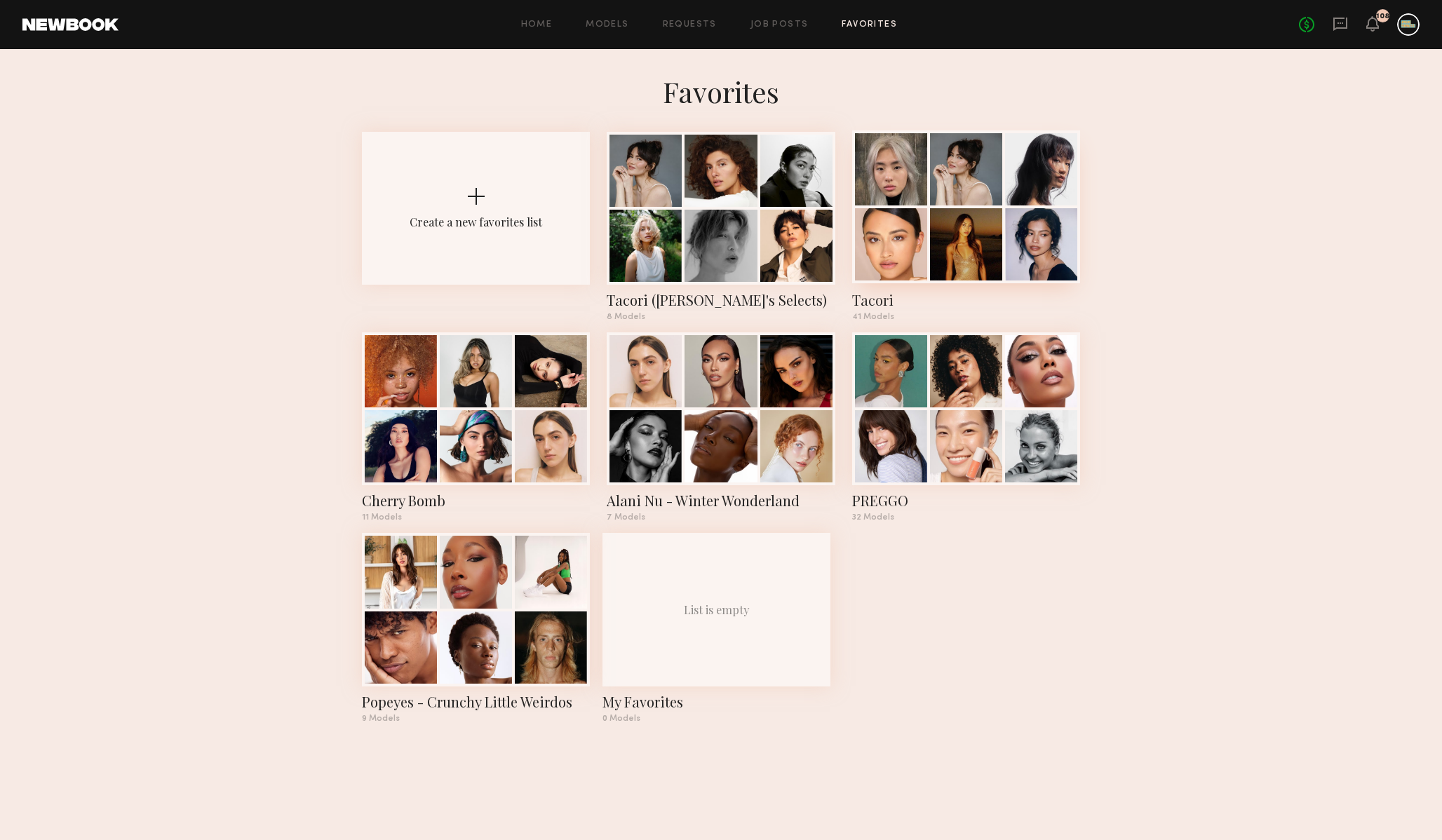
click at [878, 298] on div "Tacori" at bounding box center [966, 300] width 228 height 20
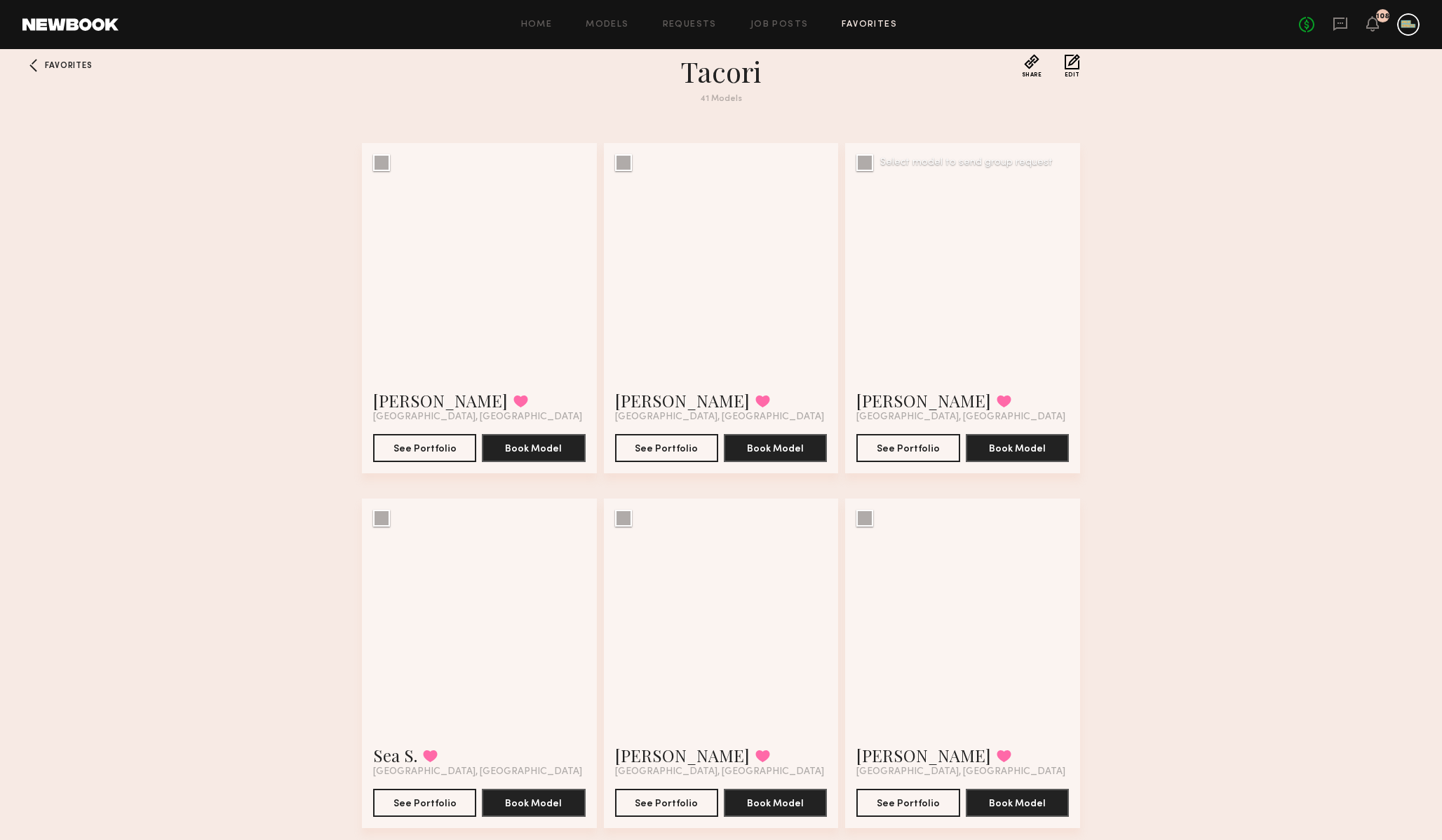
scroll to position [23, 0]
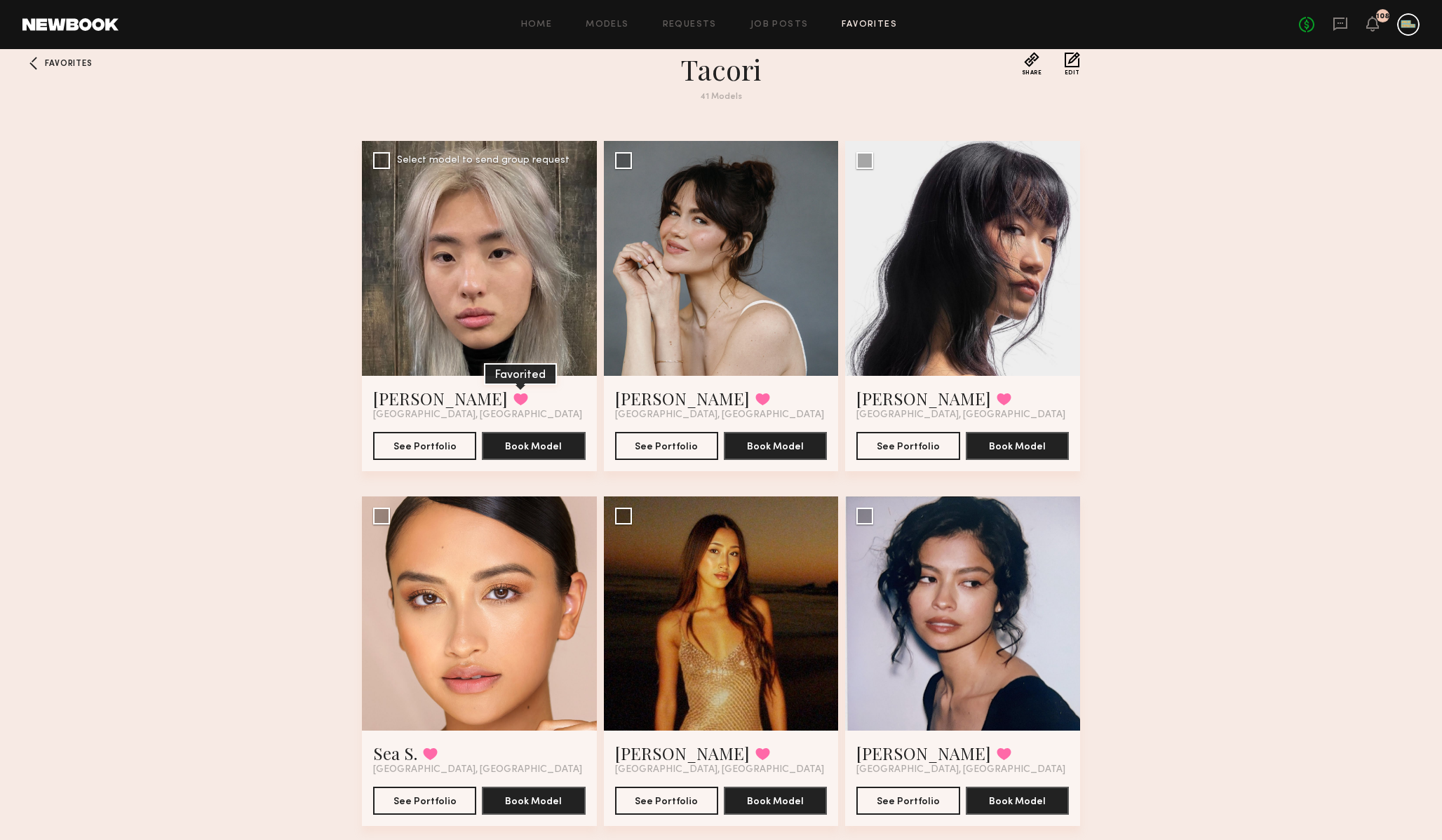
click at [514, 396] on button at bounding box center [521, 399] width 15 height 12
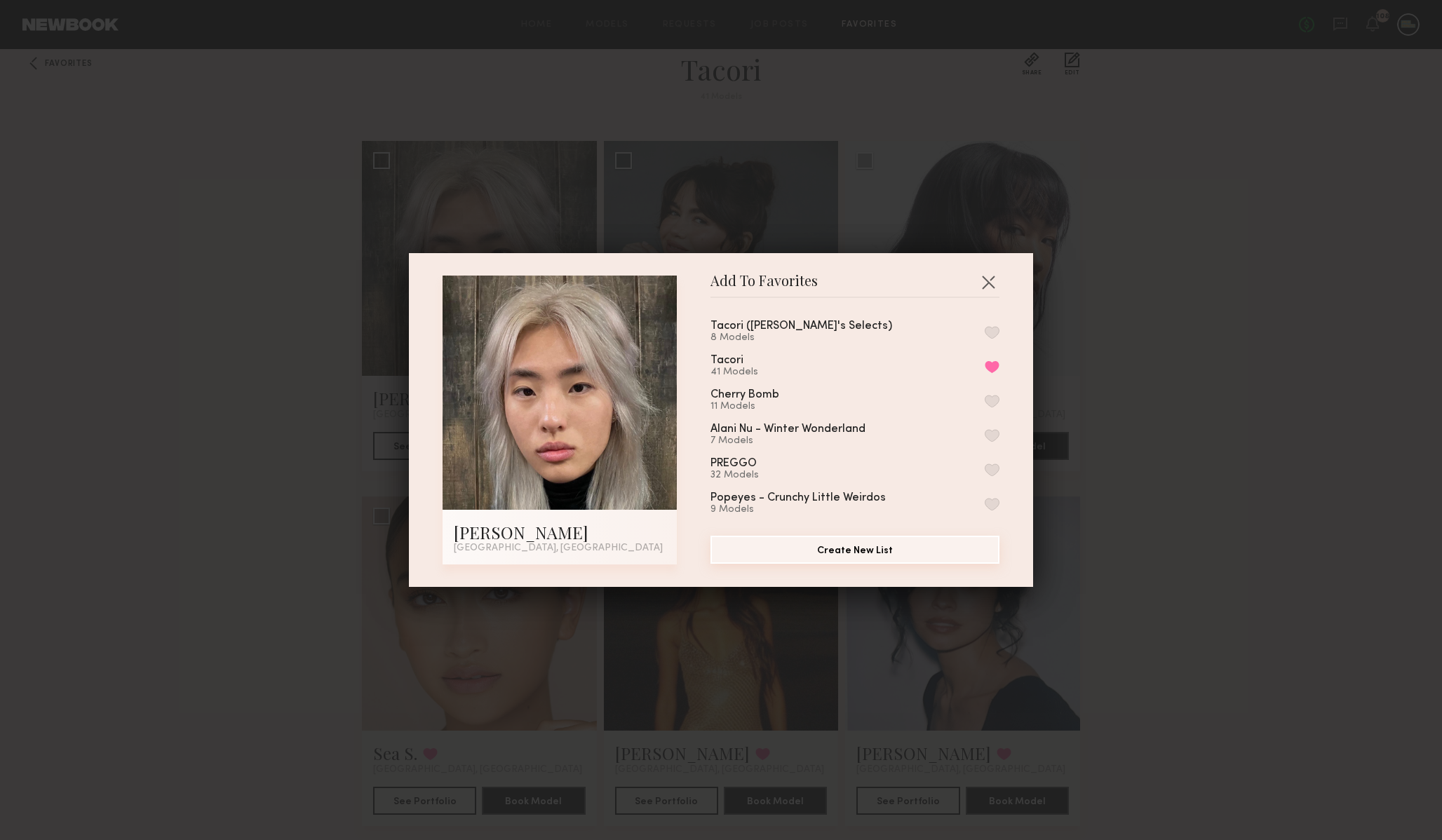
click at [863, 546] on button "Create New List" at bounding box center [855, 550] width 289 height 28
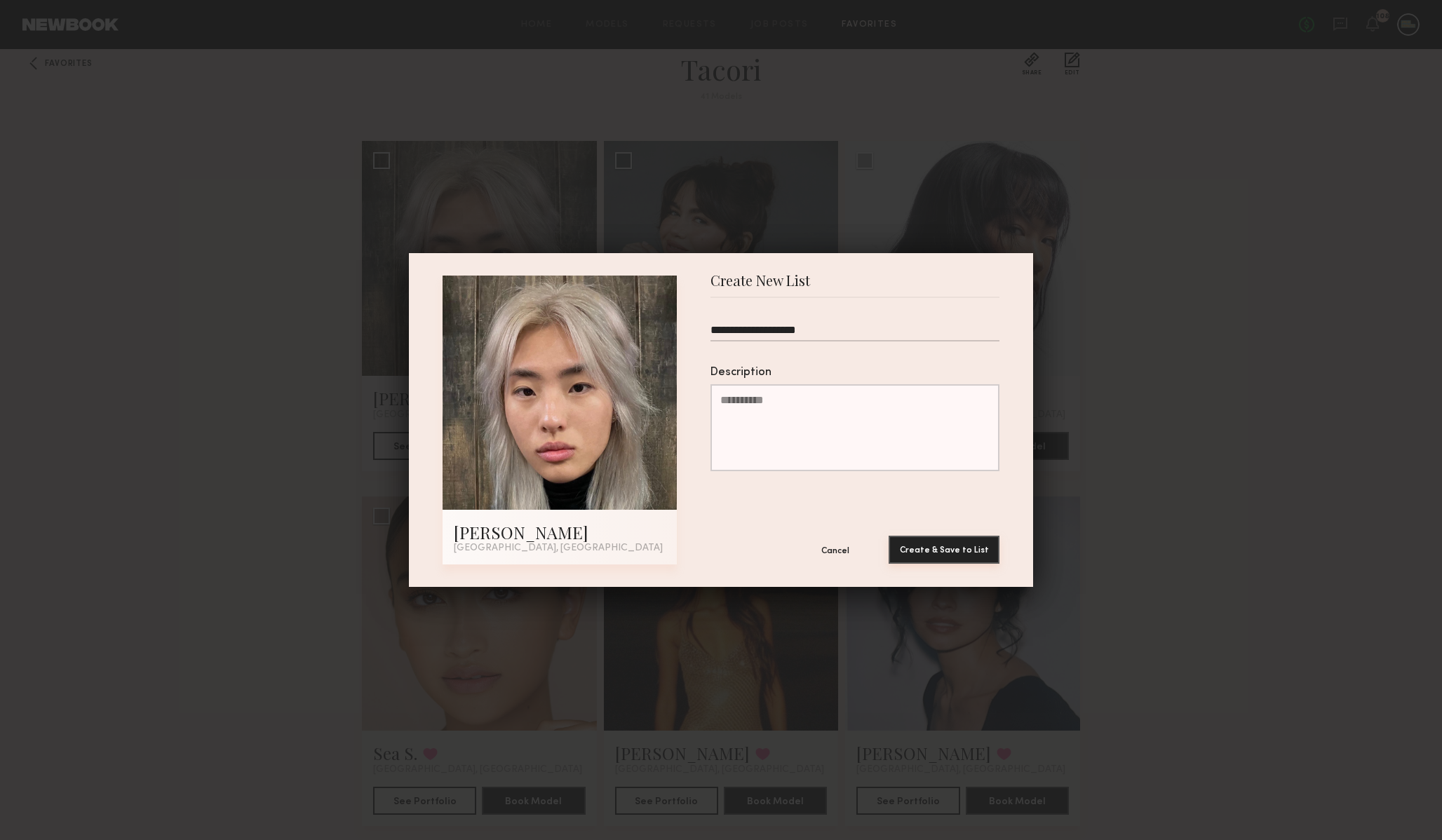
type input "**********"
click at [964, 547] on button "Create & Save to List" at bounding box center [944, 550] width 111 height 28
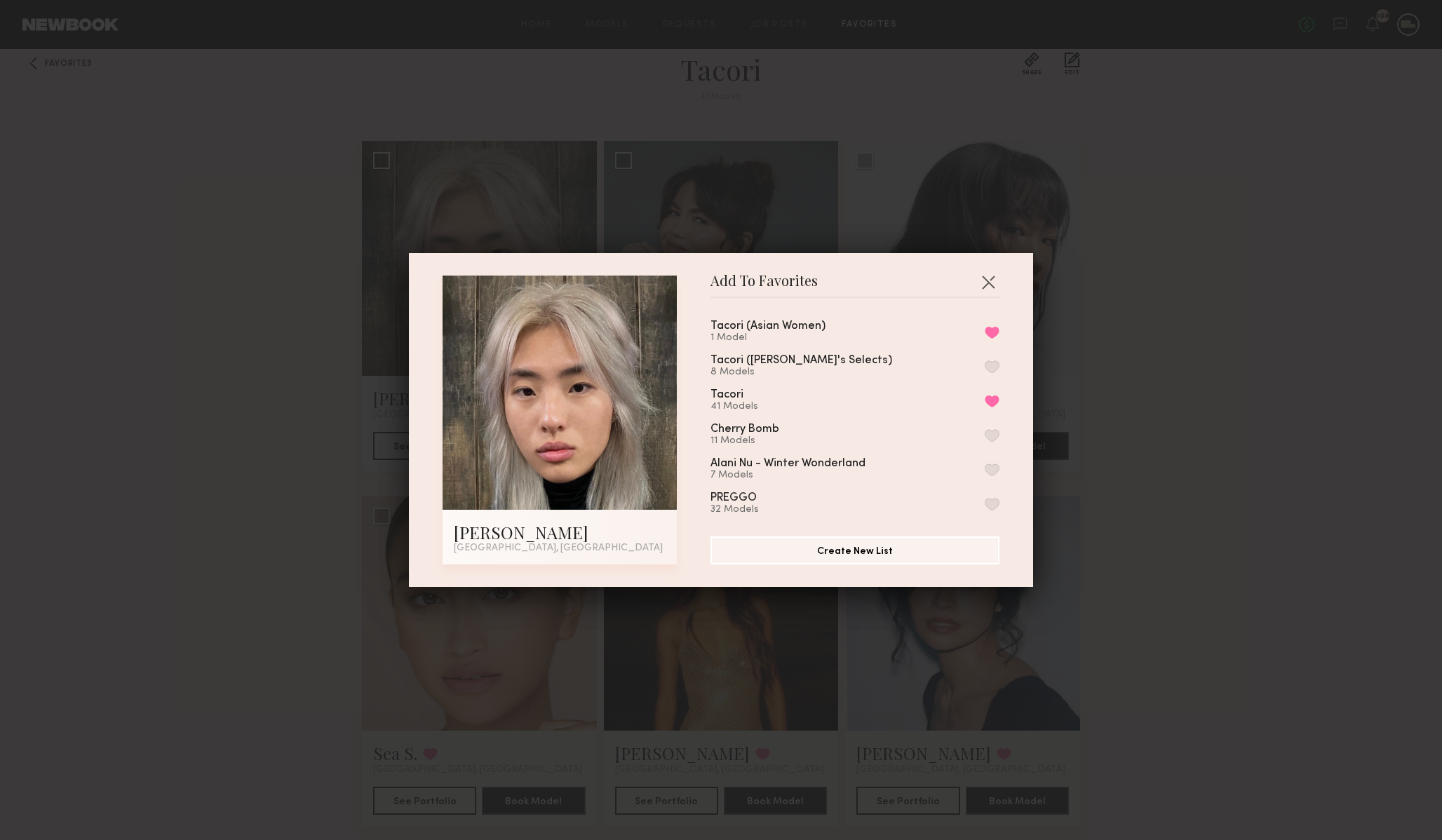
click at [1169, 349] on div "Add To Favorites [PERSON_NAME] [GEOGRAPHIC_DATA], [GEOGRAPHIC_DATA] Add To Favo…" at bounding box center [721, 420] width 1442 height 840
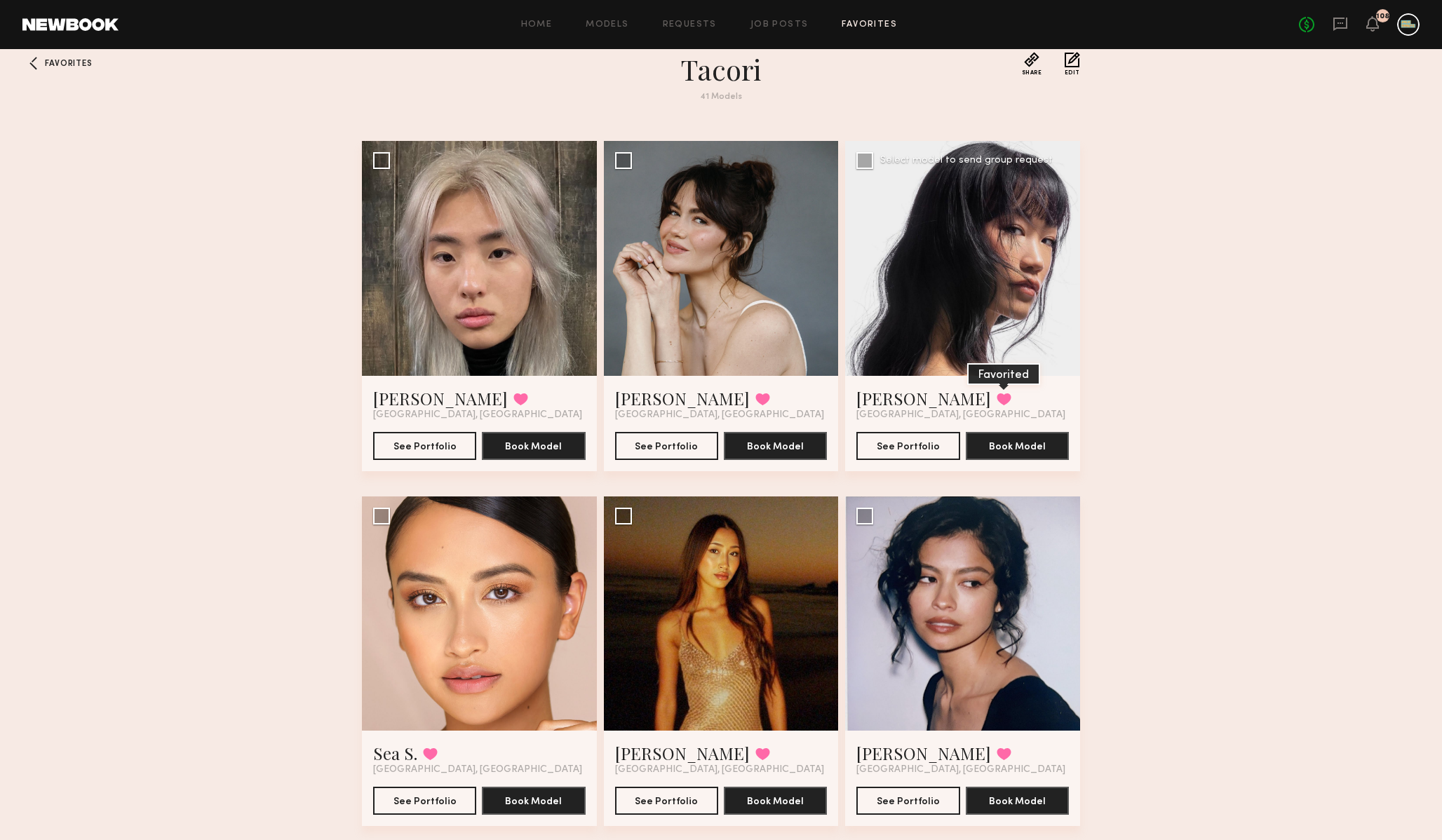
click at [997, 399] on button at bounding box center [1004, 399] width 15 height 12
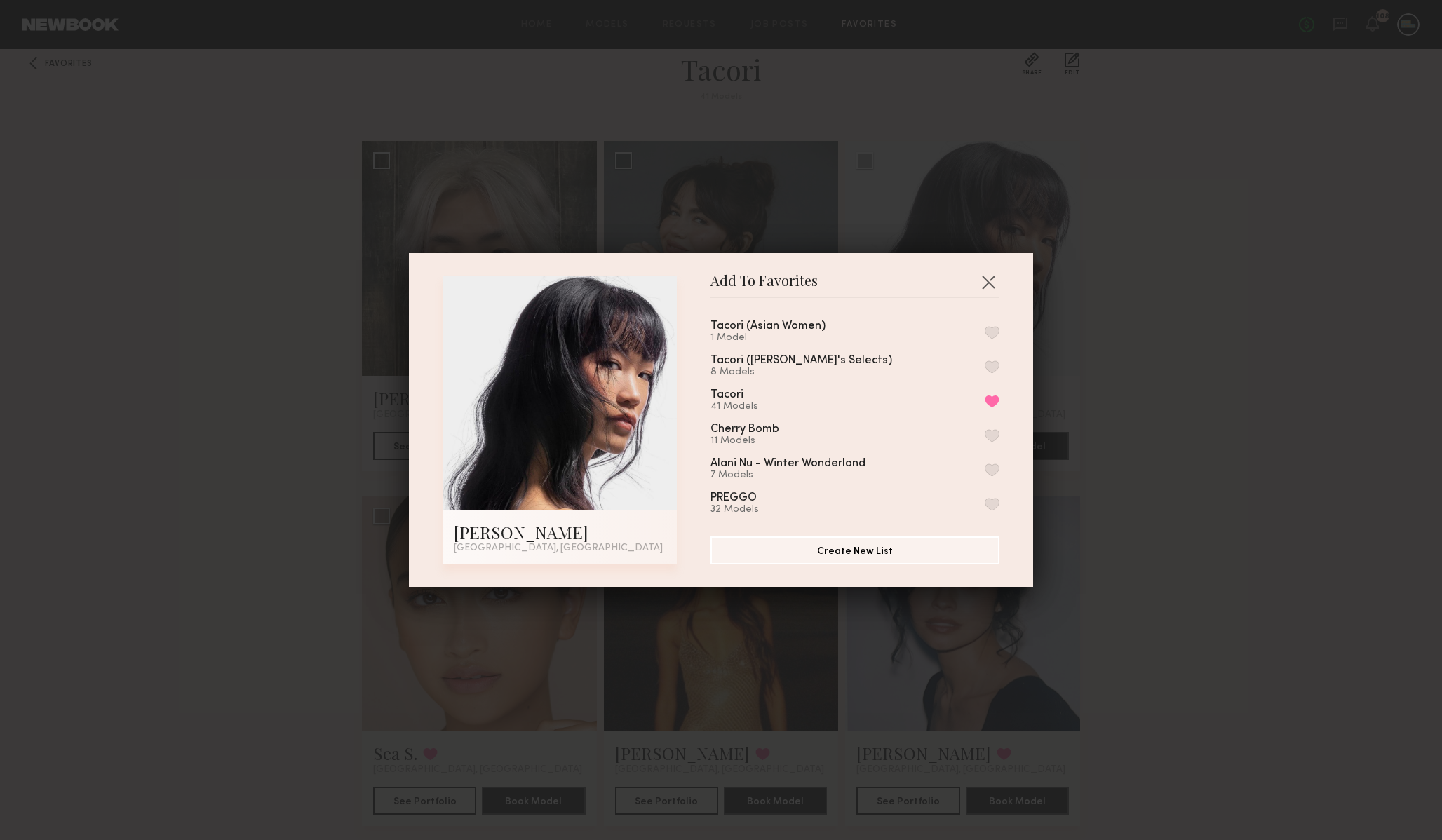
click at [990, 325] on div "Tacori ([DEMOGRAPHIC_DATA] Women) 1 Model" at bounding box center [855, 331] width 289 height 23
click at [991, 329] on button "button" at bounding box center [993, 331] width 15 height 12
click at [985, 278] on button "button" at bounding box center [988, 282] width 23 height 23
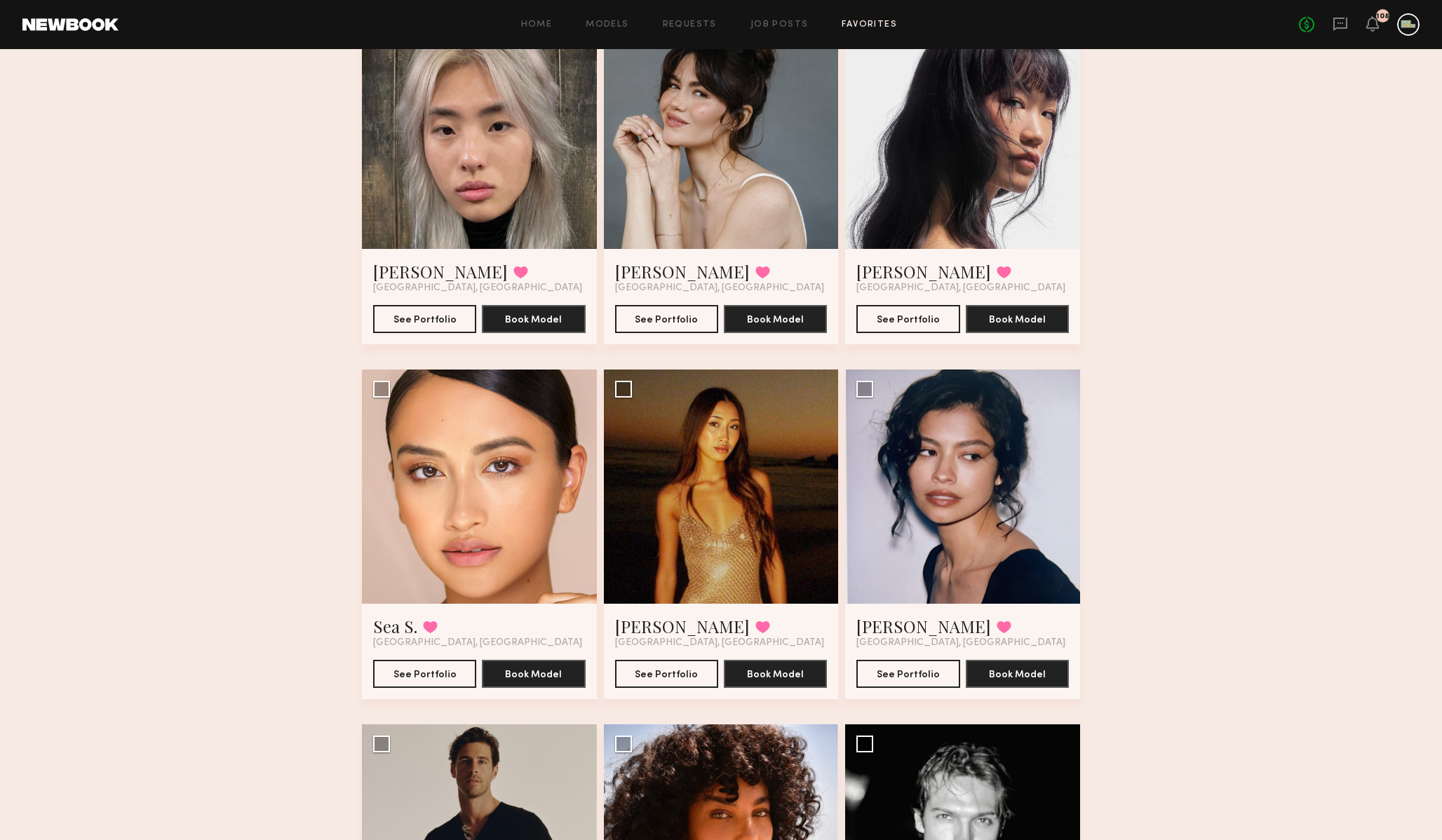
scroll to position [177, 0]
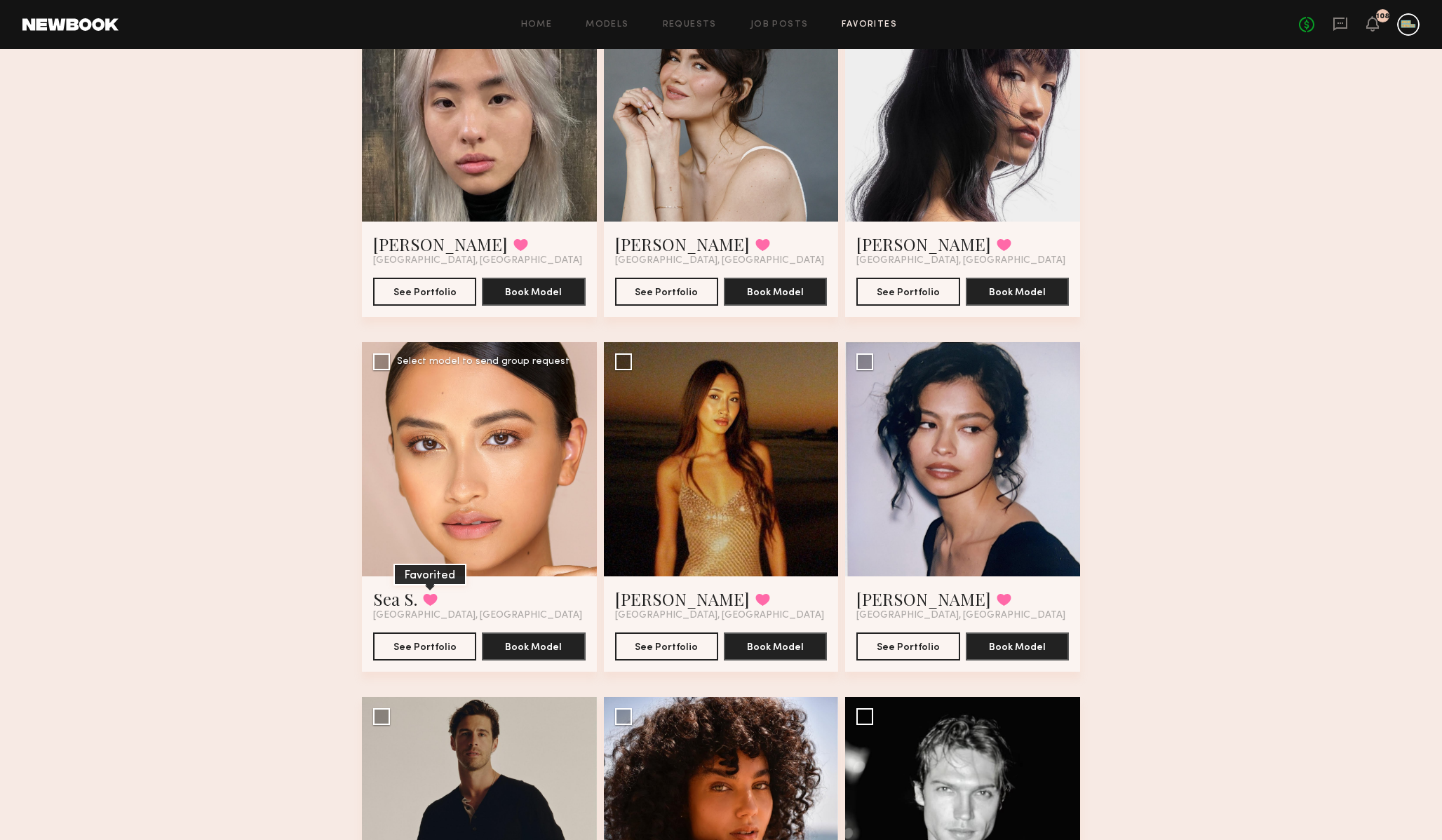
click at [427, 593] on button at bounding box center [430, 599] width 15 height 12
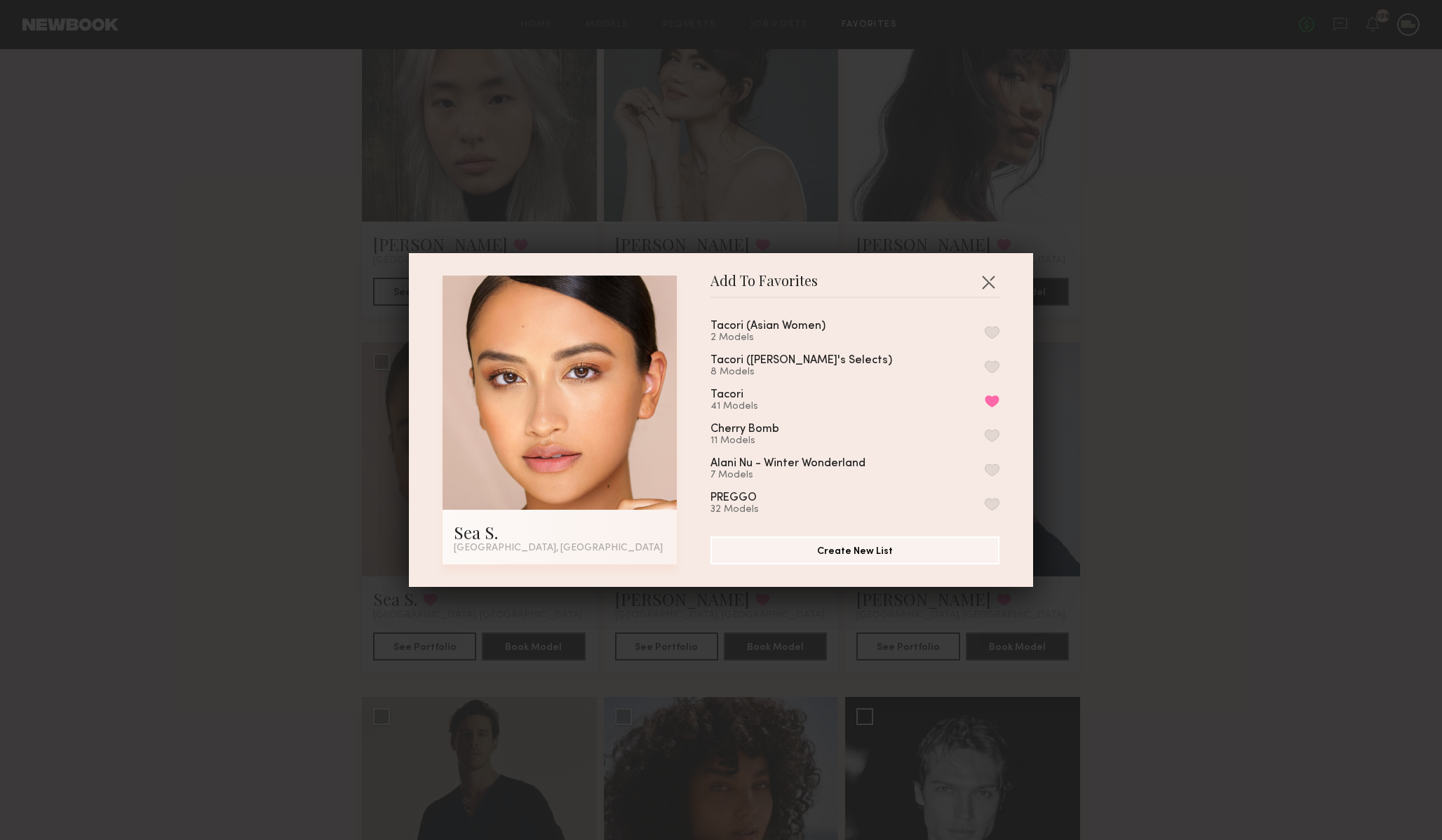
click at [992, 328] on button "button" at bounding box center [993, 331] width 15 height 12
click at [986, 275] on button "button" at bounding box center [988, 282] width 23 height 23
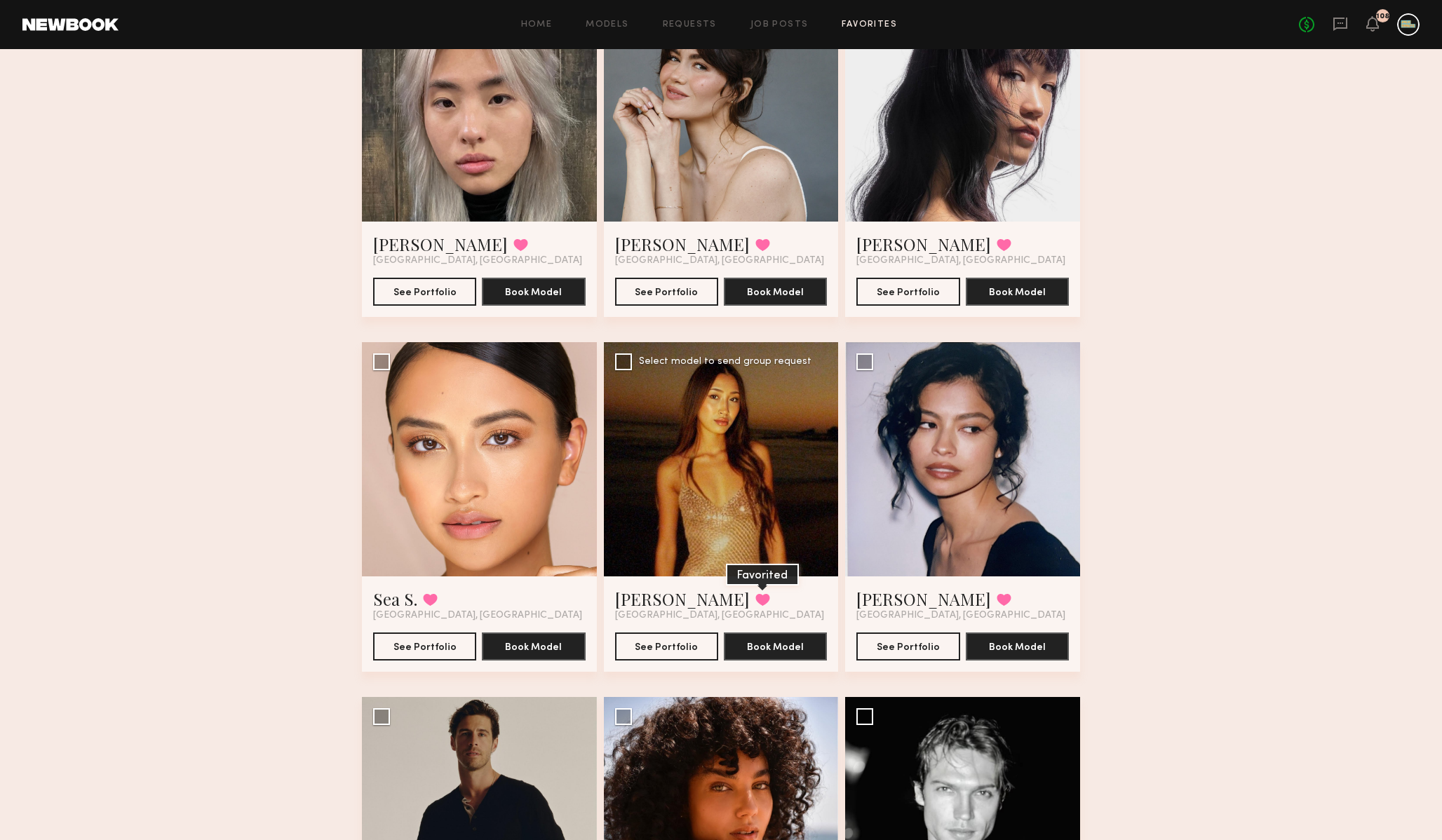
click at [755, 597] on button at bounding box center [763, 599] width 15 height 12
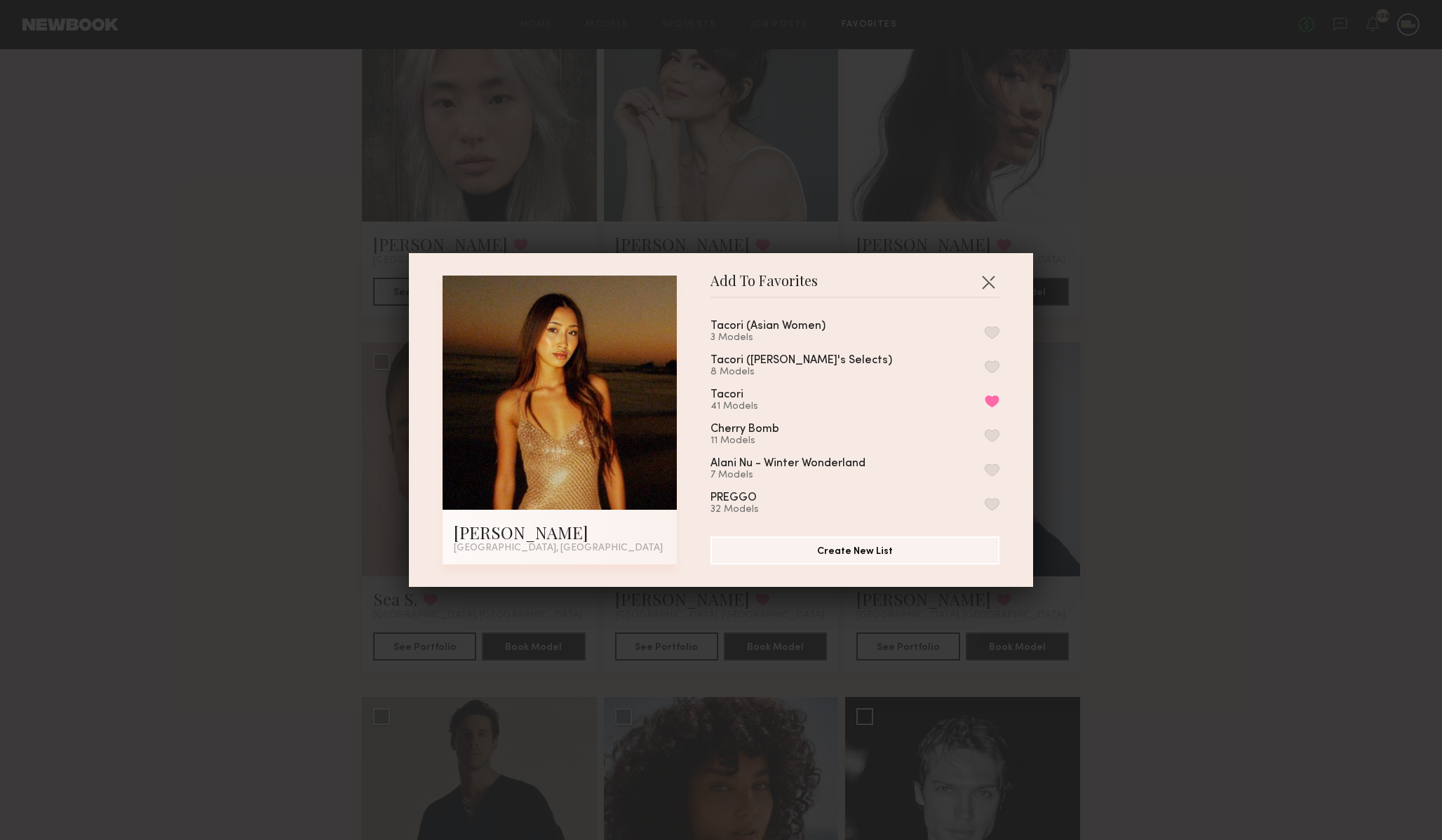
click at [993, 331] on button "button" at bounding box center [993, 331] width 15 height 12
click at [993, 280] on button "button" at bounding box center [988, 282] width 23 height 23
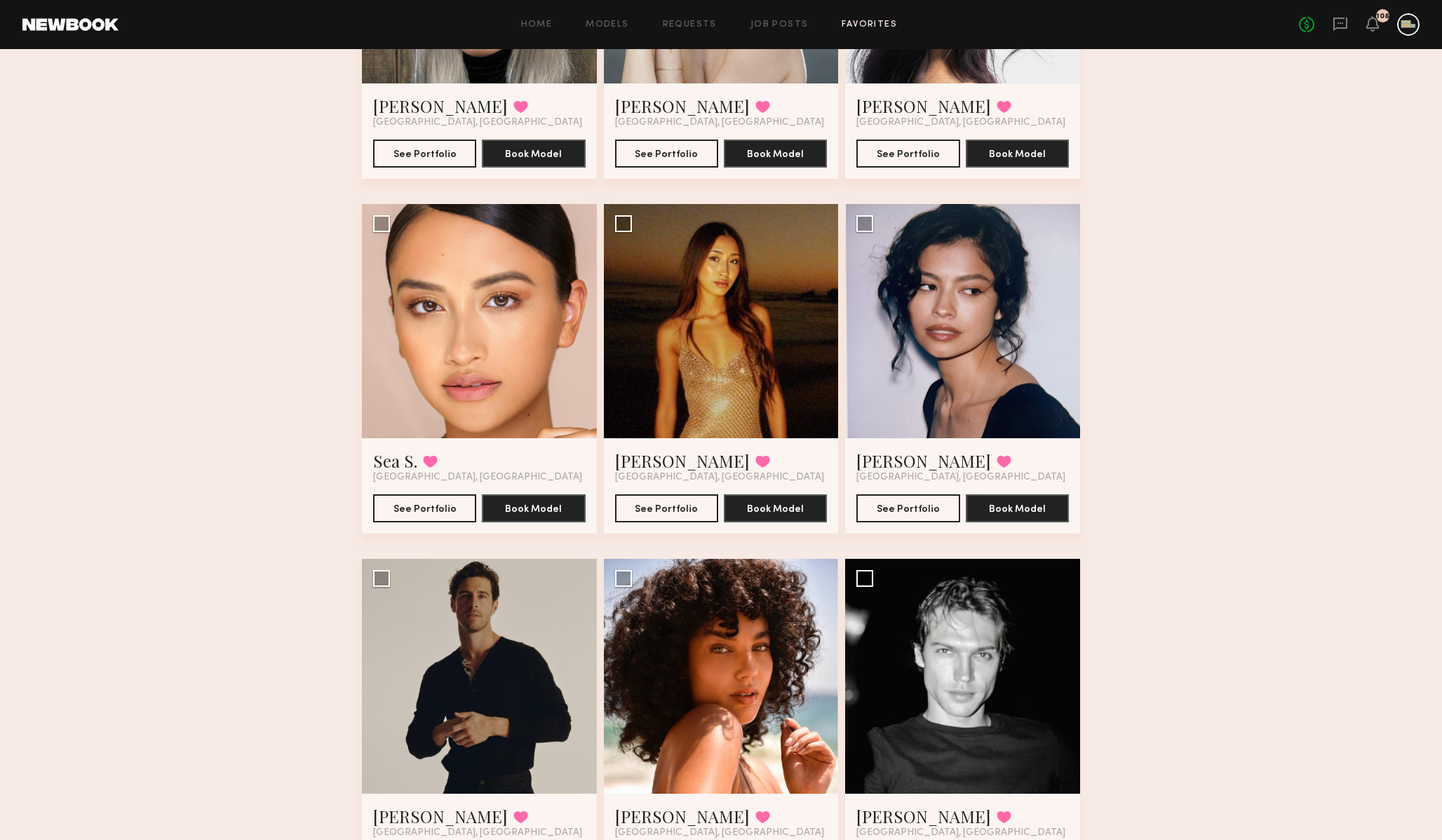
scroll to position [331, 0]
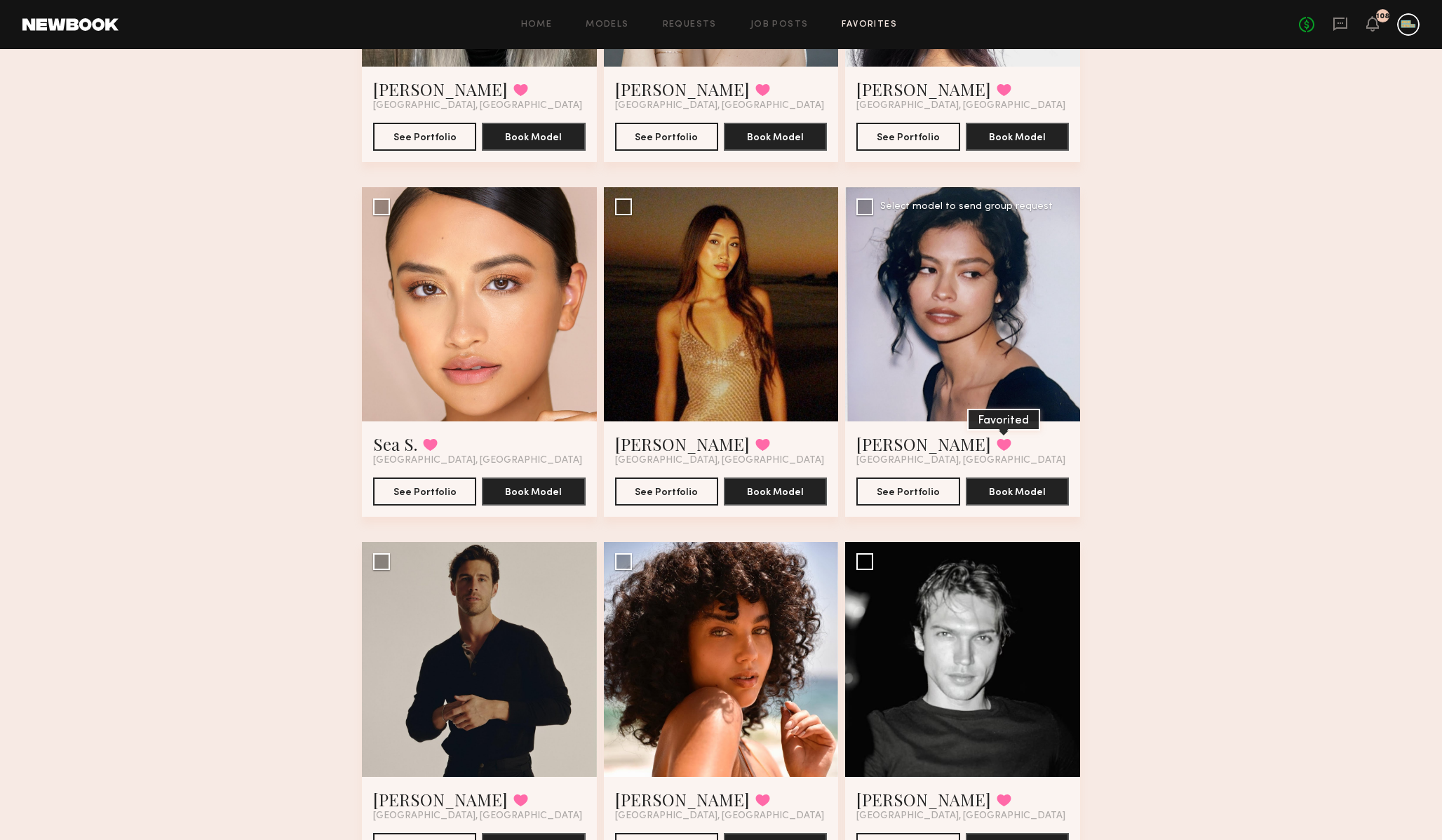
click at [997, 444] on button at bounding box center [1004, 444] width 15 height 12
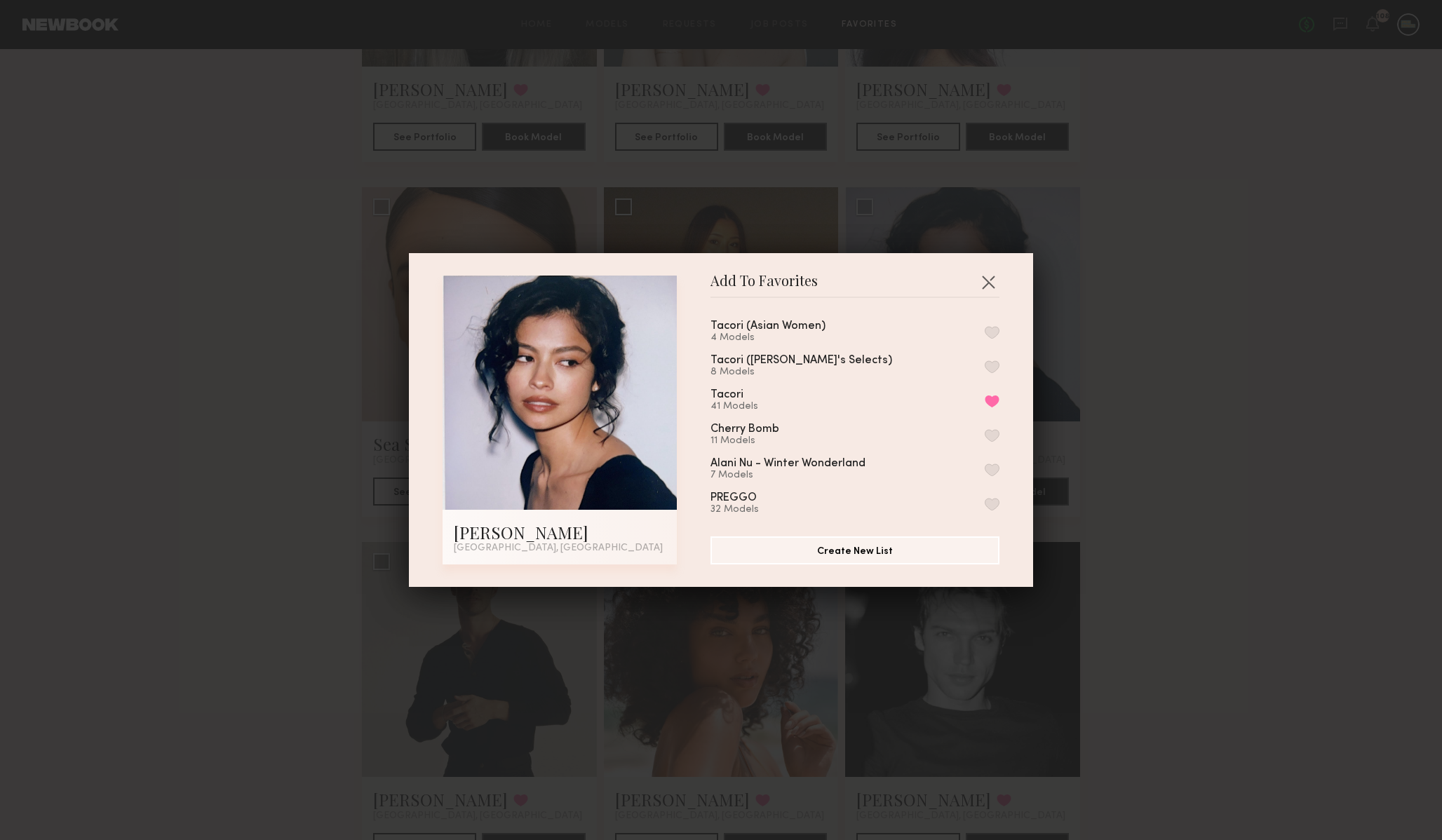
click at [994, 329] on button "button" at bounding box center [993, 331] width 15 height 12
click at [982, 277] on button "button" at bounding box center [988, 282] width 23 height 23
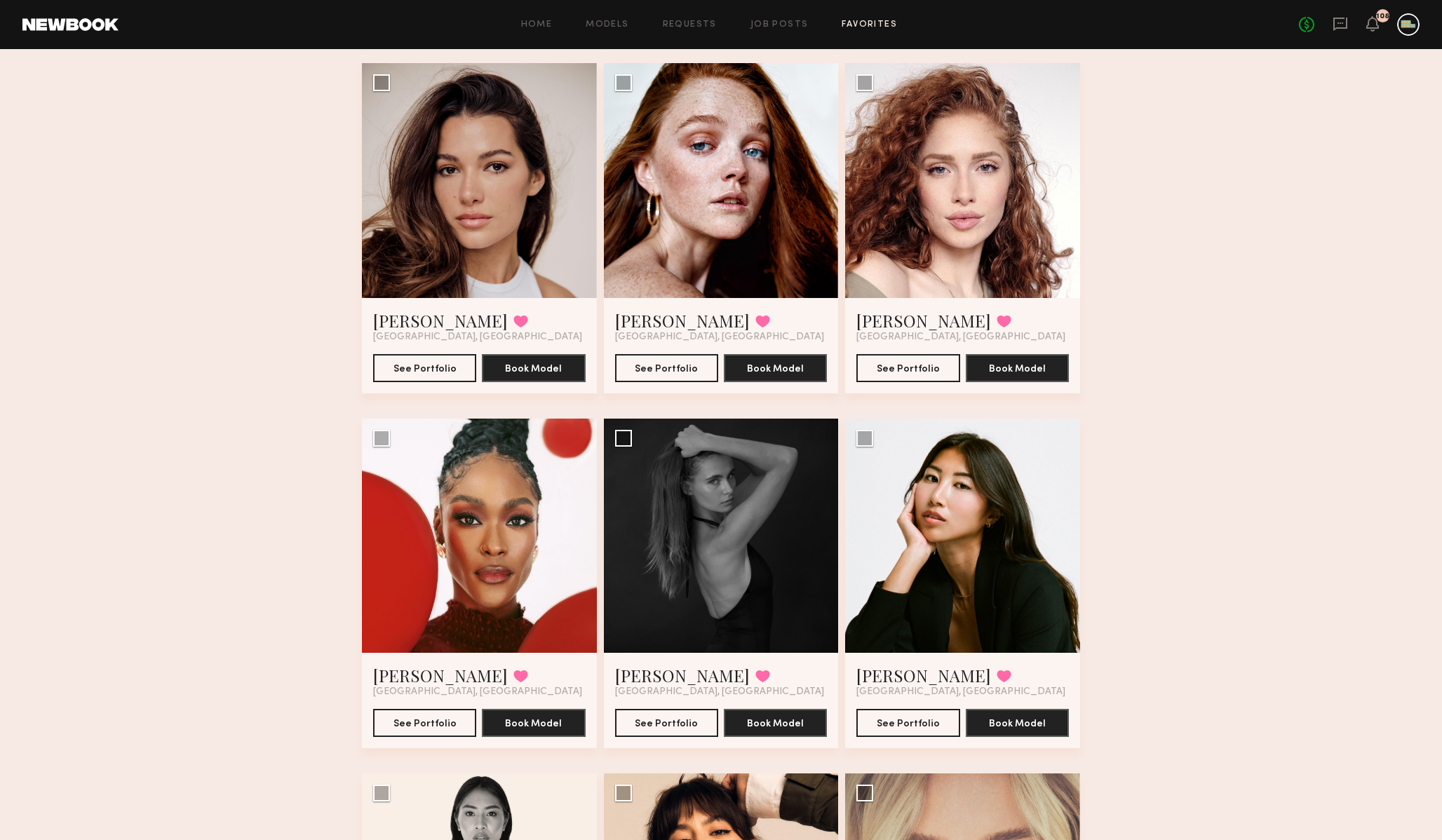
scroll to position [2261, 0]
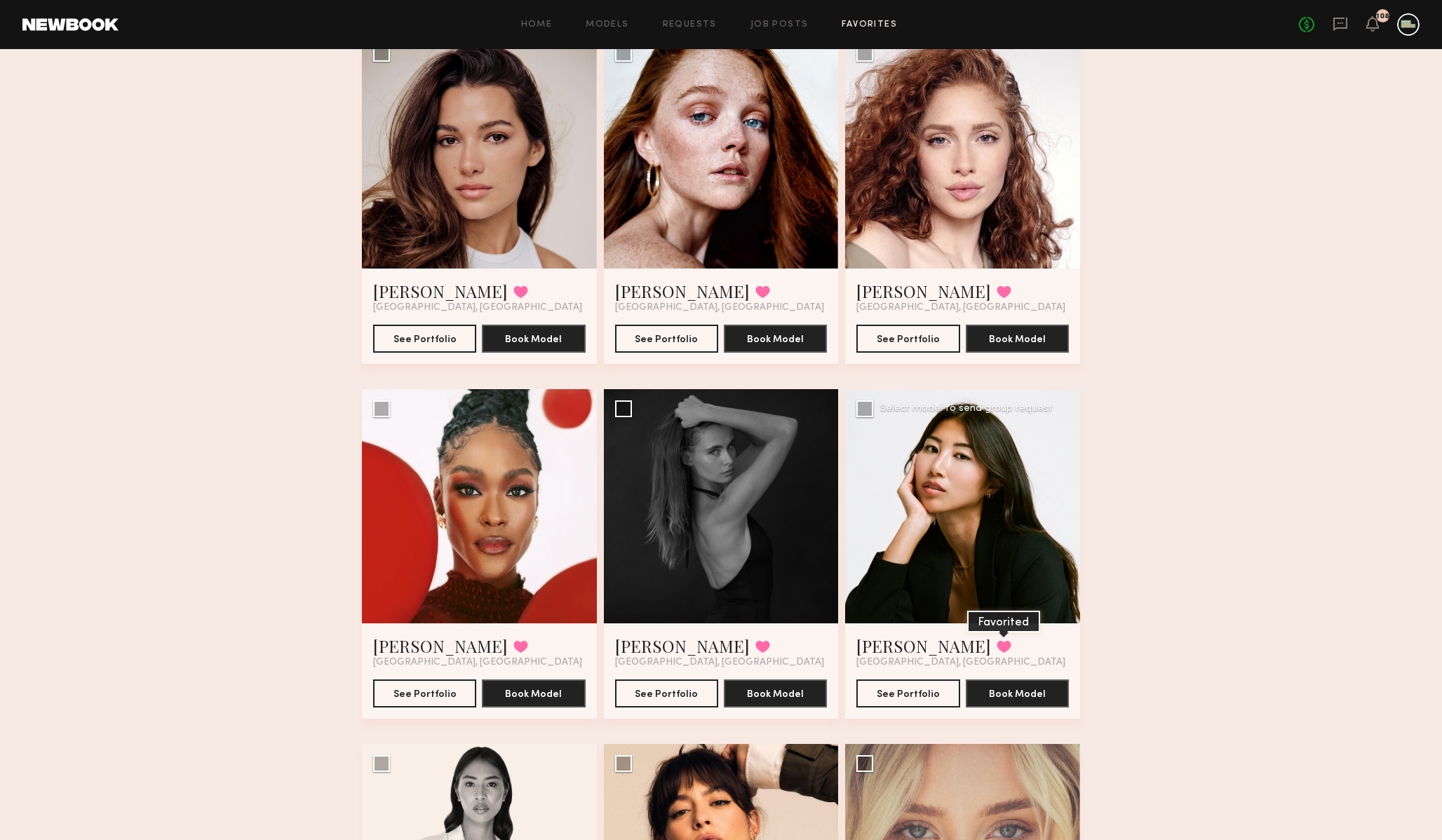
click at [997, 644] on button at bounding box center [1004, 646] width 15 height 12
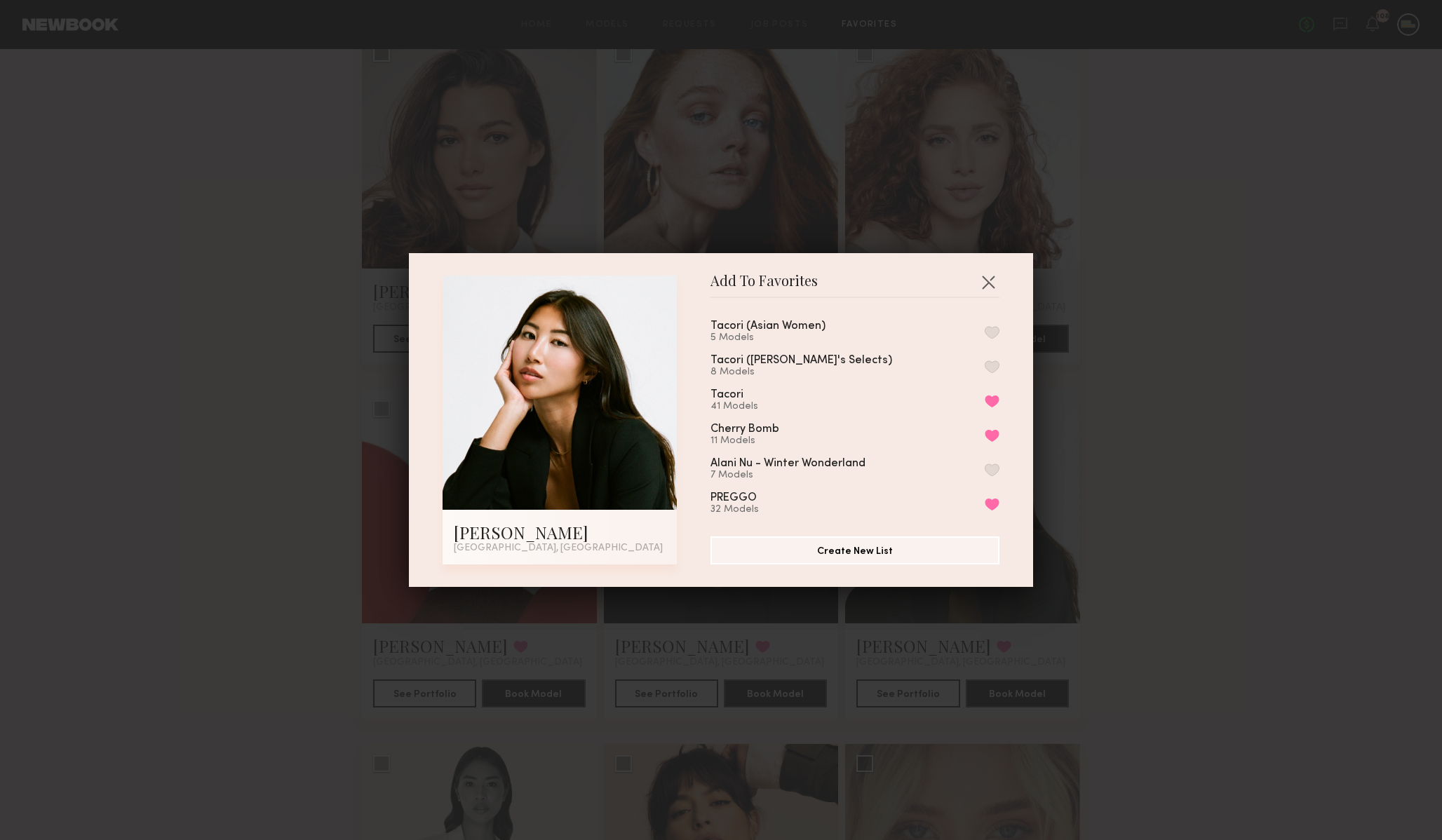
click at [991, 331] on button "button" at bounding box center [993, 331] width 15 height 12
click at [990, 282] on button "button" at bounding box center [988, 282] width 23 height 23
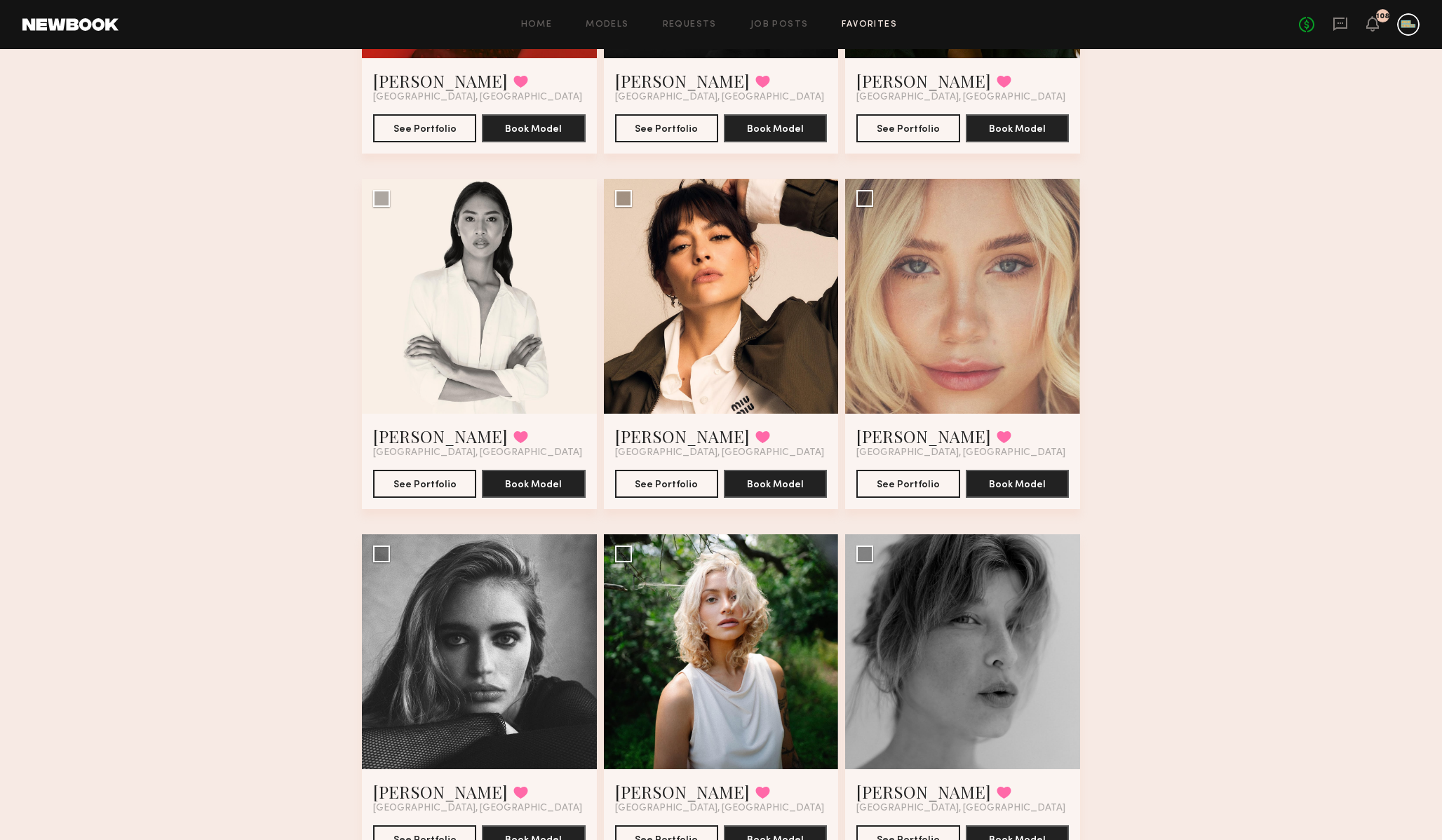
scroll to position [2849, 0]
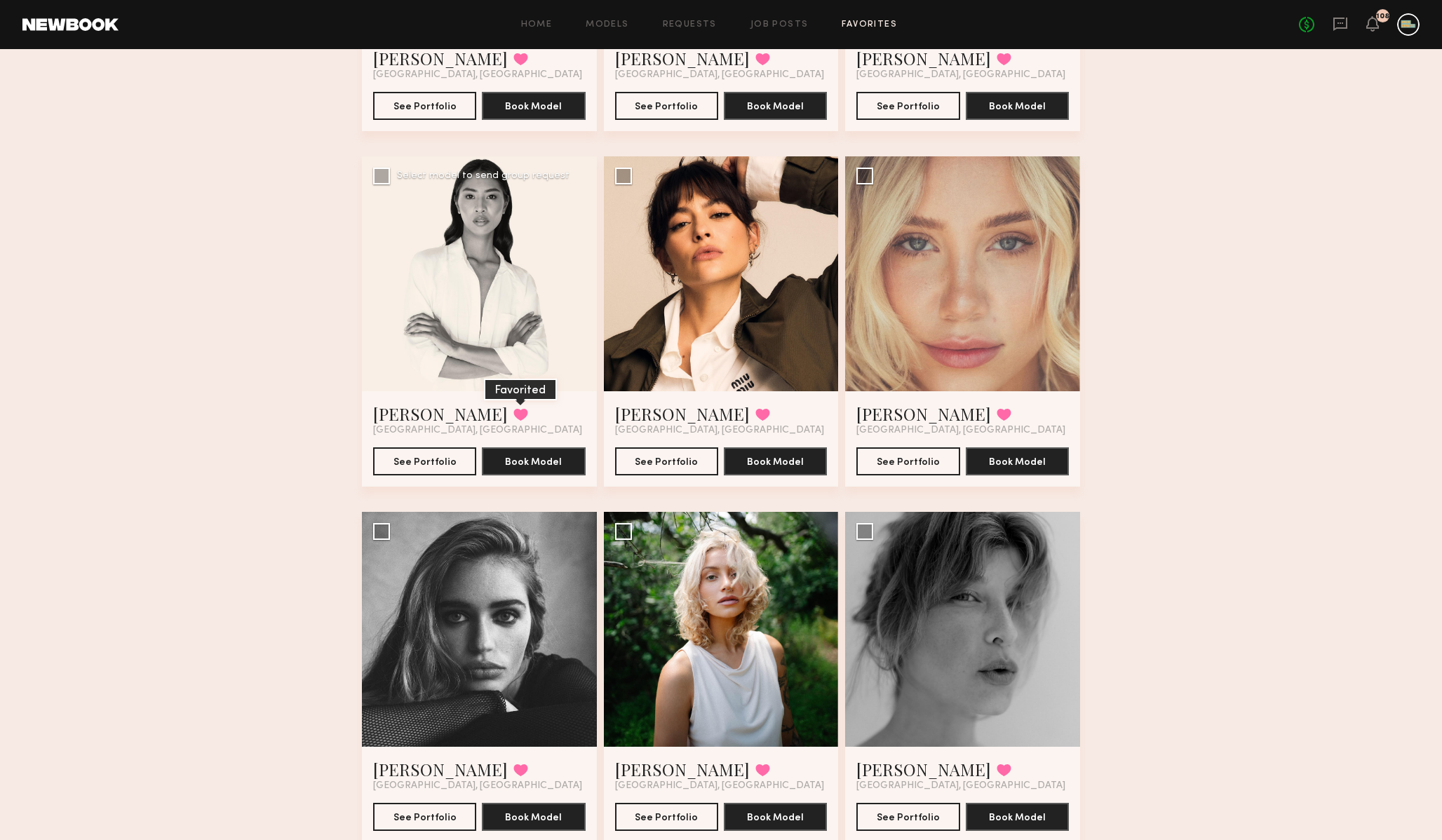
click at [514, 415] on button at bounding box center [521, 414] width 15 height 12
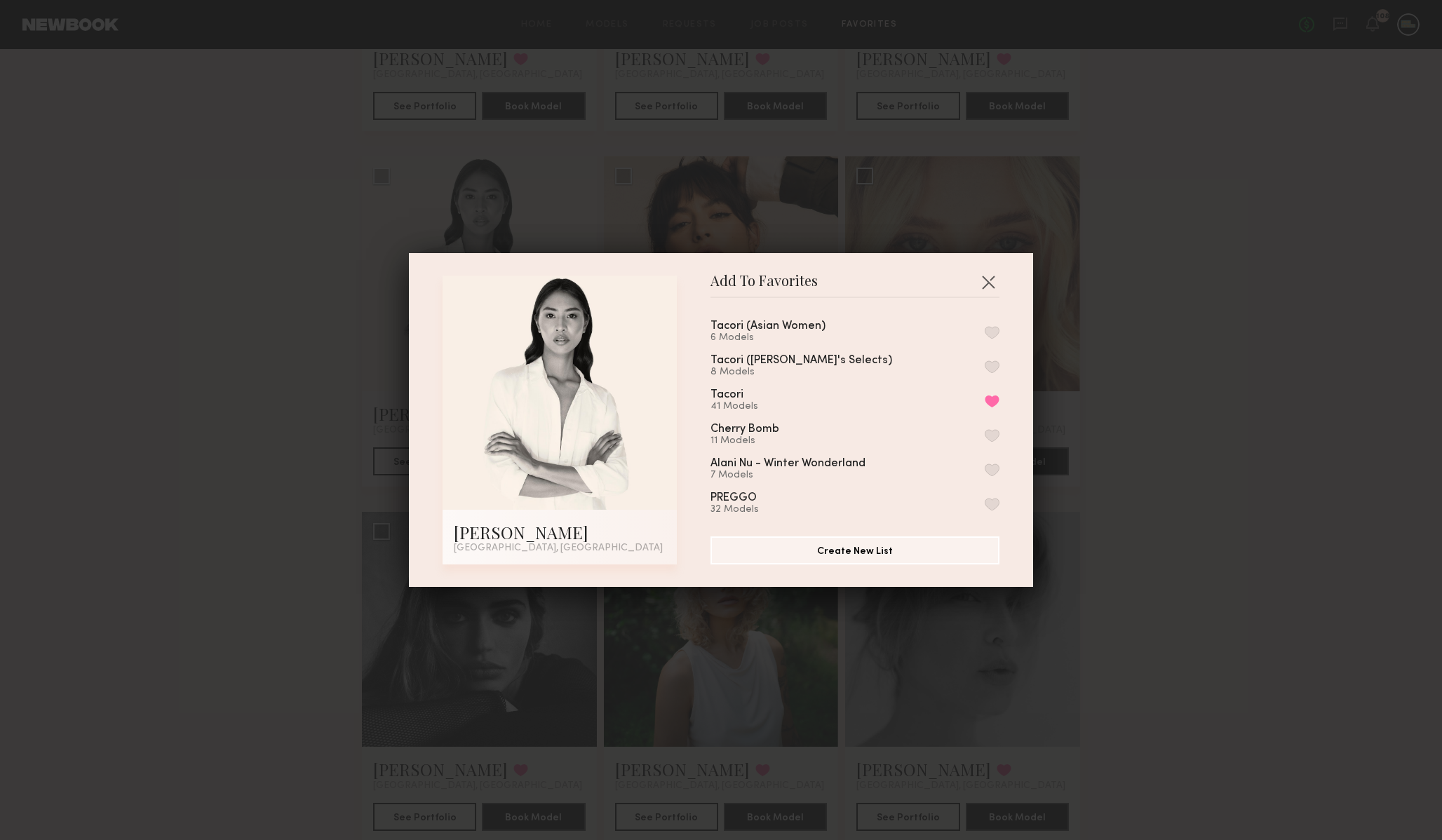
click at [994, 327] on button "button" at bounding box center [993, 331] width 15 height 12
click at [987, 276] on button "button" at bounding box center [988, 282] width 23 height 23
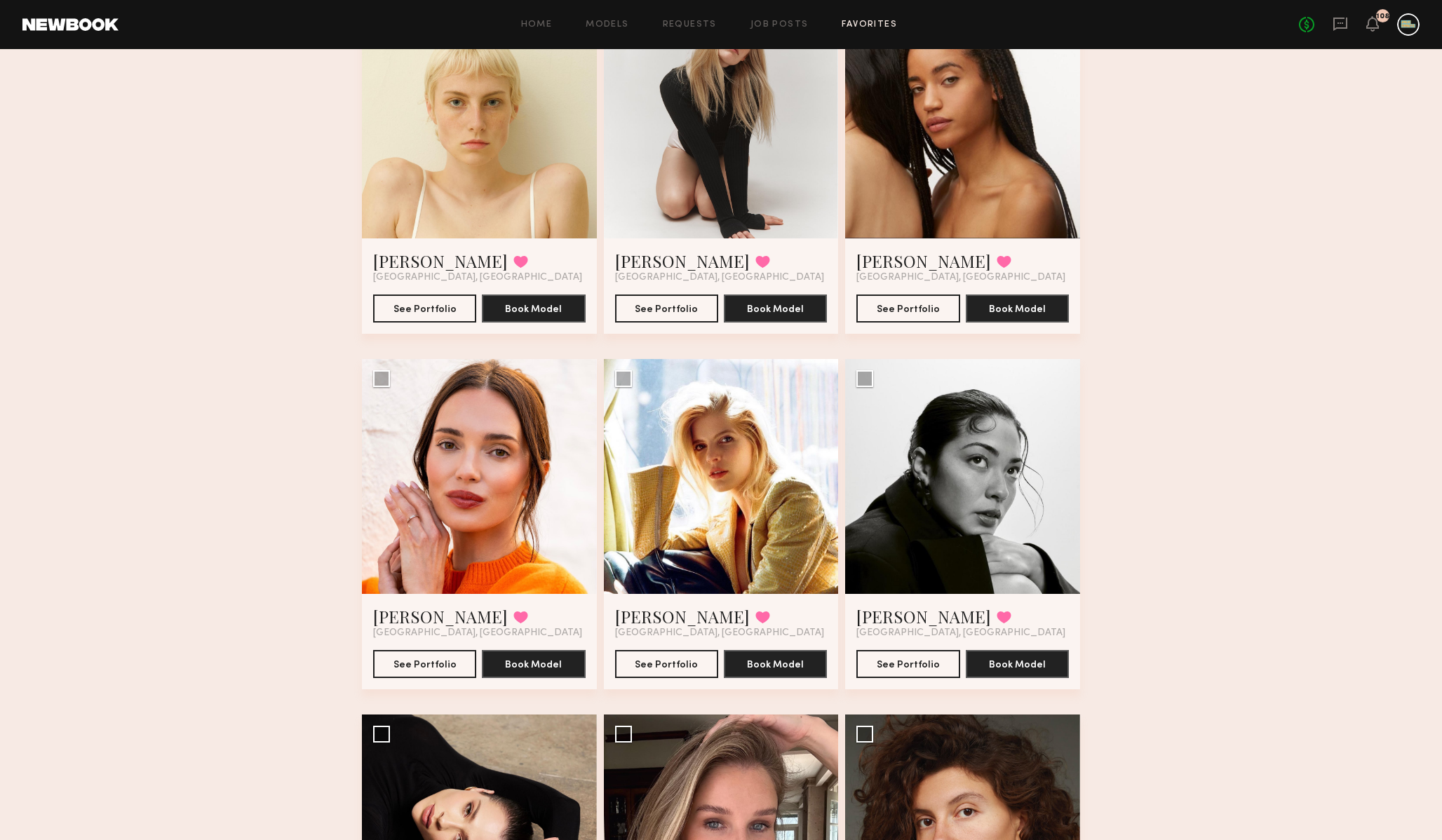
scroll to position [3725, 0]
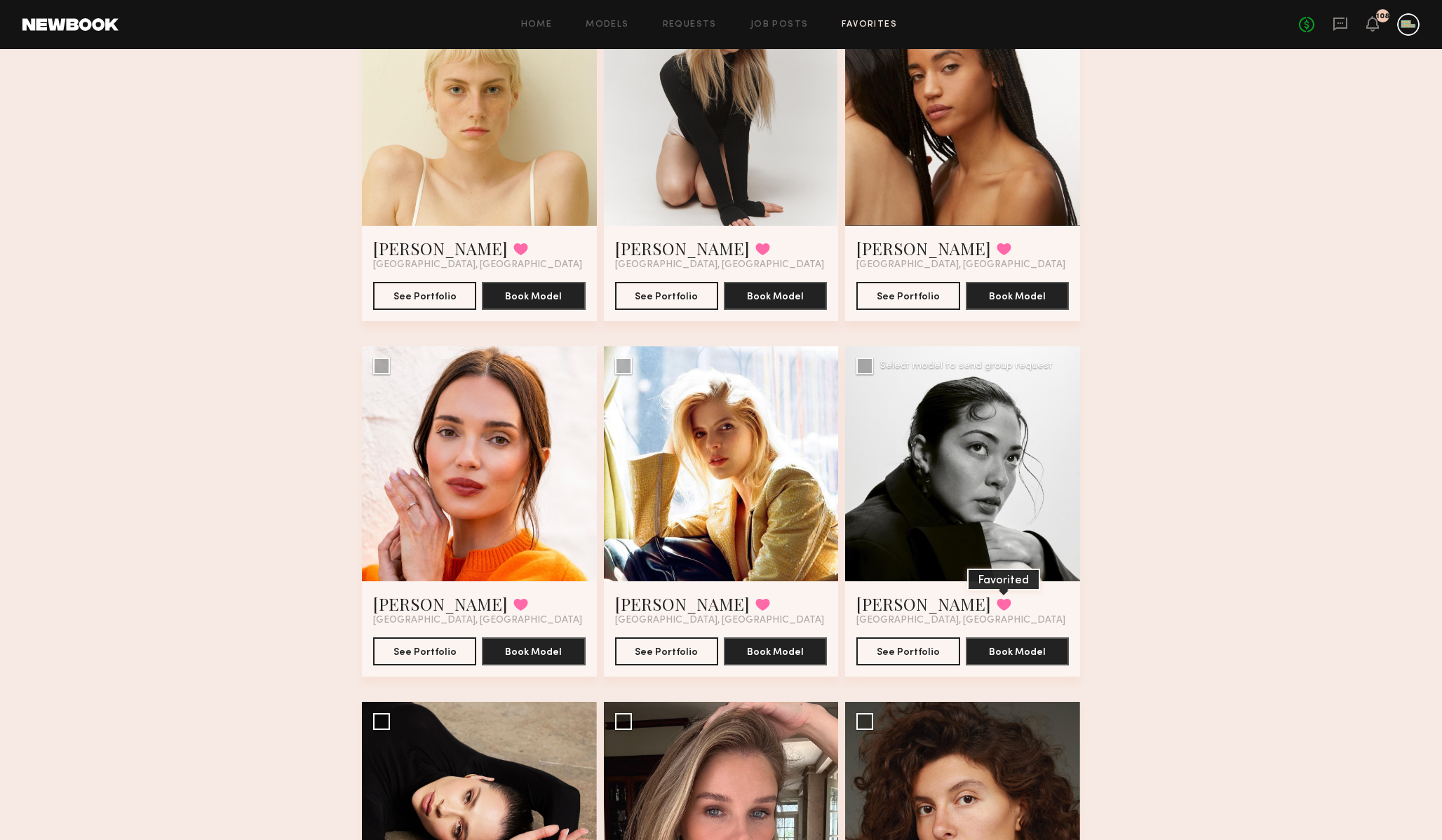
click at [997, 604] on button at bounding box center [1004, 604] width 15 height 12
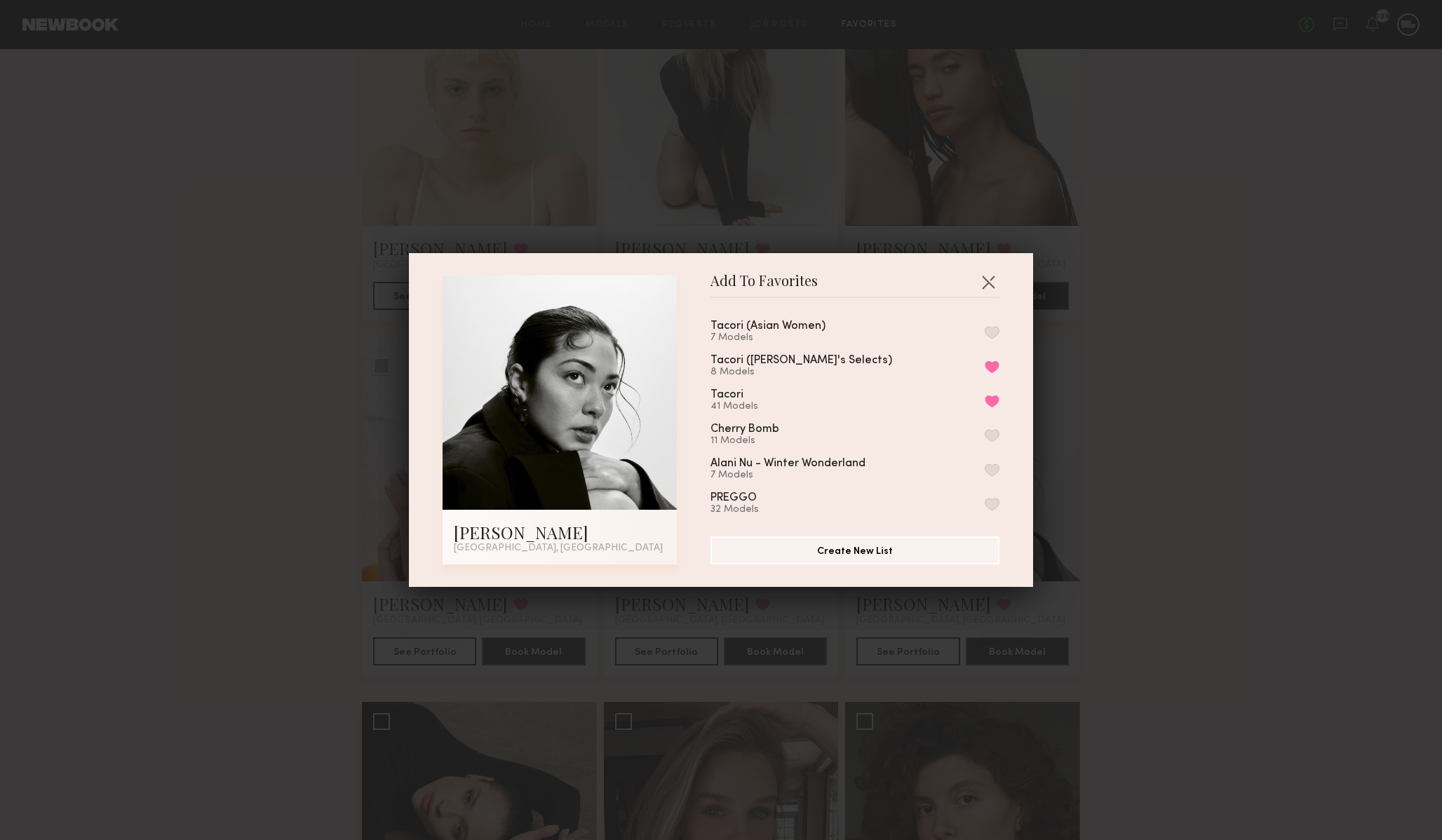
click at [988, 330] on button "button" at bounding box center [993, 331] width 15 height 12
click at [985, 286] on button "button" at bounding box center [988, 282] width 23 height 23
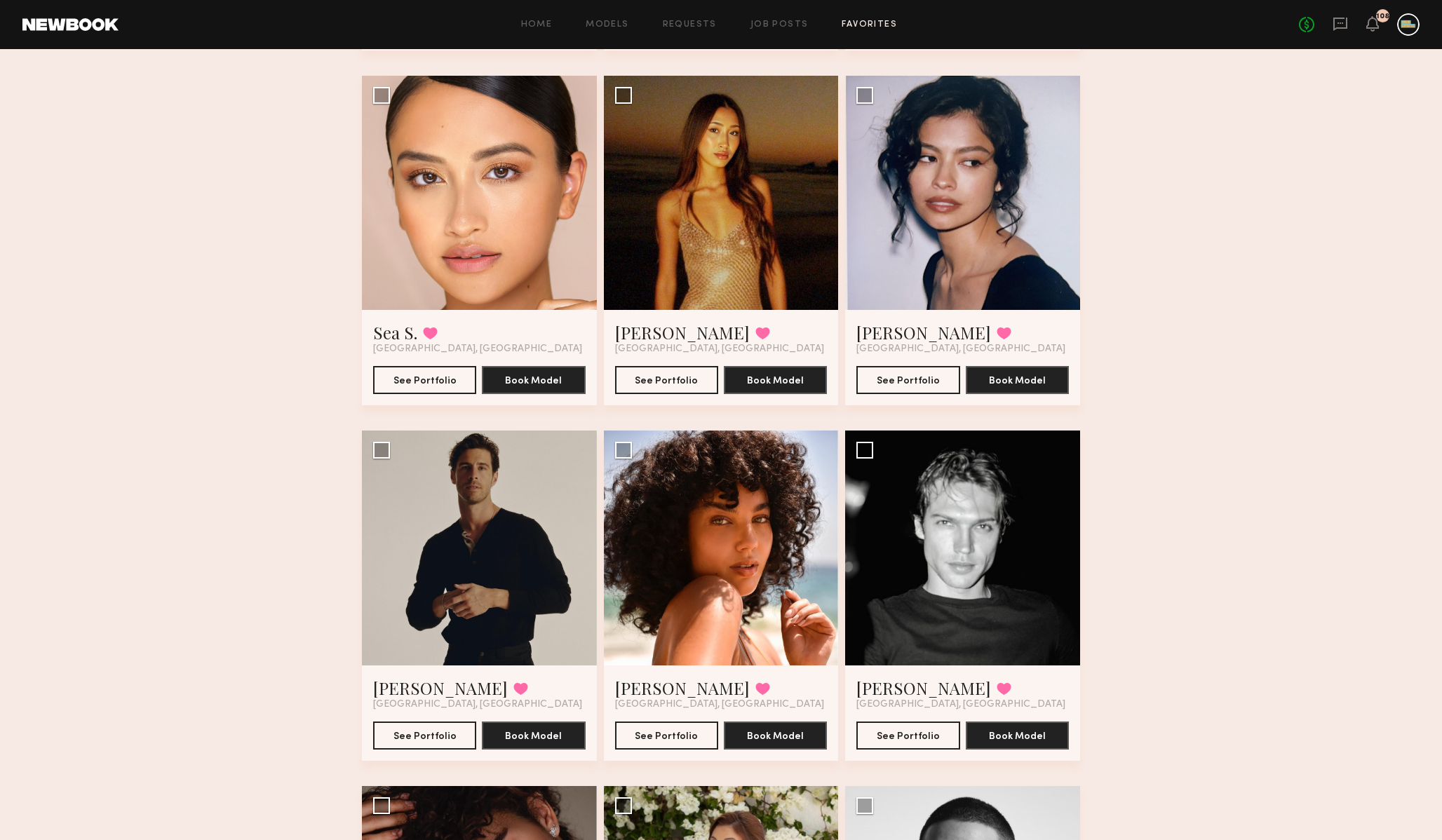
scroll to position [0, 0]
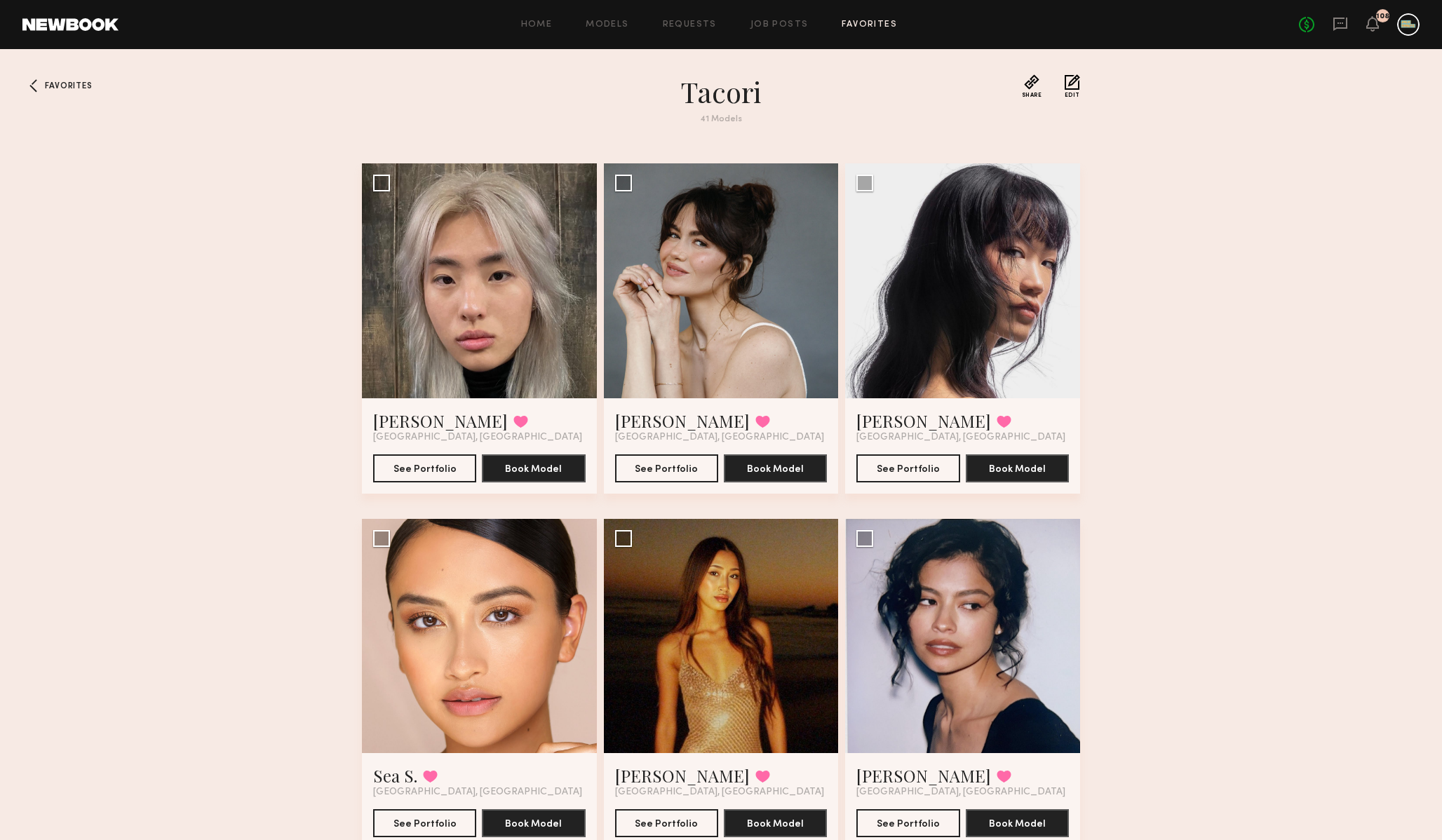
click at [864, 23] on link "Favorites" at bounding box center [870, 25] width 55 height 9
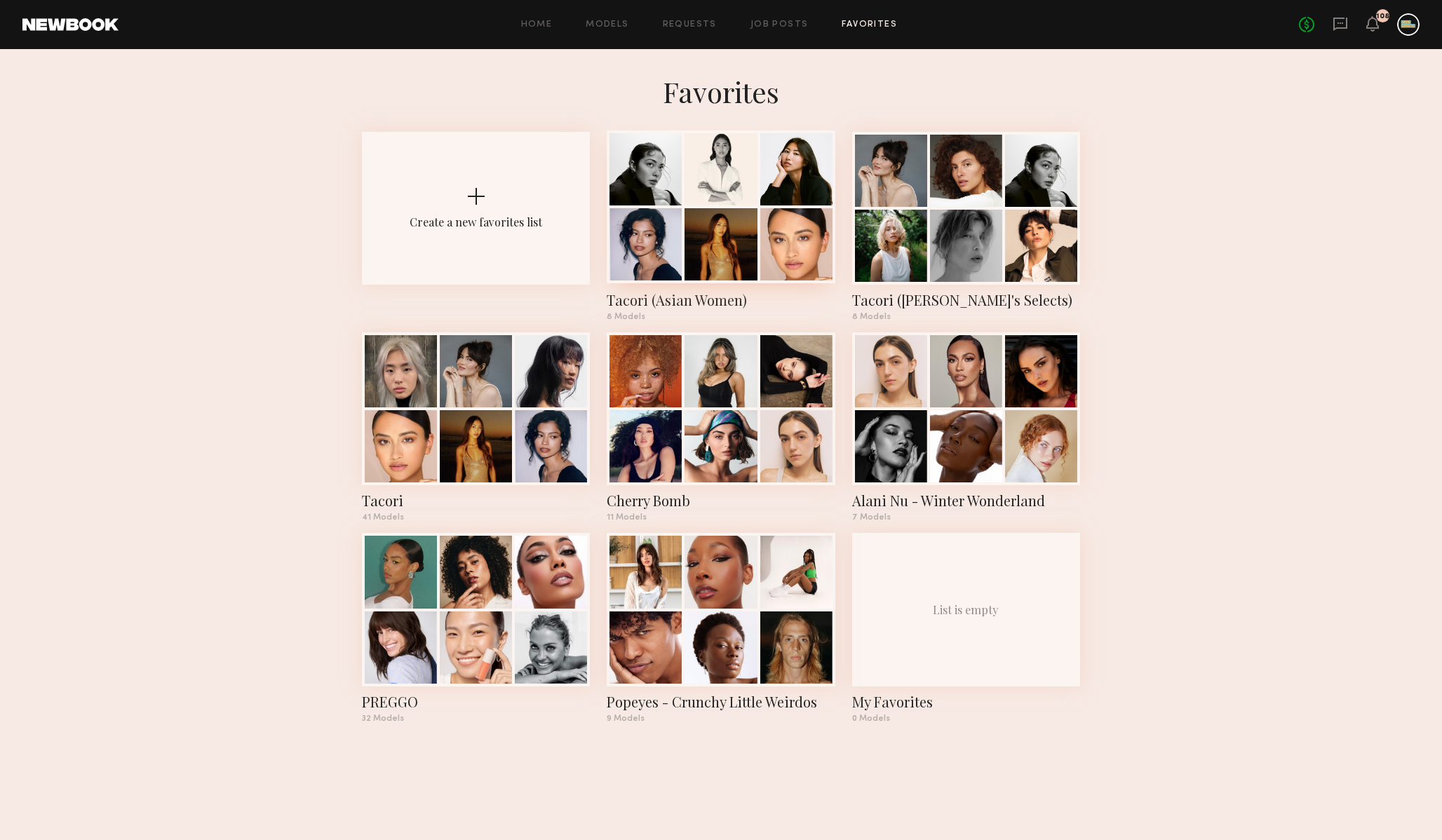
click at [675, 301] on div "Tacori (Asian Women)" at bounding box center [720, 300] width 228 height 20
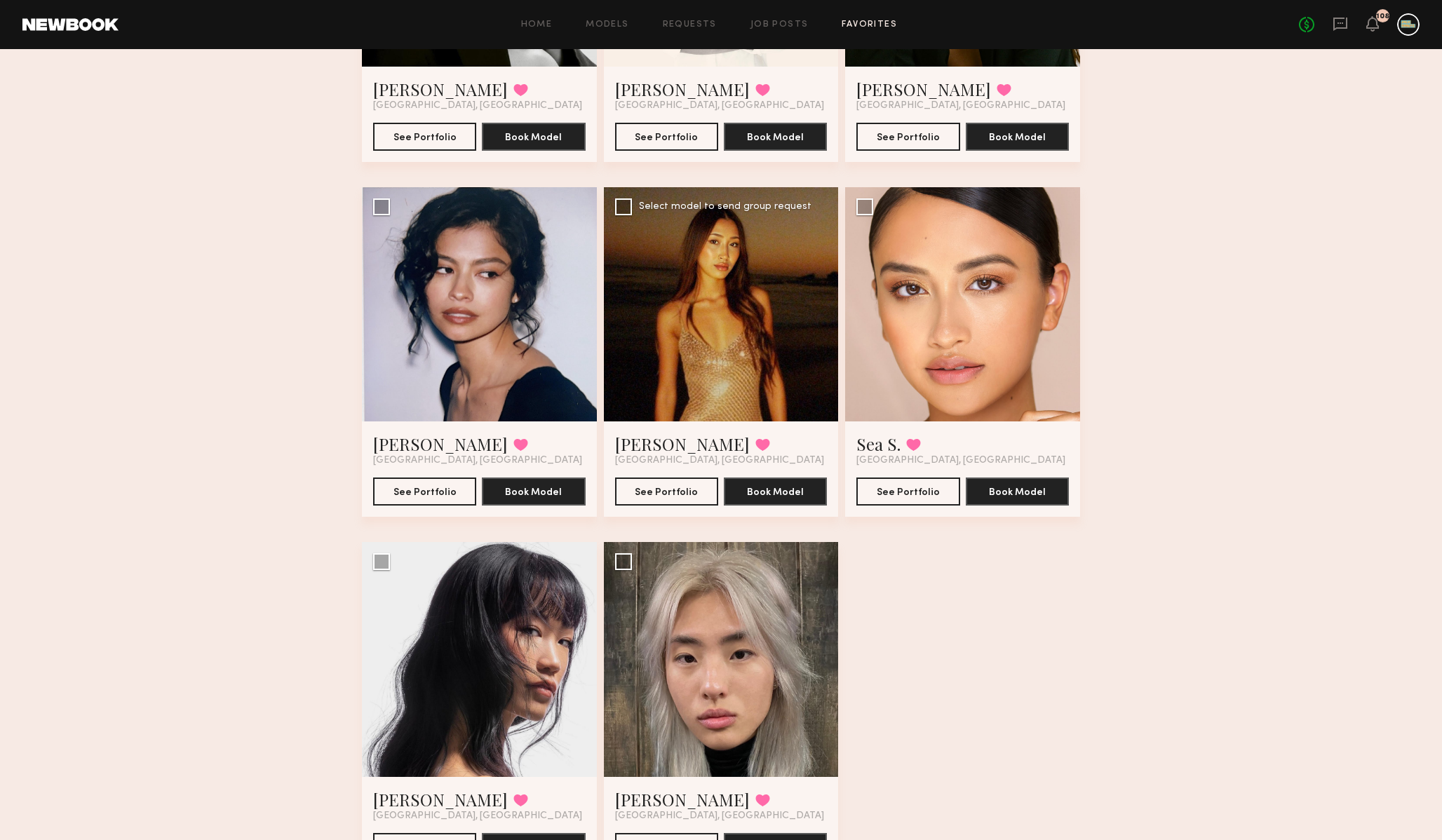
scroll to position [410, 0]
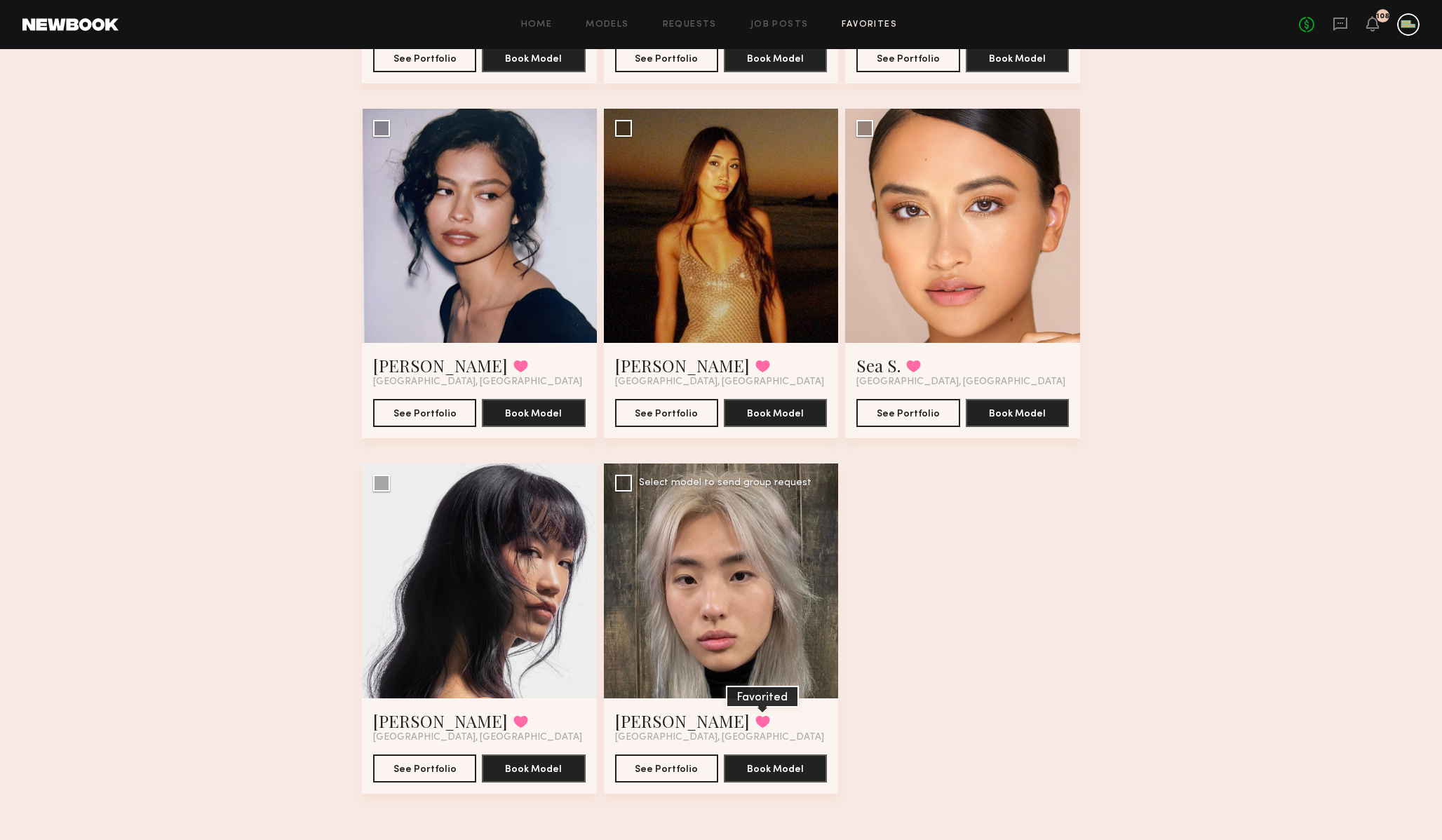
click at [755, 716] on button at bounding box center [763, 721] width 15 height 12
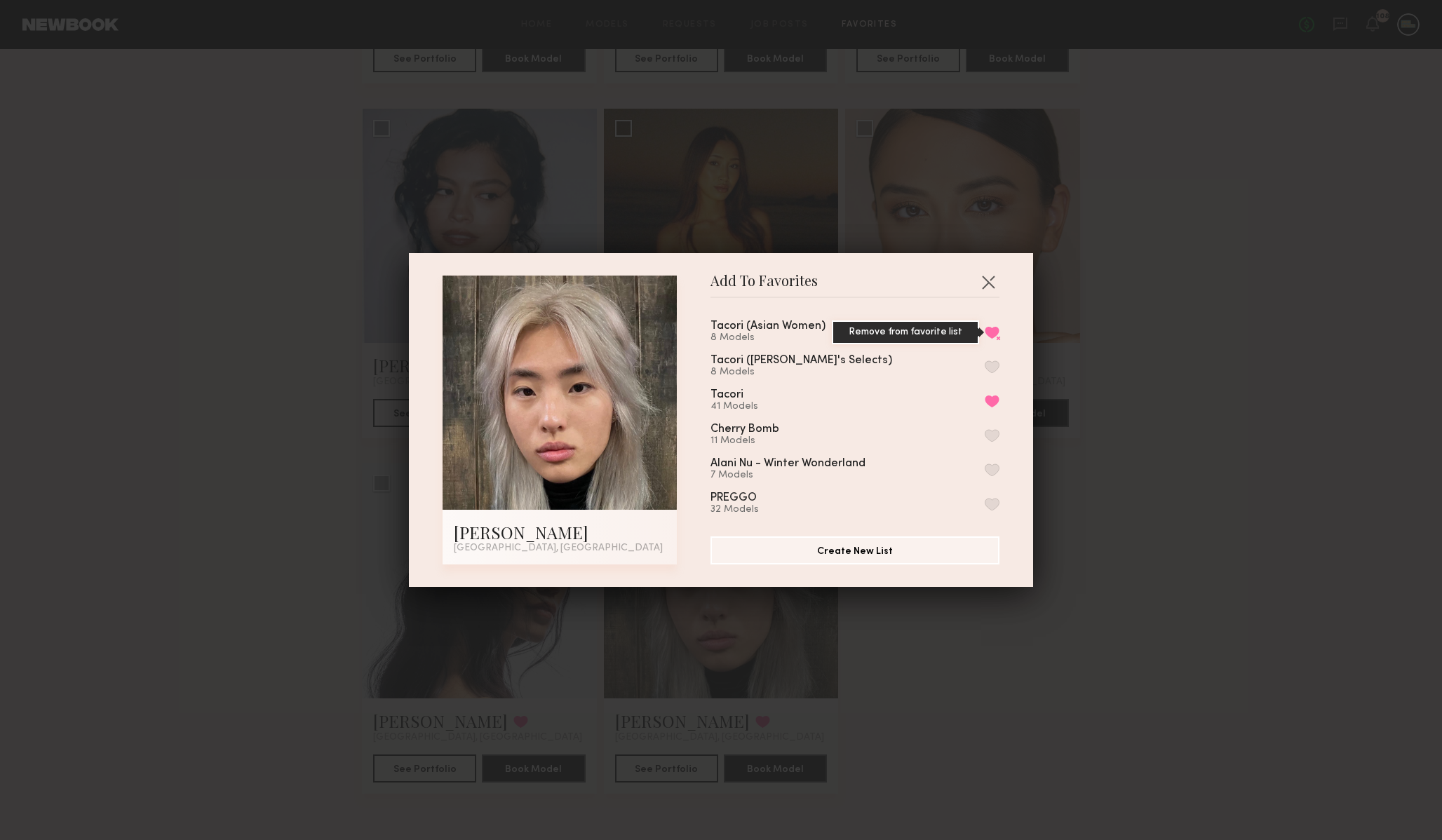
click at [992, 328] on button "Remove from favorite list" at bounding box center [993, 331] width 15 height 12
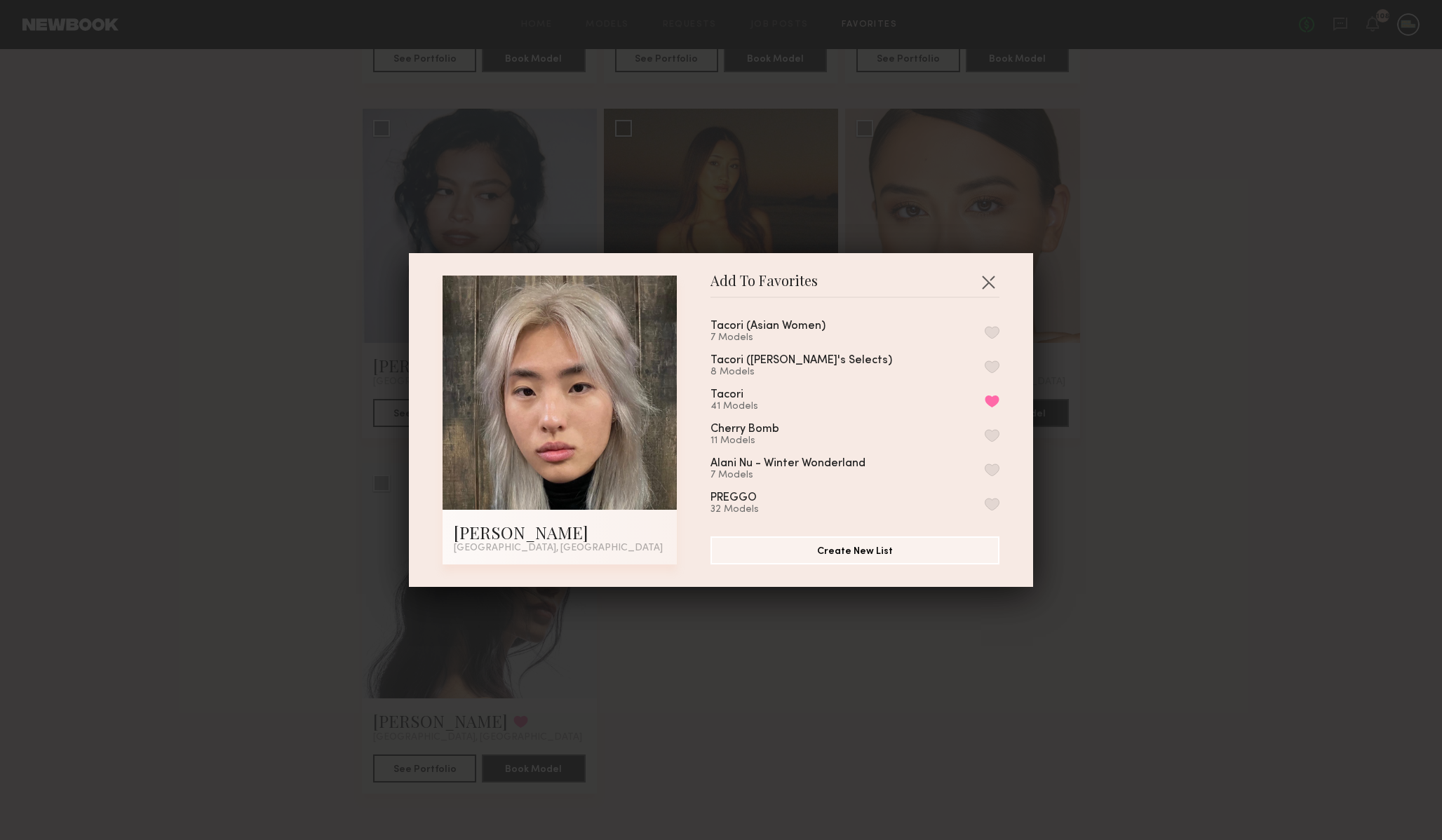
click at [1132, 287] on div "Add To Favorites Jane N. Los Angeles, CA Add To Favorites Tacori (Asian Women) …" at bounding box center [721, 420] width 1442 height 840
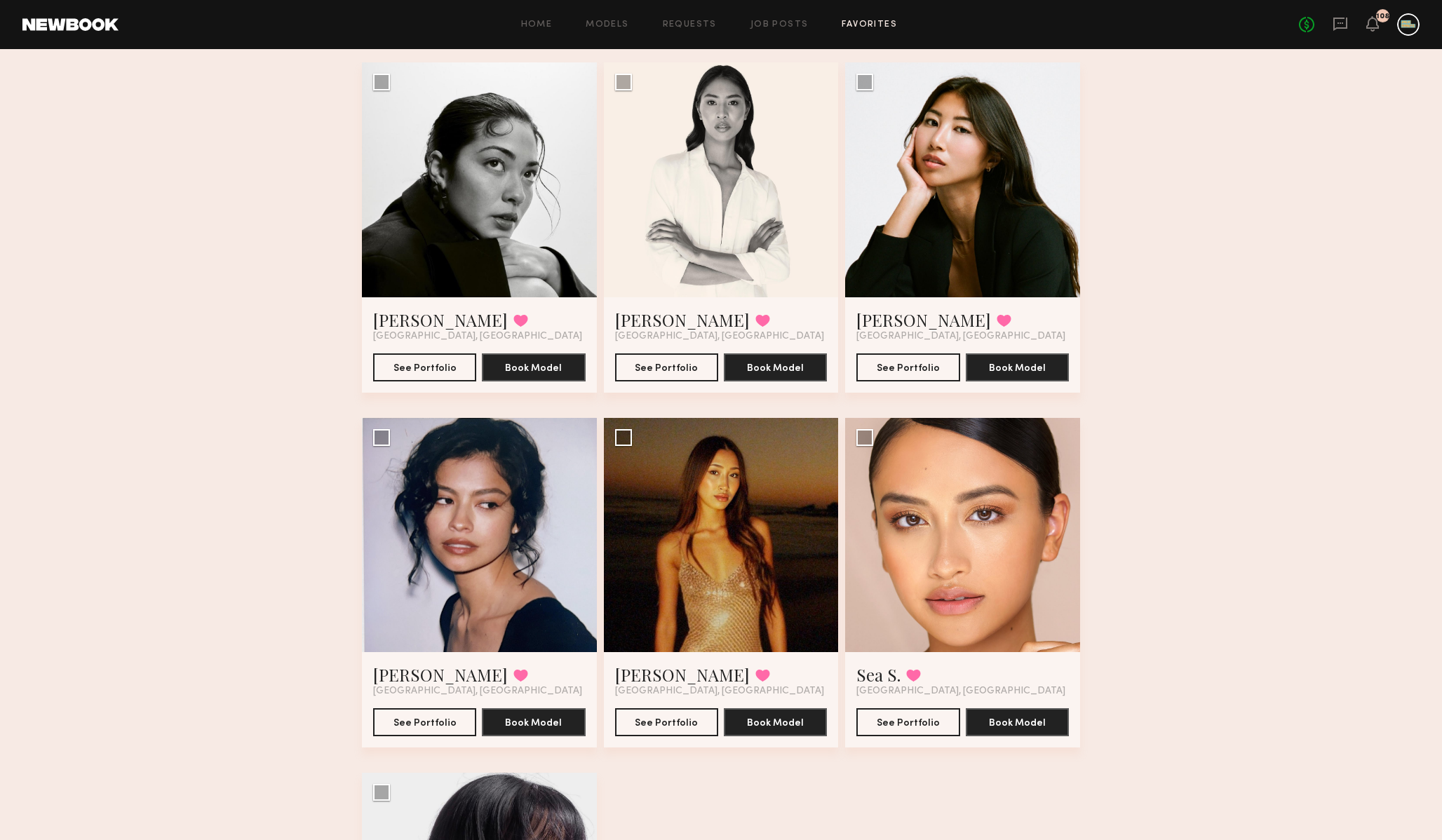
scroll to position [0, 0]
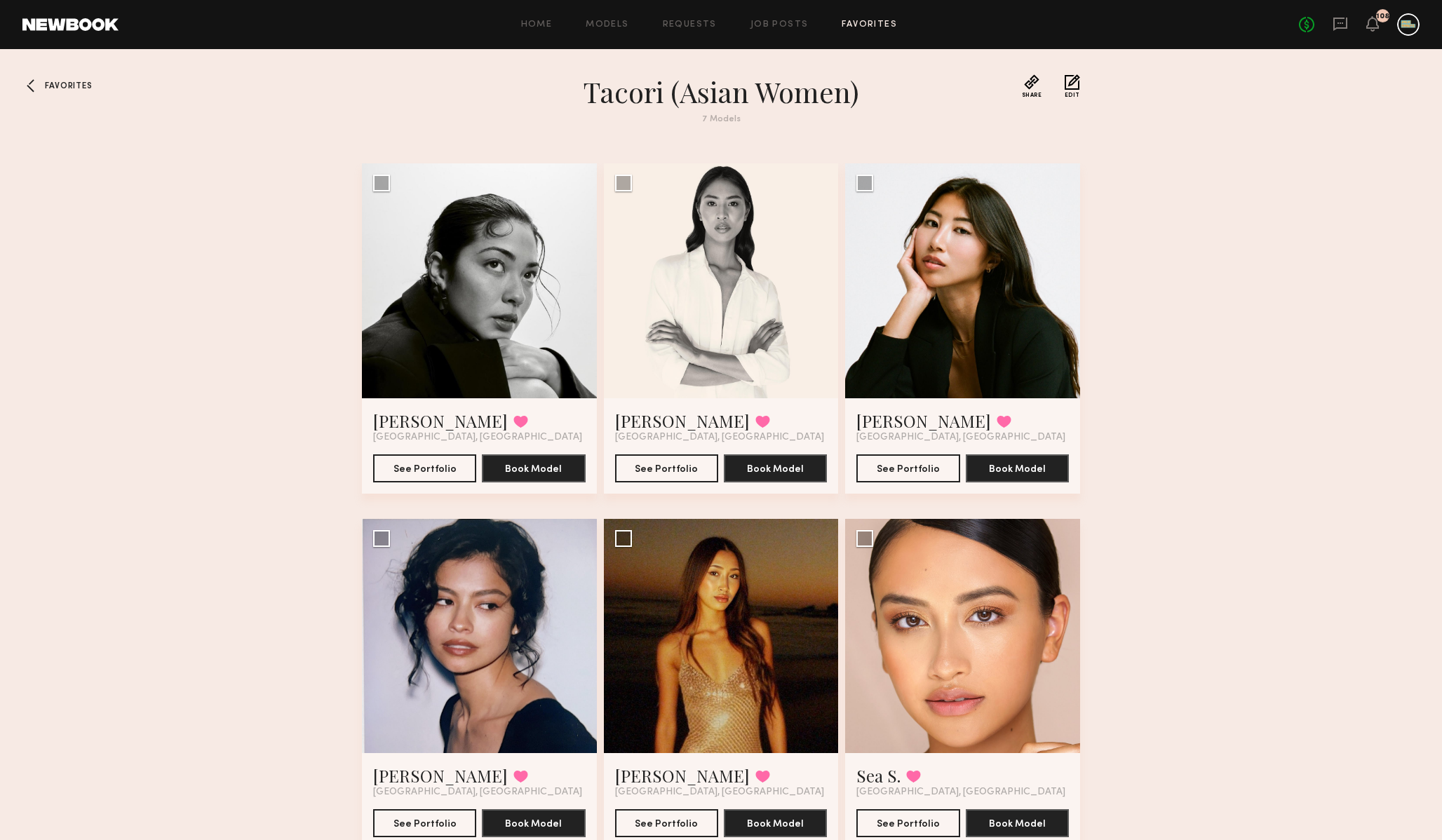
click at [61, 88] on span "Favorites" at bounding box center [68, 86] width 47 height 9
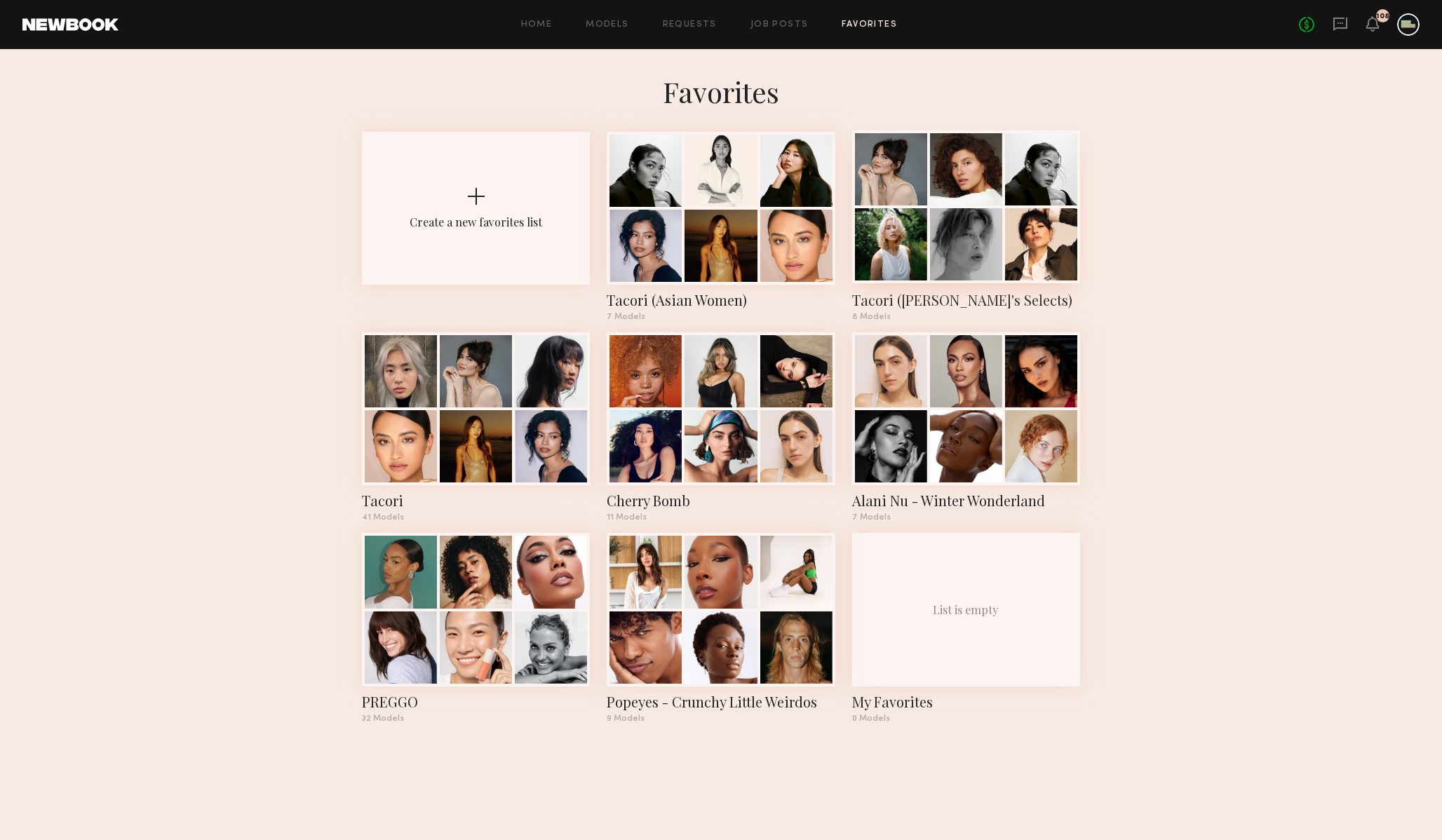
click at [936, 302] on div "Tacori (Jack's Selects)" at bounding box center [966, 300] width 228 height 20
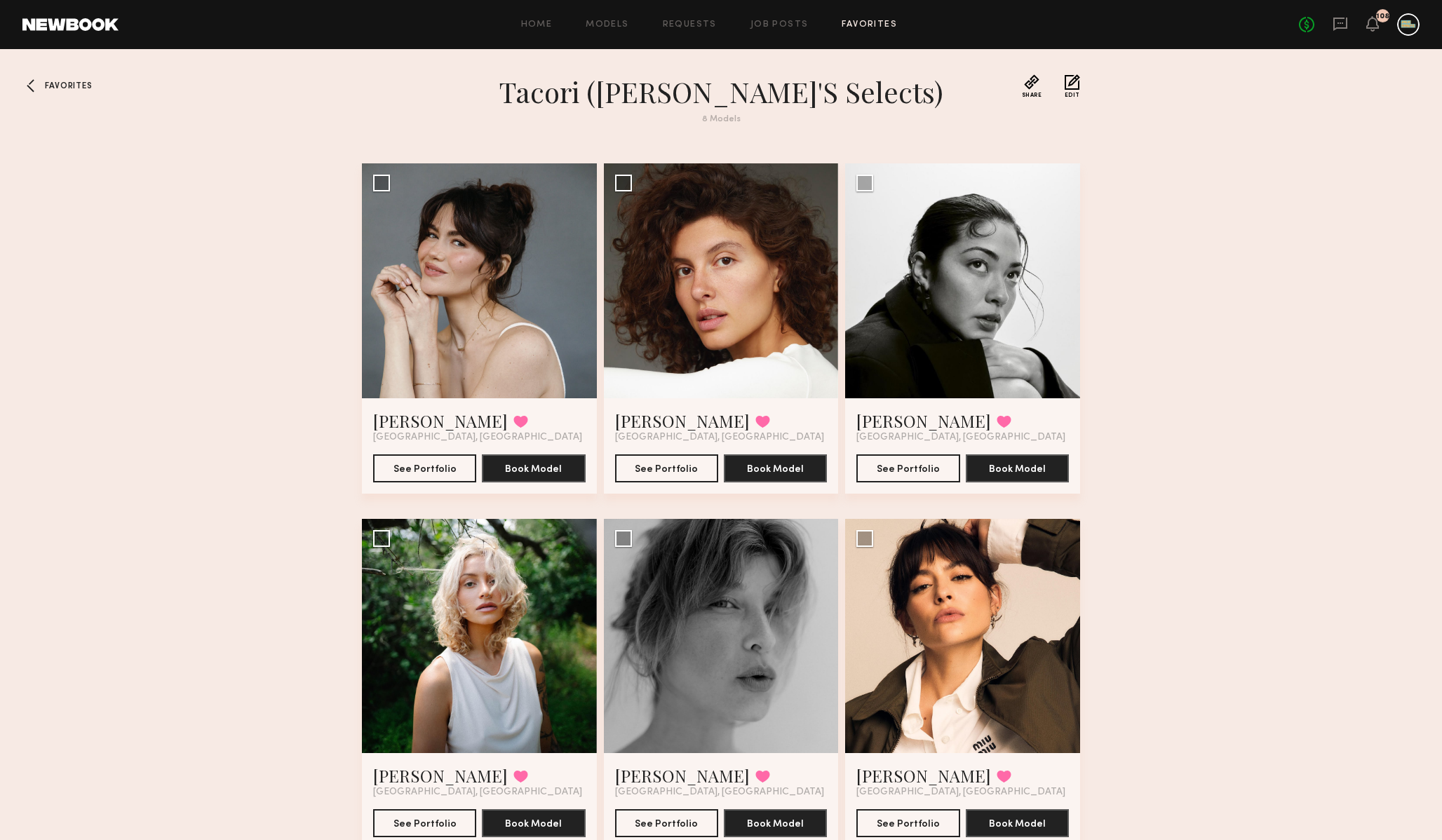
click at [44, 82] on div at bounding box center [34, 85] width 23 height 23
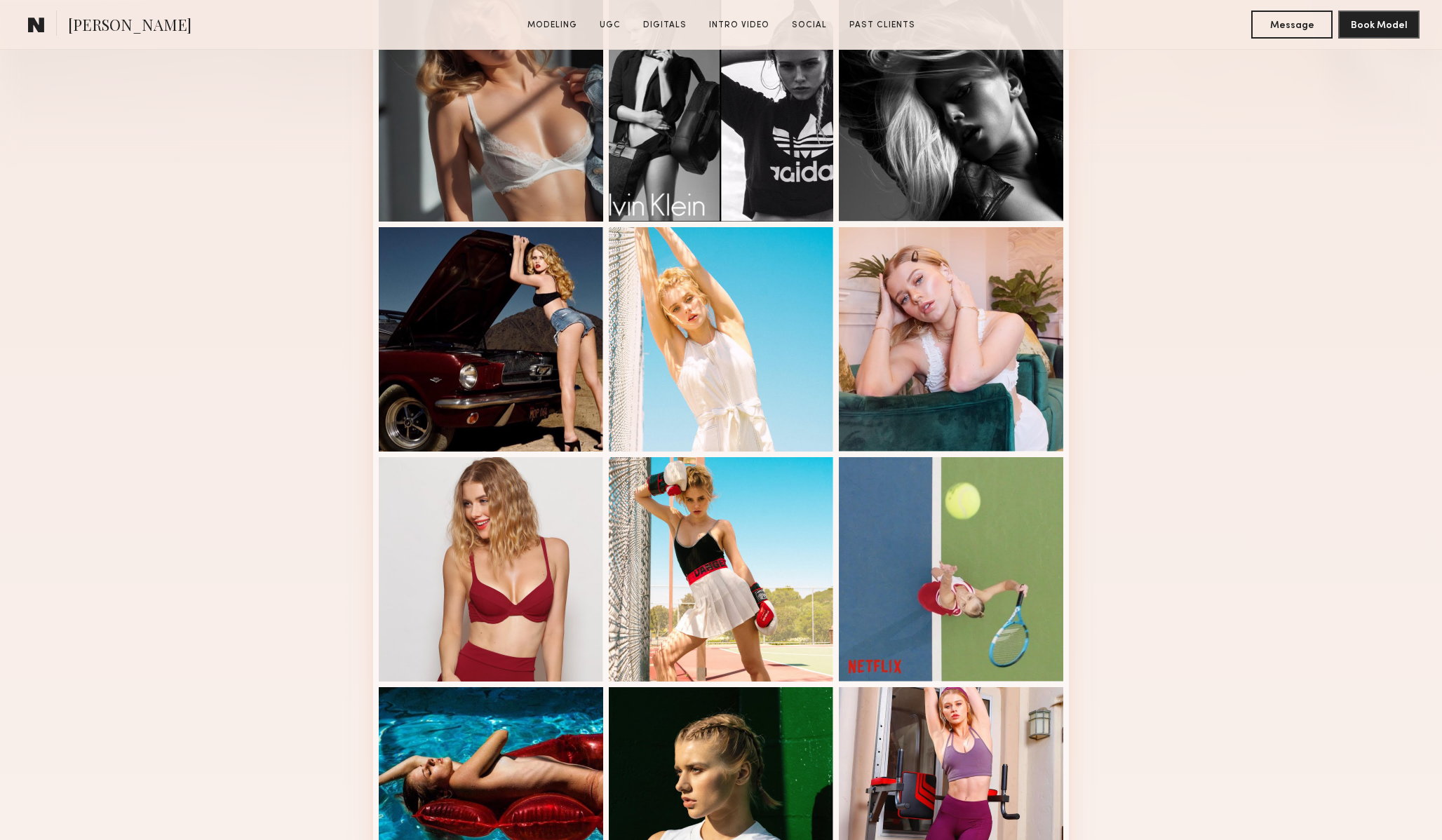
scroll to position [453, 0]
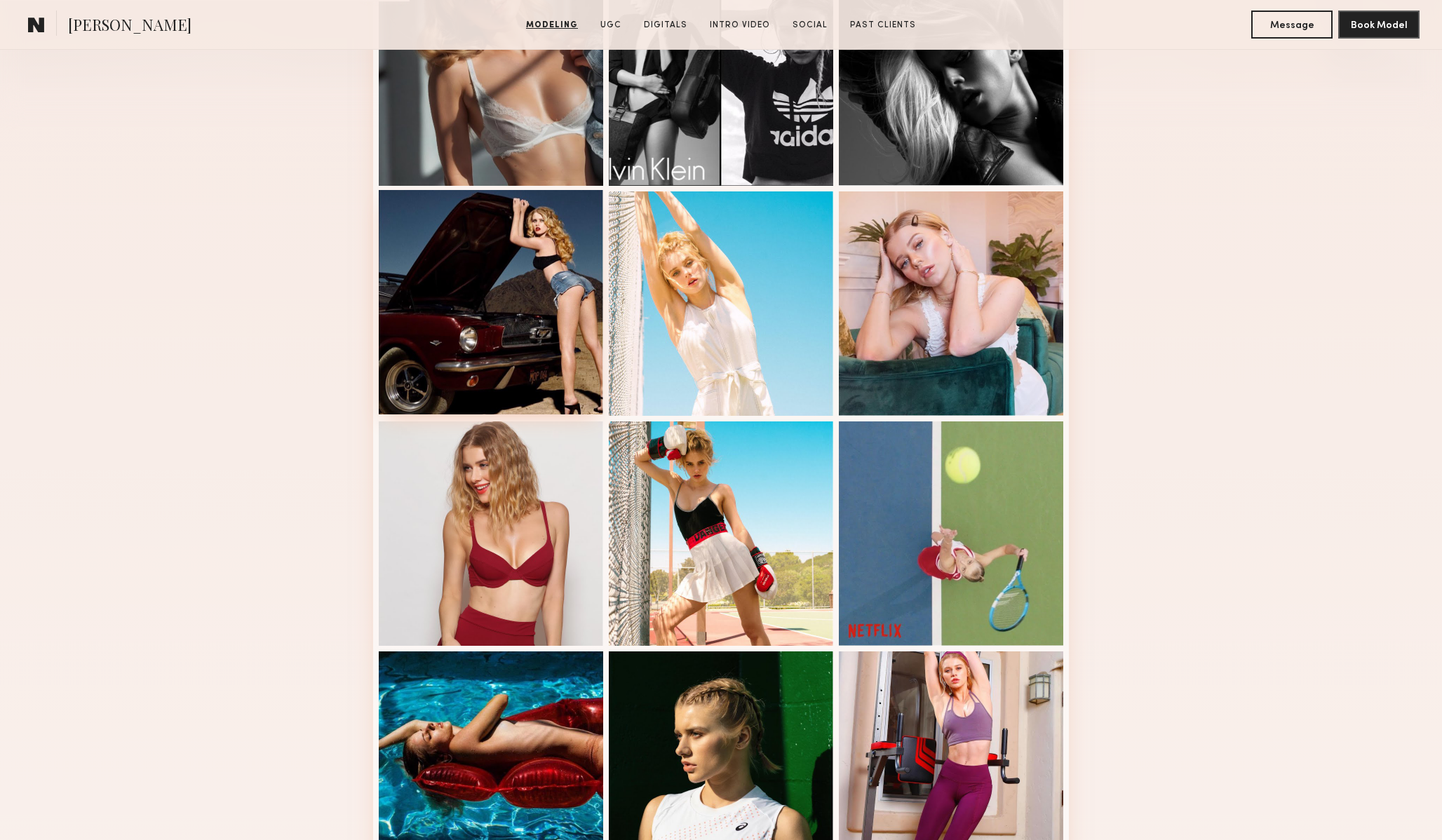
click at [454, 266] on div at bounding box center [491, 302] width 225 height 224
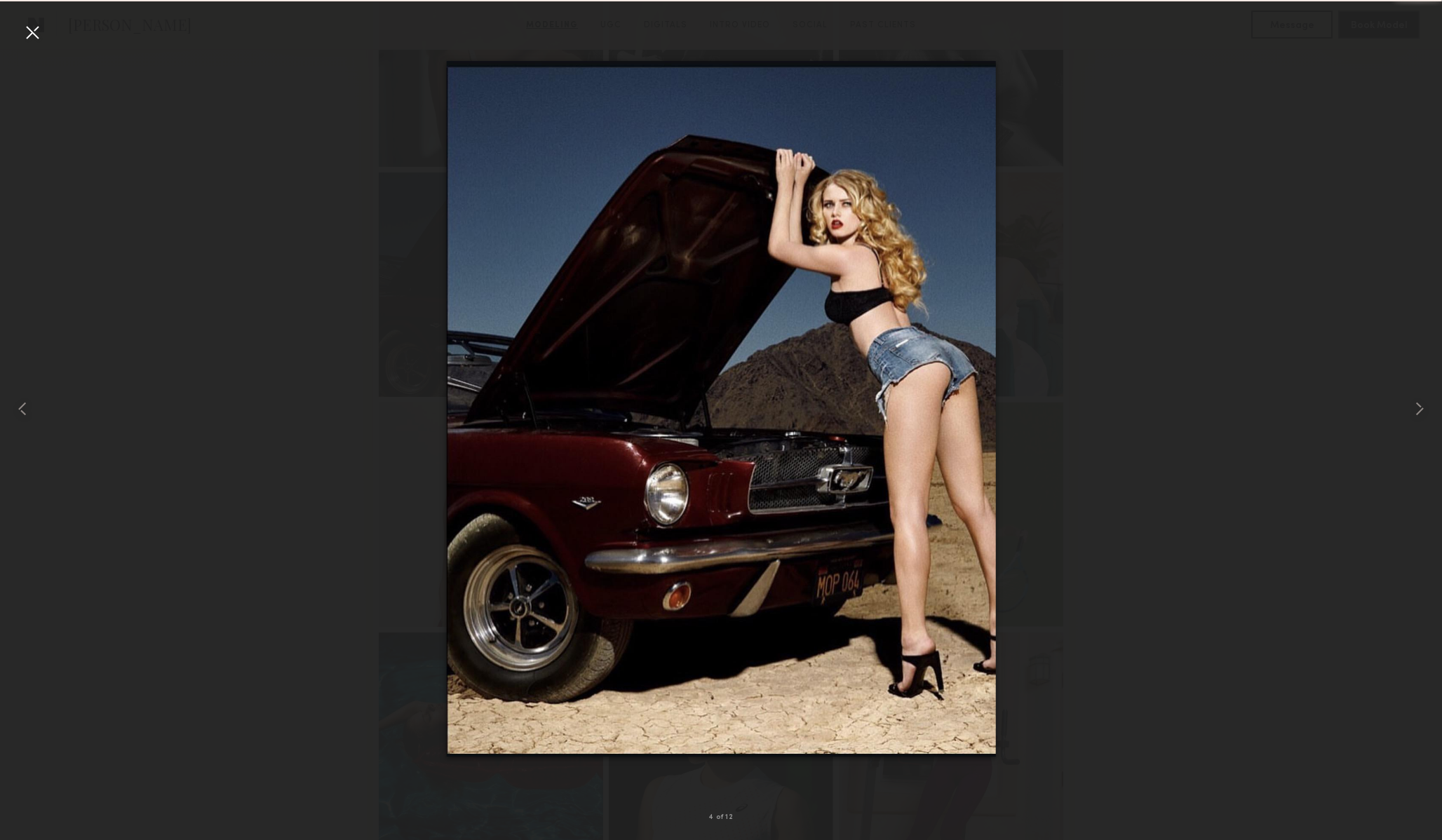
scroll to position [451, 0]
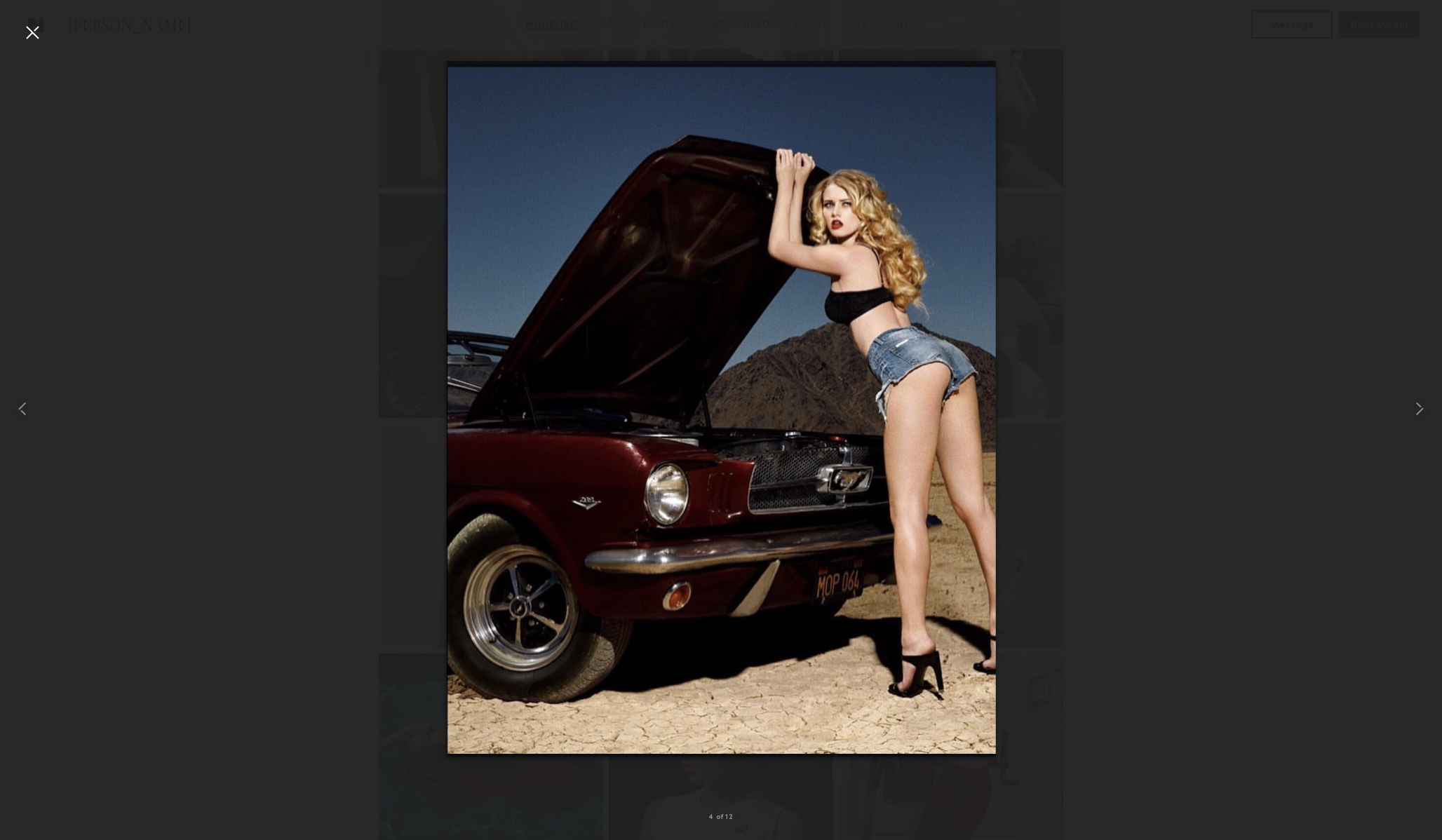
click at [193, 419] on div at bounding box center [721, 409] width 1442 height 773
click at [30, 34] on div at bounding box center [32, 32] width 23 height 23
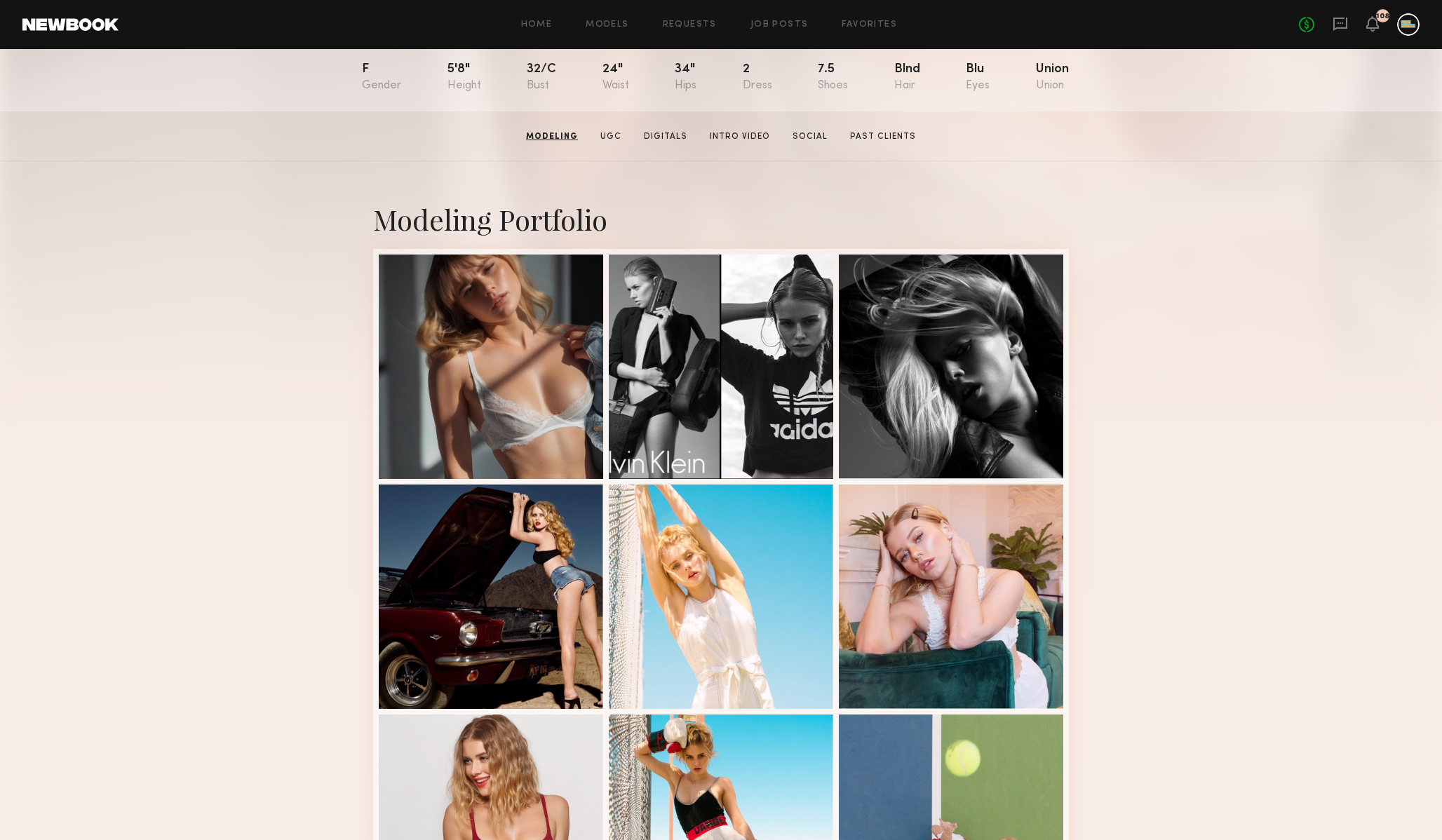
scroll to position [155, 0]
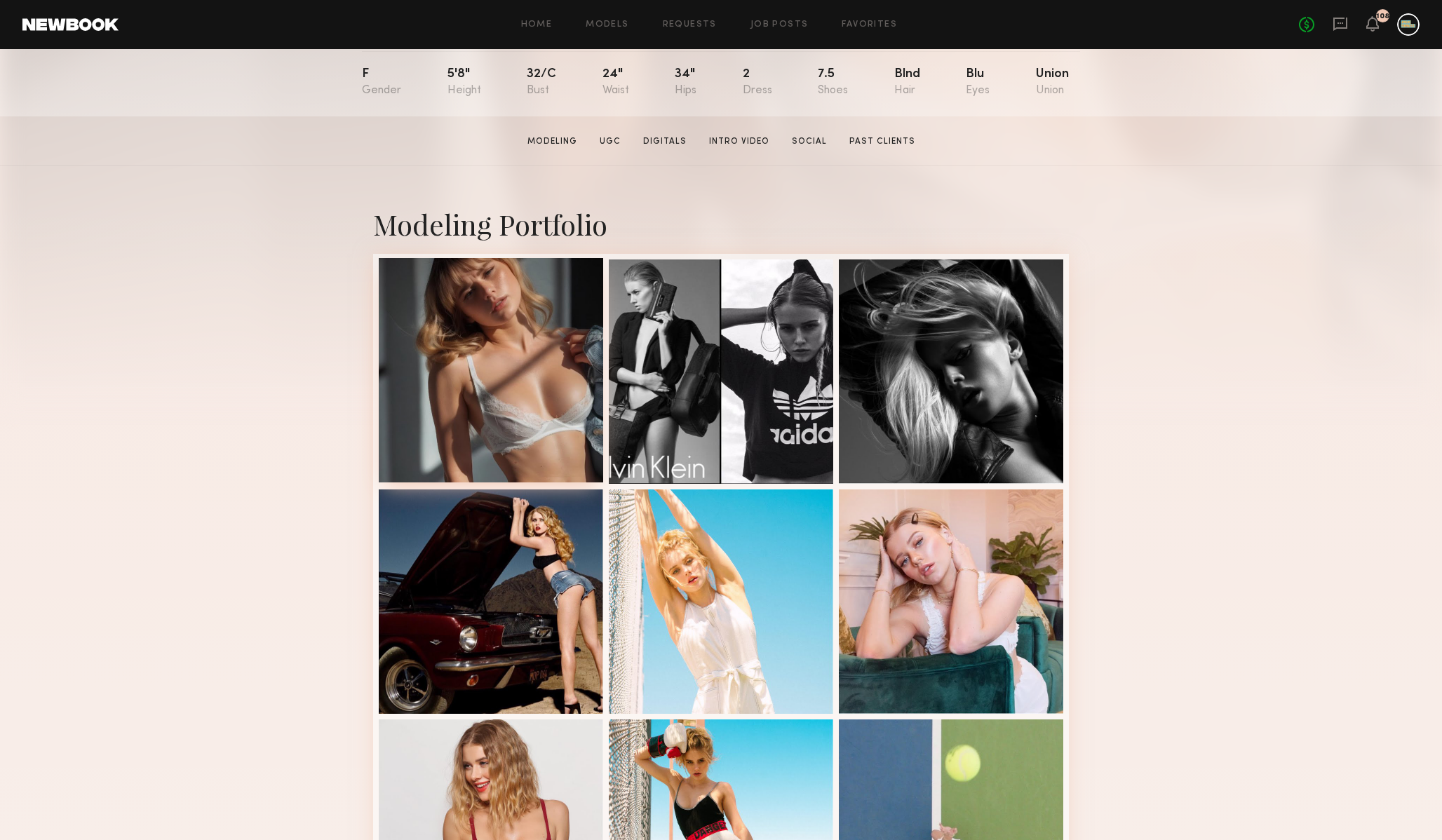
click at [552, 357] on div at bounding box center [491, 369] width 225 height 224
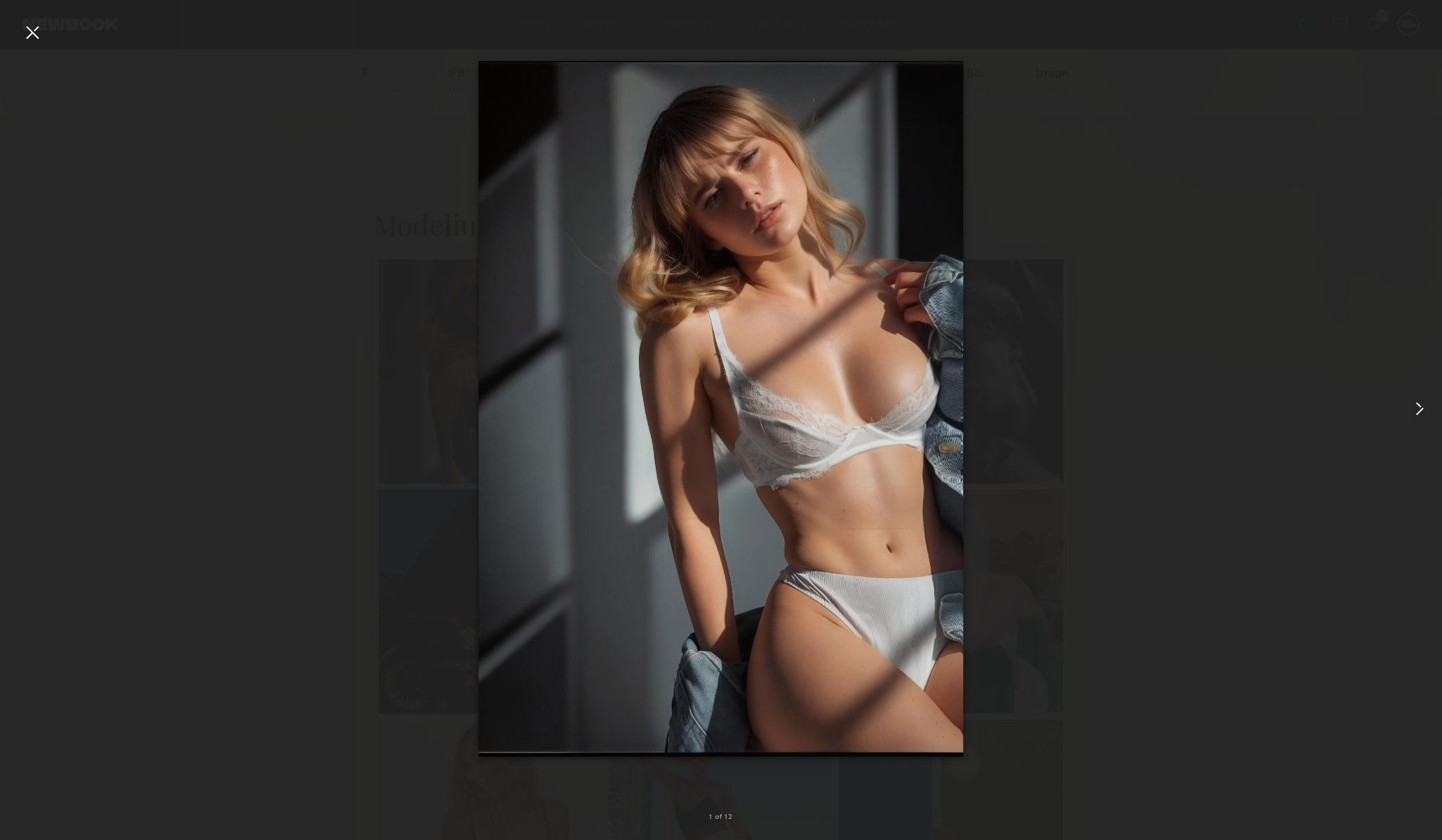
click at [1157, 524] on div at bounding box center [721, 409] width 1442 height 773
click at [23, 27] on div at bounding box center [32, 32] width 23 height 23
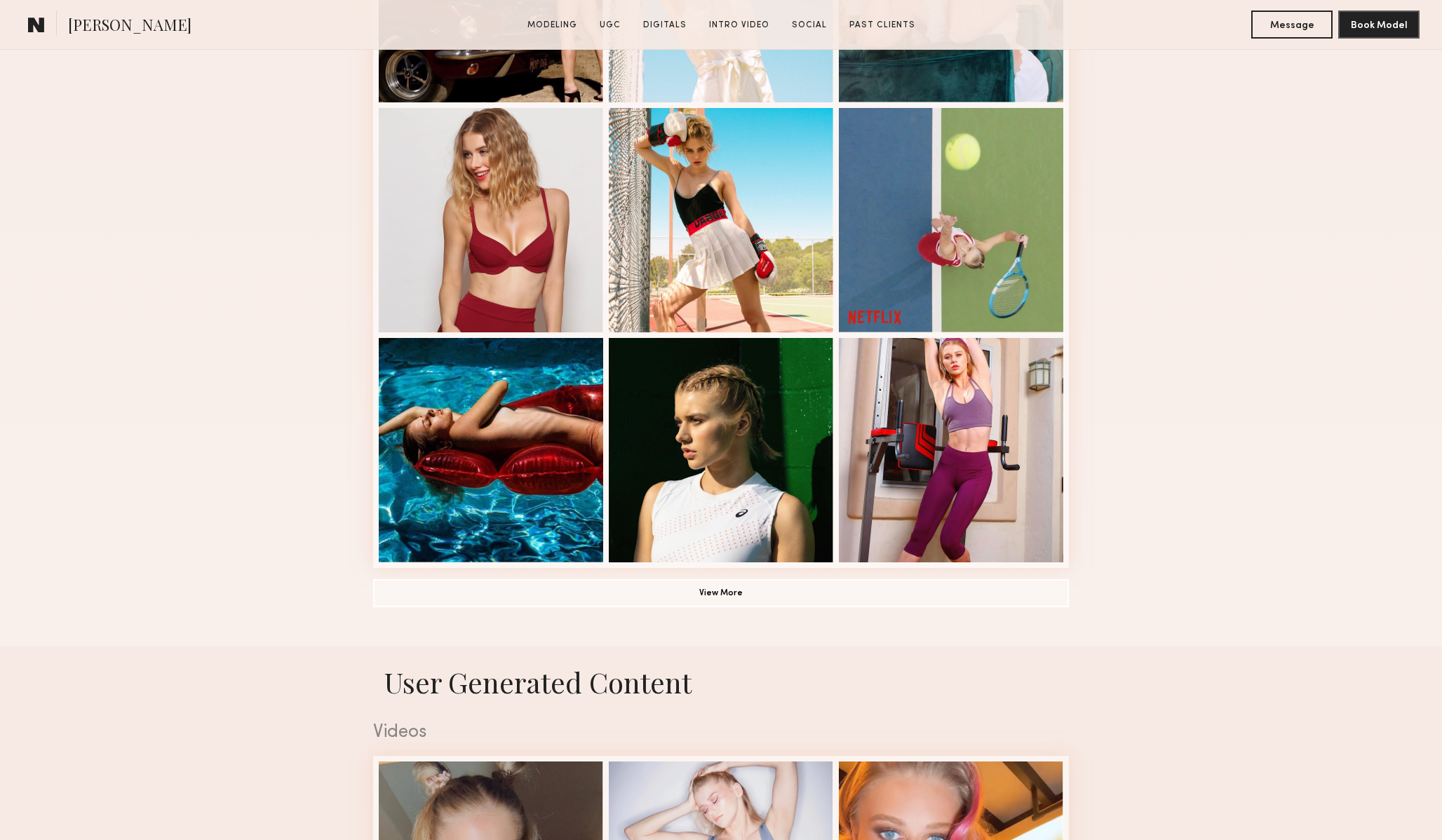
scroll to position [885, 0]
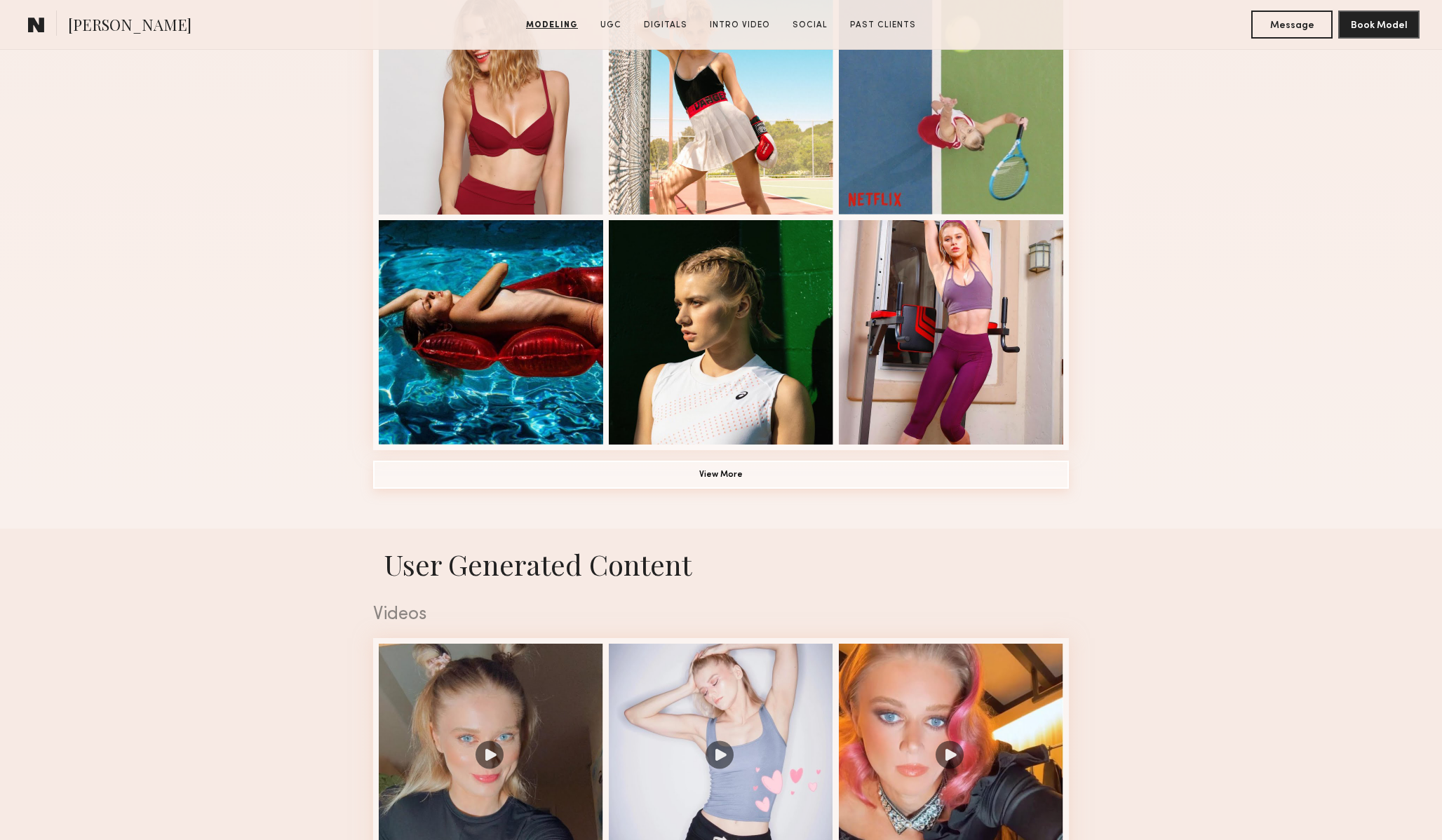
click at [749, 481] on button "View More" at bounding box center [721, 474] width 696 height 28
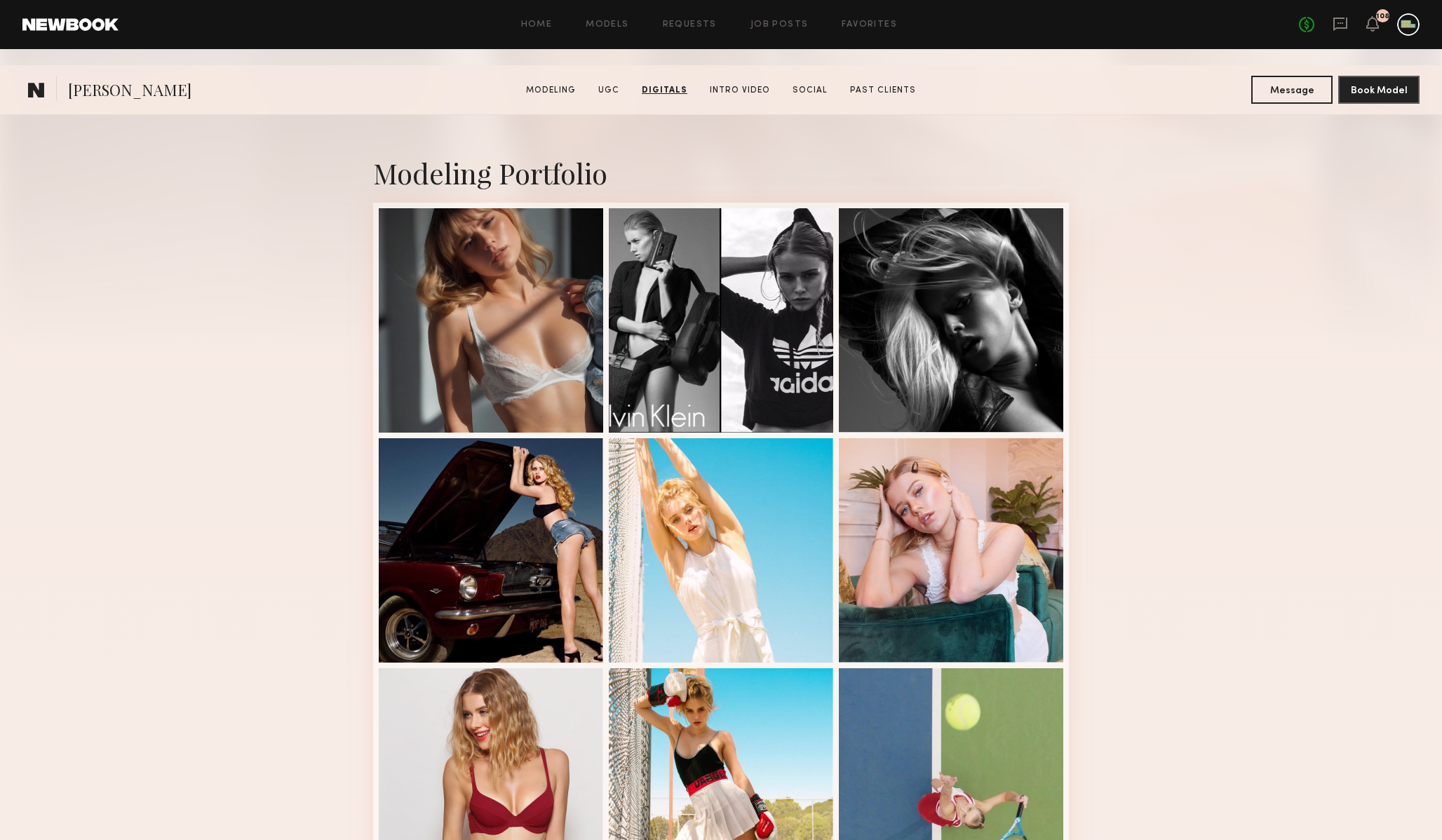
scroll to position [0, 0]
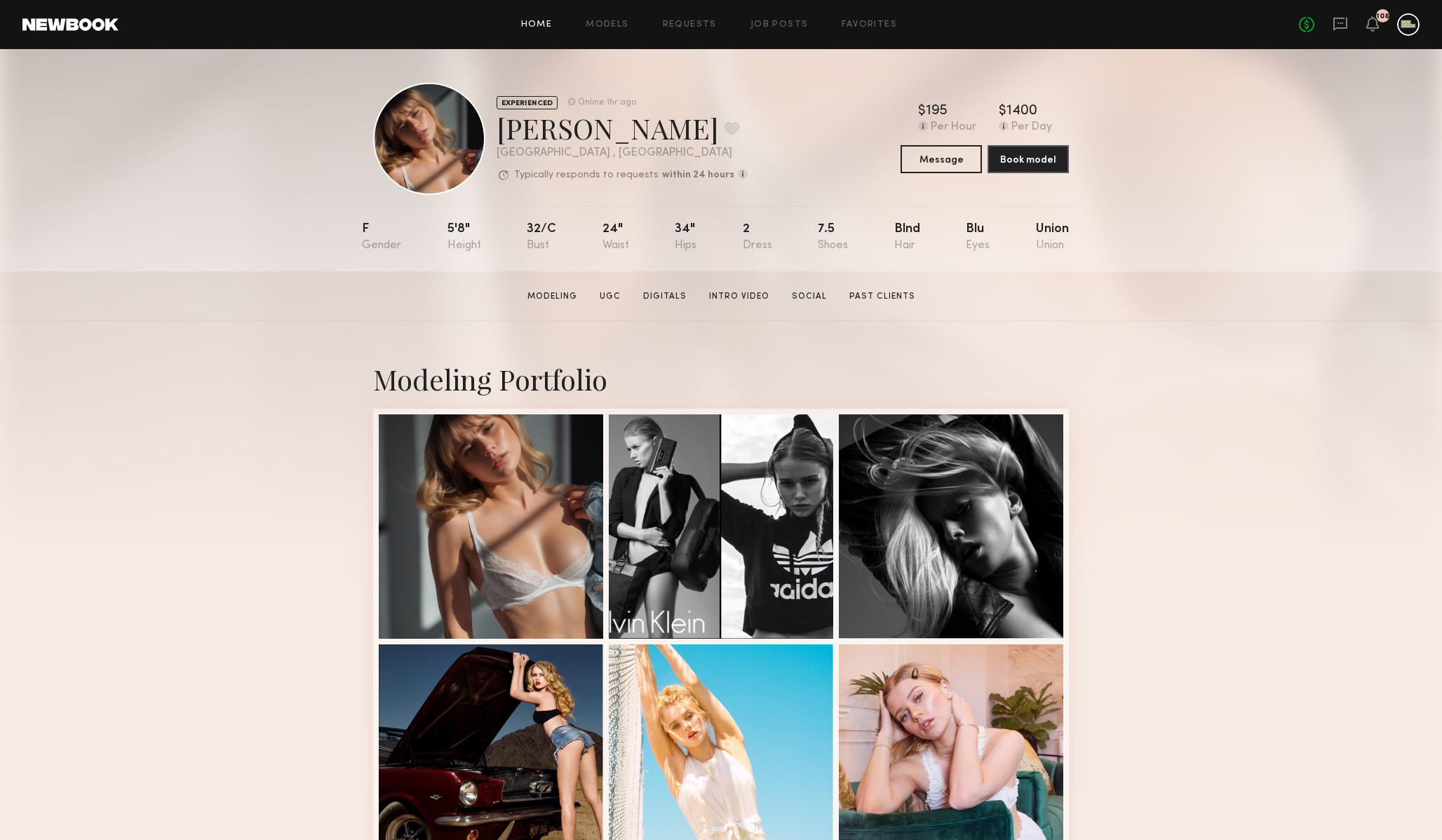
click at [542, 23] on link "Home" at bounding box center [536, 25] width 31 height 9
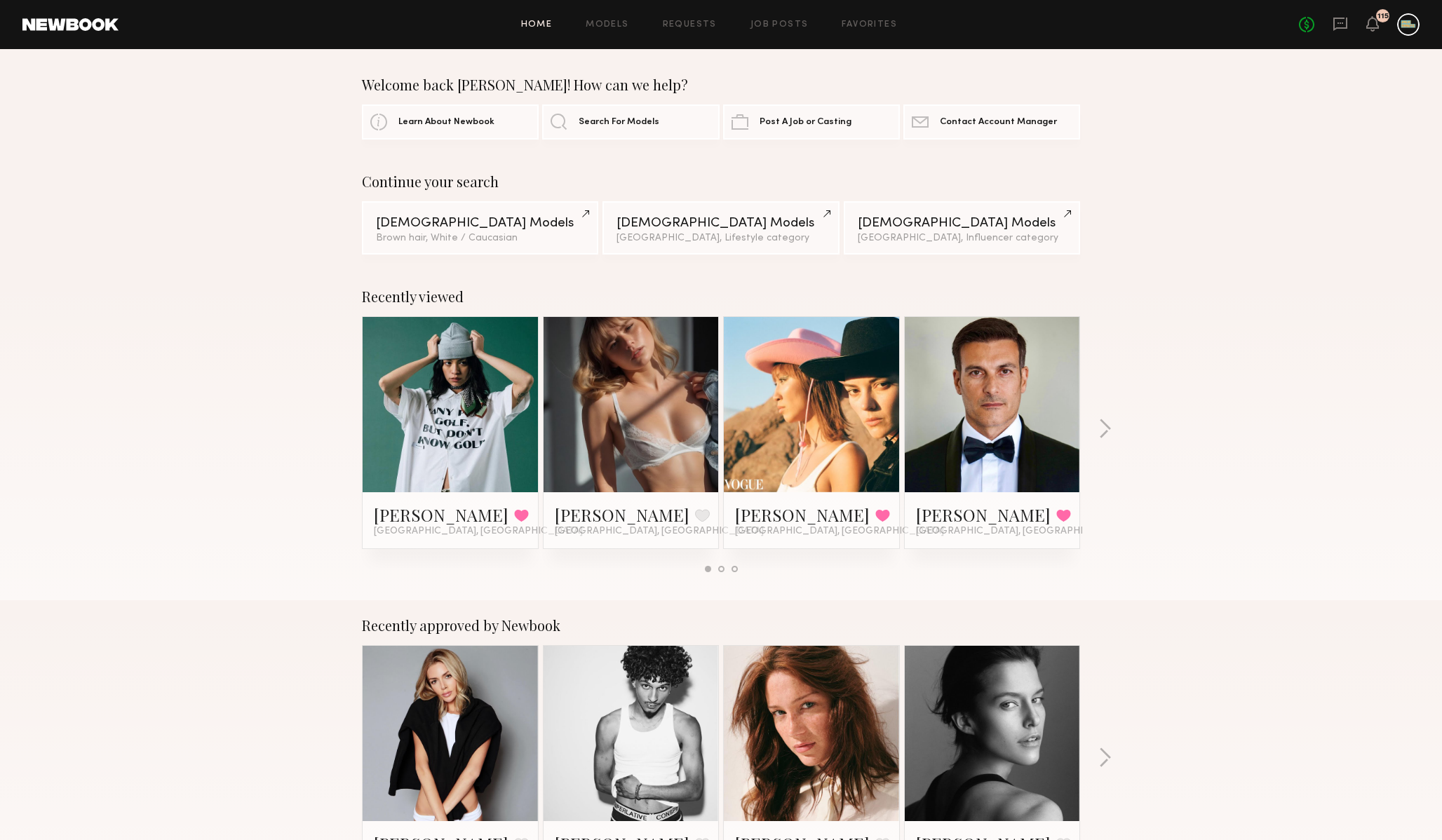
scroll to position [2, 0]
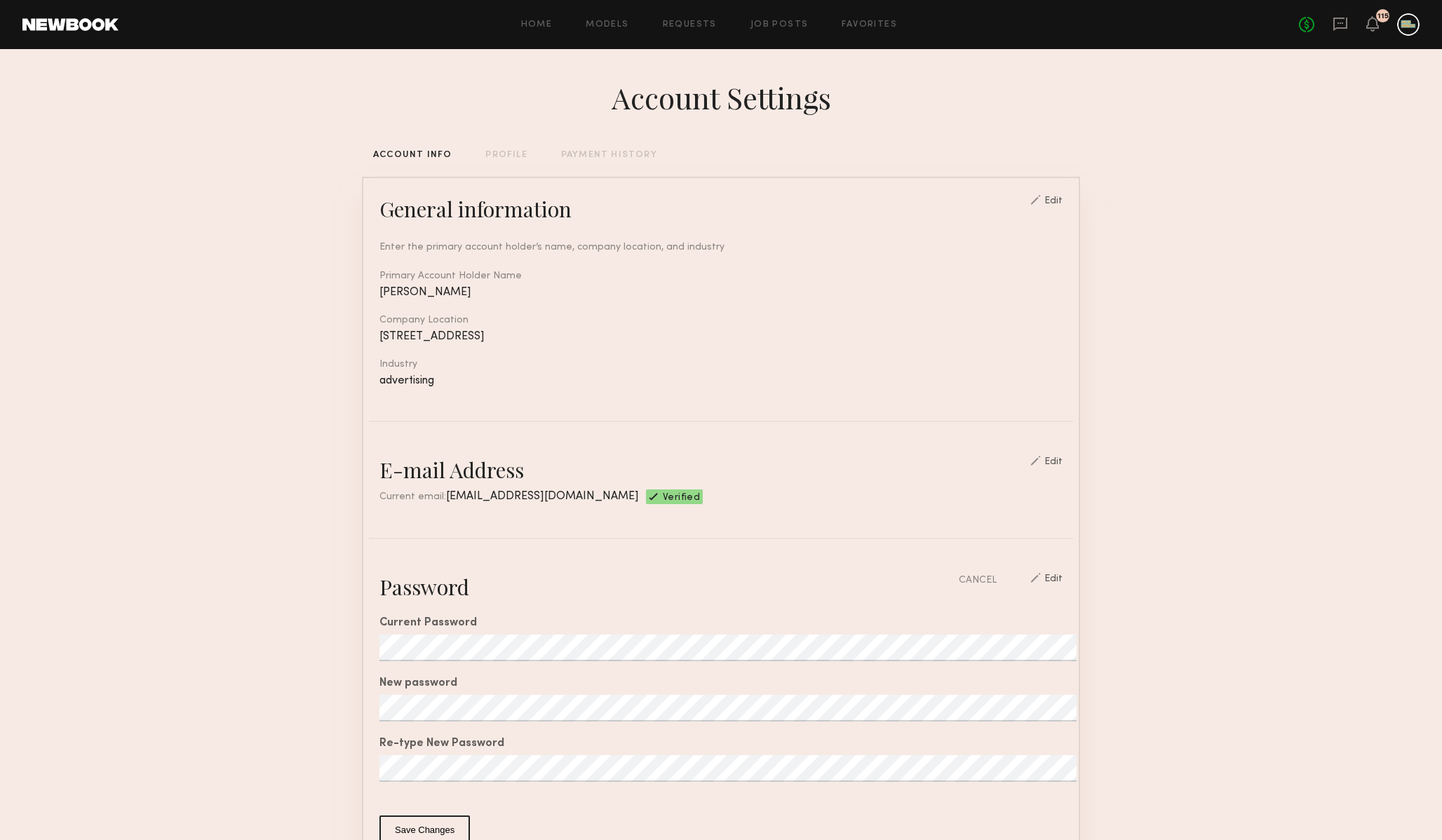
click at [753, 100] on div "Account Settings" at bounding box center [722, 97] width 220 height 39
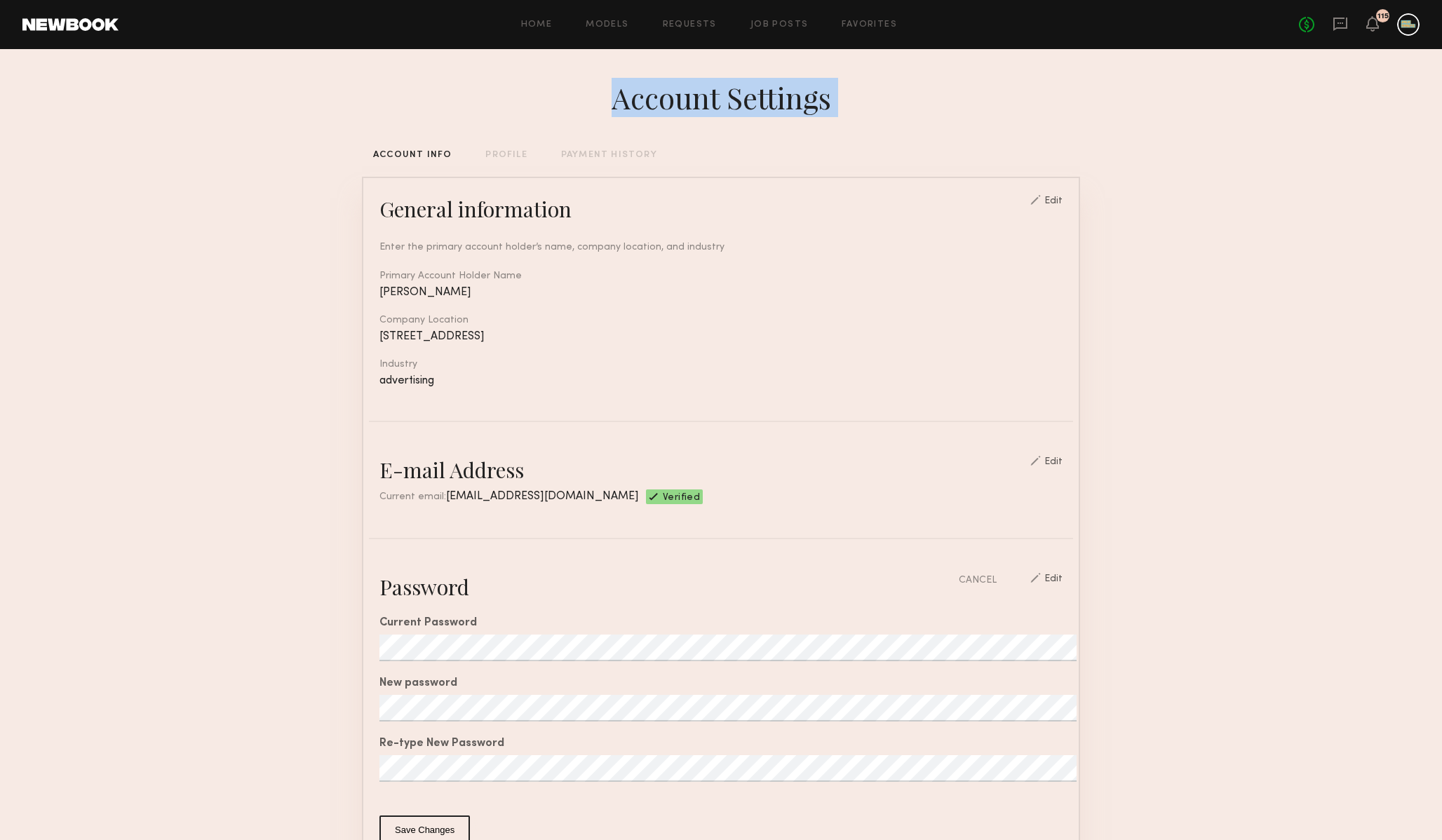
click at [675, 90] on div "Account Settings" at bounding box center [722, 97] width 220 height 39
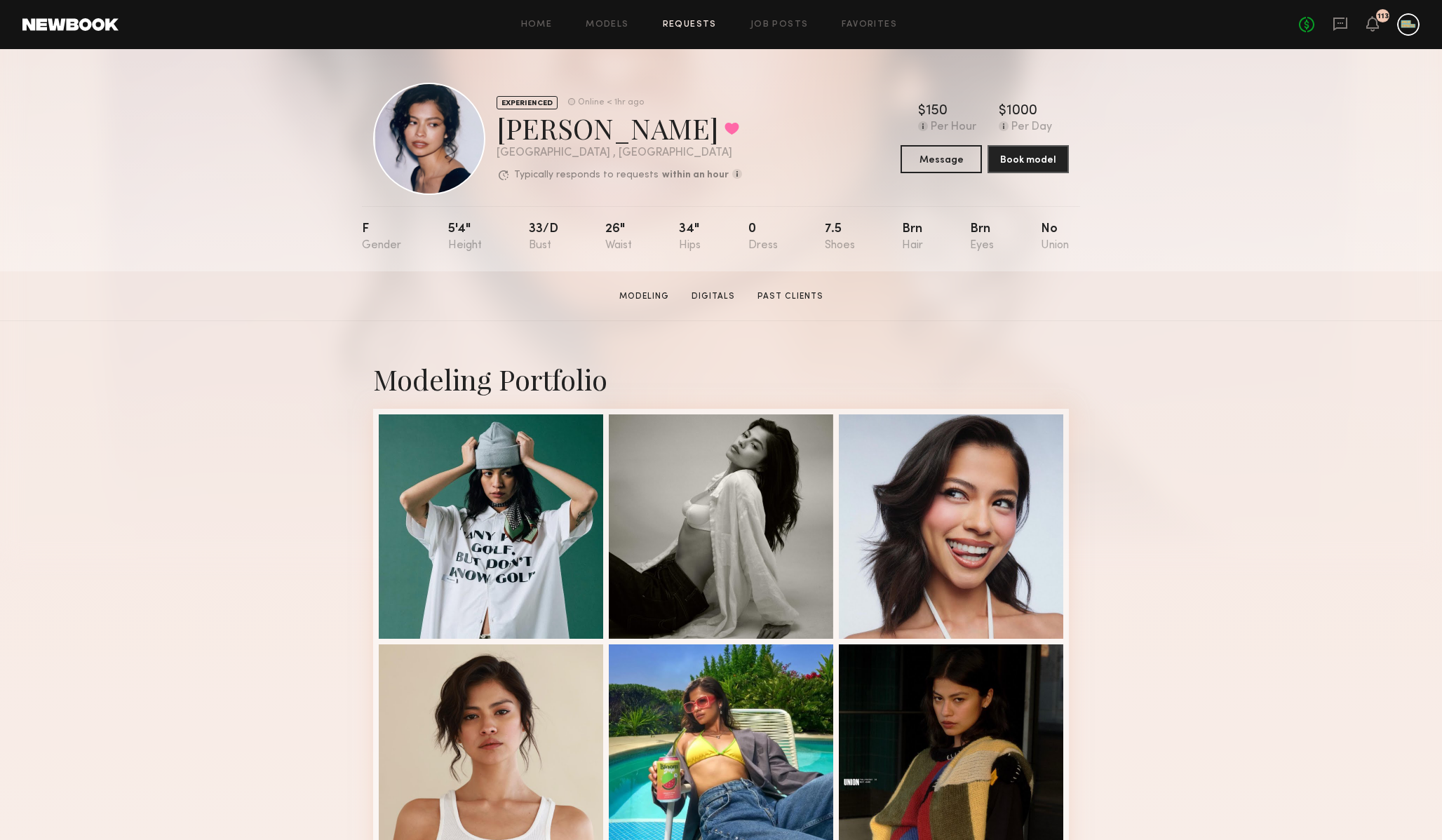
click at [696, 23] on link "Requests" at bounding box center [690, 25] width 54 height 9
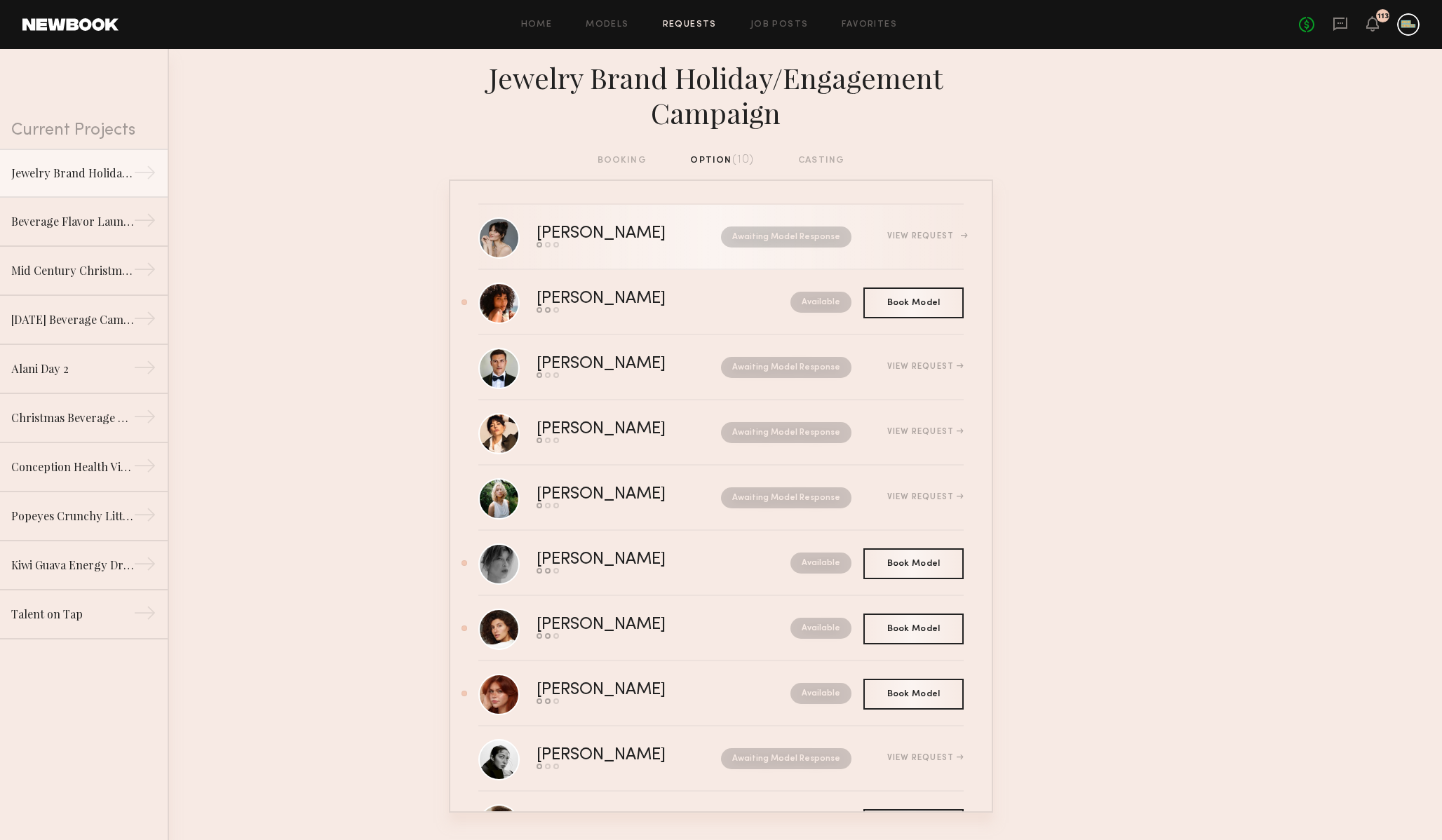
click at [928, 233] on div "View Request" at bounding box center [926, 236] width 77 height 9
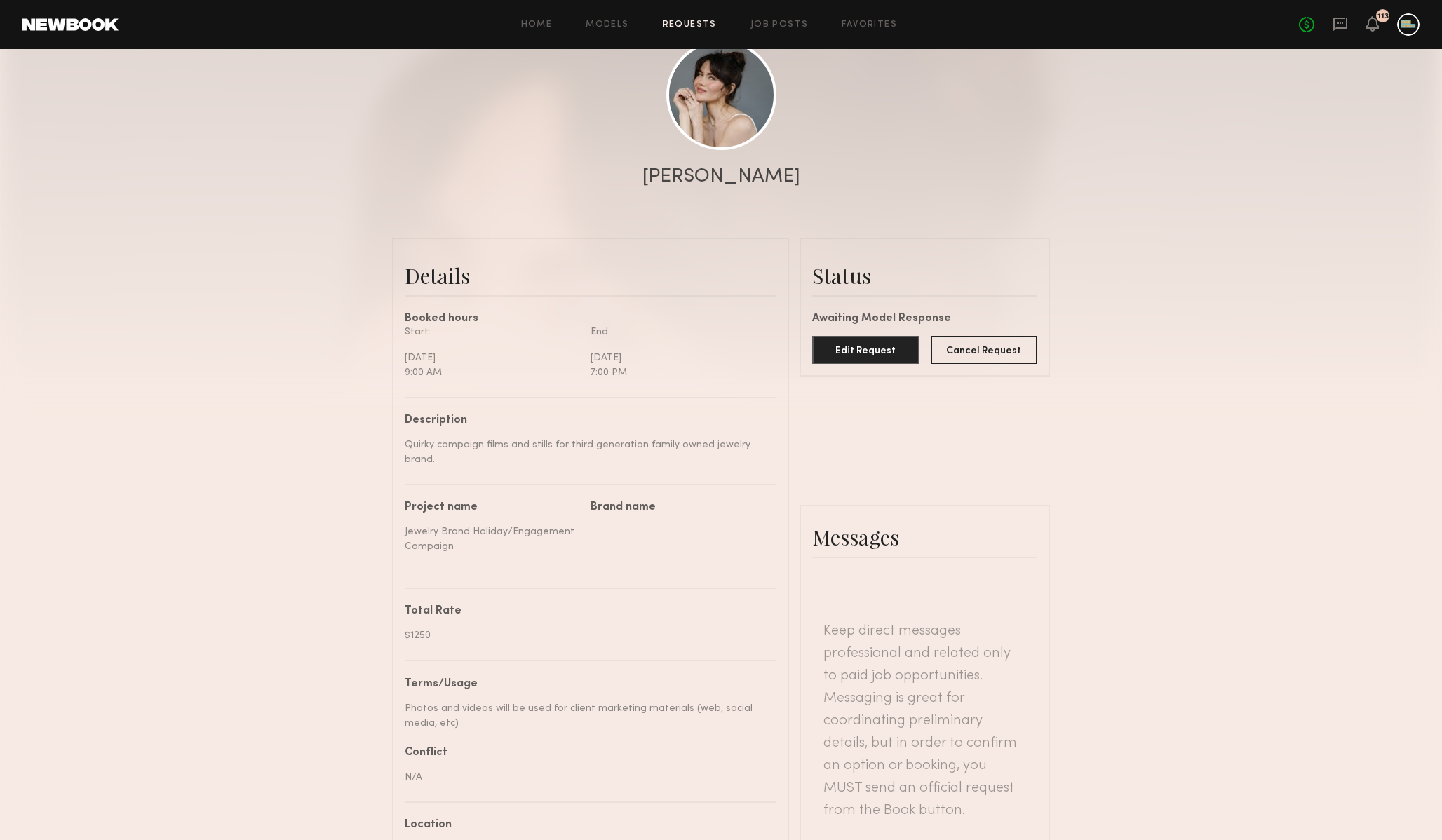
scroll to position [231, 0]
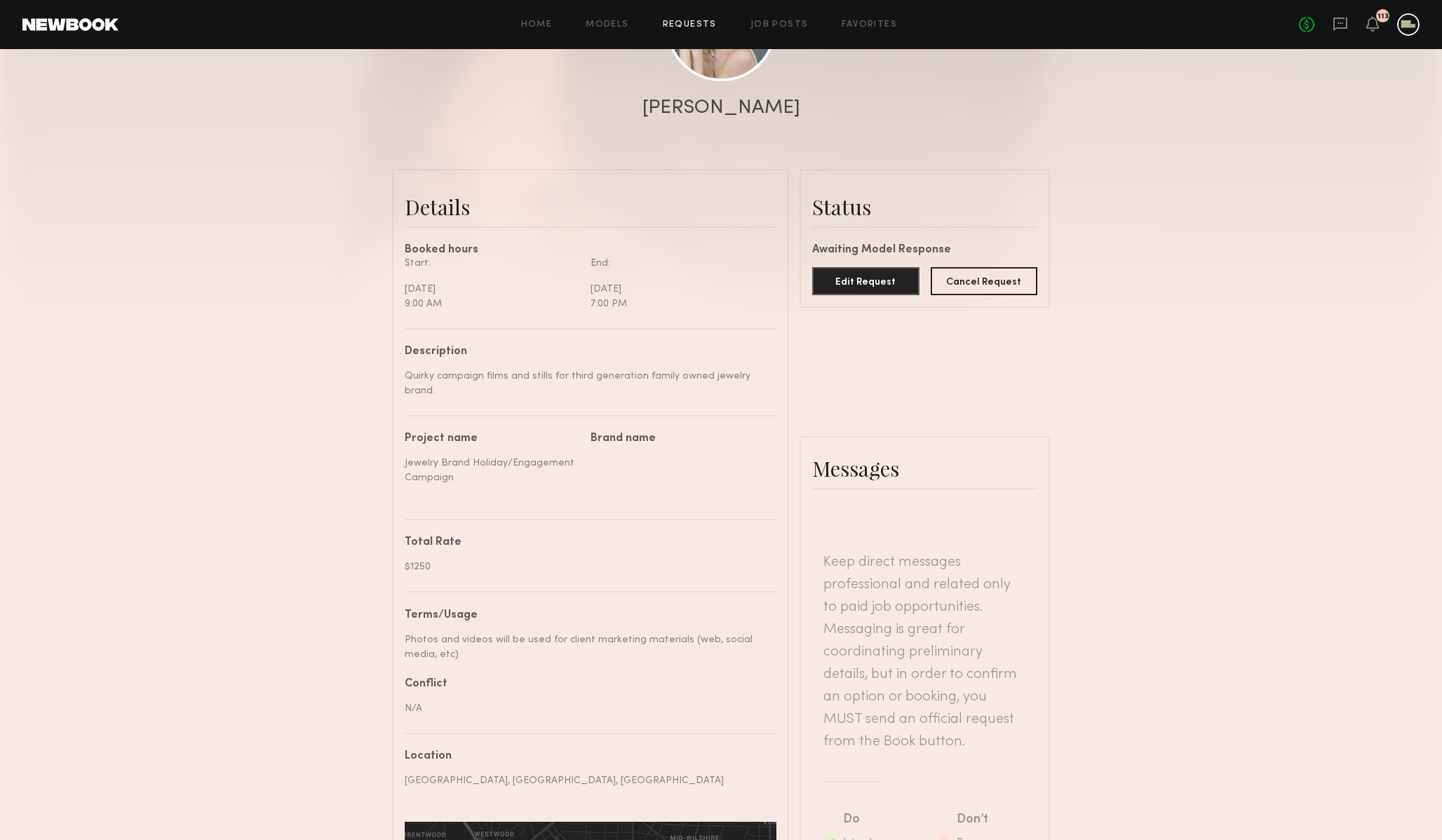
drag, startPoint x: 405, startPoint y: 639, endPoint x: 466, endPoint y: 661, distance: 64.8
click at [466, 661] on div "Photos and videos will be used for client marketing materials (web, social medi…" at bounding box center [585, 647] width 361 height 29
copy div "Photos and videos will be used for client marketing materials (web, social medi…"
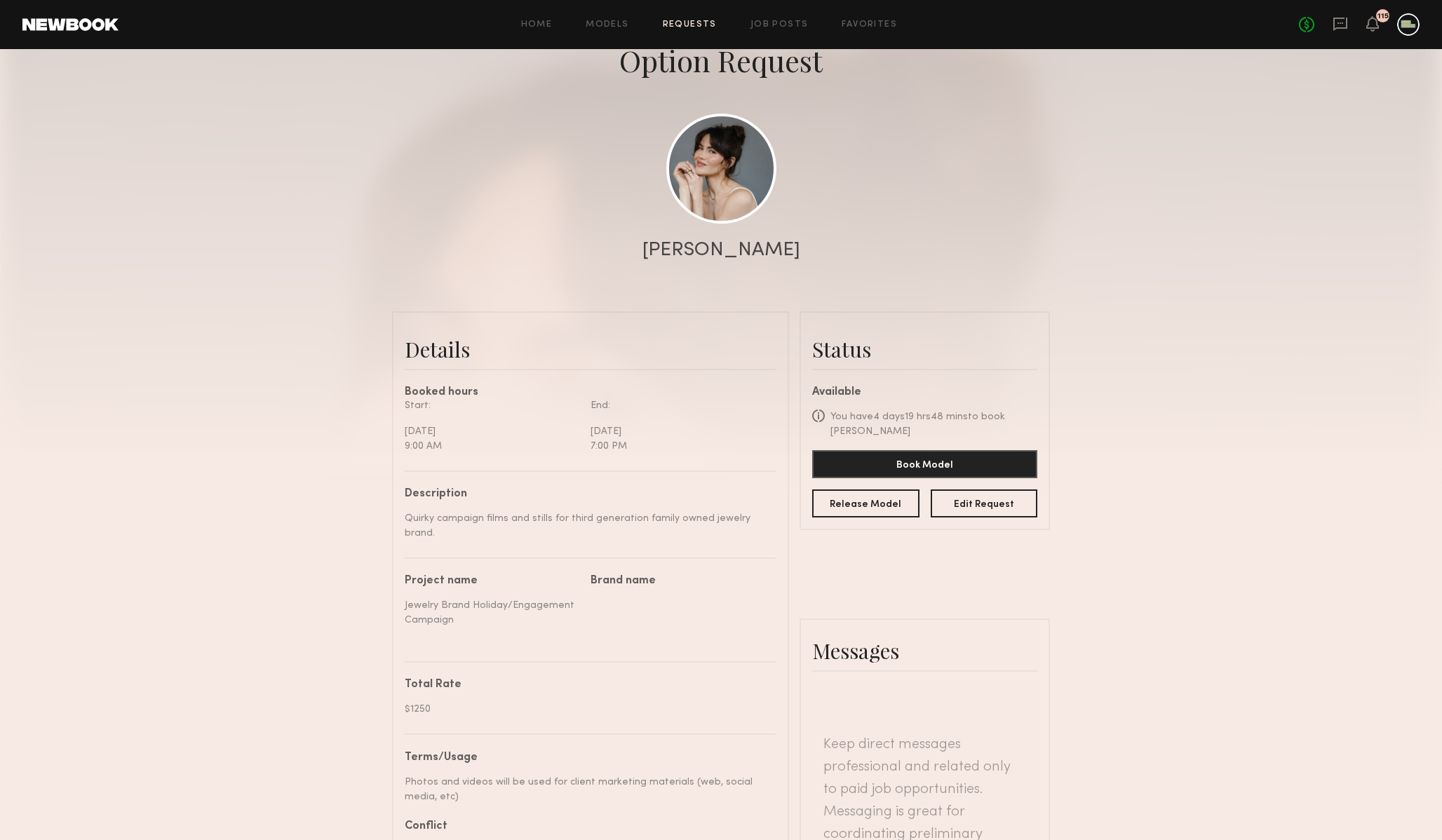
scroll to position [0, 0]
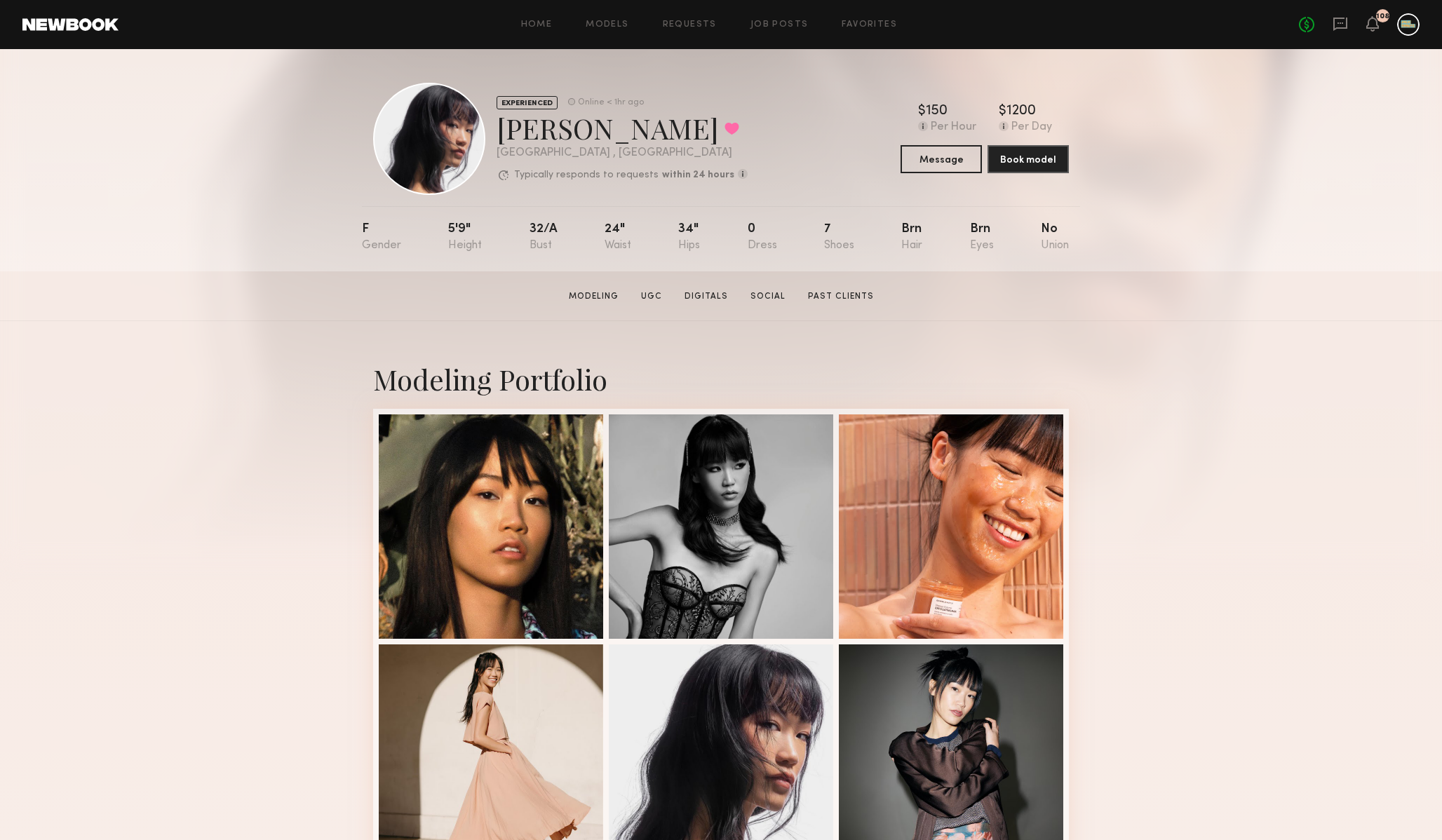
click at [693, 22] on link "Requests" at bounding box center [690, 25] width 54 height 9
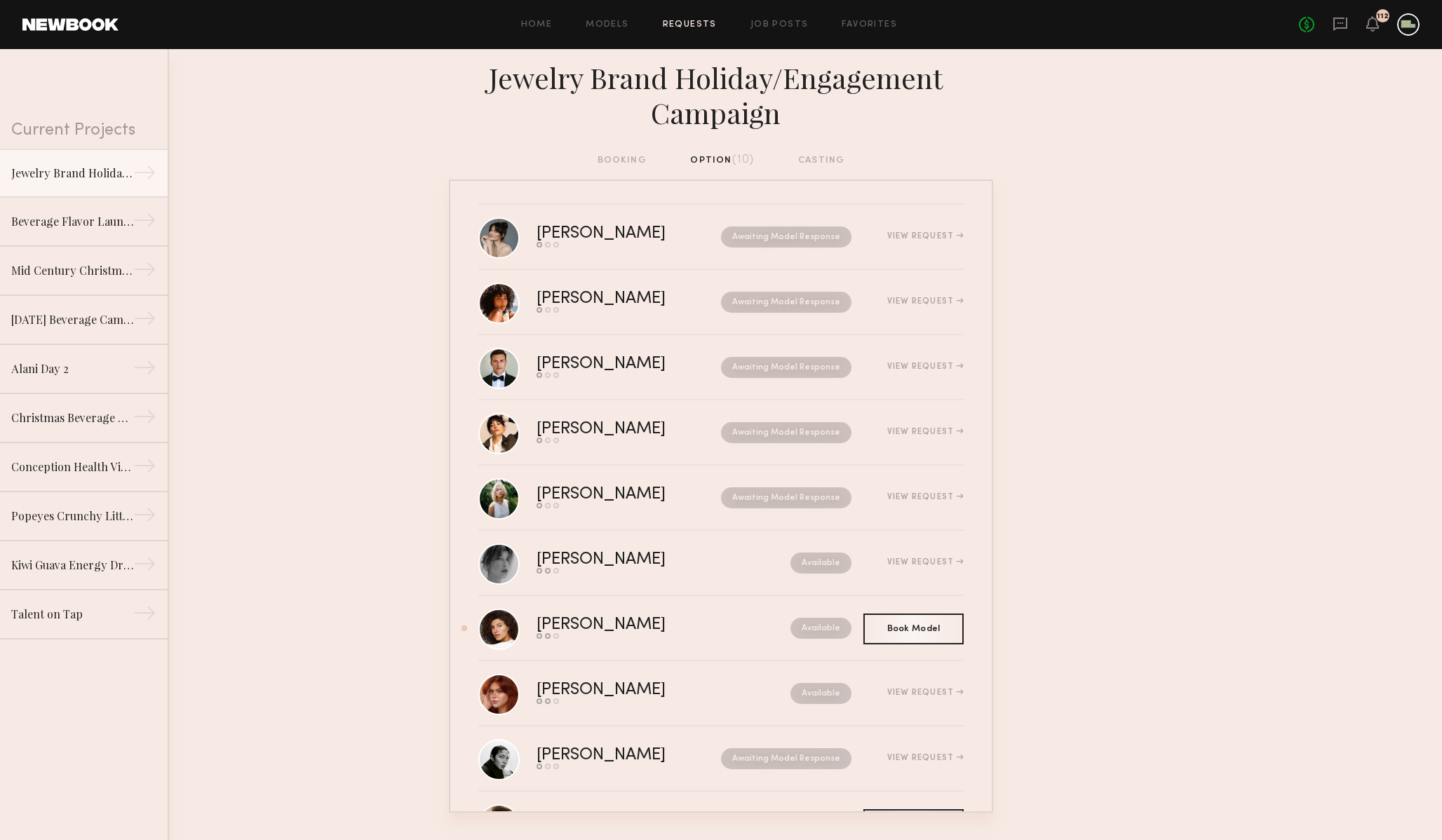
click at [717, 158] on div "booking option (10) casting" at bounding box center [721, 160] width 247 height 15
click at [852, 15] on div "Home Models Requests Job Posts Favorites Sign Out No fees up to $5,000 112" at bounding box center [769, 25] width 1302 height 23
click at [854, 20] on link "Favorites" at bounding box center [870, 25] width 55 height 9
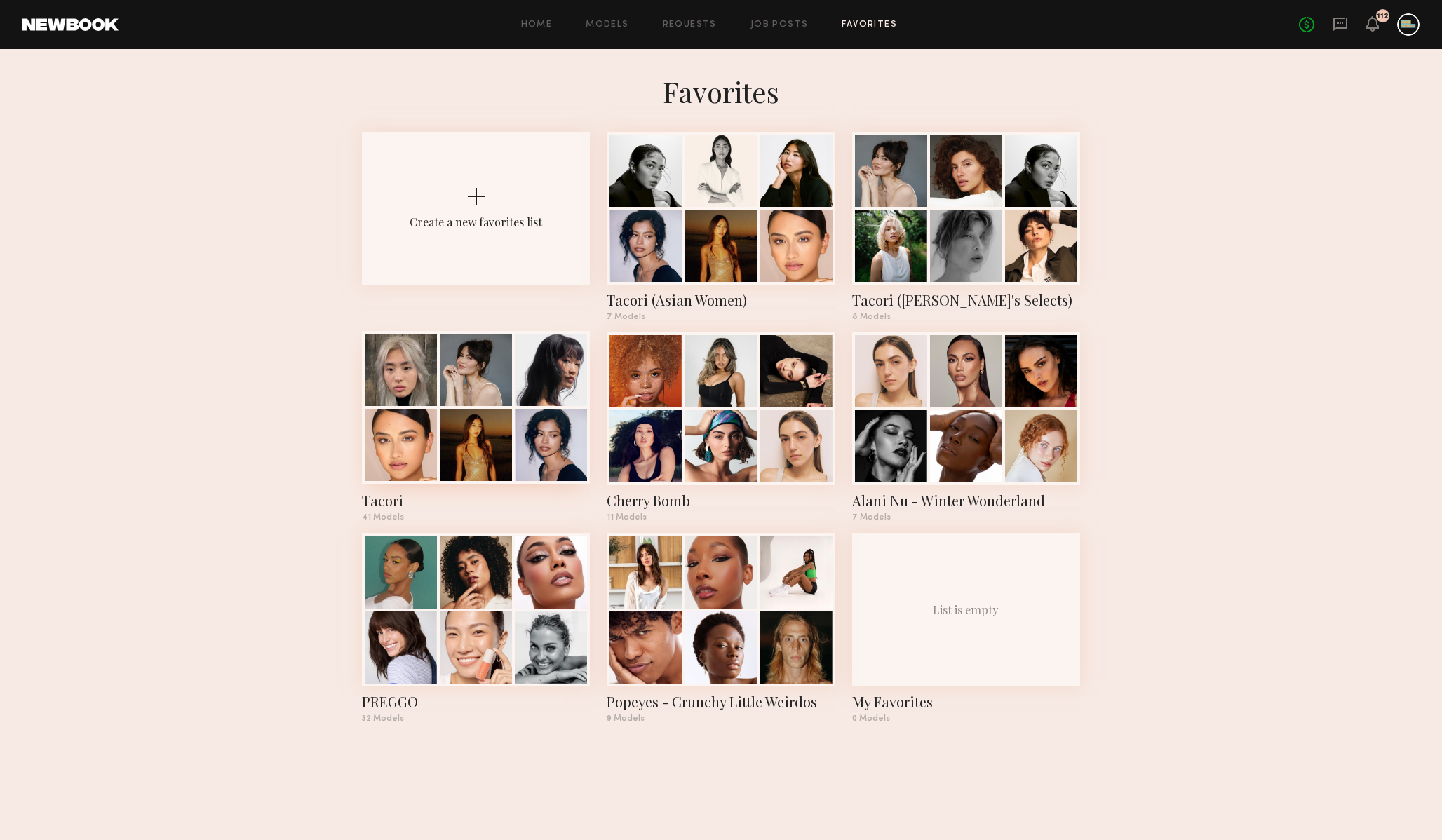
click at [381, 497] on div "Tacori" at bounding box center [476, 500] width 228 height 20
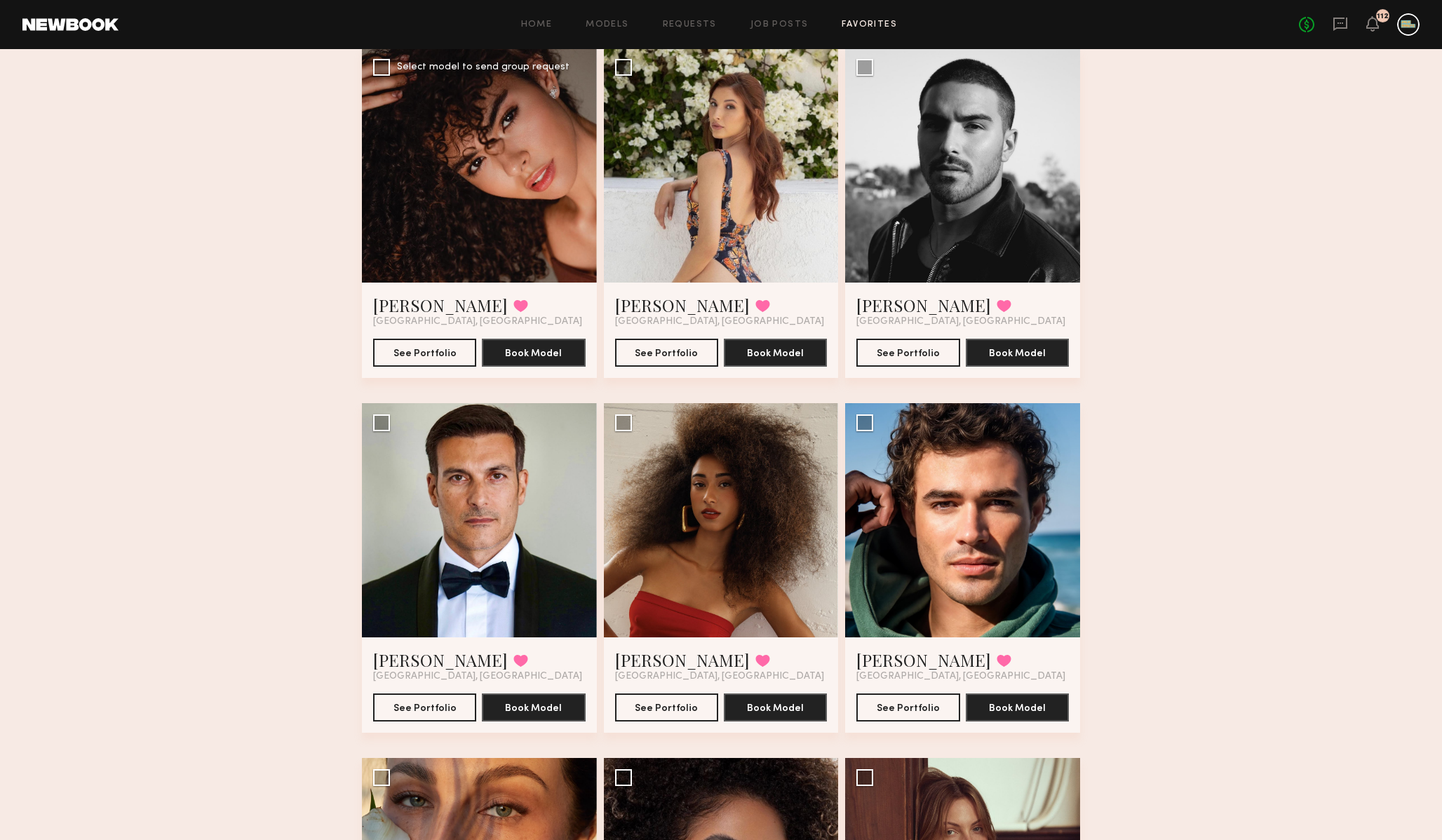
scroll to position [1364, 0]
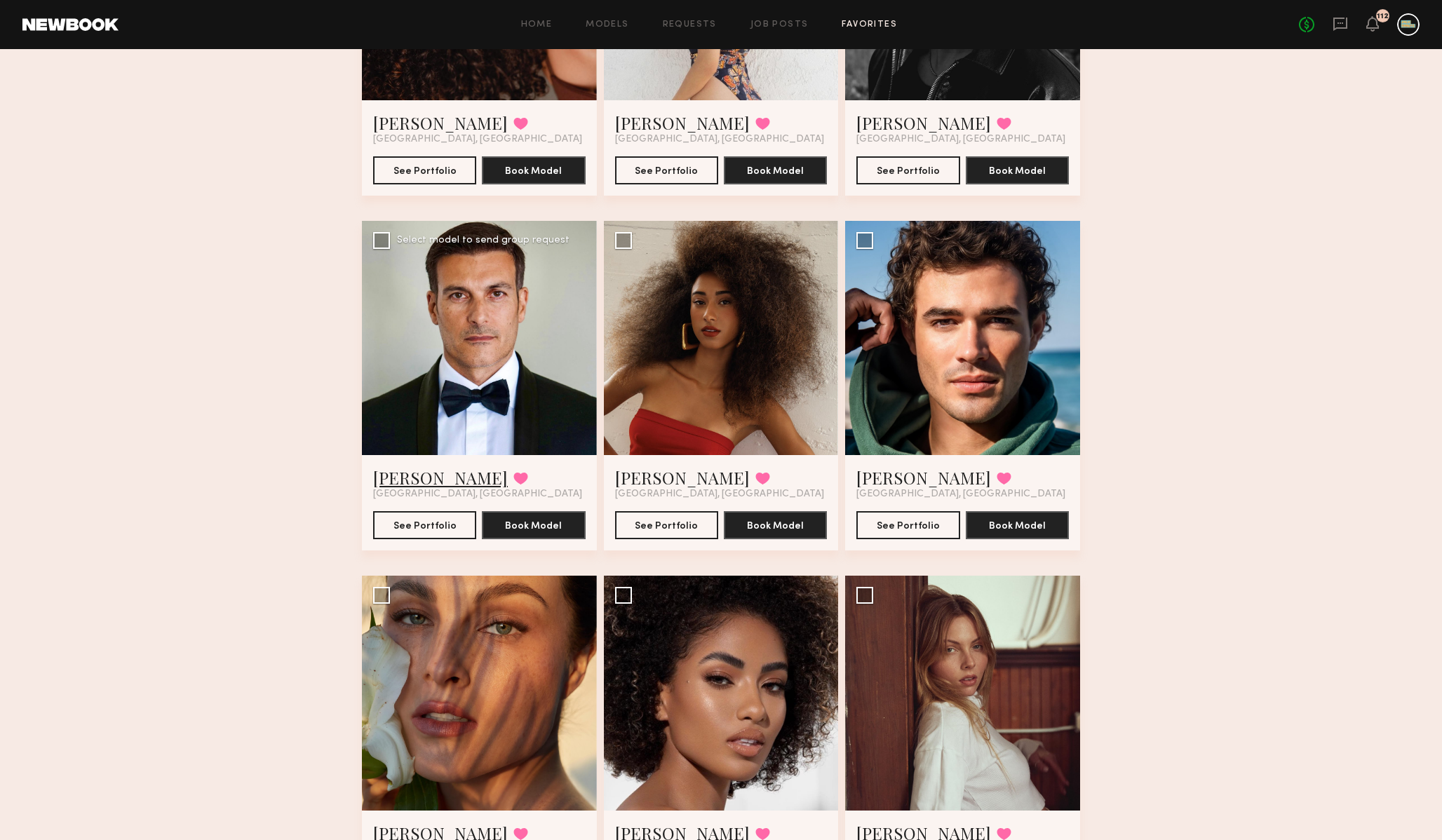
click at [386, 475] on link "[PERSON_NAME]" at bounding box center [441, 477] width 135 height 23
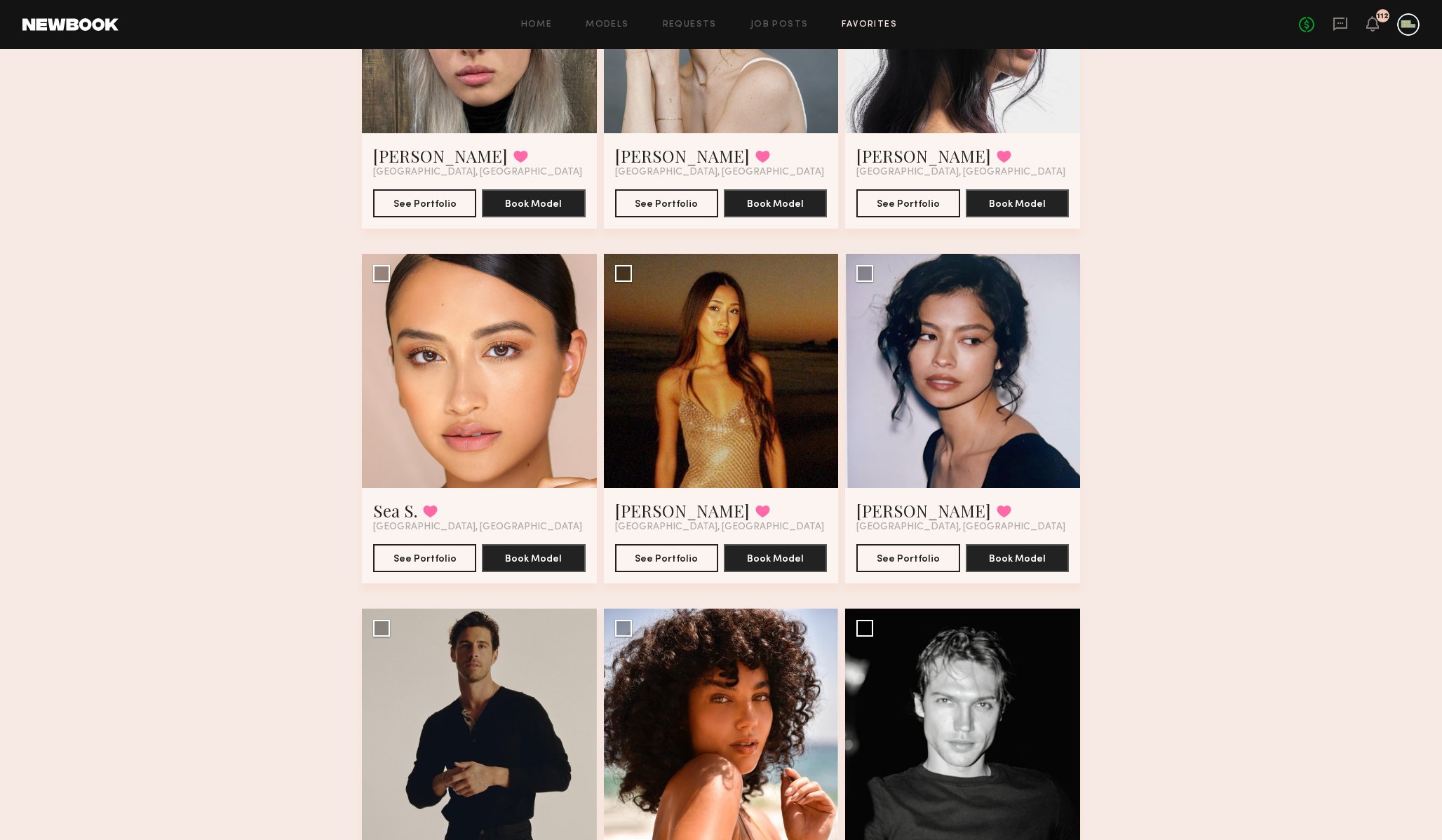
scroll to position [67, 0]
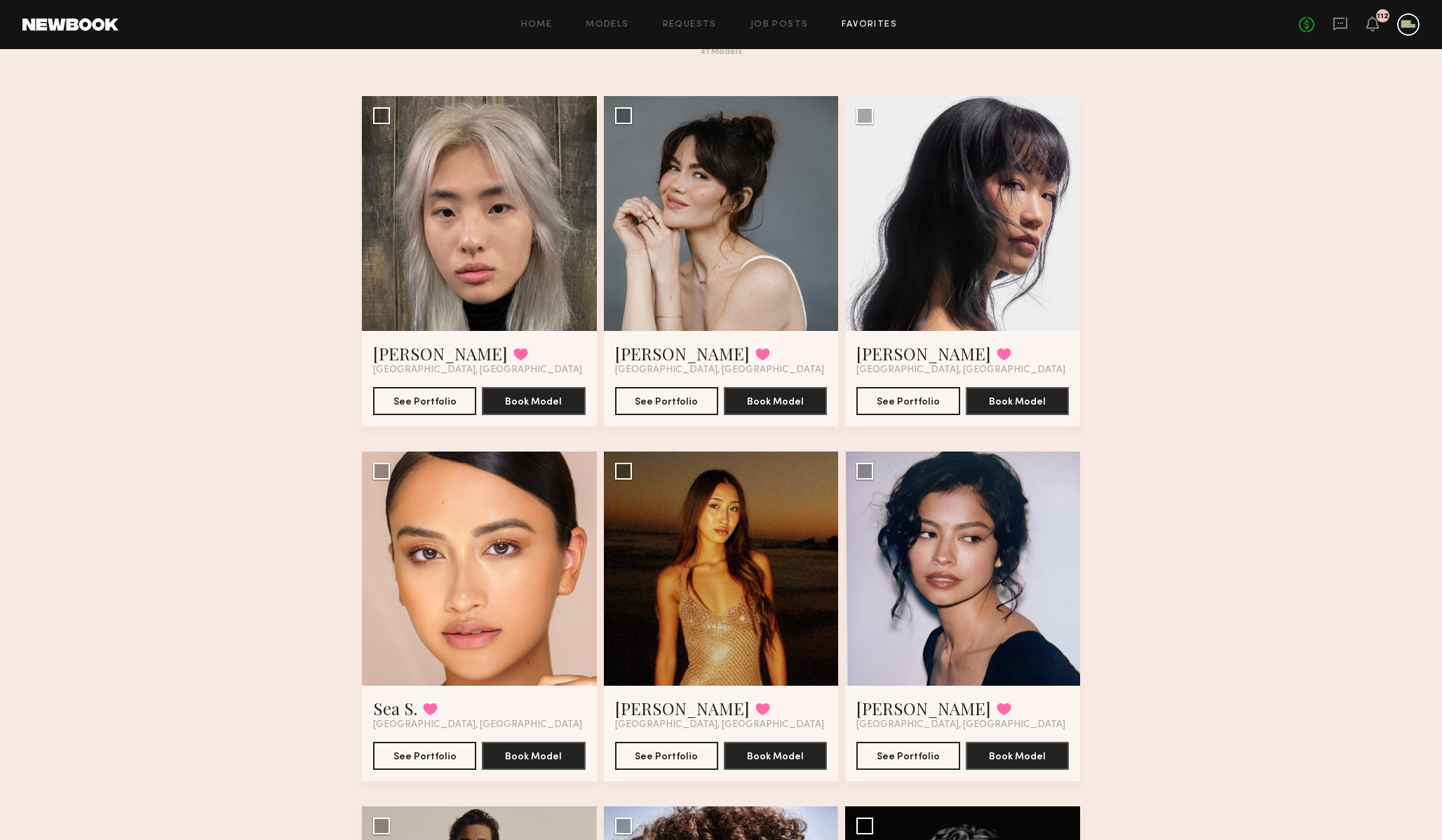
click at [694, 16] on div "Home Models Requests Job Posts Favorites Sign Out No fees up to $5,000 112" at bounding box center [769, 25] width 1302 height 23
click at [694, 23] on link "Requests" at bounding box center [690, 25] width 54 height 9
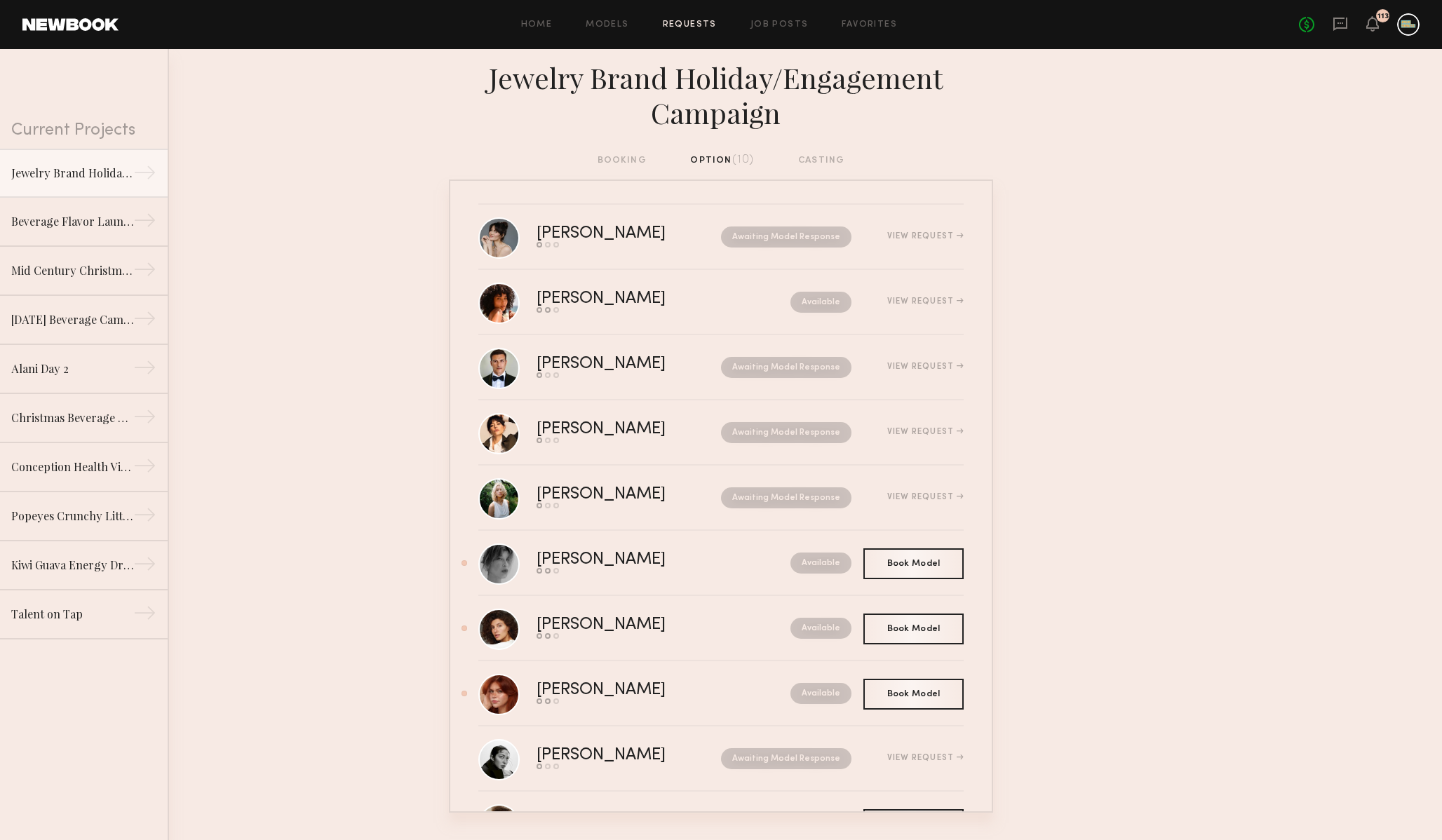
click at [853, 13] on div "Home Models Requests Job Posts Favorites Sign Out No fees up to $5,000 113" at bounding box center [769, 25] width 1302 height 23
click at [852, 20] on link "Favorites" at bounding box center [870, 25] width 55 height 9
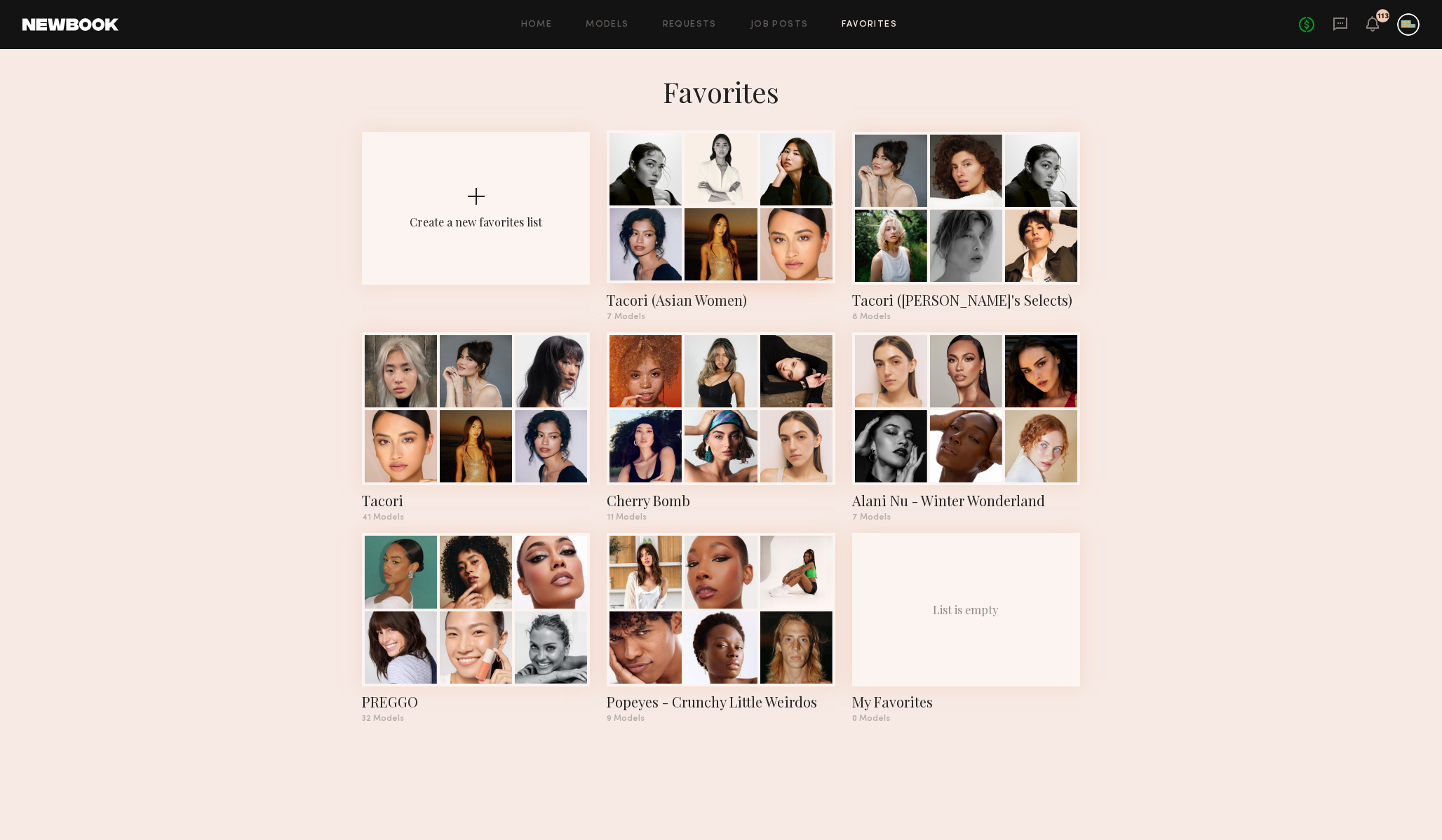
click at [714, 302] on div "Tacori (Asian Women)" at bounding box center [720, 300] width 228 height 20
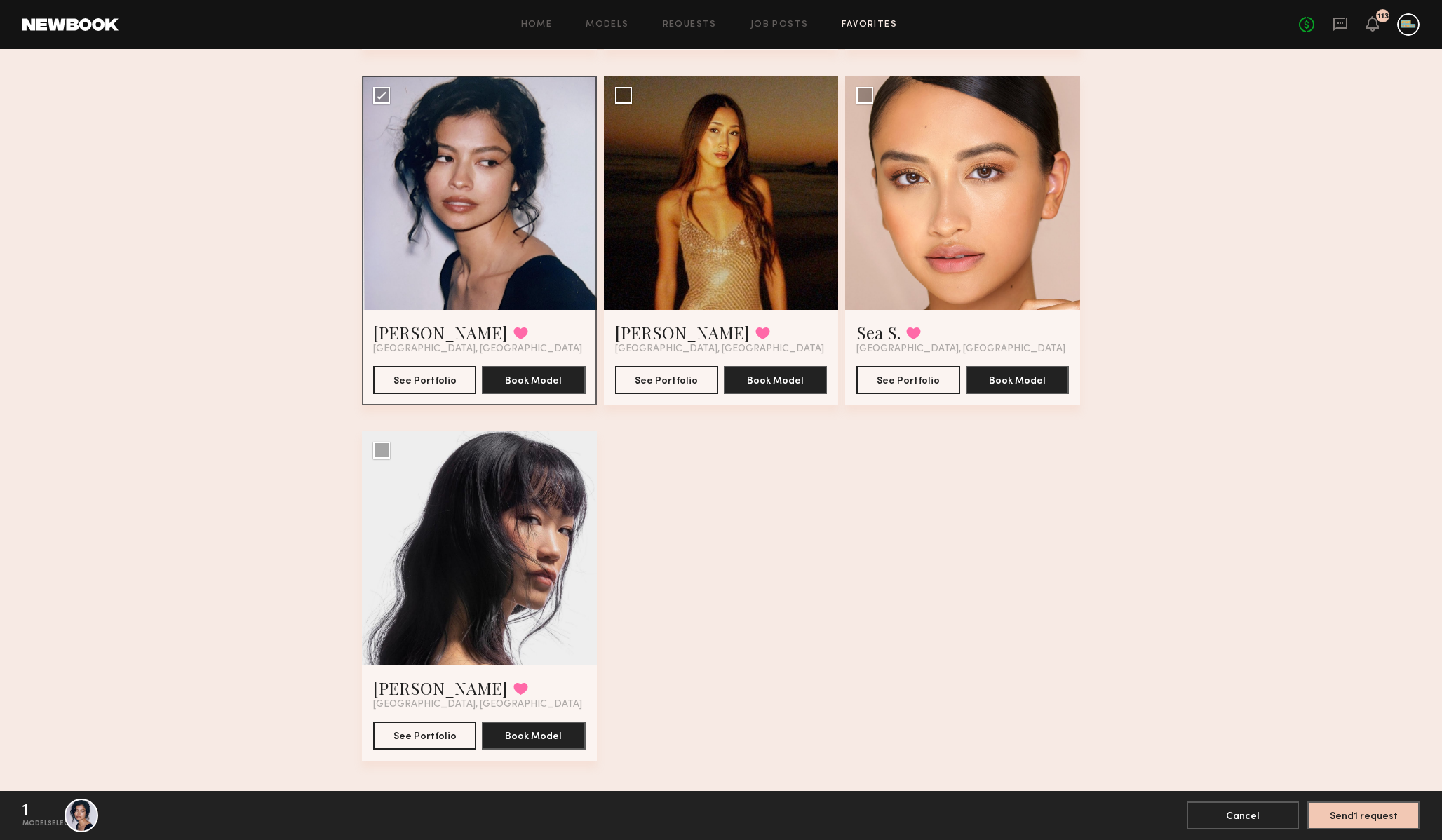
scroll to position [459, 0]
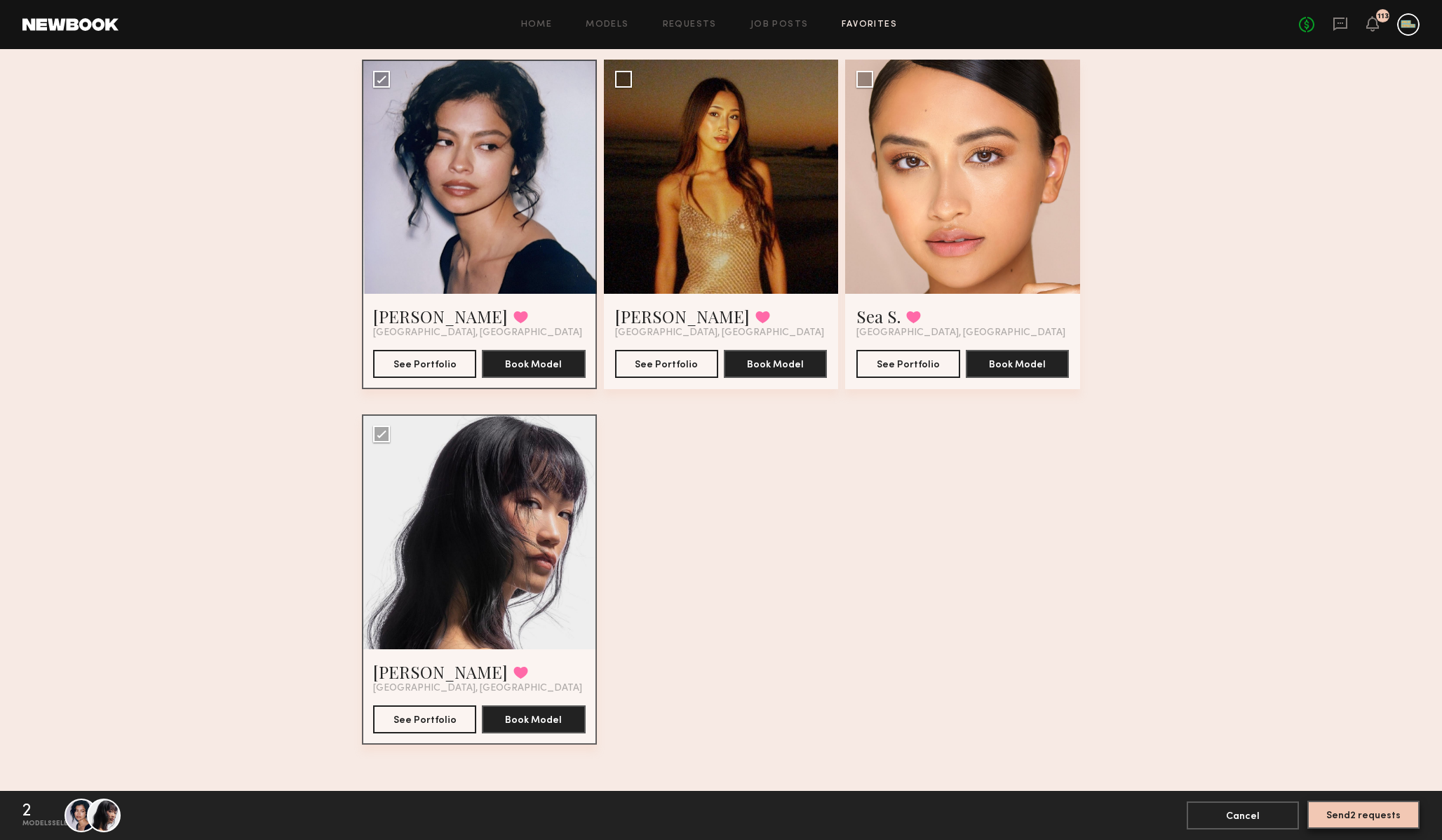
click at [1345, 809] on button "Send 2 requests" at bounding box center [1363, 815] width 112 height 28
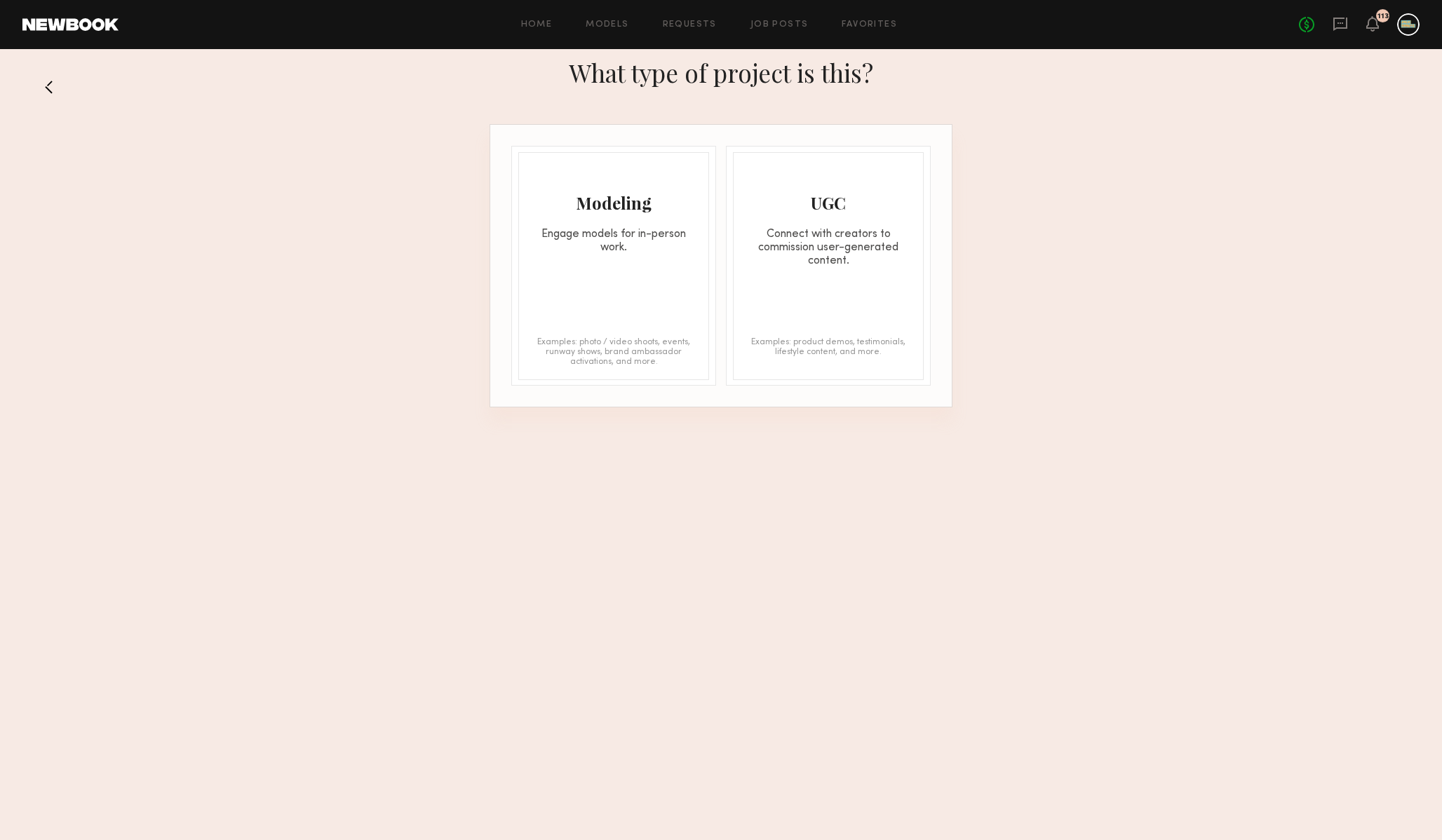
click at [613, 276] on div "Modeling Engage models for in-person work. Examples: photo / video shoots, even…" at bounding box center [613, 266] width 190 height 228
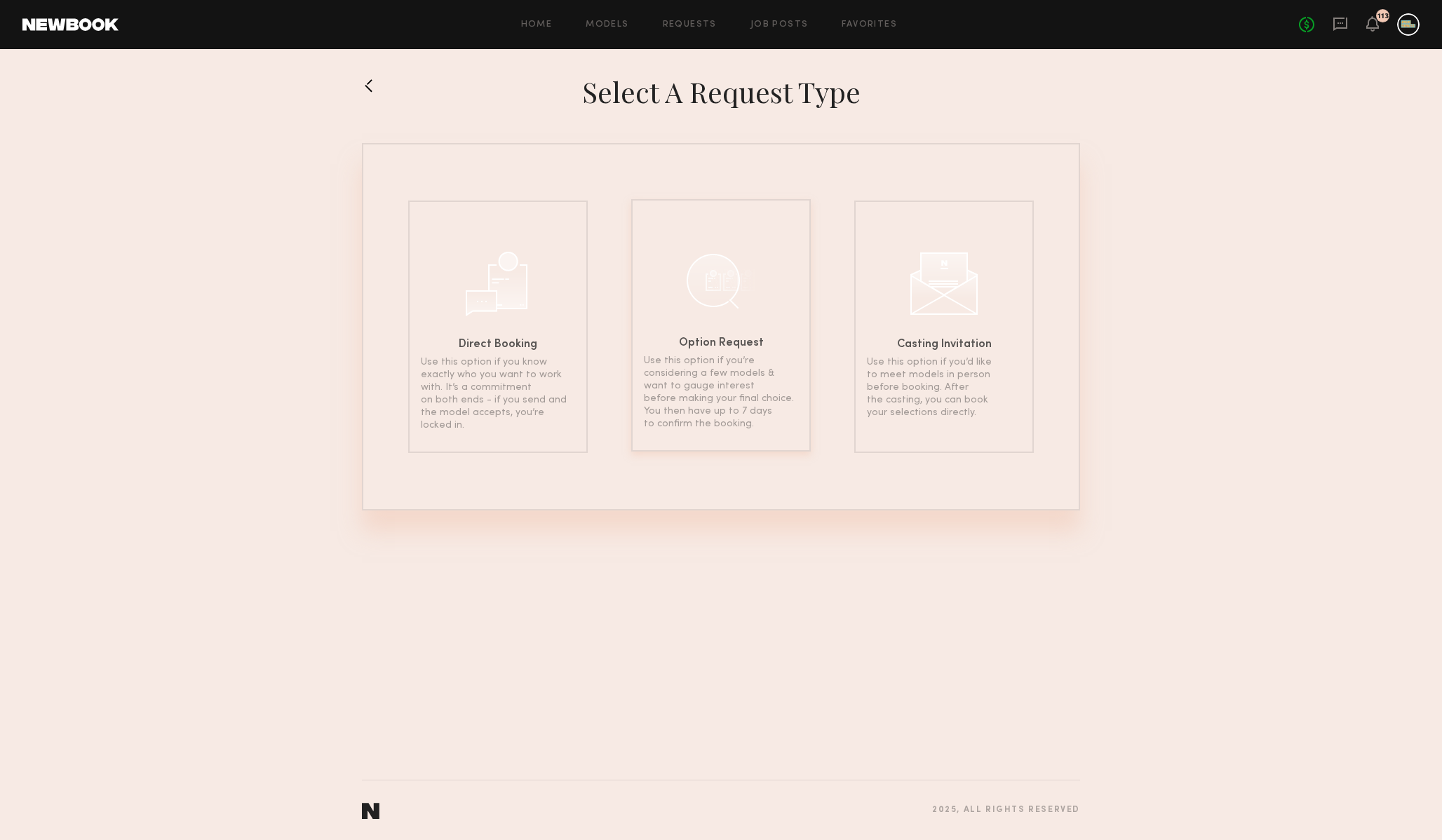
click at [726, 311] on div at bounding box center [721, 280] width 70 height 70
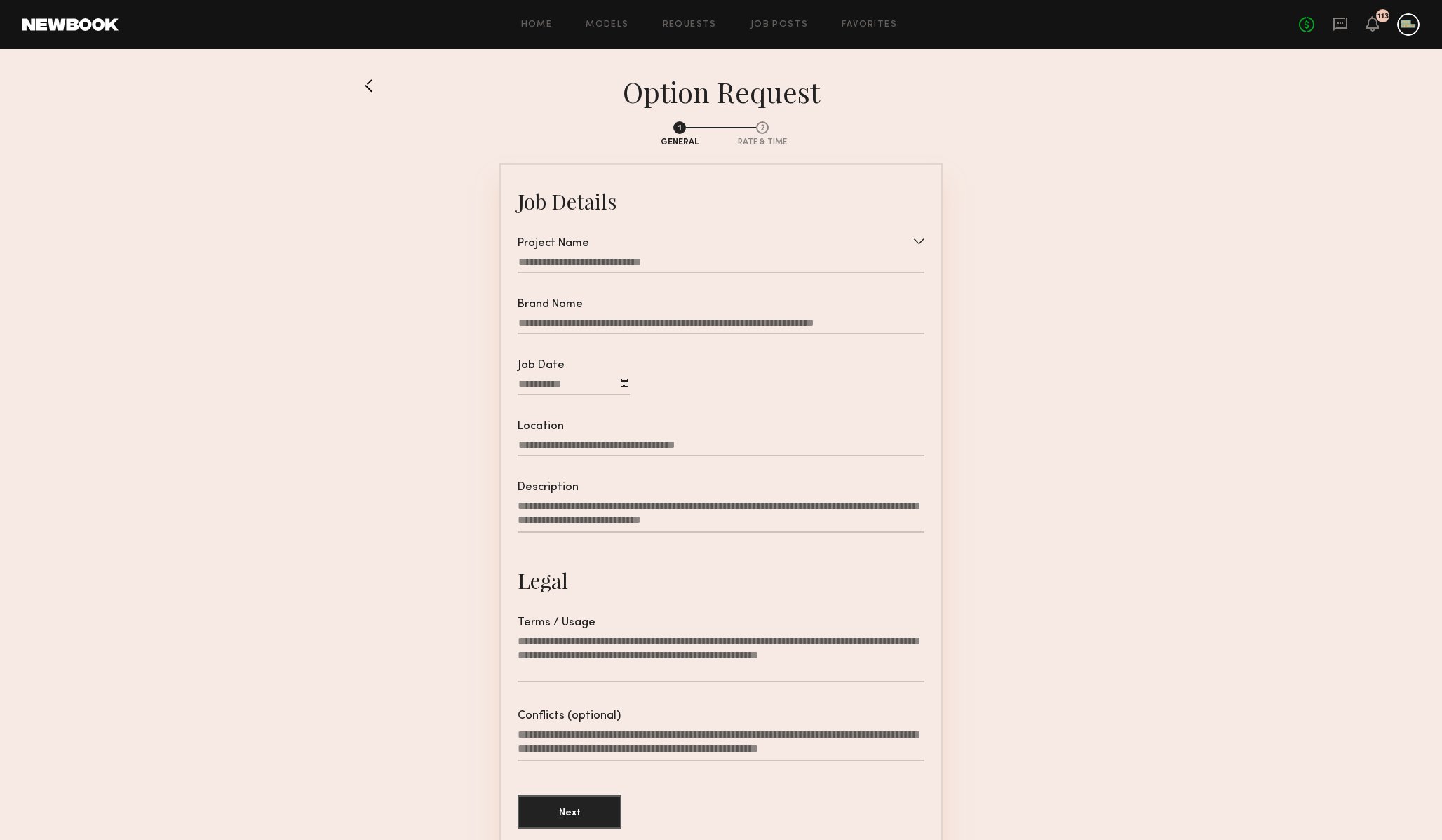
click at [637, 326] on input "Brand Name" at bounding box center [720, 326] width 406 height 18
type input "******"
click at [625, 511] on textarea "Description" at bounding box center [720, 516] width 406 height 34
click at [657, 507] on textarea "Description" at bounding box center [720, 516] width 406 height 34
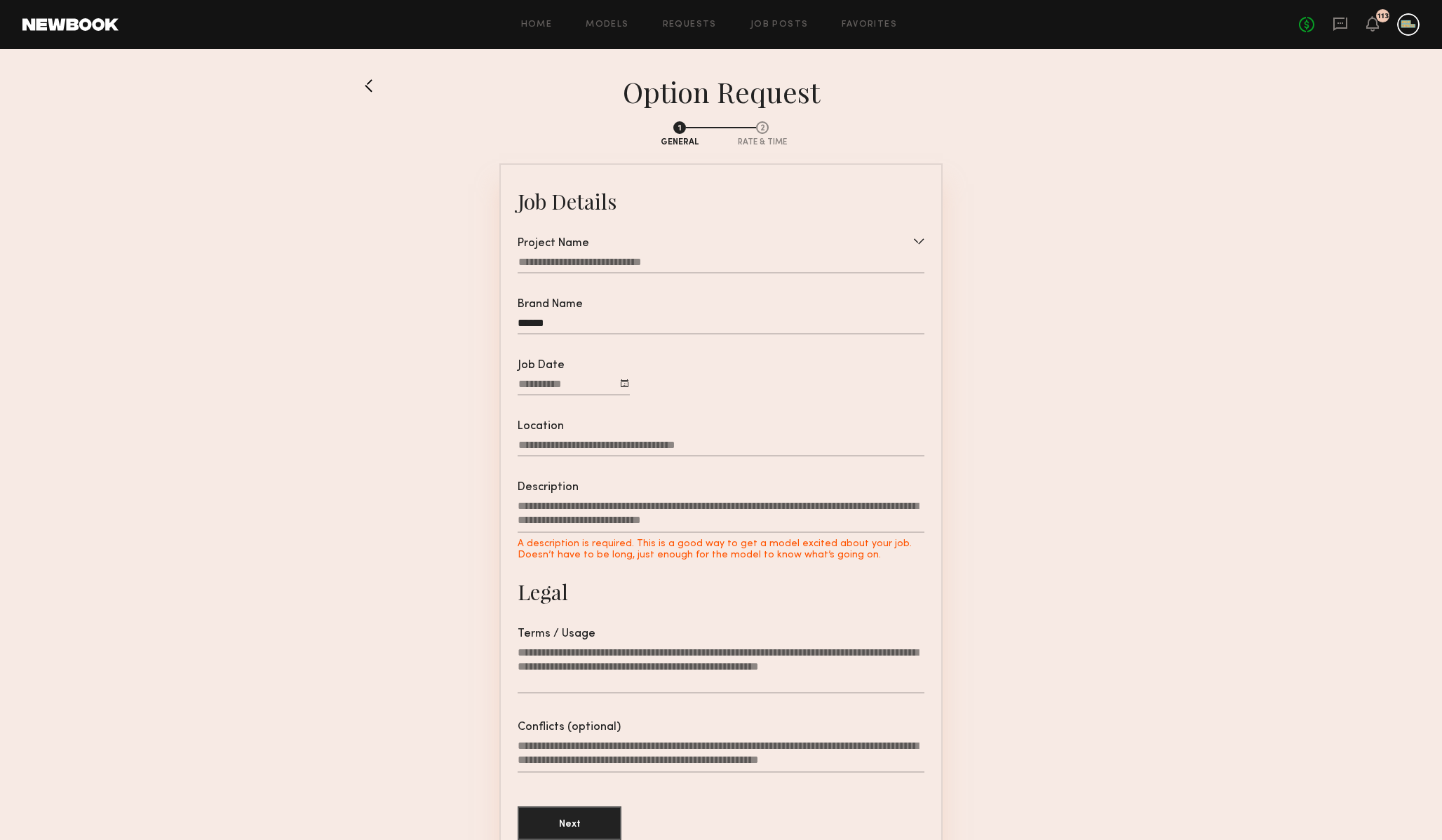
click at [657, 650] on textarea "Terms / Usage" at bounding box center [720, 670] width 406 height 47
click at [631, 660] on textarea "Terms / Usage" at bounding box center [720, 670] width 406 height 47
click at [702, 258] on div at bounding box center [720, 264] width 406 height 18
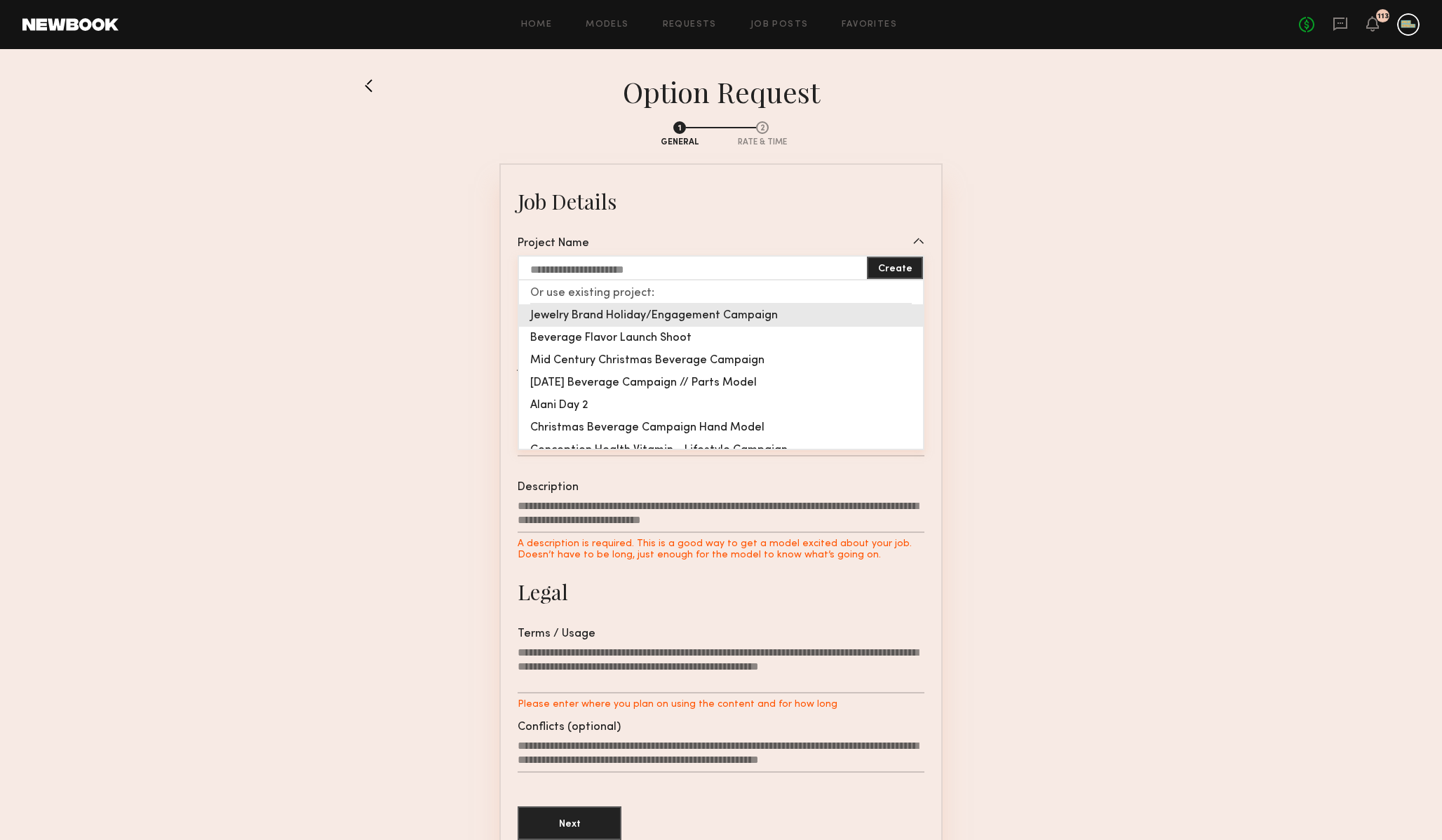
click at [658, 314] on div "Jewelry Brand Holiday/Engagement Campaign" at bounding box center [721, 315] width 404 height 23
type input "**********"
type textarea "**********"
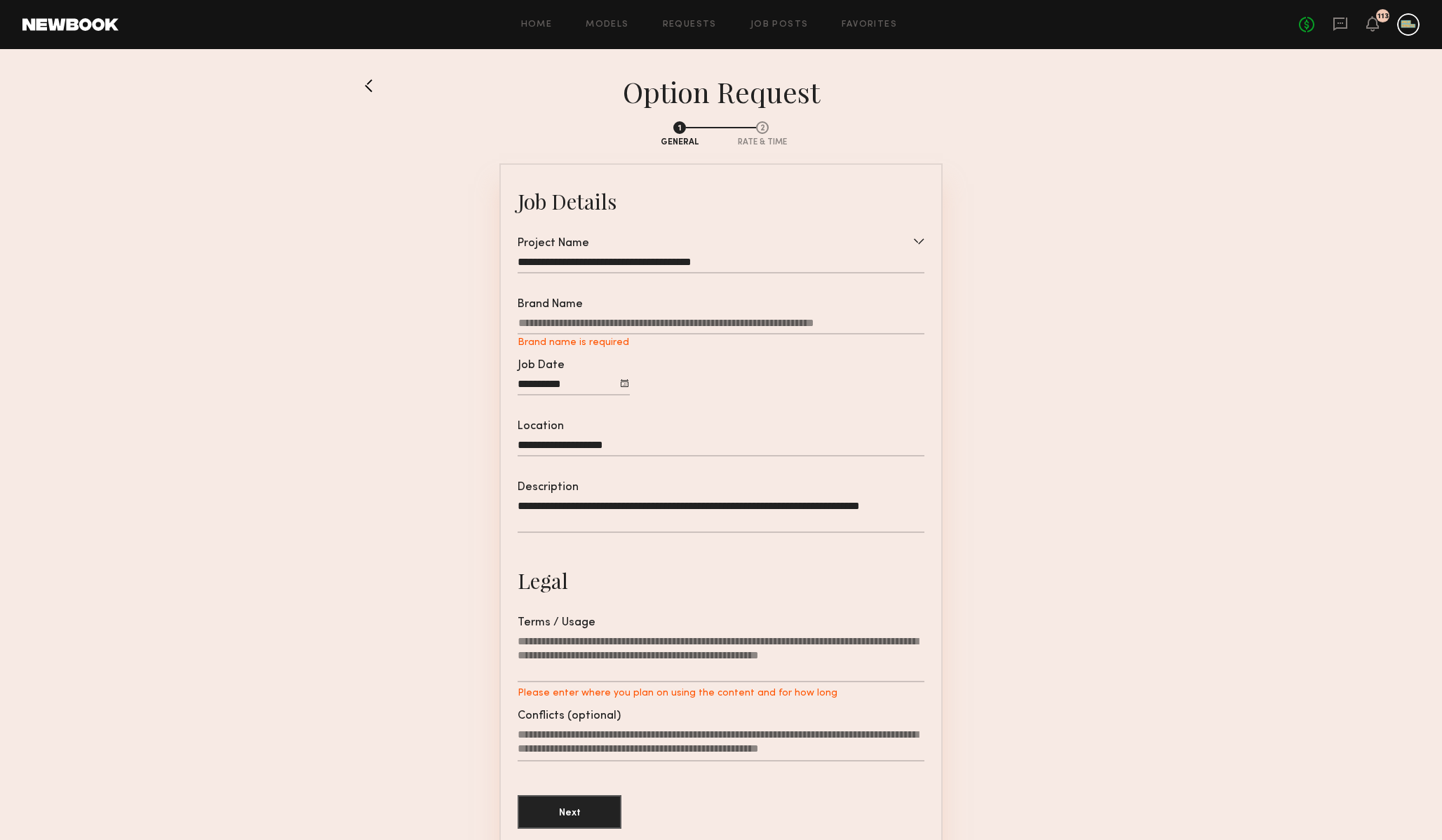
click at [728, 326] on input "Brand Name Brand name is required" at bounding box center [720, 326] width 406 height 18
type input "******"
click at [734, 642] on textarea "Terms / Usage Please enter where you plan on using the content and for how long" at bounding box center [720, 658] width 406 height 47
paste textarea "**********"
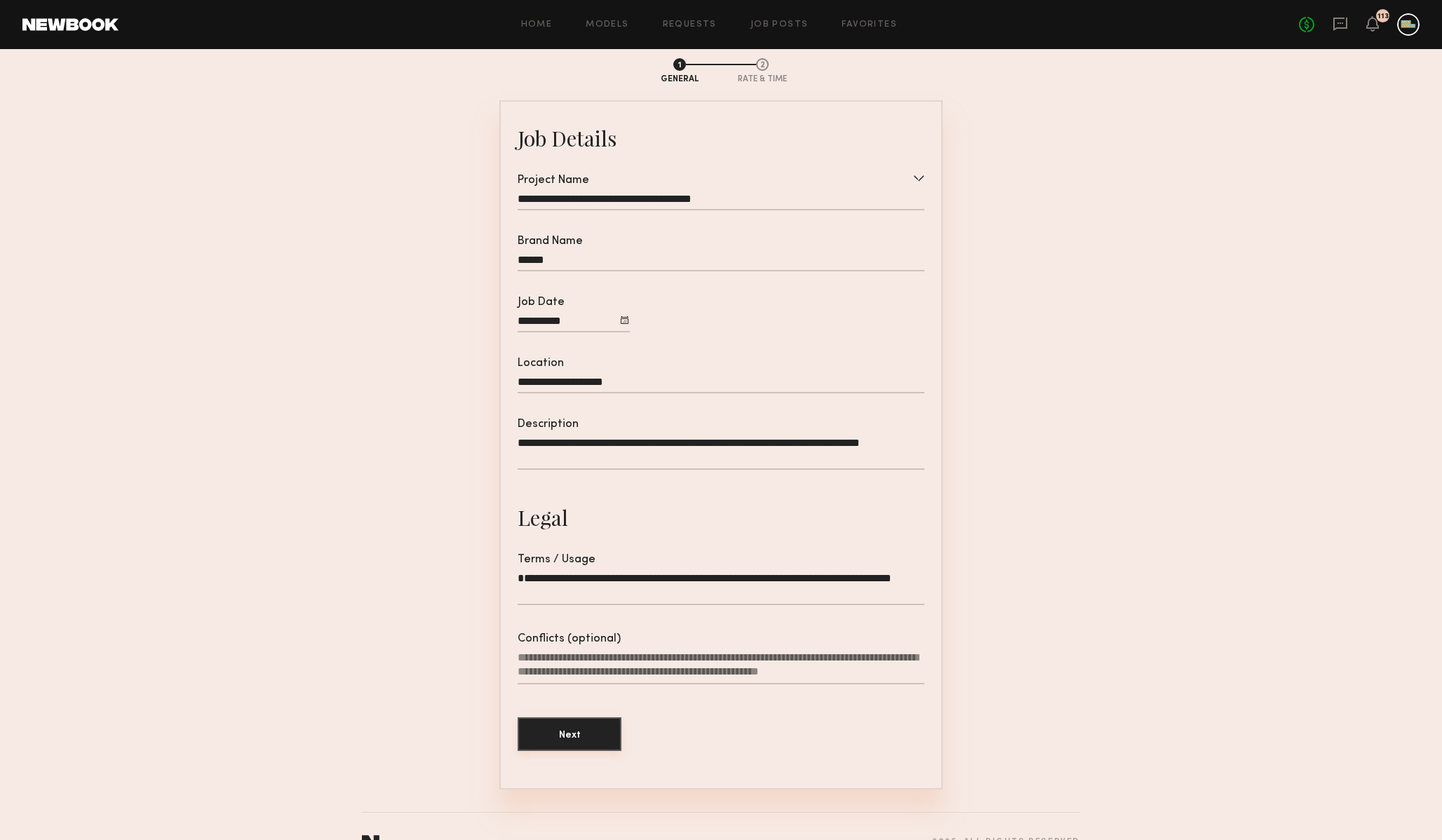
scroll to position [80, 0]
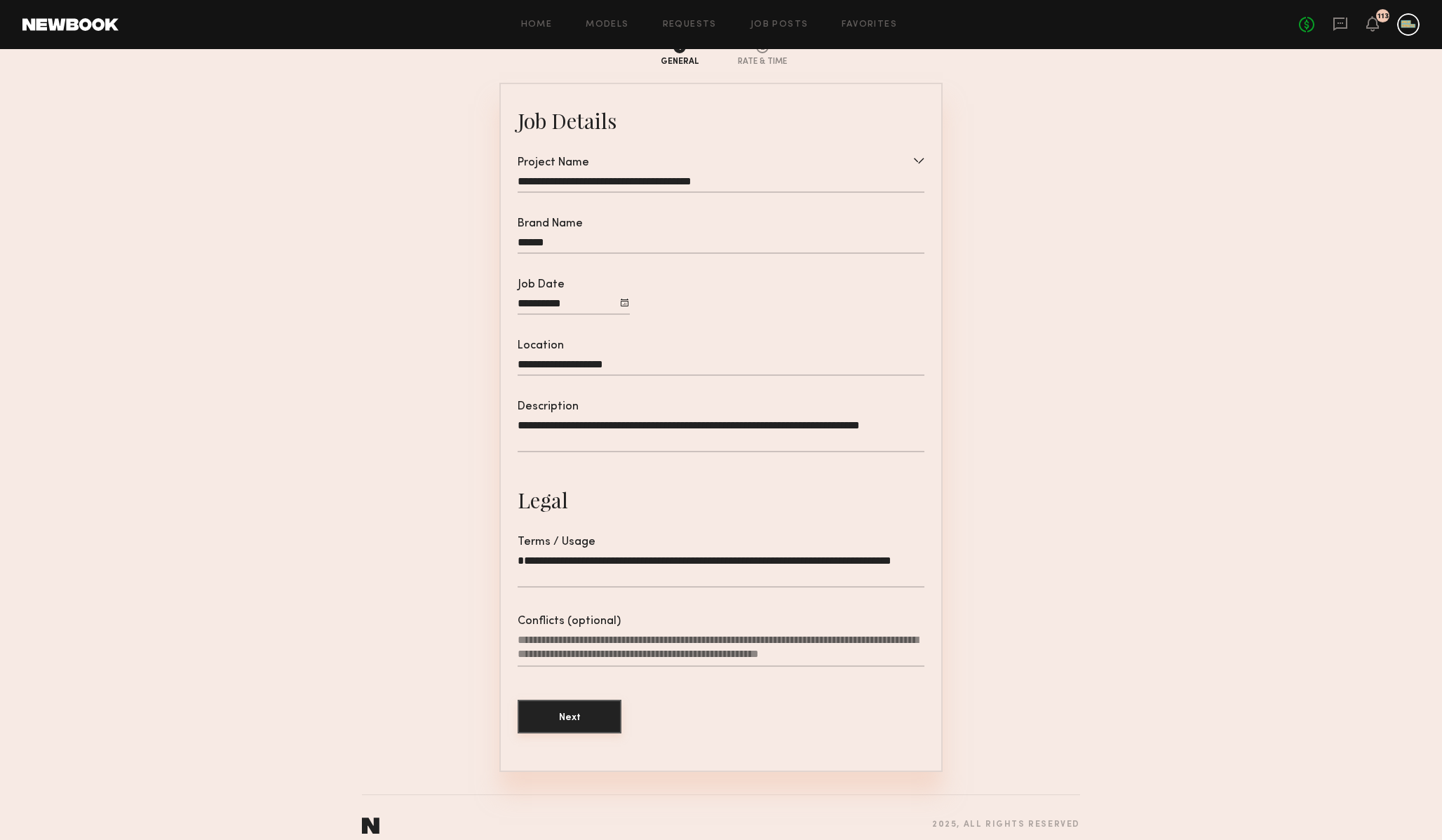
type textarea "**********"
click at [575, 714] on button "Next" at bounding box center [569, 717] width 104 height 34
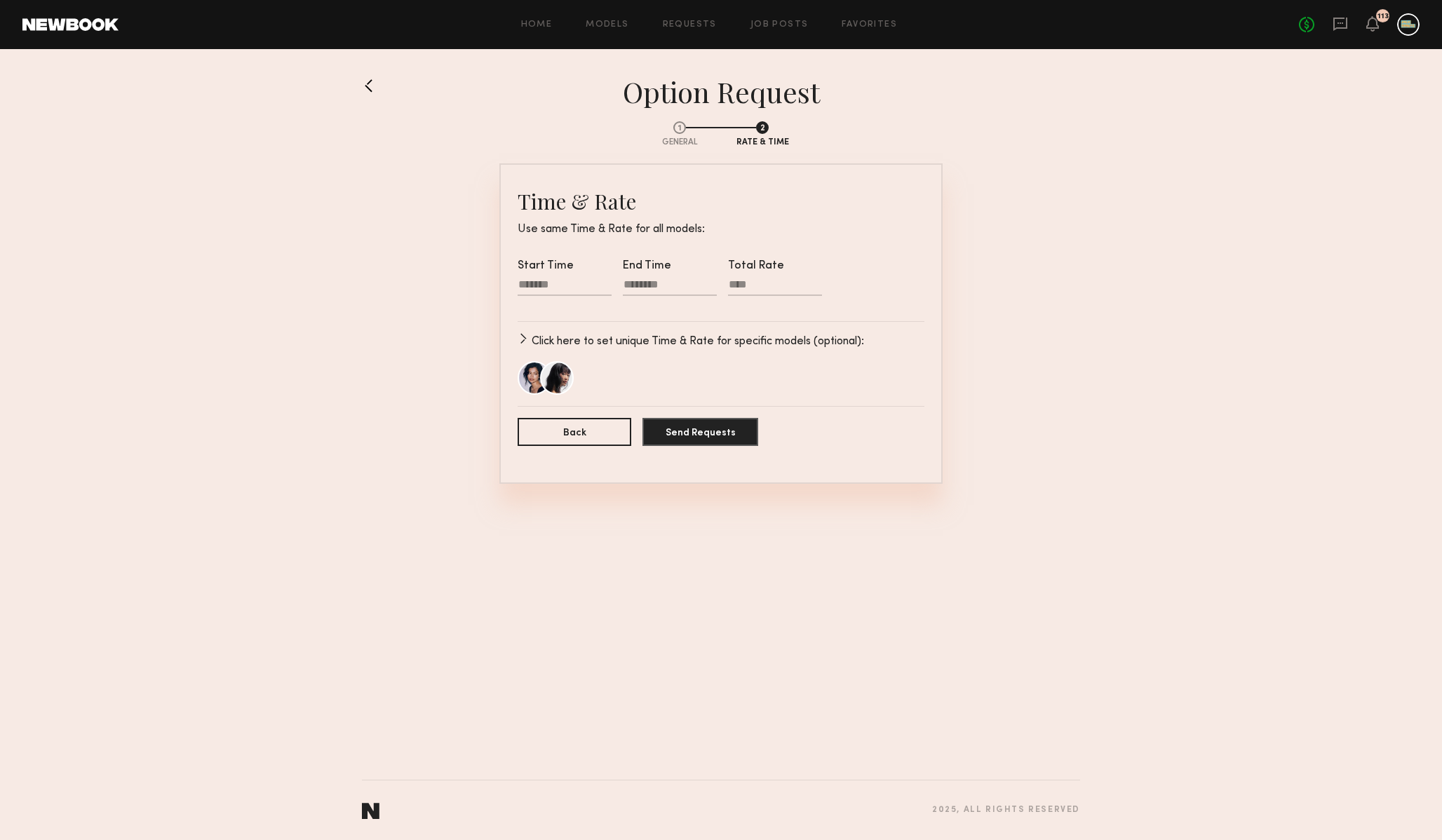
click at [578, 281] on div at bounding box center [564, 286] width 94 height 18
click at [546, 322] on input "text" at bounding box center [539, 330] width 28 height 17
type input "*"
type input "********"
type input "**"
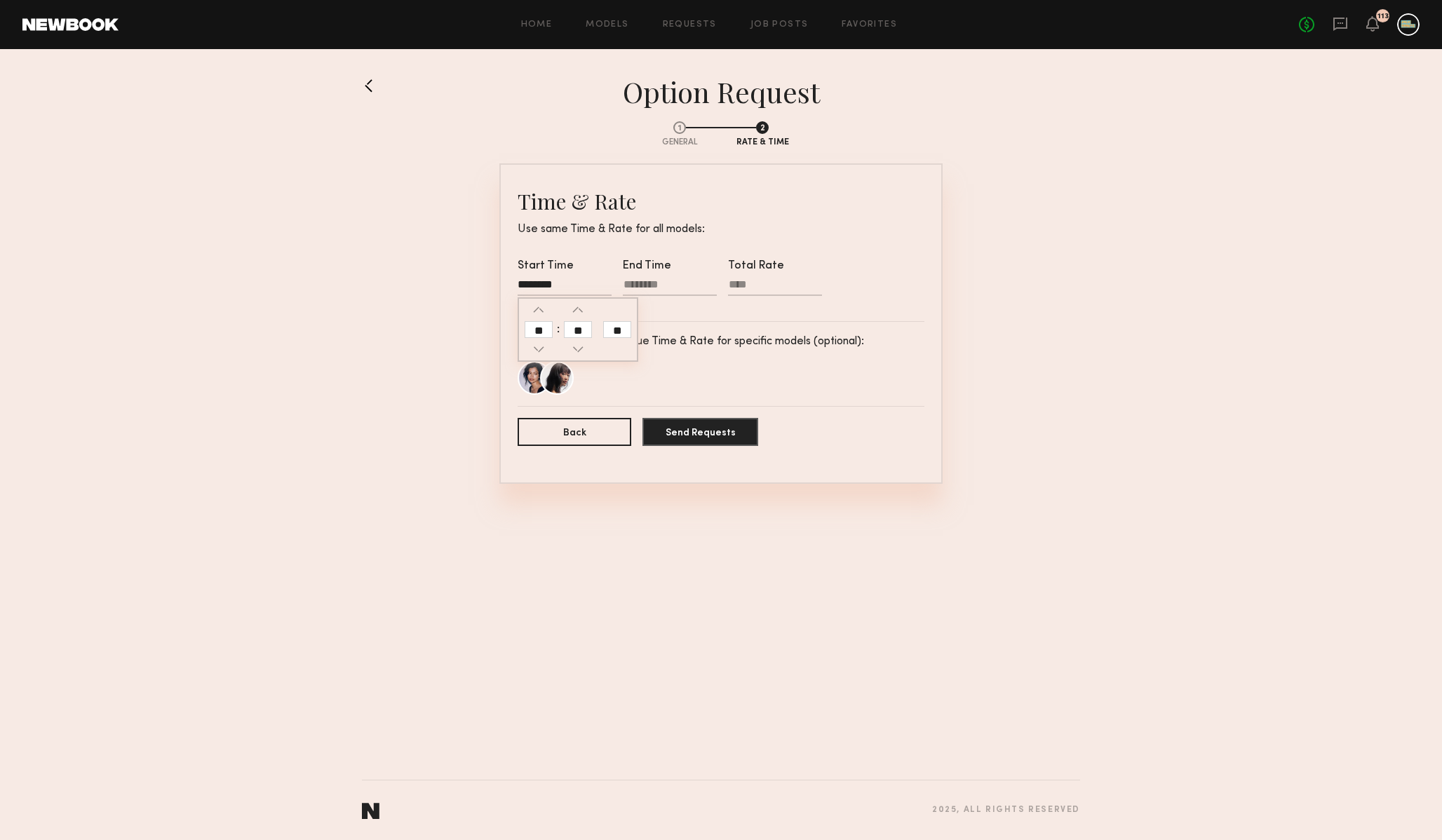
click at [648, 285] on div at bounding box center [670, 286] width 94 height 18
click at [644, 331] on input "text" at bounding box center [644, 330] width 28 height 17
type input "*"
type input "********"
type input "**"
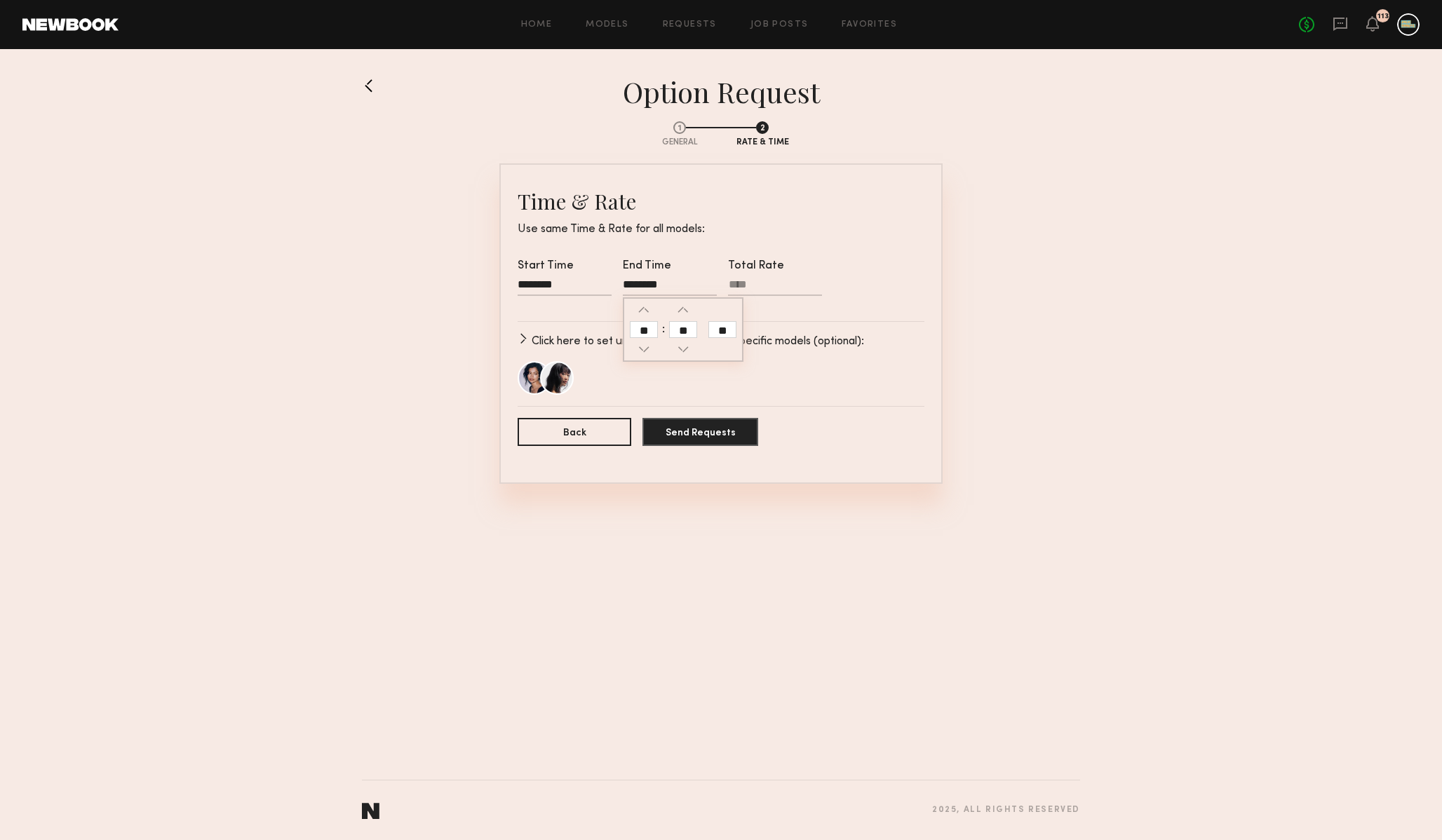
click at [724, 326] on input "**" at bounding box center [723, 330] width 28 height 17
type input "********"
type input "**"
click at [768, 277] on div at bounding box center [775, 294] width 94 height 32
click at [768, 278] on input "Total Rate" at bounding box center [775, 287] width 94 height 18
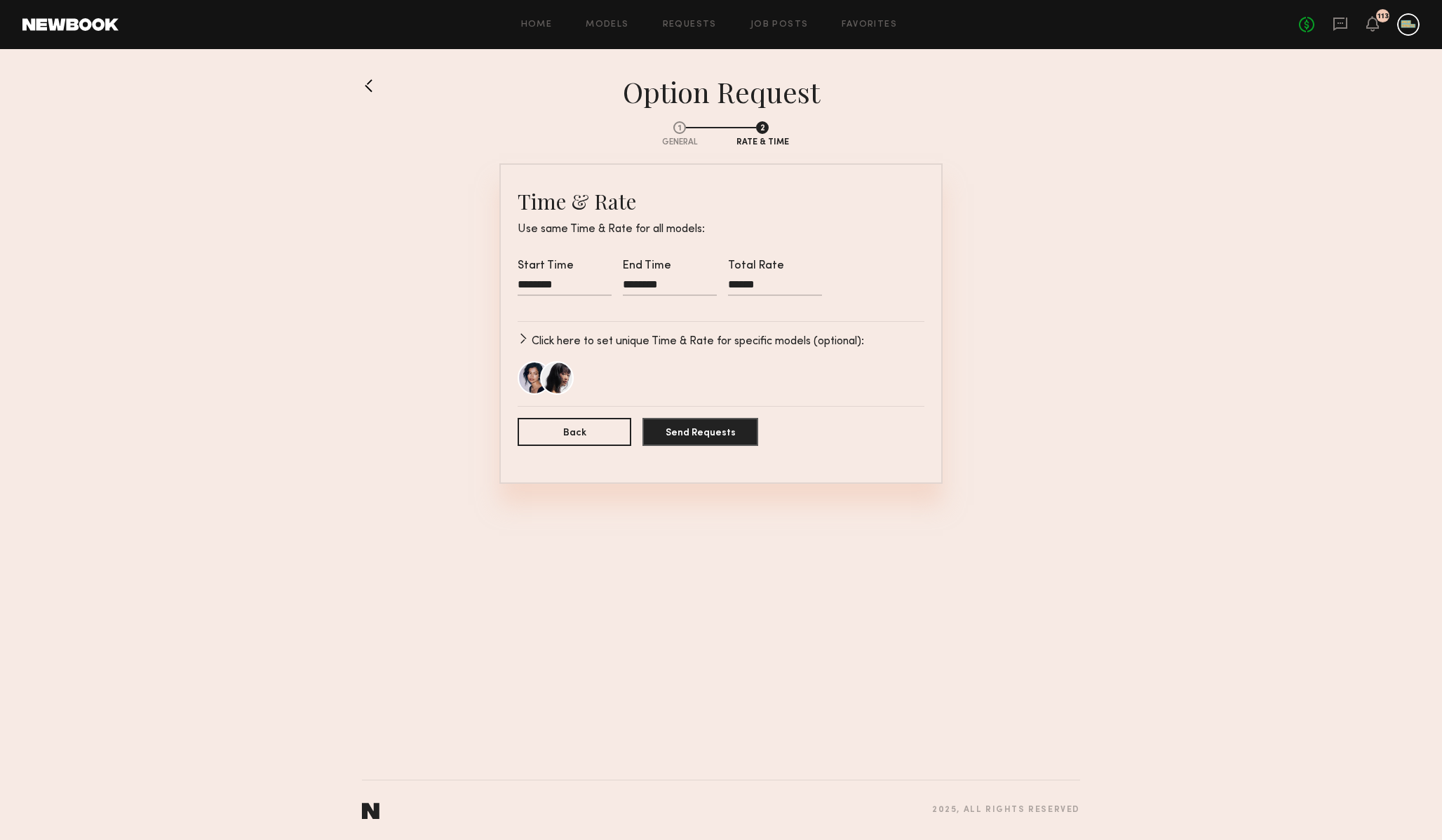
type input "******"
click at [934, 381] on section "Time & Rate Use same Time & Rate for all models: Start Time ******** End Time *…" at bounding box center [721, 324] width 443 height 320
click at [688, 434] on button "Send Requests" at bounding box center [700, 432] width 116 height 28
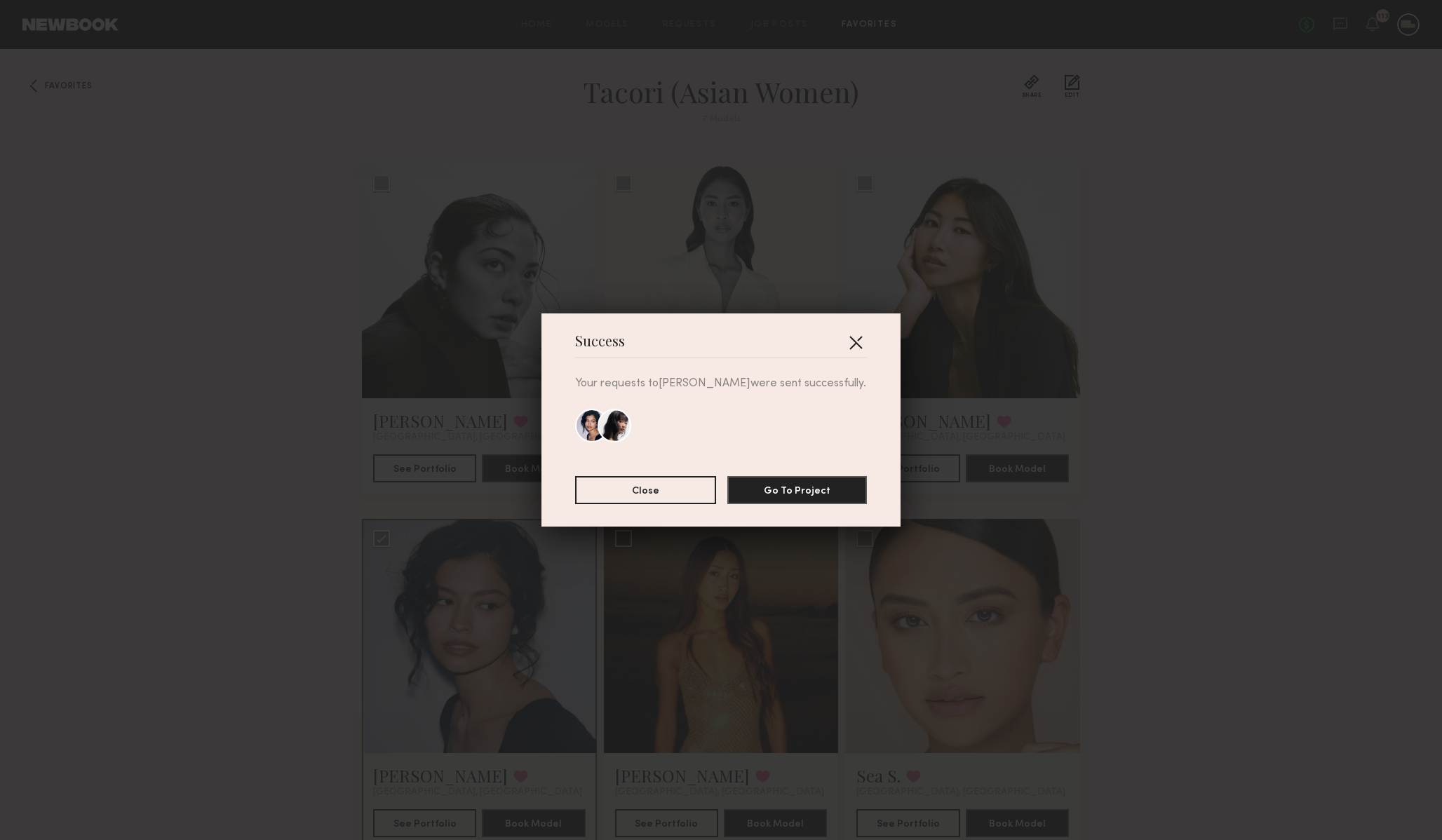
click at [852, 336] on button "button" at bounding box center [856, 342] width 23 height 23
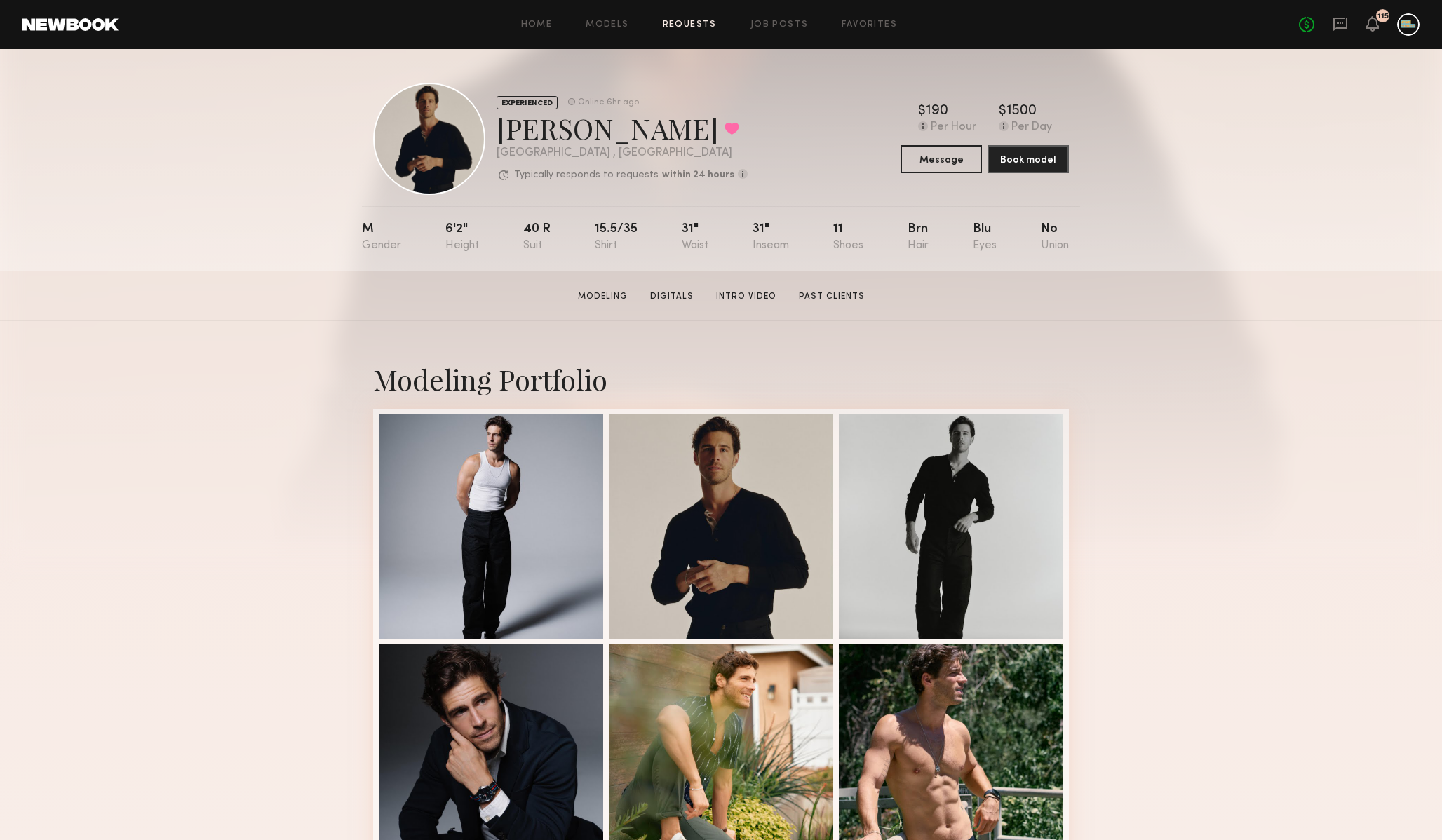
click at [697, 25] on link "Requests" at bounding box center [690, 25] width 54 height 9
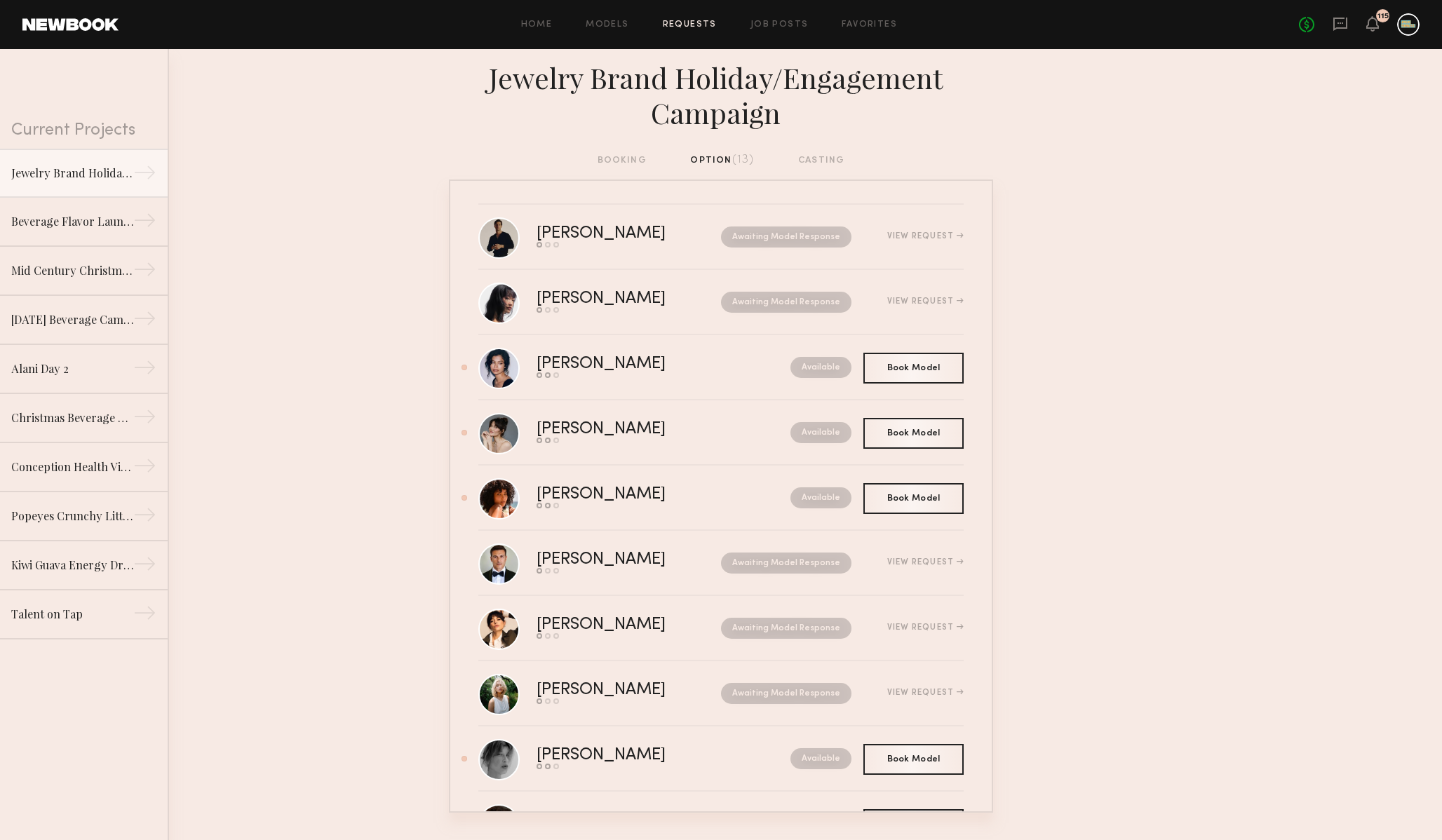
click at [623, 160] on div "booking option (13) casting" at bounding box center [721, 160] width 247 height 15
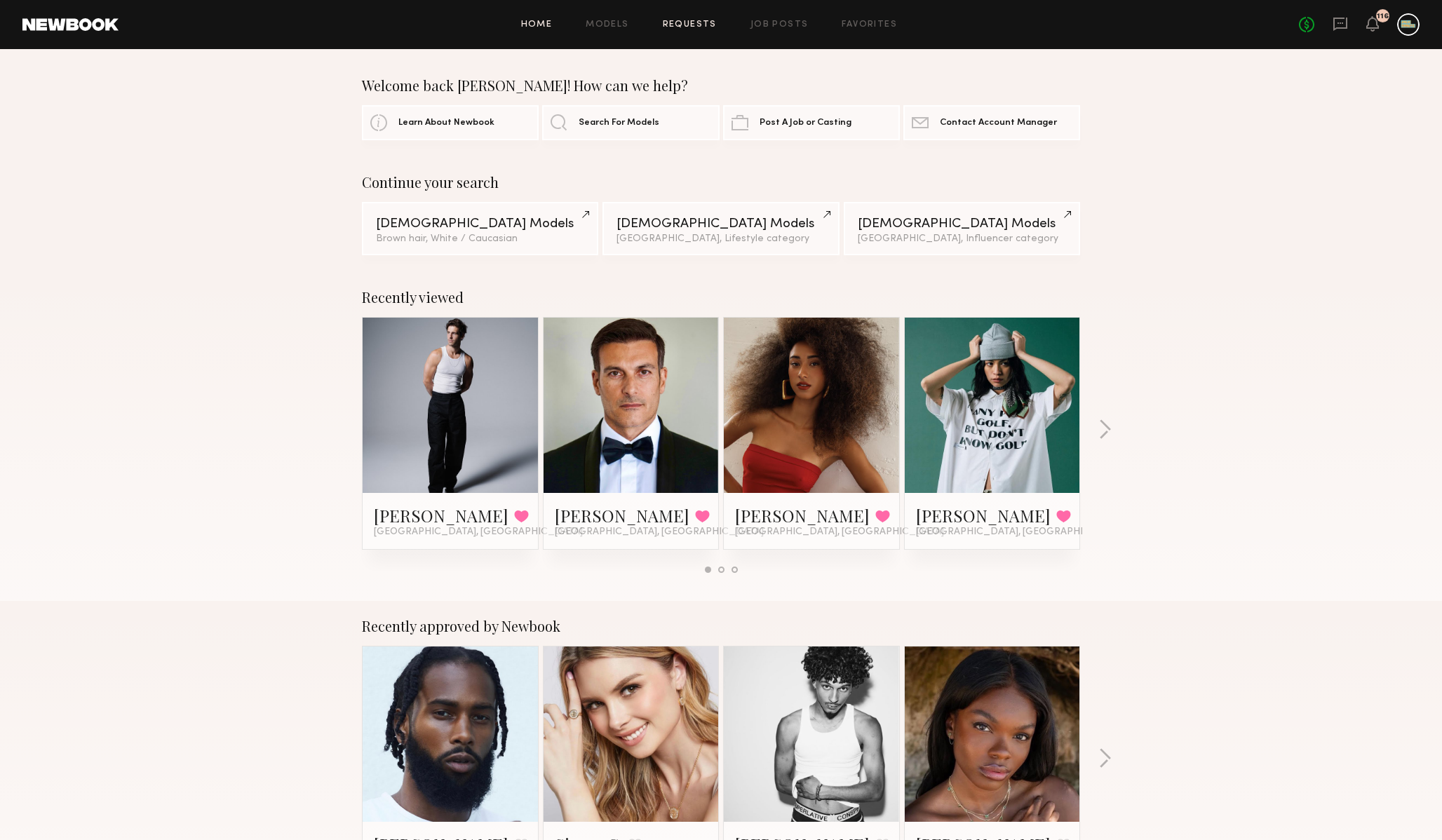
click at [688, 27] on link "Requests" at bounding box center [690, 25] width 54 height 9
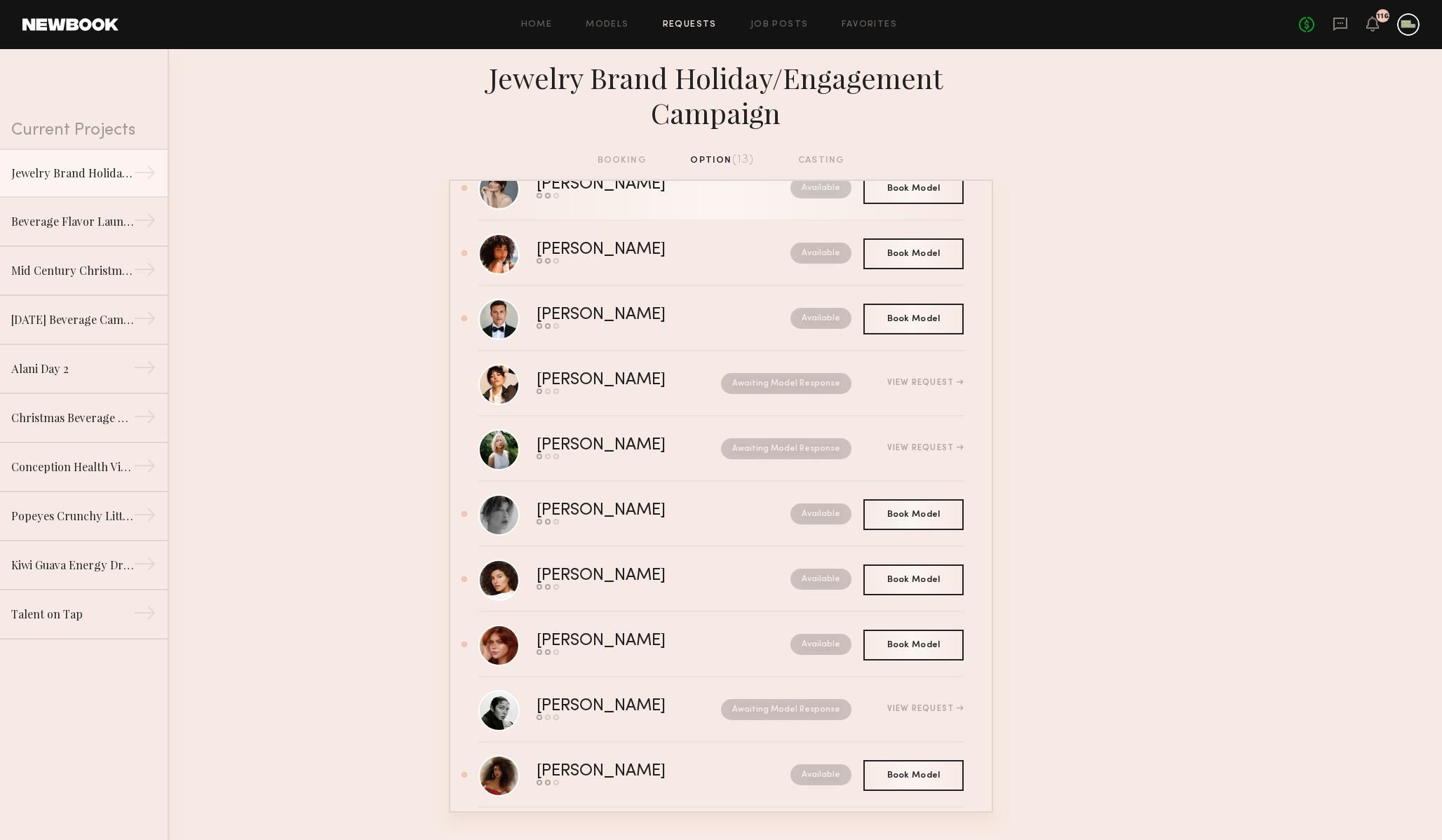
scroll to position [263, 0]
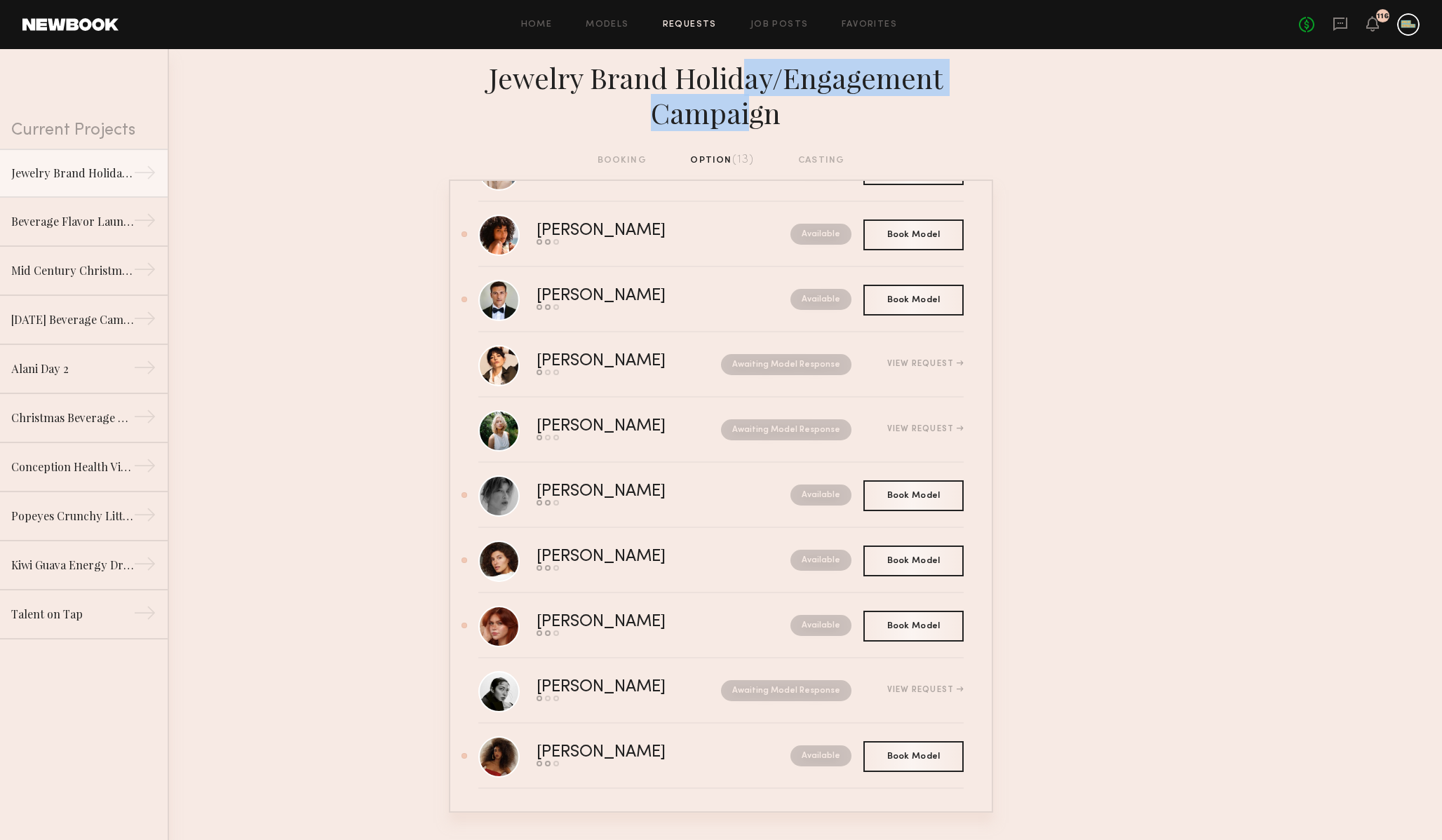
drag, startPoint x: 745, startPoint y: 88, endPoint x: 745, endPoint y: 105, distance: 17.0
click at [745, 105] on div "Jewelry Brand Holiday/Engagement Campaign" at bounding box center [721, 96] width 545 height 70
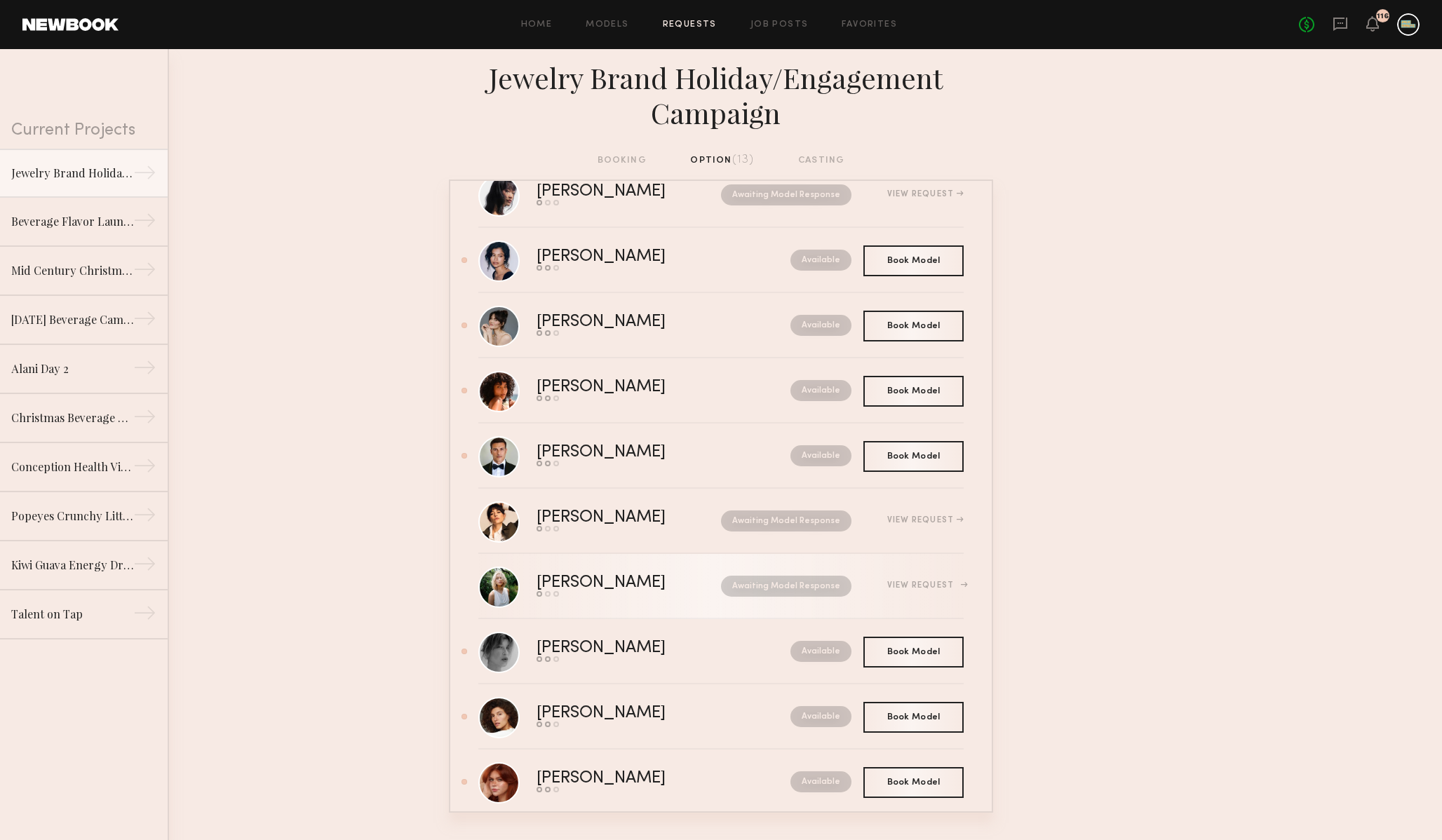
scroll to position [0, 0]
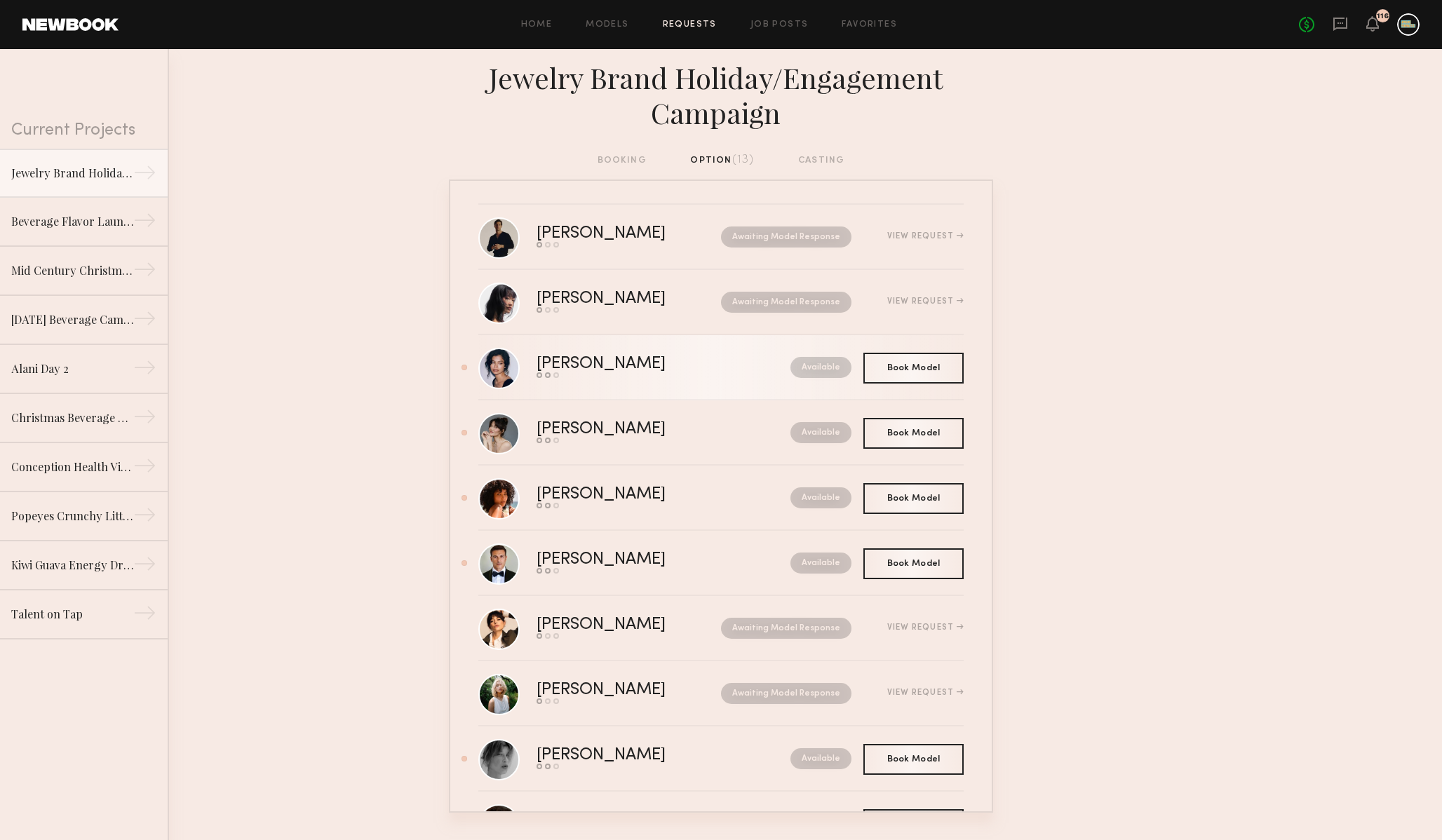
click at [577, 359] on div "[PERSON_NAME]" at bounding box center [632, 364] width 191 height 16
click at [577, 431] on div "[PERSON_NAME]" at bounding box center [632, 429] width 191 height 16
click at [577, 494] on div "[PERSON_NAME]" at bounding box center [632, 494] width 191 height 16
click at [574, 561] on div "[PERSON_NAME]" at bounding box center [632, 560] width 191 height 16
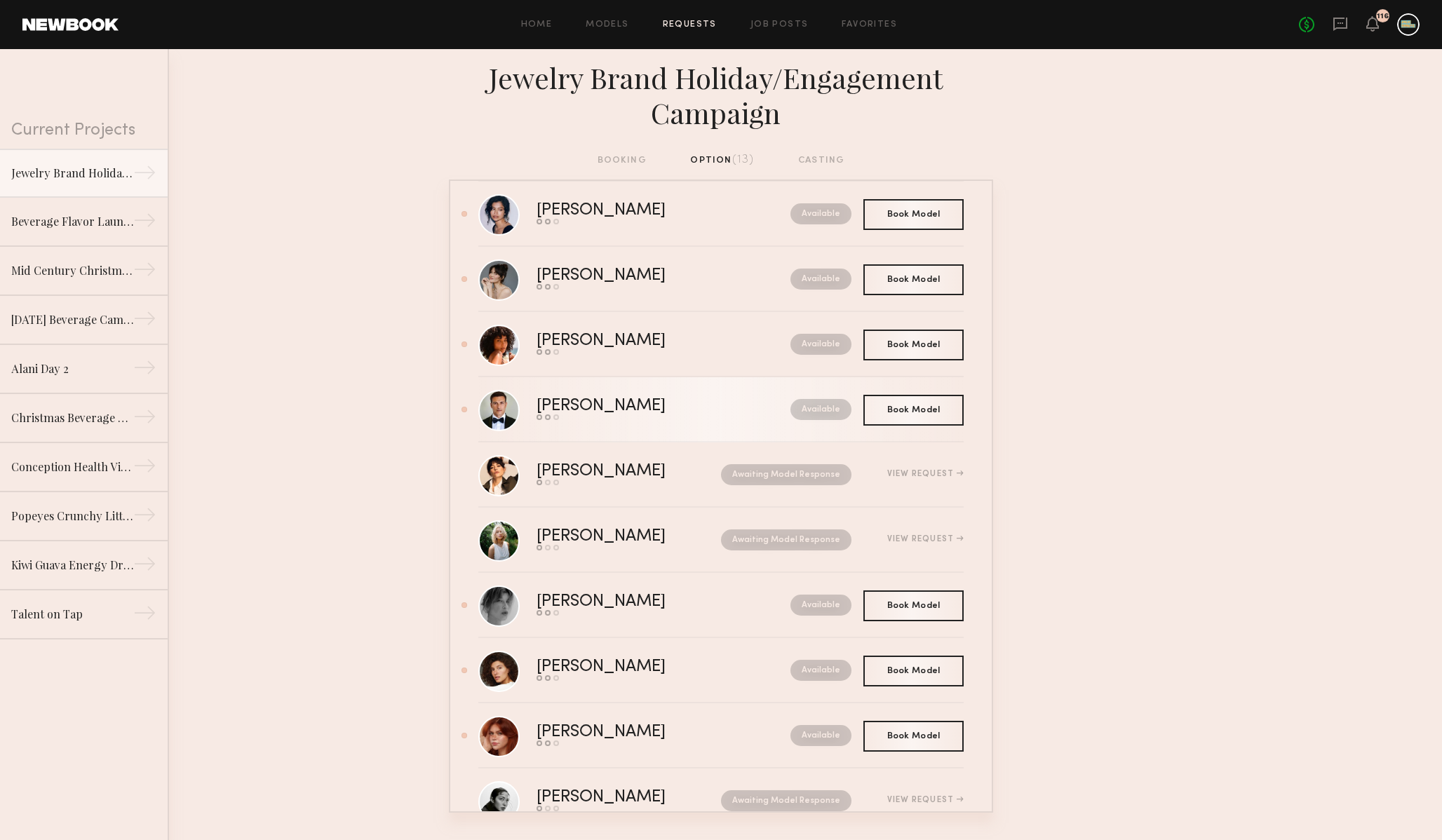
scroll to position [171, 0]
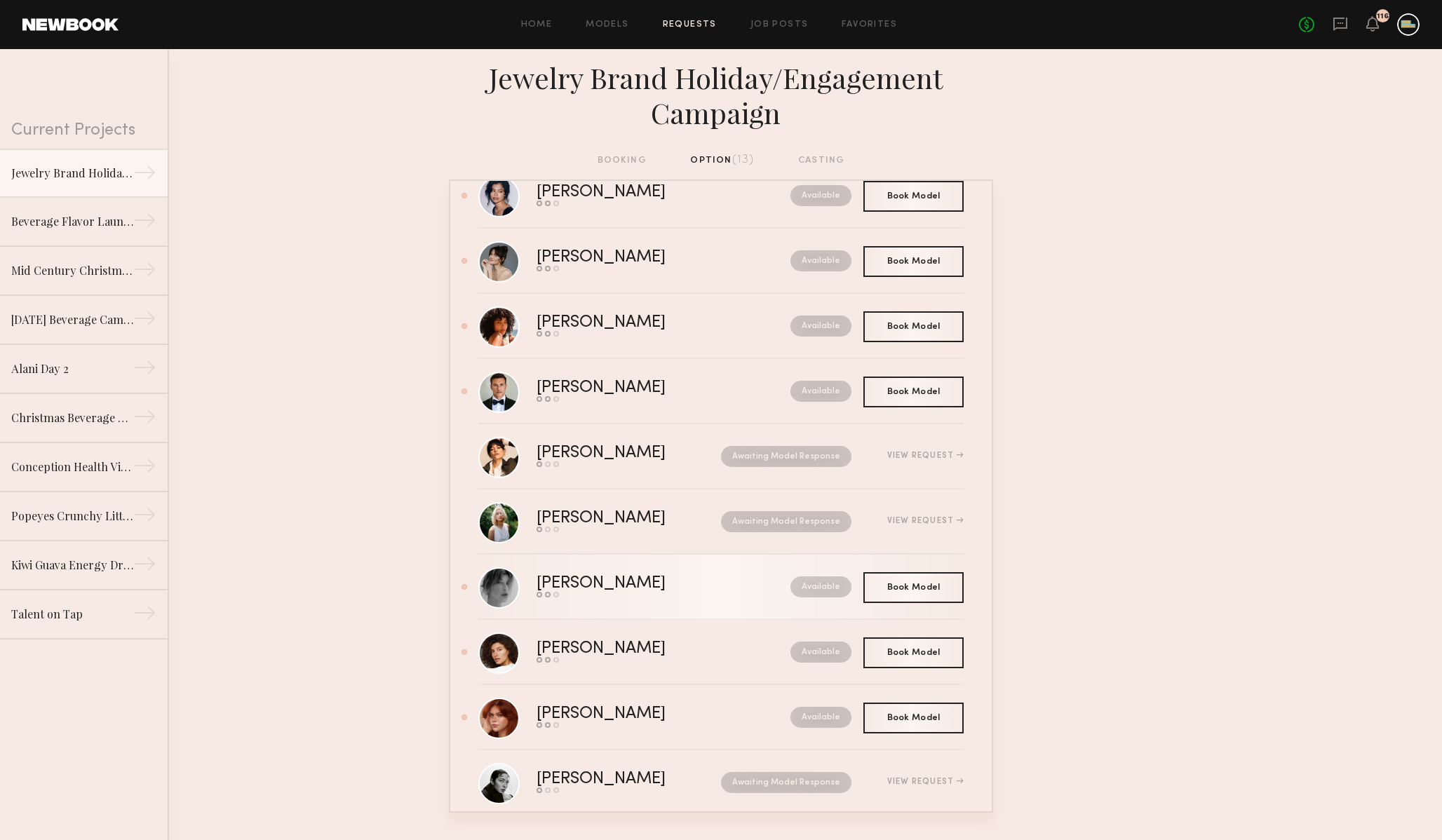
click at [584, 581] on div "[PERSON_NAME]" at bounding box center [632, 583] width 191 height 16
click at [583, 649] on div "[PERSON_NAME]" at bounding box center [632, 649] width 191 height 16
click at [583, 712] on div "[PERSON_NAME]" at bounding box center [632, 714] width 191 height 16
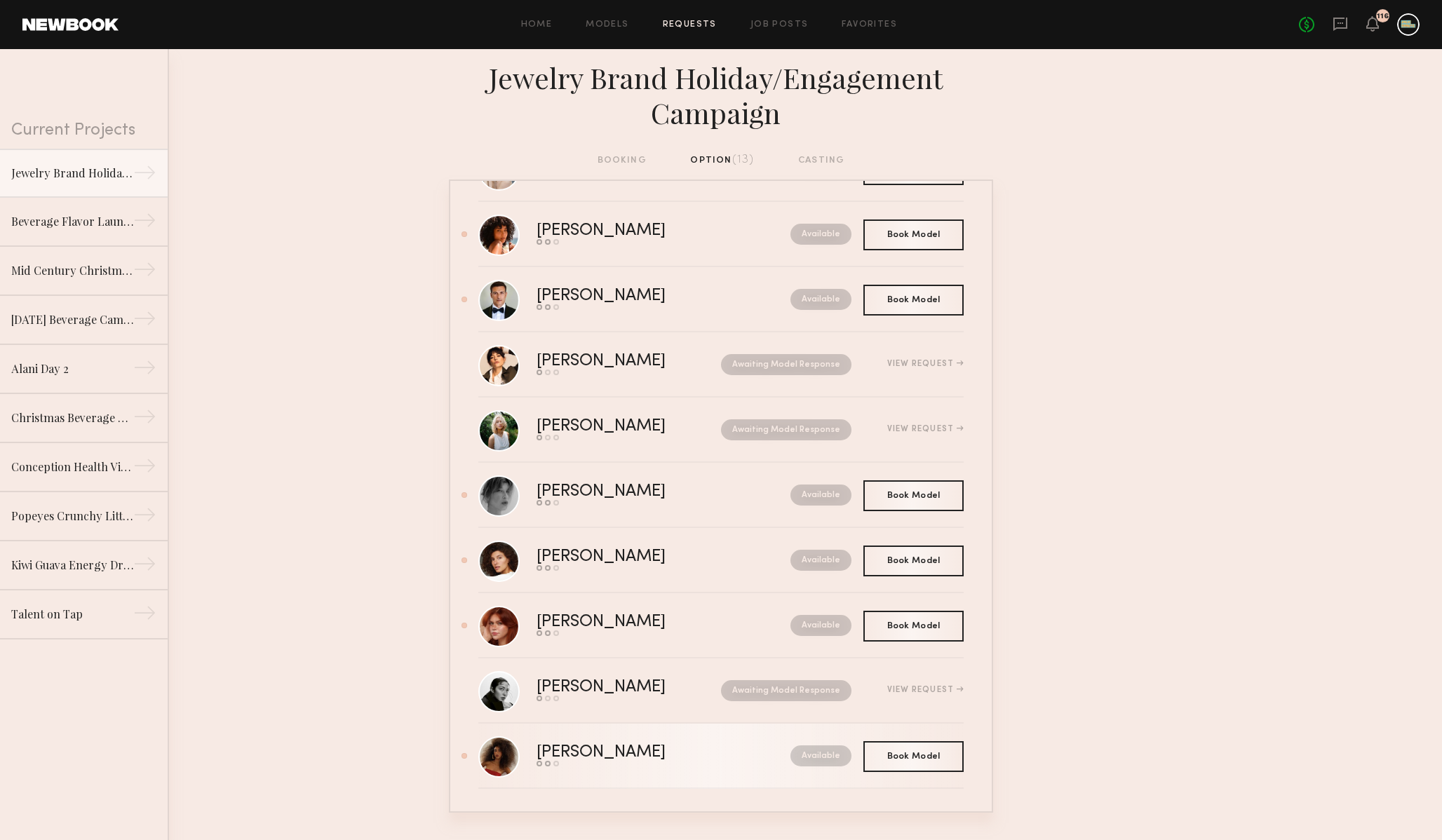
click at [583, 752] on div "[PERSON_NAME]" at bounding box center [632, 752] width 191 height 16
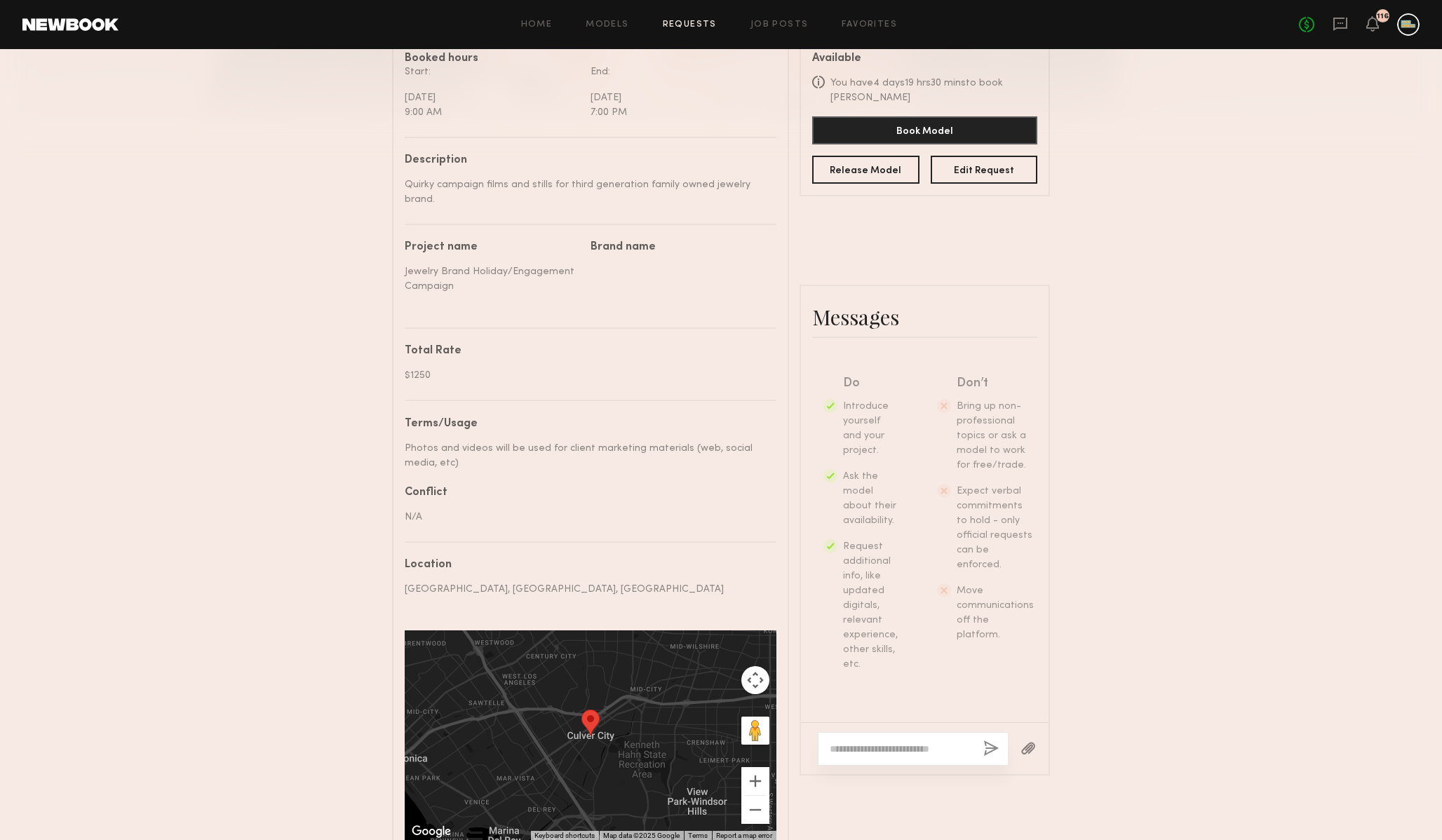
scroll to position [425, 0]
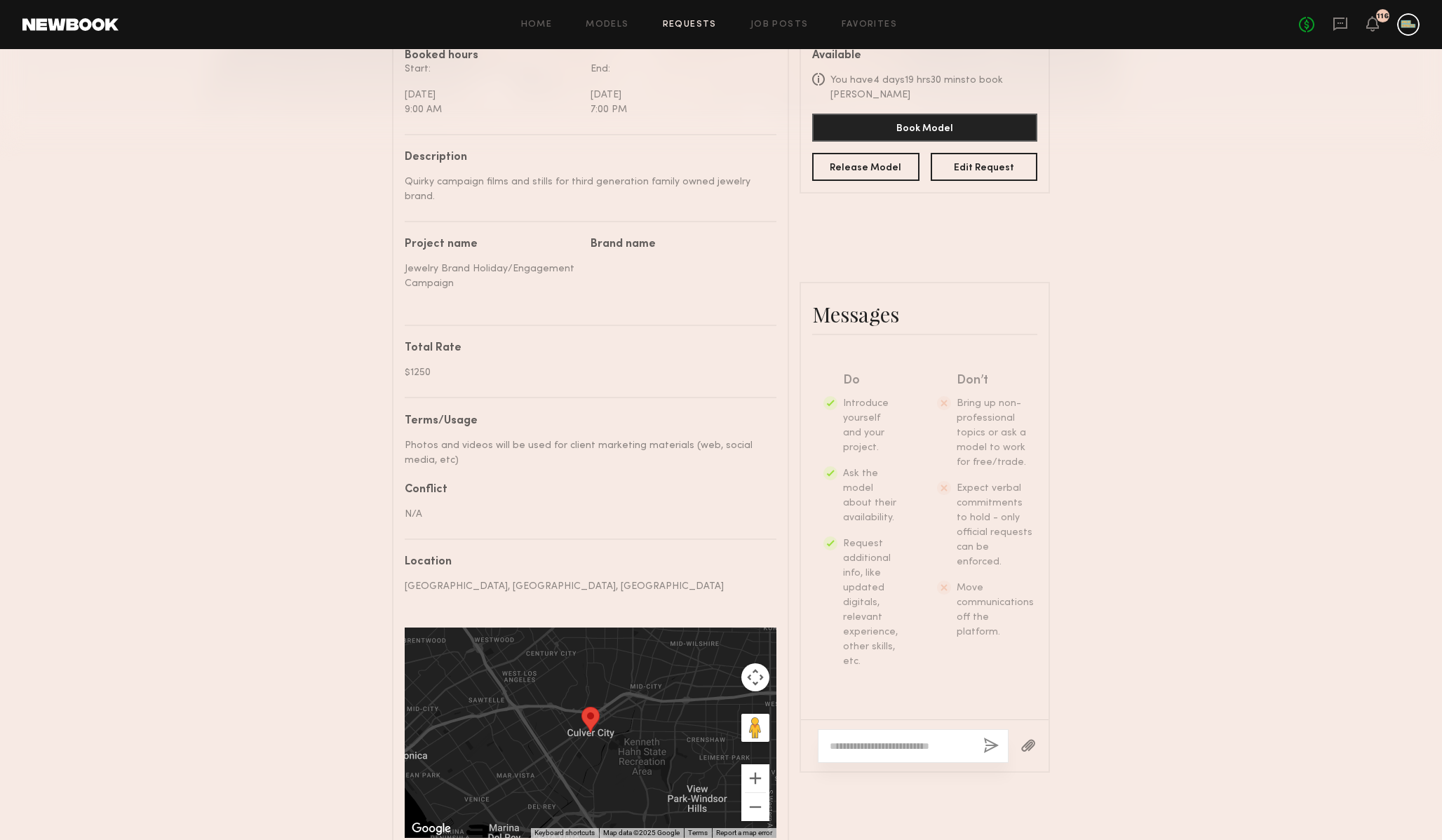
click at [920, 746] on textarea at bounding box center [901, 745] width 142 height 14
paste textarea "**********"
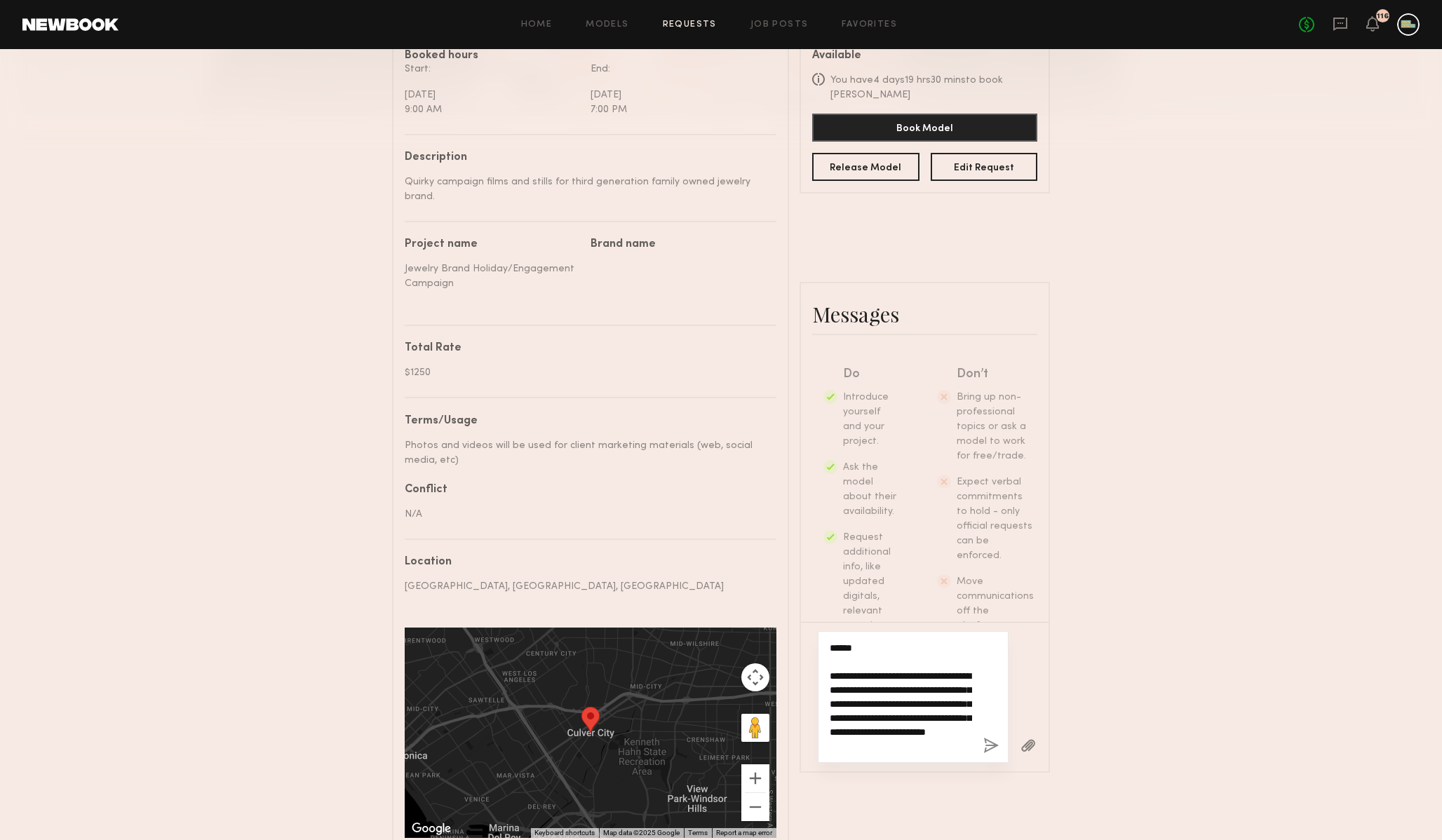
scroll to position [293, 0]
type textarea "**********"
click at [990, 744] on button "button" at bounding box center [991, 746] width 15 height 18
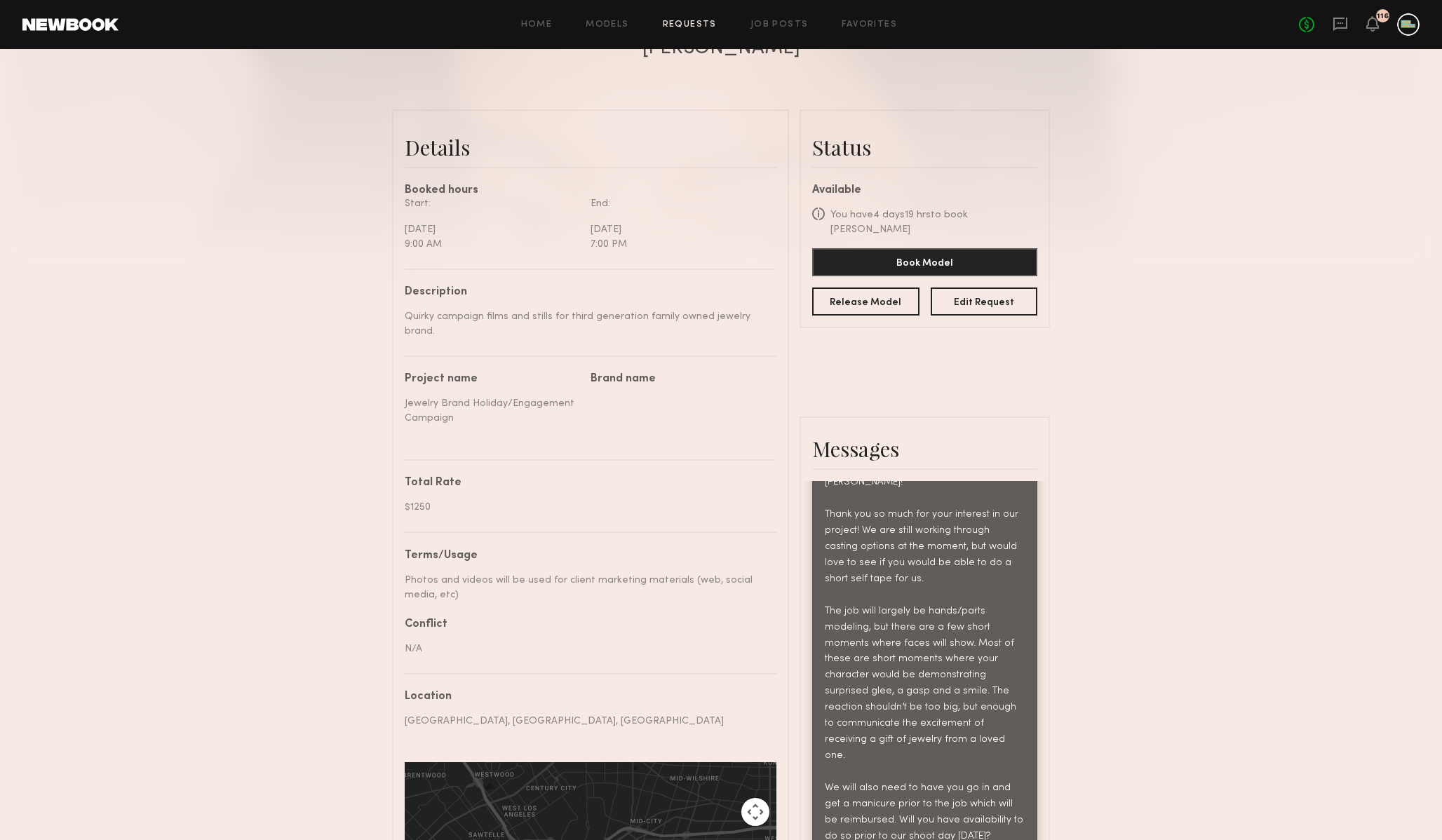
scroll to position [288, 0]
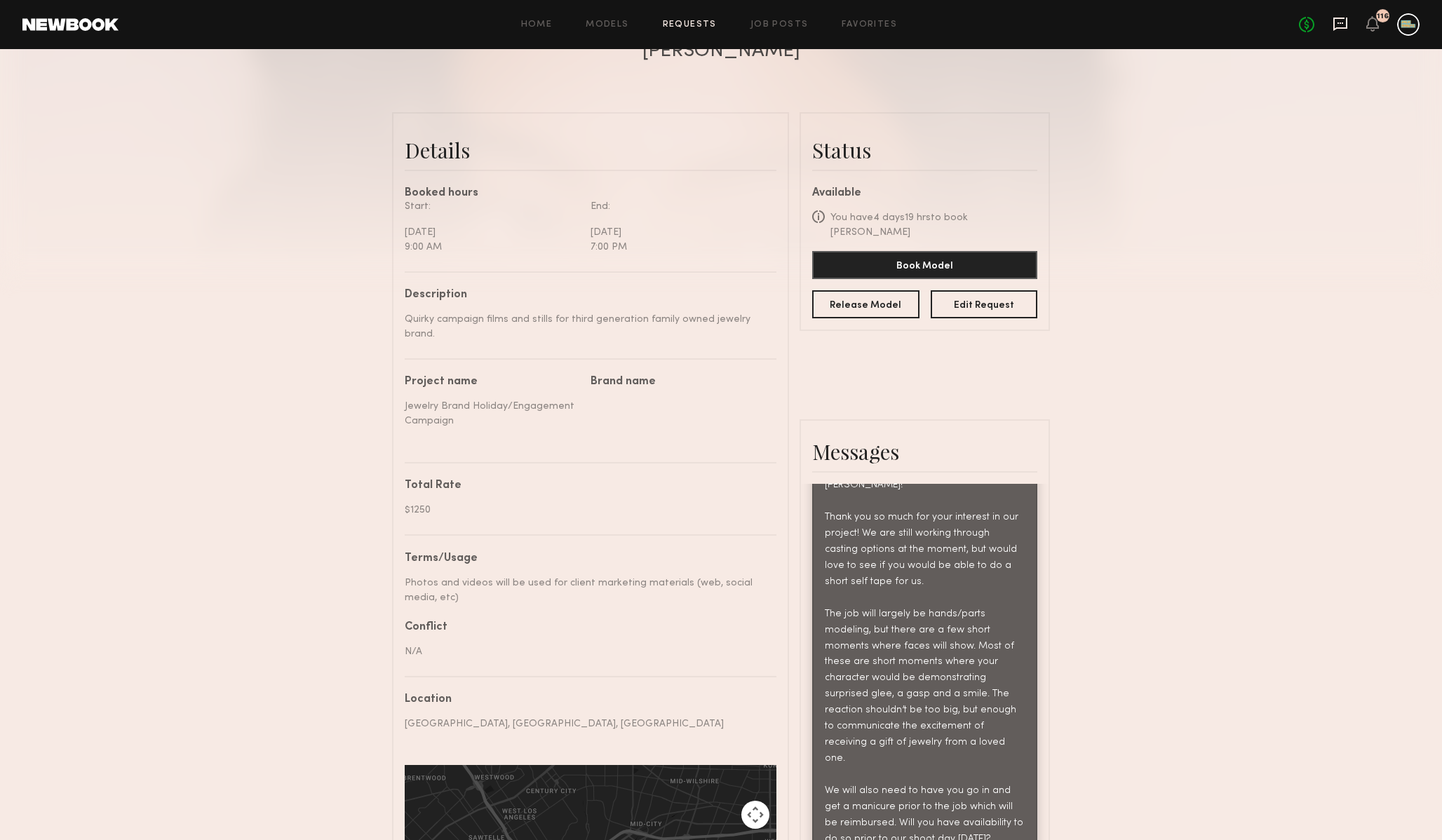
click at [1337, 28] on icon at bounding box center [1341, 25] width 14 height 13
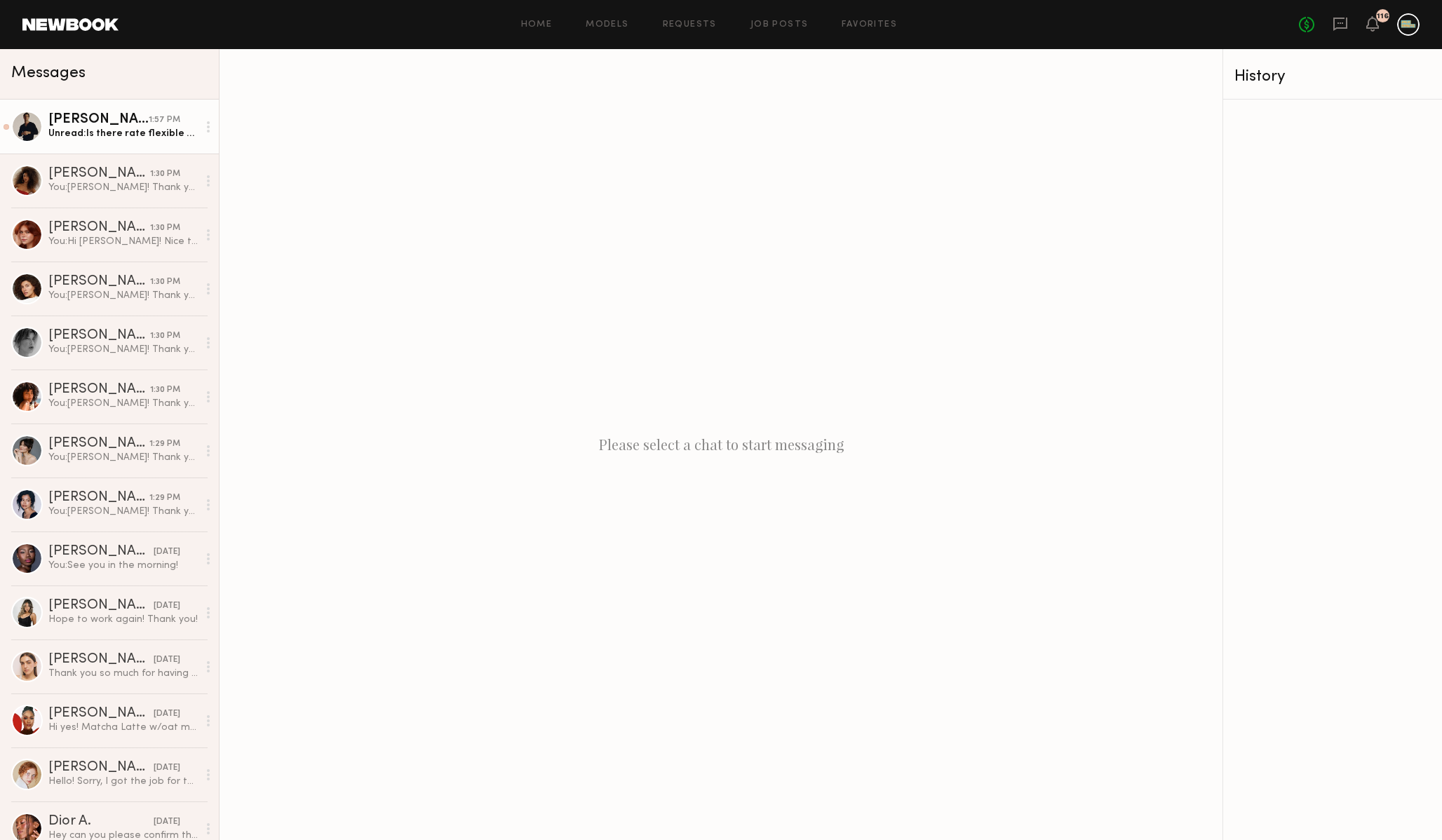
click at [123, 127] on div "Unread: Is there rate flexible at all?" at bounding box center [123, 134] width 150 height 13
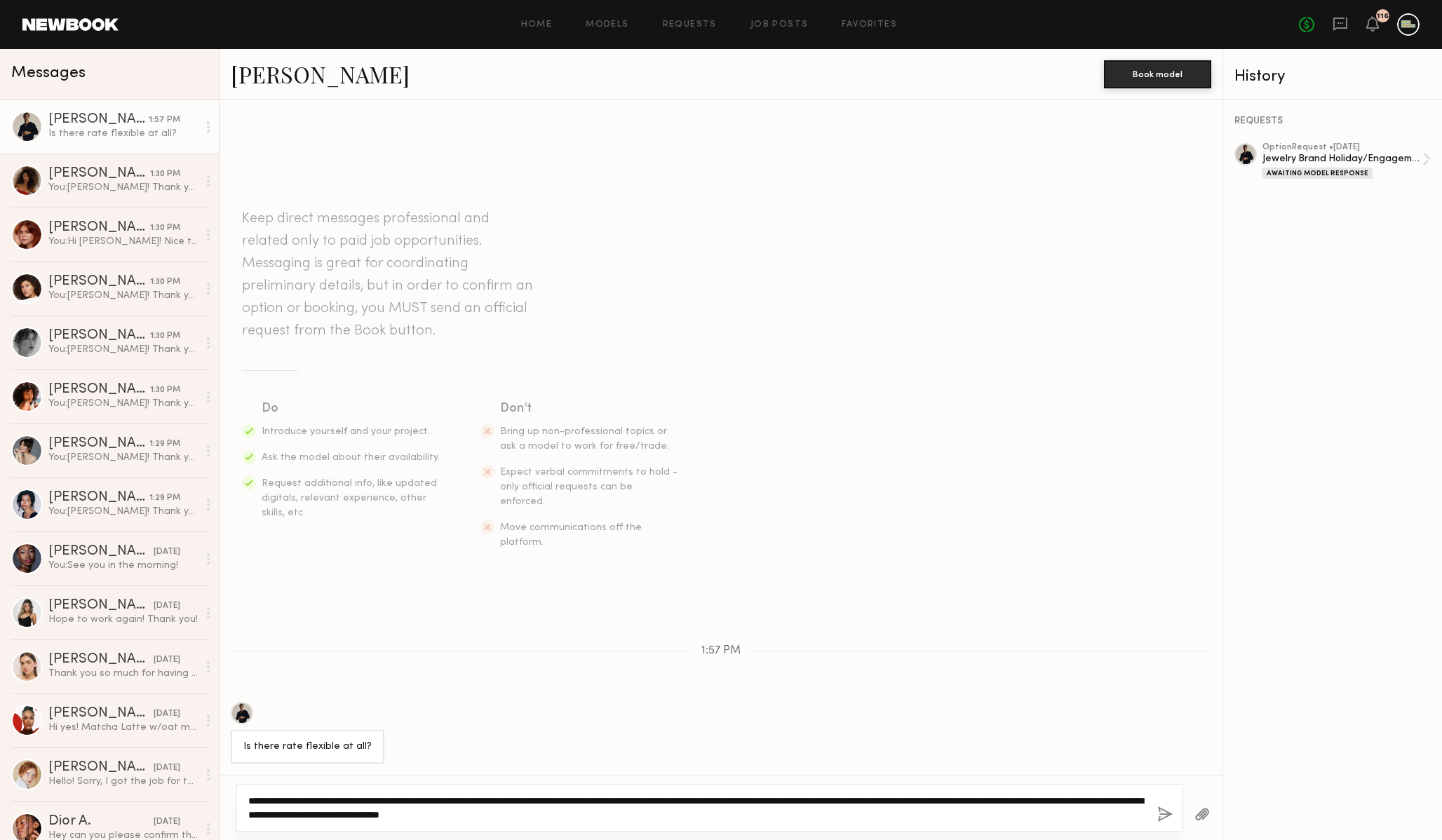
click at [701, 818] on textarea "**********" at bounding box center [697, 808] width 898 height 28
type textarea "**********"
click at [1162, 812] on button "button" at bounding box center [1165, 815] width 15 height 18
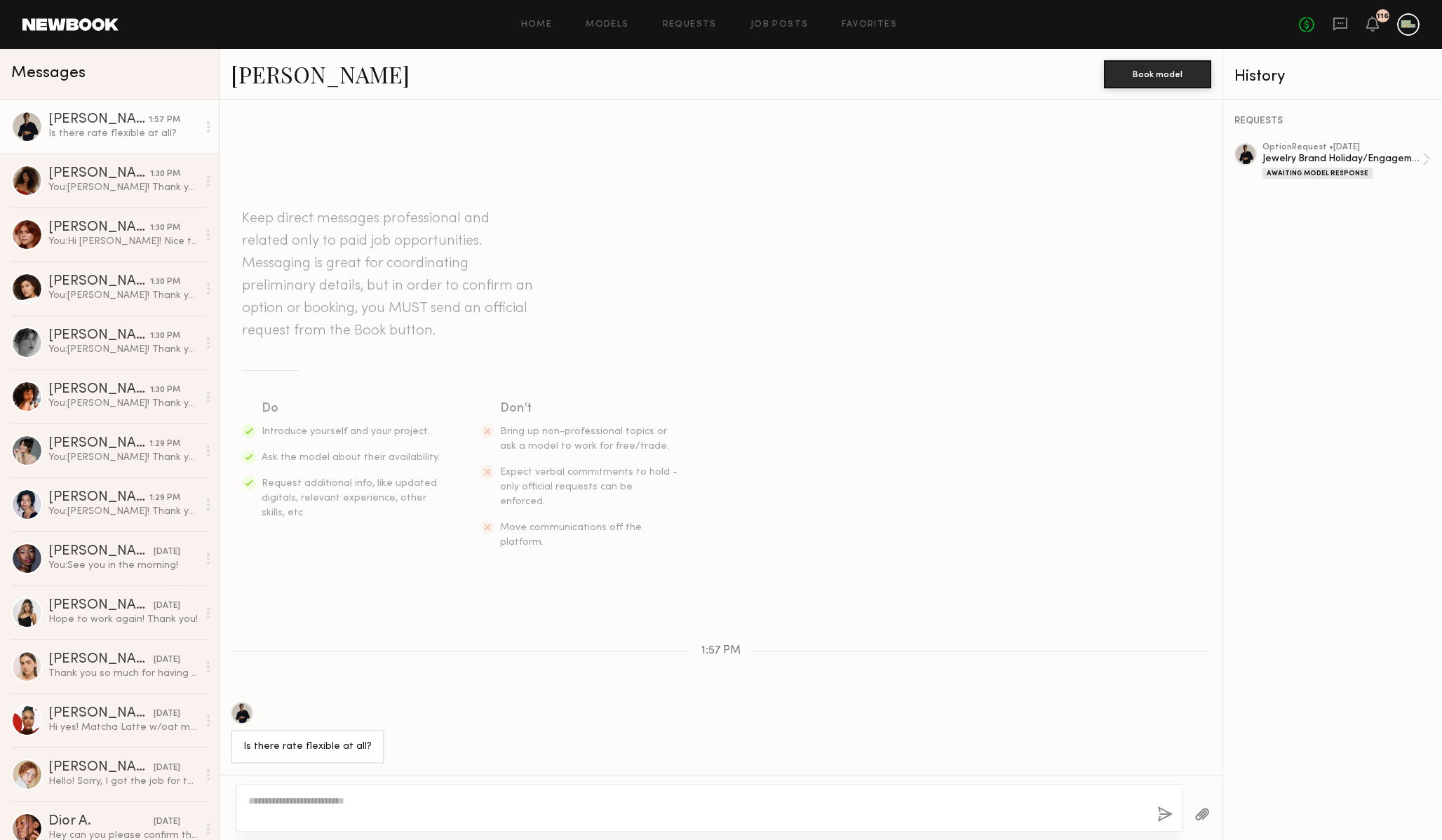
scroll to position [111, 0]
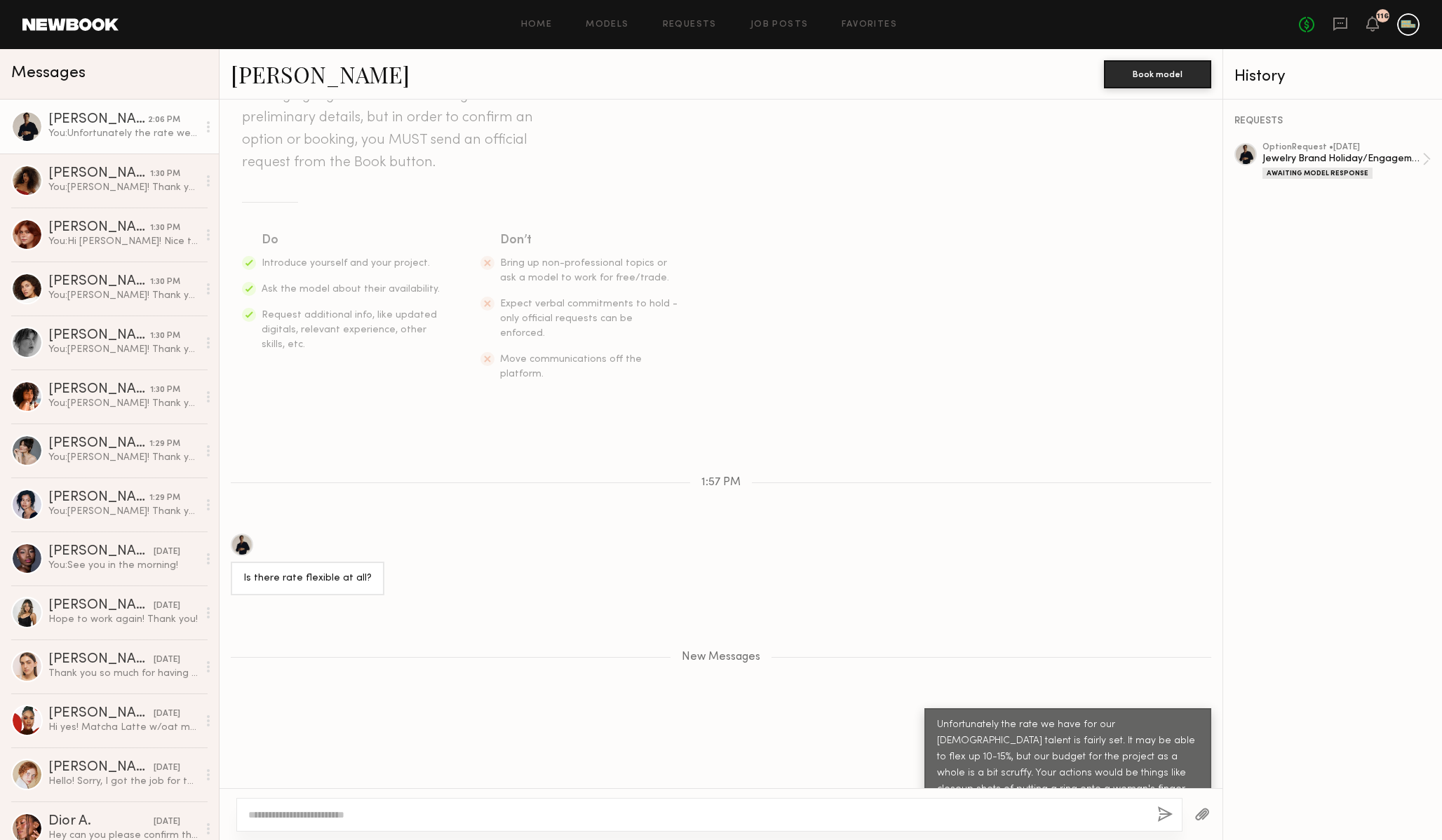
click at [82, 11] on header "Home Models Requests Job Posts Favorites Sign Out No fees up to $5,000 116" at bounding box center [721, 25] width 1442 height 49
click at [82, 15] on header "Home Models Requests Job Posts Favorites Sign Out No fees up to $5,000 116" at bounding box center [721, 25] width 1442 height 49
click at [82, 19] on link at bounding box center [70, 24] width 96 height 12
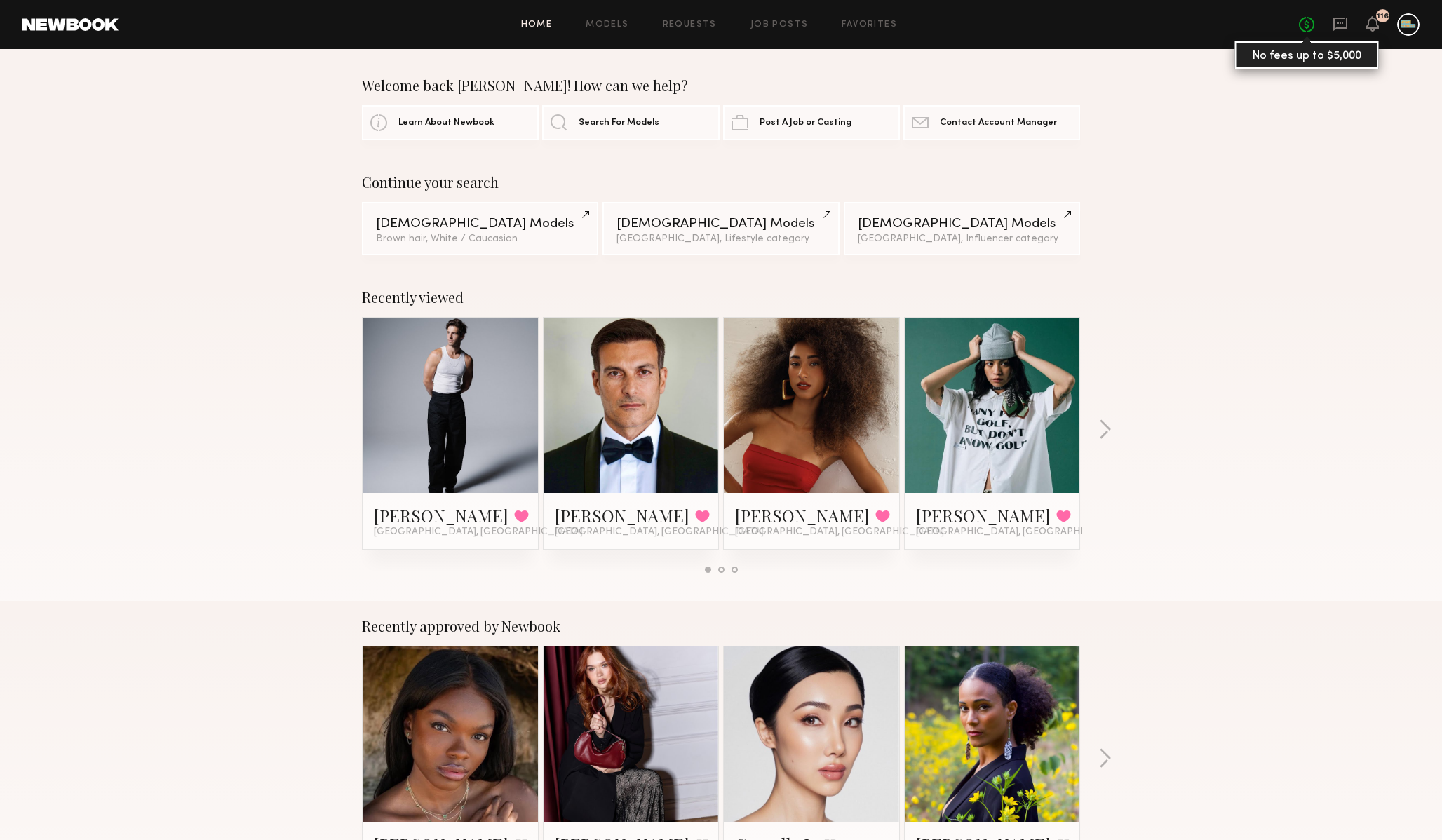
click at [1307, 26] on link "No fees up to $5,000" at bounding box center [1307, 25] width 15 height 15
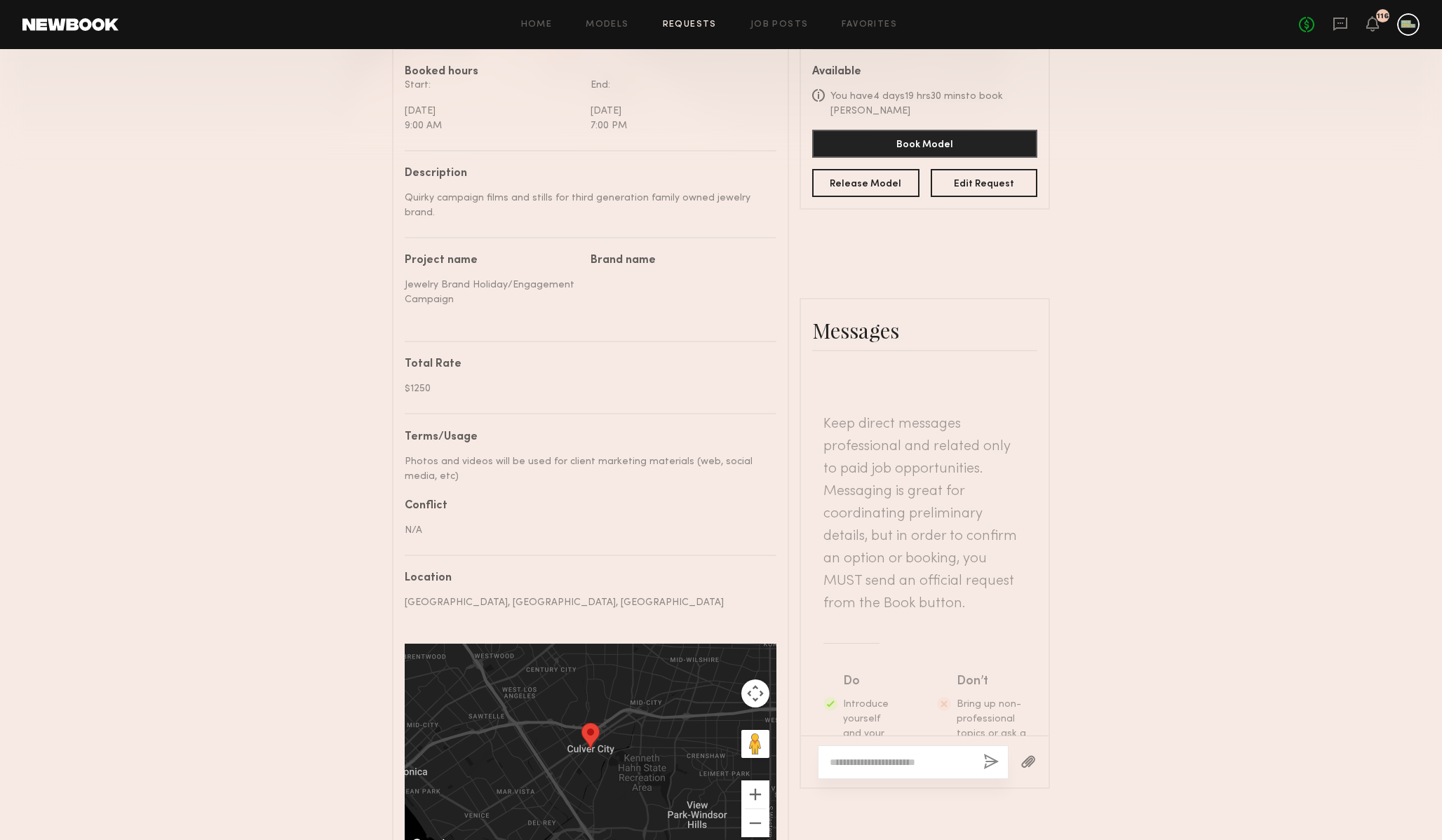
scroll to position [430, 0]
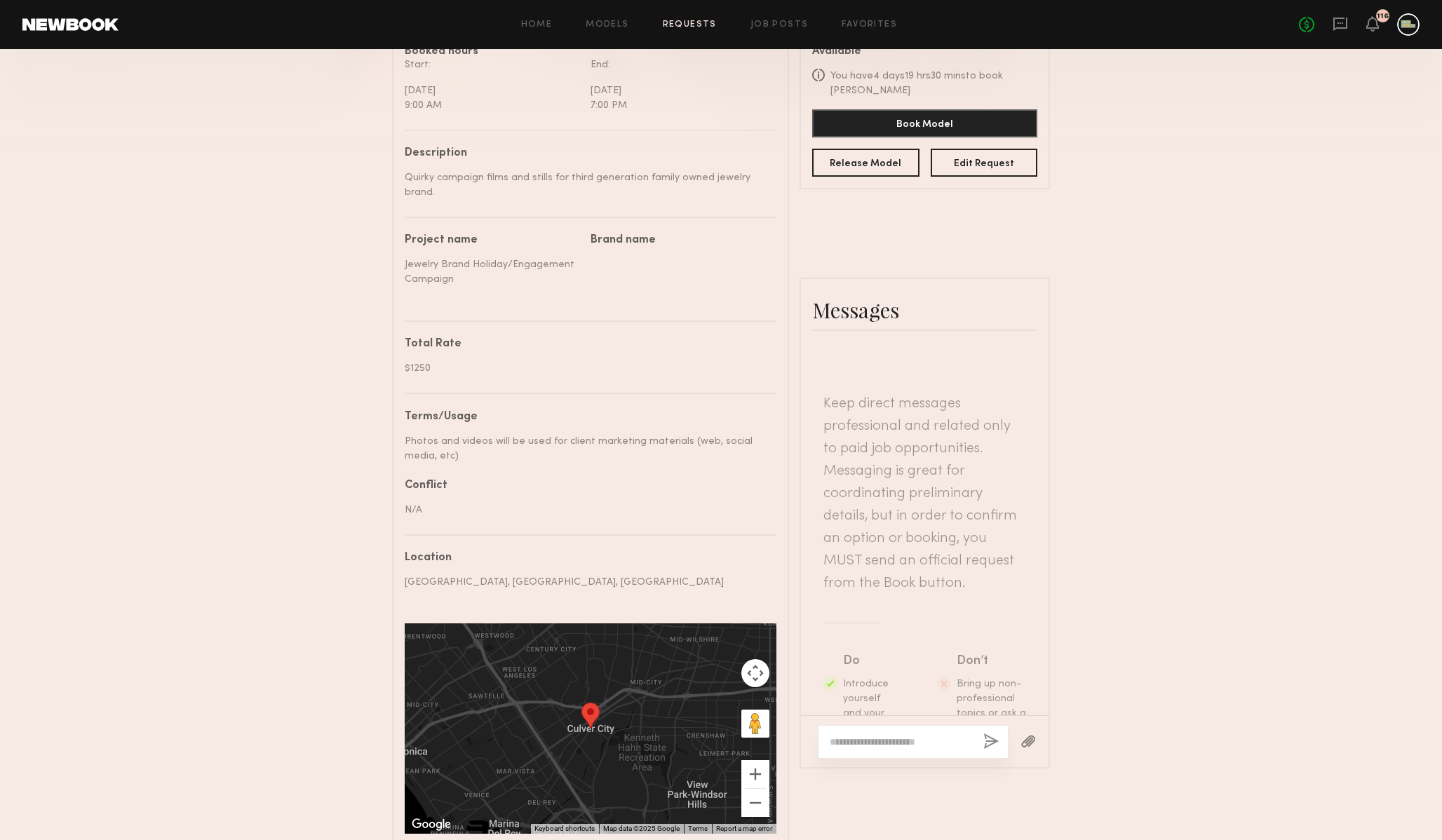
click at [904, 736] on textarea at bounding box center [901, 742] width 142 height 14
paste textarea "**********"
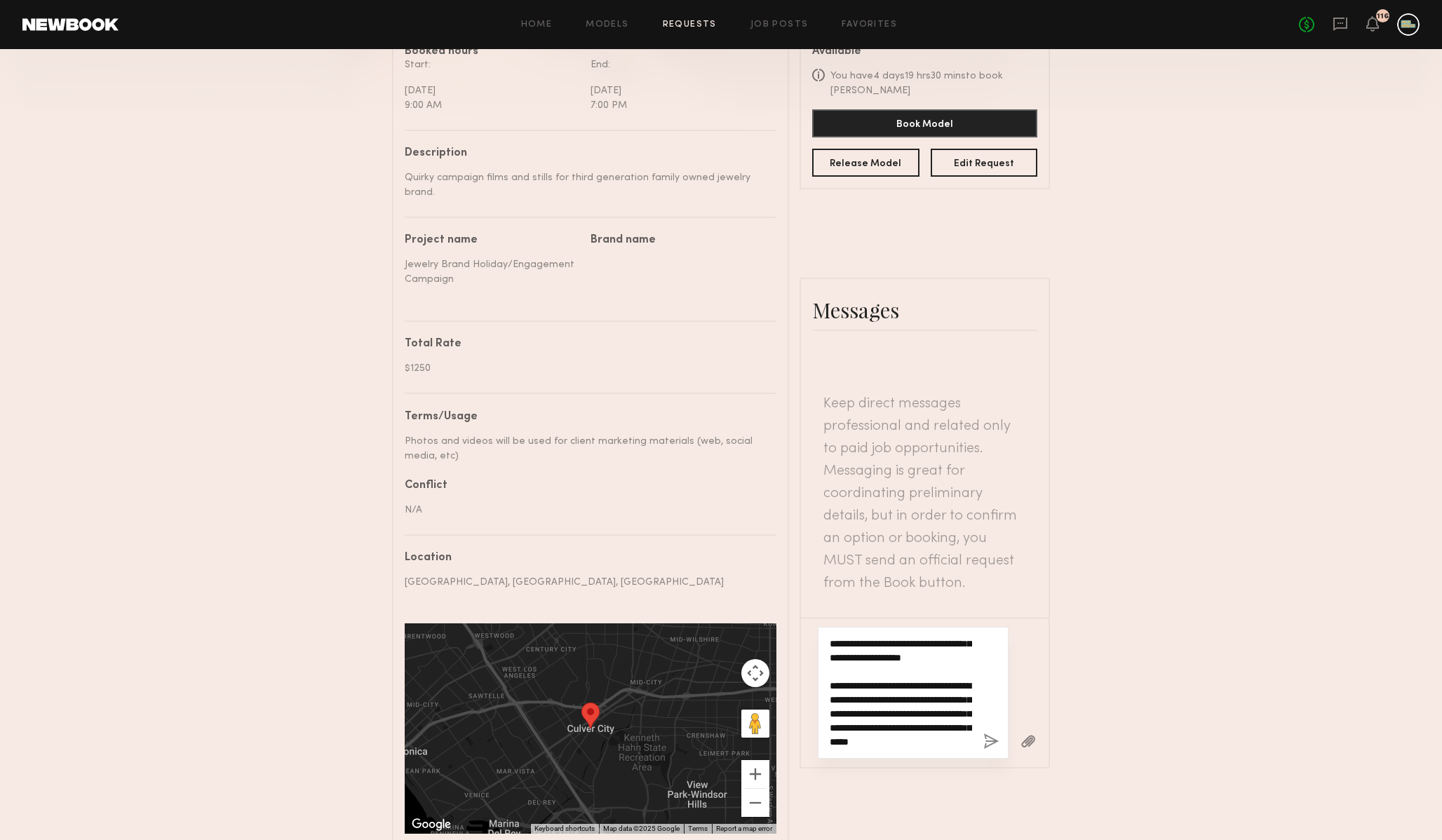
type textarea "**********"
click at [985, 740] on button "button" at bounding box center [991, 742] width 15 height 18
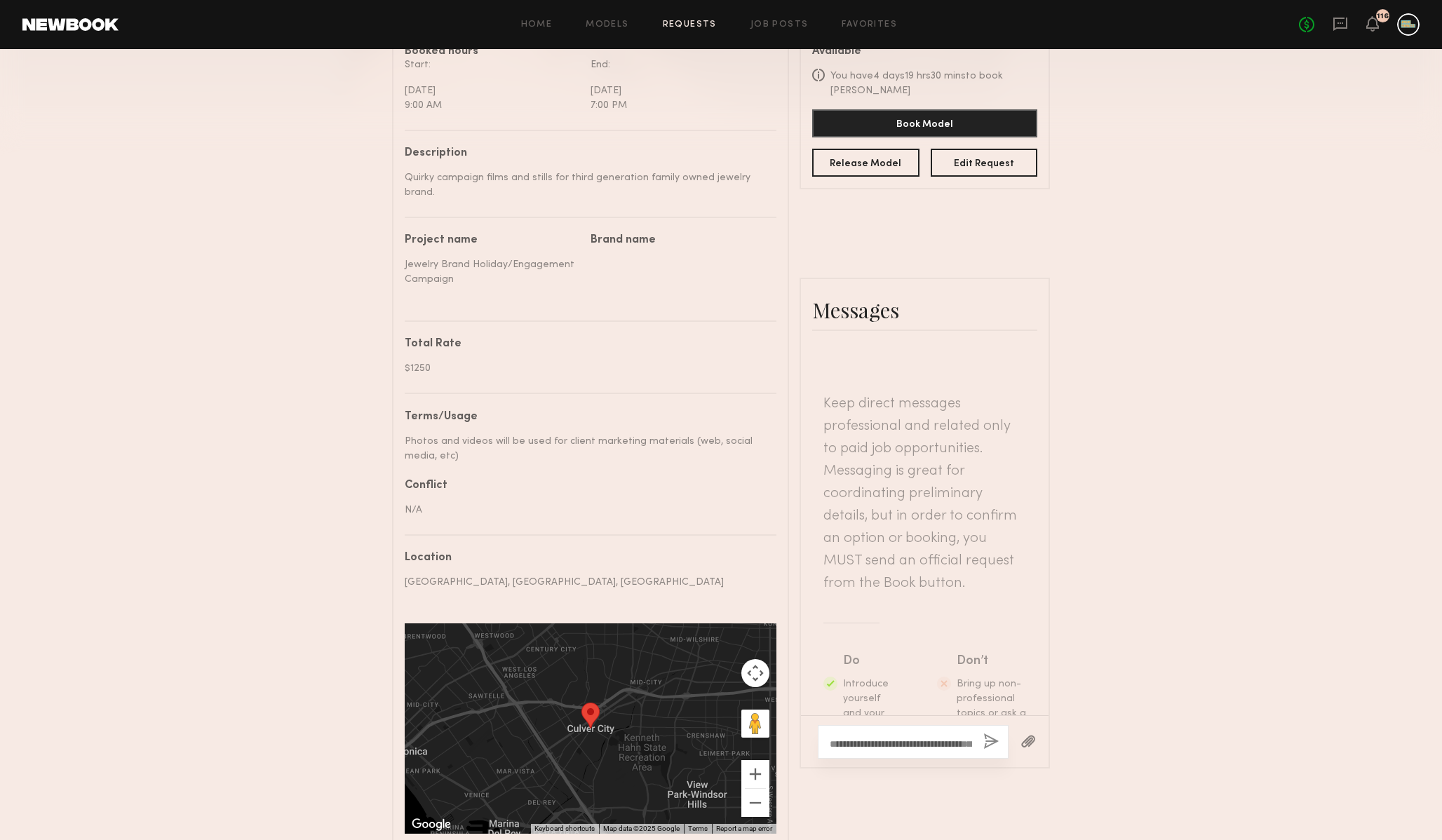
scroll to position [0, 0]
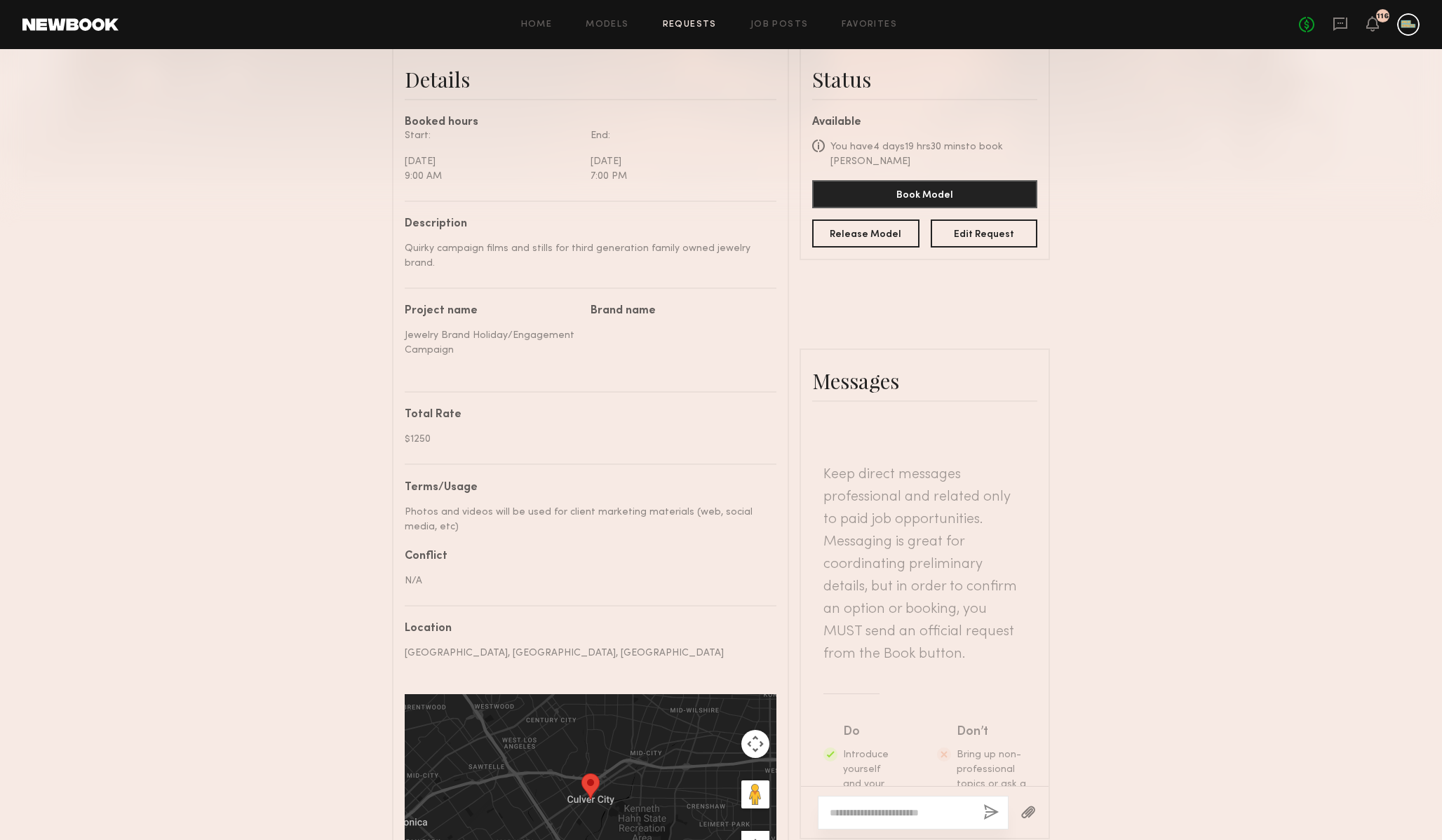
scroll to position [384, 0]
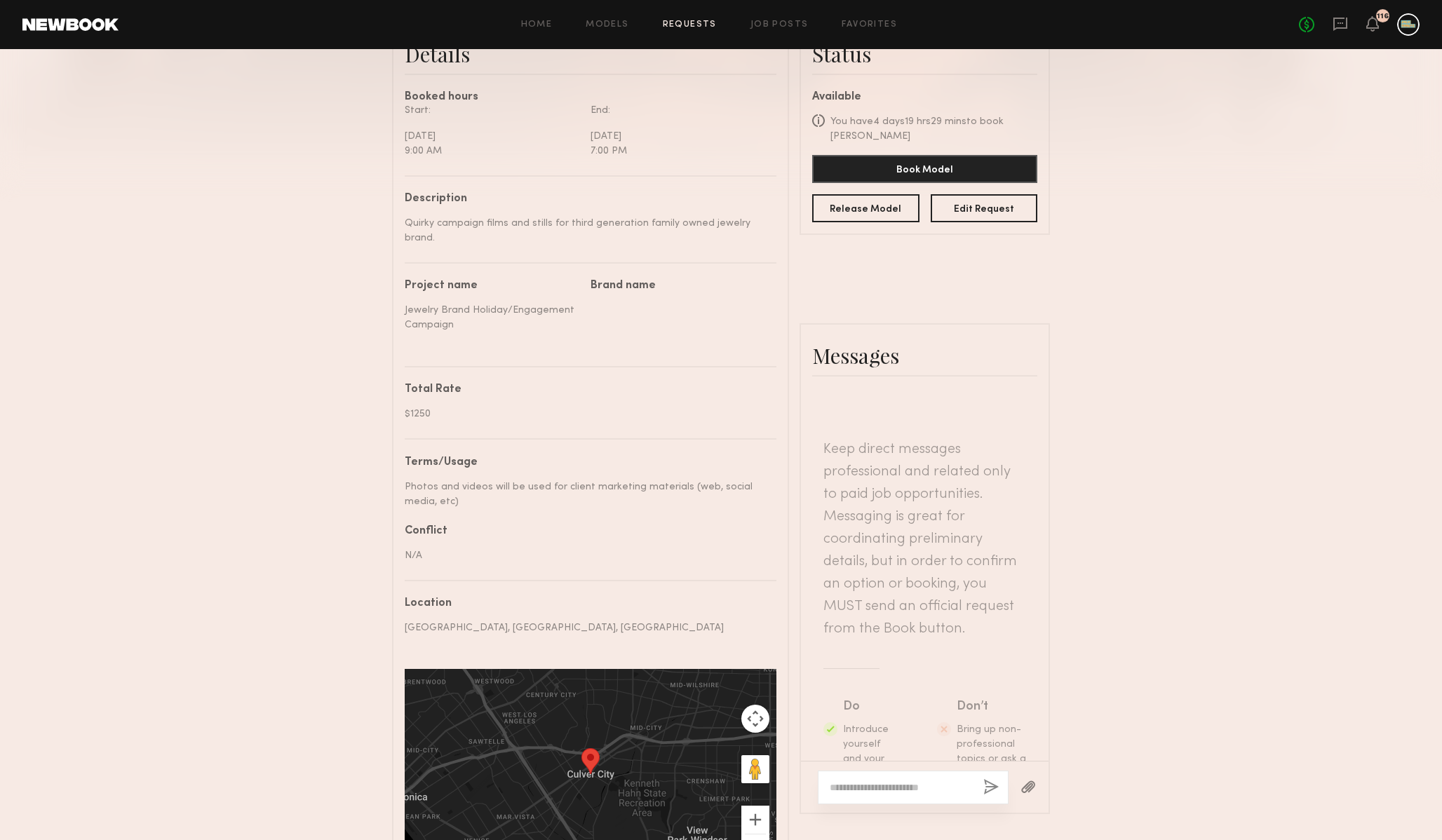
click at [910, 780] on textarea at bounding box center [901, 787] width 142 height 14
paste textarea "**********"
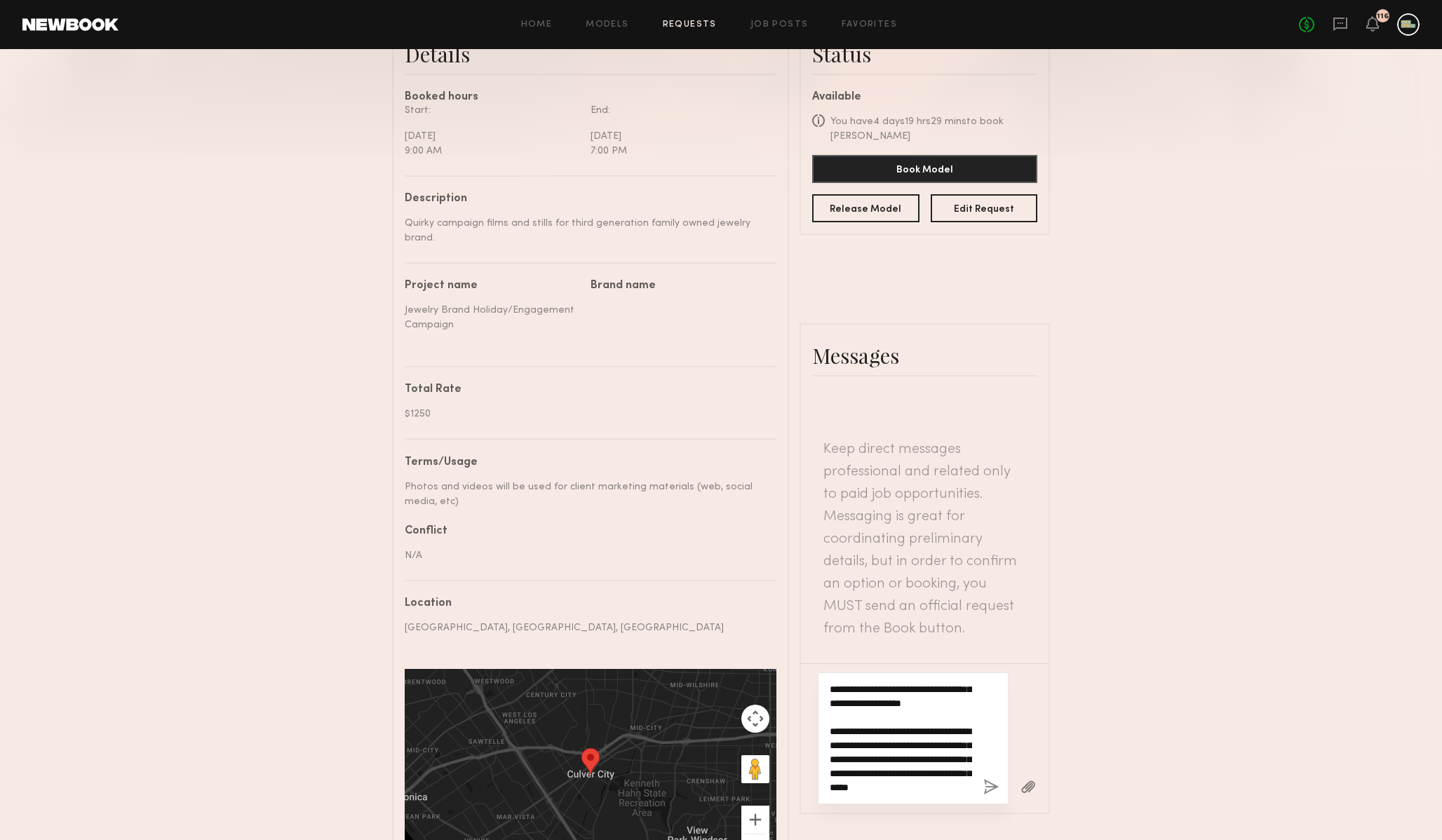
type textarea "**********"
click at [992, 790] on button "button" at bounding box center [991, 788] width 15 height 18
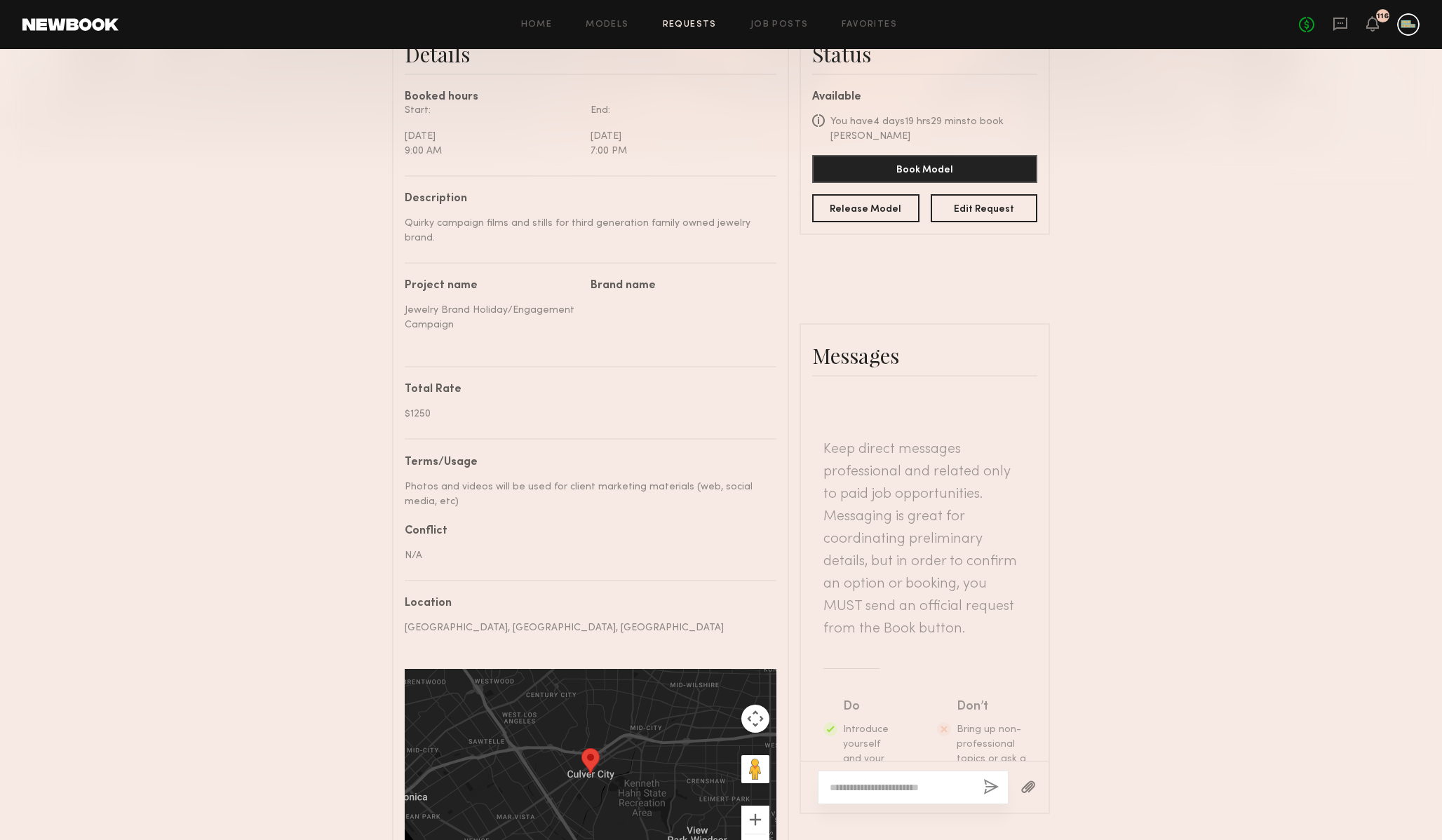
scroll to position [0, 0]
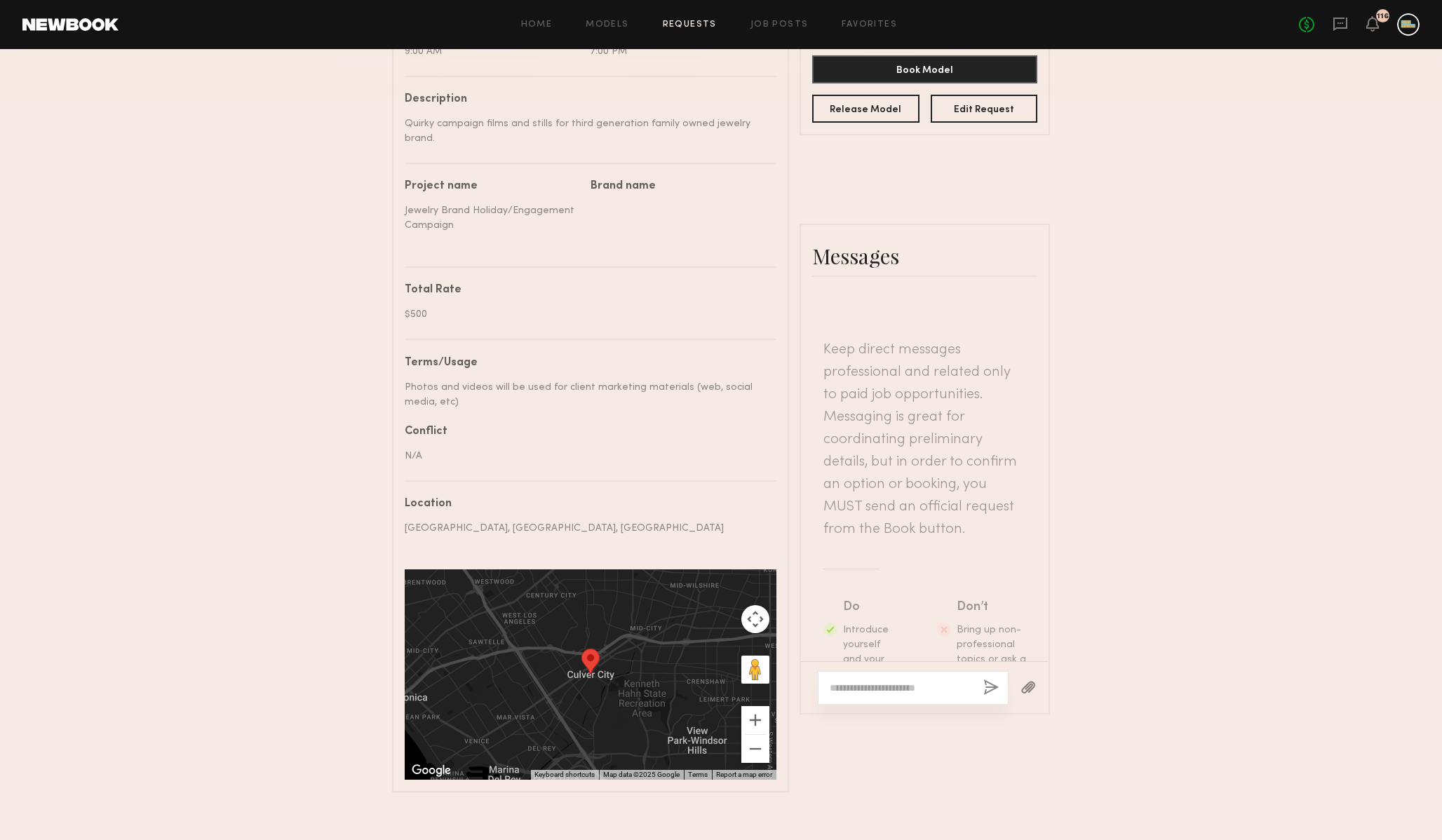
scroll to position [504, 0]
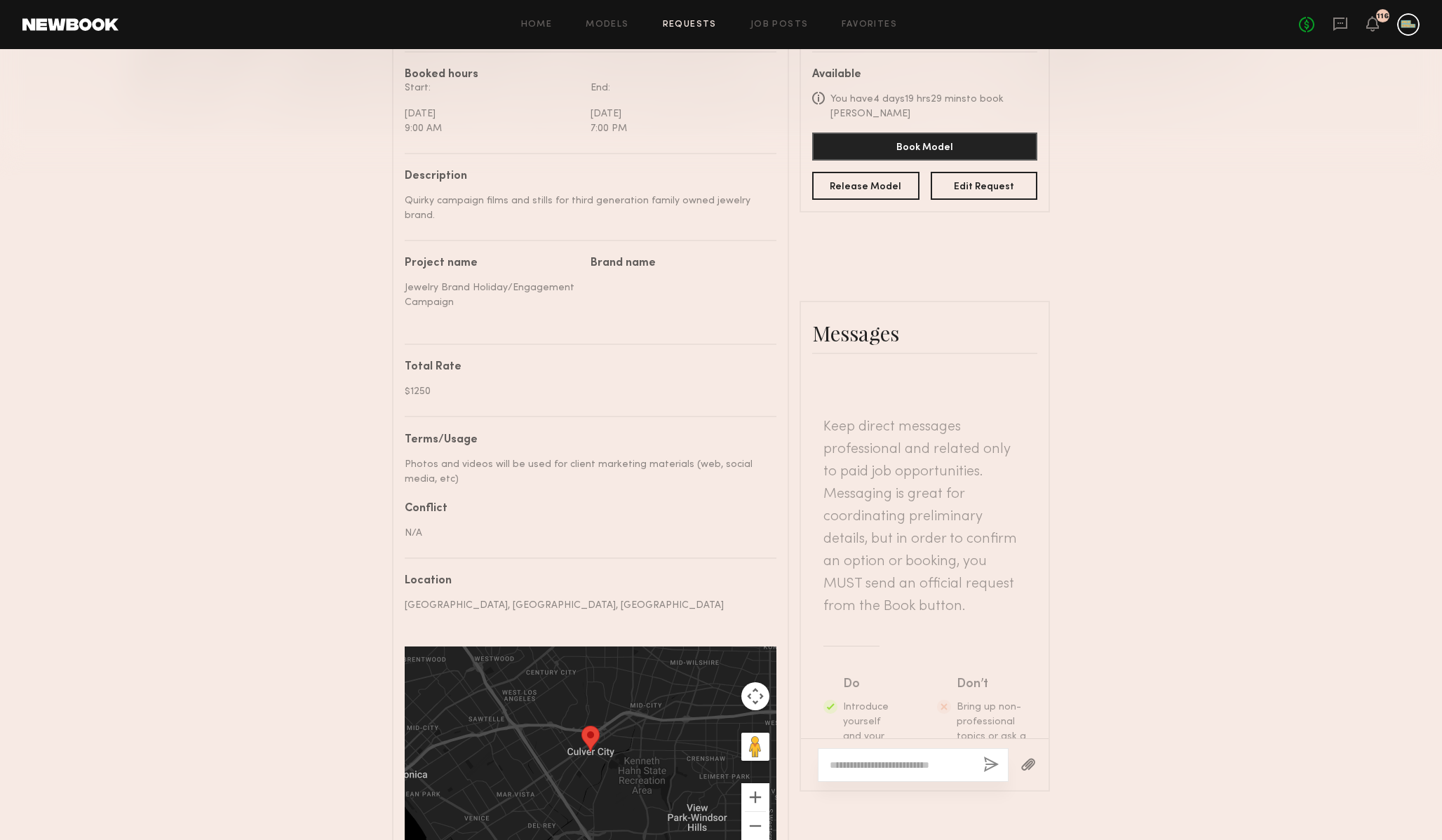
scroll to position [504, 0]
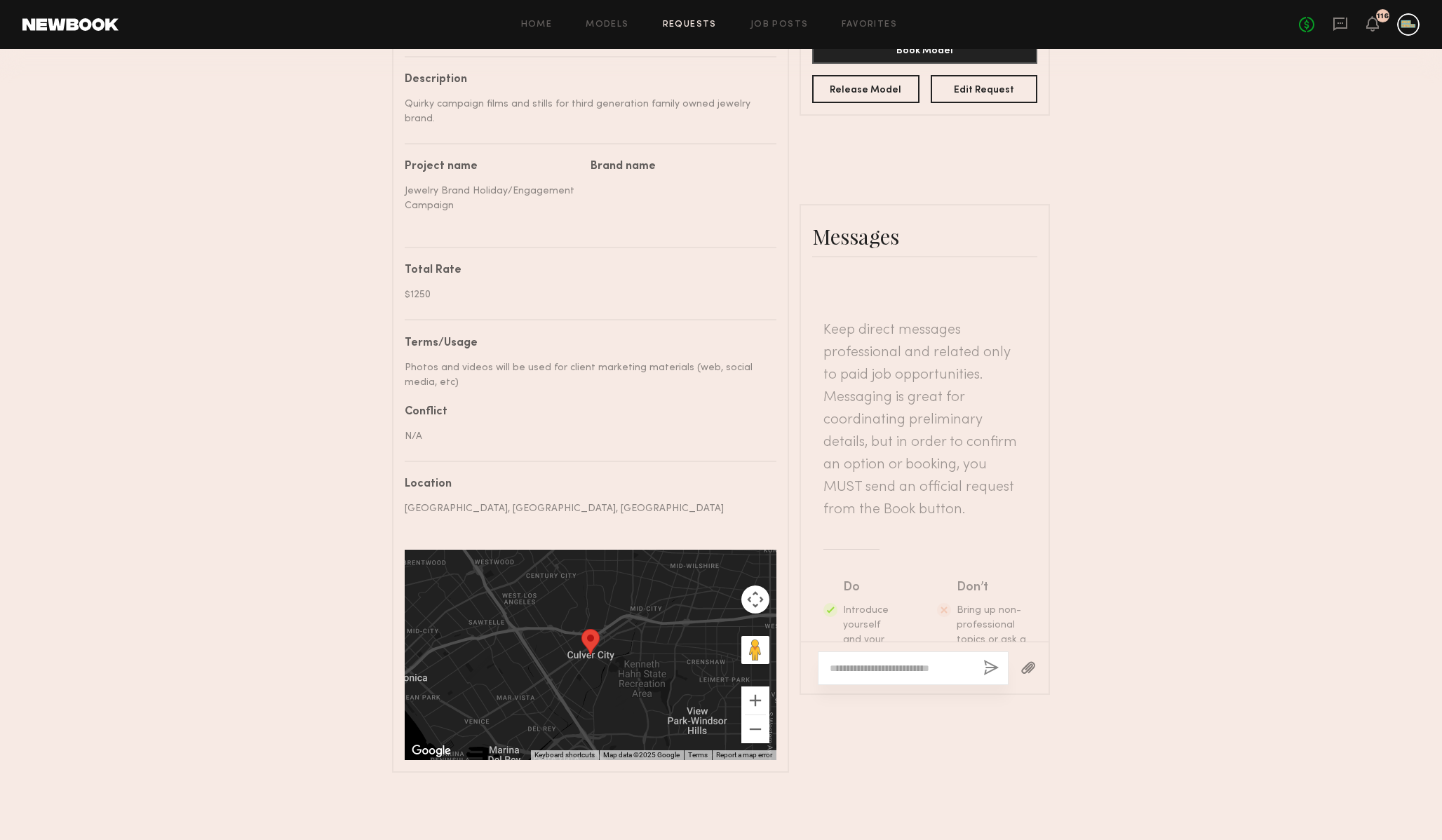
click at [904, 670] on textarea at bounding box center [901, 668] width 142 height 14
paste textarea "**********"
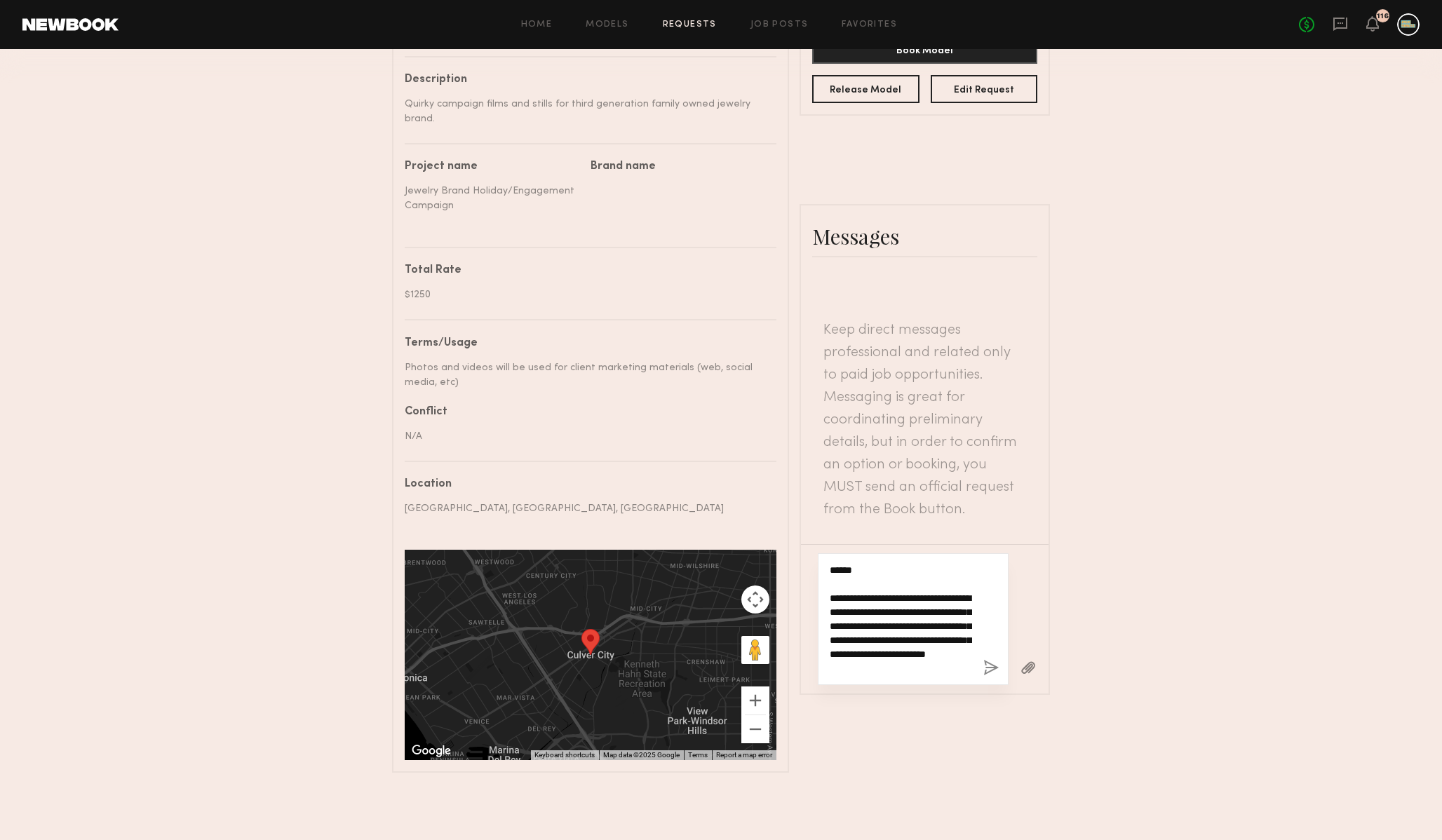
scroll to position [293, 0]
type textarea "**********"
click at [995, 670] on button "button" at bounding box center [991, 669] width 15 height 18
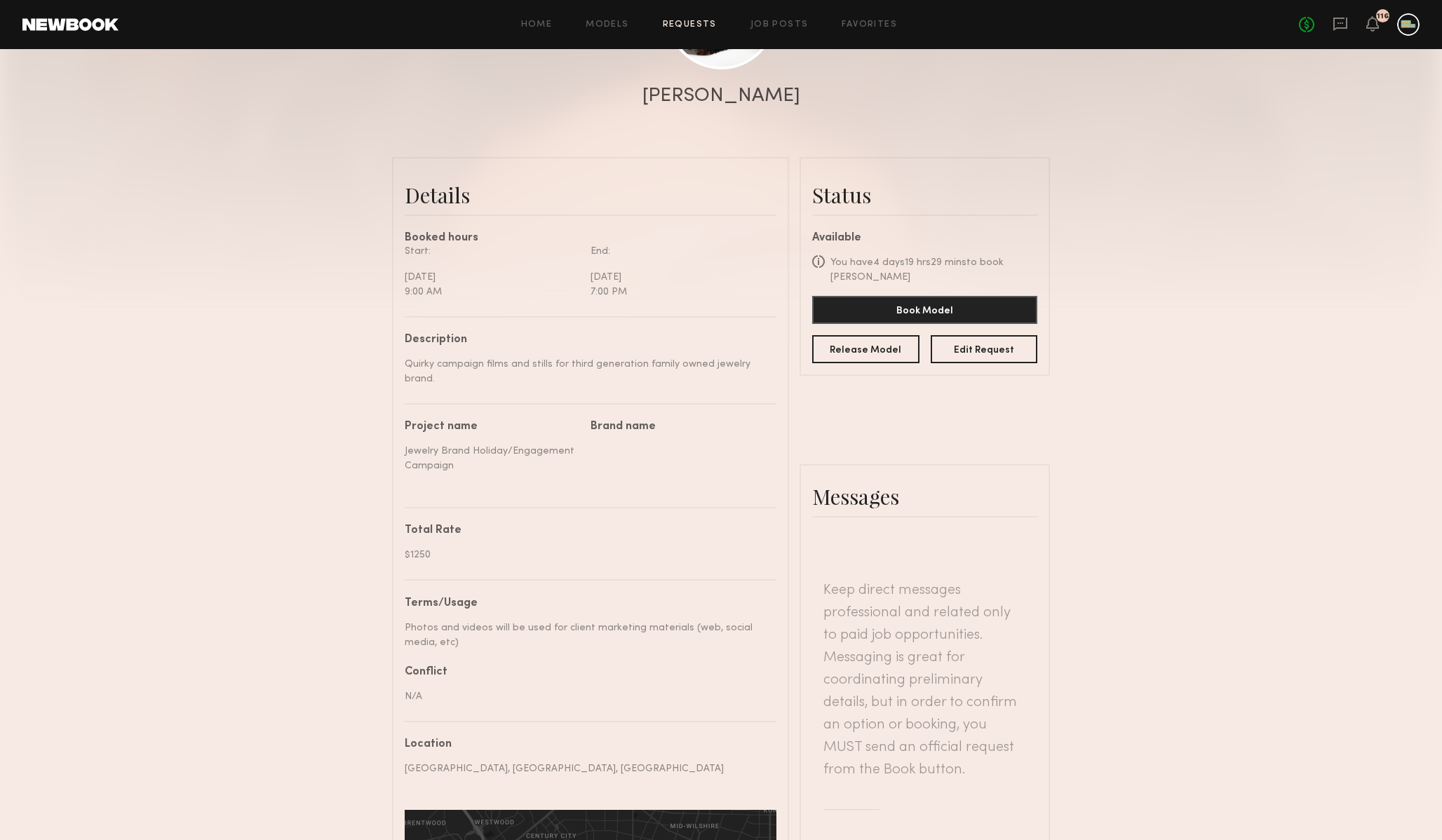
scroll to position [472, 0]
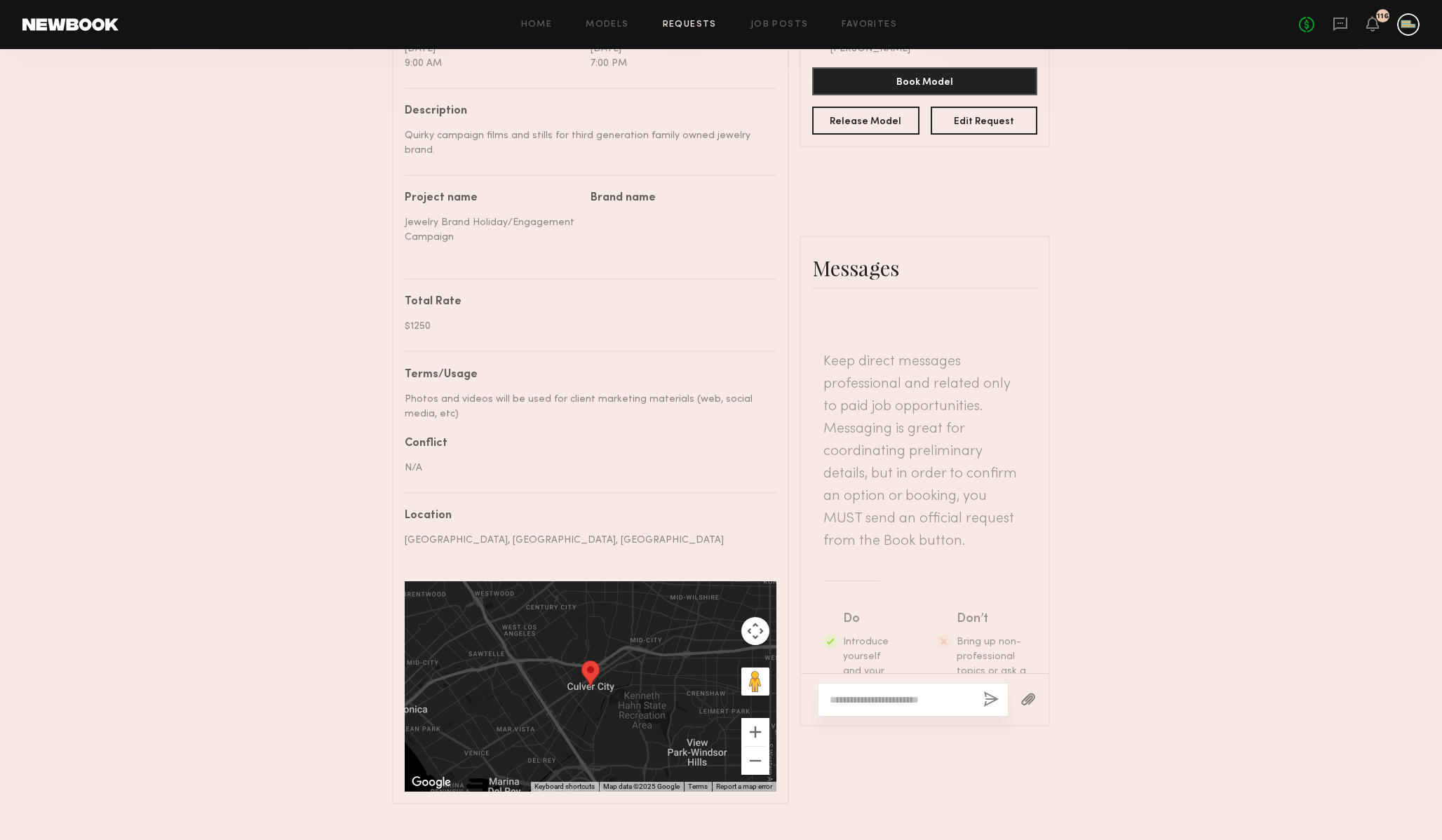
click at [940, 705] on textarea at bounding box center [901, 700] width 142 height 14
paste textarea "**********"
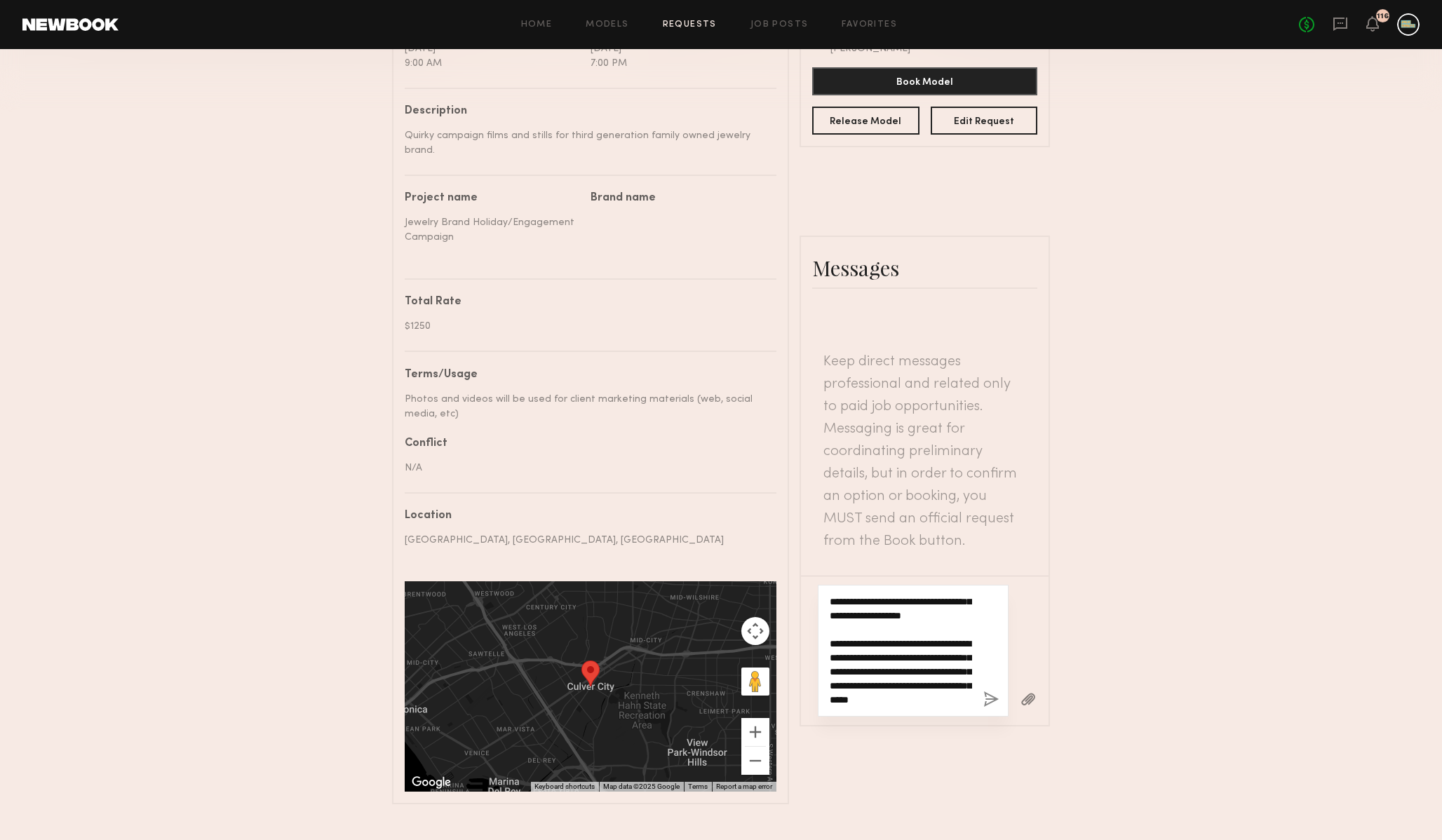
type textarea "**********"
click at [992, 702] on button "button" at bounding box center [991, 700] width 15 height 18
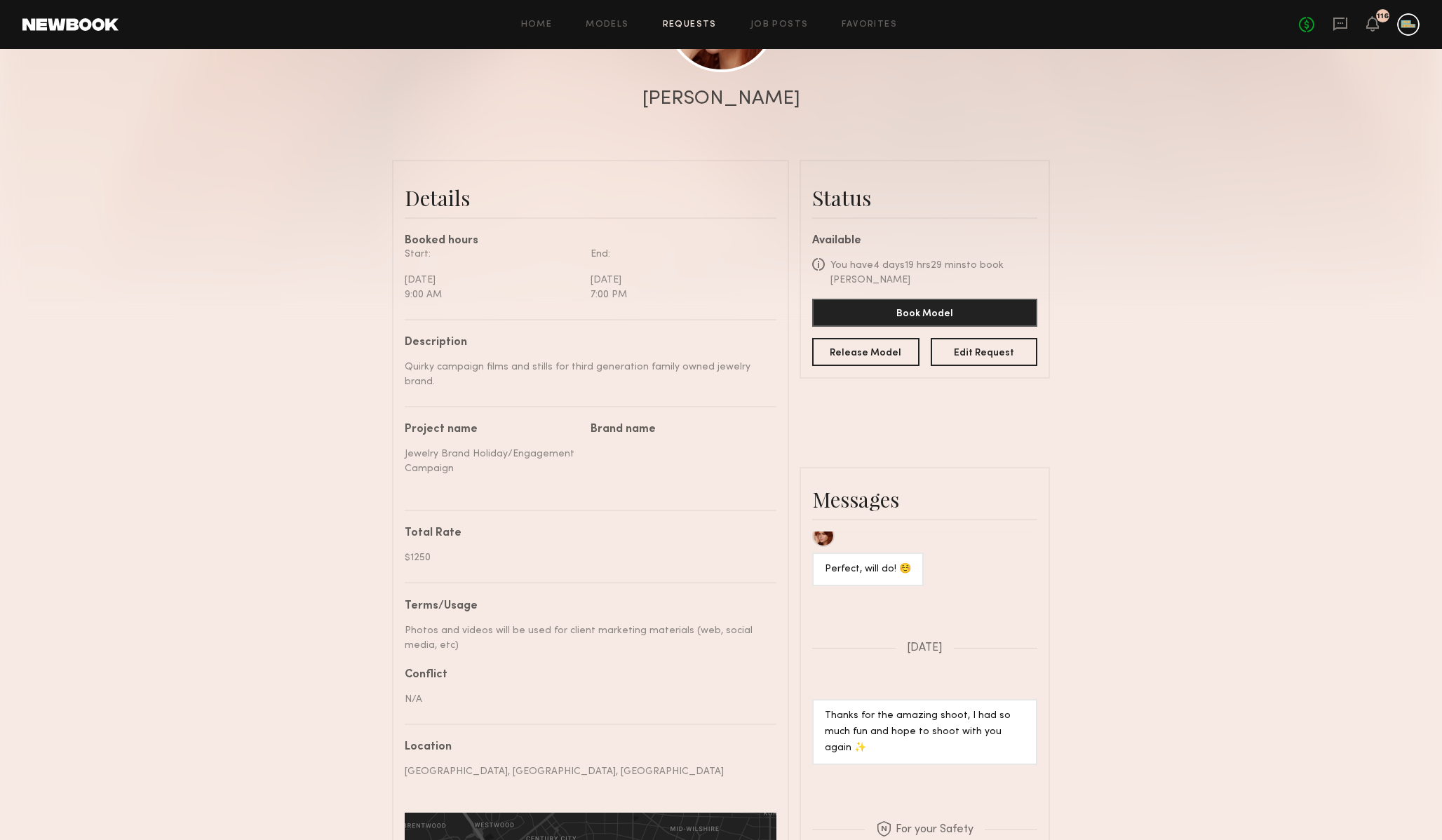
scroll to position [504, 0]
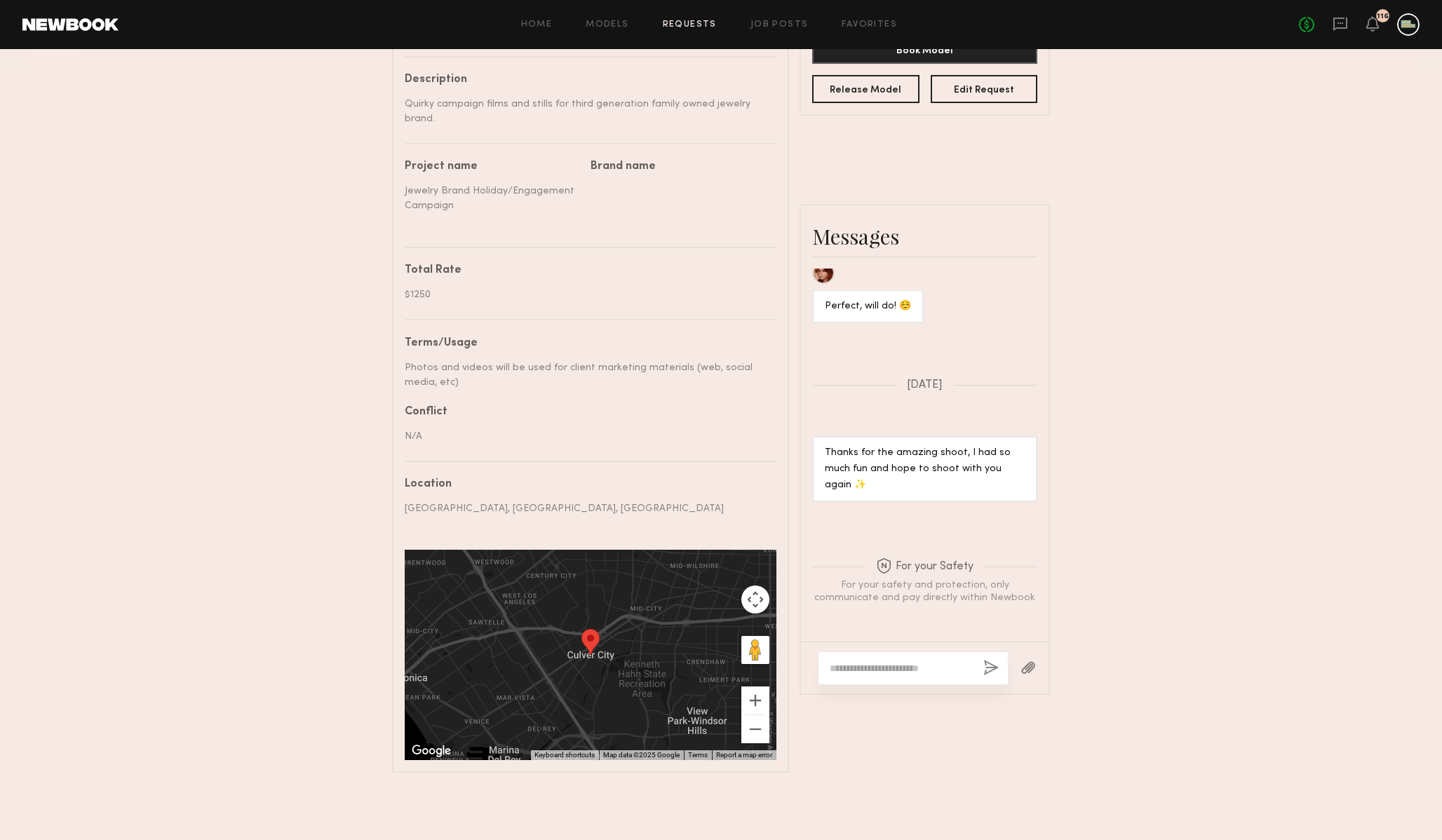
click at [923, 666] on textarea at bounding box center [901, 668] width 142 height 14
paste textarea "**********"
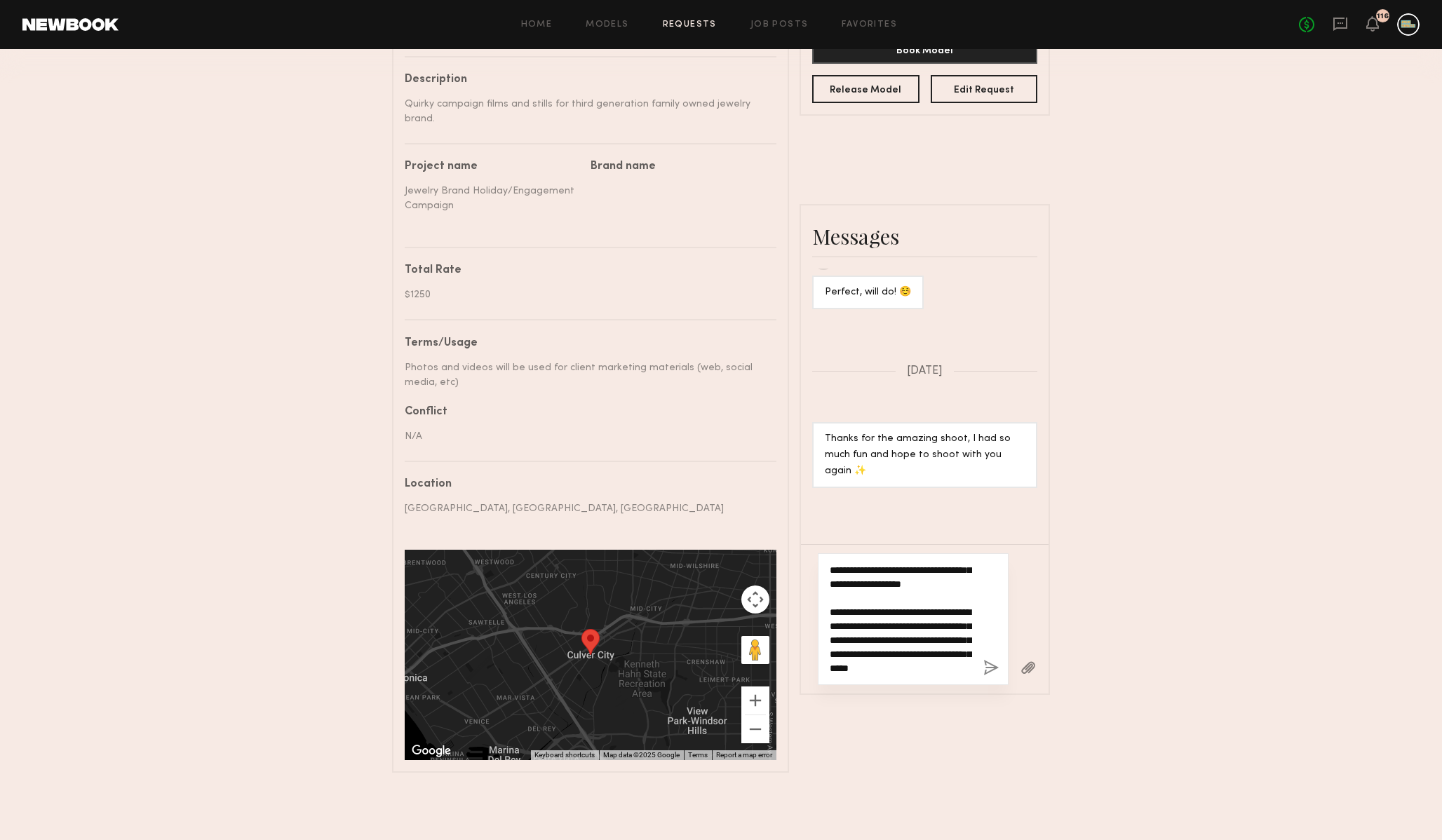
scroll to position [0, 0]
click at [850, 563] on textarea "**********" at bounding box center [901, 619] width 142 height 112
type textarea "**********"
click at [988, 660] on button "button" at bounding box center [991, 669] width 15 height 18
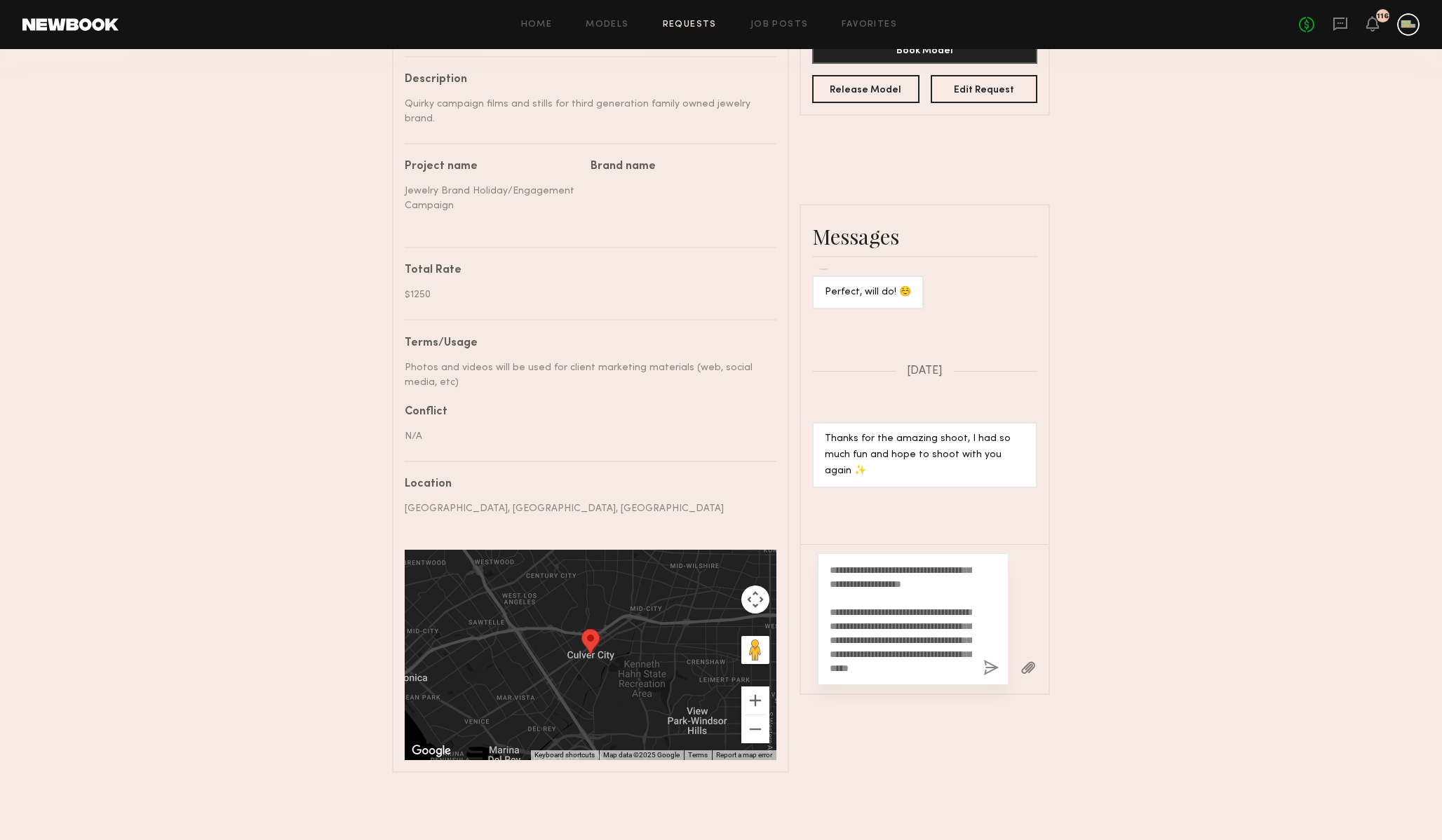
scroll to position [0, 0]
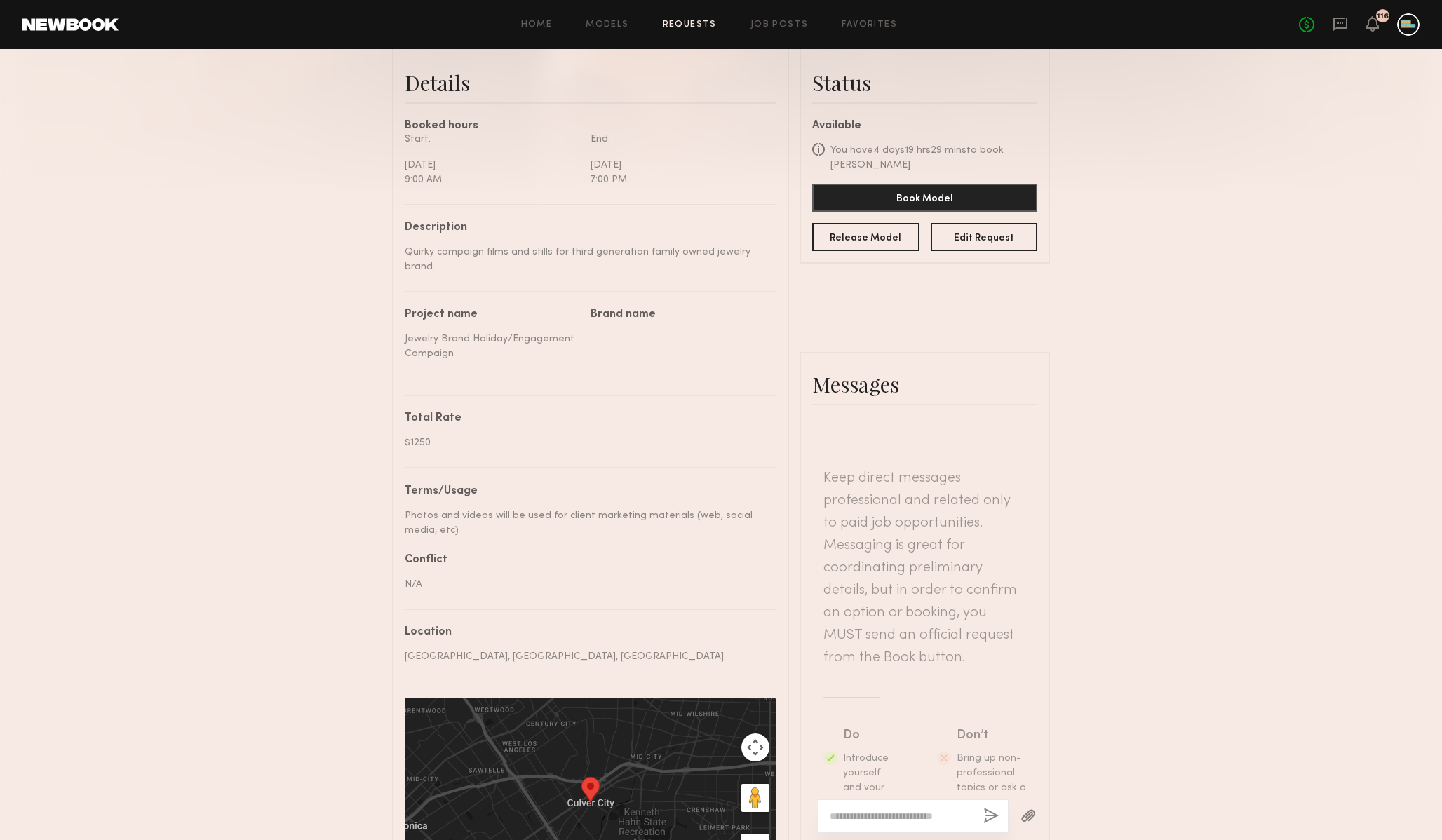
scroll to position [358, 0]
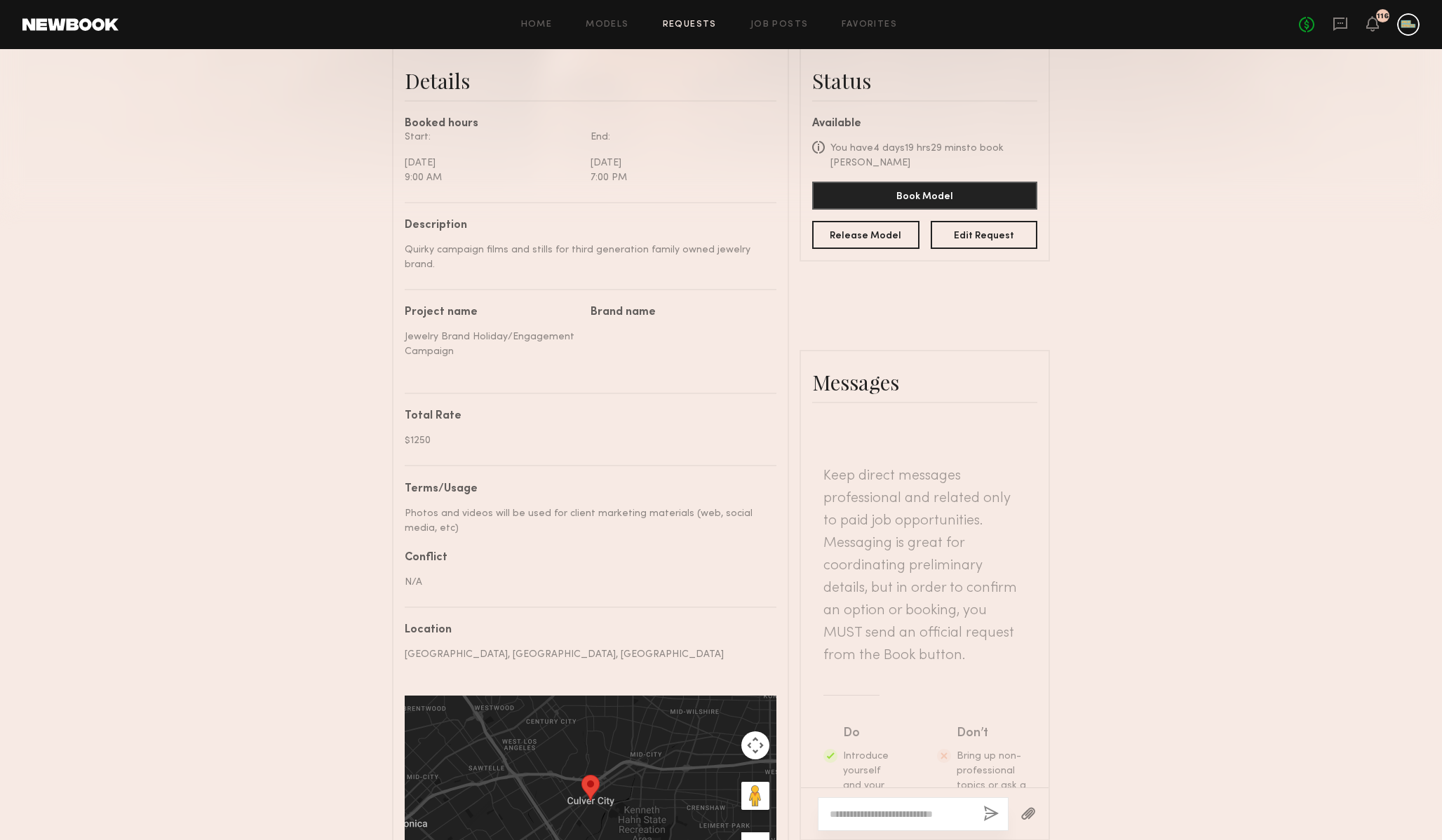
click at [917, 795] on div at bounding box center [925, 813] width 247 height 52
click at [919, 803] on div at bounding box center [912, 814] width 190 height 34
click at [919, 806] on div at bounding box center [912, 814] width 190 height 34
click at [919, 813] on textarea at bounding box center [901, 813] width 142 height 14
paste textarea "**********"
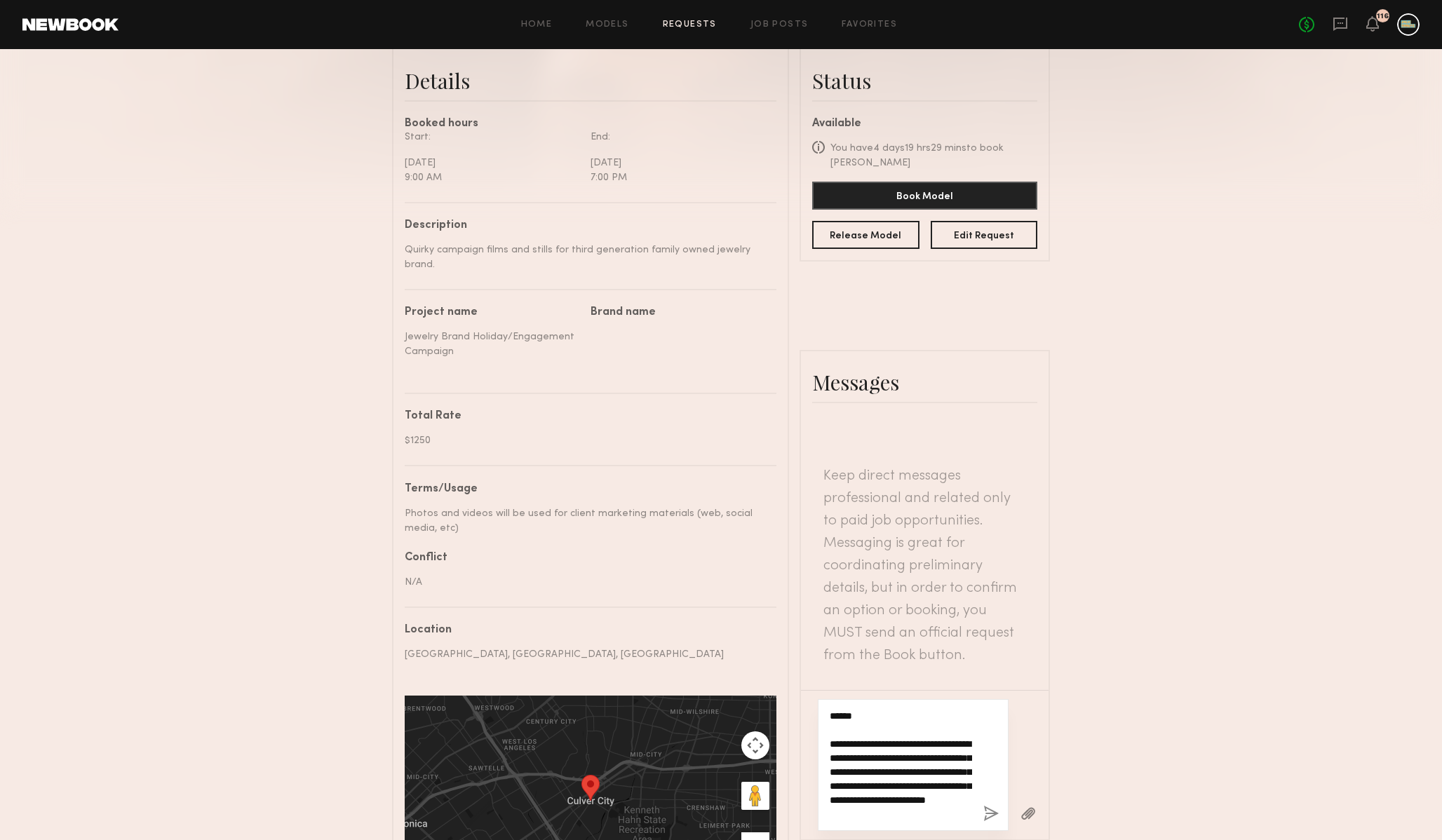
scroll to position [293, 0]
type textarea "**********"
click at [991, 811] on button "button" at bounding box center [991, 814] width 15 height 18
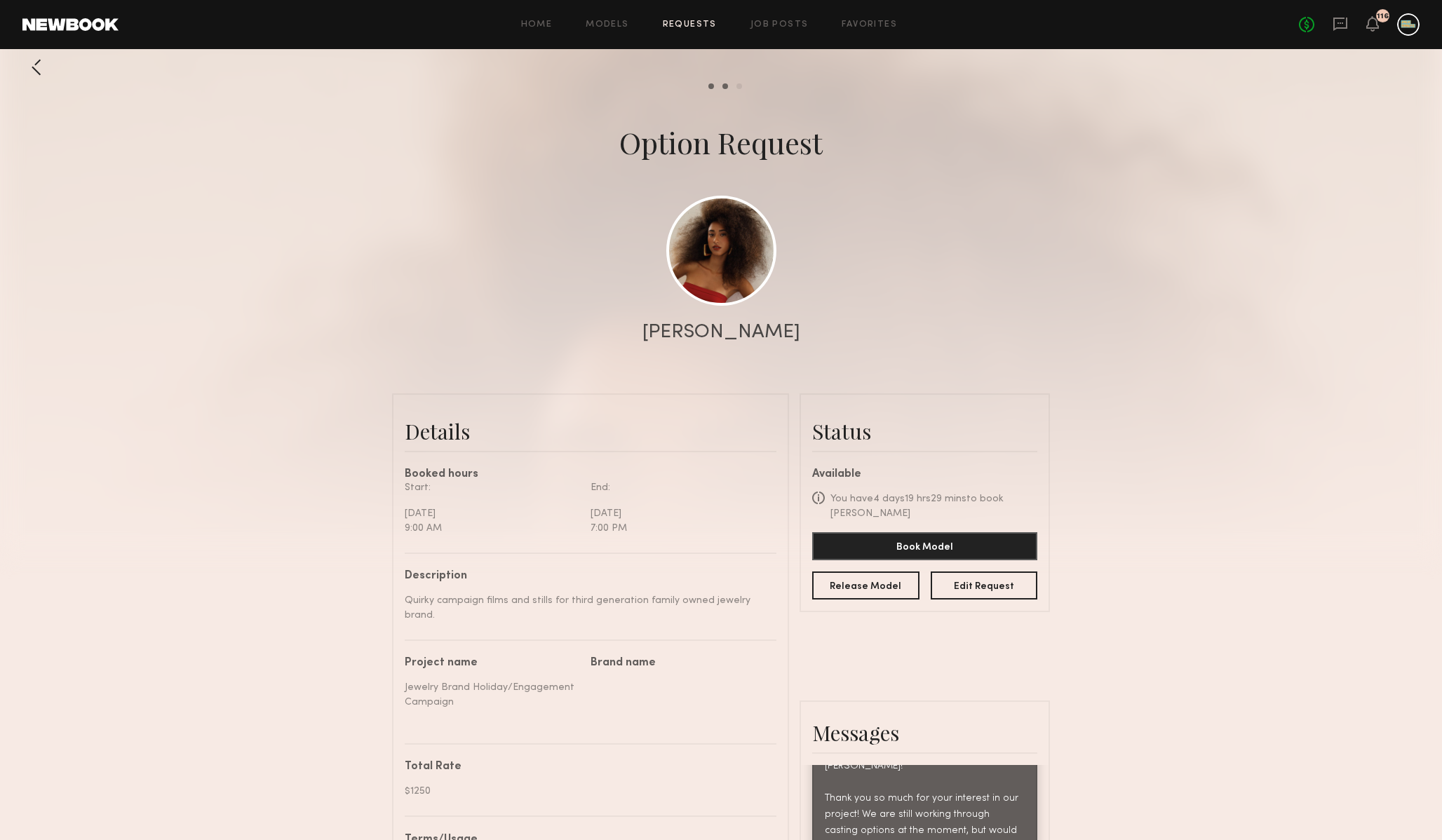
scroll to position [0, 0]
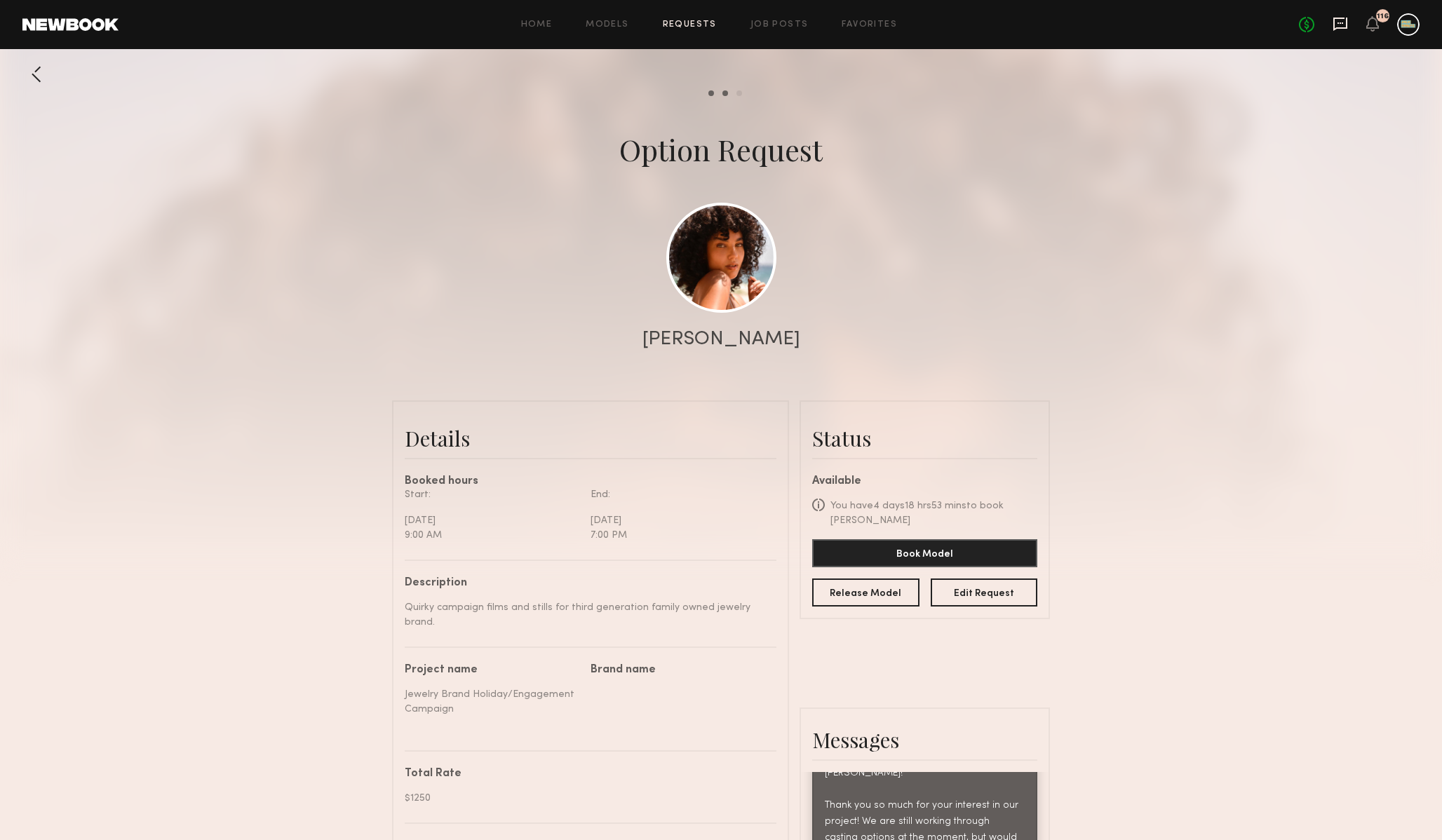
click at [1334, 26] on icon at bounding box center [1341, 25] width 14 height 13
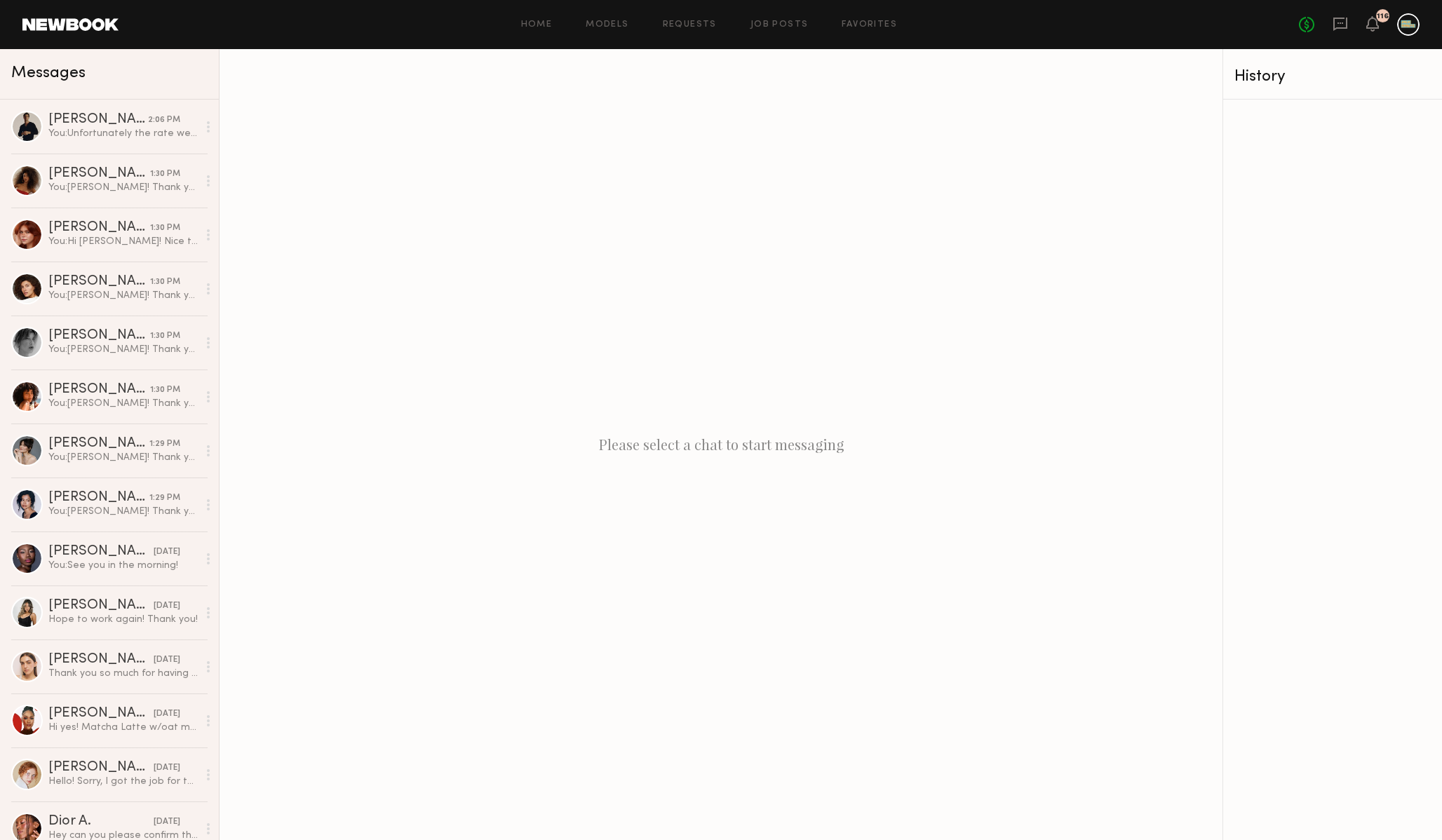
click at [517, 210] on div "Please select a chat to start messaging" at bounding box center [721, 444] width 1003 height 791
click at [1375, 28] on icon at bounding box center [1373, 23] width 11 height 9
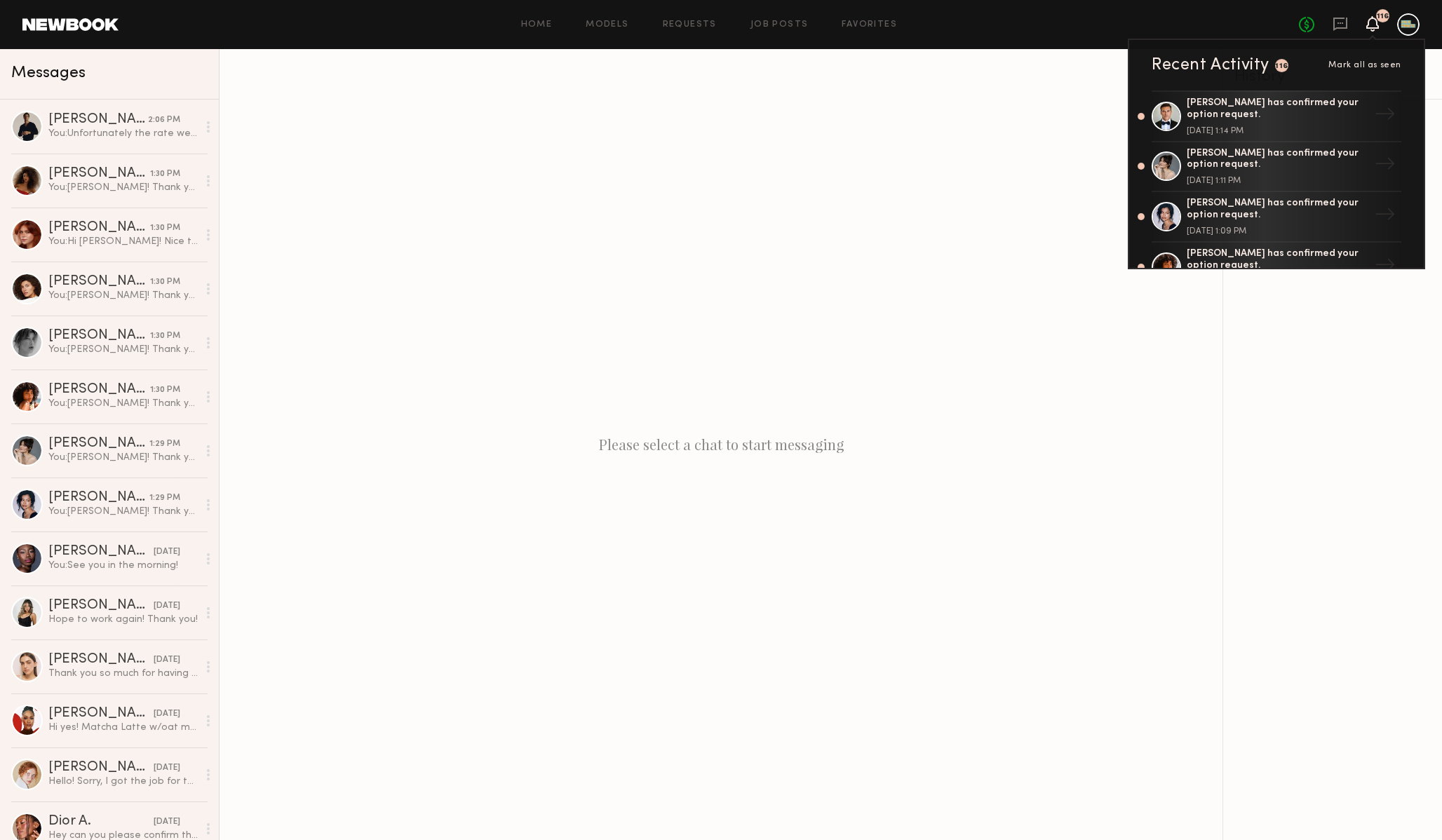
click at [1047, 132] on div "Please select a chat to start messaging" at bounding box center [721, 444] width 1003 height 791
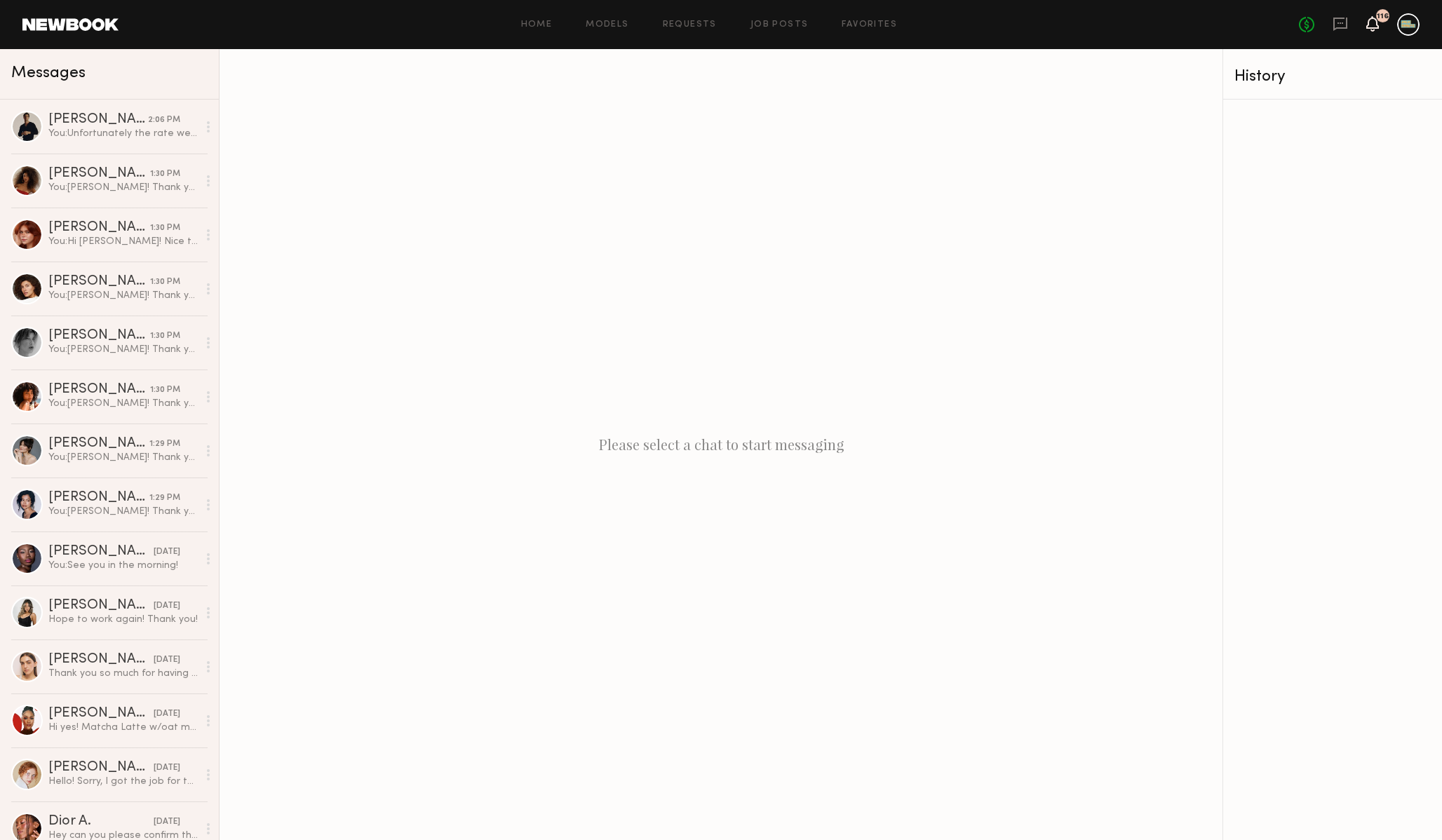
click at [1371, 20] on icon at bounding box center [1373, 23] width 11 height 9
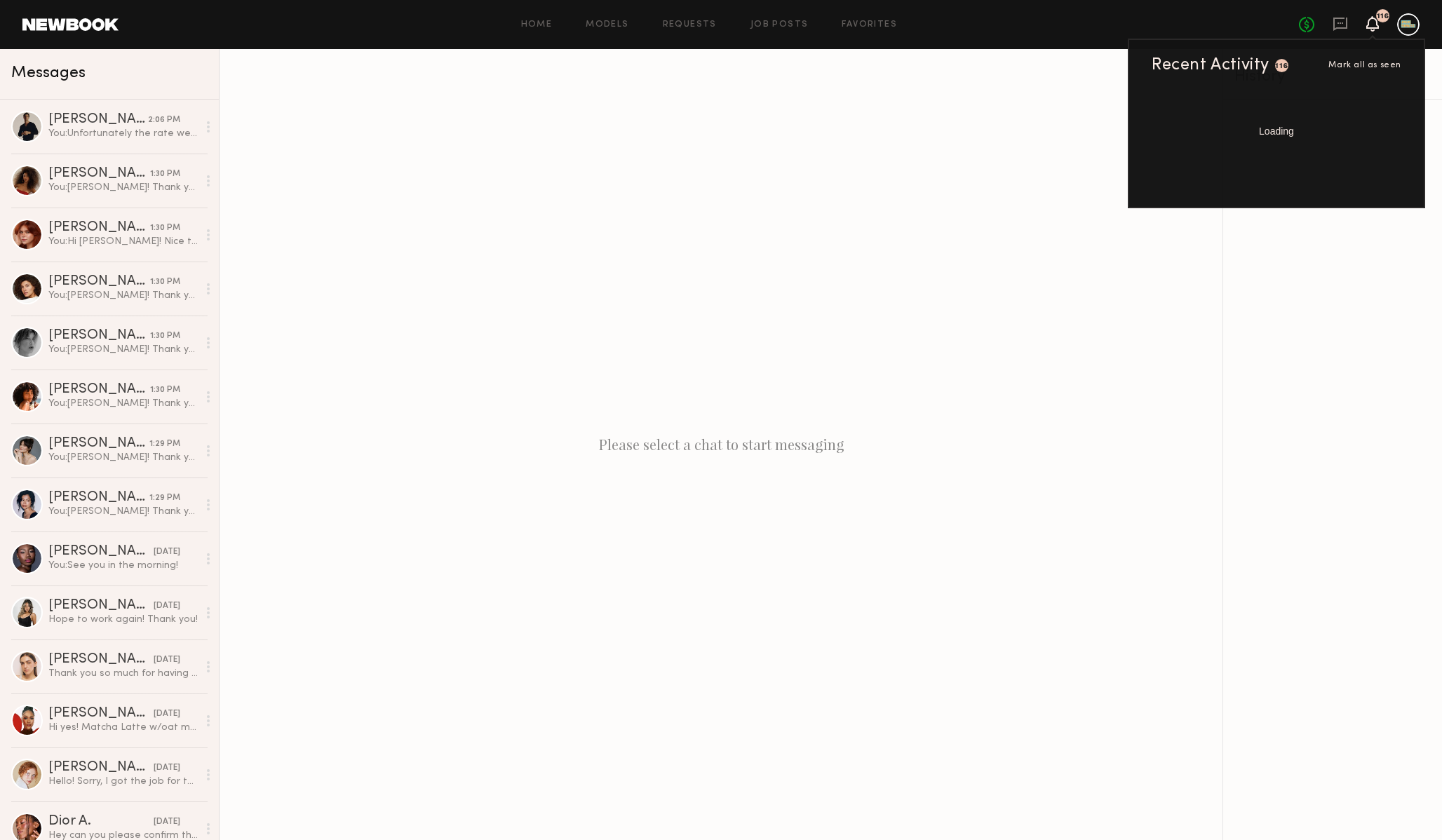
click at [1293, 331] on div at bounding box center [1332, 470] width 219 height 741
